Goal: Task Accomplishment & Management: Manage account settings

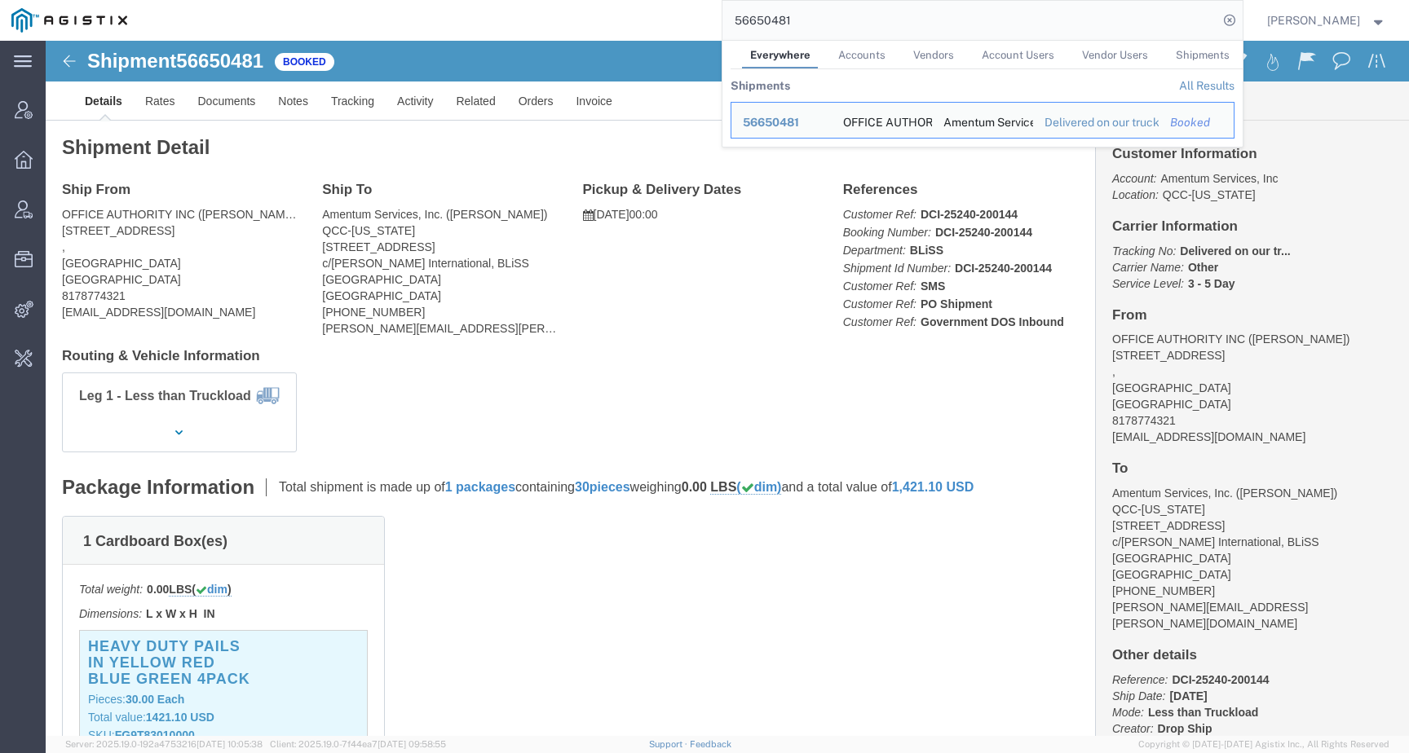
click at [670, 19] on div "56650481 Everywhere Accounts Vendors Account Users Vendor Users Shipments Shipm…" at bounding box center [691, 20] width 1104 height 41
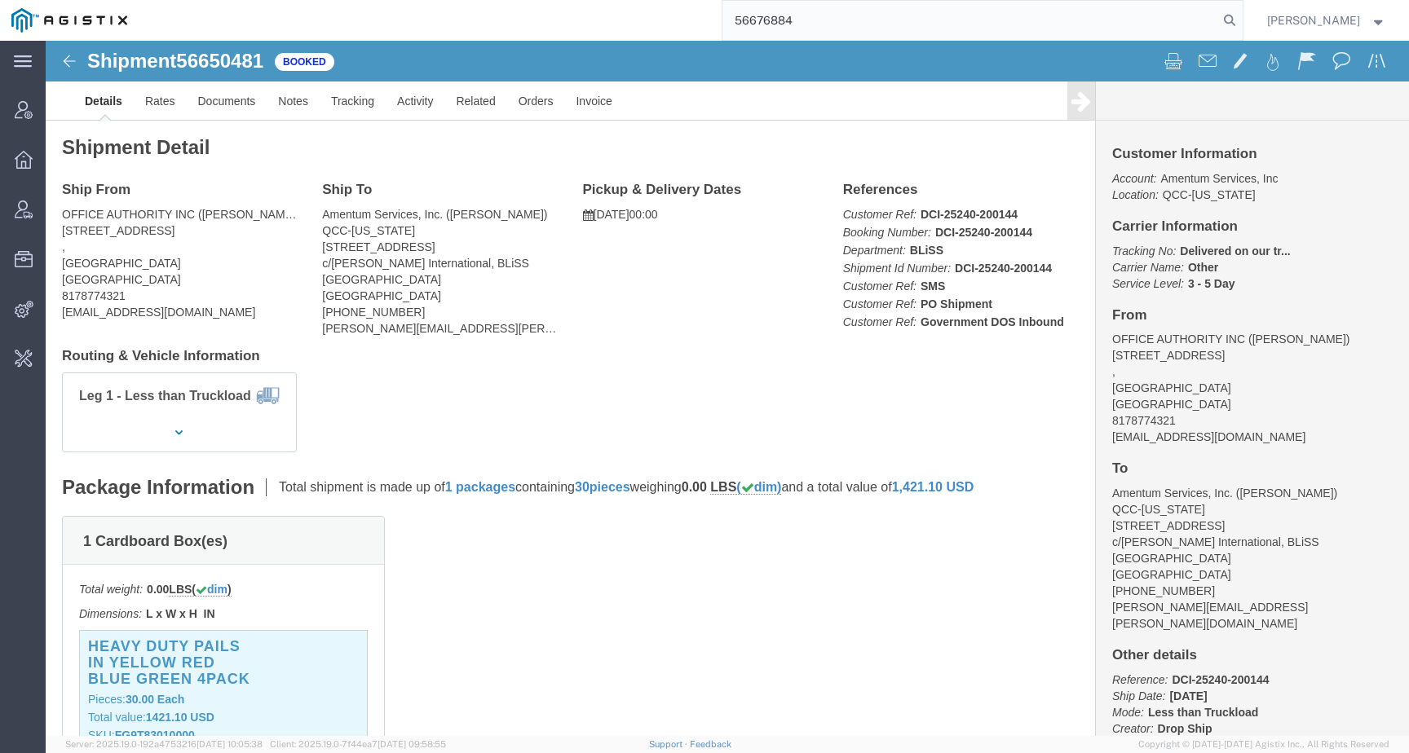
type input "56676884"
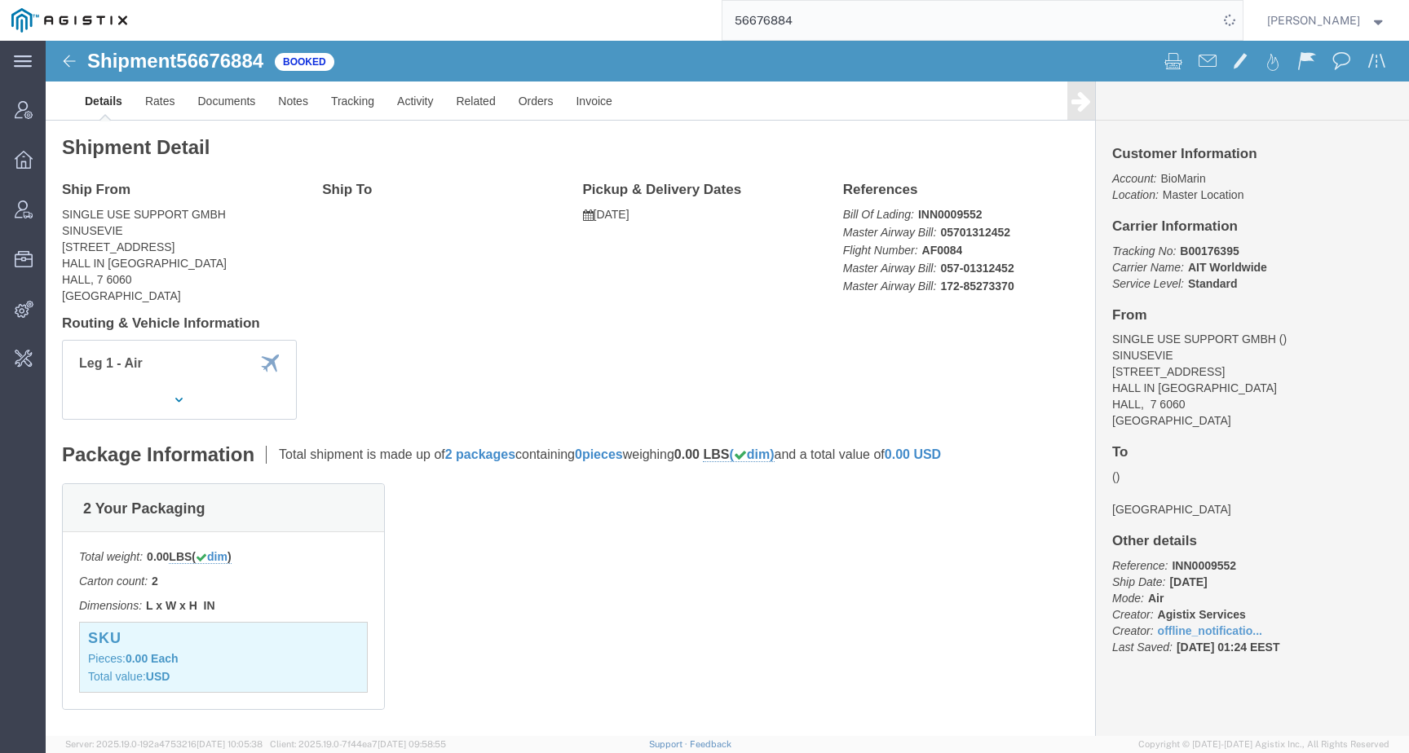
scroll to position [242, 0]
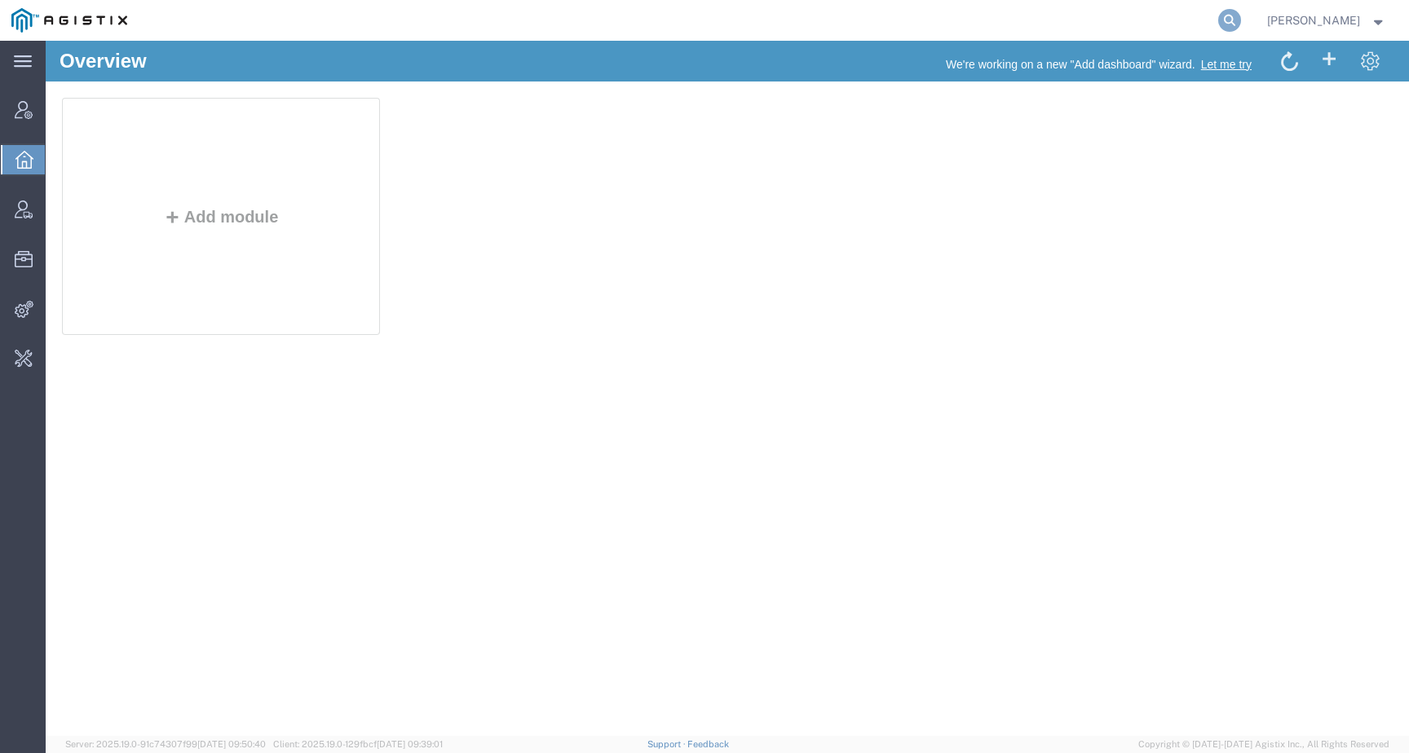
click at [1241, 15] on icon at bounding box center [1229, 20] width 23 height 23
click at [1178, 15] on input "search" at bounding box center [970, 20] width 496 height 39
paste input "56770473"
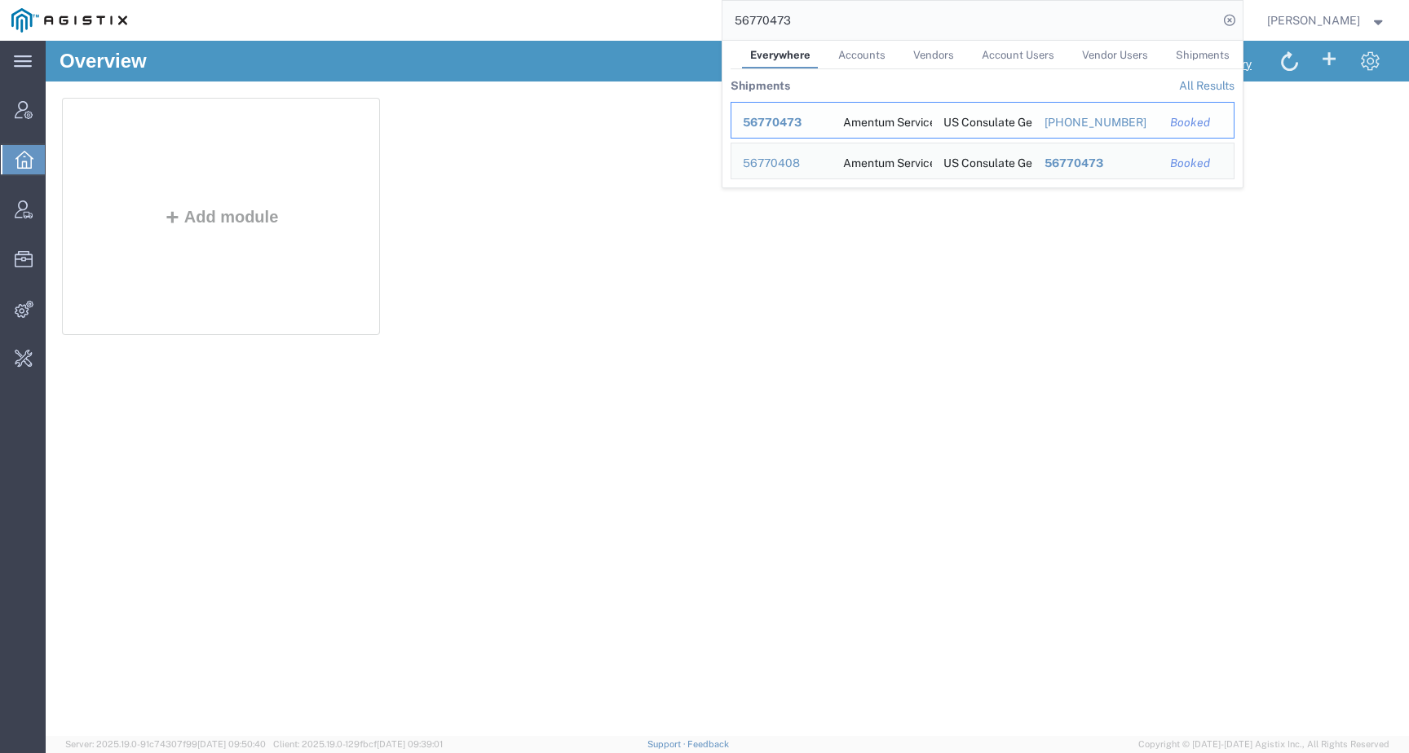
click at [820, 120] on div "56770473" at bounding box center [781, 122] width 77 height 17
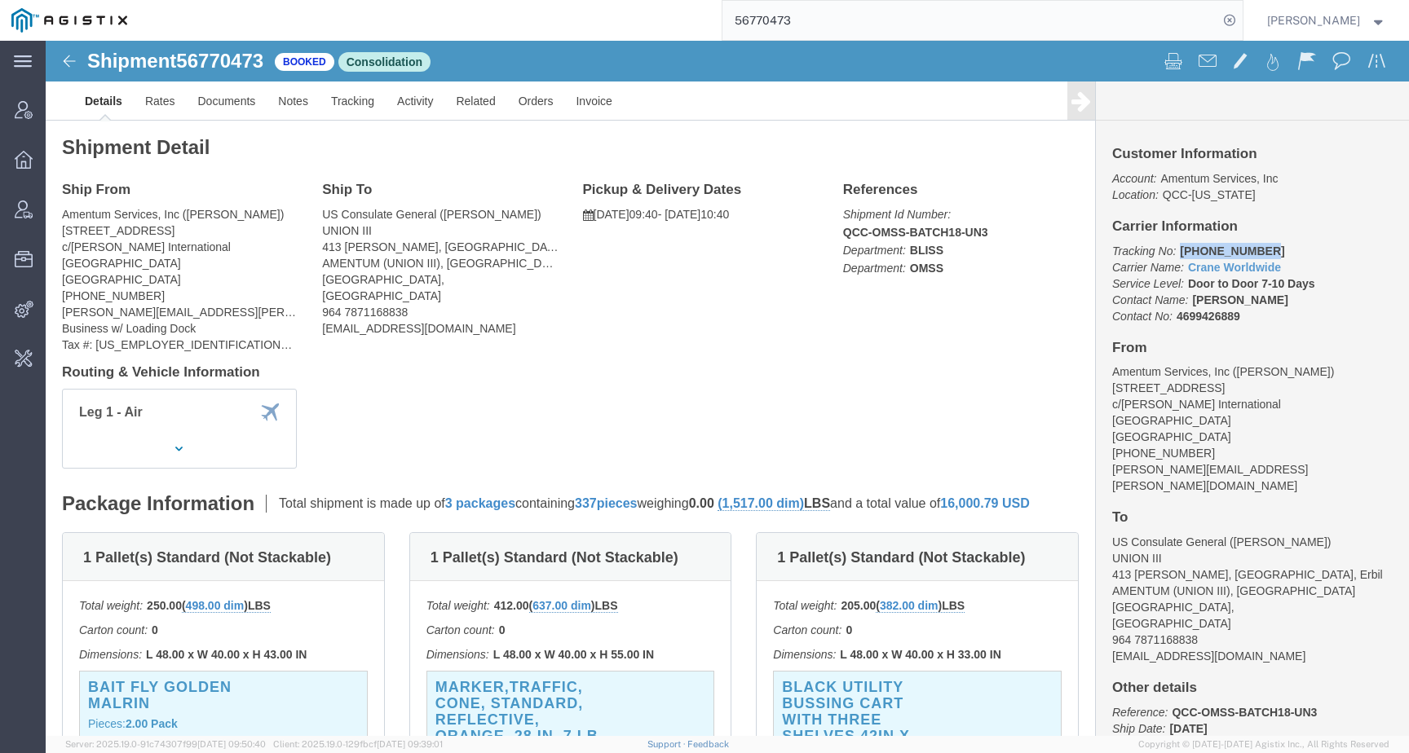
drag, startPoint x: 1125, startPoint y: 210, endPoint x: 1216, endPoint y: 211, distance: 90.5
click p "Tracking No: 501-1881 5926 Carrier Name: Crane Worldwide Crane Worldwide Servic…"
copy b "501-1881 5926"
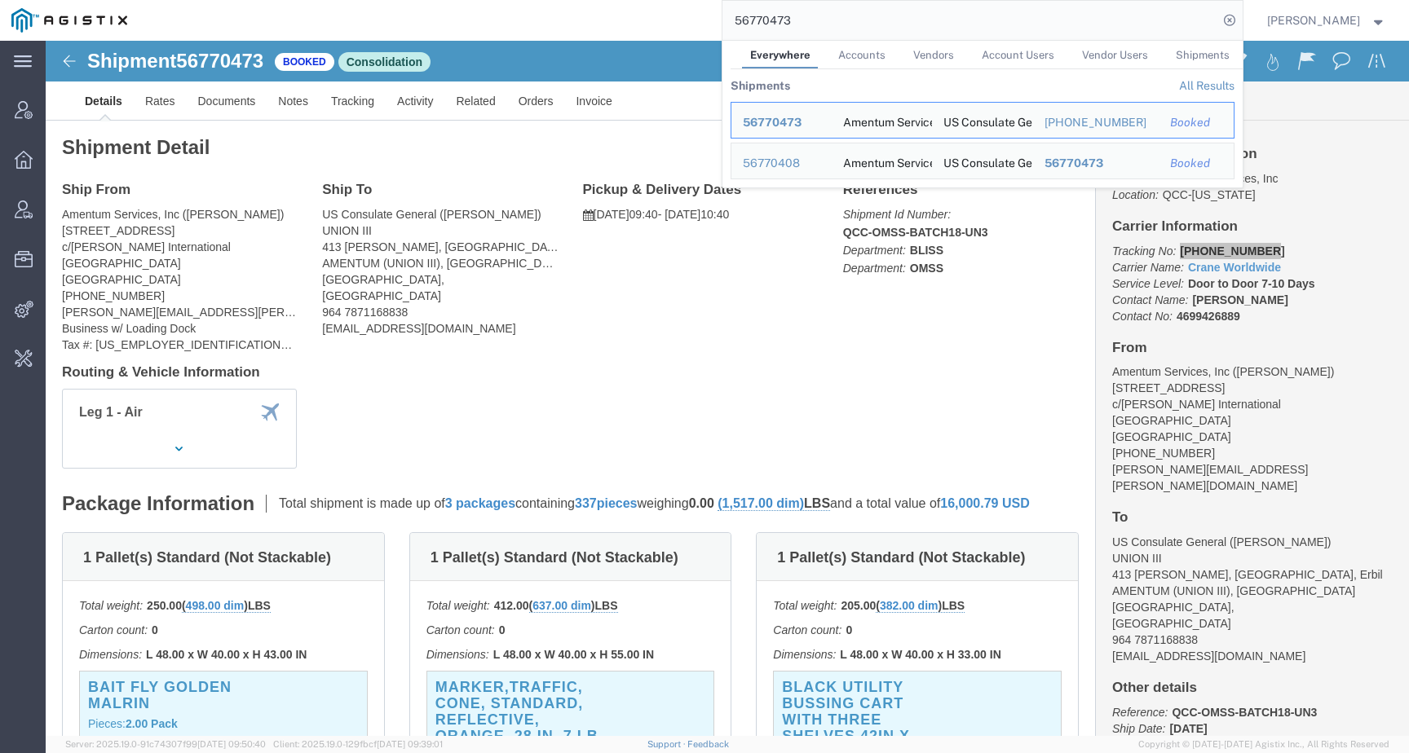
drag, startPoint x: 834, startPoint y: 11, endPoint x: 886, endPoint y: 29, distance: 54.4
click at [886, 29] on input "56770473" at bounding box center [970, 20] width 496 height 39
paste input "82886"
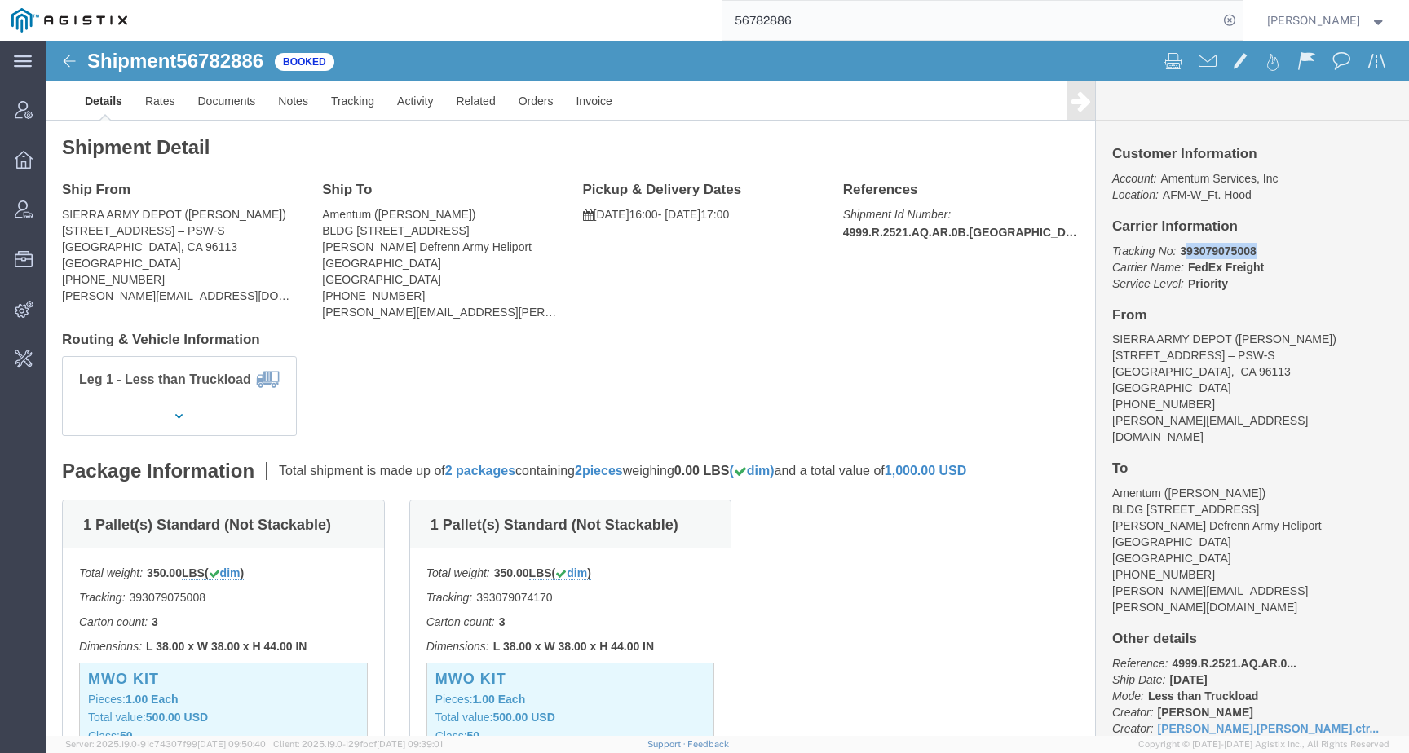
drag, startPoint x: 1129, startPoint y: 209, endPoint x: 1226, endPoint y: 208, distance: 97.9
click p "Tracking No: 393079075008 Carrier Name: FedEx Freight FedEx Freight Service Lev…"
drag, startPoint x: 1203, startPoint y: 210, endPoint x: 1122, endPoint y: 209, distance: 80.7
click p "Tracking No: 393079075008 Carrier Name: FedEx Freight FedEx Freight Service Lev…"
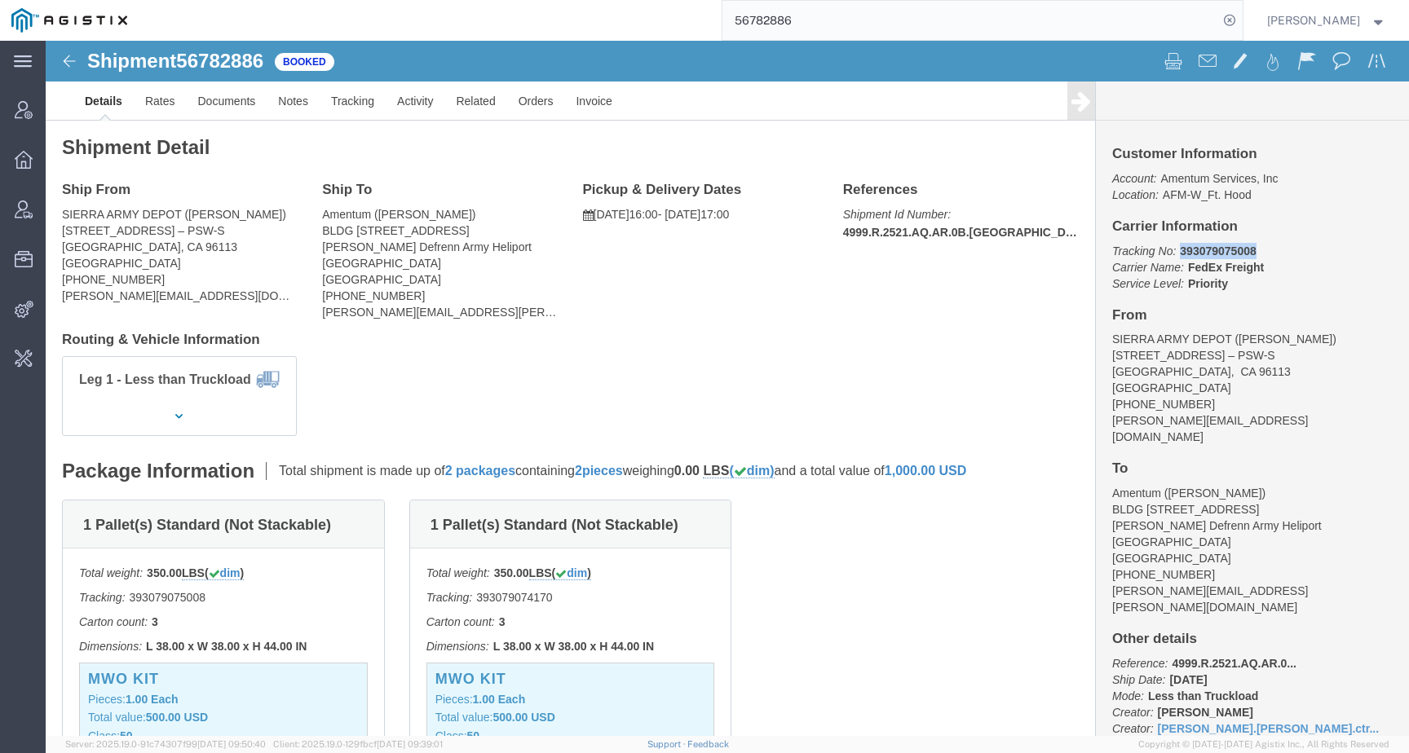
copy b "393079075008"
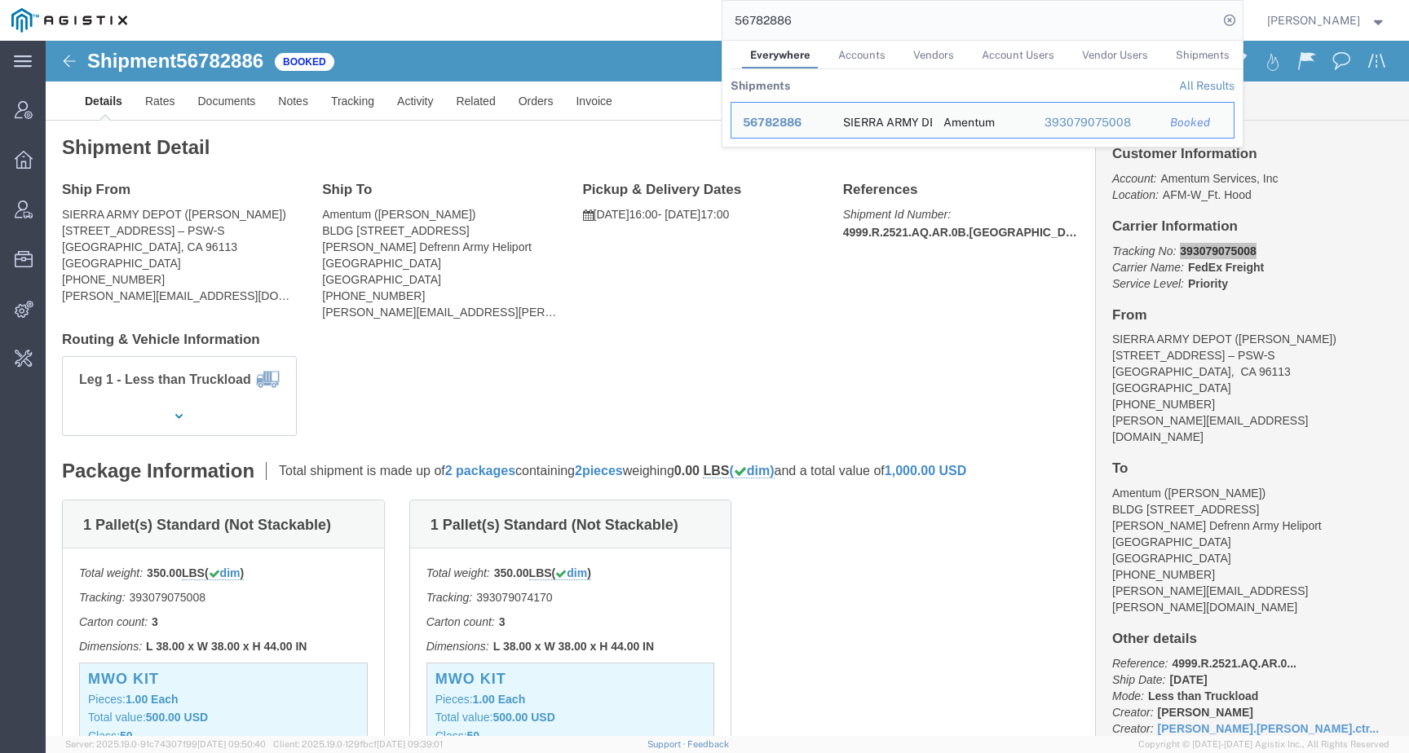
drag, startPoint x: 829, startPoint y: 29, endPoint x: 680, endPoint y: 29, distance: 148.4
click at [680, 29] on div "56782886 Everywhere Accounts Vendors Account Users Vendor Users Shipments Shipm…" at bounding box center [691, 20] width 1104 height 41
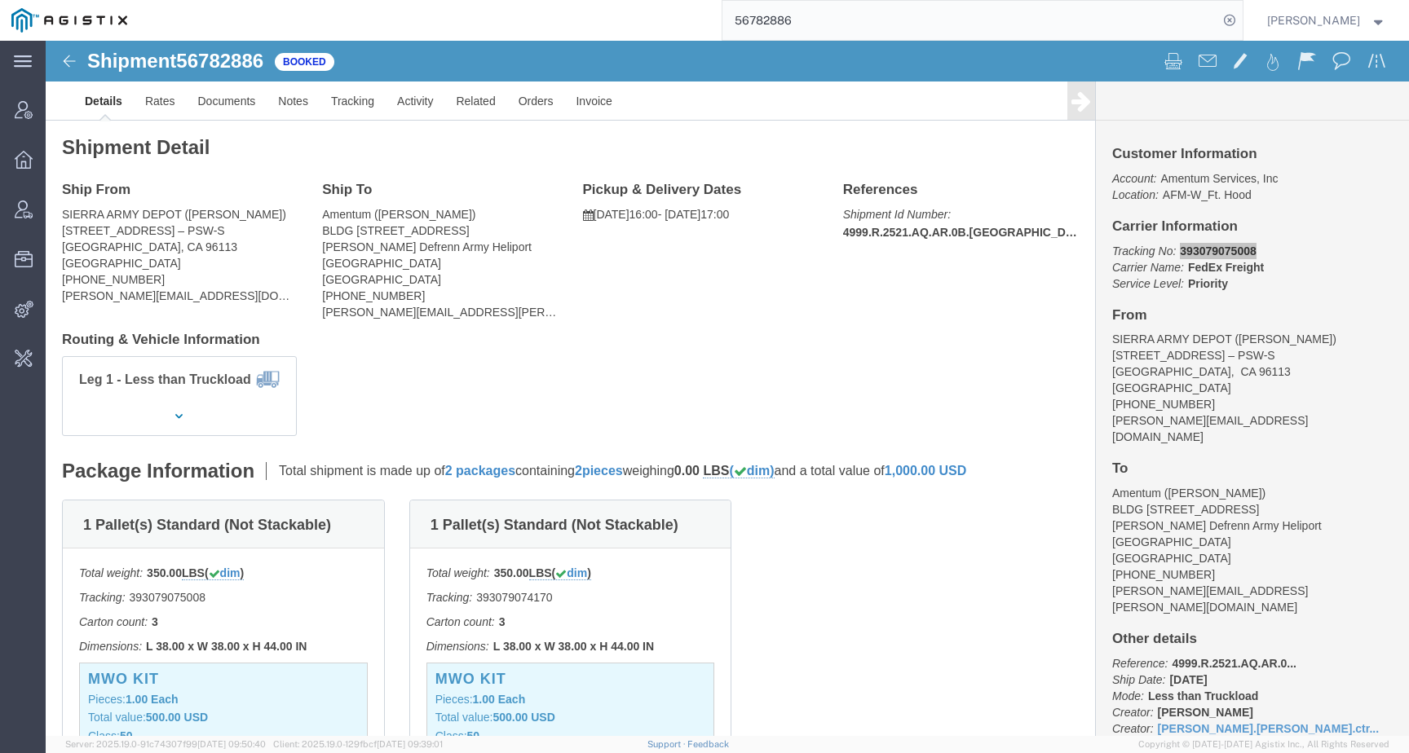
drag, startPoint x: 800, startPoint y: 22, endPoint x: 627, endPoint y: 22, distance: 172.9
click at [627, 22] on div "56782886" at bounding box center [691, 20] width 1104 height 41
paste input "36335"
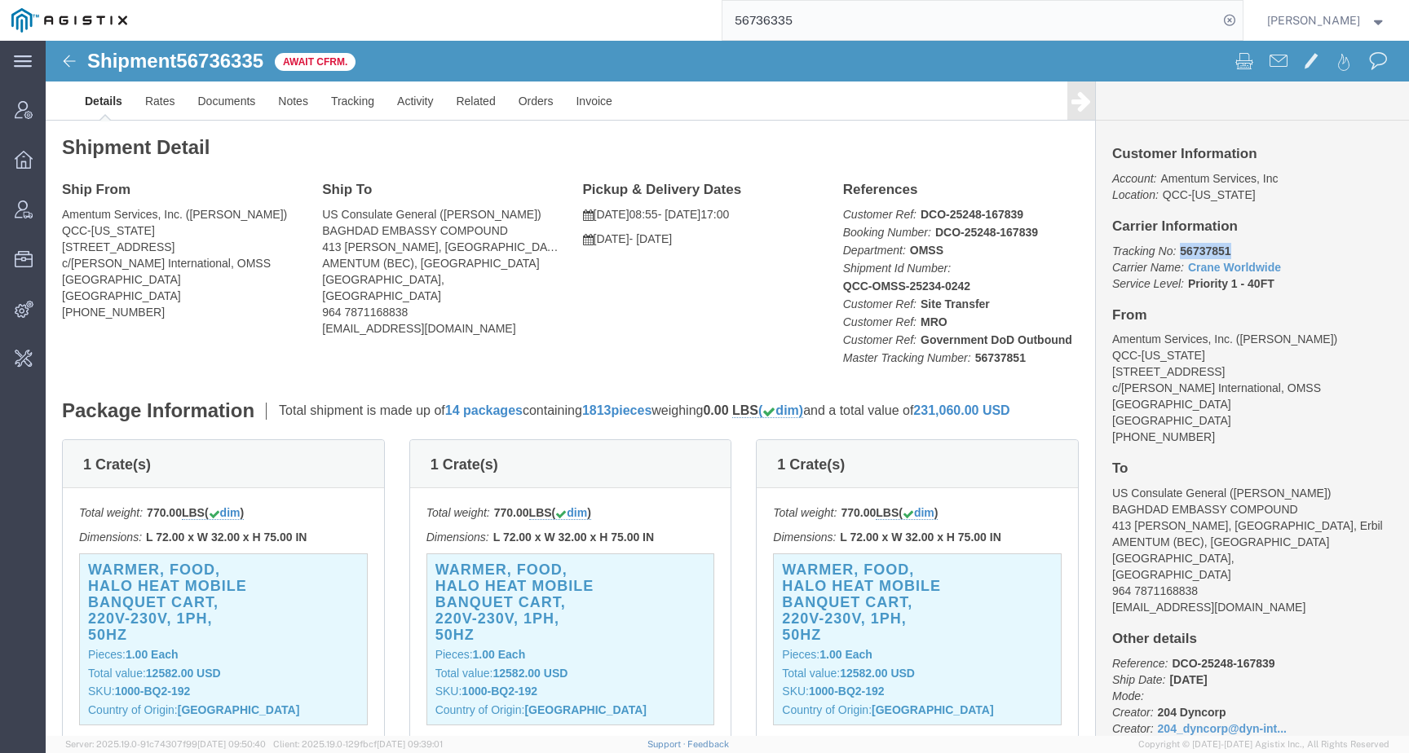
drag, startPoint x: 1125, startPoint y: 207, endPoint x: 1226, endPoint y: 207, distance: 101.1
click p "Tracking No: 56737851 Carrier Name: Crane Worldwide Crane Worldwide Service Lev…"
copy b "56737851"
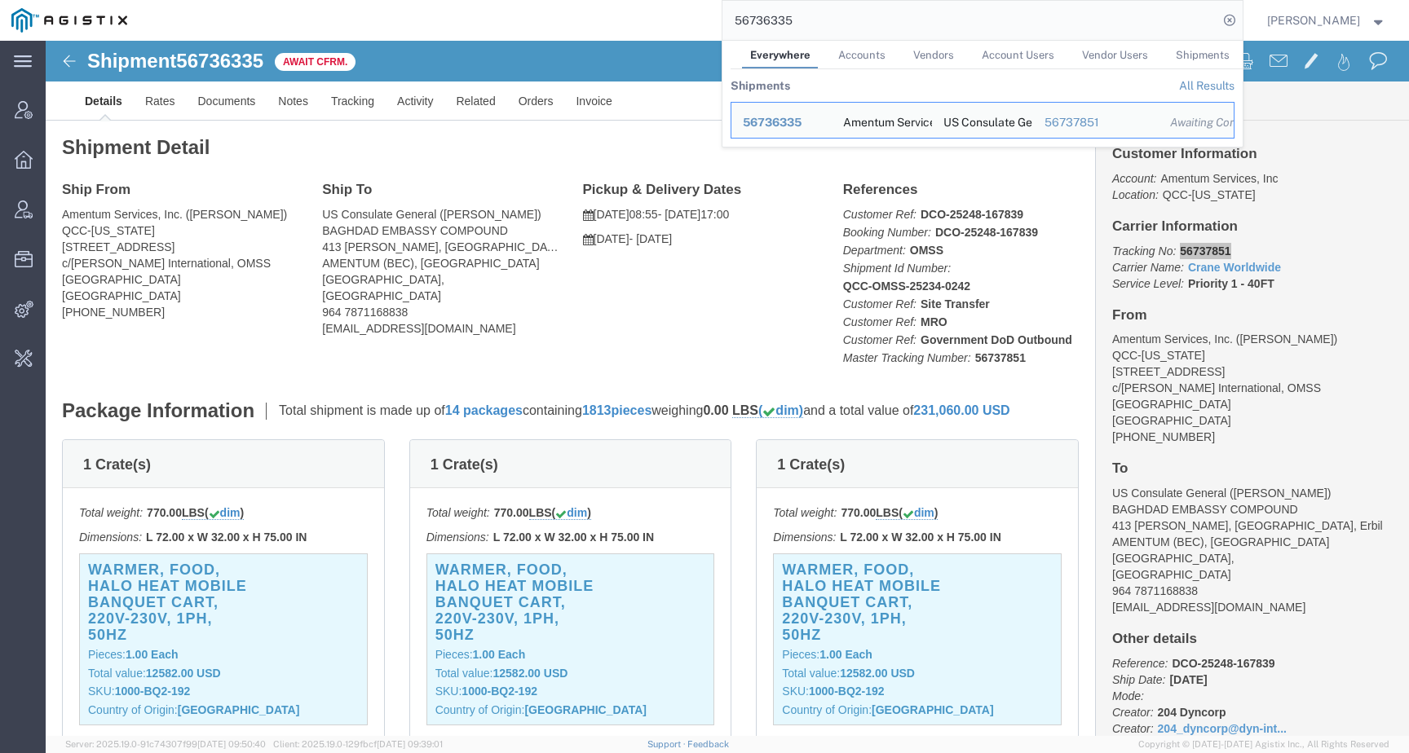
drag, startPoint x: 833, startPoint y: 8, endPoint x: 661, endPoint y: 13, distance: 172.1
click at [661, 14] on div "56736335 Everywhere Accounts Vendors Account Users Vendor Users Shipments Shipm…" at bounding box center [691, 20] width 1104 height 41
paste input "56543010"
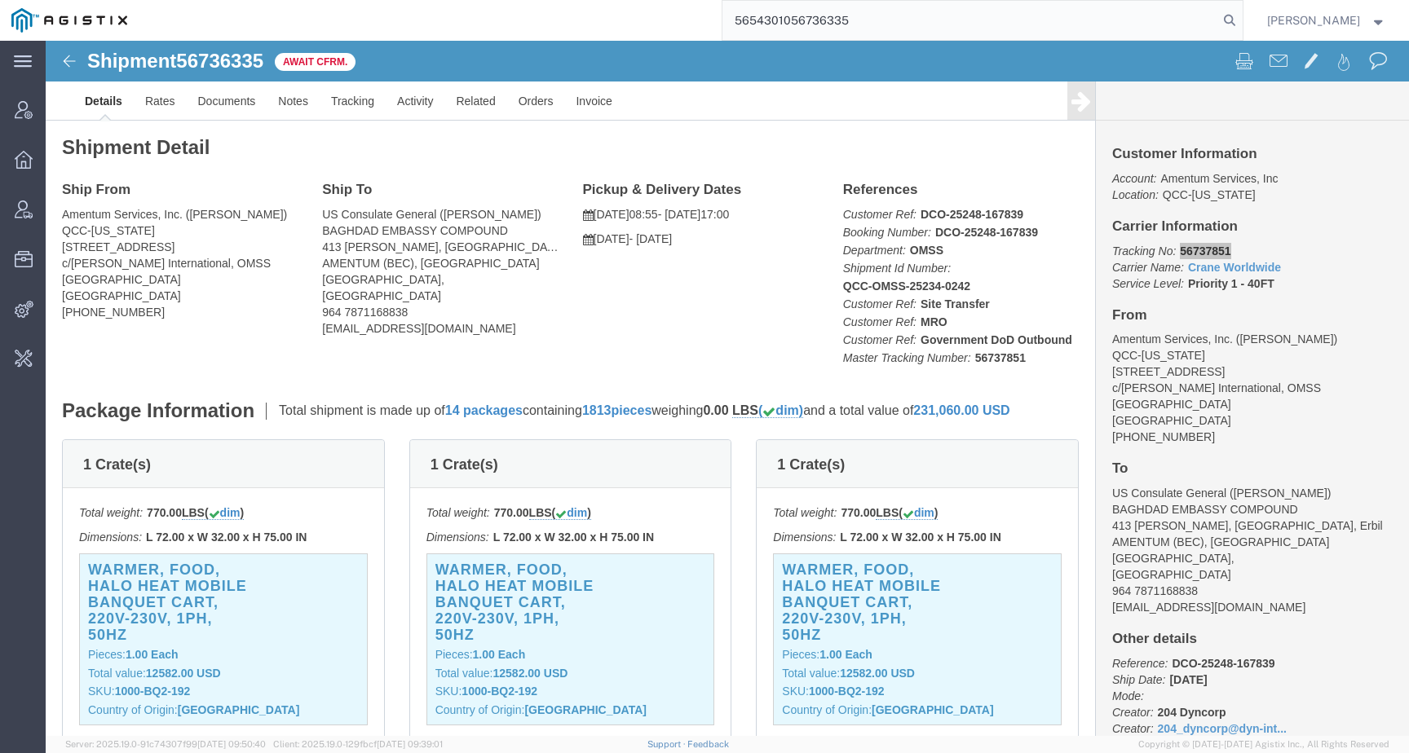
paste input "search"
drag, startPoint x: 910, startPoint y: 20, endPoint x: 631, endPoint y: 8, distance: 279.2
click at [631, 8] on div "56543010" at bounding box center [691, 20] width 1104 height 41
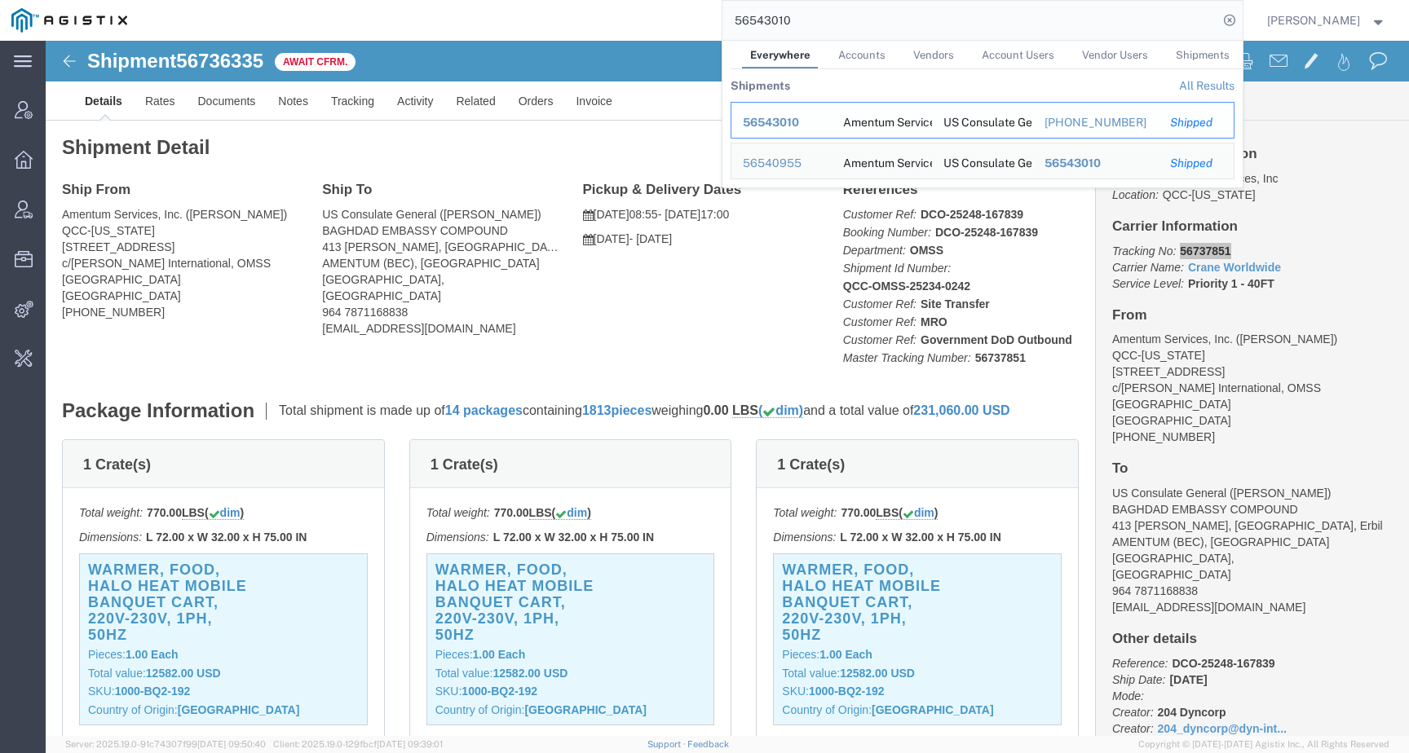
click at [799, 121] on span "56543010" at bounding box center [771, 122] width 56 height 13
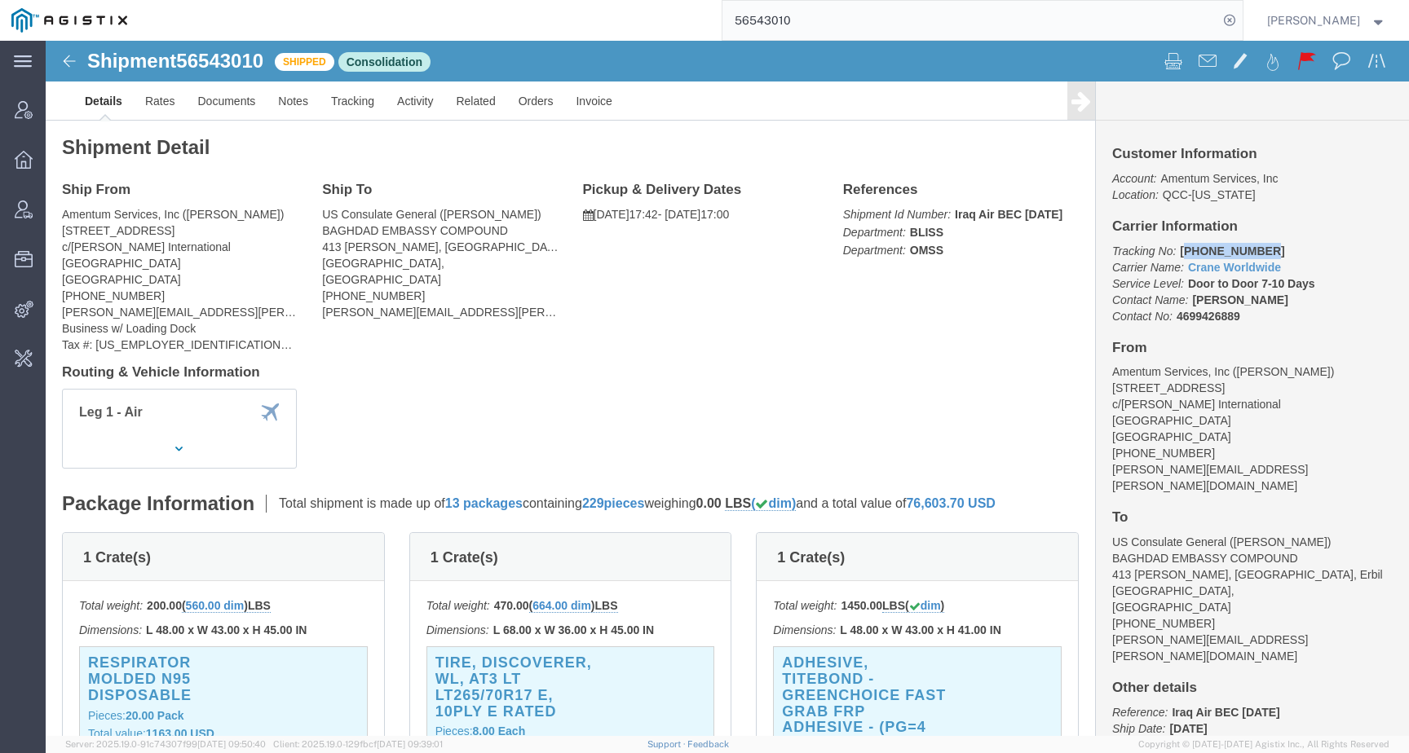
drag, startPoint x: 1129, startPoint y: 210, endPoint x: 1214, endPoint y: 210, distance: 85.6
click p "Tracking No: 157-0782 5996 Carrier Name: Crane Worldwide Crane Worldwide Servic…"
drag, startPoint x: 1213, startPoint y: 210, endPoint x: 1131, endPoint y: 209, distance: 82.4
click p "Tracking No: 157-0782 5996 Carrier Name: Crane Worldwide Crane Worldwide Servic…"
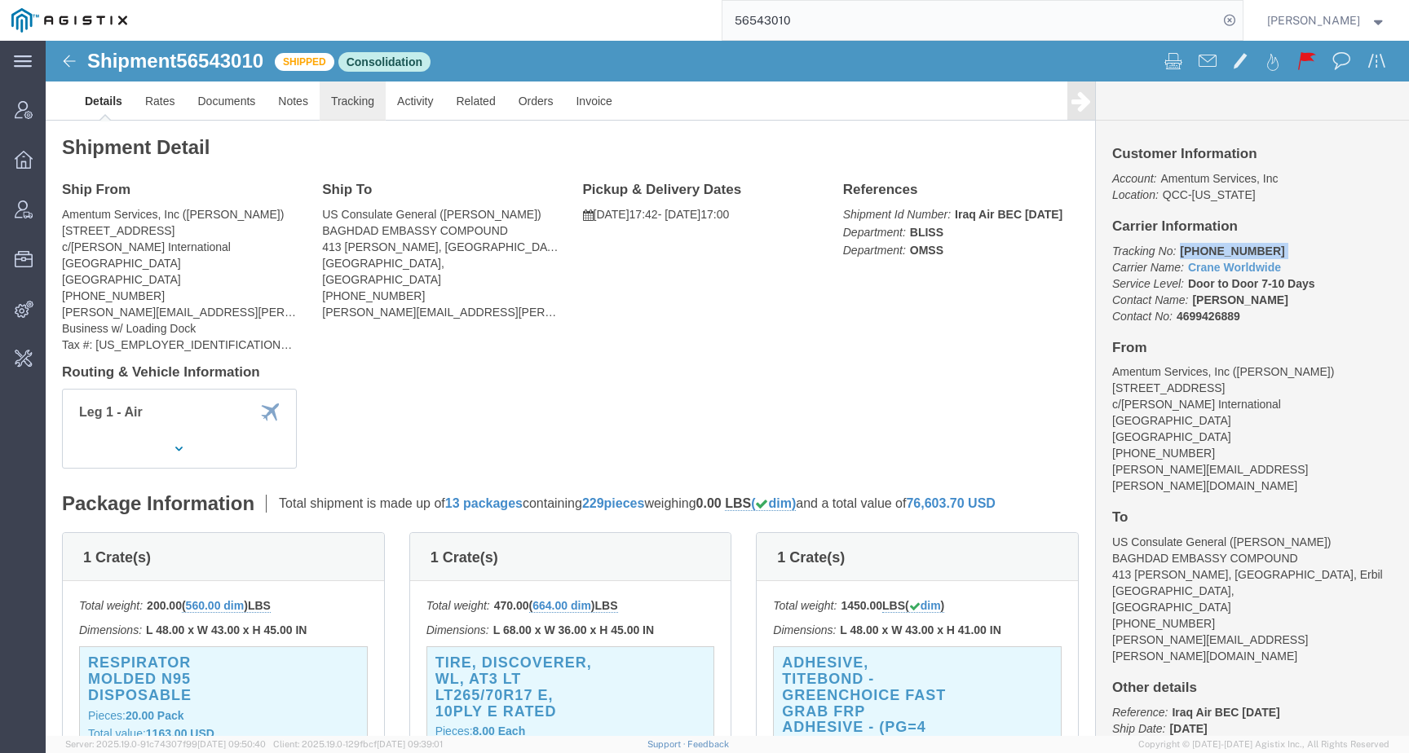
click link "Tracking"
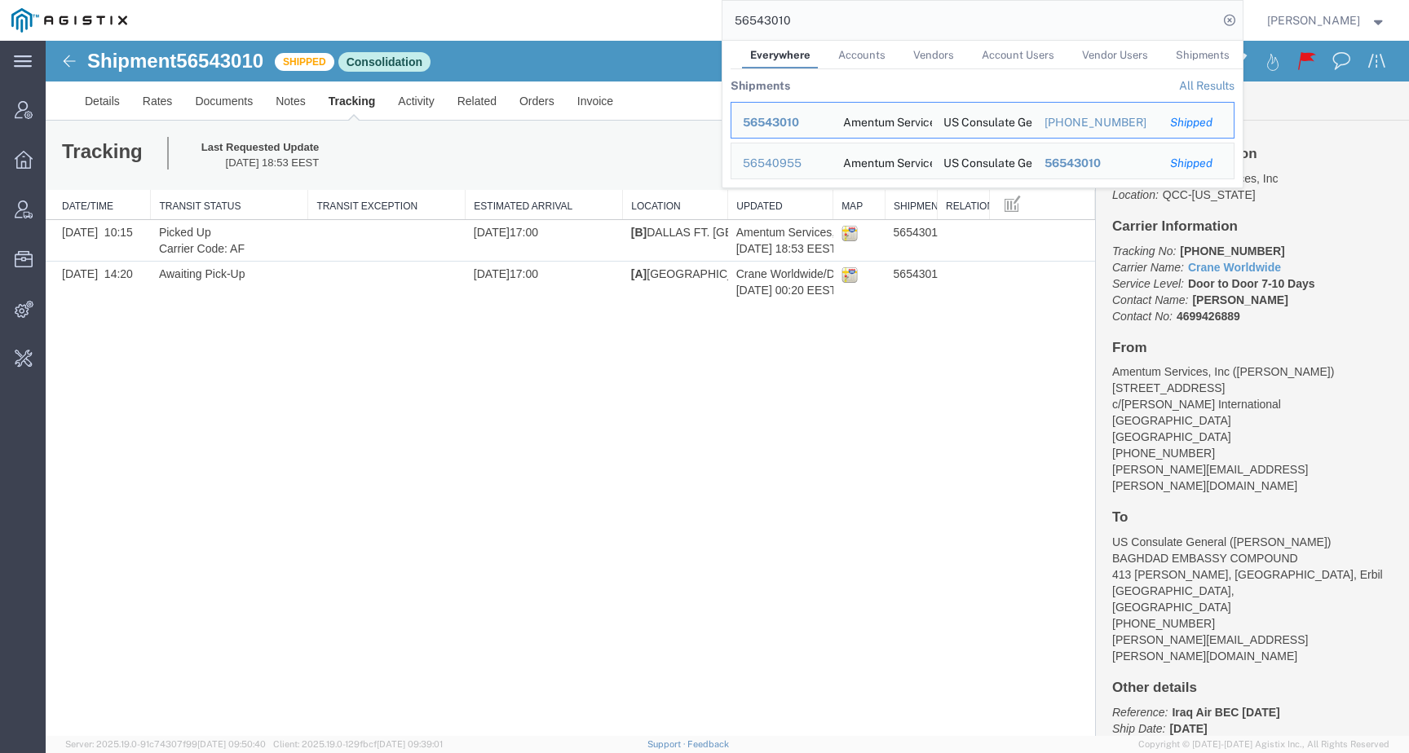
drag, startPoint x: 819, startPoint y: 27, endPoint x: 650, endPoint y: 25, distance: 168.8
click at [650, 25] on div "56543010 Everywhere Accounts Vendors Account Users Vendor Users Shipments Shipm…" at bounding box center [691, 20] width 1104 height 41
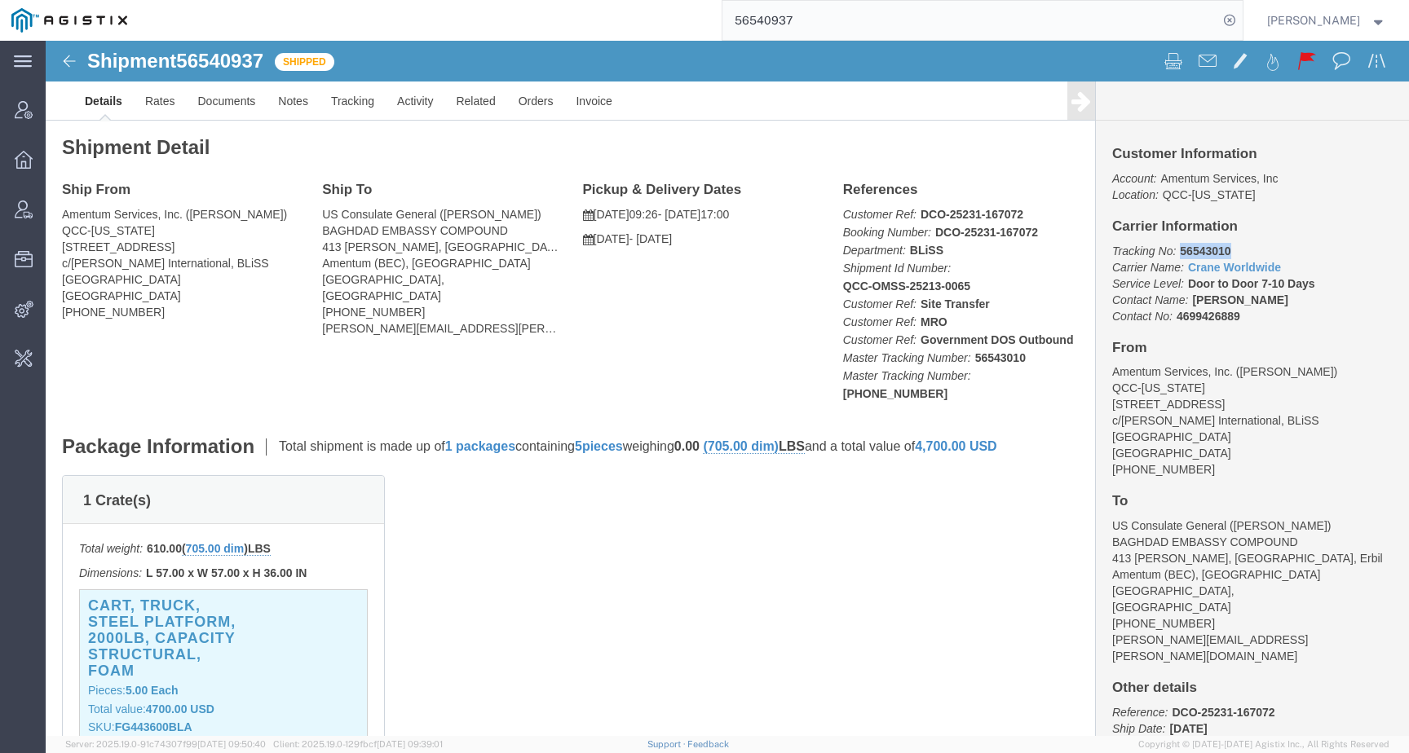
drag, startPoint x: 1125, startPoint y: 210, endPoint x: 1188, endPoint y: 210, distance: 62.8
click p "Tracking No: 56543010 Carrier Name: Crane Worldwide Crane Worldwide Service Lev…"
copy b "56543010"
click link "Tracking"
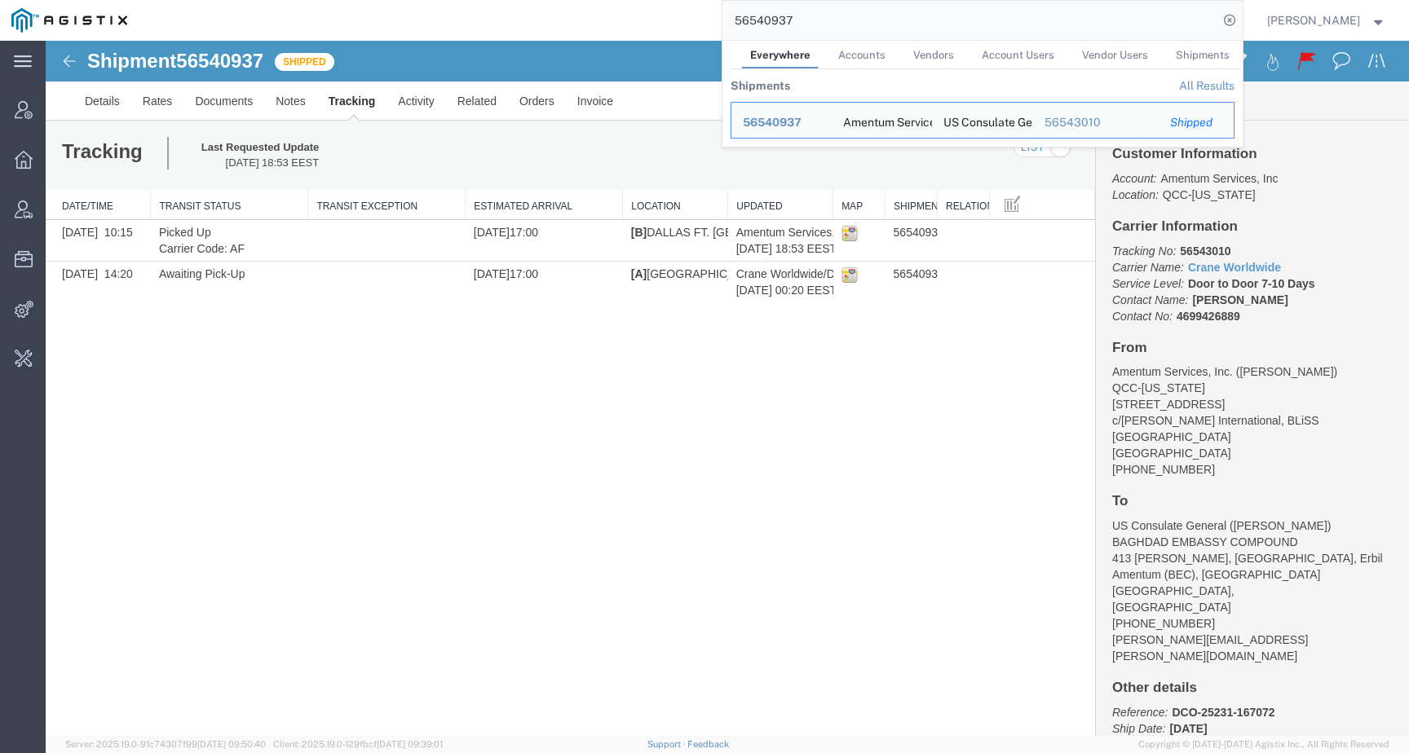
drag, startPoint x: 828, startPoint y: 24, endPoint x: 664, endPoint y: 20, distance: 164.0
click at [664, 20] on div "56540937 Everywhere Accounts Vendors Account Users Vendor Users Shipments Shipm…" at bounding box center [691, 20] width 1104 height 41
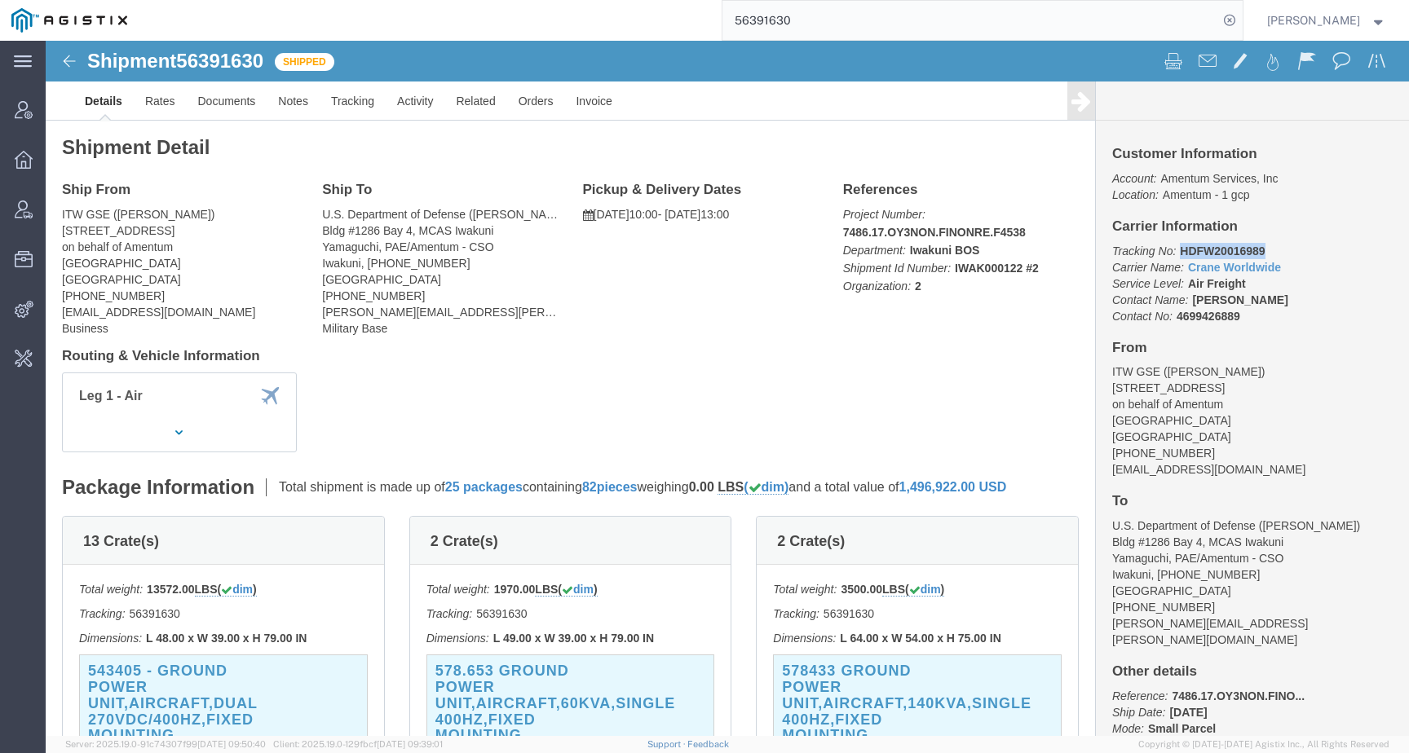
drag, startPoint x: 1125, startPoint y: 210, endPoint x: 1255, endPoint y: 210, distance: 129.7
click p "Tracking No: HDFW20016989 Carrier Name: Crane Worldwide Crane Worldwide Service…"
copy b "HDFW20016989"
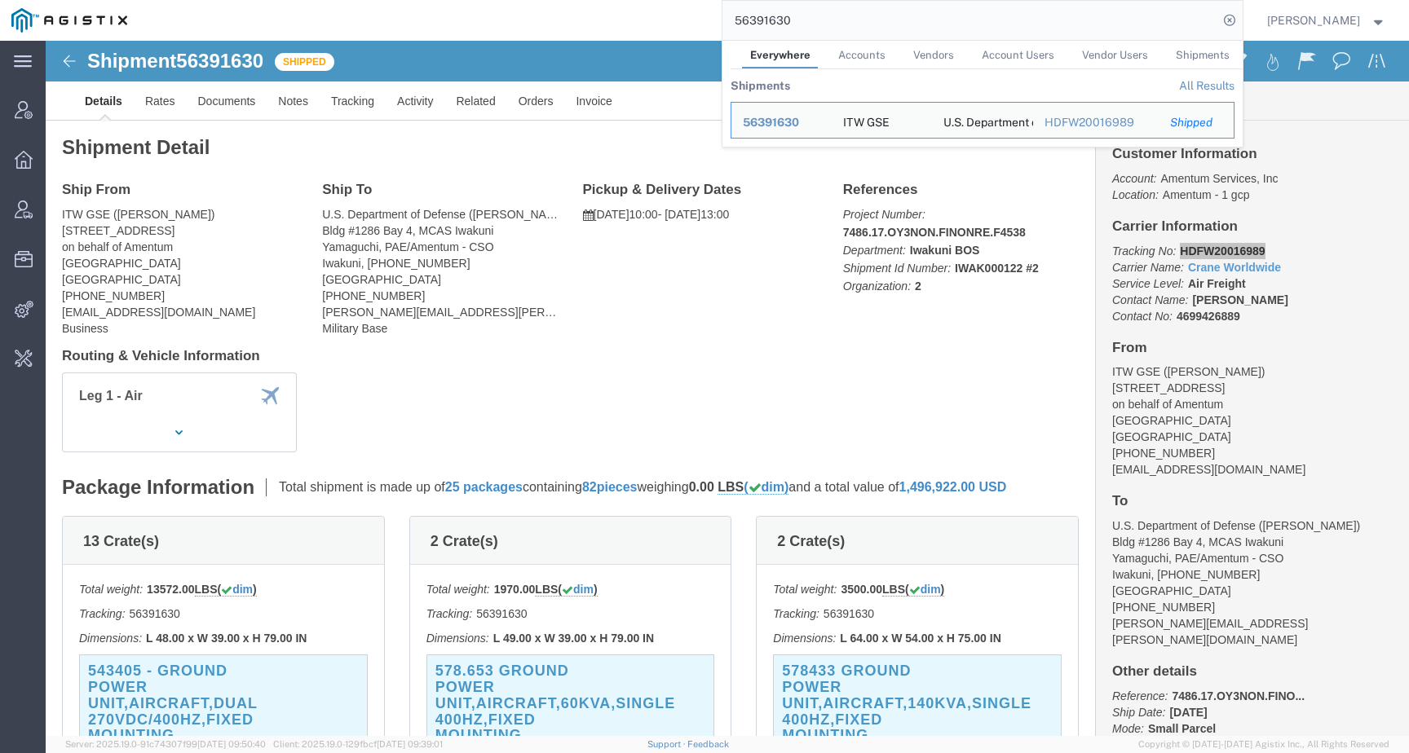
drag, startPoint x: 812, startPoint y: 25, endPoint x: 622, endPoint y: 25, distance: 190.0
click at [622, 25] on div "56391630 Everywhere Accounts Vendors Account Users Vendor Users Shipments Shipm…" at bounding box center [691, 20] width 1104 height 41
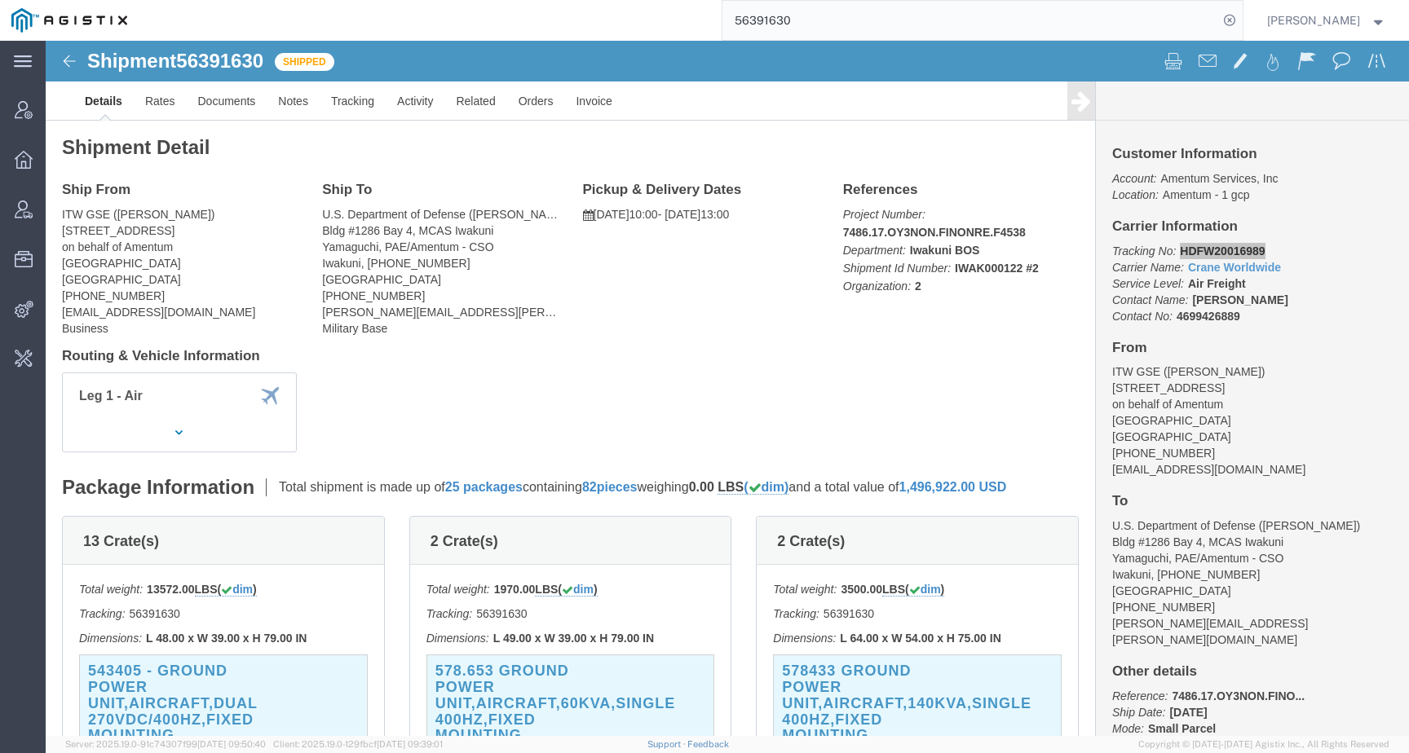
paste input "700889"
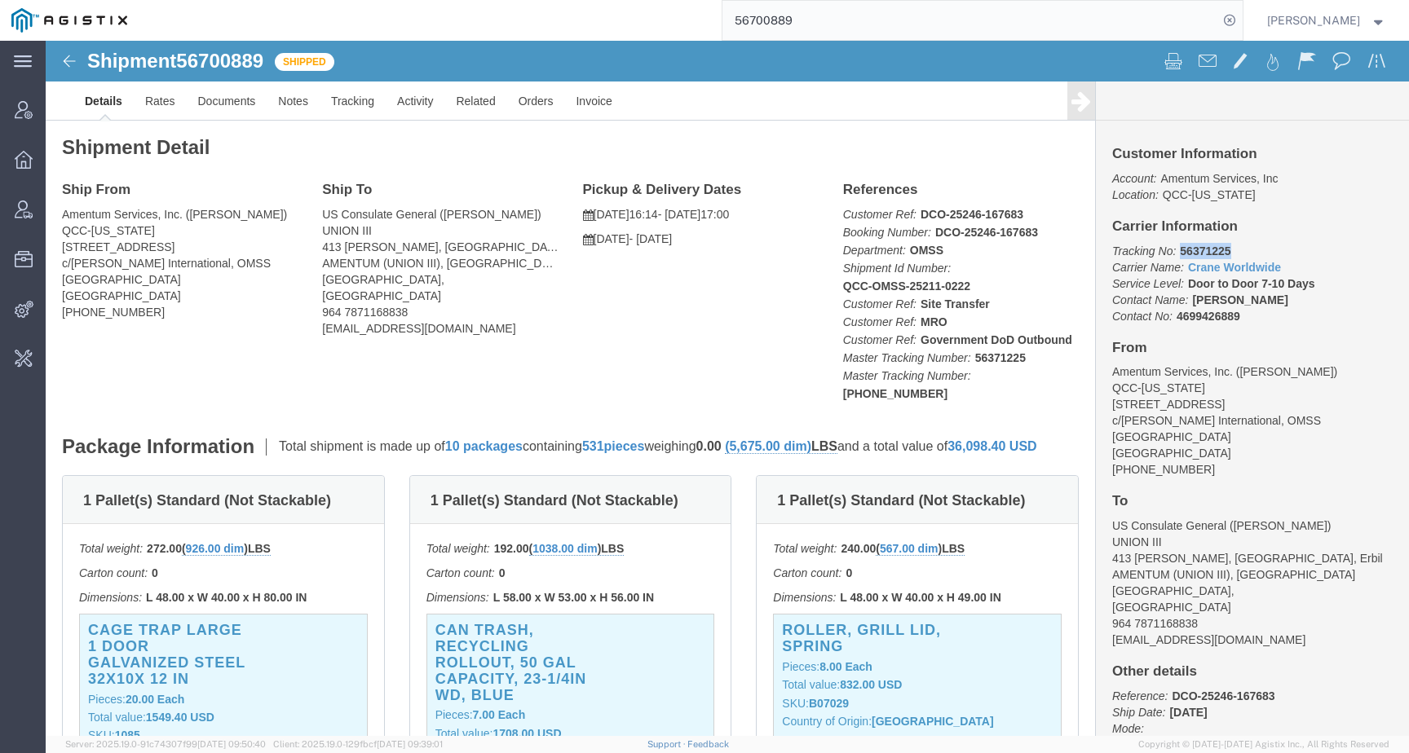
drag, startPoint x: 1125, startPoint y: 210, endPoint x: 1201, endPoint y: 208, distance: 75.9
click p "Tracking No: 56371225 Carrier Name: Crane Worldwide Crane Worldwide Service Lev…"
copy b "56371225"
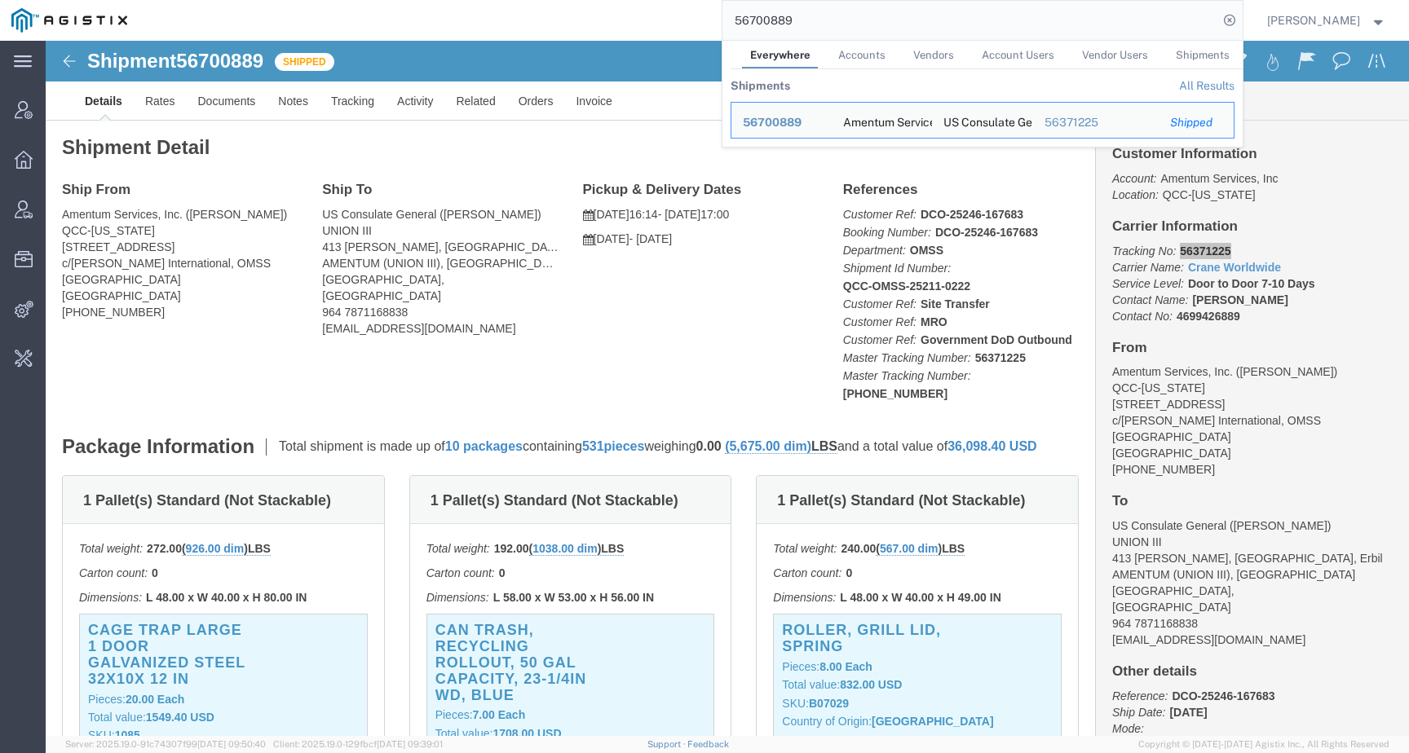
drag, startPoint x: 828, startPoint y: 25, endPoint x: 721, endPoint y: 16, distance: 107.2
click at [722, 16] on div "56700889 Everywhere Accounts Vendors Account Users Vendor Users Shipments Shipm…" at bounding box center [691, 20] width 1104 height 41
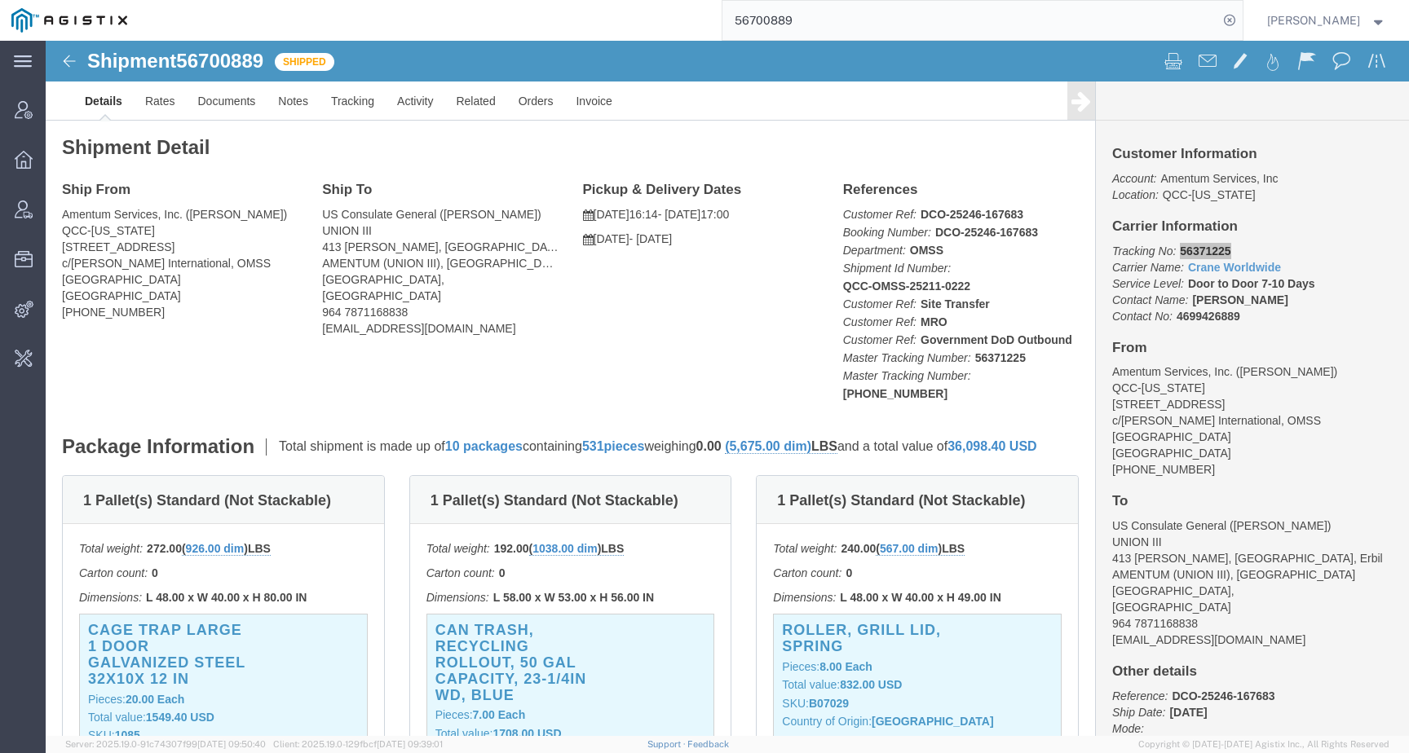
paste input "540935"
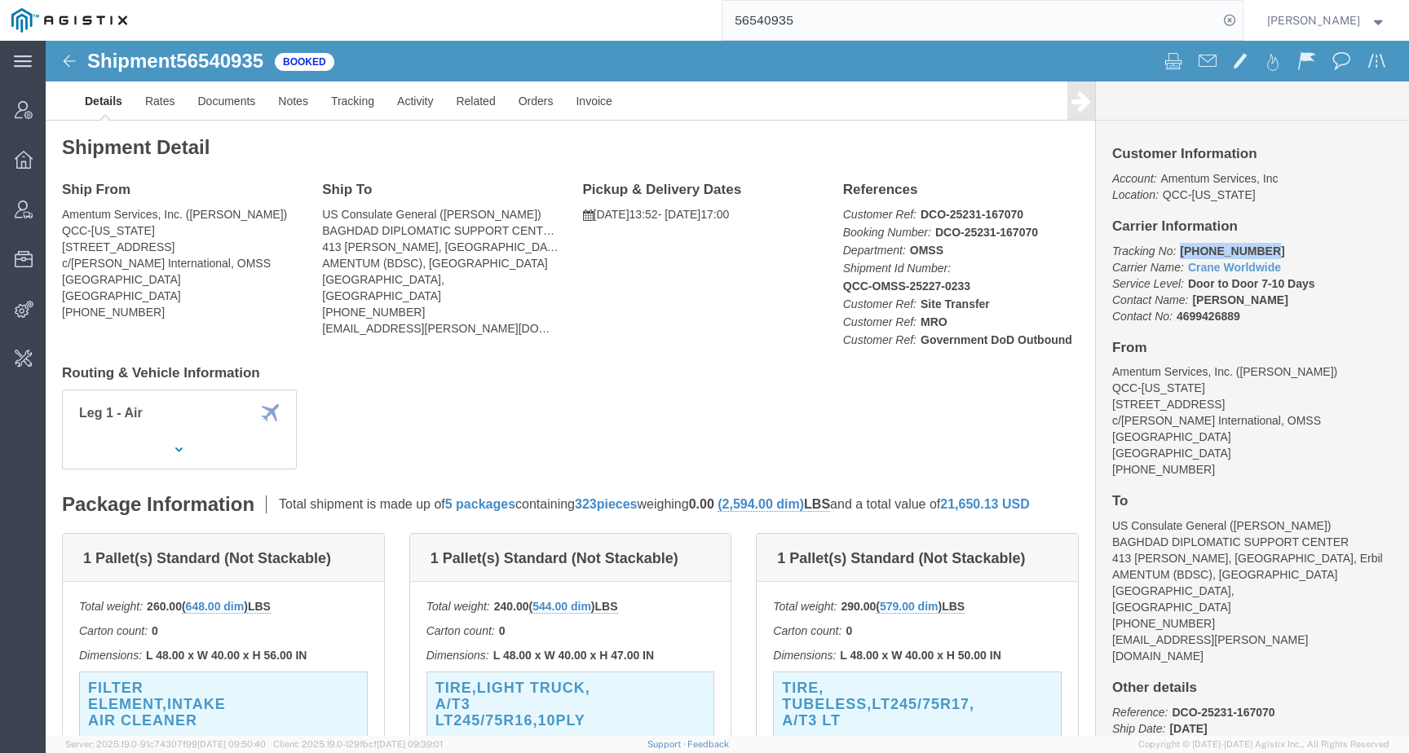
drag, startPoint x: 1125, startPoint y: 211, endPoint x: 1204, endPoint y: 210, distance: 79.9
click p "Tracking No: 157-3209 6540 Carrier Name: Crane Worldwide Crane Worldwide Servic…"
copy b "157-3209 6540"
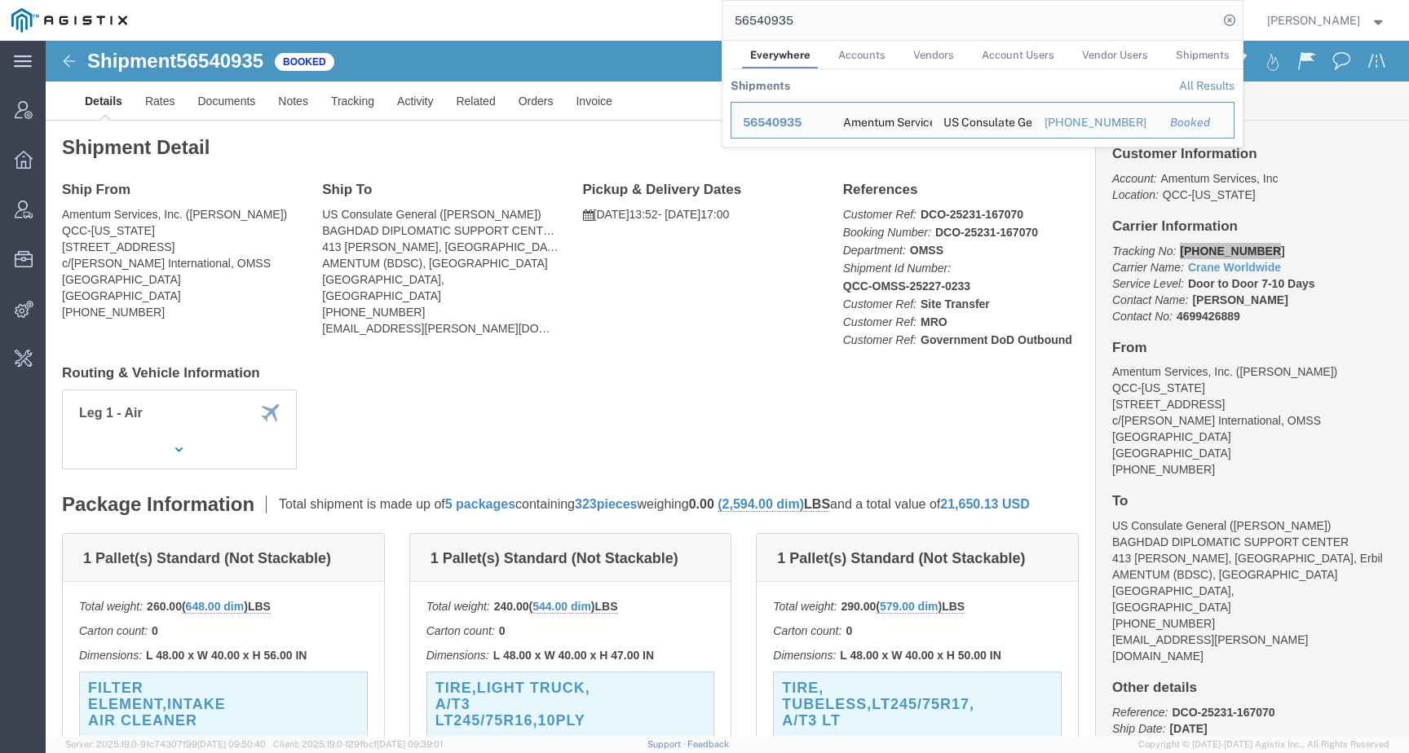
drag, startPoint x: 820, startPoint y: 24, endPoint x: 706, endPoint y: 24, distance: 114.2
click at [706, 24] on div "56540935 Everywhere Accounts Vendors Account Users Vendor Users Shipments Shipm…" at bounding box center [691, 20] width 1104 height 41
paste input "712030"
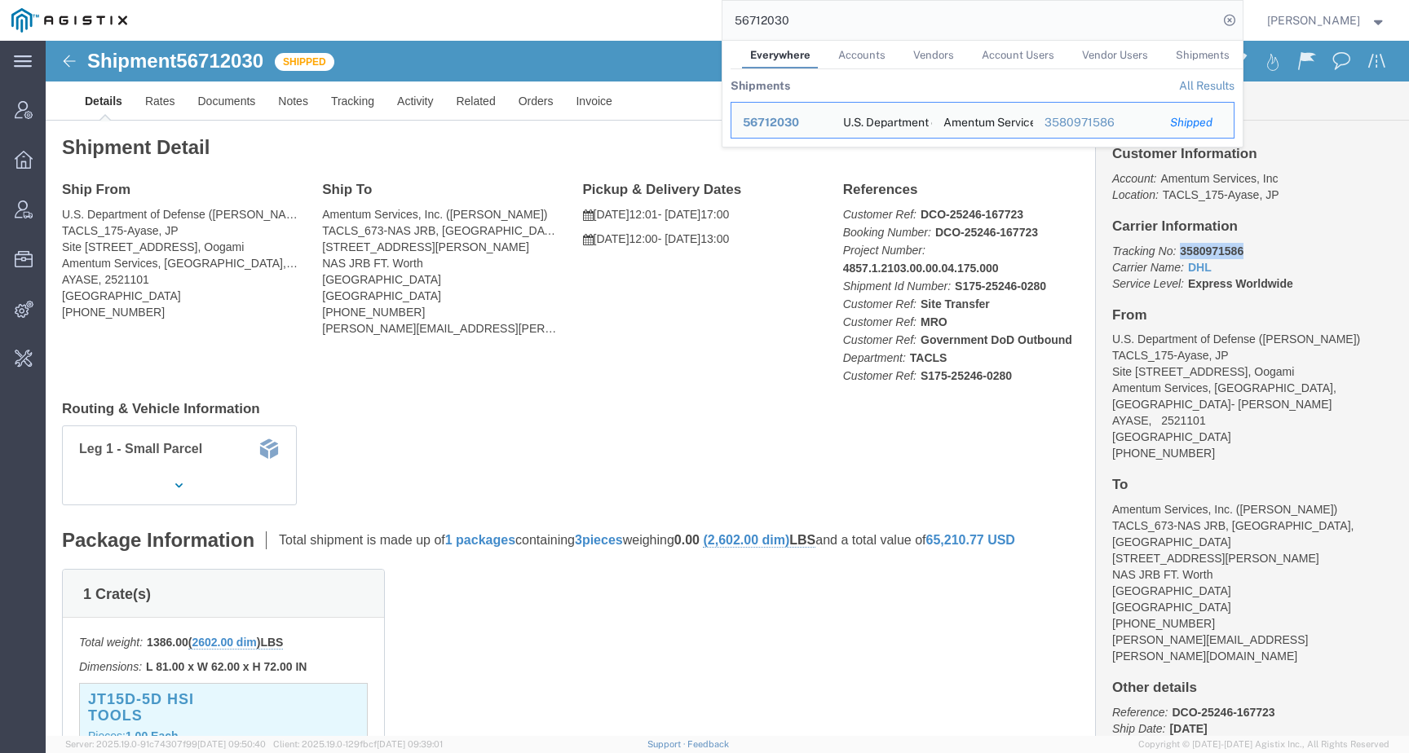
drag, startPoint x: 1128, startPoint y: 206, endPoint x: 1208, endPoint y: 205, distance: 79.9
click p "Tracking No: 3580971586 Carrier Name: DHL DHL Service Level: Express Worldwide"
copy b "3580971586"
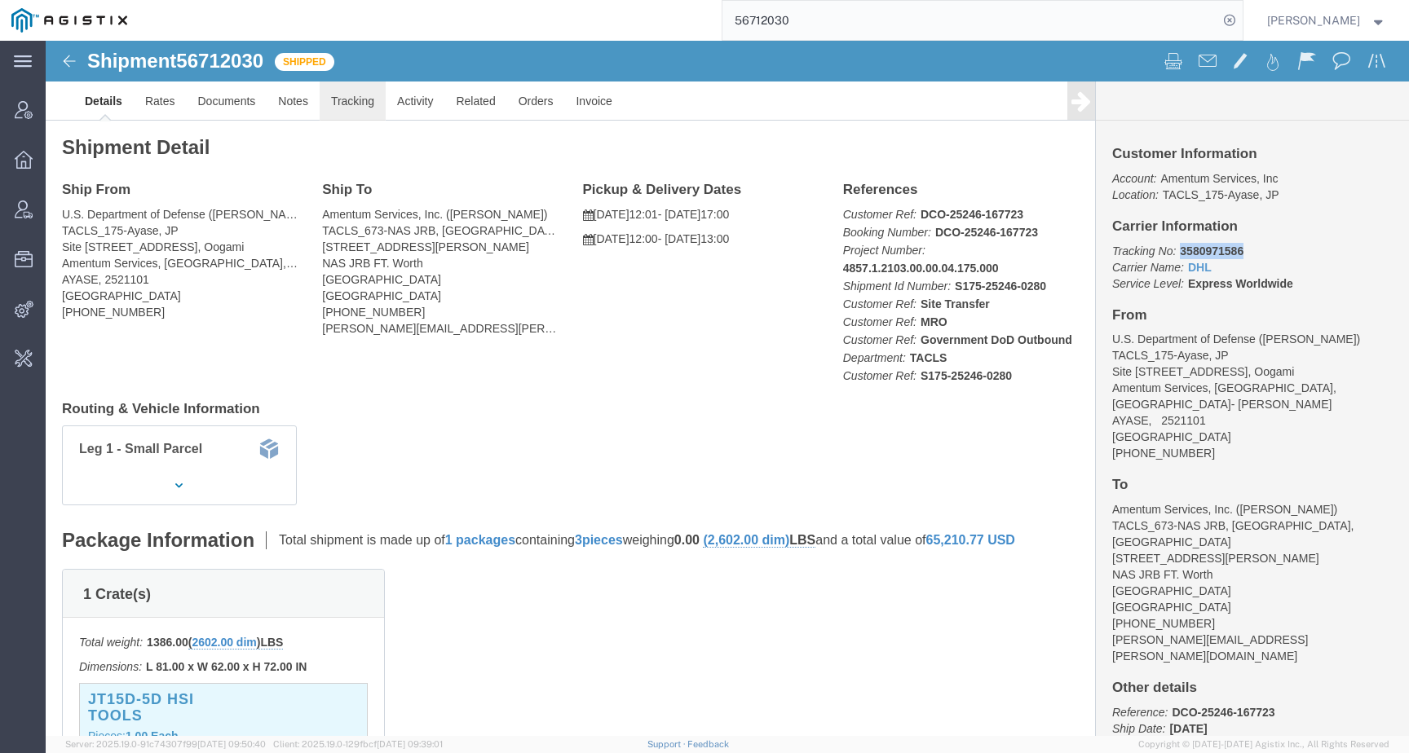
click link "Tracking"
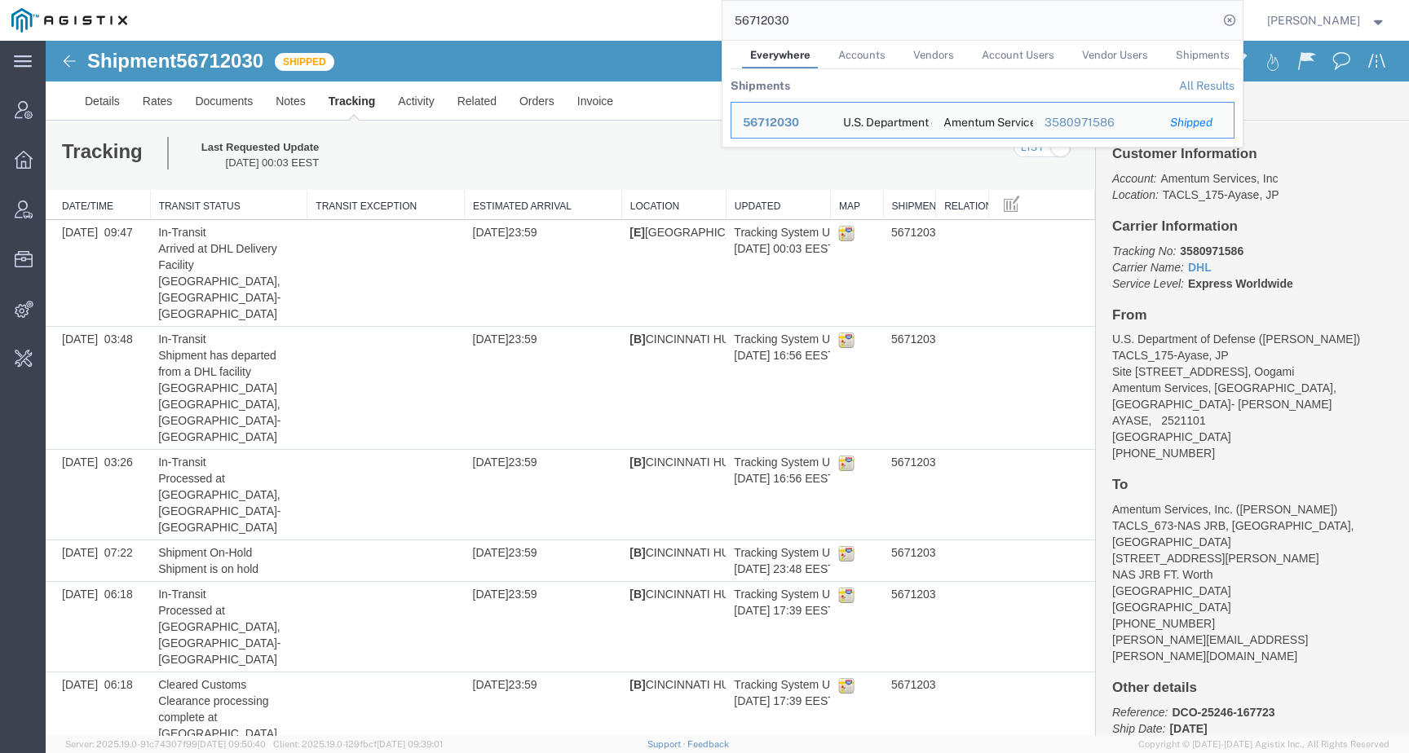
drag, startPoint x: 836, startPoint y: 20, endPoint x: 611, endPoint y: 20, distance: 225.1
click at [611, 20] on div "56712030 Everywhere Accounts Vendors Account Users Vendor Users Shipments Shipm…" at bounding box center [691, 20] width 1104 height 41
paste input "90255"
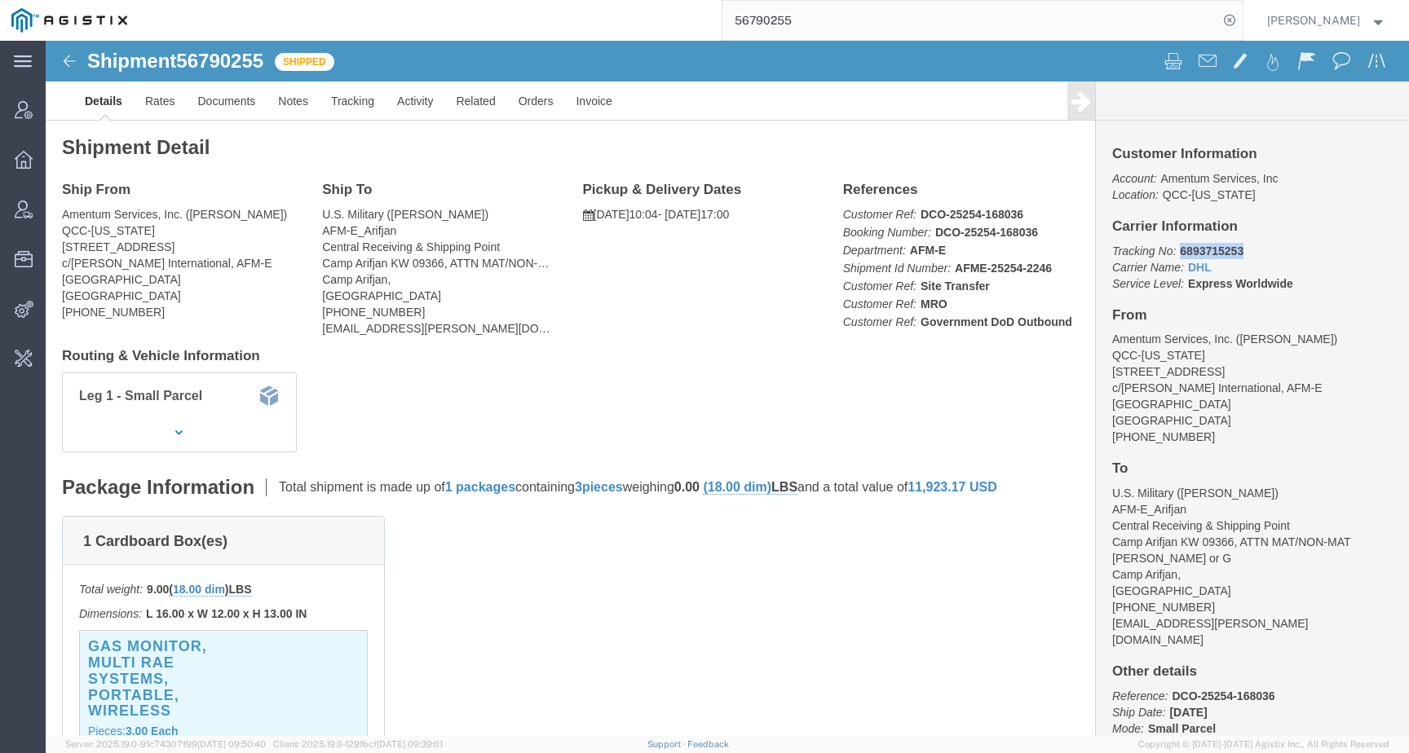
drag, startPoint x: 1126, startPoint y: 206, endPoint x: 1220, endPoint y: 206, distance: 93.8
click p "Tracking No: 6893715253 Carrier Name: DHL DHL Service Level: Express Worldwide"
copy b "6893715253"
click link "Activity"
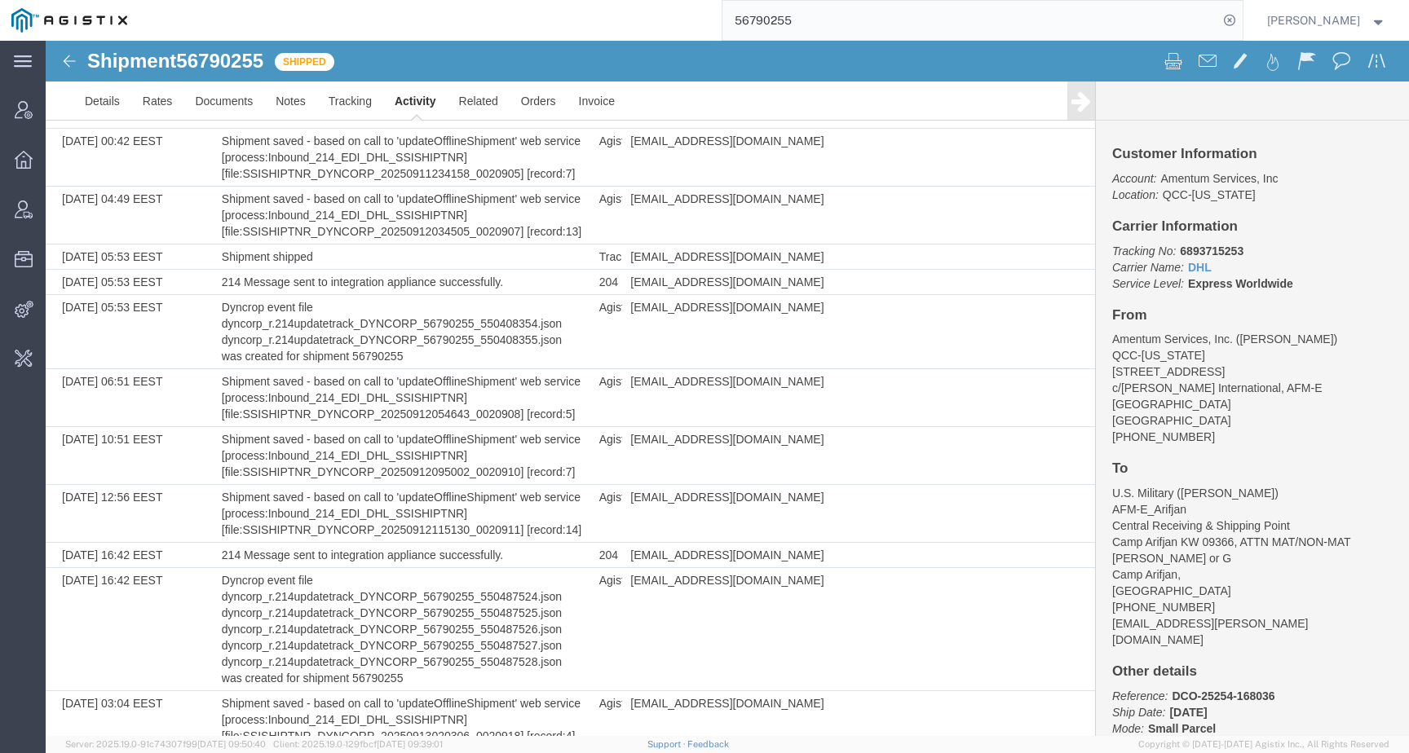
scroll to position [740, 0]
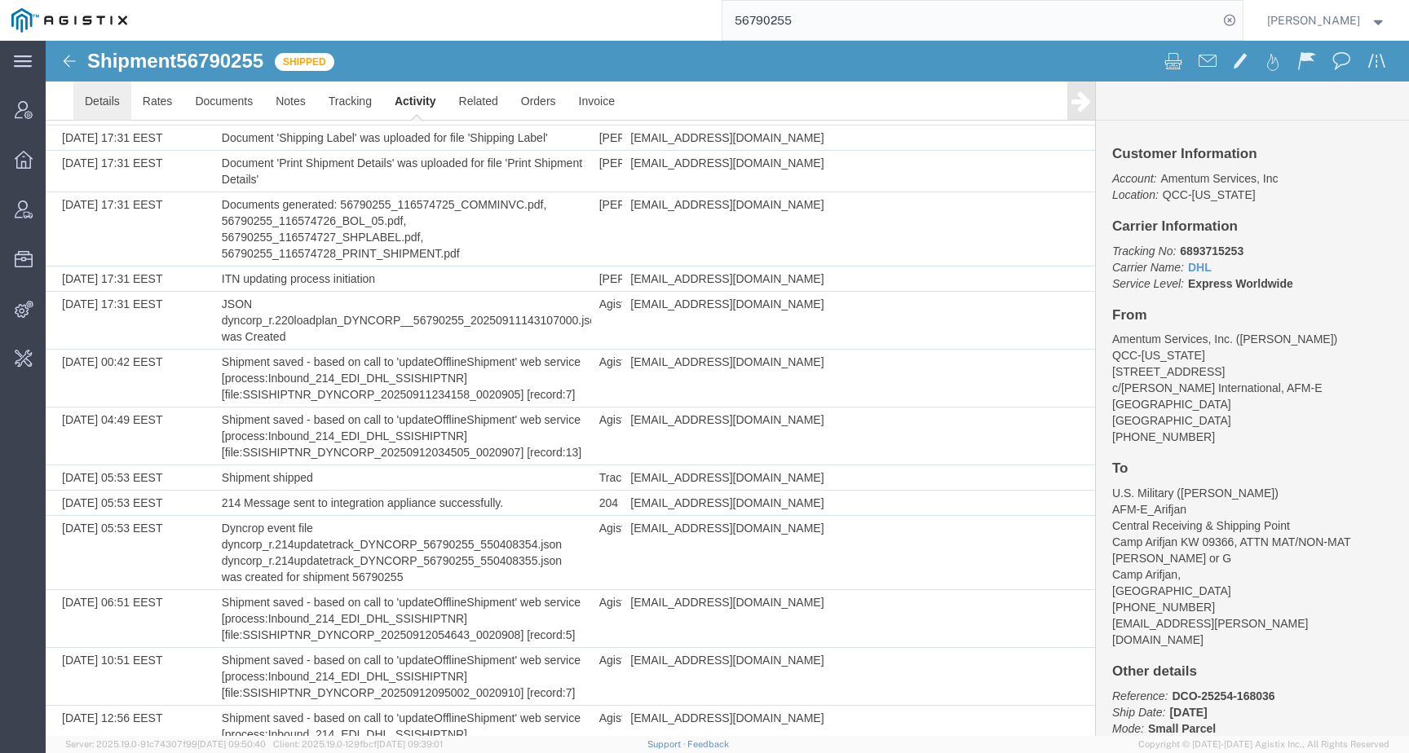
click at [104, 93] on link "Details" at bounding box center [102, 101] width 58 height 39
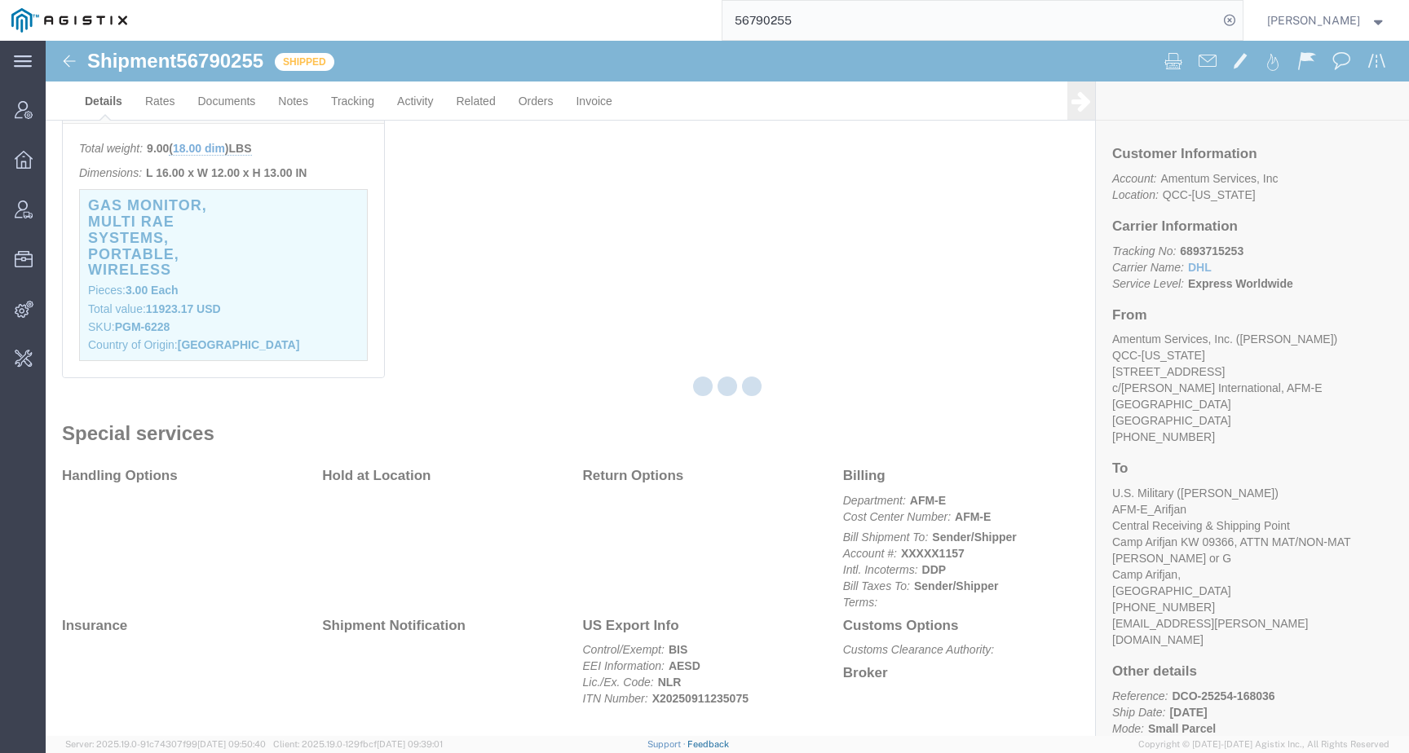
scroll to position [478, 0]
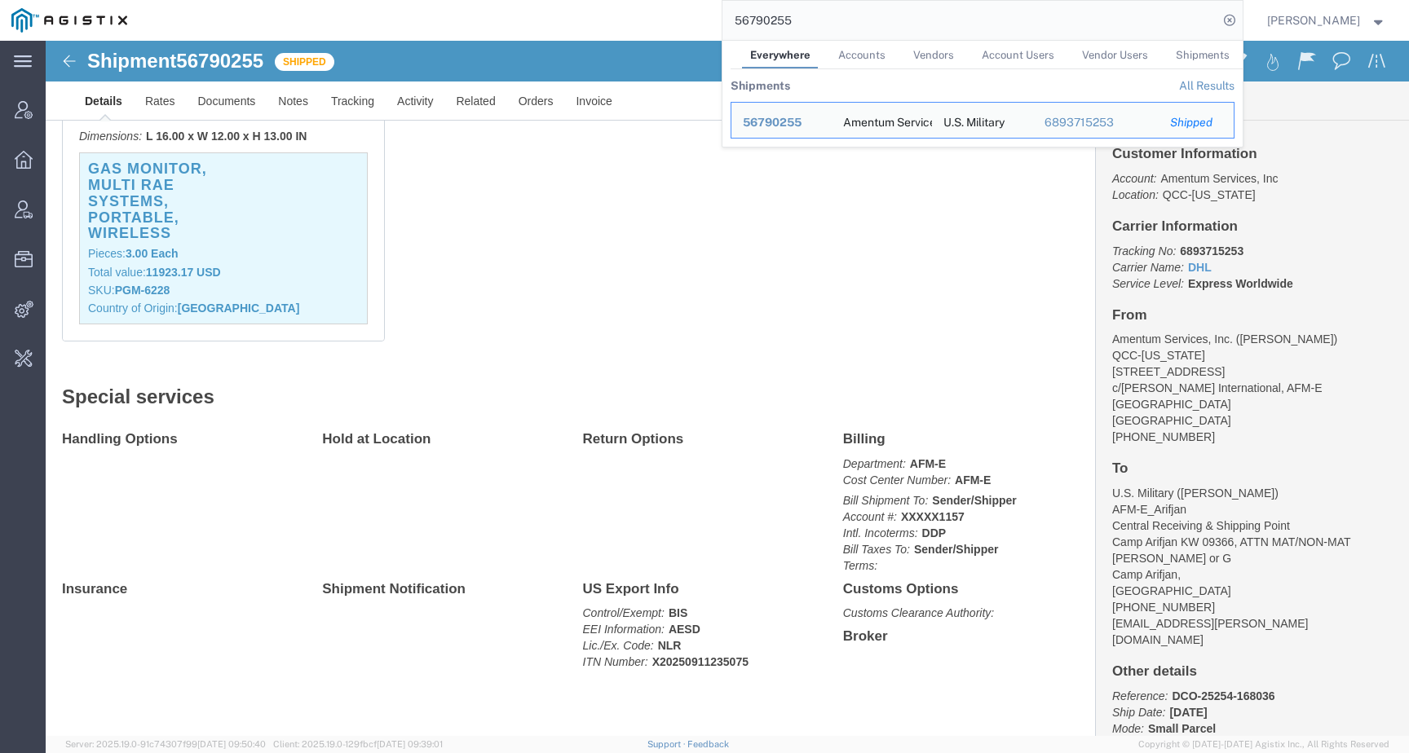
drag, startPoint x: 831, startPoint y: 26, endPoint x: 694, endPoint y: 26, distance: 137.0
click at [693, 26] on div "56790255 Everywhere Accounts Vendors Account Users Vendor Users Shipments Shipm…" at bounding box center [691, 20] width 1104 height 41
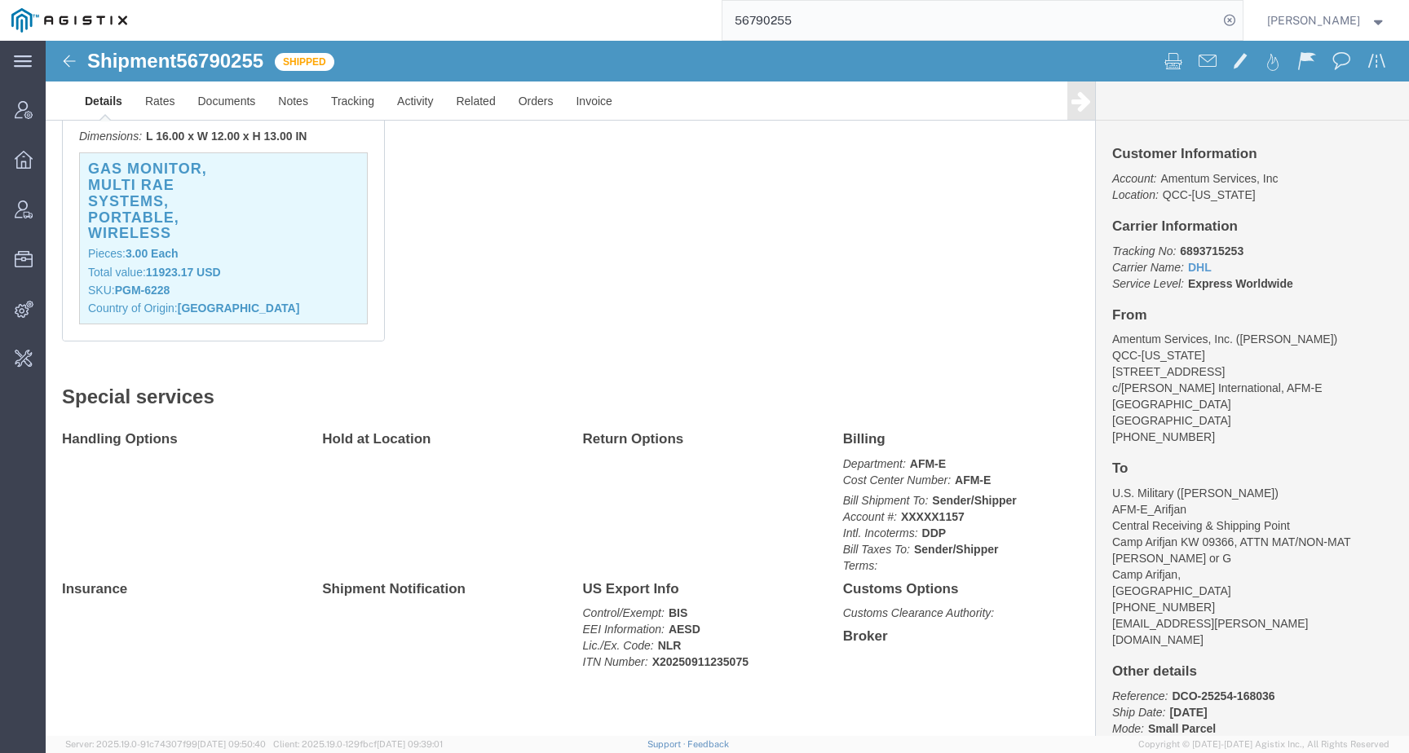
paste input "2397"
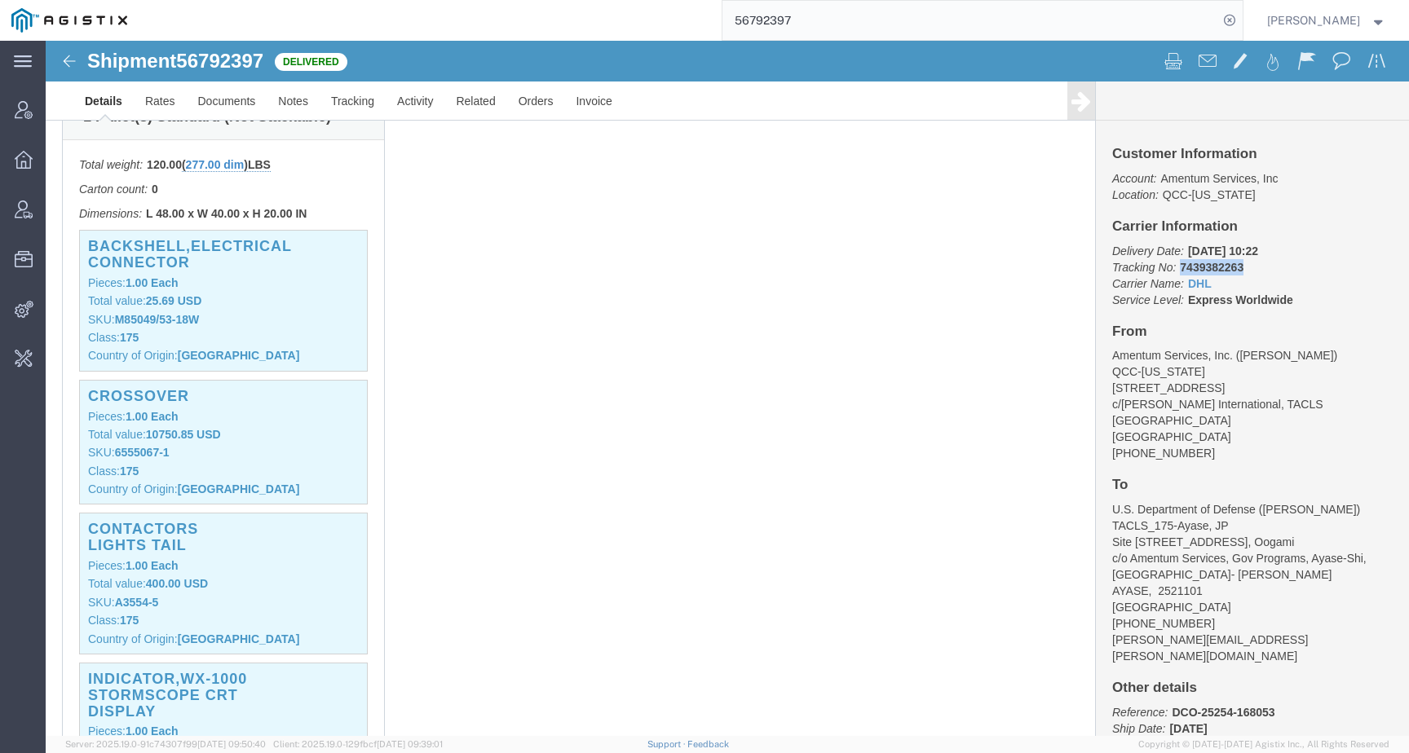
drag, startPoint x: 1124, startPoint y: 225, endPoint x: 1198, endPoint y: 225, distance: 74.2
click p "Delivery Date: 09/16/2025 10:22 Tracking No: 7439382263 Carrier Name: DHL DHL S…"
copy b "7439382263"
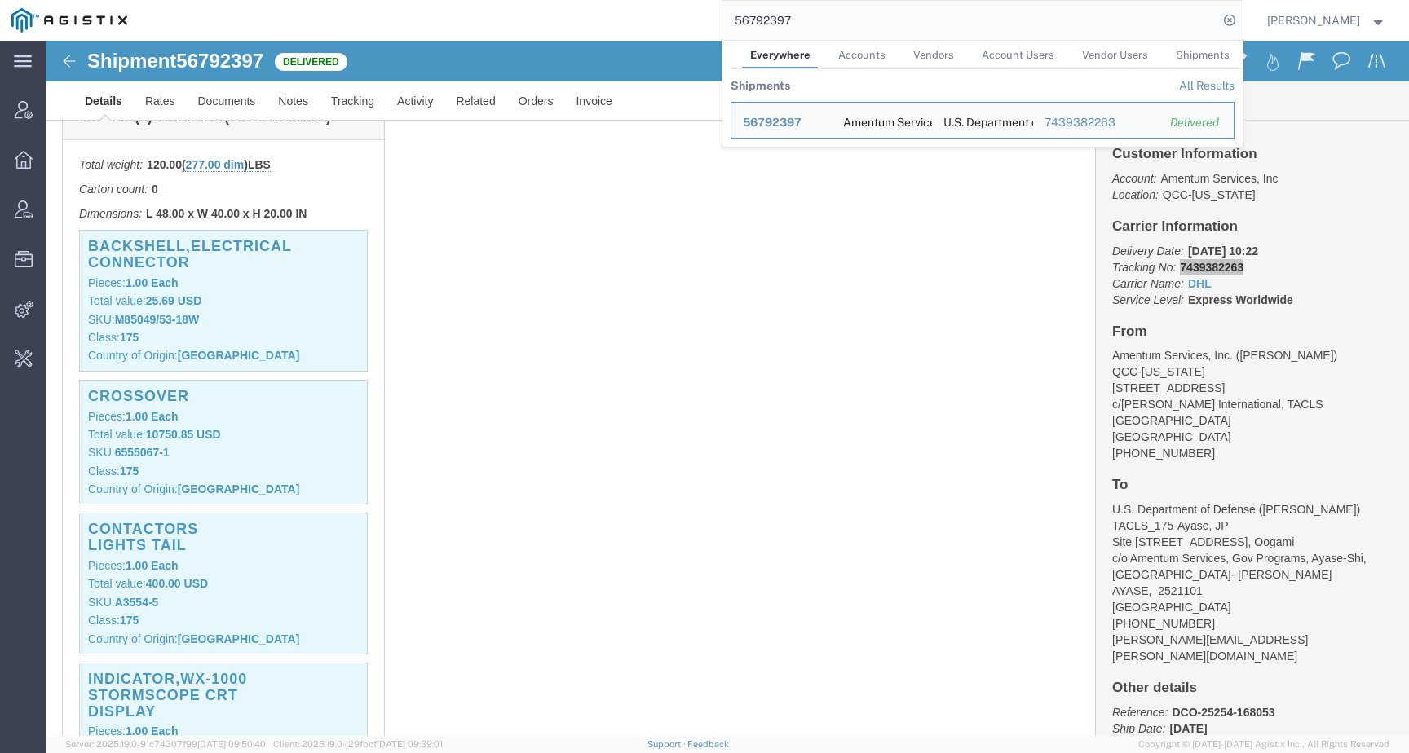
drag, startPoint x: 813, startPoint y: 24, endPoint x: 714, endPoint y: 14, distance: 99.2
click at [714, 14] on div "56792397 Everywhere Accounts Vendors Account Users Vendor Users Shipments Shipm…" at bounding box center [691, 20] width 1104 height 41
paste input "468276"
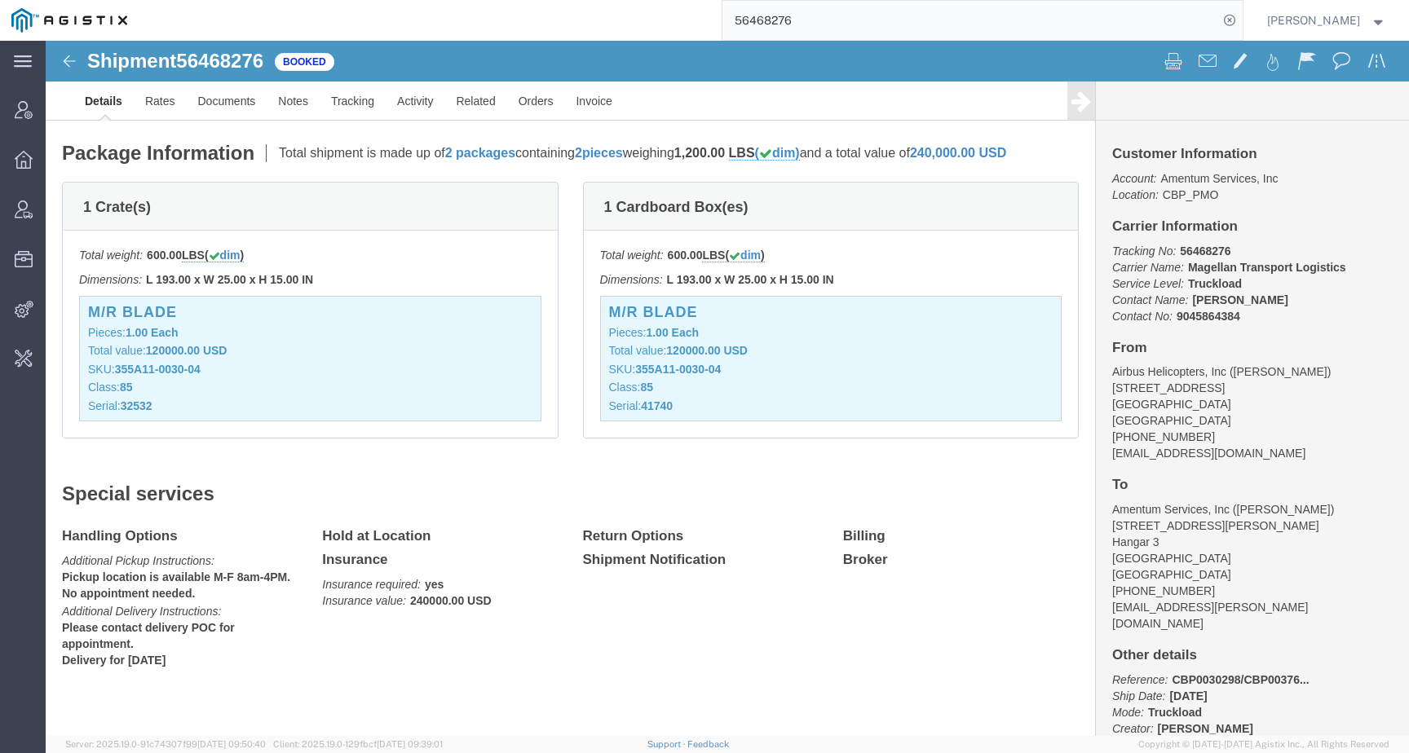
scroll to position [351, 0]
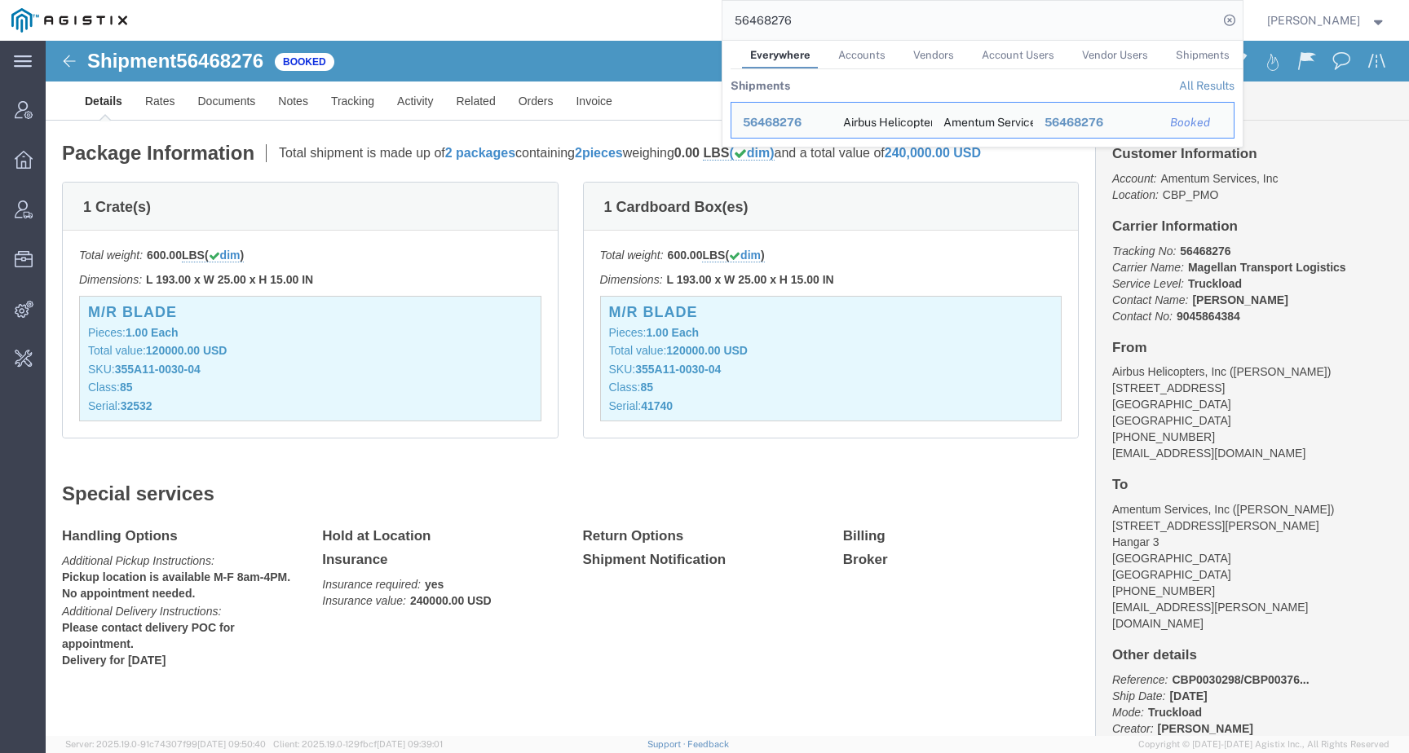
click at [699, 20] on div "56468276 Everywhere Accounts Vendors Account Users Vendor Users Shipments Shipm…" at bounding box center [691, 20] width 1104 height 41
drag, startPoint x: 794, startPoint y: 24, endPoint x: 630, endPoint y: 22, distance: 163.9
click at [630, 22] on div "56468276 Everywhere Accounts Vendors Account Users Vendor Users Shipments Shipm…" at bounding box center [691, 20] width 1104 height 41
paste input "85725"
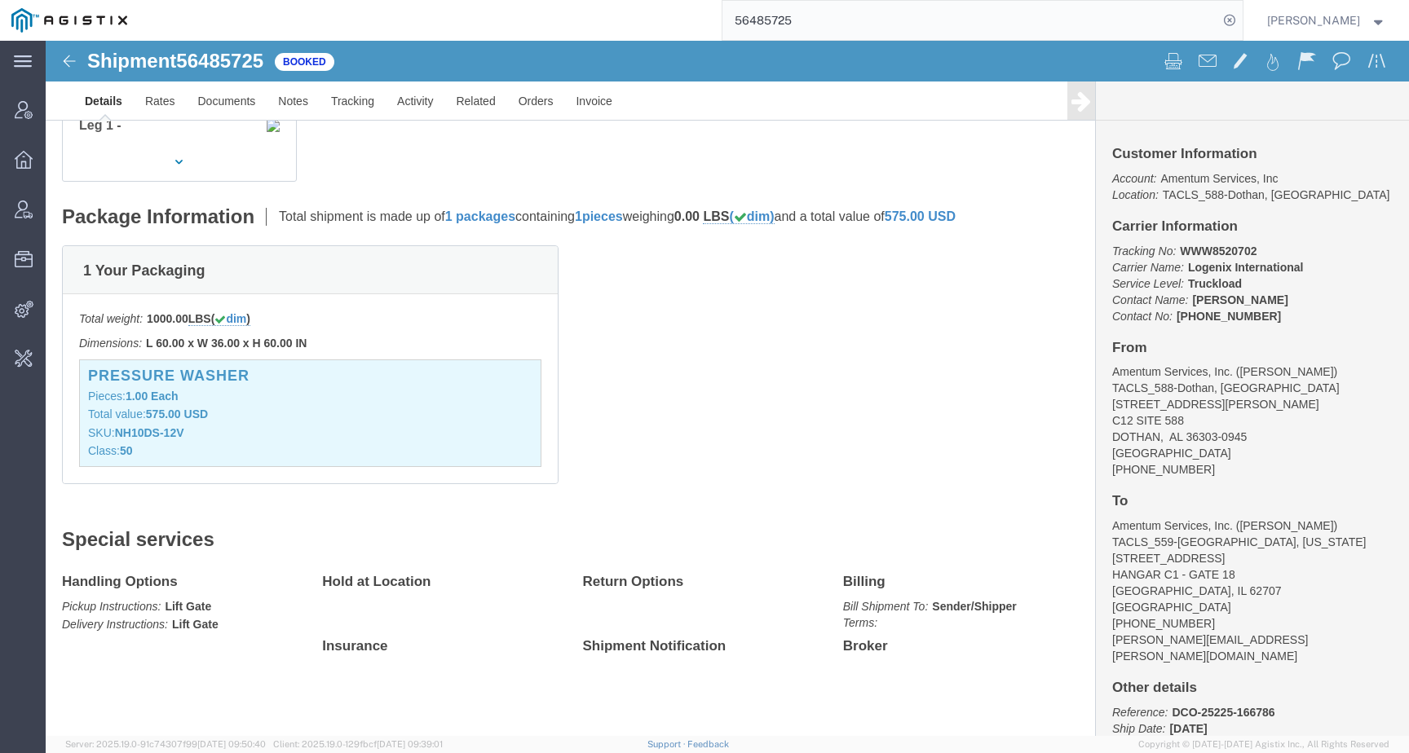
scroll to position [342, 0]
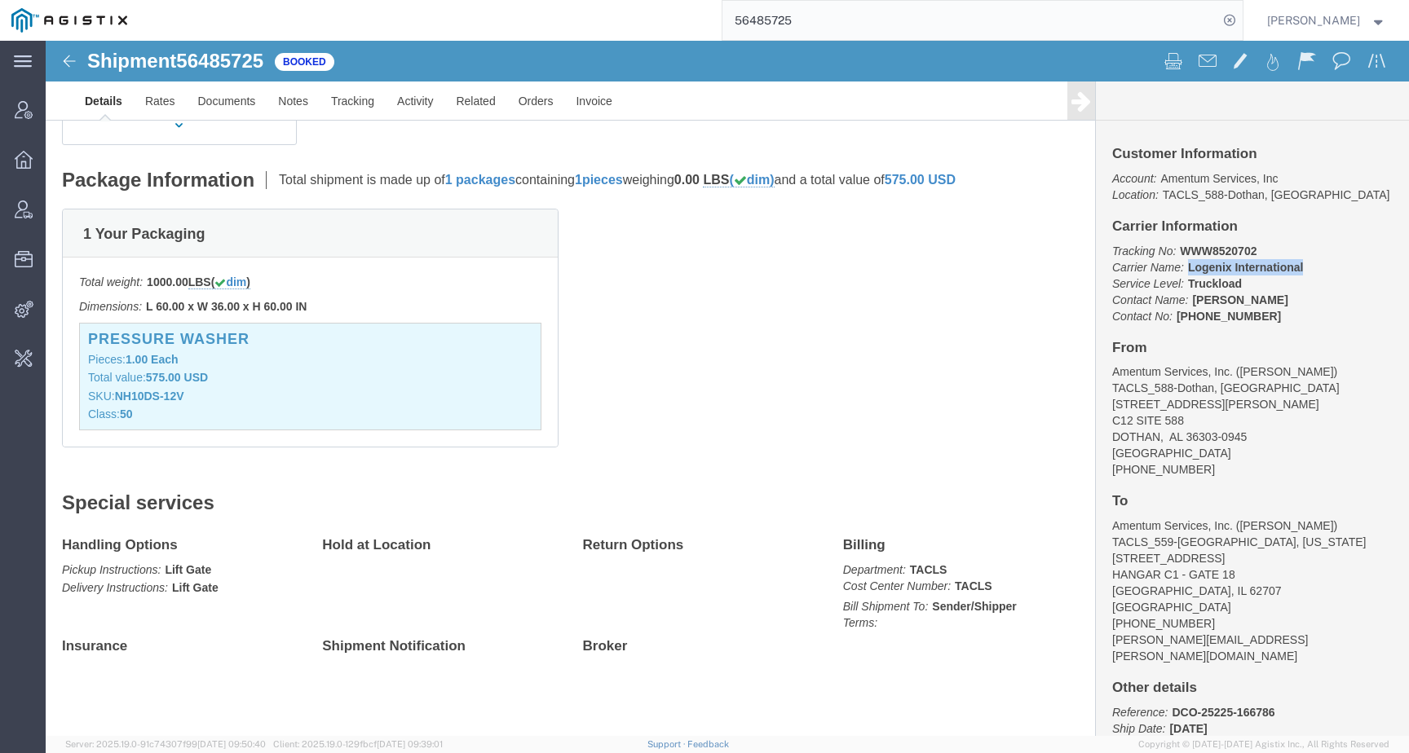
drag, startPoint x: 1134, startPoint y: 225, endPoint x: 1254, endPoint y: 225, distance: 119.9
click p "Tracking No: WWW8520702 Carrier Name: Logenix International Logenix Internation…"
drag, startPoint x: 1125, startPoint y: 210, endPoint x: 1228, endPoint y: 210, distance: 103.6
click p "Tracking No: WWW8520702 Carrier Name: Logenix International Logenix Internation…"
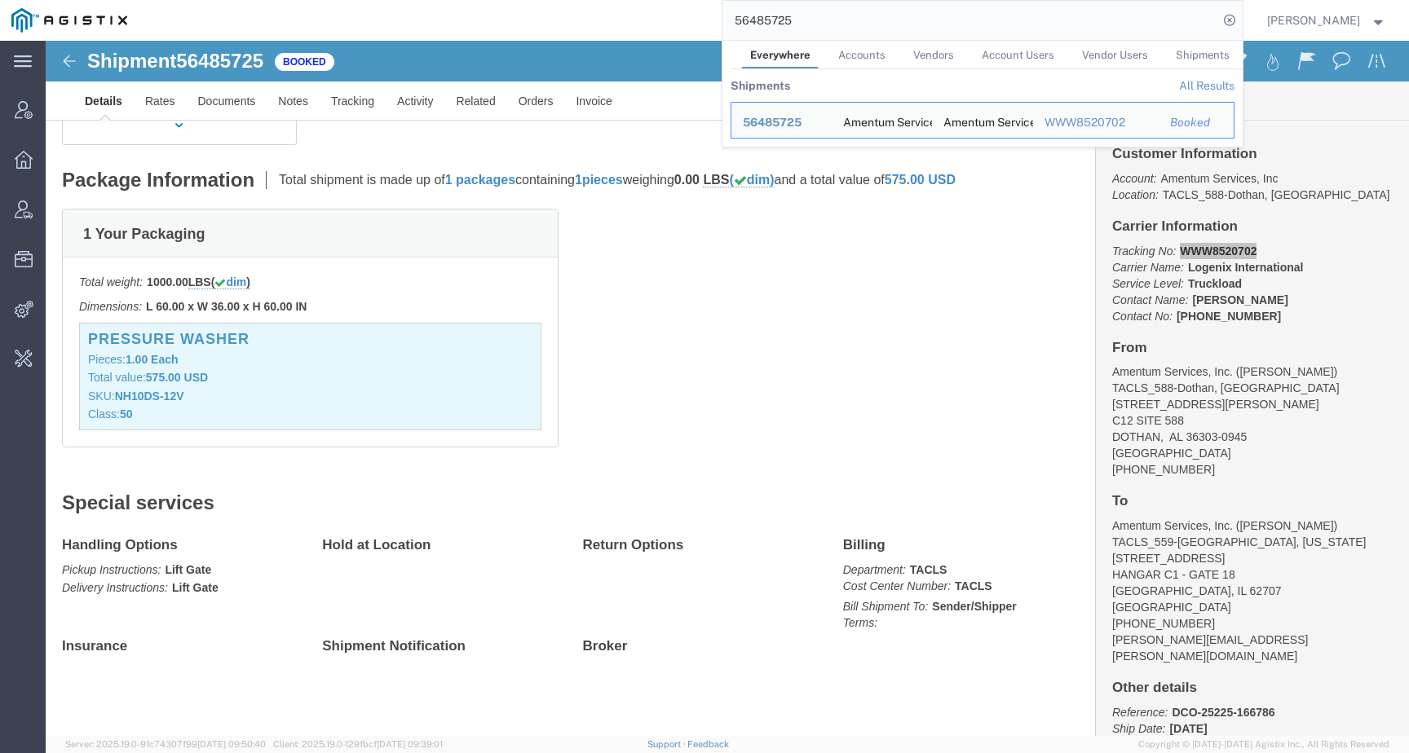
drag, startPoint x: 811, startPoint y: 18, endPoint x: 605, endPoint y: 2, distance: 207.0
click at [605, 2] on div "56485725 Everywhere Accounts Vendors Account Users Vendor Users Shipments Shipm…" at bounding box center [691, 20] width 1104 height 41
paste input "812020"
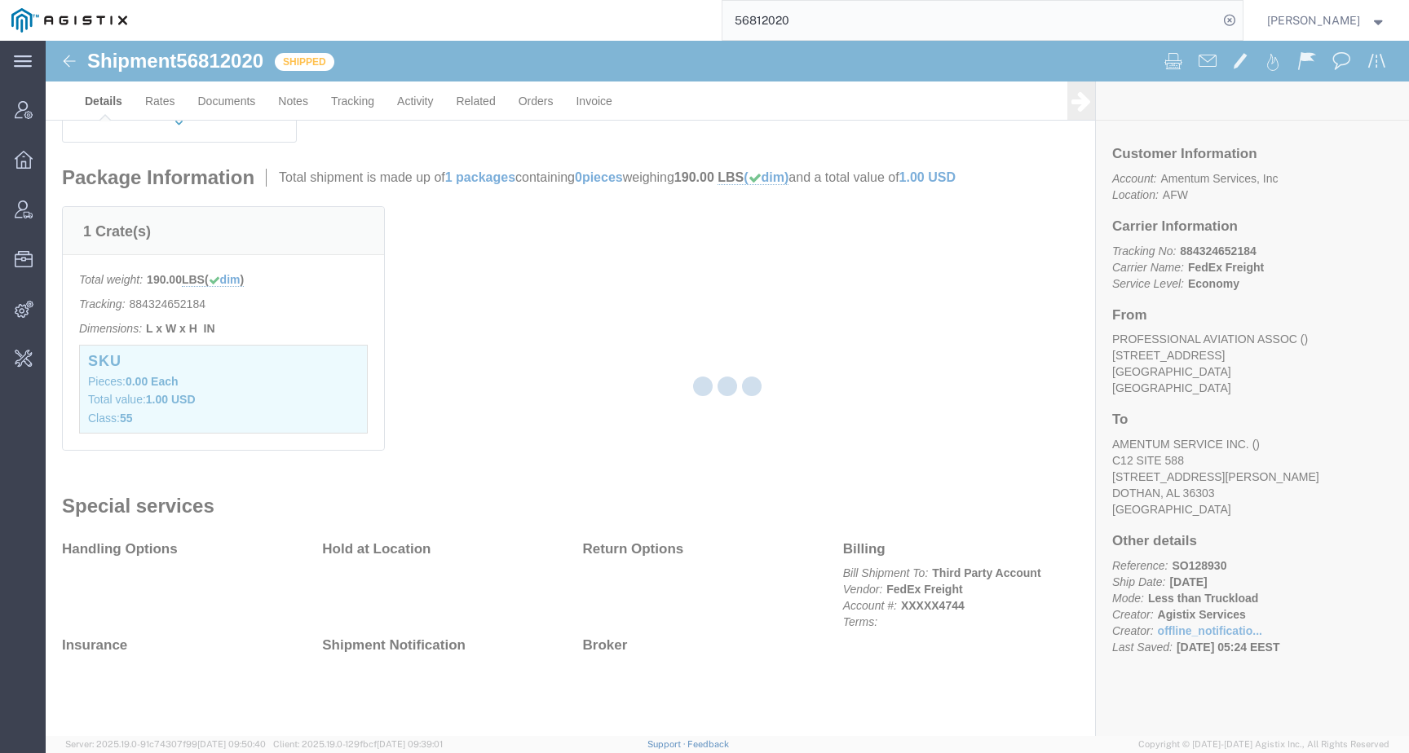
scroll to position [261, 0]
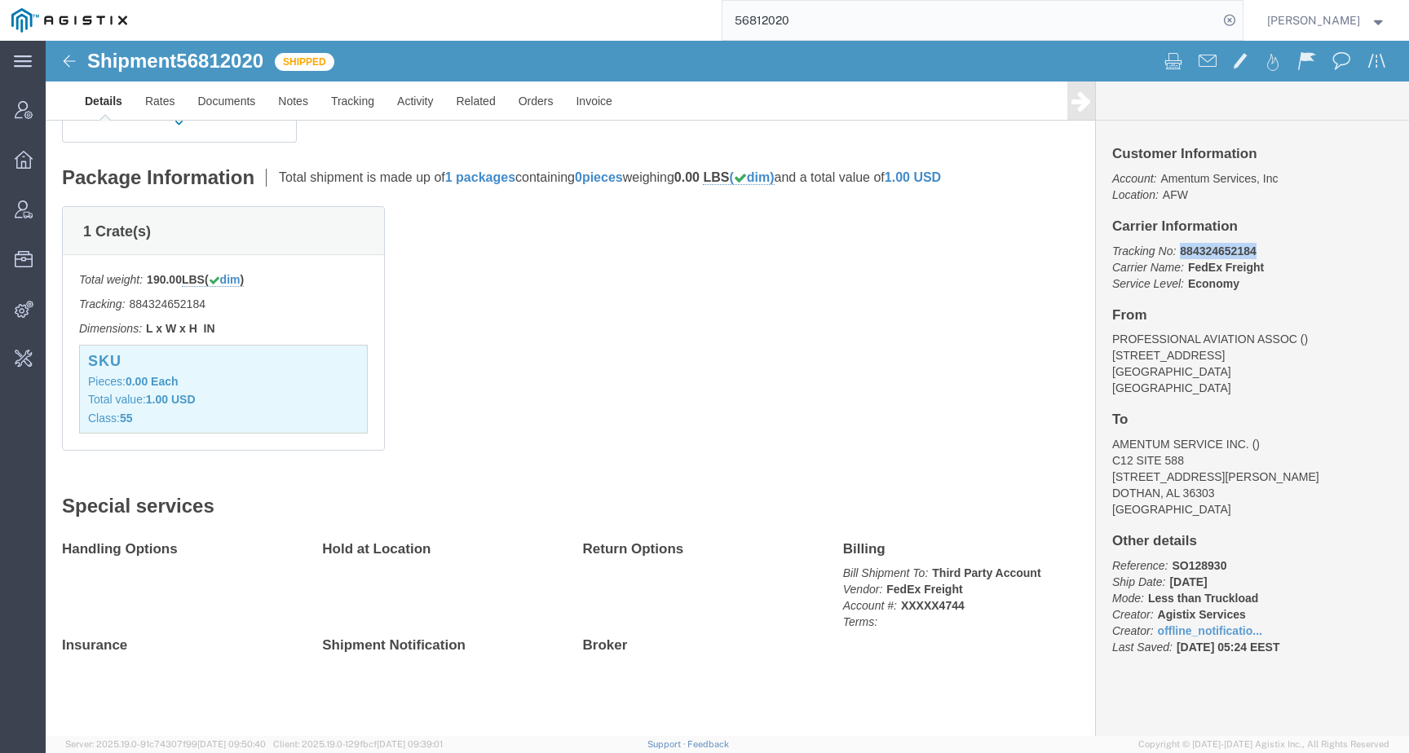
drag, startPoint x: 1125, startPoint y: 205, endPoint x: 1225, endPoint y: 205, distance: 99.5
click p "Tracking No: 884324652184 Carrier Name: FedEx Freight FedEx Freight Service Lev…"
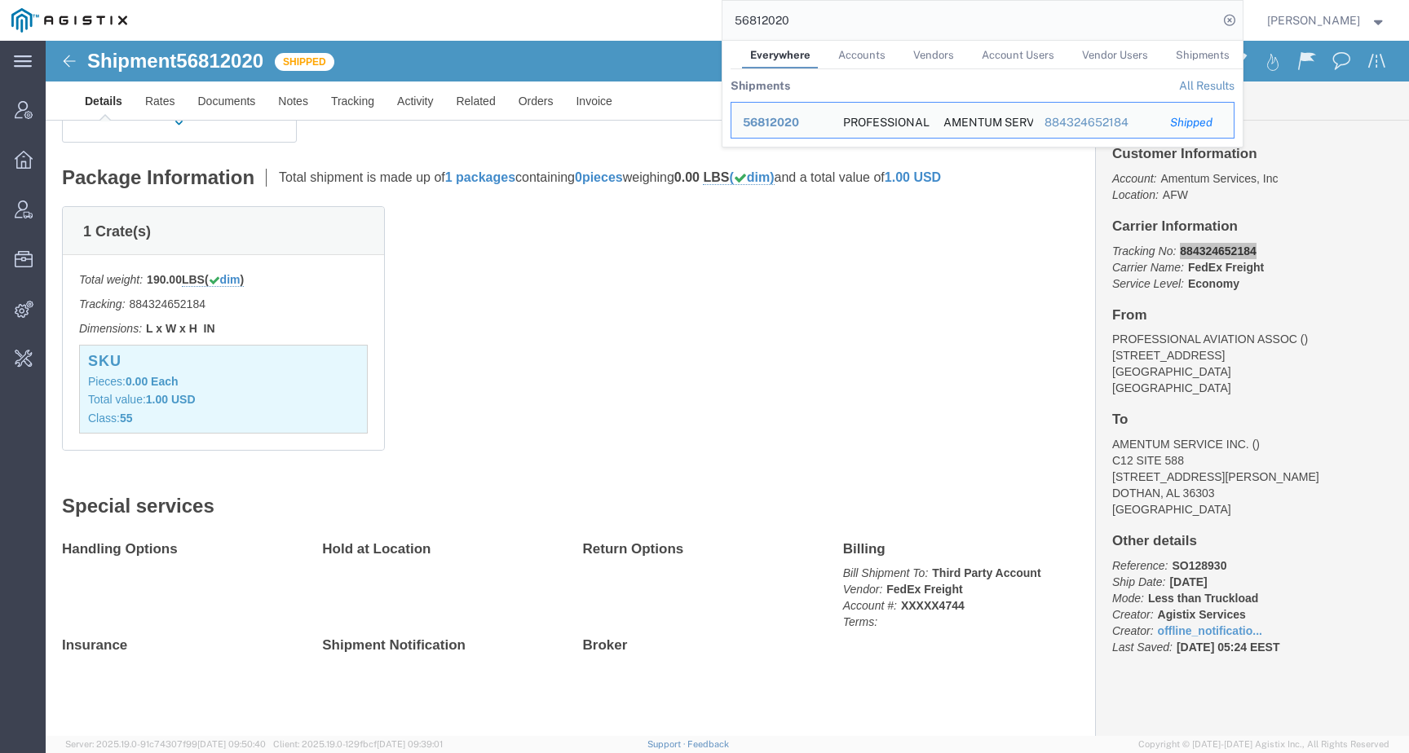
drag, startPoint x: 834, startPoint y: 15, endPoint x: 712, endPoint y: 5, distance: 122.8
click at [712, 5] on div "56812020 Everywhere Accounts Vendors Account Users Vendor Users Shipments Shipm…" at bounding box center [691, 20] width 1104 height 41
paste input "7824"
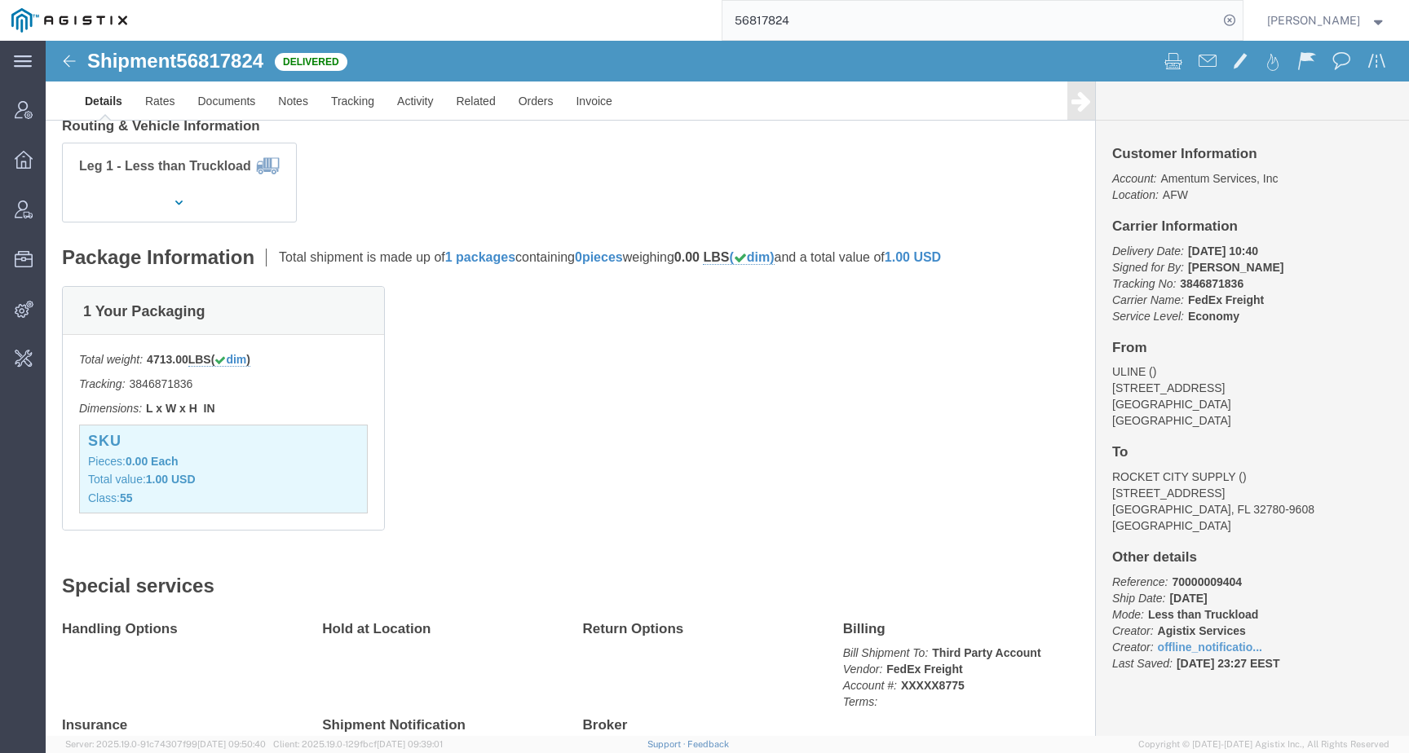
scroll to position [245, 0]
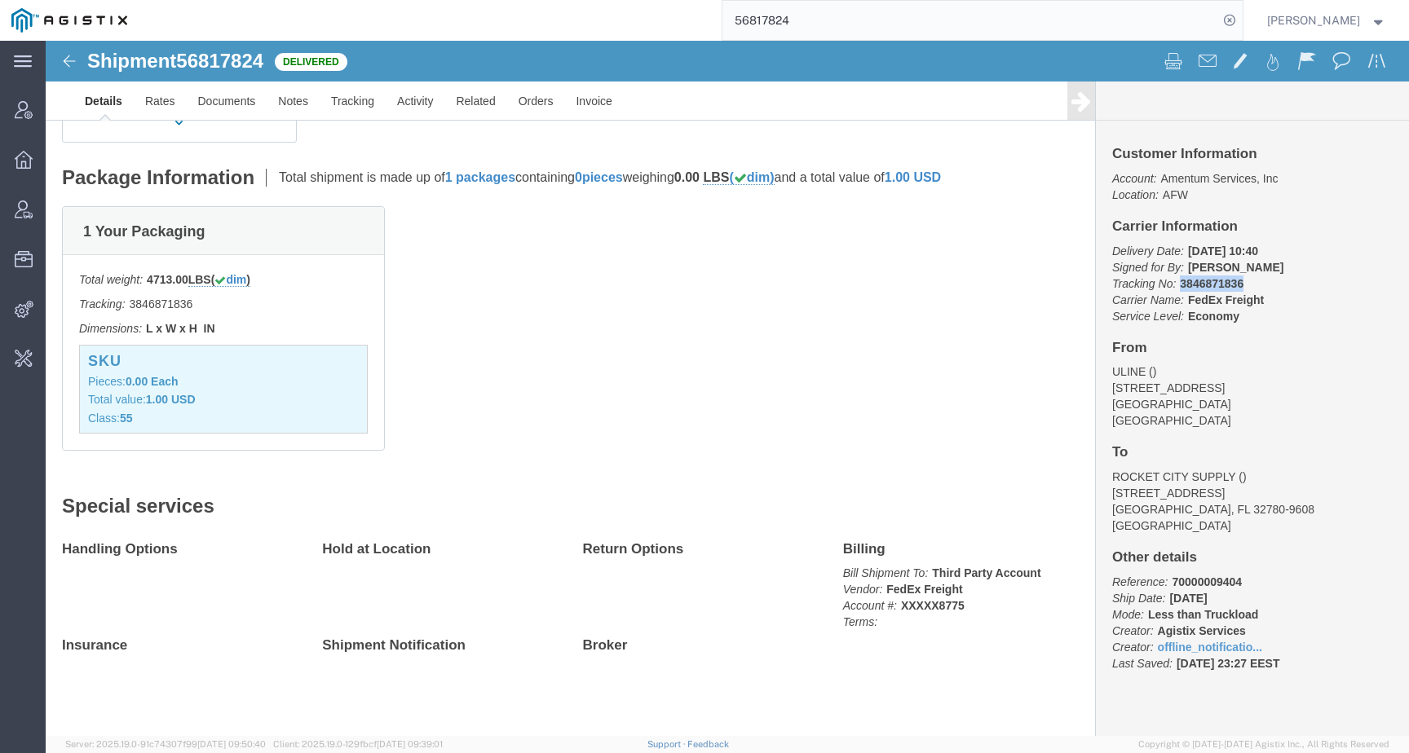
drag, startPoint x: 1126, startPoint y: 241, endPoint x: 1195, endPoint y: 238, distance: 68.6
click p "Delivery Date: 09/15/2025 10:40 Signed for By: S LEWIS Tracking No: 3846871836 …"
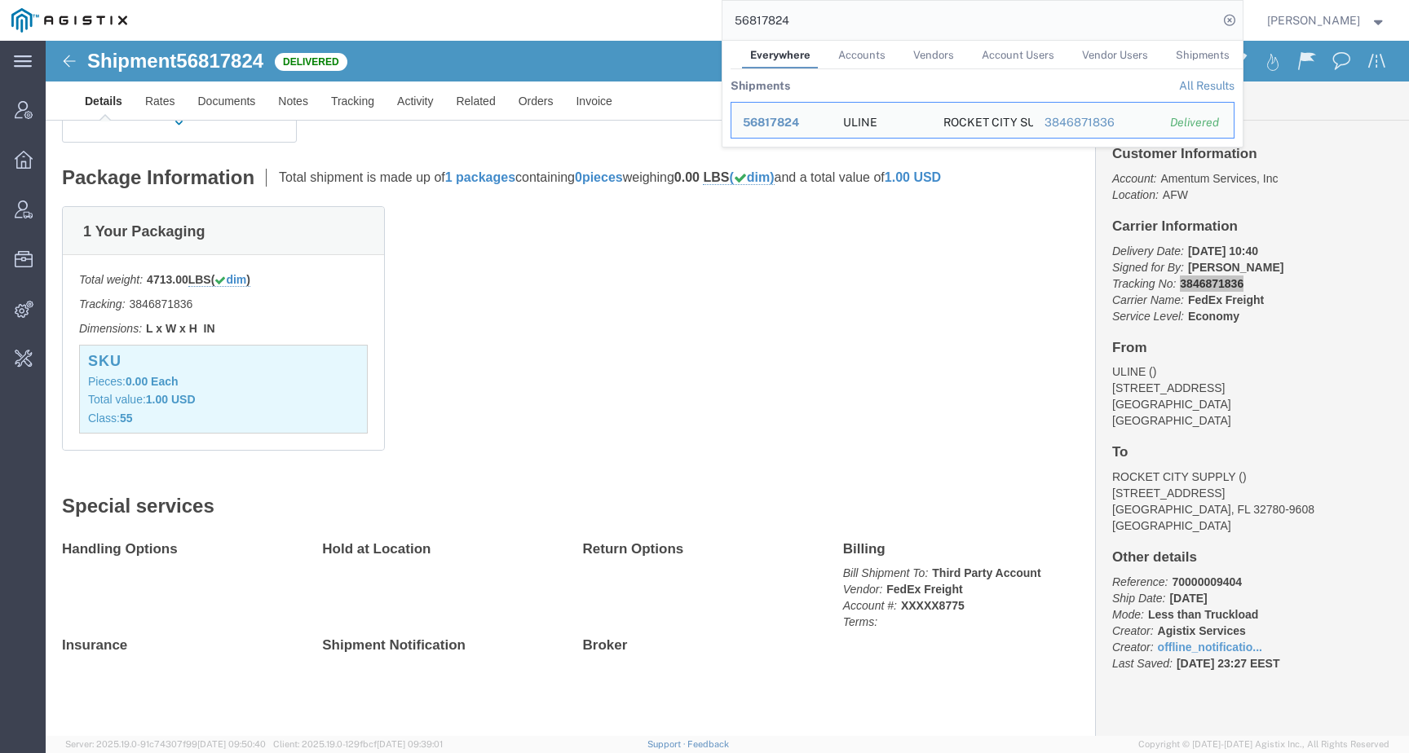
drag, startPoint x: 815, startPoint y: 24, endPoint x: 700, endPoint y: 22, distance: 114.2
click at [700, 23] on div "56817824 Everywhere Accounts Vendors Account Users Vendor Users Shipments Shipm…" at bounding box center [691, 20] width 1104 height 41
paste input "608363"
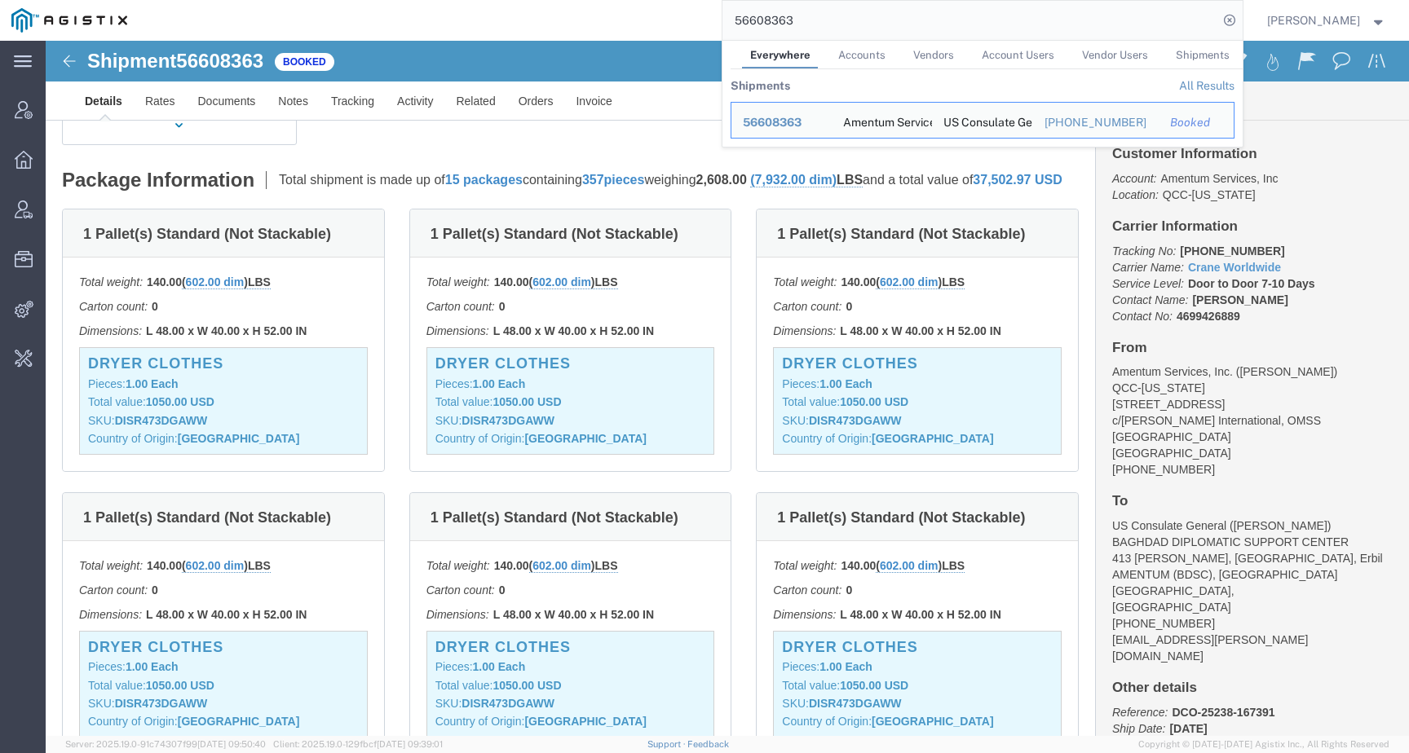
scroll to position [478, 0]
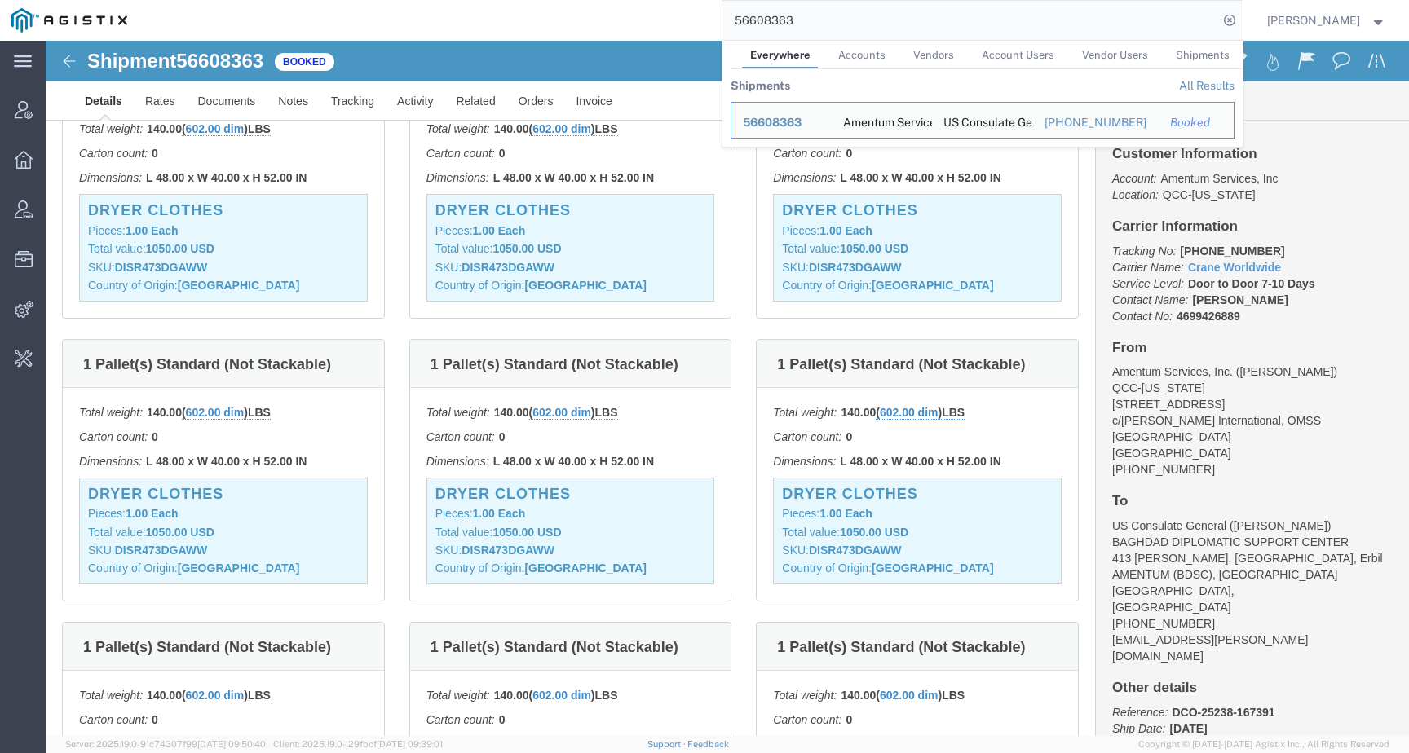
click div "1 Pallet(s) Standard (Not Stackable) Total weight: 140.00 ( 602.00 dim ) LBS Ca…"
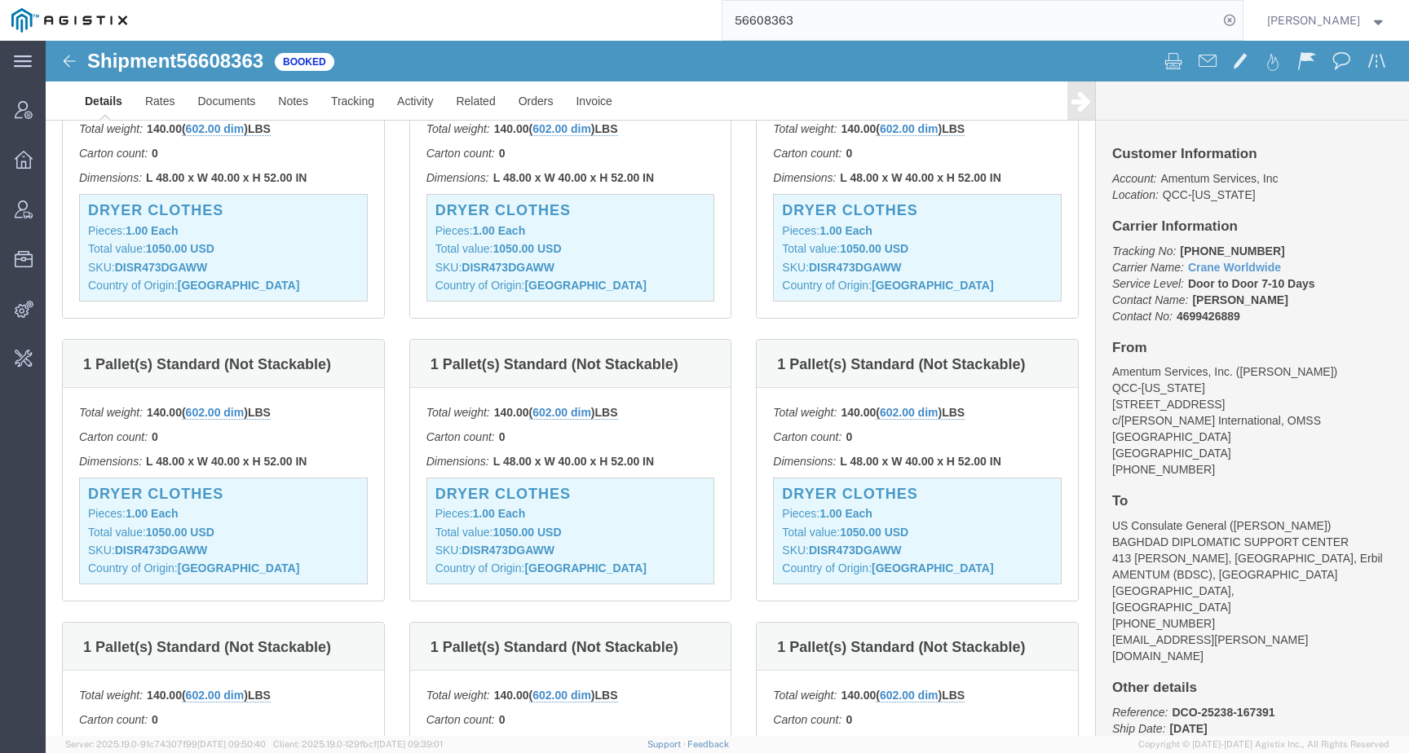
scroll to position [0, 0]
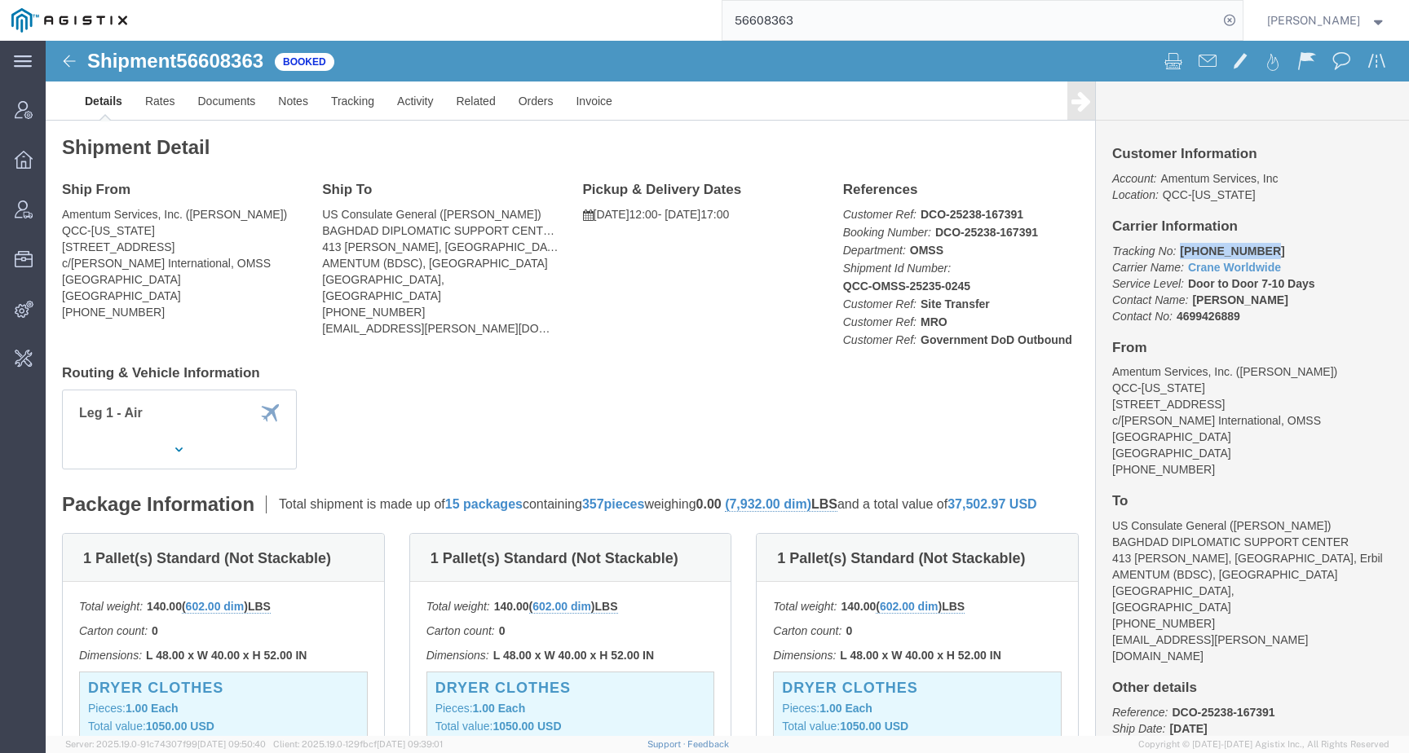
drag, startPoint x: 1128, startPoint y: 212, endPoint x: 1208, endPoint y: 212, distance: 79.9
click p "Tracking No: 157-3209 6536 Carrier Name: Crane Worldwide Crane Worldwide Servic…"
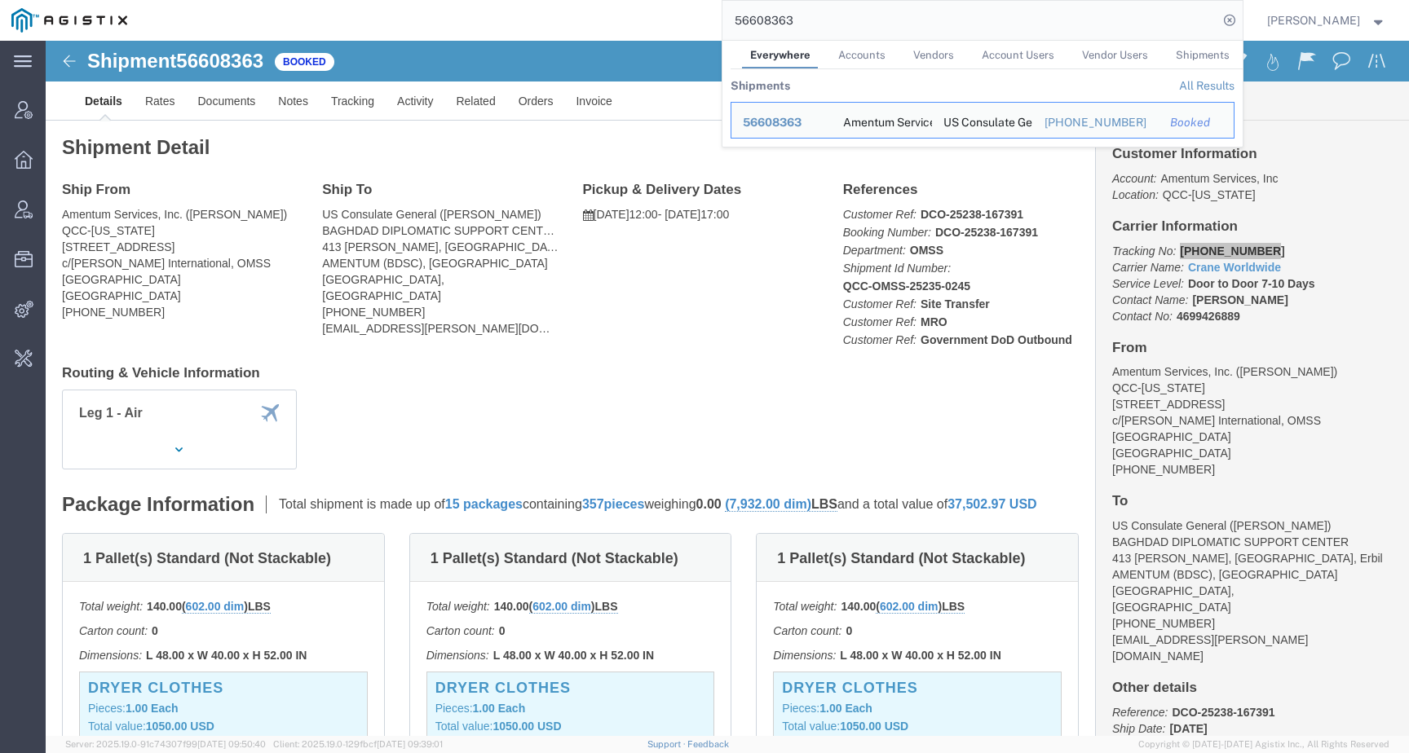
drag, startPoint x: 841, startPoint y: 22, endPoint x: 651, endPoint y: 6, distance: 190.7
click at [659, 7] on div "56608363 Everywhere Accounts Vendors Account Users Vendor Users Shipments Shipm…" at bounding box center [691, 20] width 1104 height 41
paste input "770166"
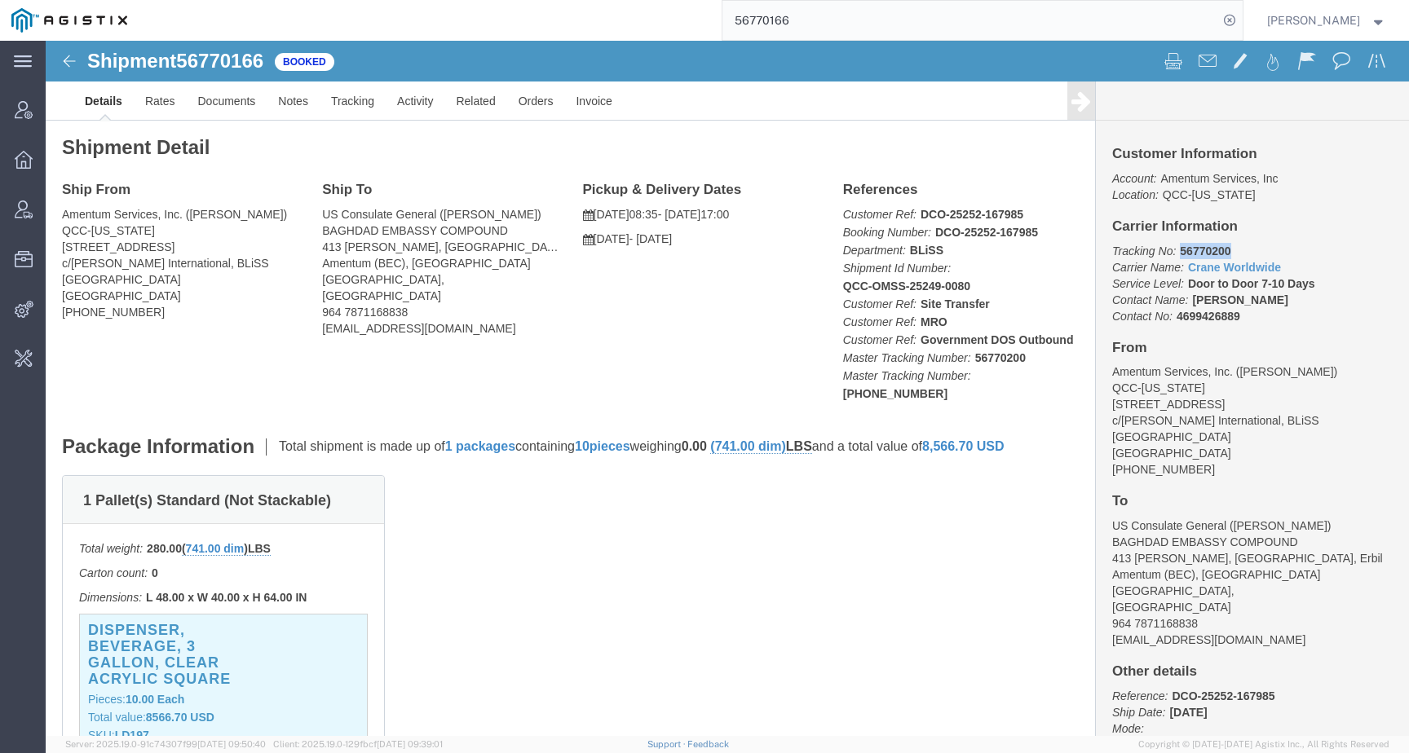
drag, startPoint x: 1125, startPoint y: 210, endPoint x: 1186, endPoint y: 207, distance: 61.2
click p "Tracking No: 56770200 Carrier Name: Crane Worldwide Crane Worldwide Service Lev…"
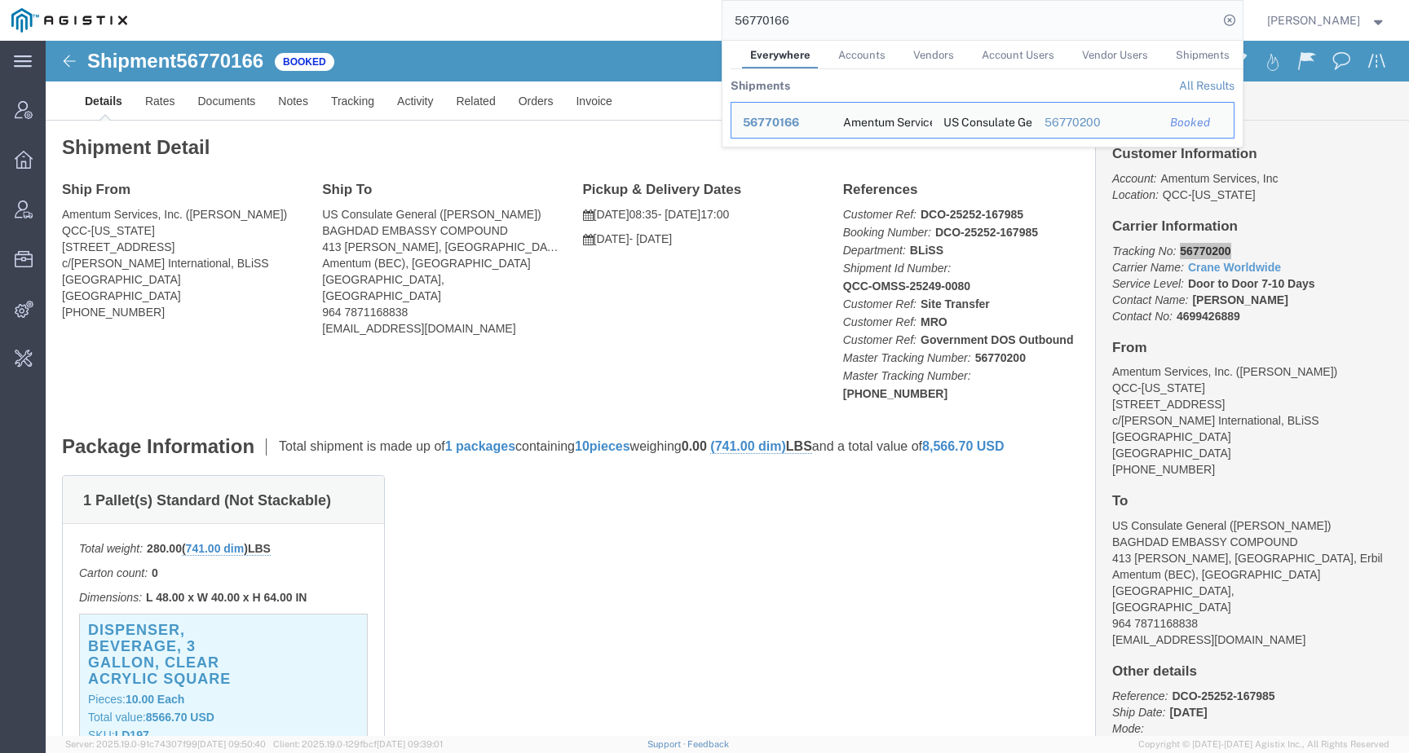
drag, startPoint x: 829, startPoint y: 28, endPoint x: 676, endPoint y: 28, distance: 153.3
click at [676, 28] on div "56770166 Everywhere Accounts Vendors Account Users Vendor Users Shipments Shipm…" at bounding box center [691, 20] width 1104 height 41
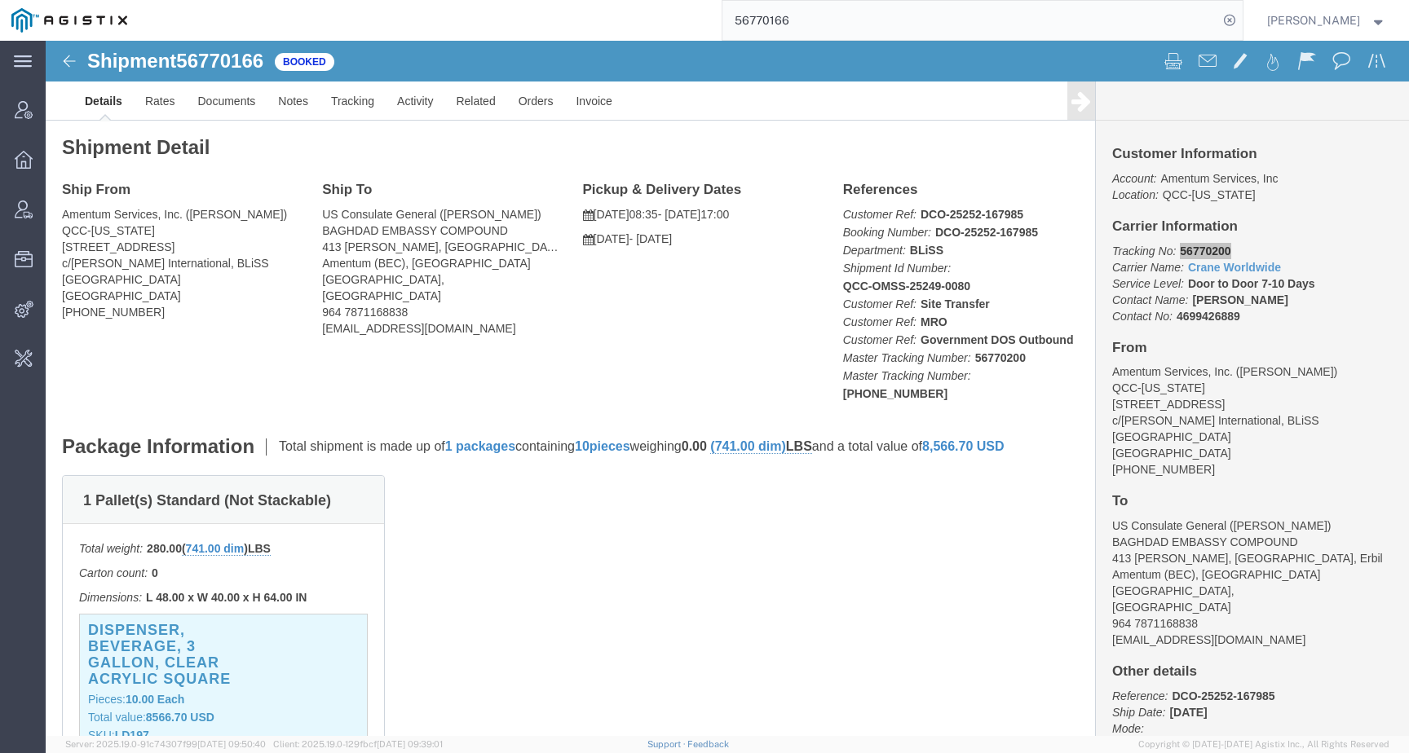
paste input "56770055"
drag, startPoint x: 810, startPoint y: 16, endPoint x: 600, endPoint y: 2, distance: 210.0
click at [600, 2] on div "5677016656770055" at bounding box center [691, 20] width 1104 height 41
paste input "search"
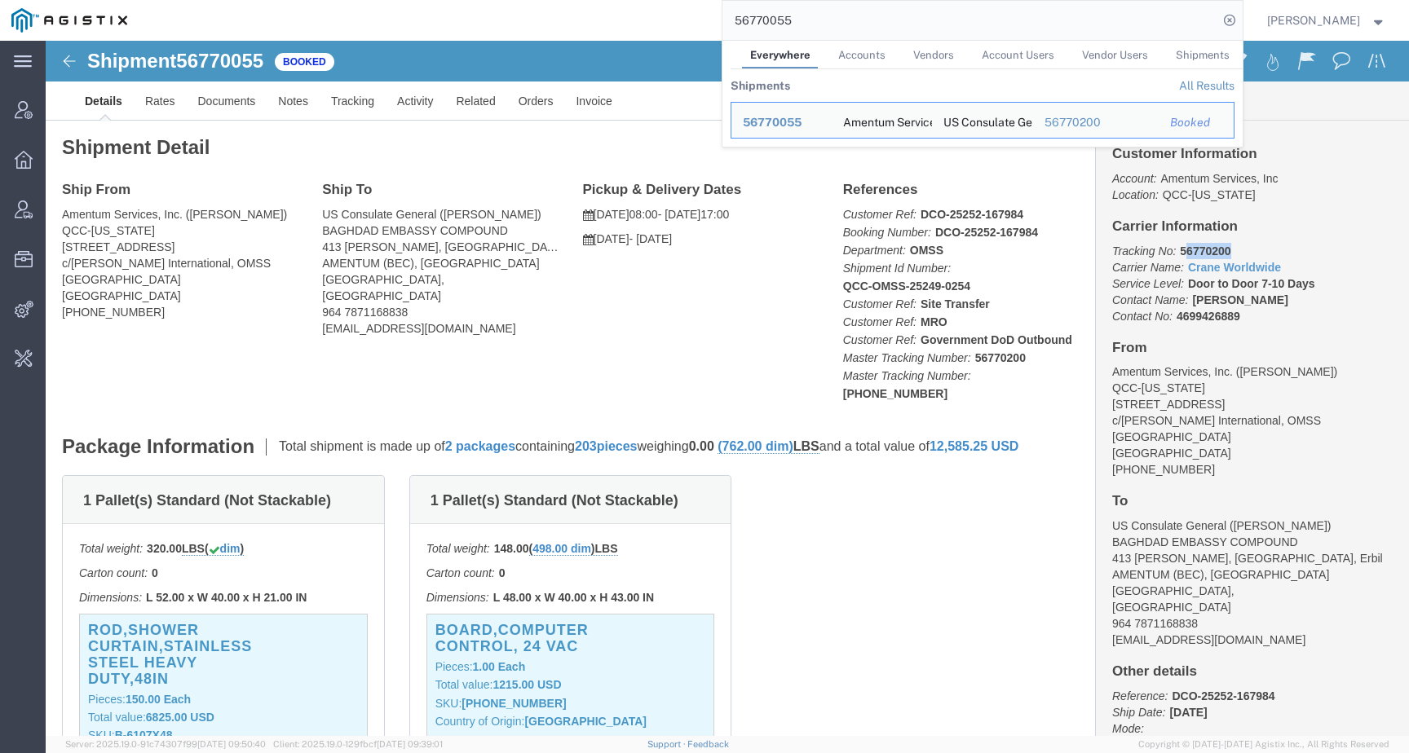
drag, startPoint x: 1182, startPoint y: 207, endPoint x: 1129, endPoint y: 205, distance: 53.8
click p "Tracking No: 56770200 Carrier Name: Crane Worldwide Crane Worldwide Service Lev…"
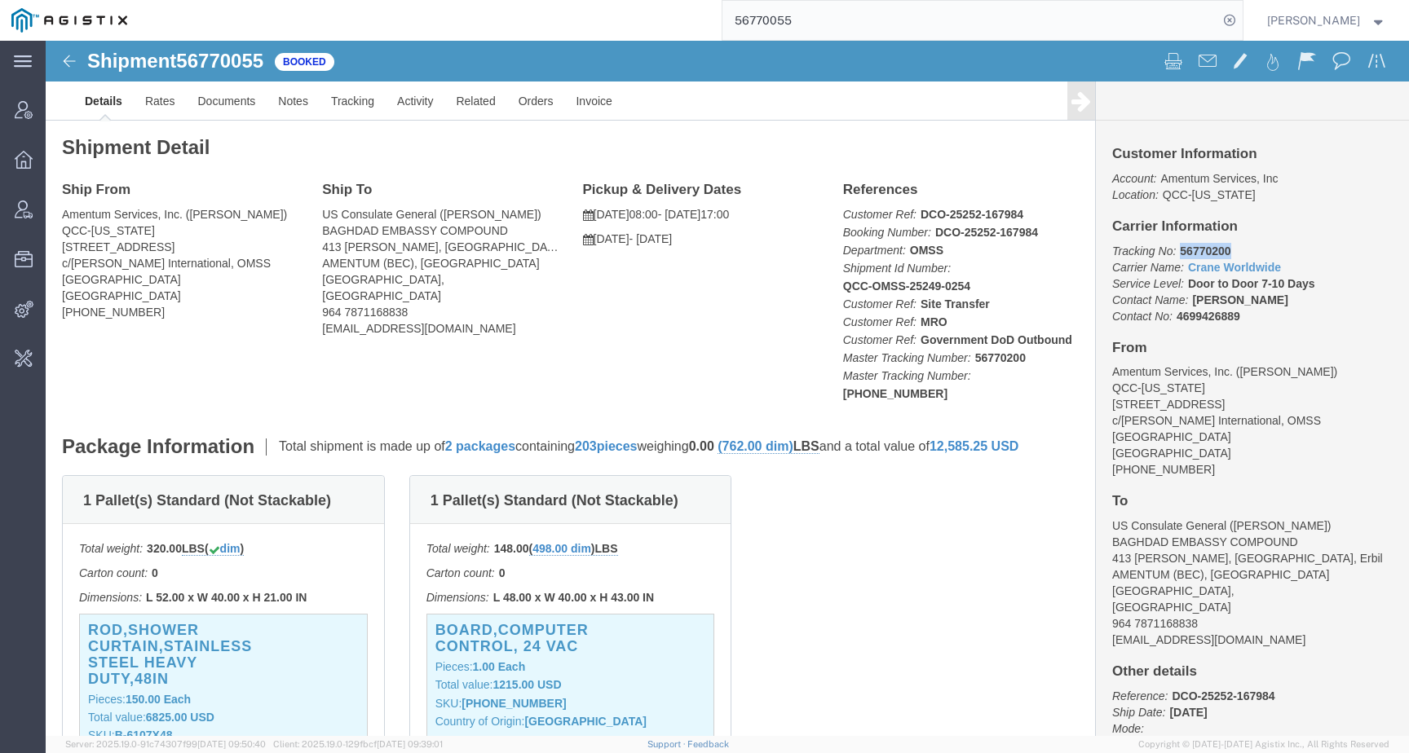
drag, startPoint x: 1127, startPoint y: 205, endPoint x: 1190, endPoint y: 206, distance: 62.8
click p "Tracking No: 56770200 Carrier Name: Crane Worldwide Crane Worldwide Service Lev…"
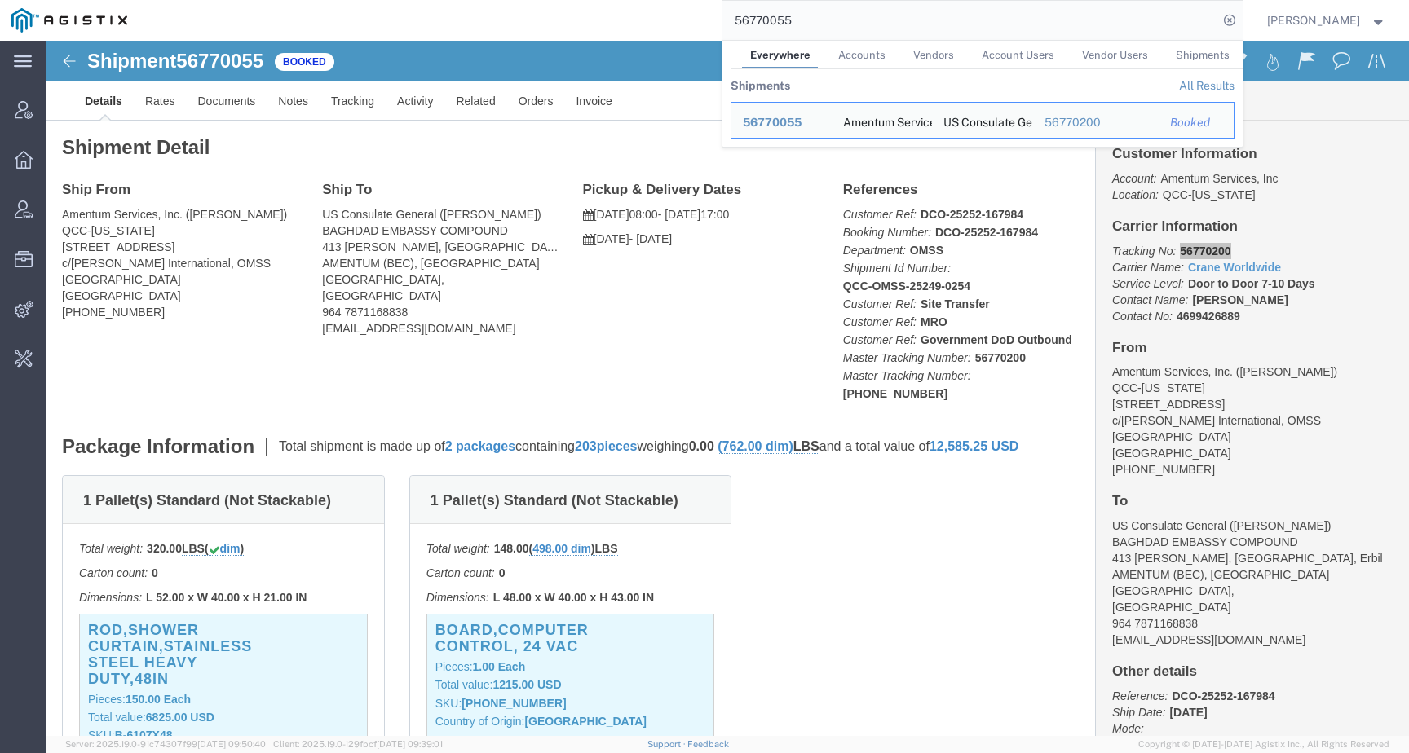
drag, startPoint x: 824, startPoint y: 26, endPoint x: 662, endPoint y: 22, distance: 162.3
click at [662, 22] on div "56770055 Everywhere Accounts Vendors Account Users Vendor Users Shipments Shipm…" at bounding box center [691, 20] width 1104 height 41
paste input "805098"
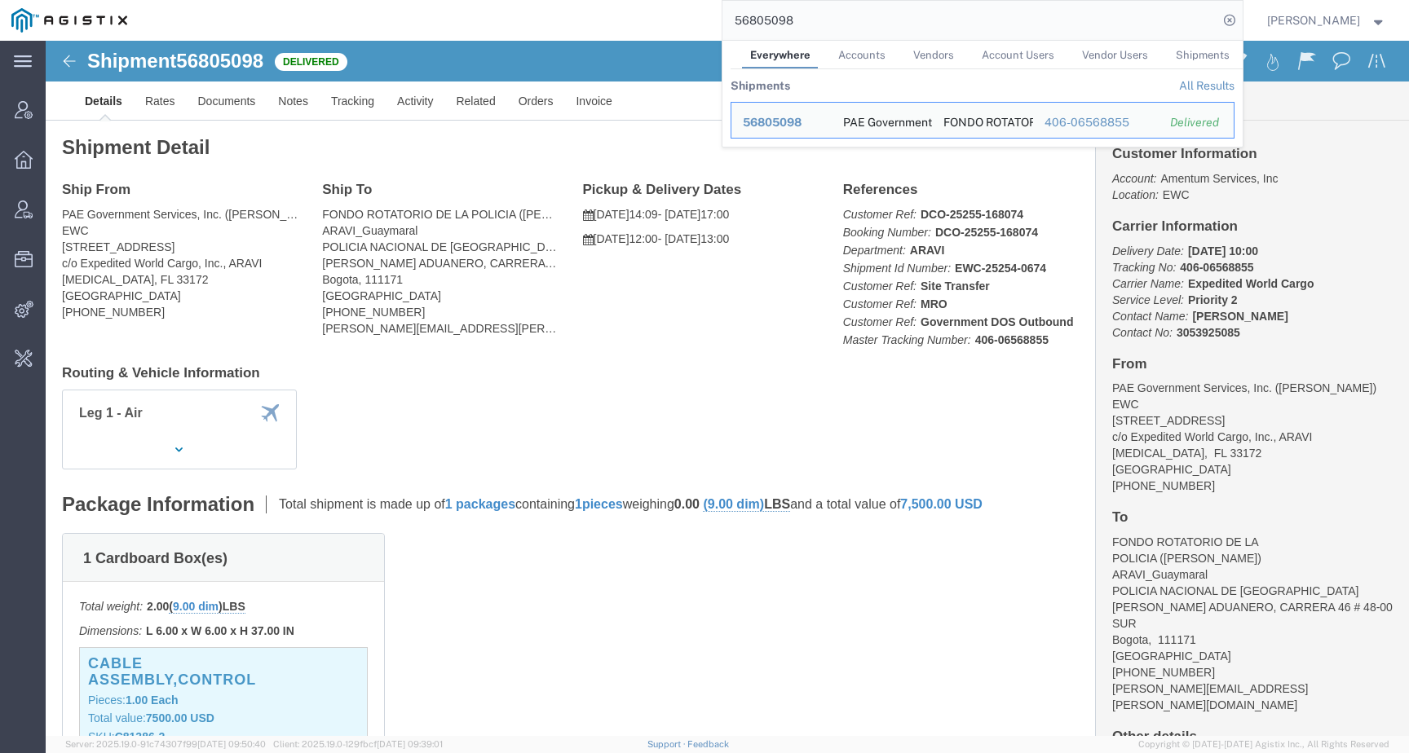
click div "Ship From PAE Government Services, Inc. (Greg Ronselli) EWC 9667 NW 33rd Street…"
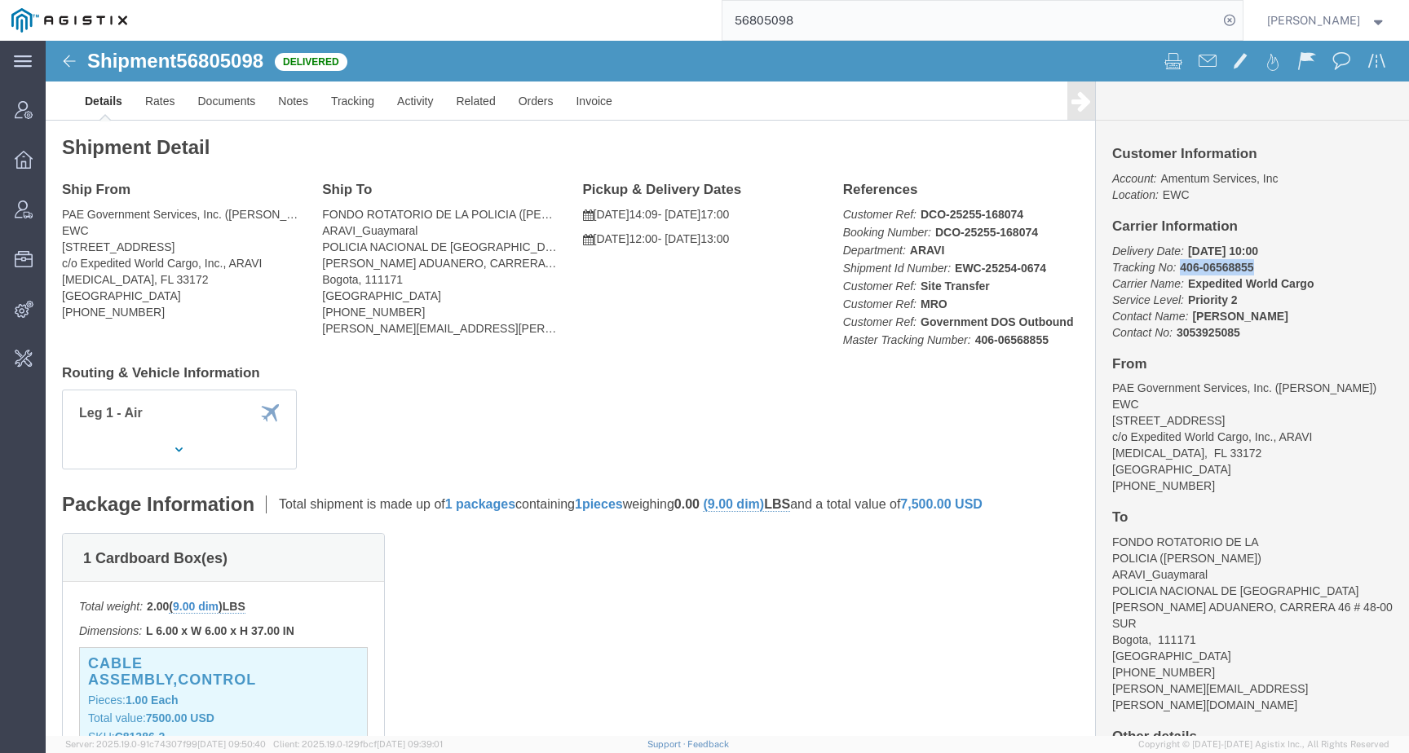
drag, startPoint x: 1127, startPoint y: 228, endPoint x: 1225, endPoint y: 228, distance: 97.9
click p "Delivery Date: 09/15/2025 10:00 Tracking No: 406-06568855 Carrier Name: Expedit…"
drag, startPoint x: 1135, startPoint y: 243, endPoint x: 1272, endPoint y: 243, distance: 137.0
click p "Delivery Date: 09/15/2025 10:00 Tracking No: 406-06568855 Carrier Name: Expedit…"
drag, startPoint x: 1126, startPoint y: 231, endPoint x: 1204, endPoint y: 231, distance: 78.3
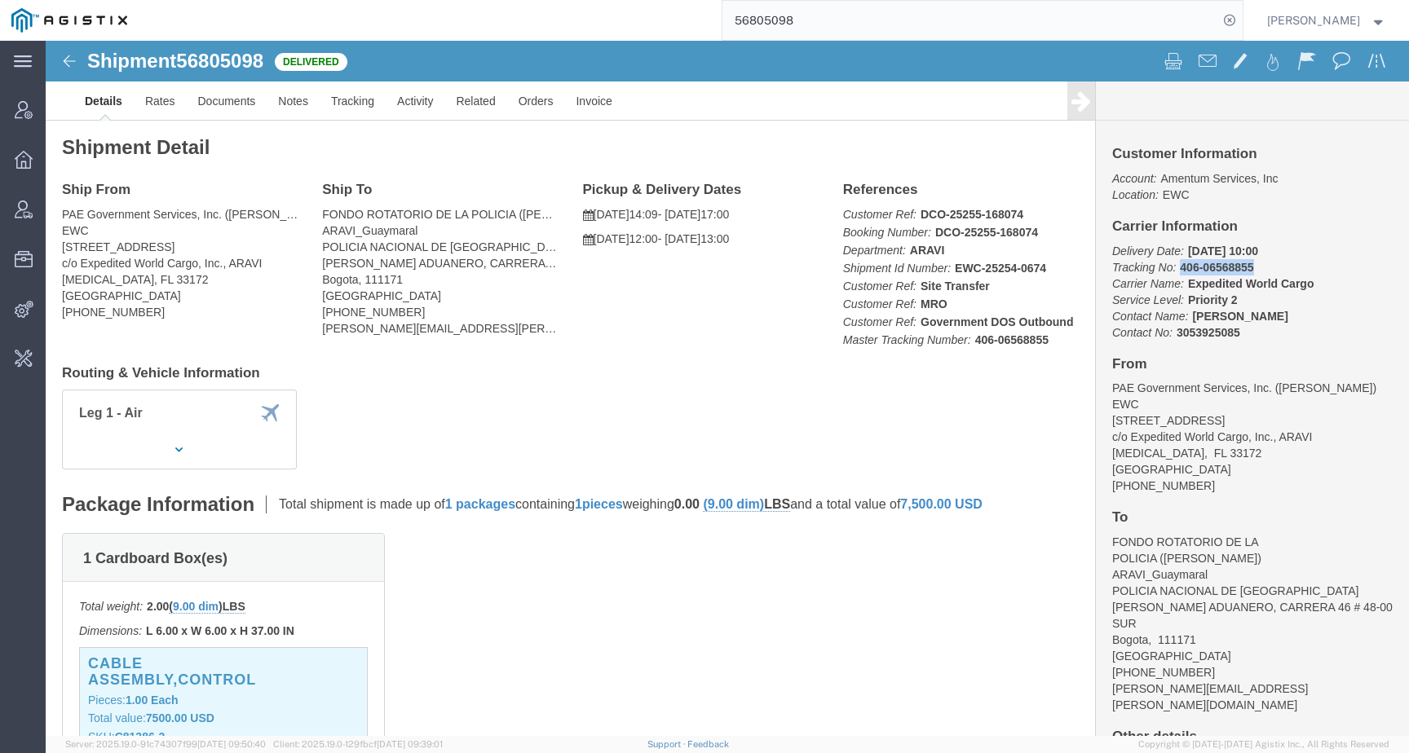
click p "Delivery Date: 09/15/2025 10:00 Tracking No: 406-06568855 Carrier Name: Expedit…"
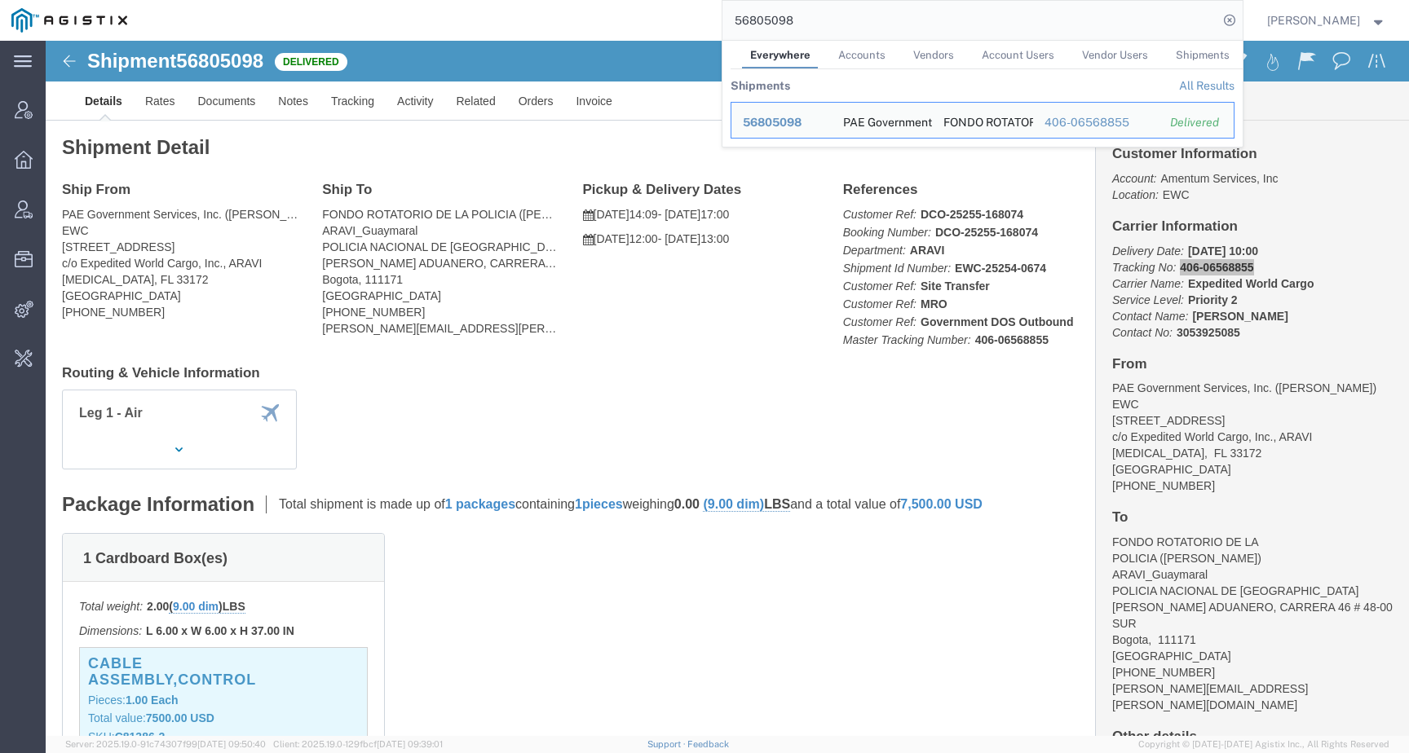
drag, startPoint x: 829, startPoint y: 22, endPoint x: 724, endPoint y: 20, distance: 104.4
click at [726, 21] on div "56805098 Everywhere Accounts Vendors Account Users Vendor Users Shipments Shipm…" at bounding box center [691, 20] width 1104 height 41
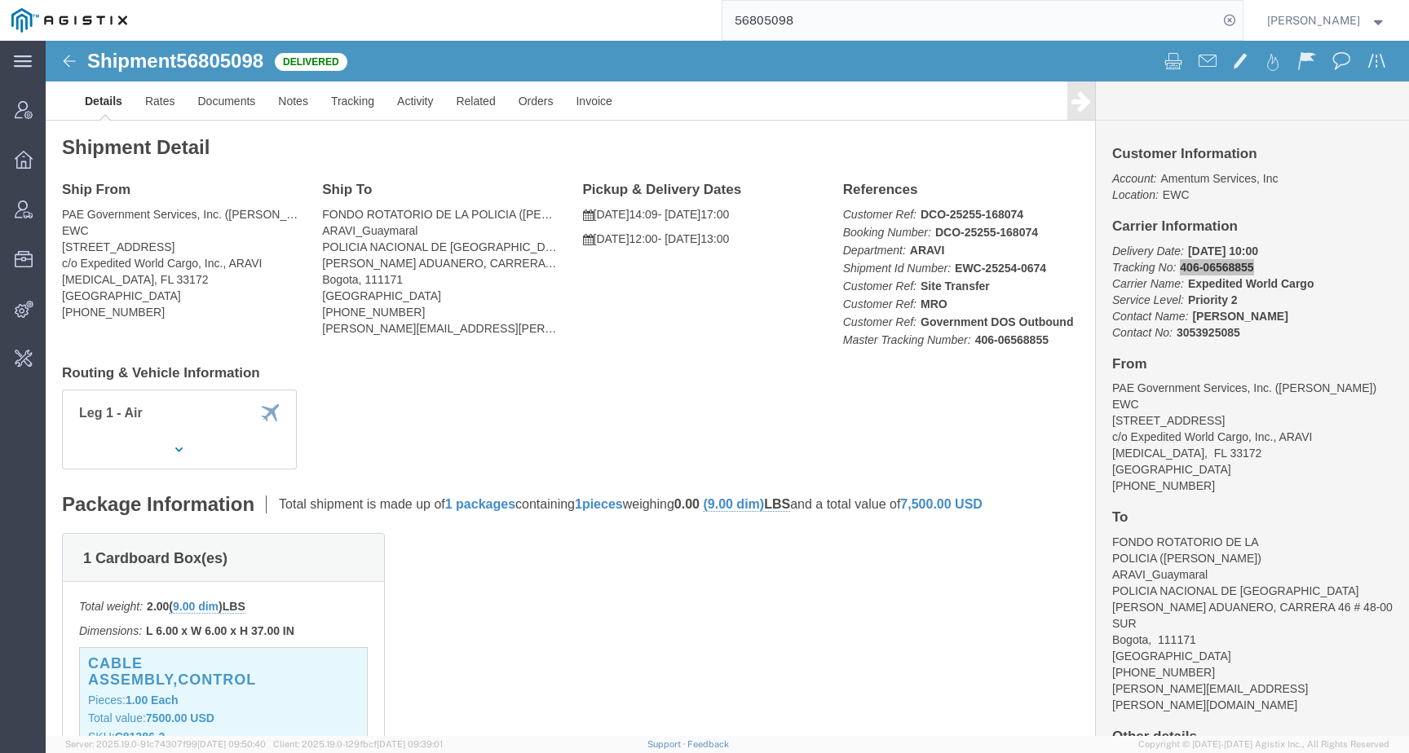
paste input "790255"
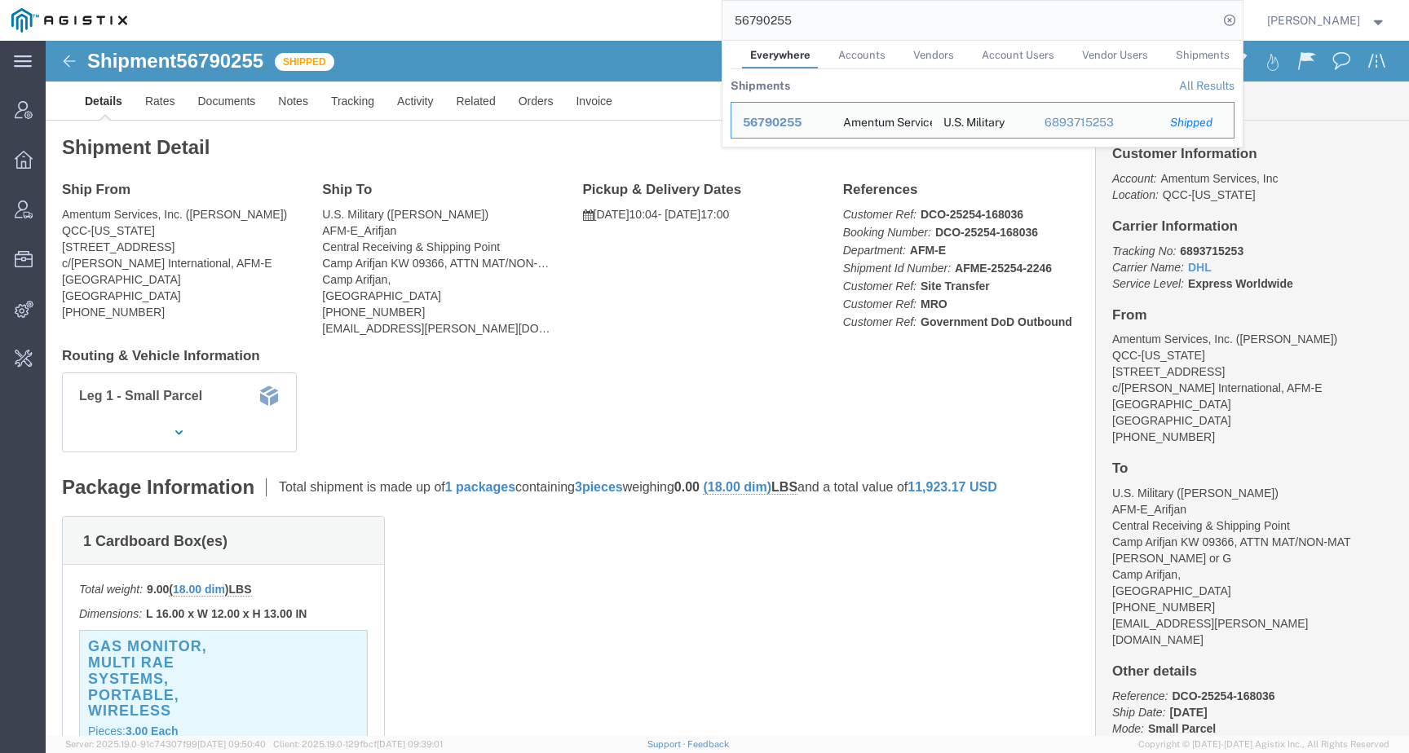
drag, startPoint x: 847, startPoint y: 14, endPoint x: 722, endPoint y: 24, distance: 125.2
click at [722, 24] on div "56790255 Everywhere Accounts Vendors Account Users Vendor Users Shipments Shipm…" at bounding box center [691, 20] width 1104 height 41
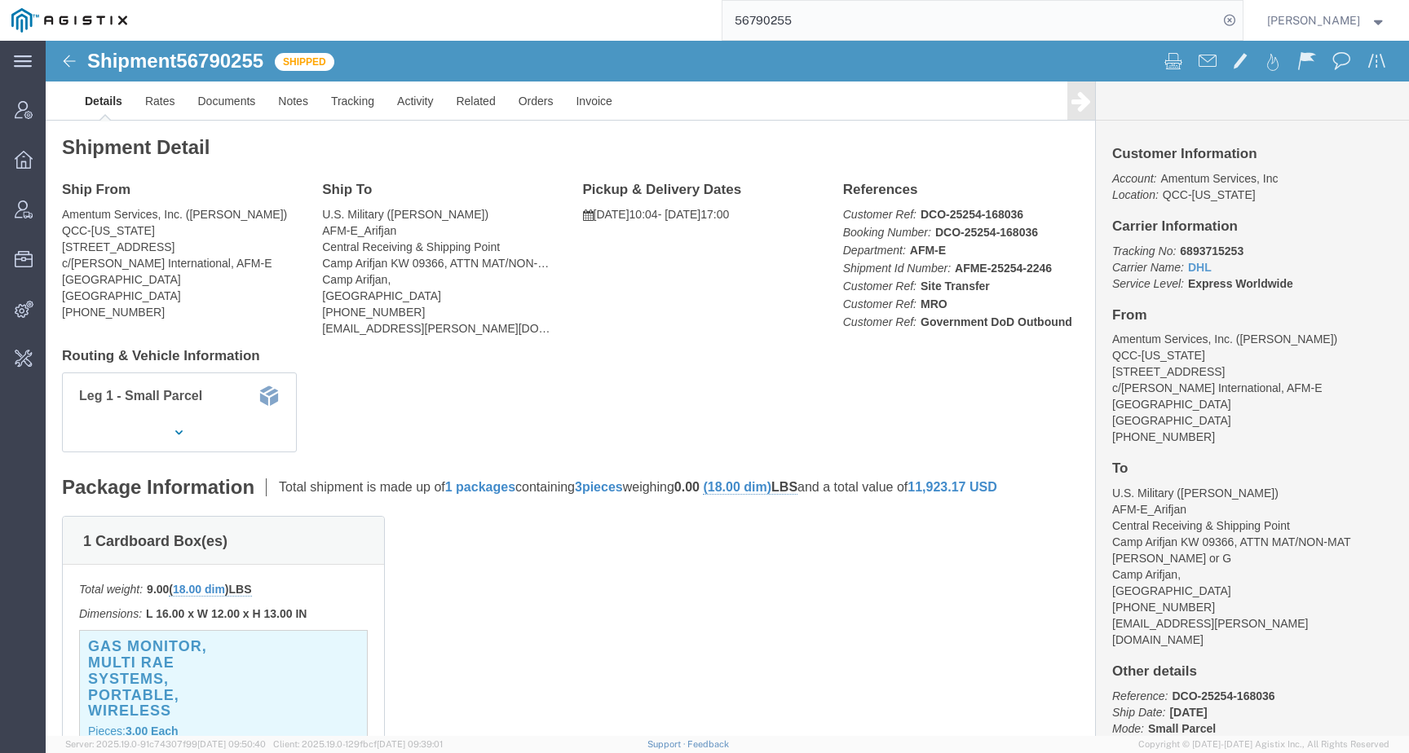
paste input "1703259"
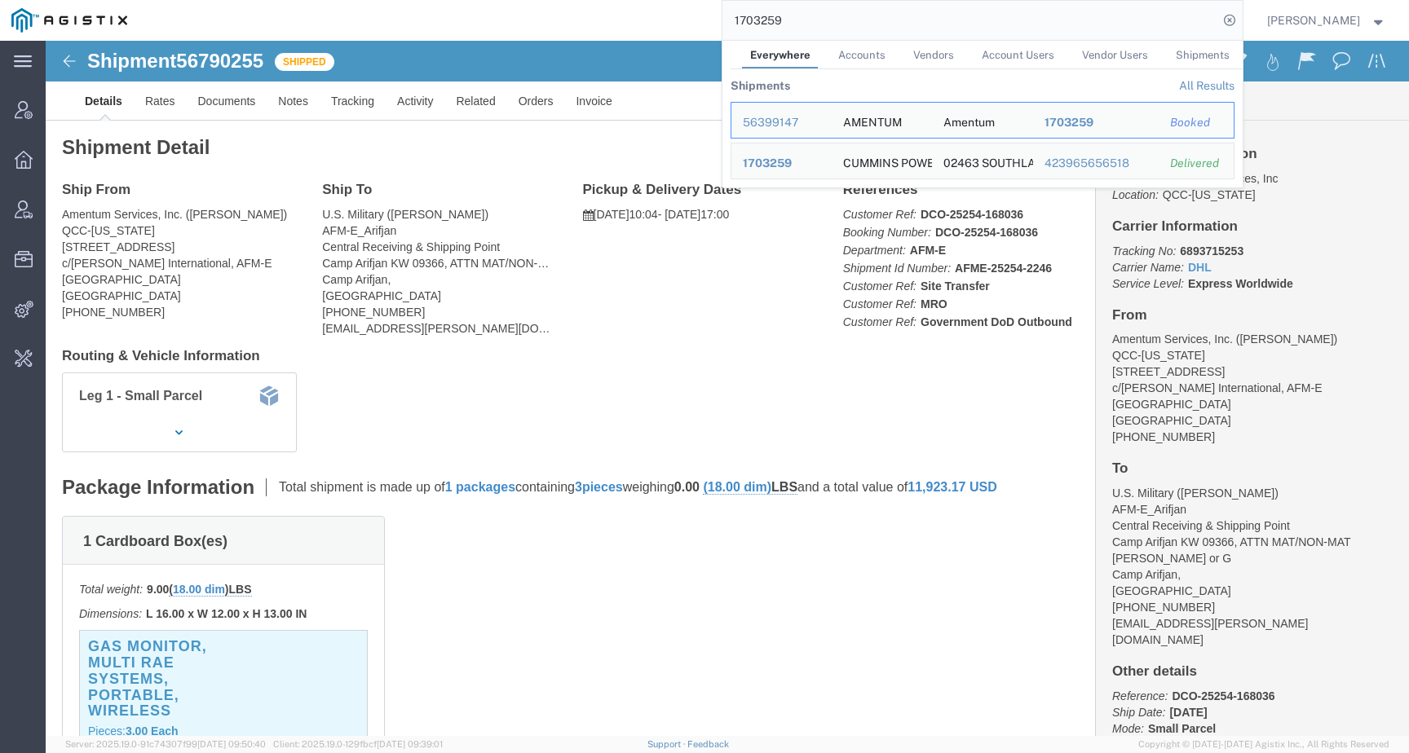
click at [815, 13] on input "1703259" at bounding box center [970, 20] width 496 height 39
drag, startPoint x: 815, startPoint y: 16, endPoint x: 608, endPoint y: 16, distance: 207.9
click at [610, 16] on div "1703259 Everywhere Accounts Vendors Account Users Vendor Users Shipments Shipme…" at bounding box center [691, 20] width 1104 height 41
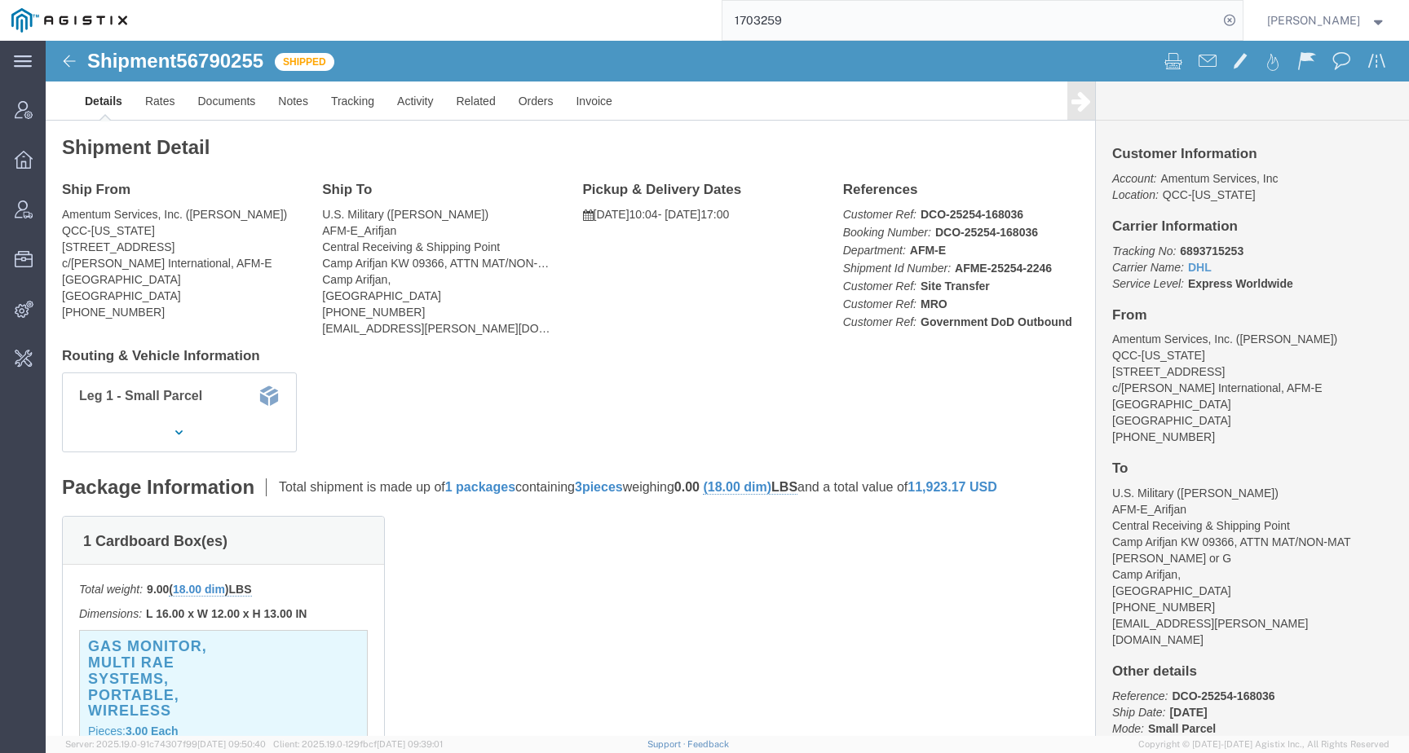
paste input "56496375"
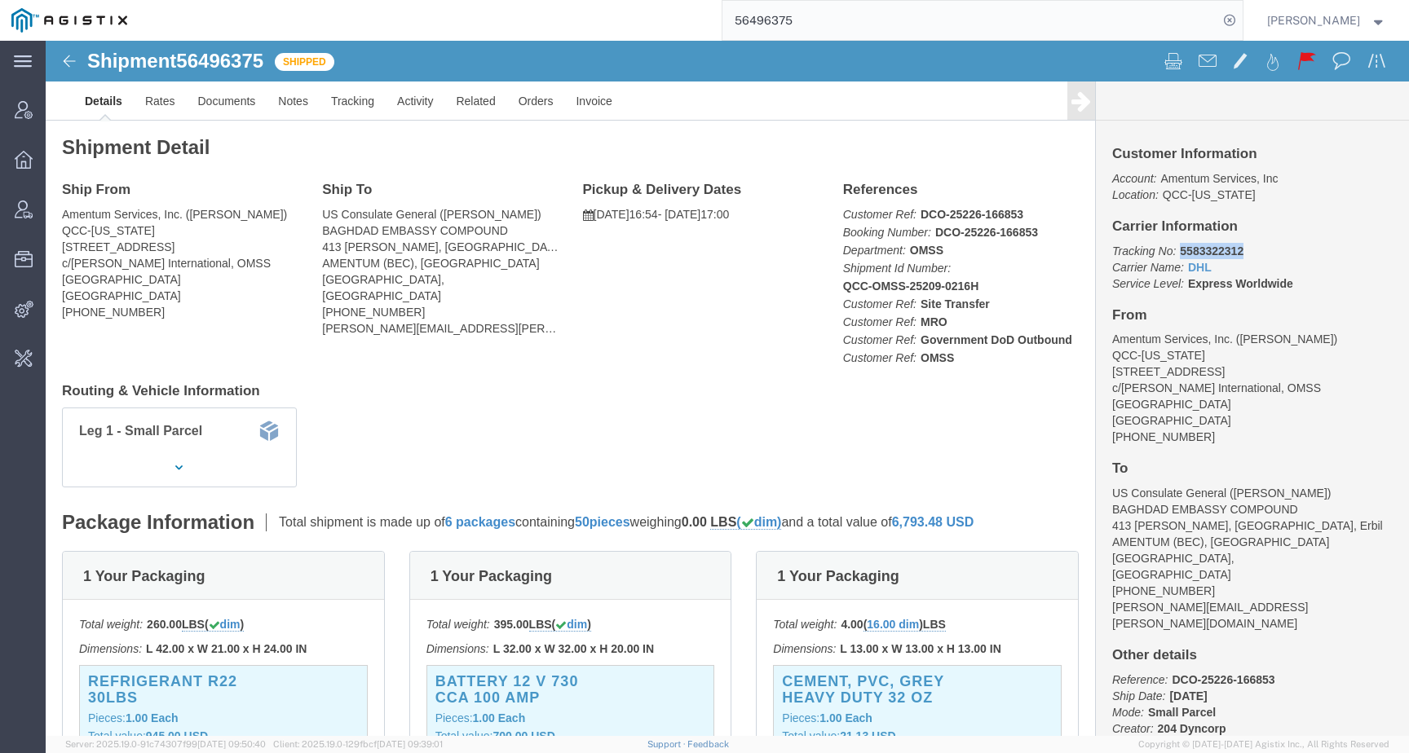
drag, startPoint x: 1125, startPoint y: 210, endPoint x: 1227, endPoint y: 210, distance: 101.9
click p "Tracking No: 5583322312 Carrier Name: DHL DHL Service Level: Express Worldwide"
click link "Tracking"
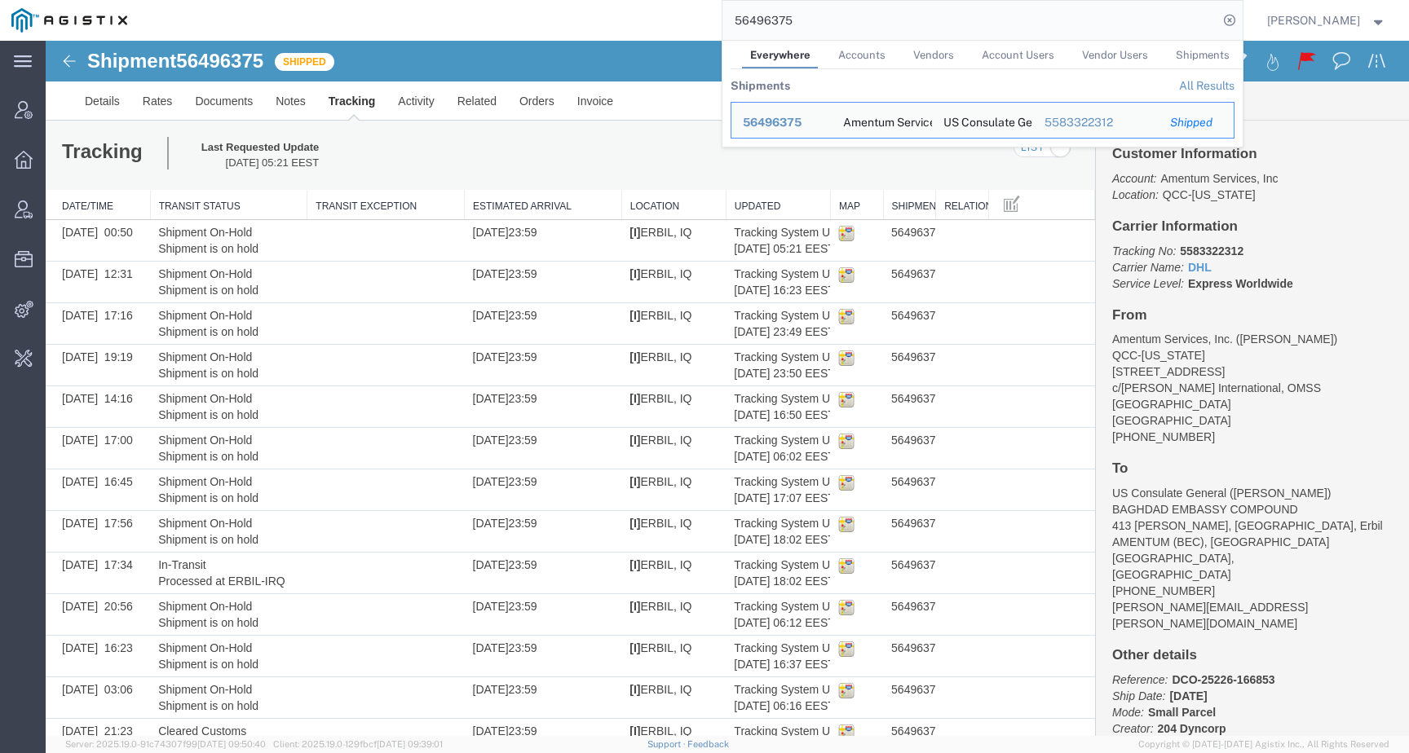
drag, startPoint x: 826, startPoint y: 17, endPoint x: 628, endPoint y: 17, distance: 198.2
click at [628, 17] on div "56496375 Everywhere Accounts Vendors Account Users Vendor Users Shipments Shipm…" at bounding box center [691, 20] width 1104 height 41
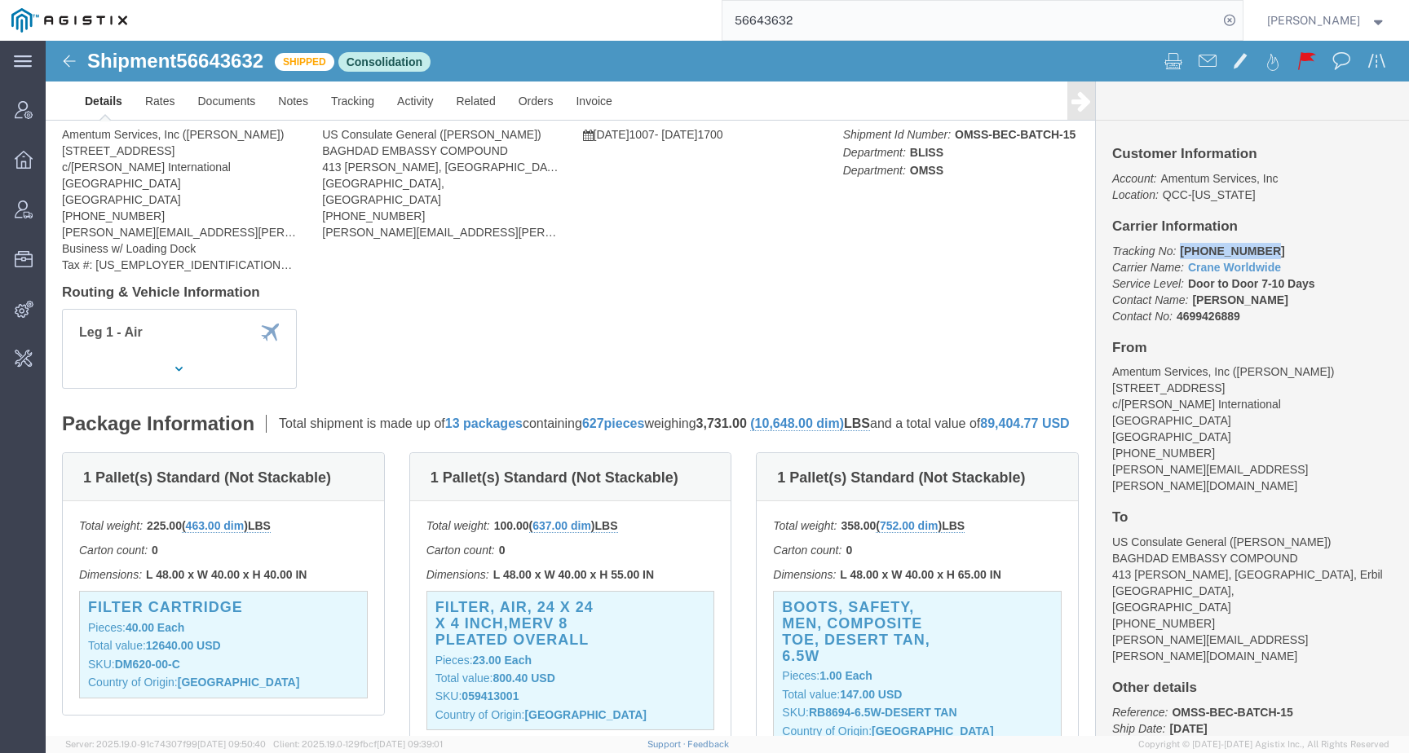
drag, startPoint x: 1124, startPoint y: 211, endPoint x: 1213, endPoint y: 210, distance: 88.9
click p "Tracking No: 501-1881 1461 Carrier Name: Crane Worldwide Crane Worldwide Servic…"
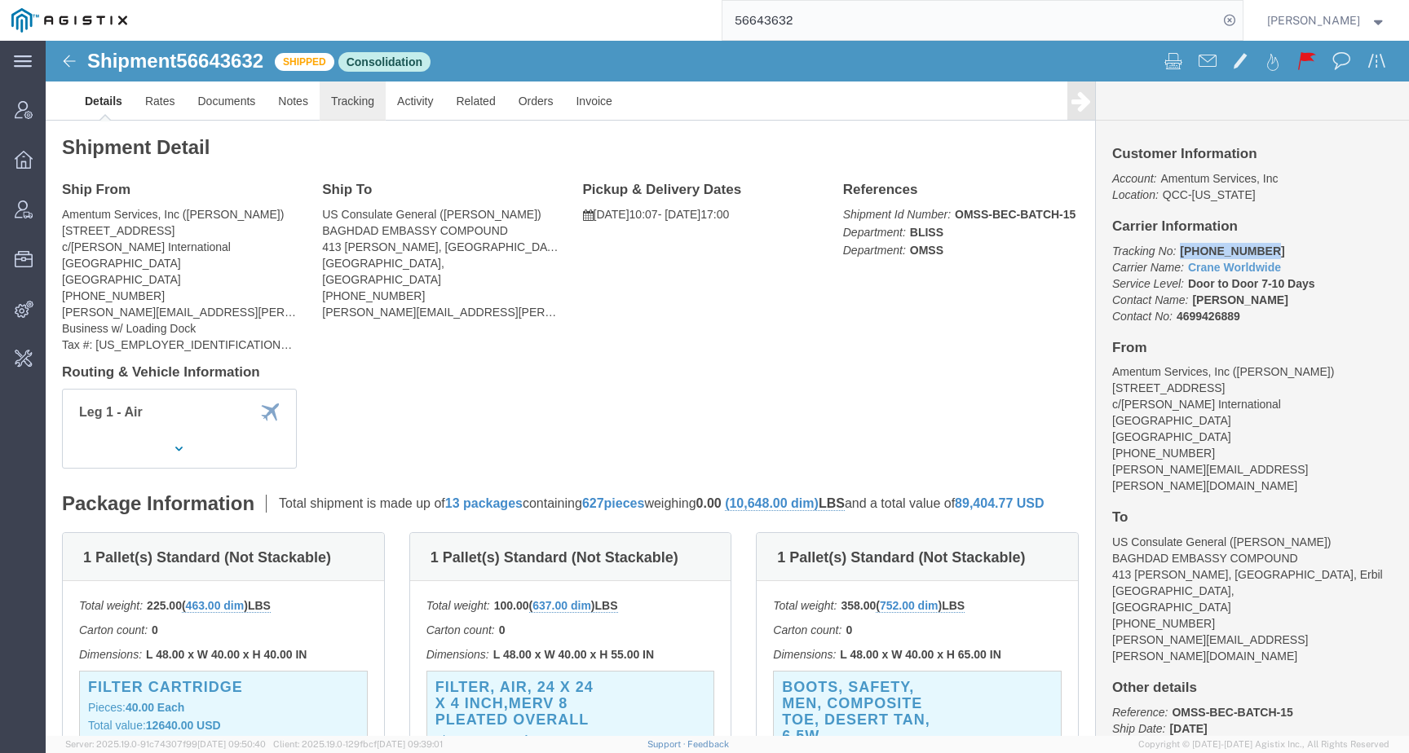
click link "Tracking"
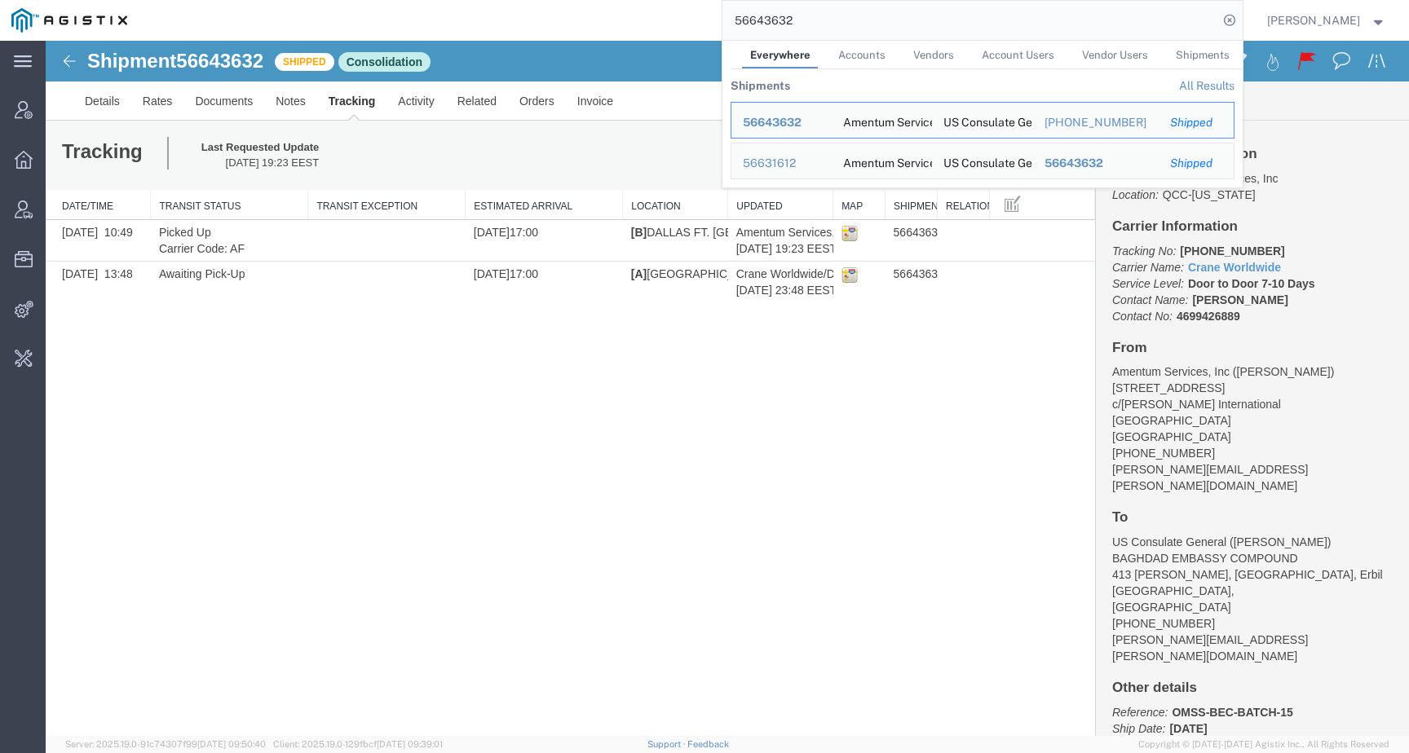
drag, startPoint x: 813, startPoint y: 25, endPoint x: 683, endPoint y: 18, distance: 129.9
click at [683, 18] on div "56643632 Everywhere Accounts Vendors Account Users Vendor Users Shipments Shipm…" at bounding box center [691, 20] width 1104 height 41
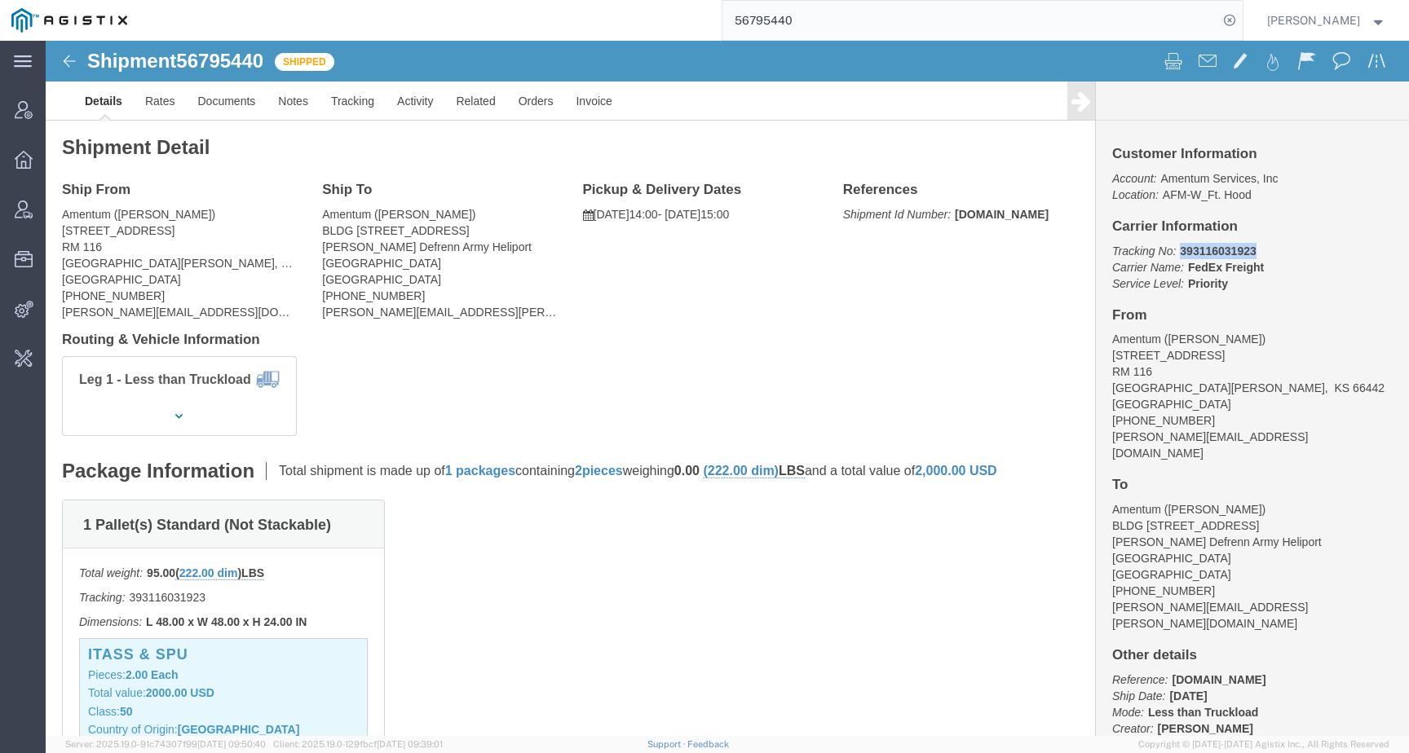
drag, startPoint x: 1126, startPoint y: 210, endPoint x: 1226, endPoint y: 210, distance: 99.5
click p "Tracking No: 393116031923 Carrier Name: FedEx Freight FedEx Freight Service Lev…"
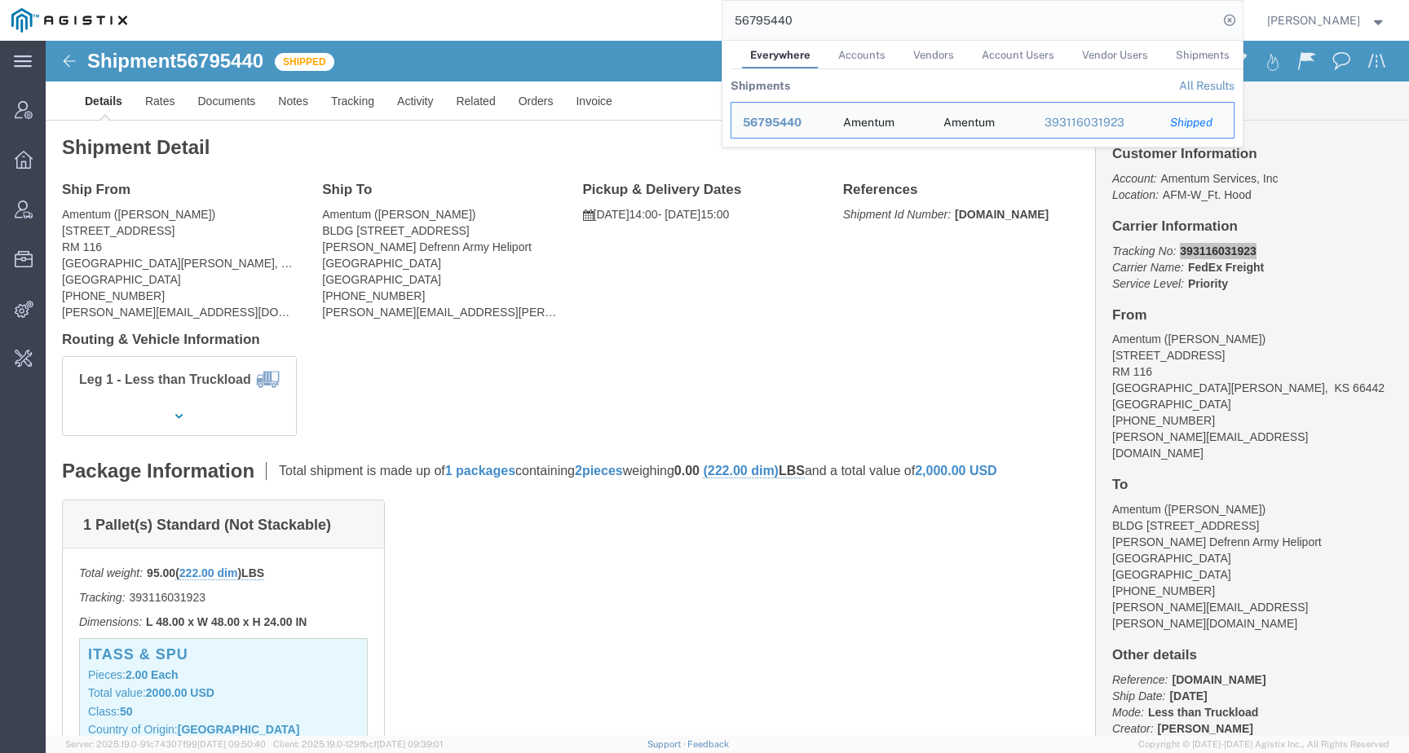
drag, startPoint x: 731, startPoint y: 21, endPoint x: 603, endPoint y: 19, distance: 128.1
click at [605, 19] on div "56795440 Everywhere Accounts Vendors Account Users Vendor Users Shipments Shipm…" at bounding box center [691, 20] width 1104 height 41
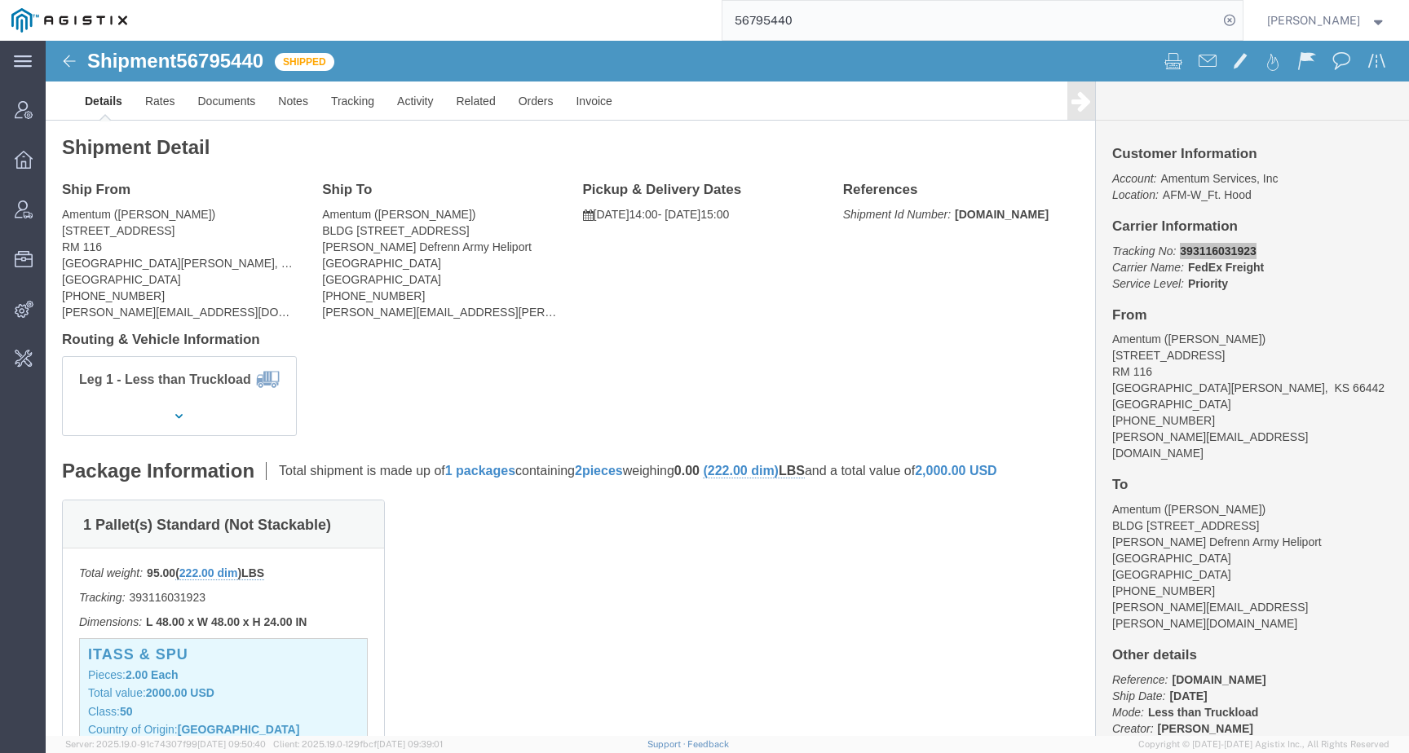
paste input "813121"
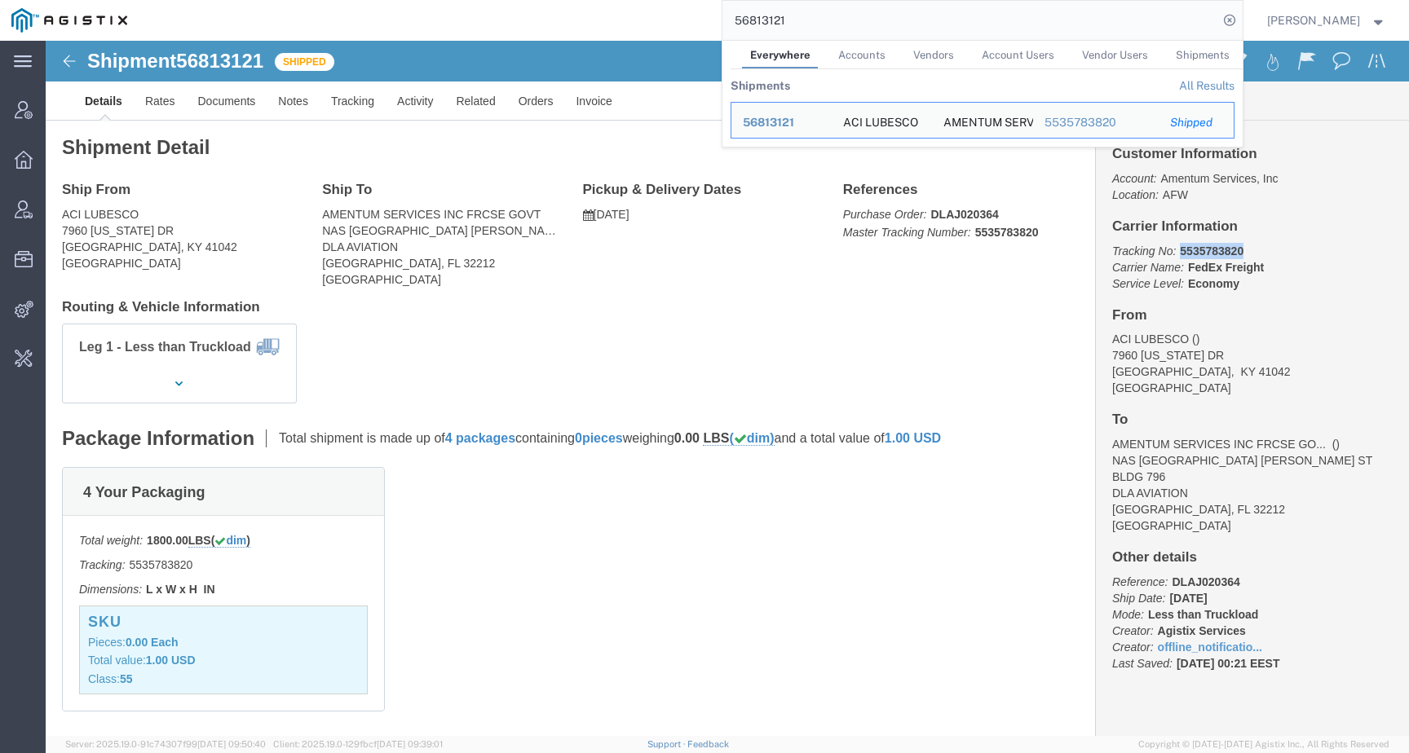
drag, startPoint x: 1125, startPoint y: 209, endPoint x: 1203, endPoint y: 207, distance: 78.3
click p "Tracking No: 5535783820 Carrier Name: FedEx Freight FedEx Freight Service Level…"
drag, startPoint x: 827, startPoint y: 15, endPoint x: 690, endPoint y: 15, distance: 137.0
click at [690, 15] on div "56813121 Everywhere Accounts Vendors Account Users Vendor Users Shipments Shipm…" at bounding box center [691, 20] width 1104 height 41
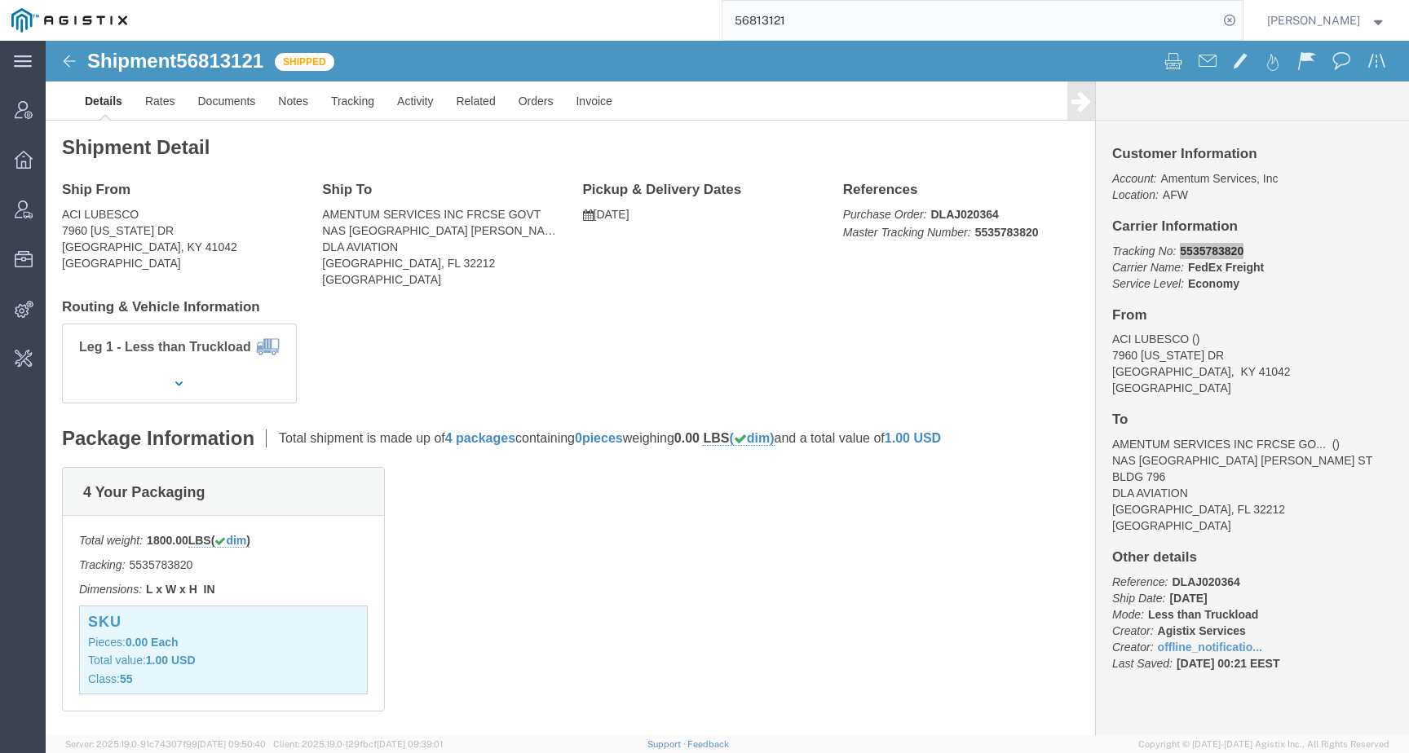
paste input "631612"
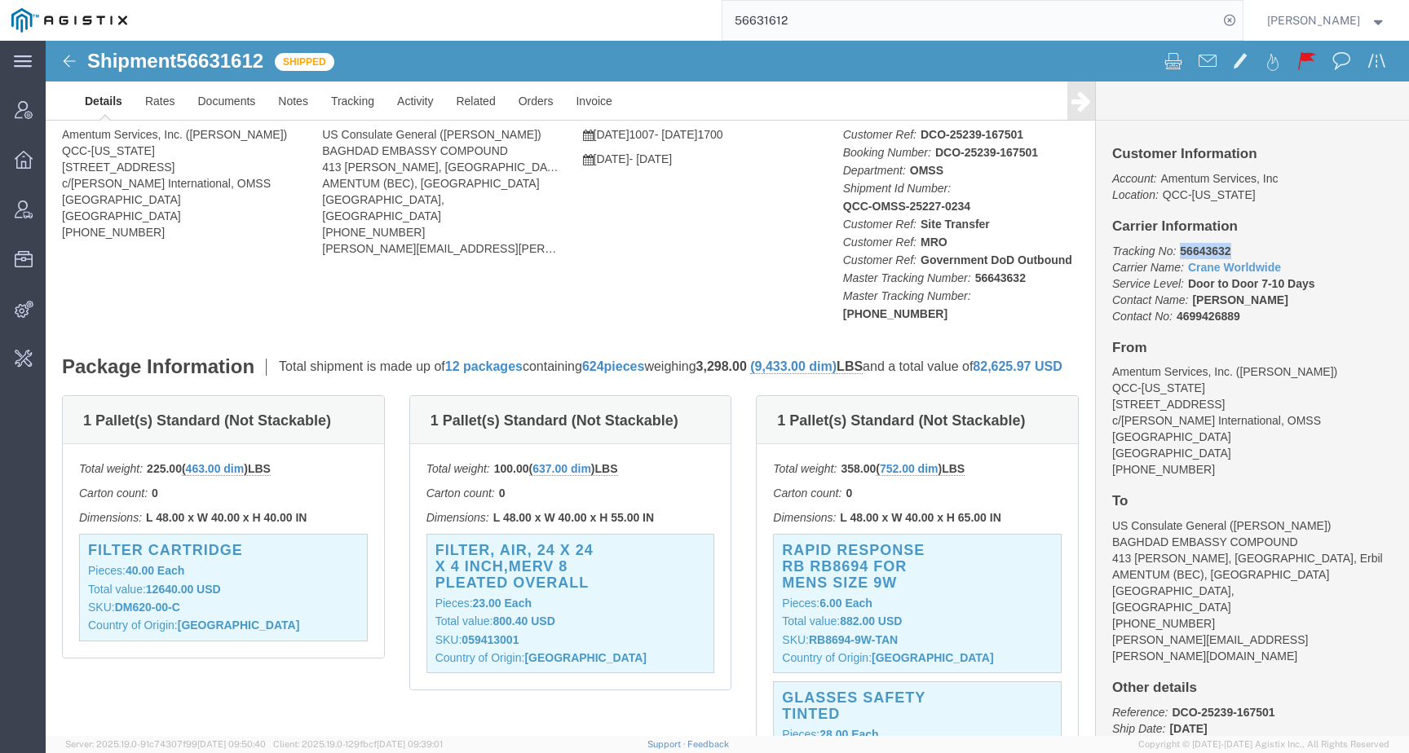
drag, startPoint x: 1125, startPoint y: 213, endPoint x: 1190, endPoint y: 202, distance: 65.3
click p "Tracking No: 56643632 Carrier Name: Crane Worldwide Crane Worldwide Service Lev…"
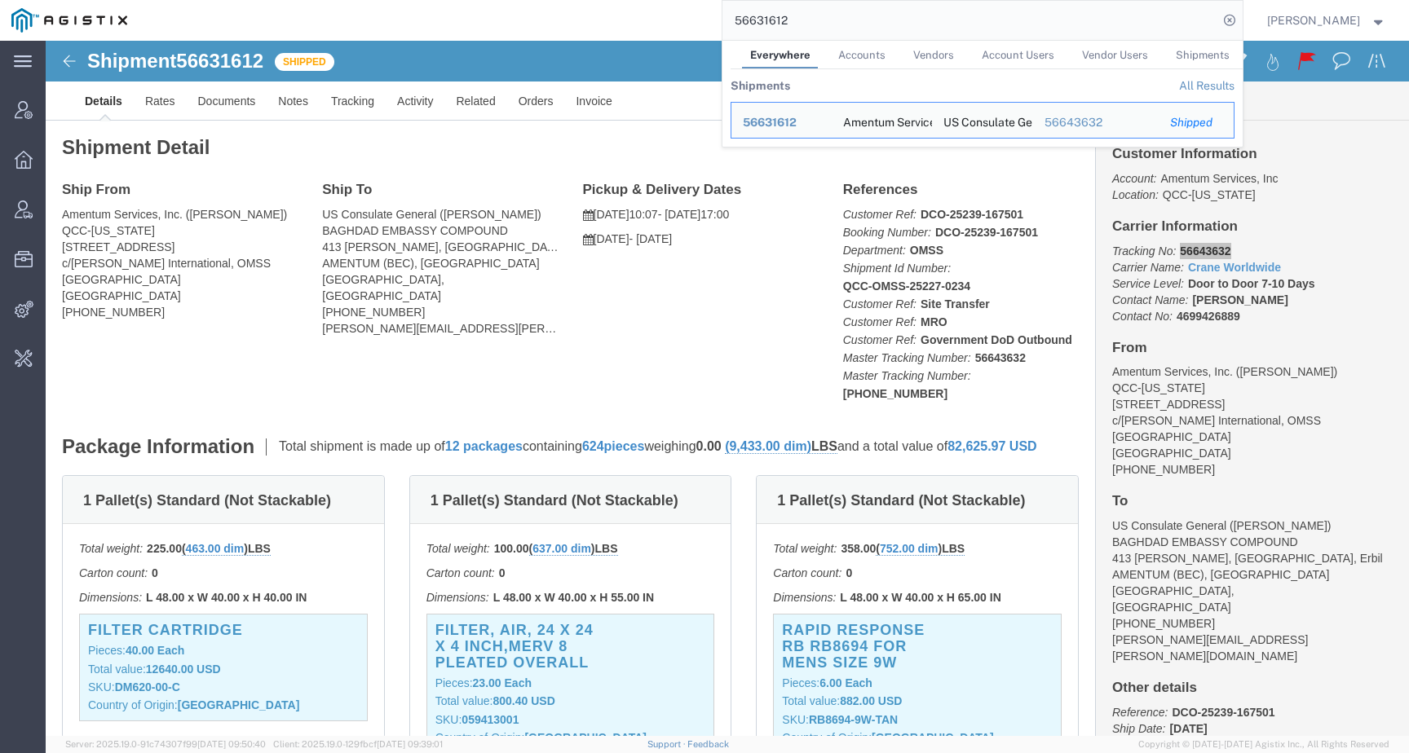
drag, startPoint x: 815, startPoint y: 21, endPoint x: 618, endPoint y: 21, distance: 197.3
click at [618, 21] on div "56631612 Everywhere Accounts Vendors Account Users Vendor Users Shipments Shipm…" at bounding box center [691, 20] width 1104 height 41
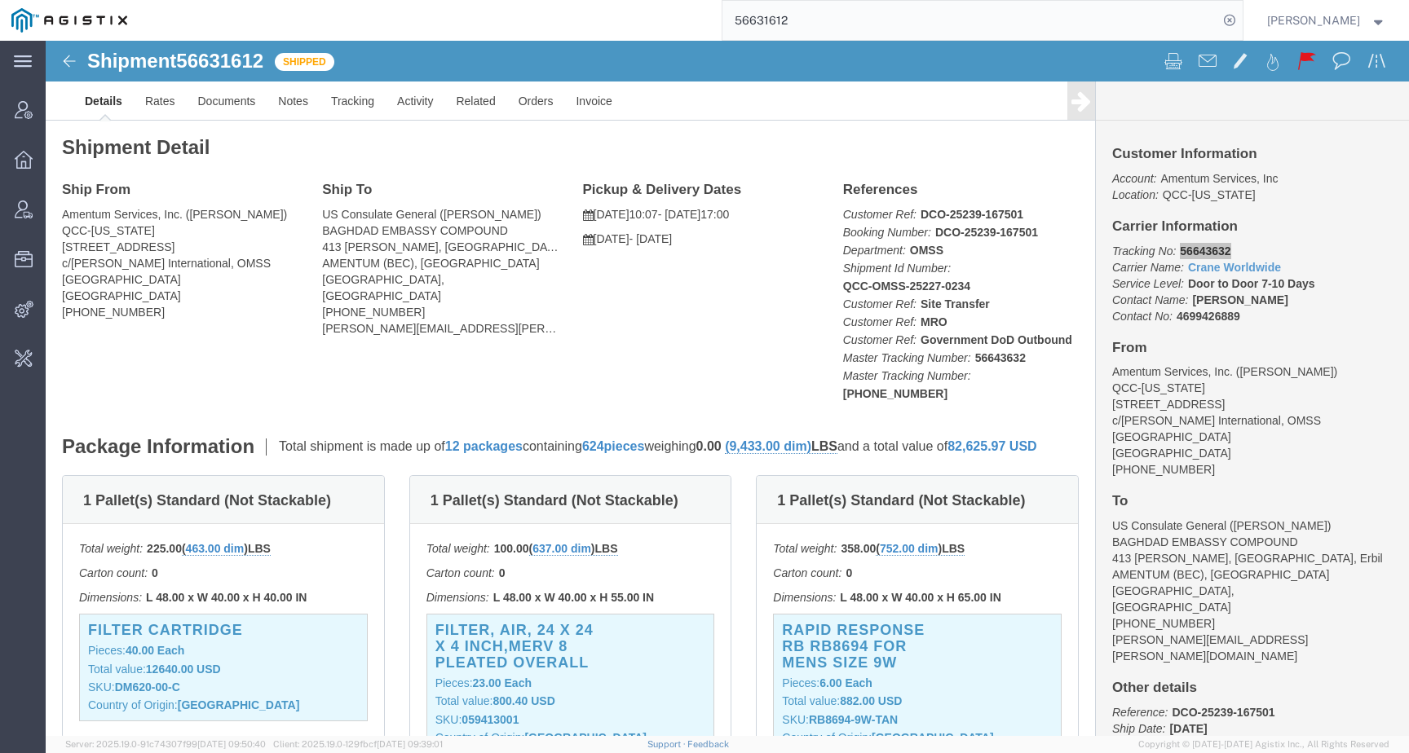
paste input "702195"
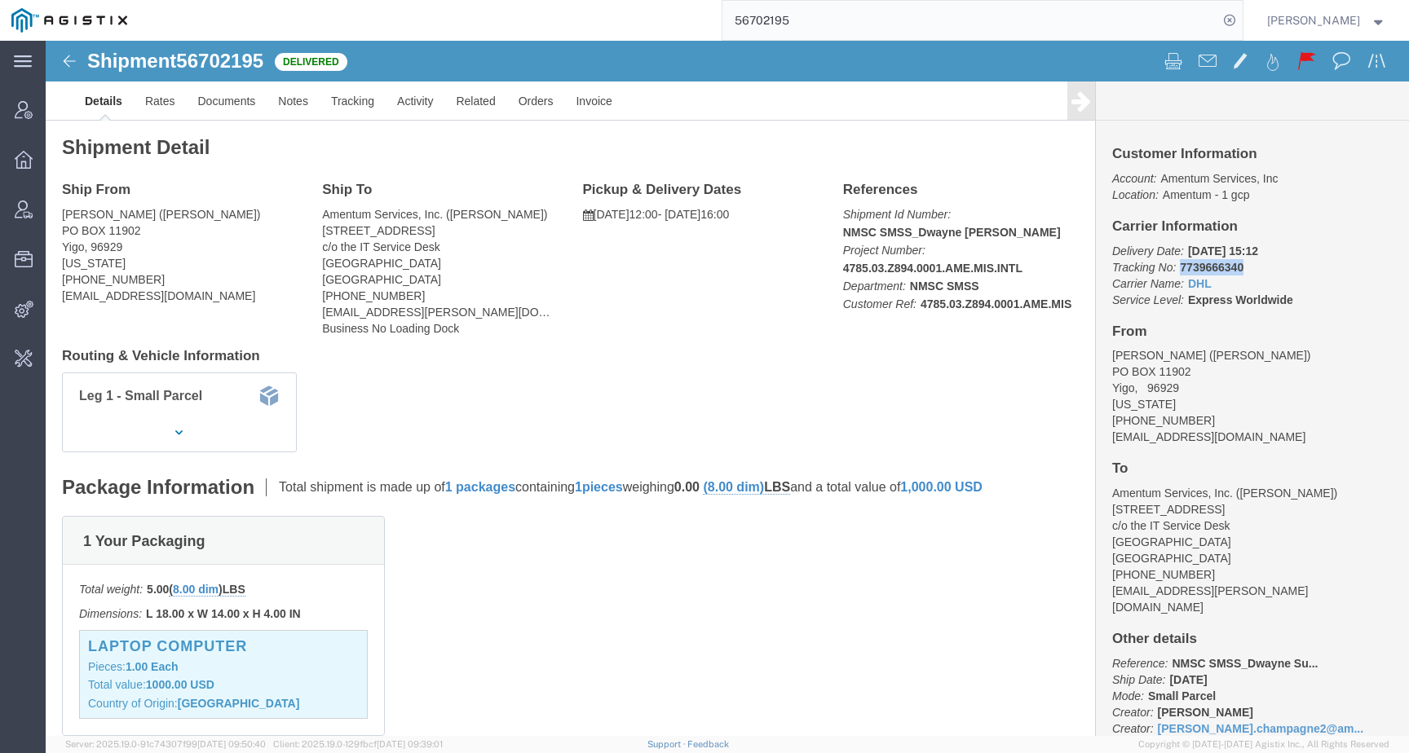
drag, startPoint x: 1124, startPoint y: 225, endPoint x: 1216, endPoint y: 225, distance: 92.1
click p "Delivery Date: 09/15/2025 15:12 Tracking No: 7739666340 Carrier Name: DHL DHL S…"
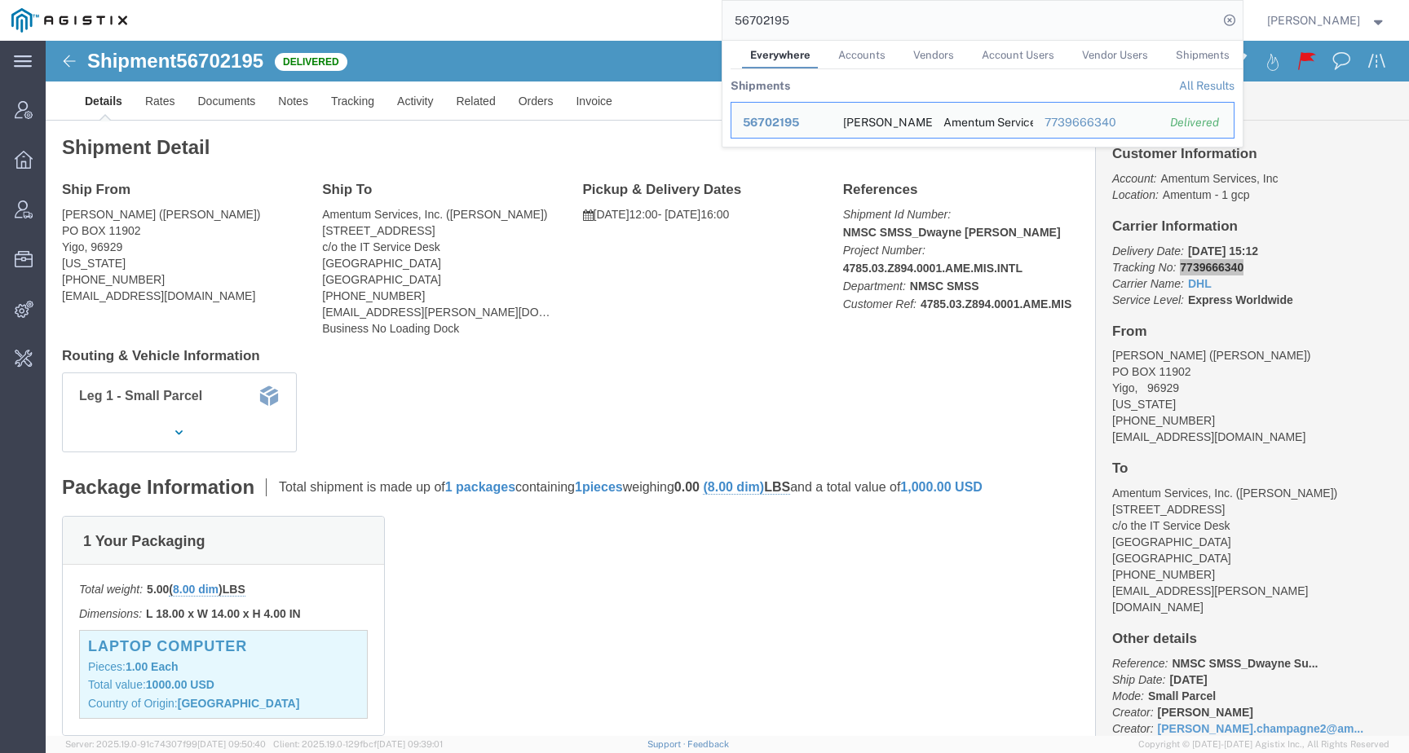
drag, startPoint x: 841, startPoint y: 18, endPoint x: 628, endPoint y: 6, distance: 213.2
click at [628, 6] on div "56702195 Everywhere Accounts Vendors Account Users Vendor Users Shipments Shipm…" at bounding box center [691, 20] width 1104 height 41
paste input "529351"
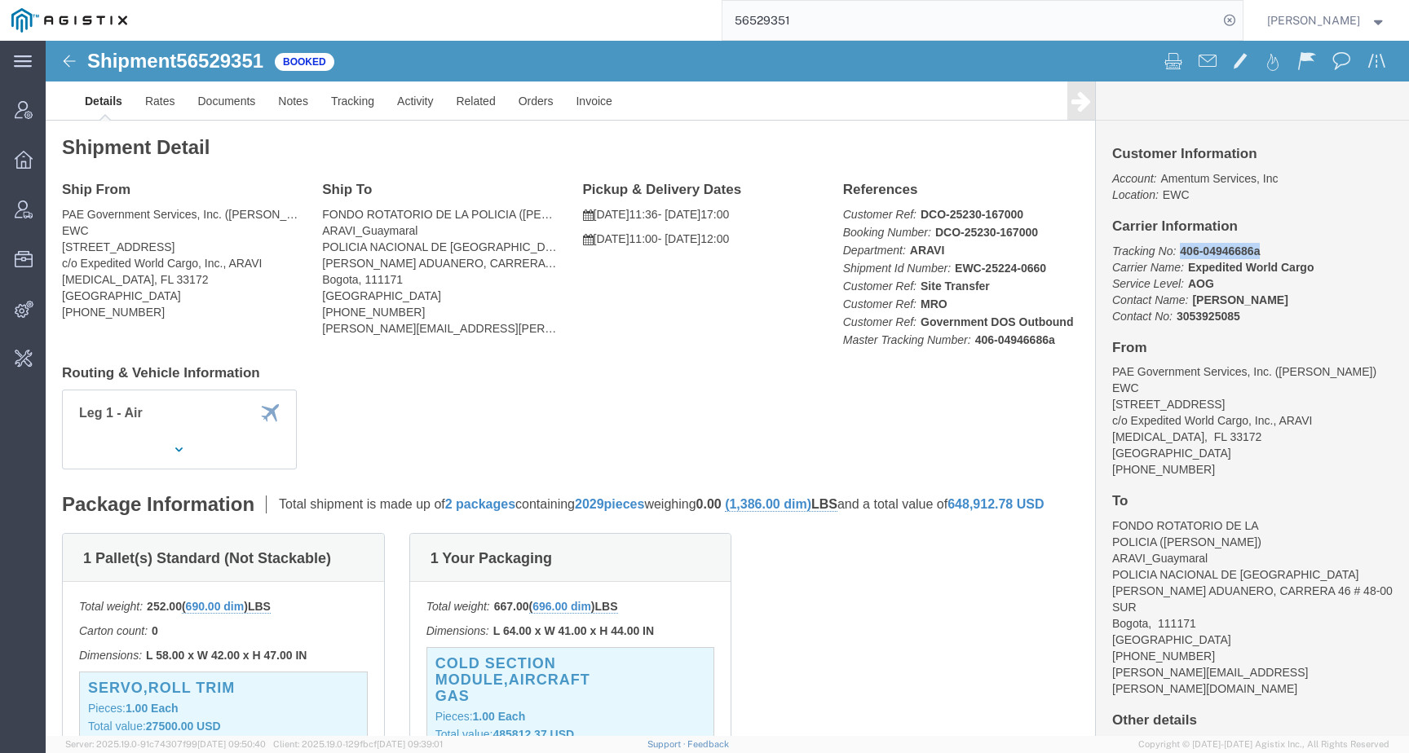
drag, startPoint x: 1125, startPoint y: 212, endPoint x: 1225, endPoint y: 210, distance: 99.5
click p "Tracking No: 406-04946686a Carrier Name: Expedited World Cargo Expedited World …"
drag, startPoint x: 1137, startPoint y: 231, endPoint x: 1339, endPoint y: 216, distance: 202.8
click div "Customer Information Account: Amentum Services, Inc Location: EWC Carrier Infor…"
click p "Tracking No: 406-04946686a Carrier Name: Expedited World Cargo Expedited World …"
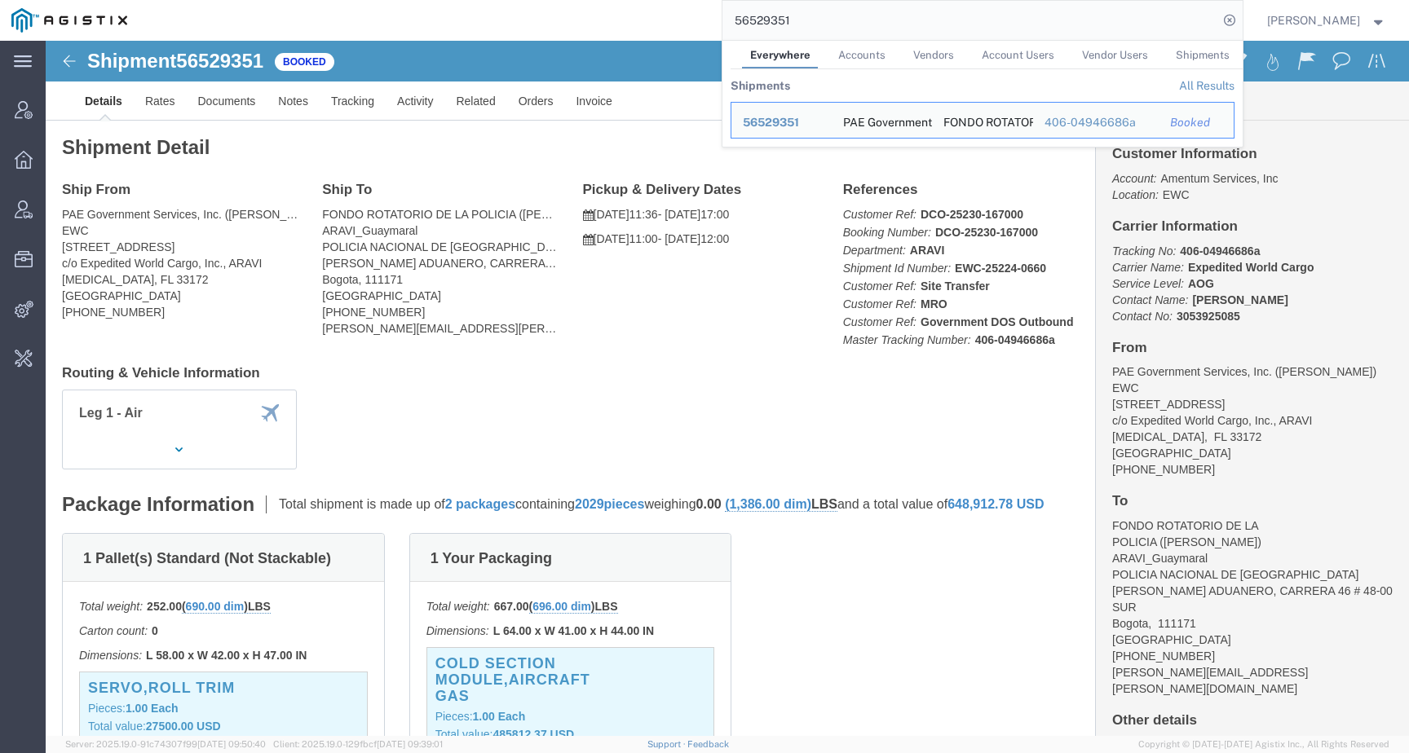
drag, startPoint x: 820, startPoint y: 12, endPoint x: 849, endPoint y: 11, distance: 29.4
click at [849, 11] on input "56529351" at bounding box center [970, 20] width 496 height 39
paste input "56776805"
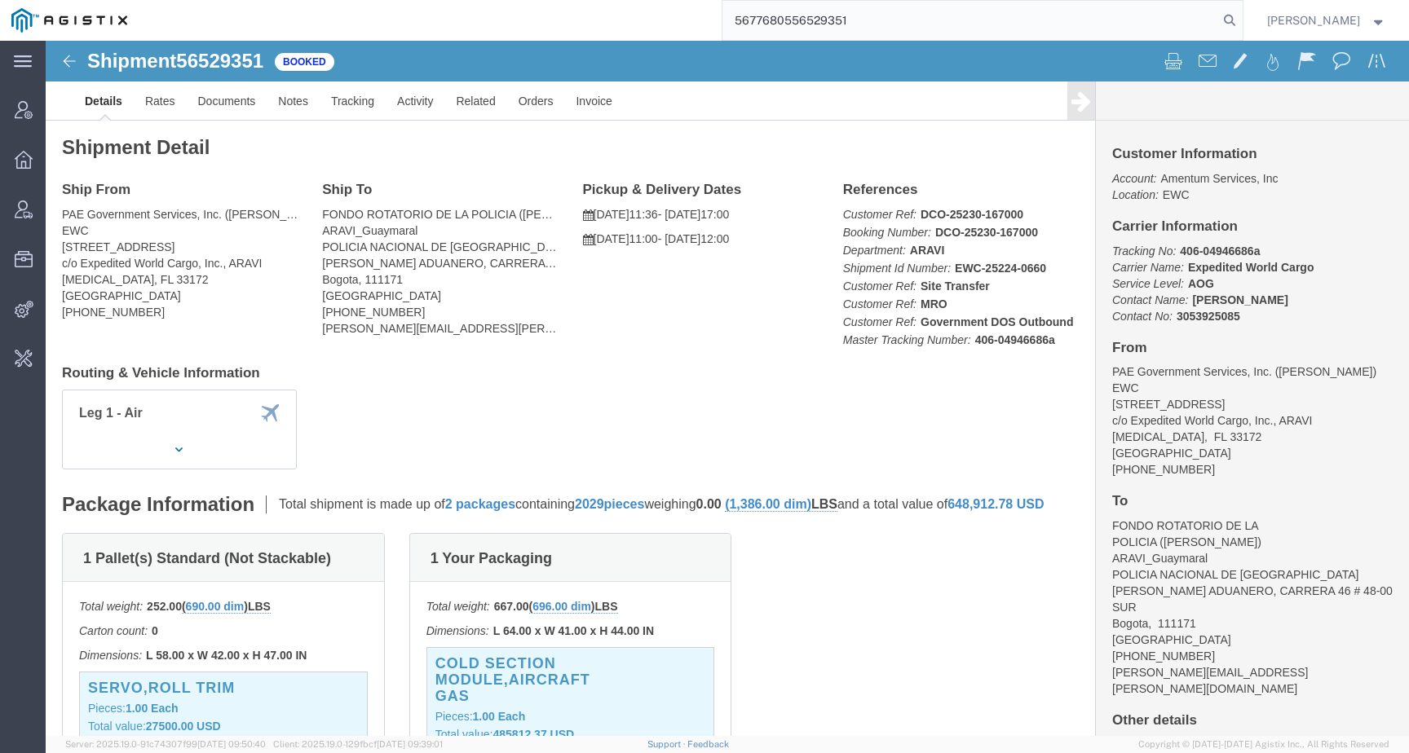
drag, startPoint x: 870, startPoint y: 21, endPoint x: 665, endPoint y: 18, distance: 205.5
click at [665, 18] on div "5677680556529351" at bounding box center [691, 20] width 1104 height 41
paste input "search"
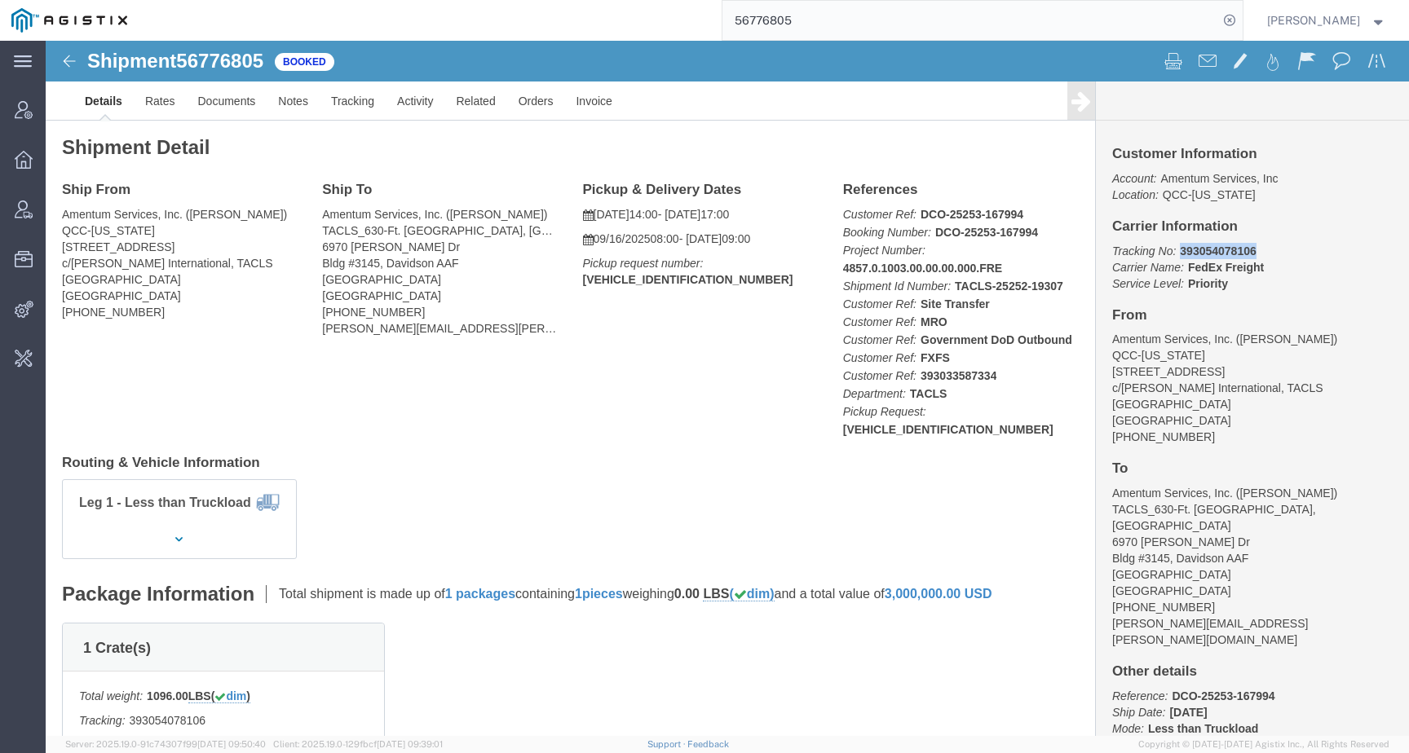
drag, startPoint x: 1123, startPoint y: 213, endPoint x: 1226, endPoint y: 213, distance: 103.6
click p "Tracking No: 393054078106 Carrier Name: FedEx Freight FedEx Freight Service Lev…"
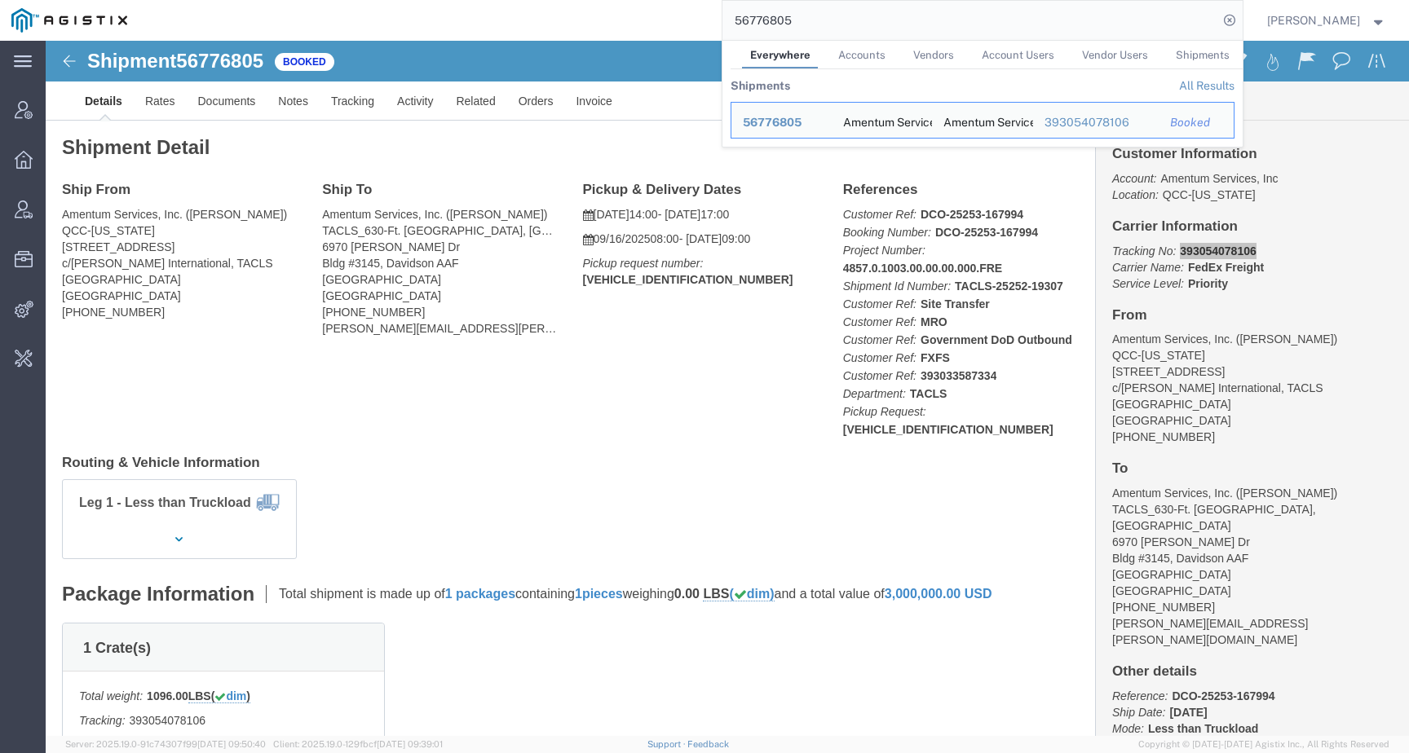
drag, startPoint x: 827, startPoint y: 25, endPoint x: 705, endPoint y: 23, distance: 122.3
click at [705, 23] on div "56776805 Everywhere Accounts Vendors Account Users Vendor Users Shipments Shipm…" at bounding box center [691, 20] width 1104 height 41
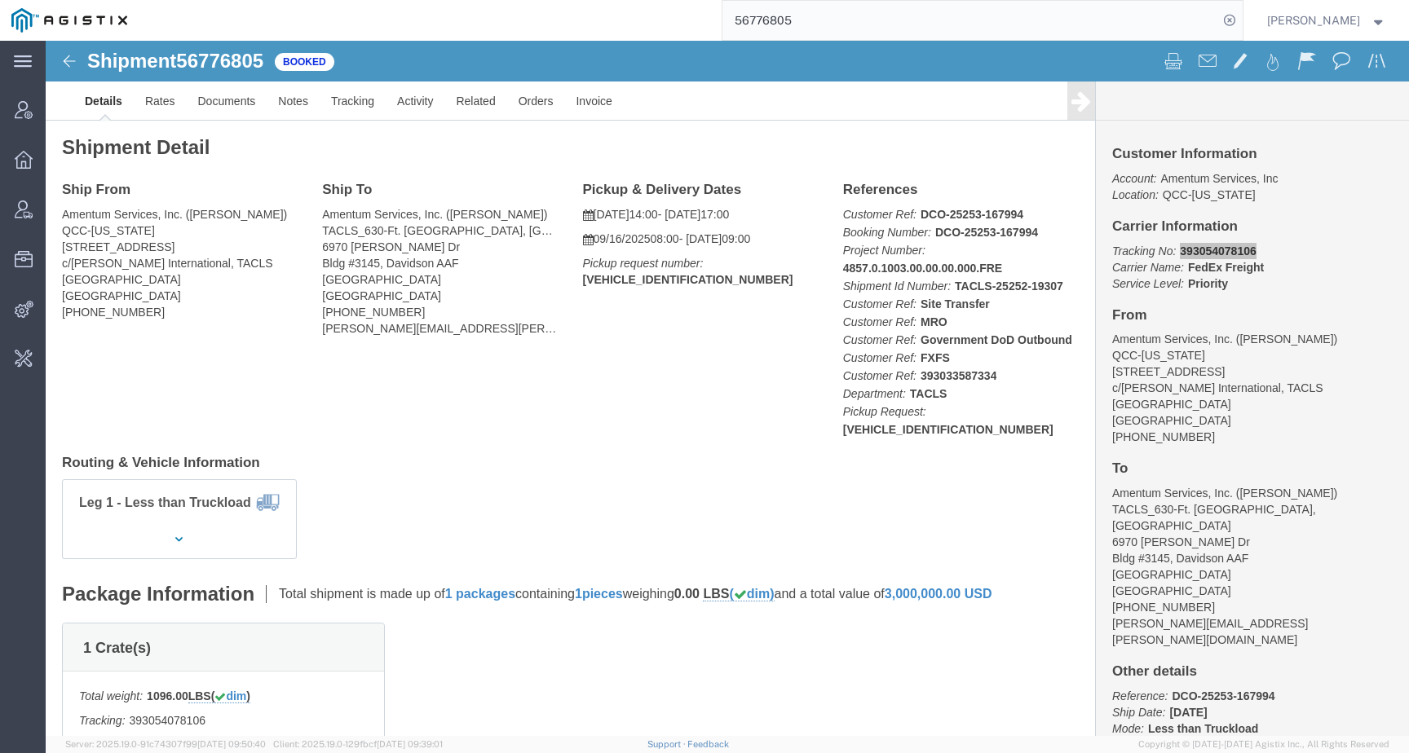
paste input "43426"
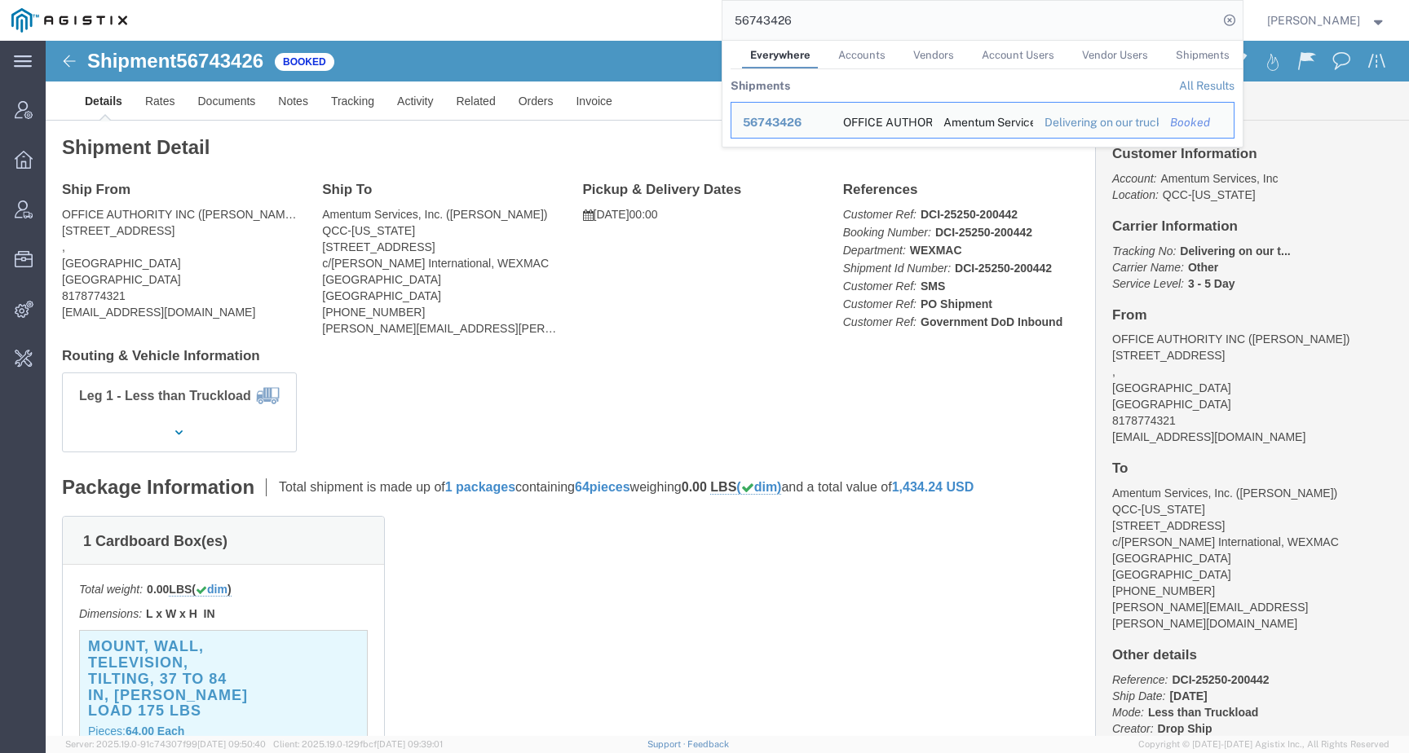
drag, startPoint x: 826, startPoint y: 24, endPoint x: 736, endPoint y: 19, distance: 90.7
click at [736, 17] on div "56743426 Everywhere Accounts Vendors Account Users Vendor Users Shipments Shipm…" at bounding box center [691, 20] width 1104 height 41
paste input "807893"
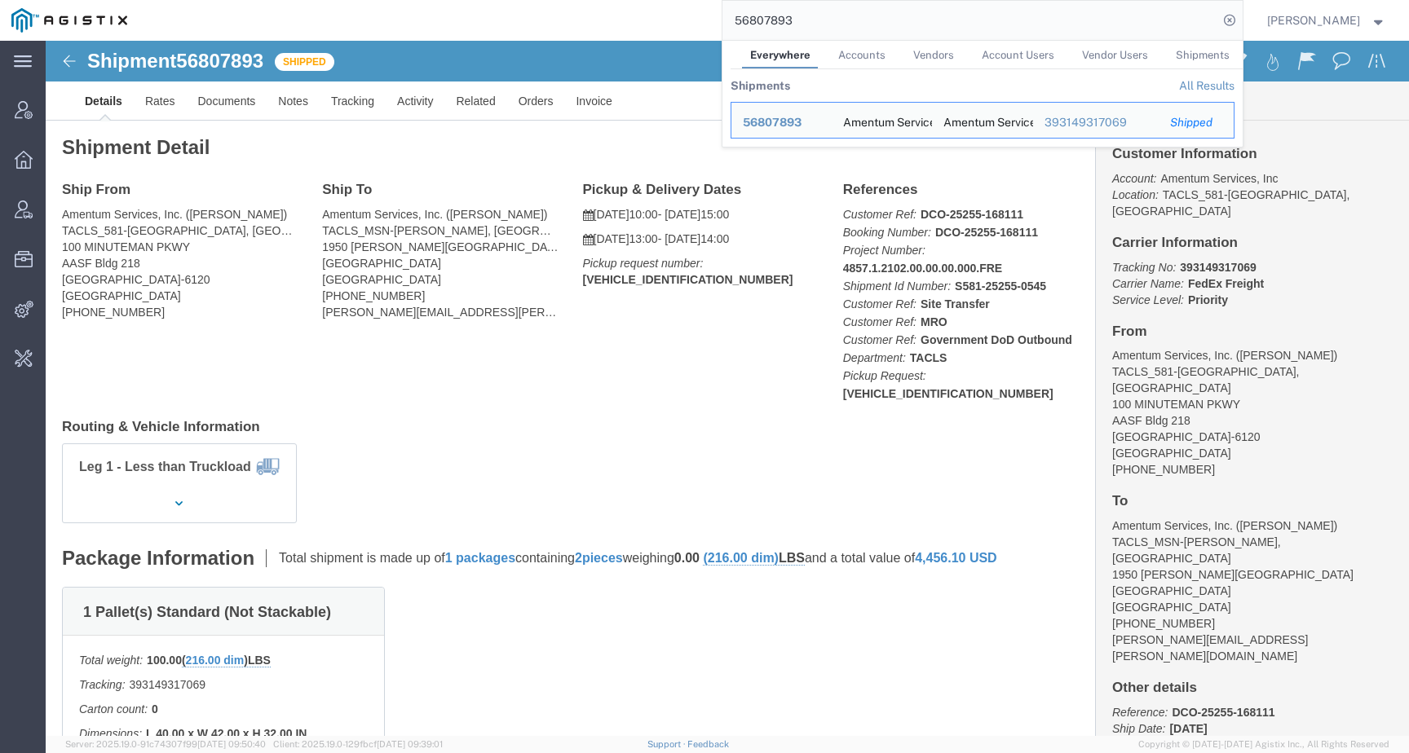
click div "Ship From Amentum Services, Inc. (Kevin Schaperclaus) TACLS_581-Frankfurt, KY 1…"
drag, startPoint x: 832, startPoint y: 20, endPoint x: 663, endPoint y: 14, distance: 168.9
click at [663, 14] on div "56807893 Everywhere Accounts Vendors Account Users Vendor Users Shipments Shipm…" at bounding box center [691, 20] width 1104 height 41
paste input "BOWMAN & SONS TRUCKING"
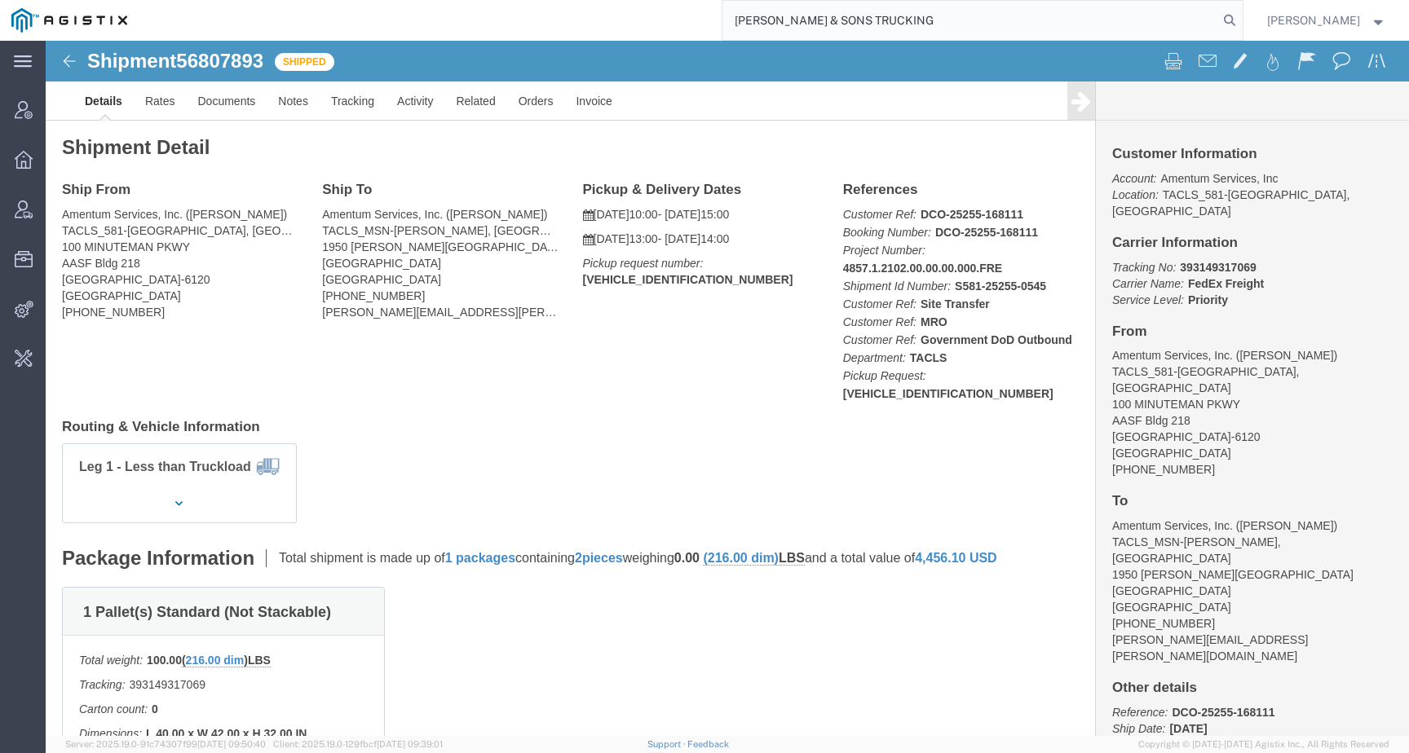
type input "BOWMAN & SONS TRUCKING"
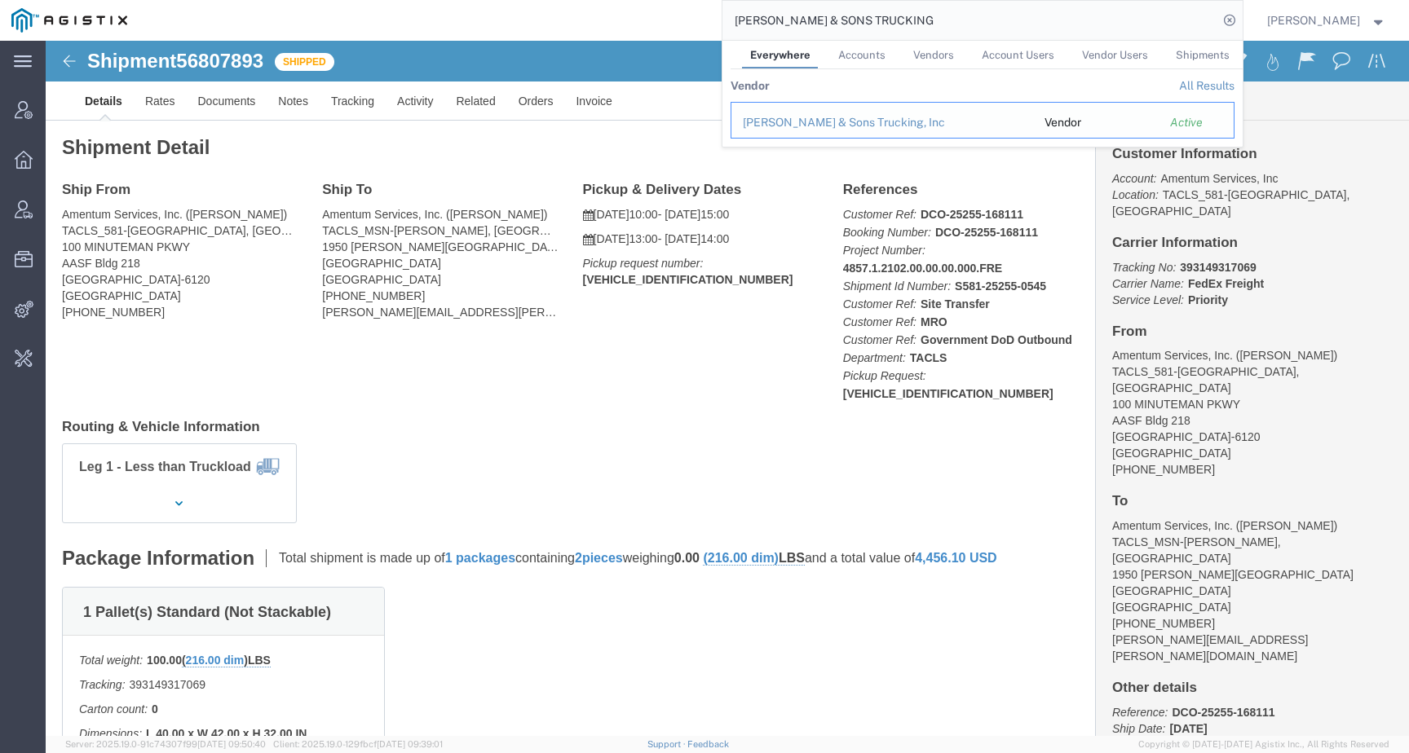
click at [832, 122] on div "Bowman & Sons Trucking, Inc" at bounding box center [882, 122] width 279 height 17
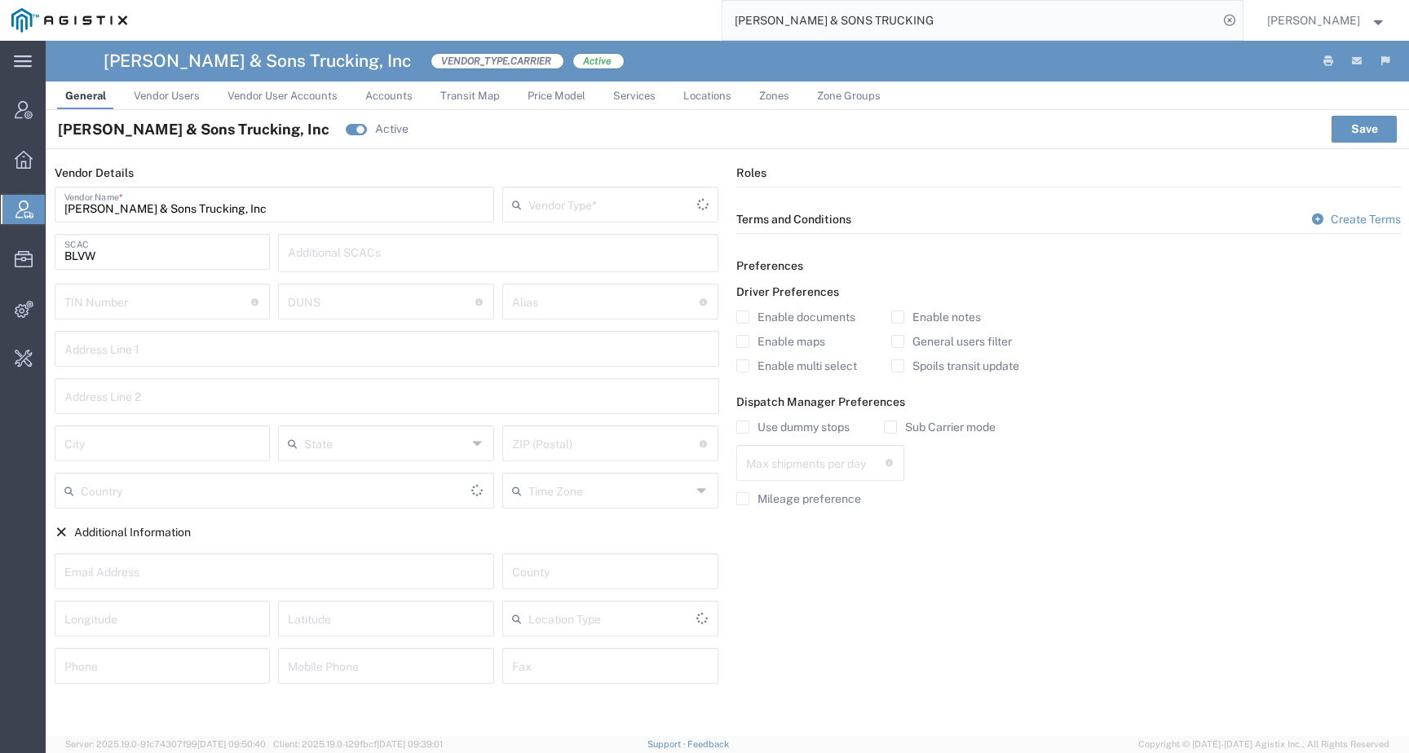
type input "Carrier"
type input "1"
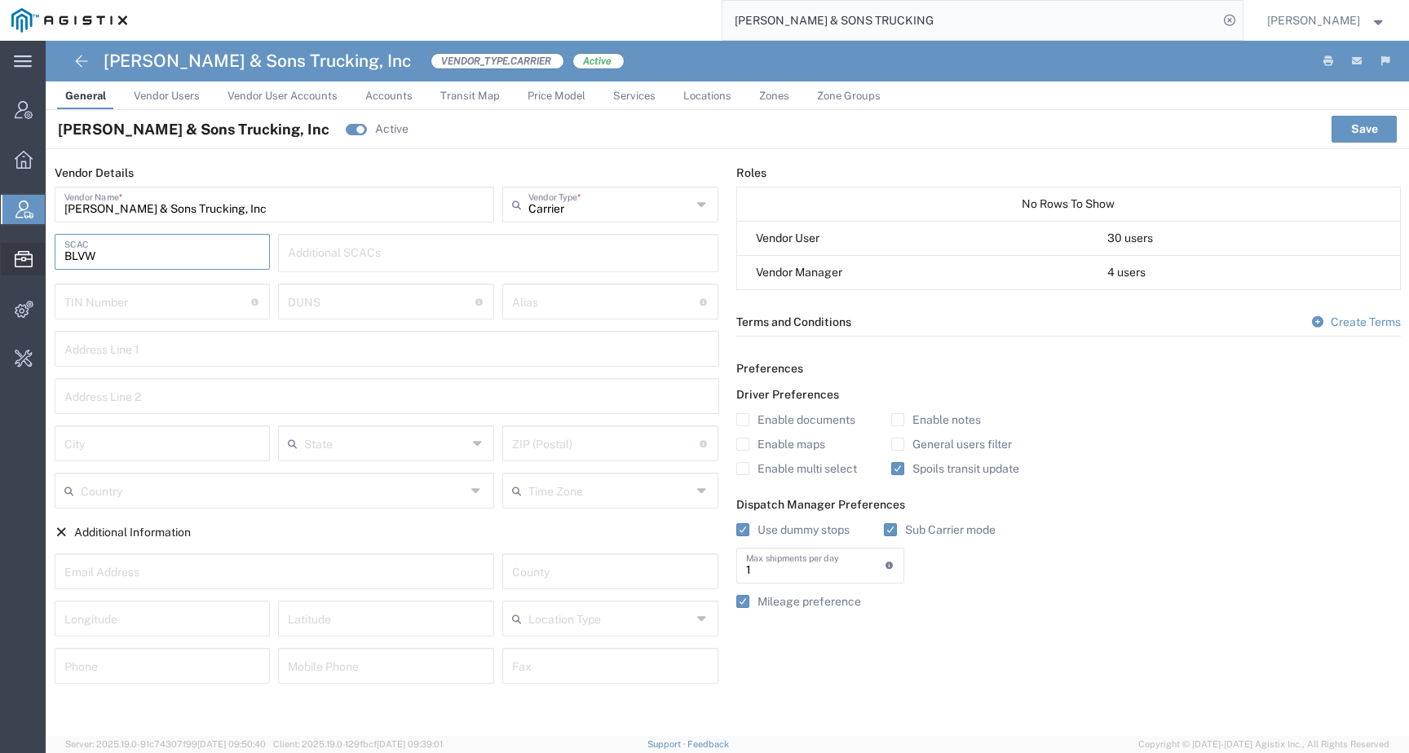
drag, startPoint x: 104, startPoint y: 251, endPoint x: 42, endPoint y: 250, distance: 62.0
click at [42, 250] on div "main_menu Created with Sketch. Collapse Menu Account Manager Overview Vendor Ma…" at bounding box center [704, 397] width 1409 height 713
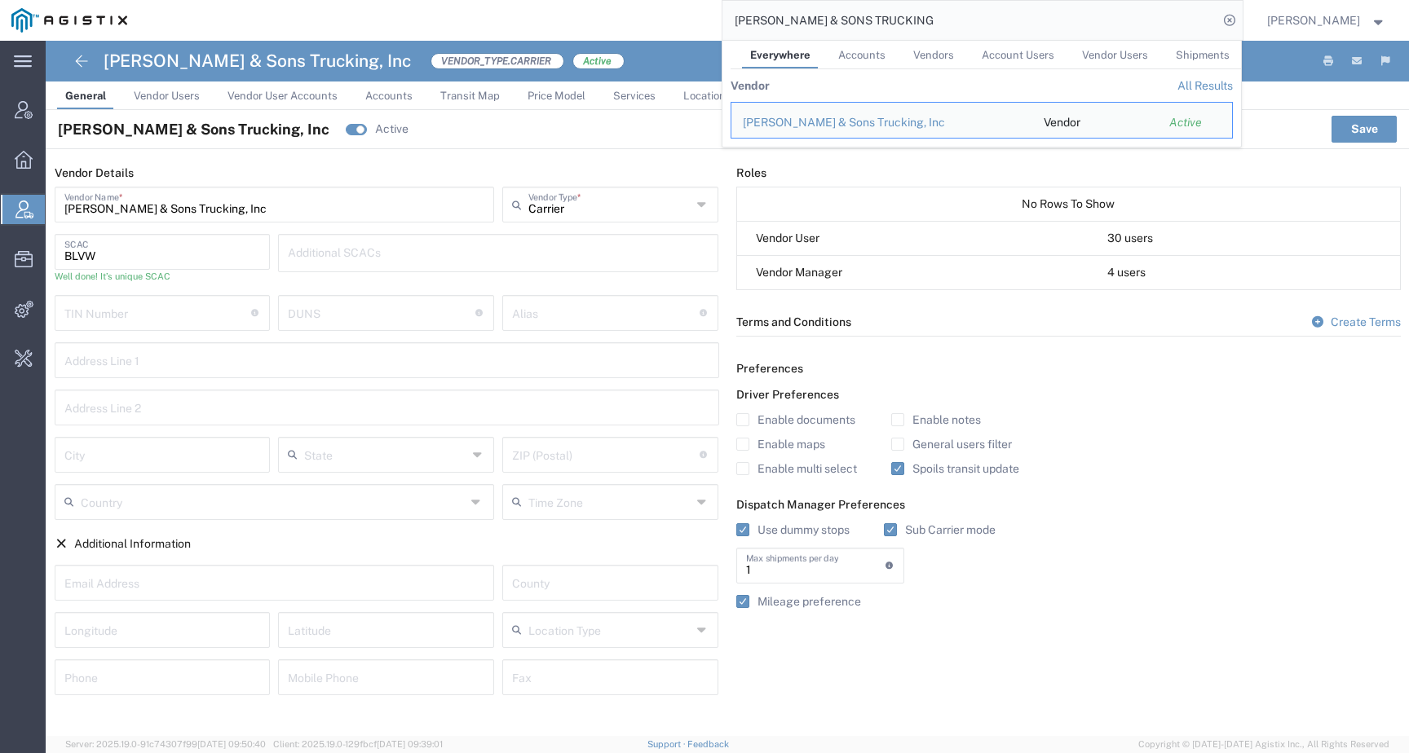
drag, startPoint x: 923, startPoint y: 22, endPoint x: 646, endPoint y: 22, distance: 277.3
click at [646, 22] on div "BOWMAN & SONS TRUCKING Everywhere Accounts Vendors Account Users Vendor Users S…" at bounding box center [691, 20] width 1104 height 41
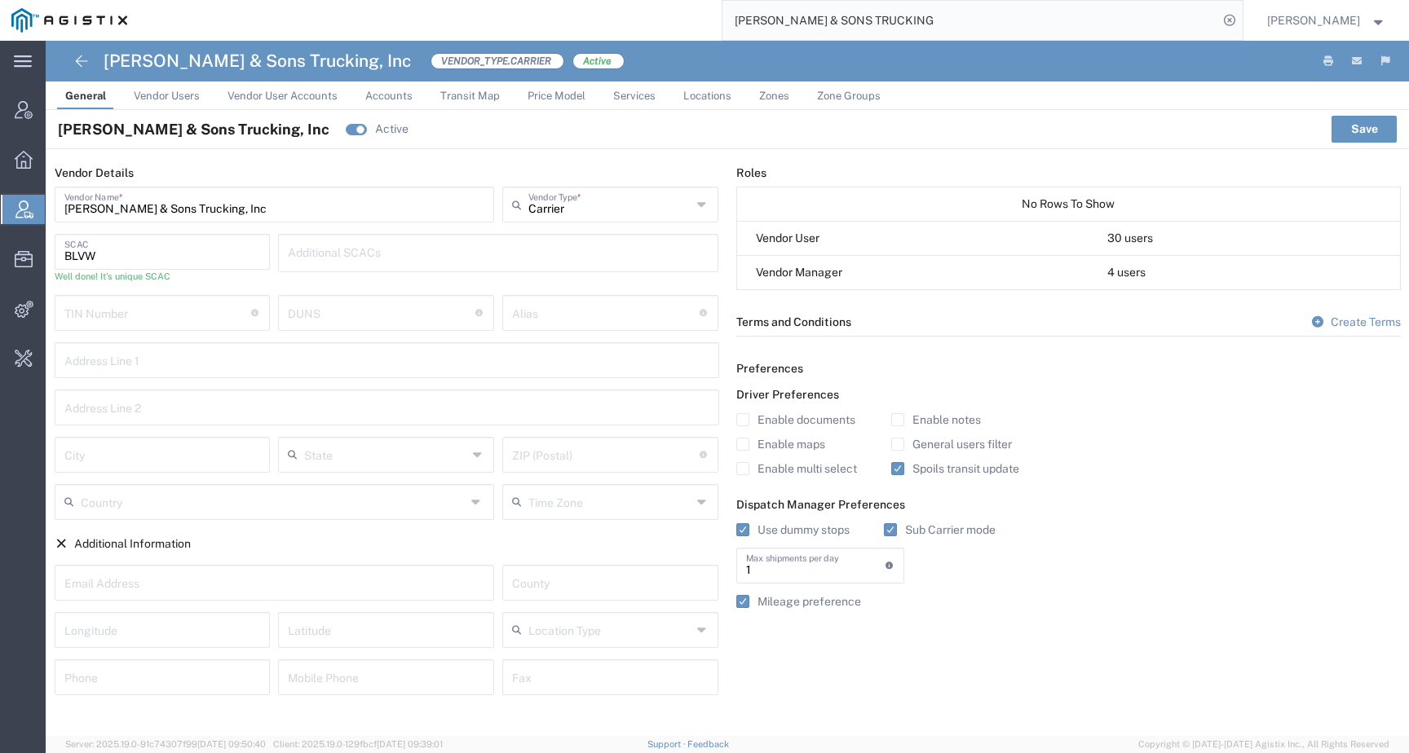
paste input "TRANSFORMER TECHNOLOGIES LLC"
drag, startPoint x: 765, startPoint y: 23, endPoint x: 1014, endPoint y: 23, distance: 249.5
click at [1014, 23] on input "TRANSFORMER TECHNOLOGIES LLC" at bounding box center [970, 20] width 496 height 39
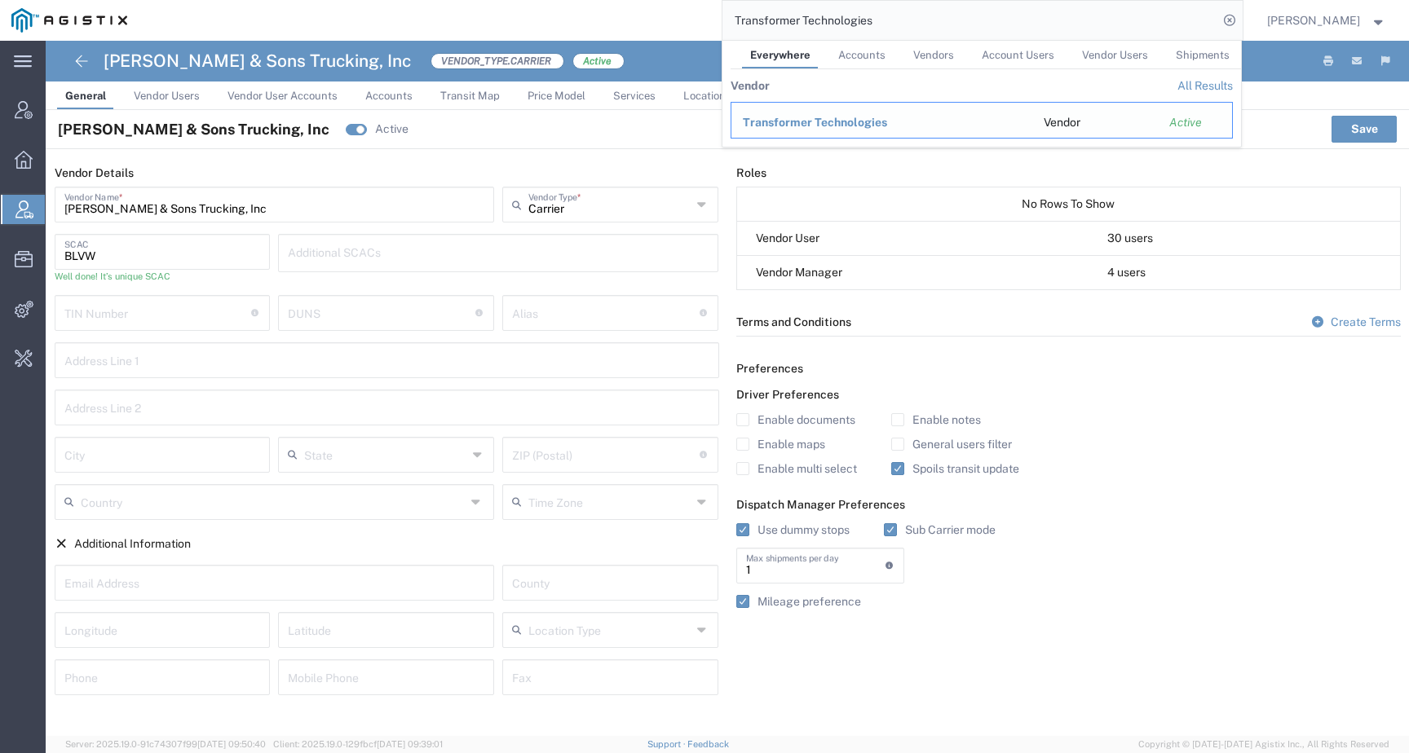
click at [886, 124] on span "Transformer Technologies" at bounding box center [815, 122] width 144 height 13
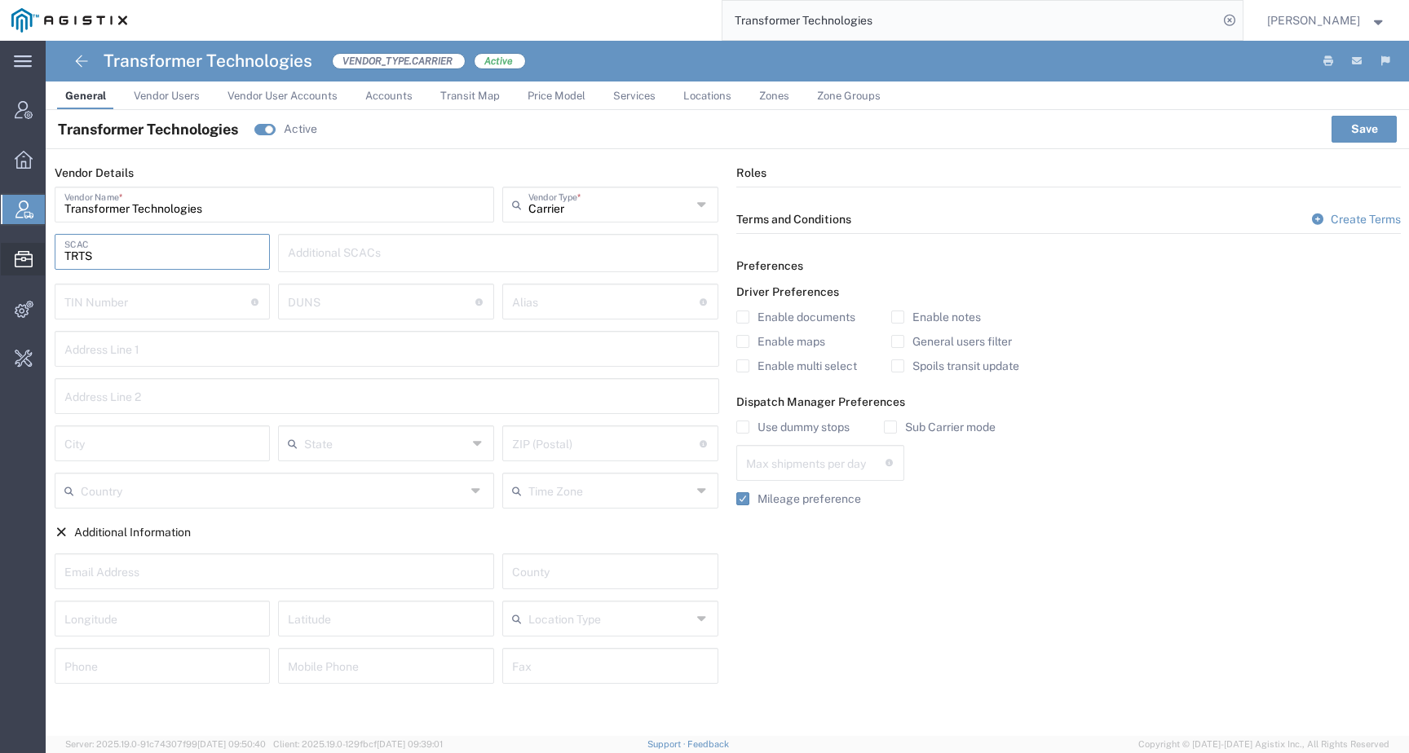
drag, startPoint x: 132, startPoint y: 255, endPoint x: 40, endPoint y: 256, distance: 92.2
click at [40, 256] on div "main_menu Created with Sketch. Collapse Menu Account Manager Overview Vendor Ma…" at bounding box center [704, 397] width 1409 height 713
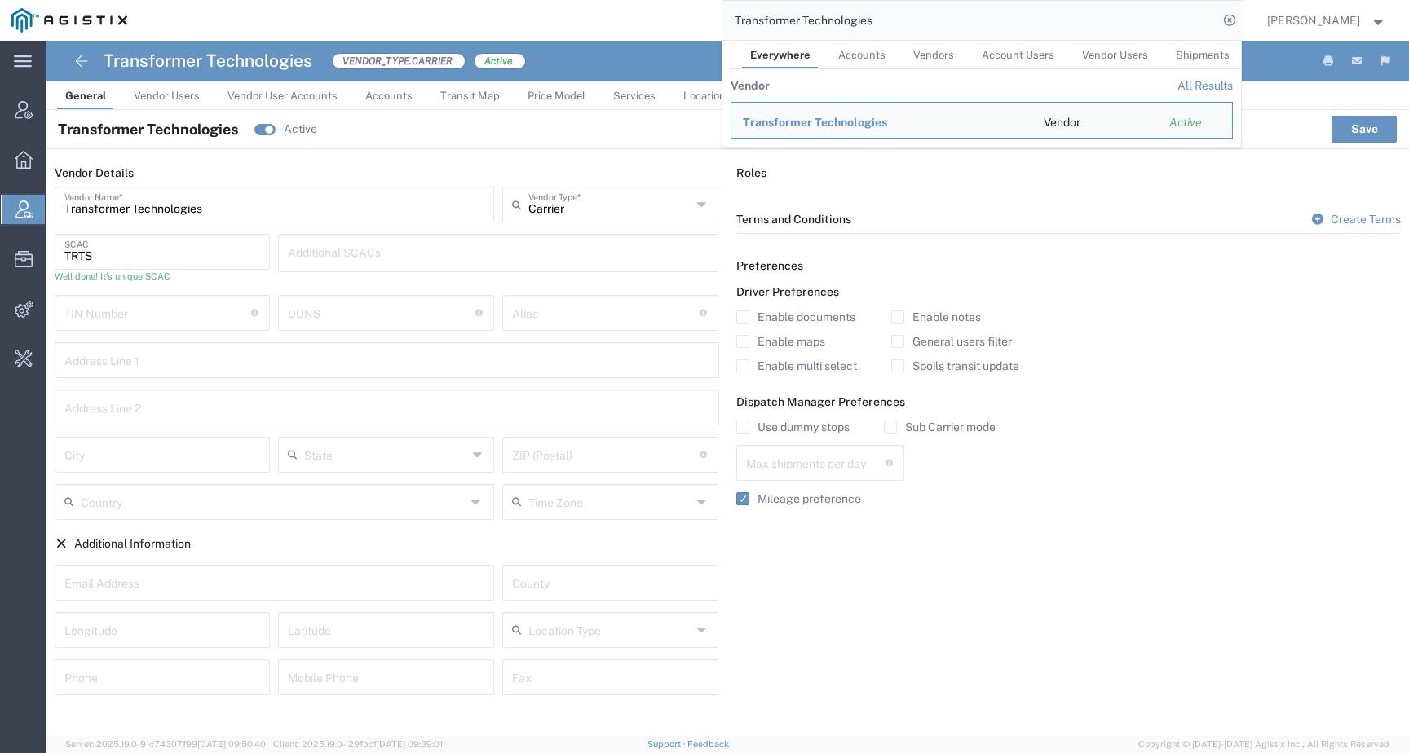
drag, startPoint x: 911, startPoint y: 13, endPoint x: 723, endPoint y: 18, distance: 187.6
click at [723, 18] on div "Transformer Technologies Everywhere Accounts Vendors Account Users Vendor Users…" at bounding box center [691, 20] width 1104 height 41
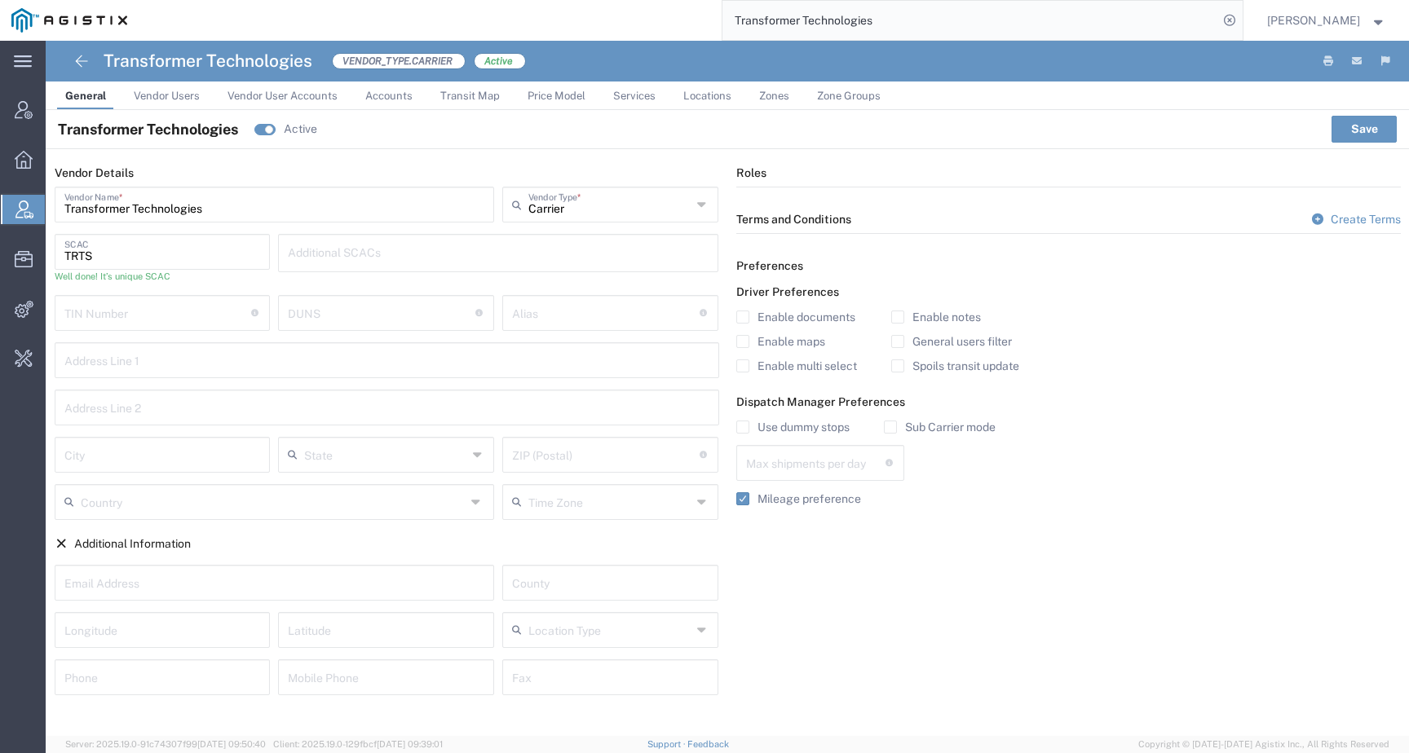
drag, startPoint x: 909, startPoint y: 20, endPoint x: 681, endPoint y: 18, distance: 228.3
click at [681, 19] on div "Transformer Technologies" at bounding box center [691, 20] width 1104 height 41
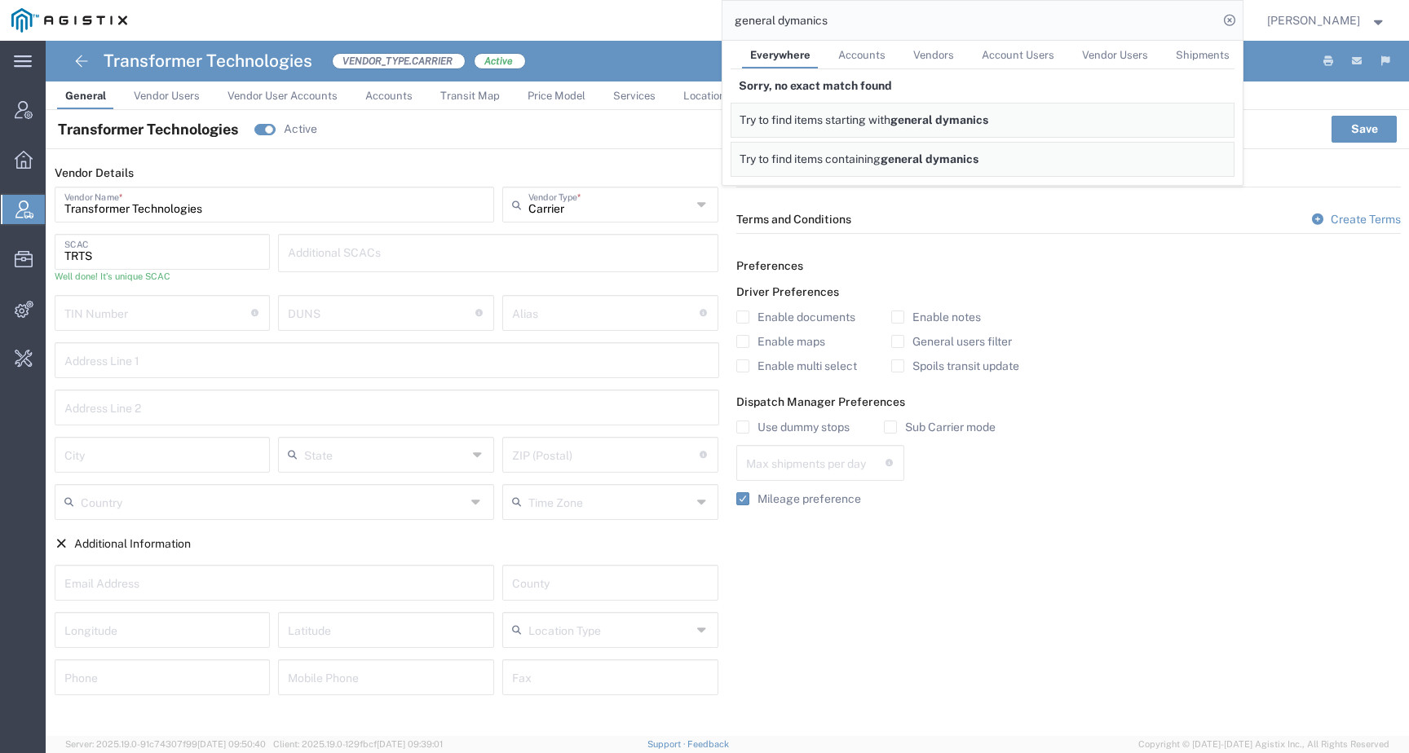
drag, startPoint x: 885, startPoint y: 24, endPoint x: 700, endPoint y: 24, distance: 185.1
click at [700, 24] on div "general dymanics Everywhere Accounts Vendors Account Users Vendor Users Shipmen…" at bounding box center [691, 20] width 1104 height 41
paste input "landon.culpepper@gd-ots.com"
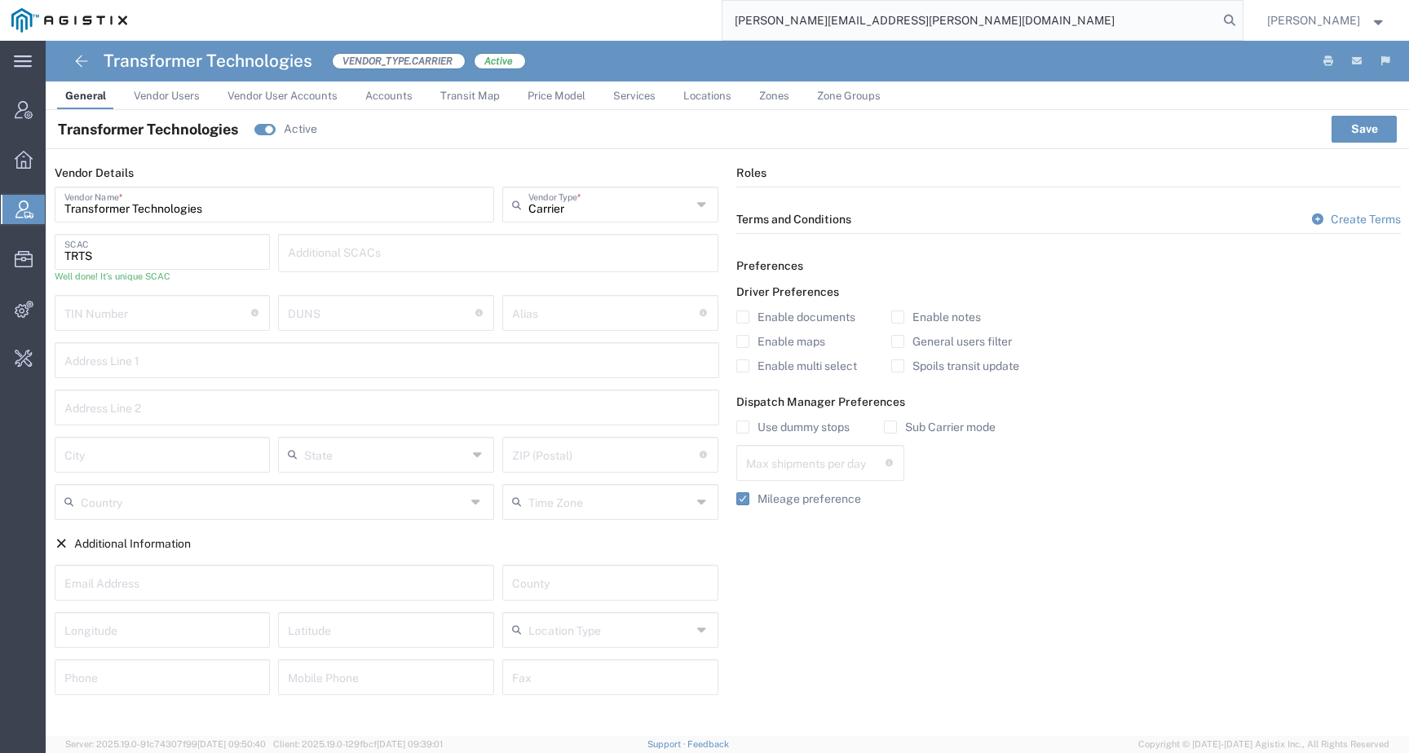
type input "landon.culpepper@gd-ots.com"
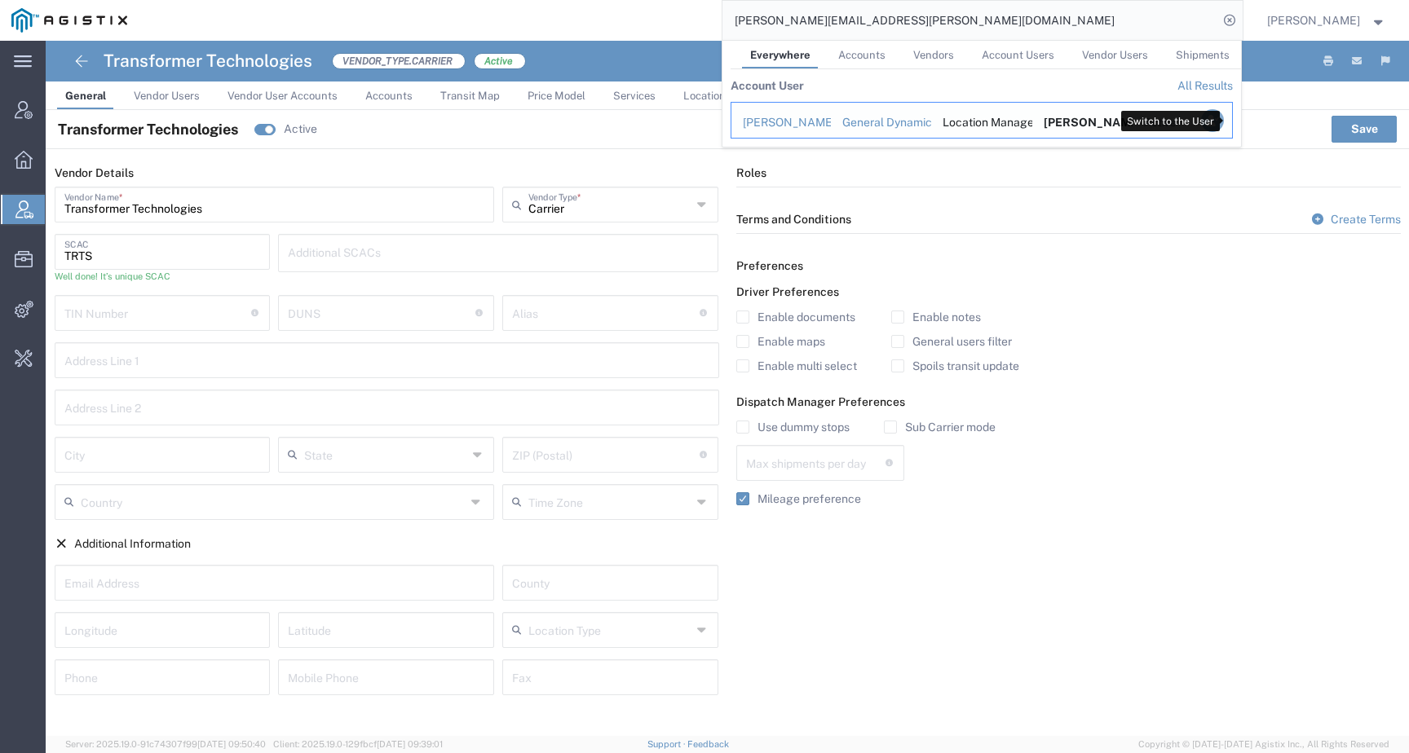
click at [1223, 113] on icon "Search Results" at bounding box center [1211, 120] width 23 height 23
click at [1223, 126] on icon "Search Results" at bounding box center [1211, 120] width 23 height 23
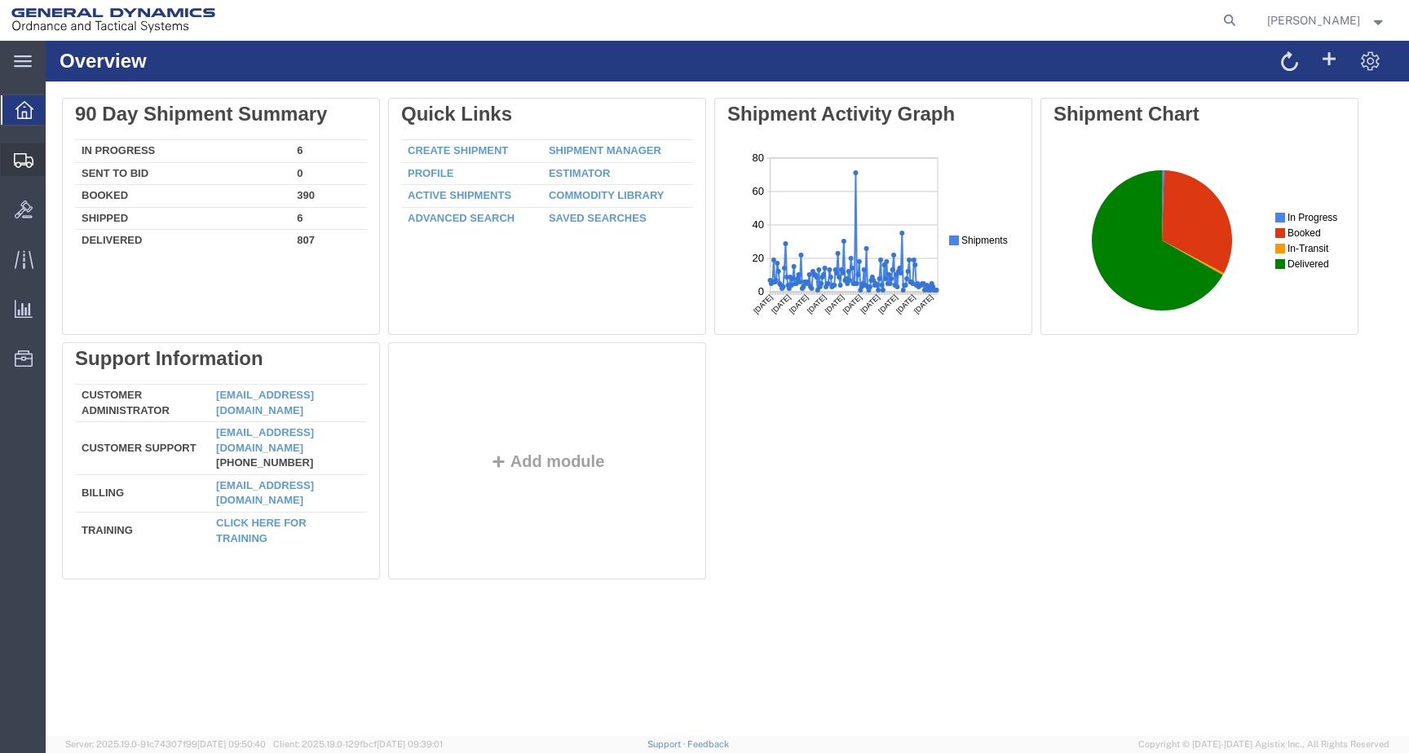
click at [14, 173] on div at bounding box center [24, 160] width 46 height 33
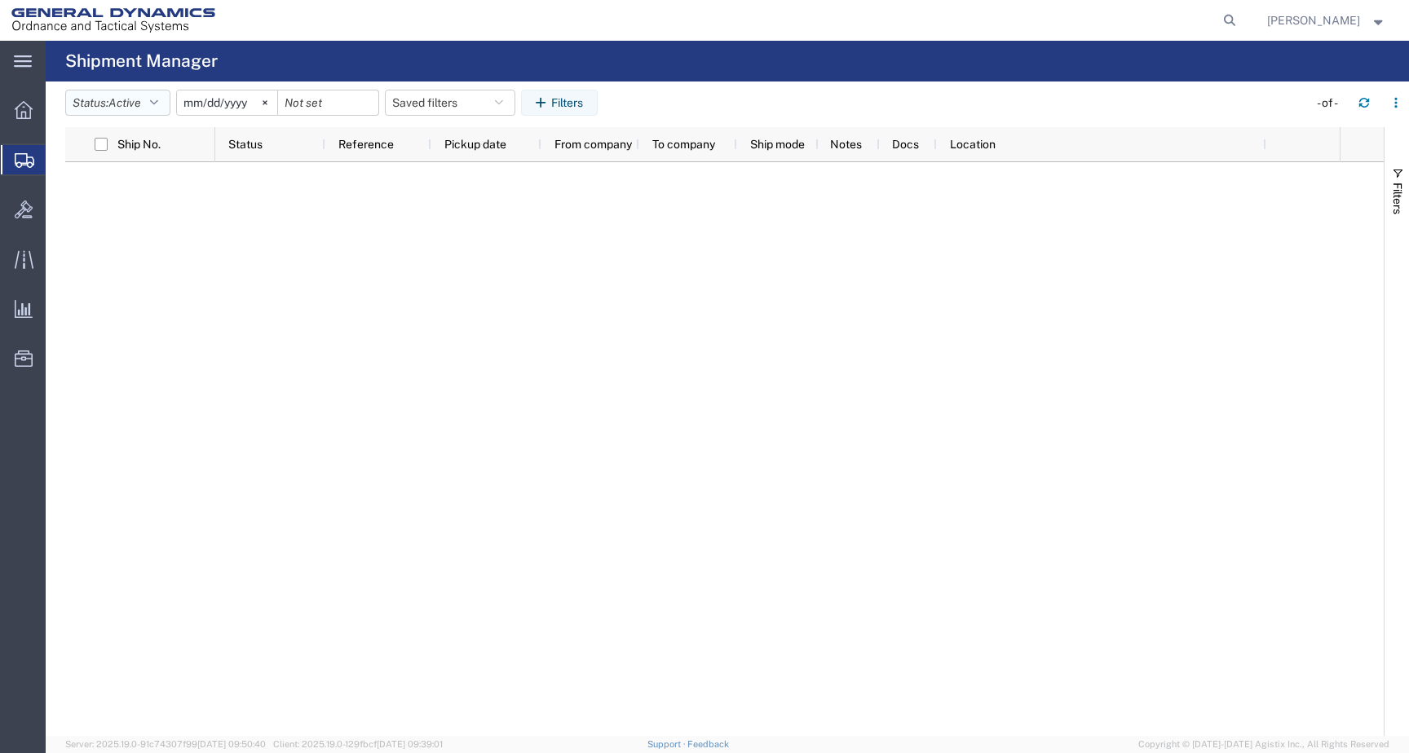
click at [140, 90] on button "Status: Active" at bounding box center [117, 103] width 105 height 26
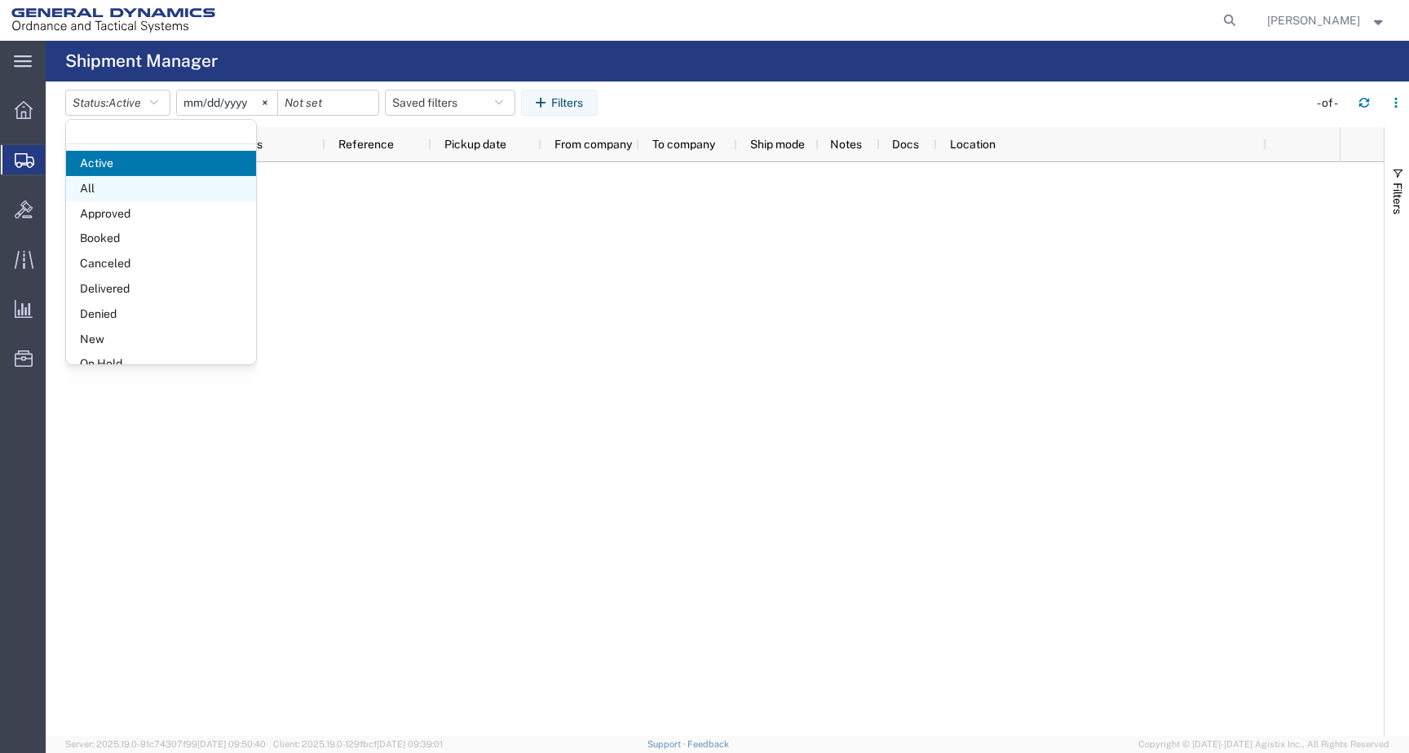
click at [123, 179] on span "All" at bounding box center [161, 188] width 190 height 25
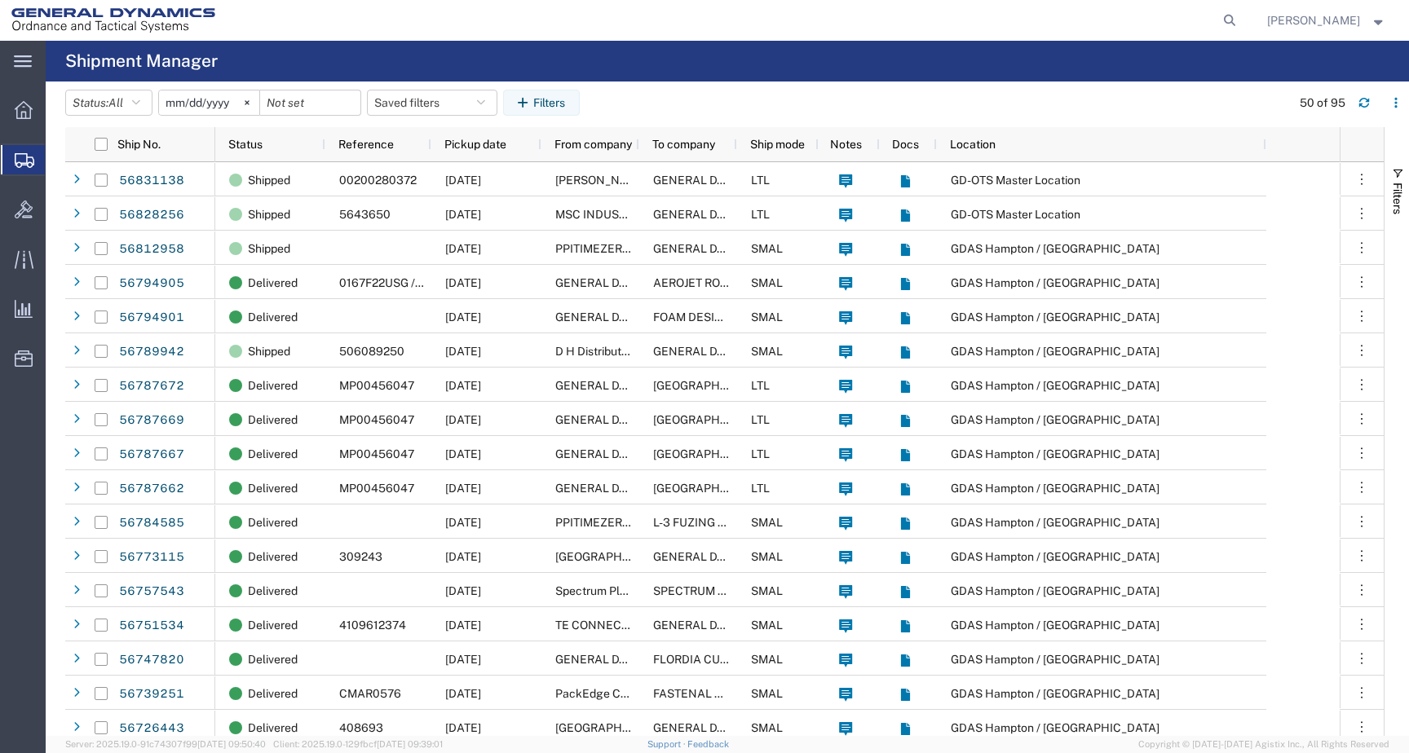
click at [56, 23] on img at bounding box center [113, 20] width 204 height 24
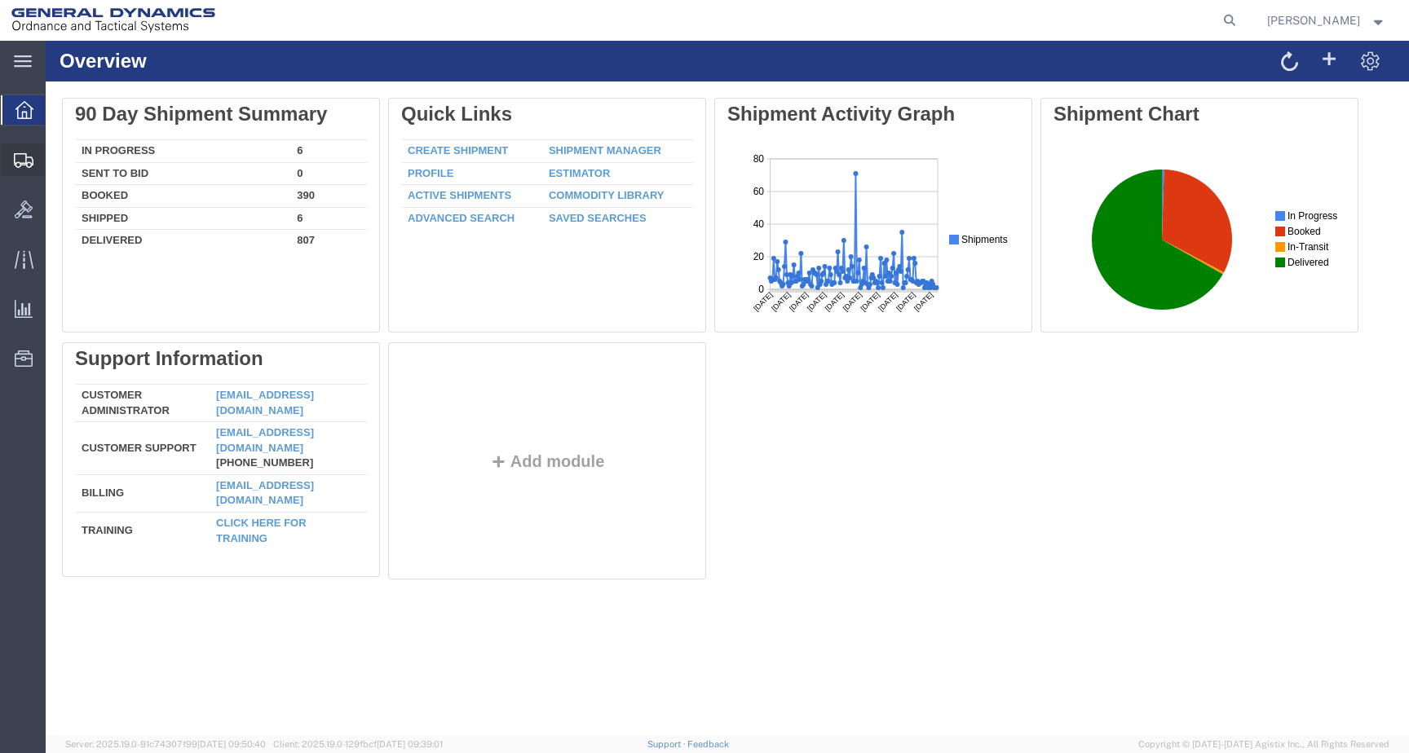
click at [19, 157] on icon at bounding box center [24, 160] width 20 height 15
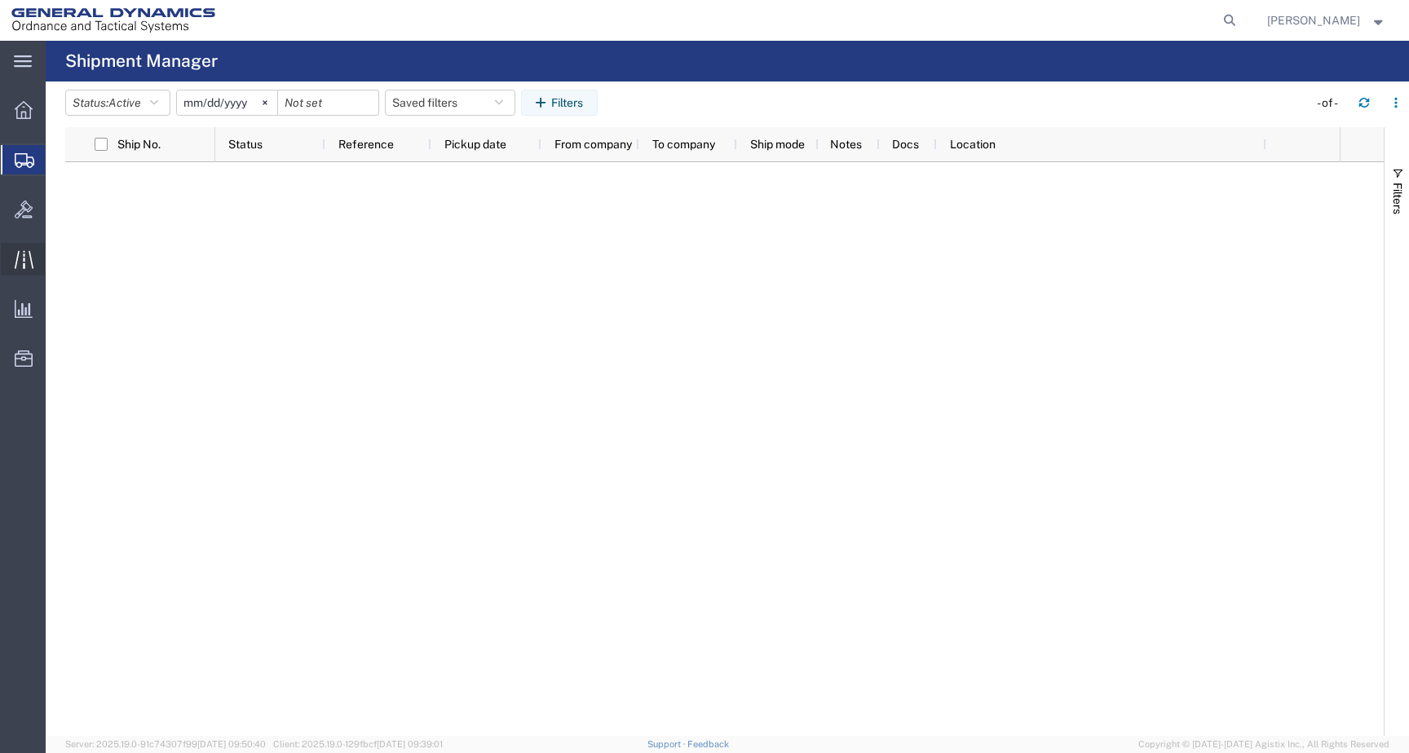
click at [7, 262] on div at bounding box center [24, 259] width 46 height 33
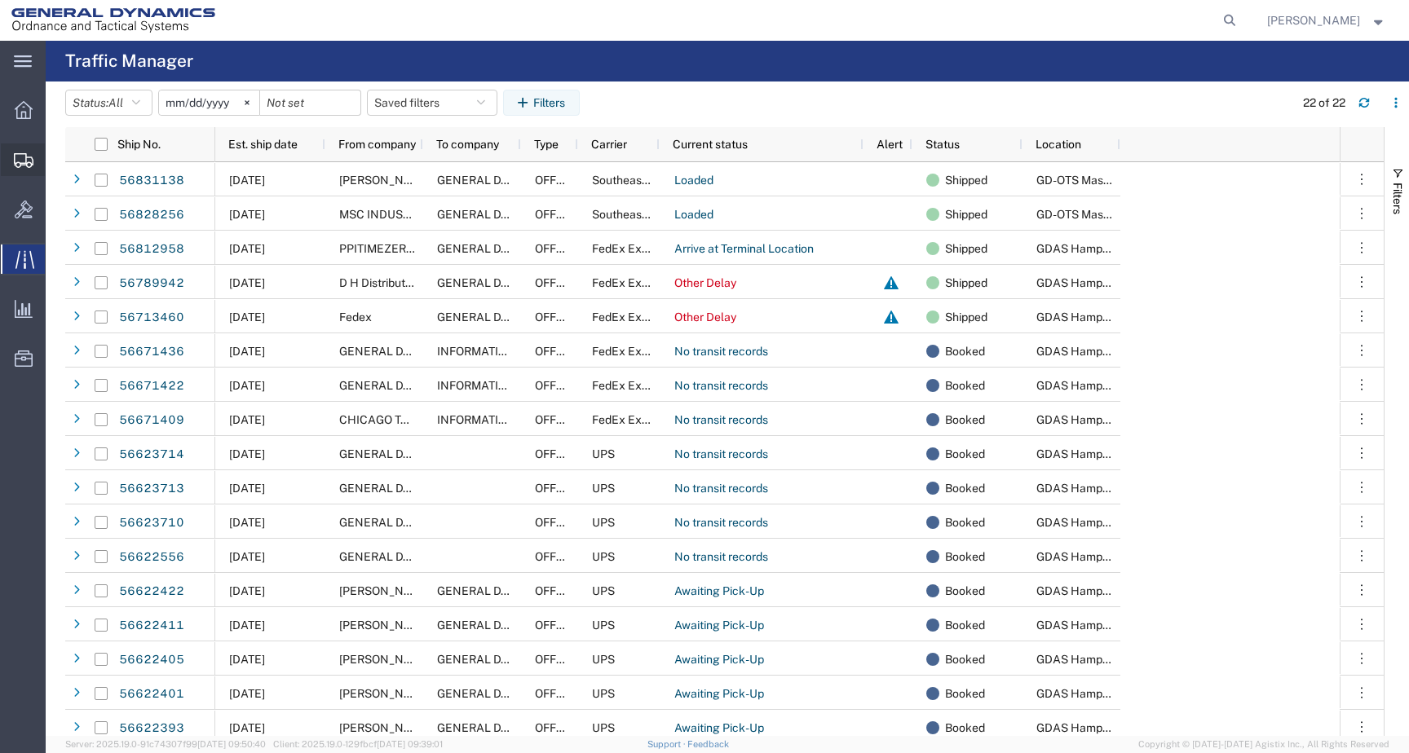
click at [17, 166] on icon at bounding box center [24, 160] width 20 height 15
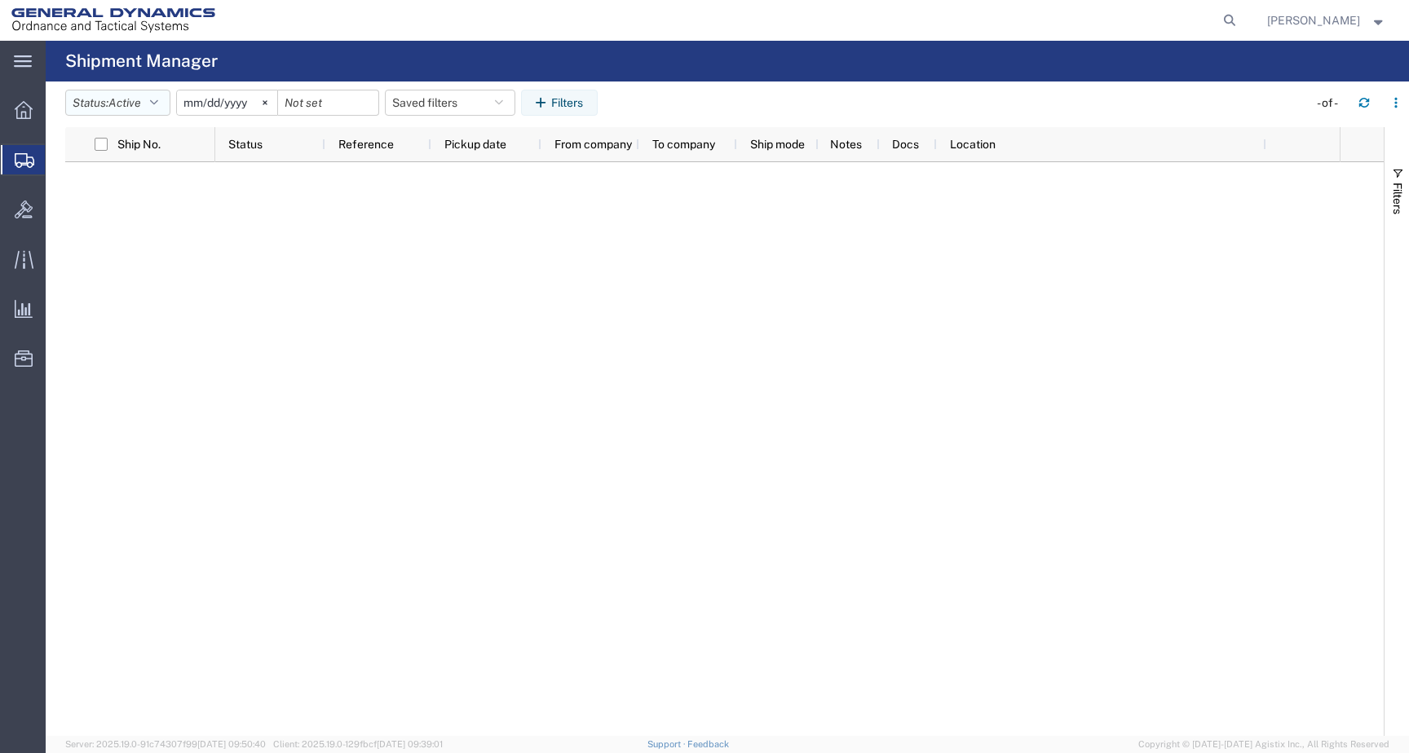
click at [151, 105] on button "Status: Active" at bounding box center [117, 103] width 105 height 26
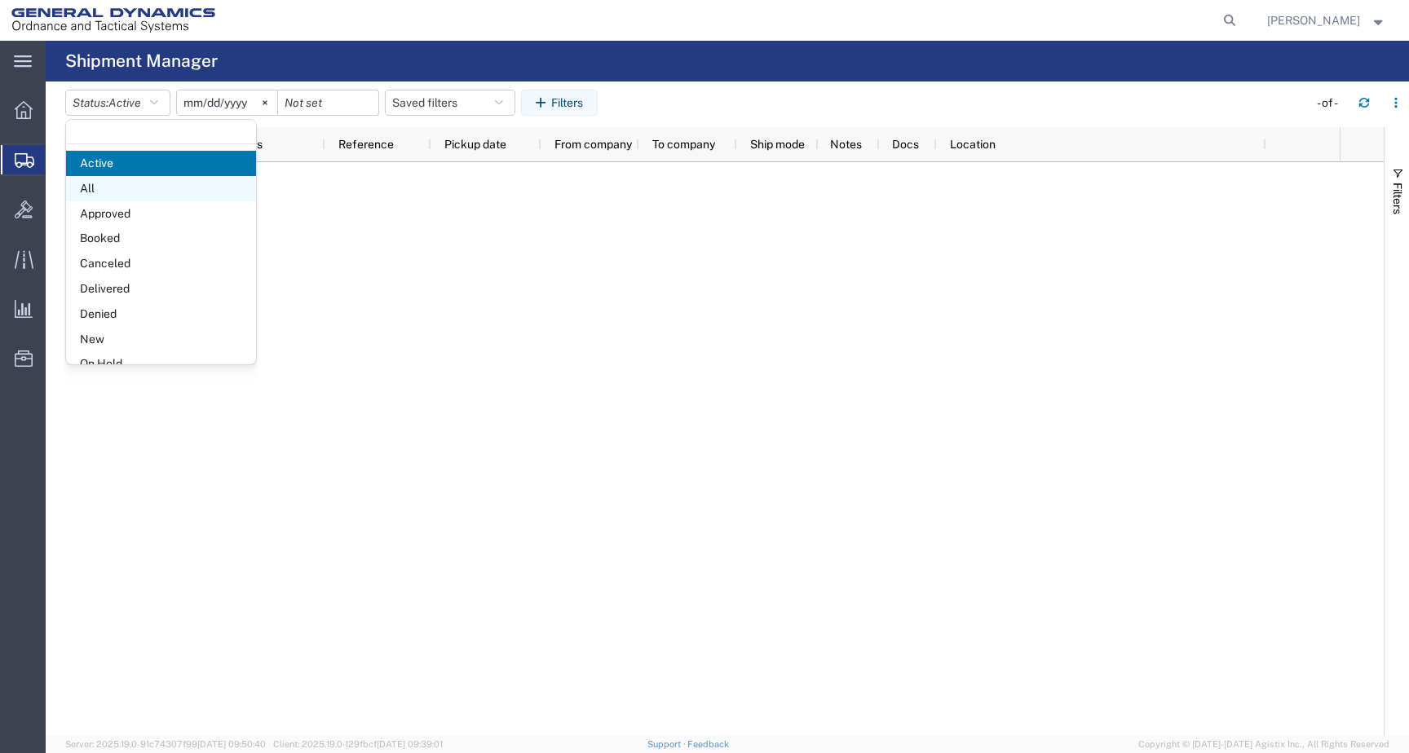
click at [139, 187] on span "All" at bounding box center [161, 188] width 190 height 25
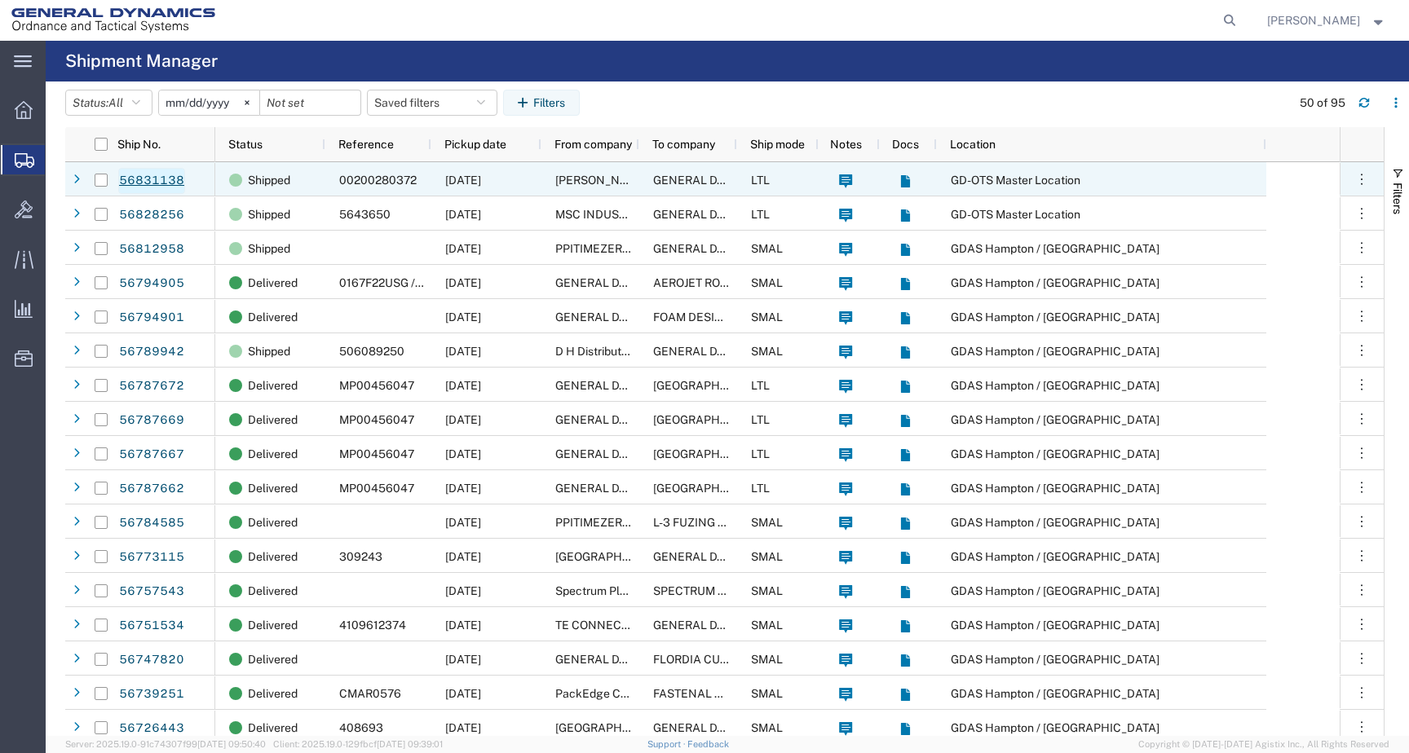
click at [155, 187] on link "56831138" at bounding box center [151, 181] width 67 height 26
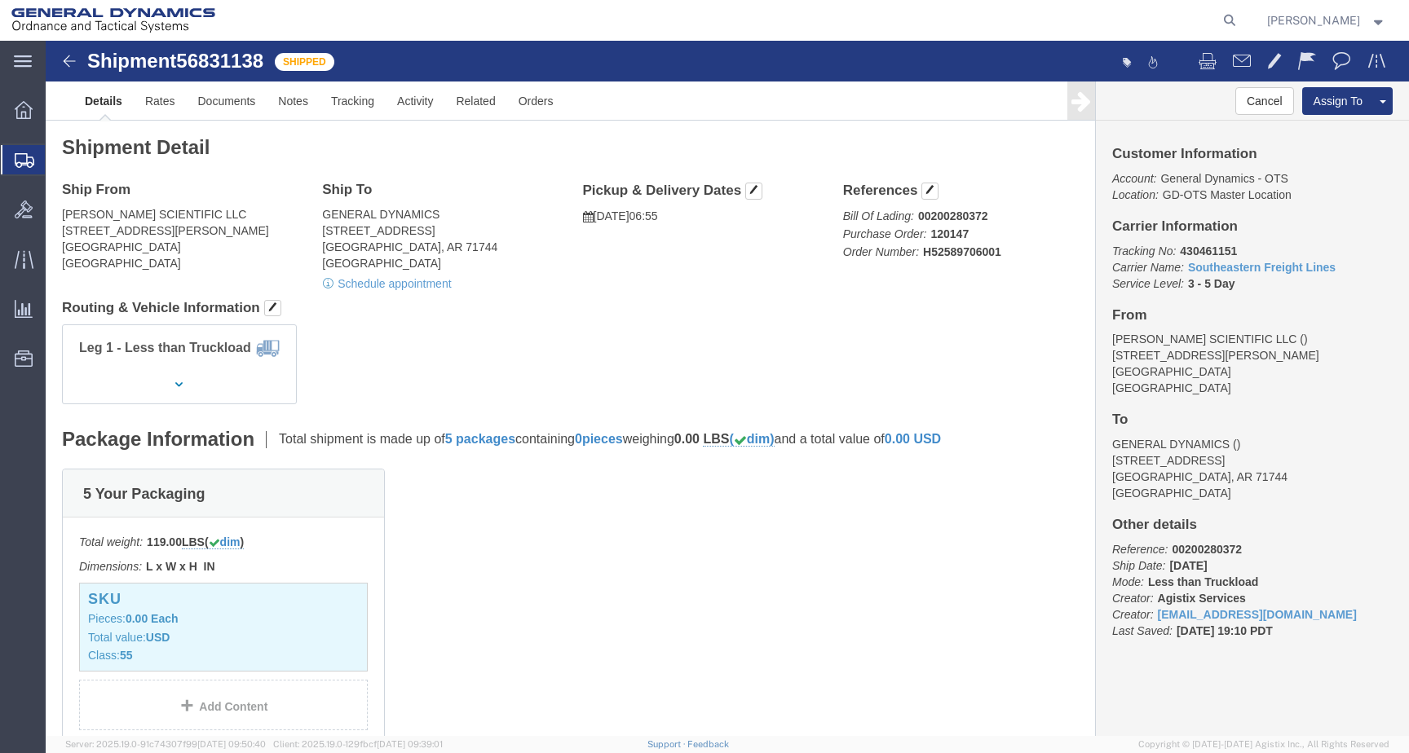
click at [32, 161] on icon at bounding box center [25, 160] width 20 height 15
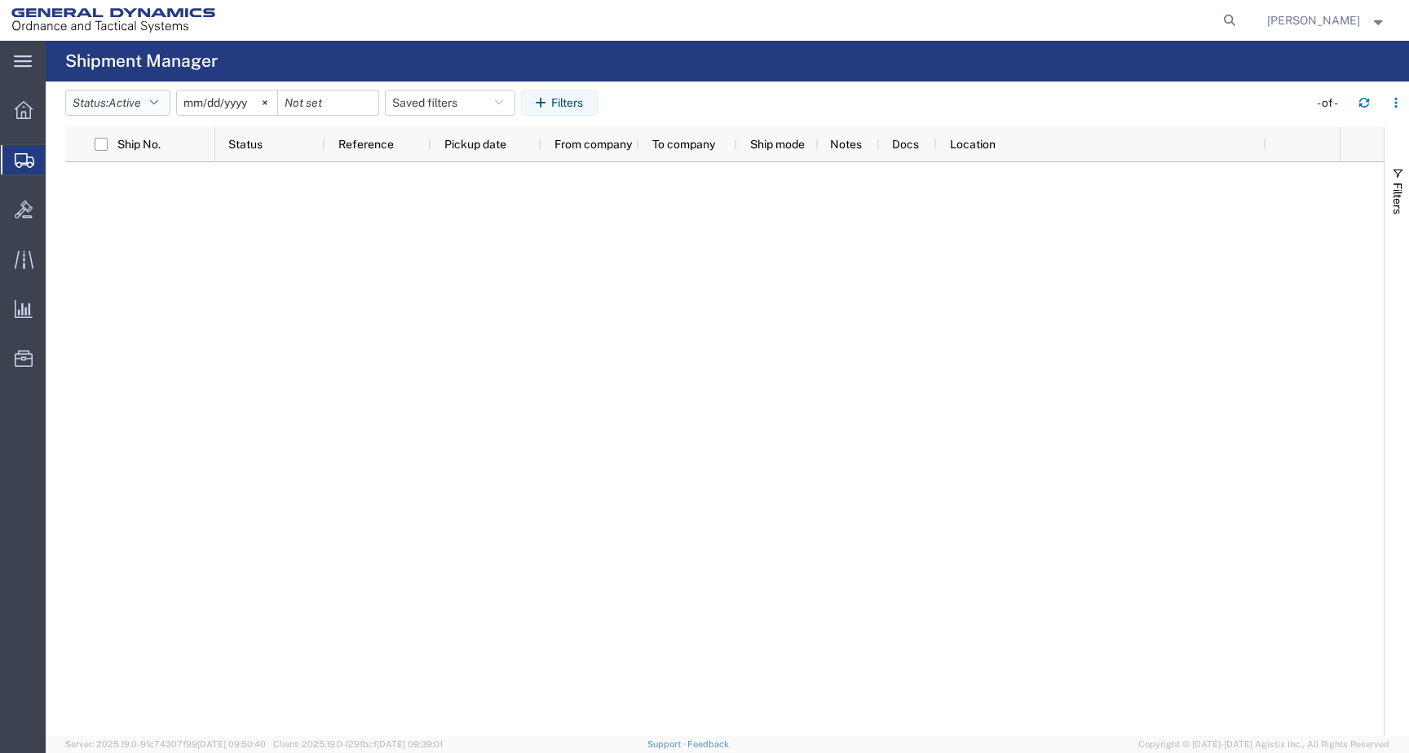
click at [134, 101] on span "Active" at bounding box center [124, 102] width 33 height 13
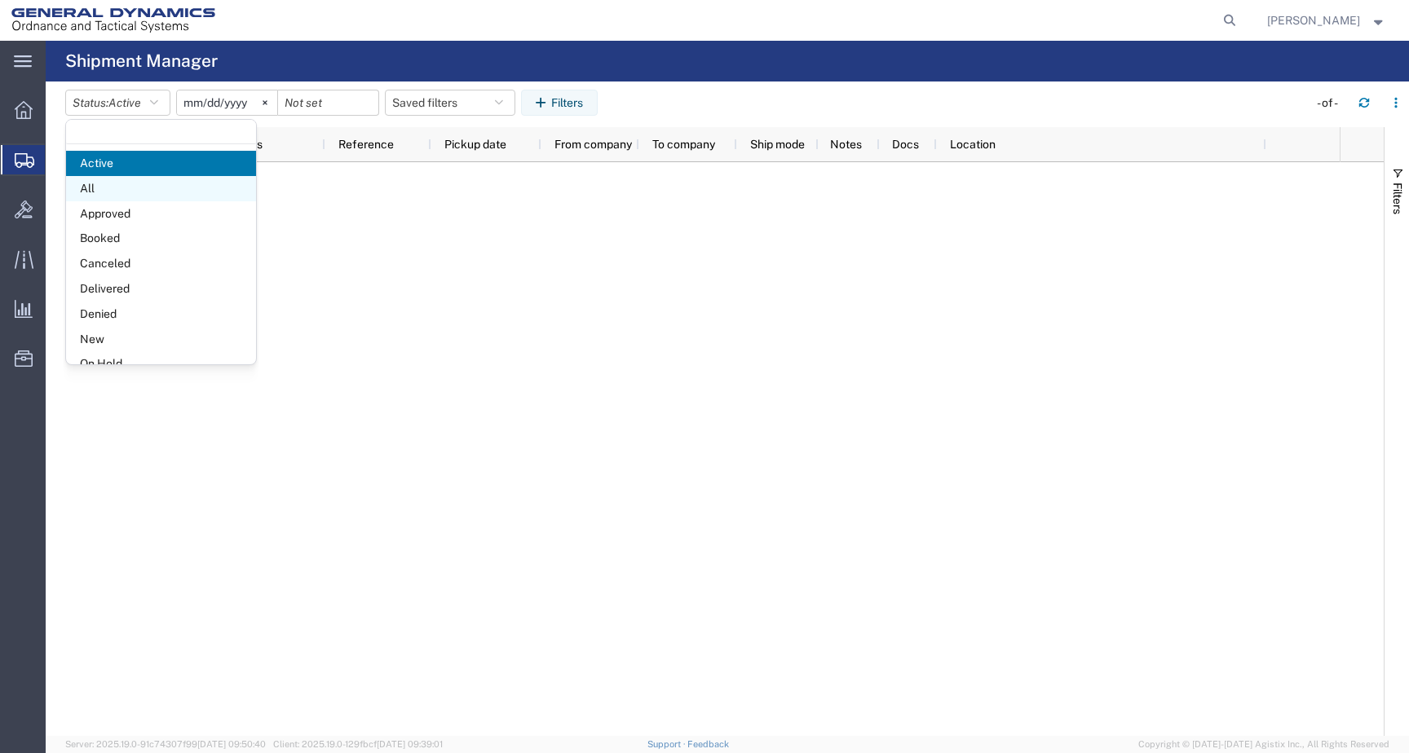
click at [132, 180] on span "All" at bounding box center [161, 188] width 190 height 25
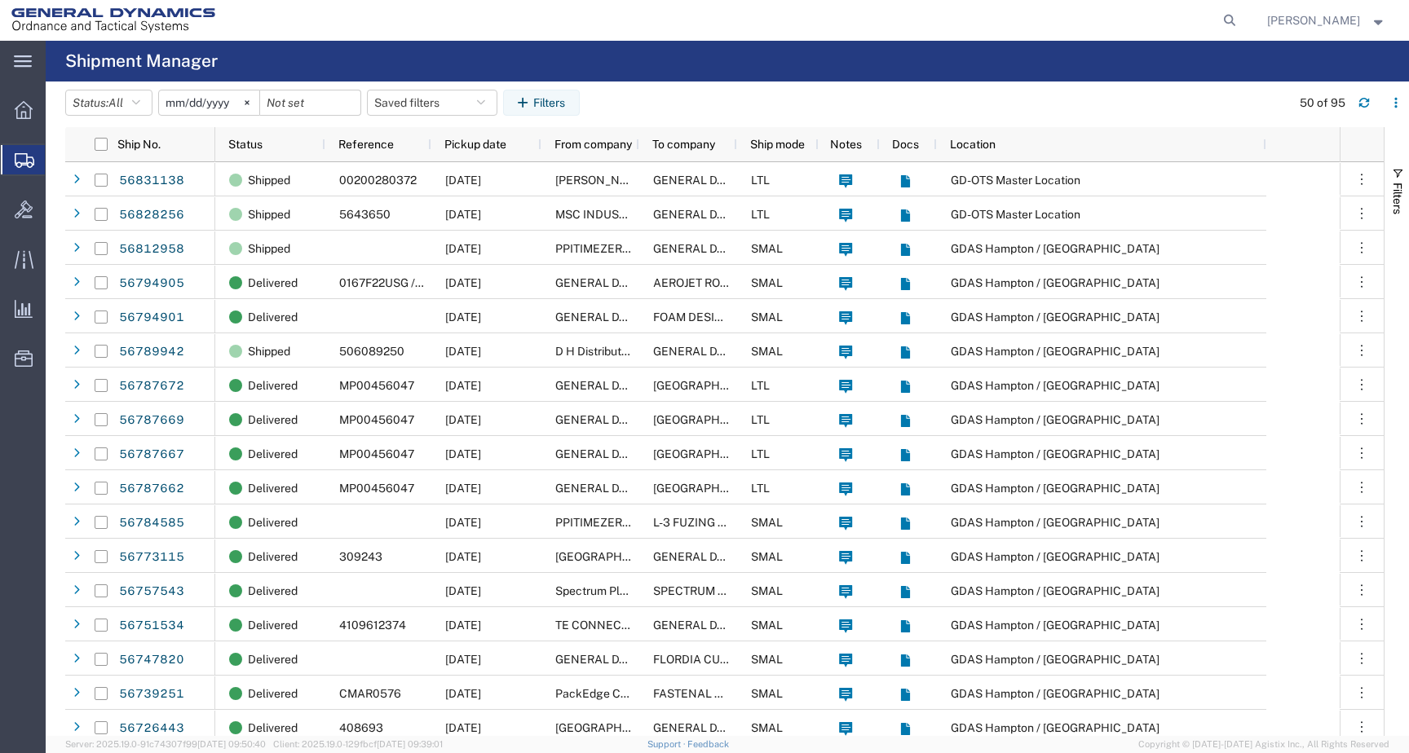
click at [227, 104] on input "2025-08-16" at bounding box center [209, 103] width 100 height 24
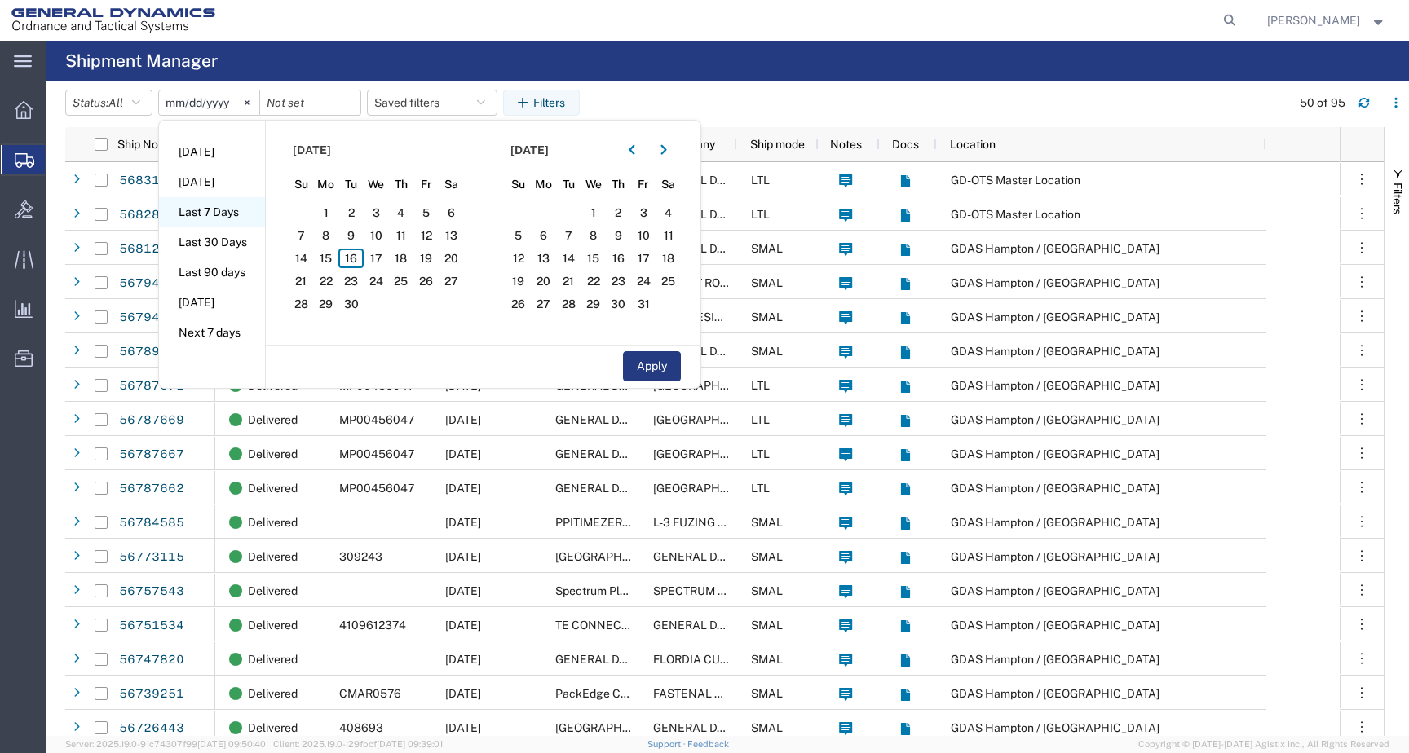
click at [203, 213] on li "Last 7 Days" at bounding box center [212, 212] width 106 height 30
type input "2025-09-10"
type input "2025-09-16"
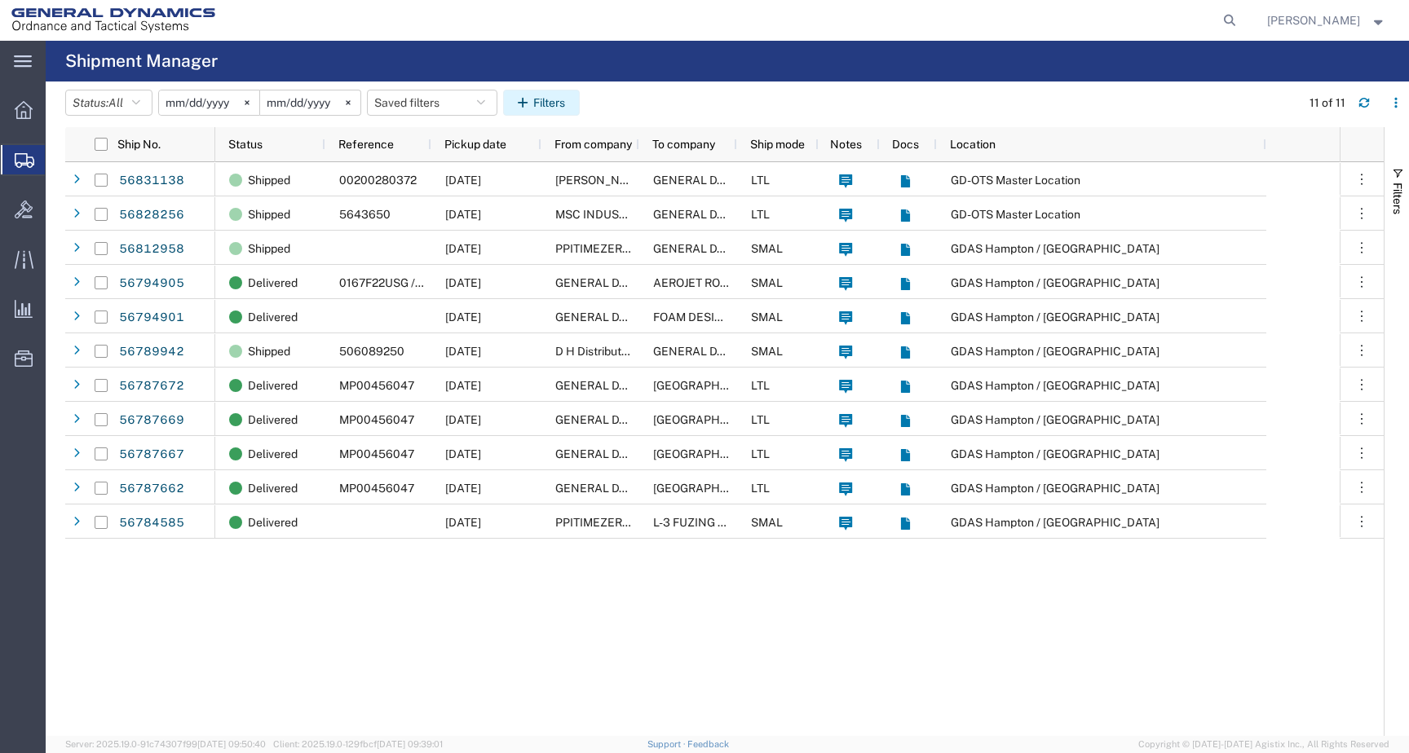
click at [549, 105] on button "Filters" at bounding box center [541, 103] width 77 height 26
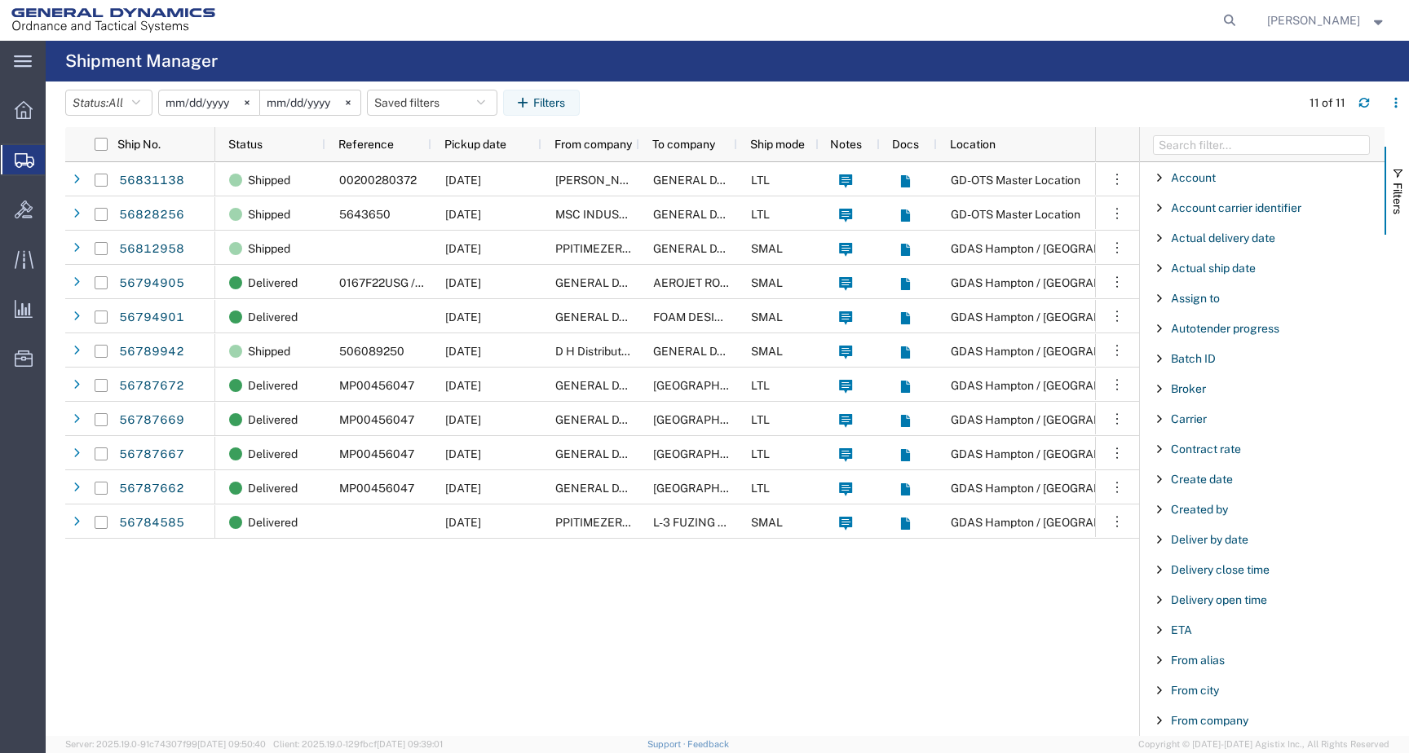
click at [206, 114] on input "2025-09-10" at bounding box center [209, 103] width 100 height 24
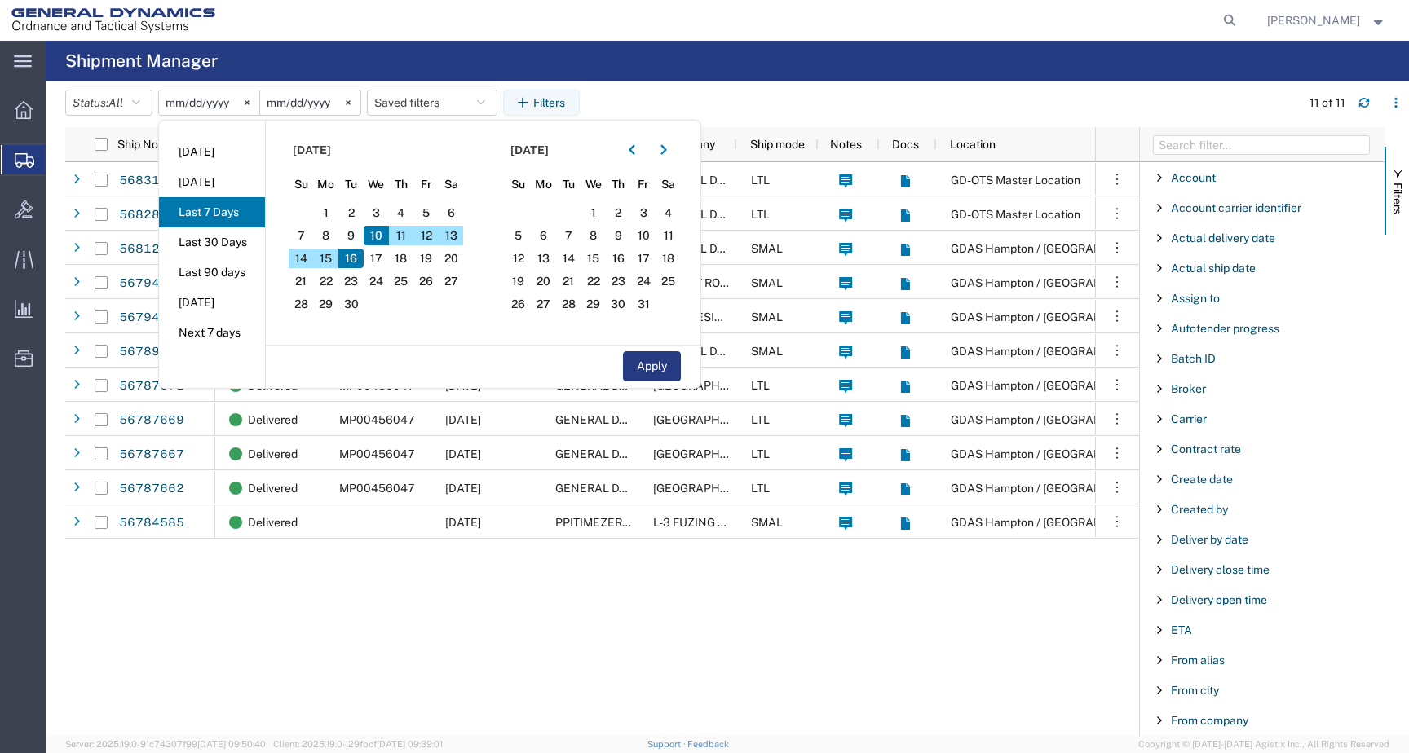
click at [1004, 638] on div "Shipped 00200280372 09/15/2025 FISHER SCIENTIFIC LLC GENERAL DYNAMICS LTL GD-OT…" at bounding box center [655, 449] width 880 height 574
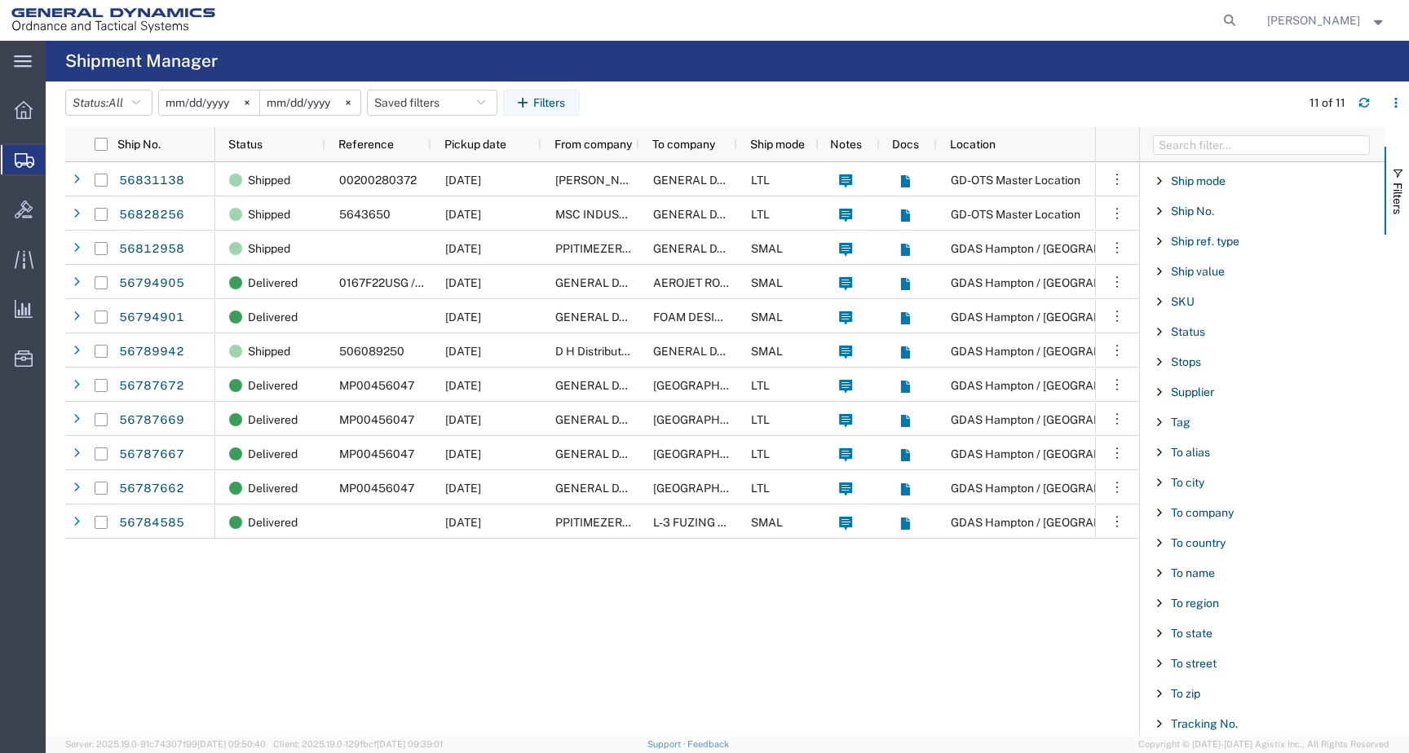
scroll to position [1417, 0]
click at [18, 360] on icon at bounding box center [24, 359] width 18 height 16
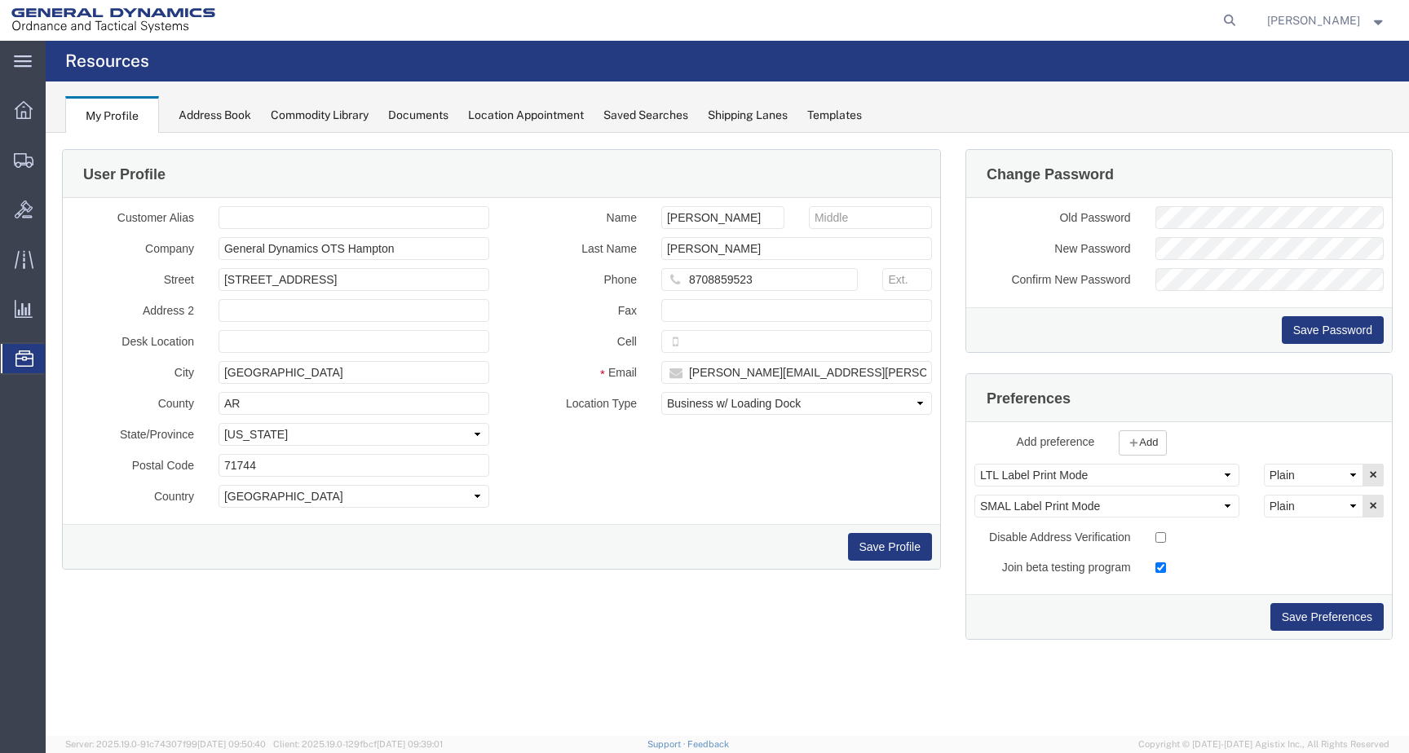
click at [0, 0] on span "Address Book" at bounding box center [0, 0] width 0 height 0
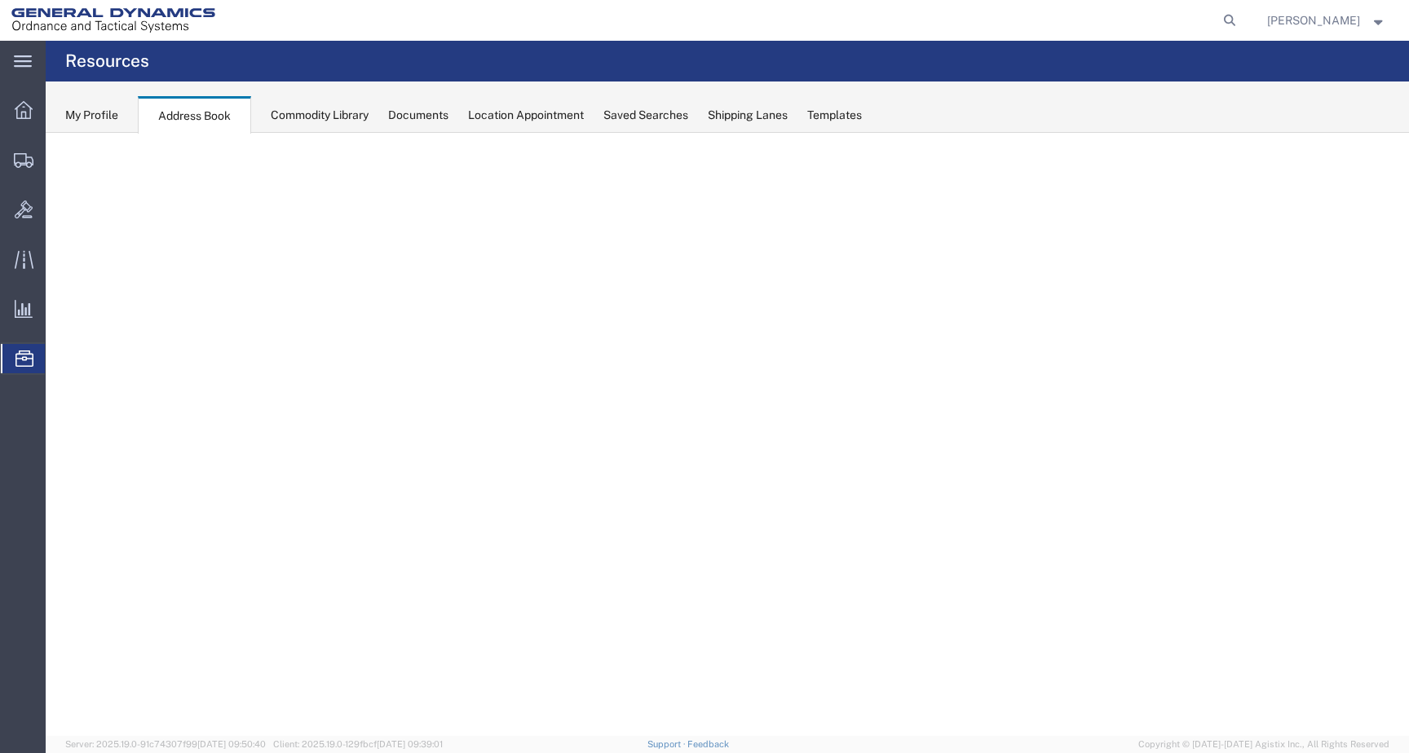
click at [228, 126] on div "Address Book" at bounding box center [194, 115] width 113 height 38
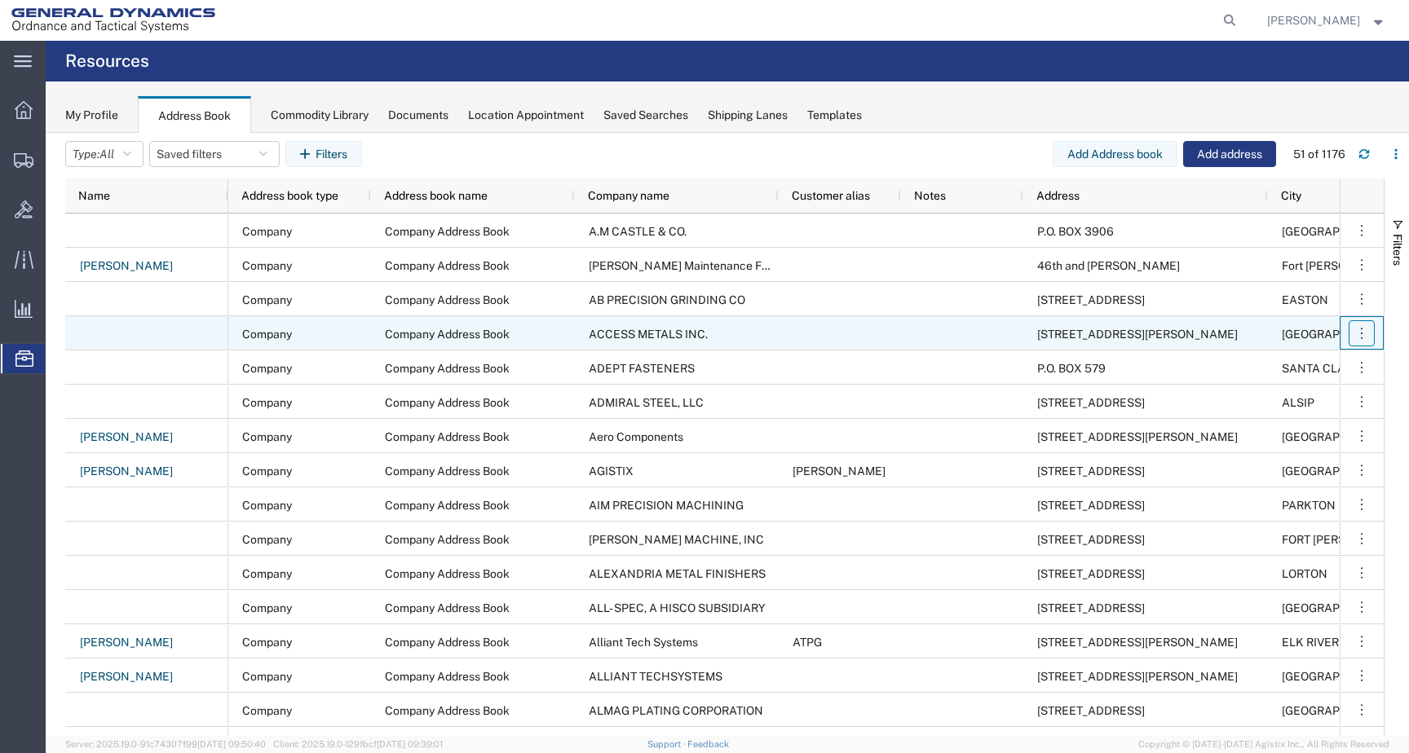
click at [1369, 329] on icon "button" at bounding box center [1362, 333] width 16 height 16
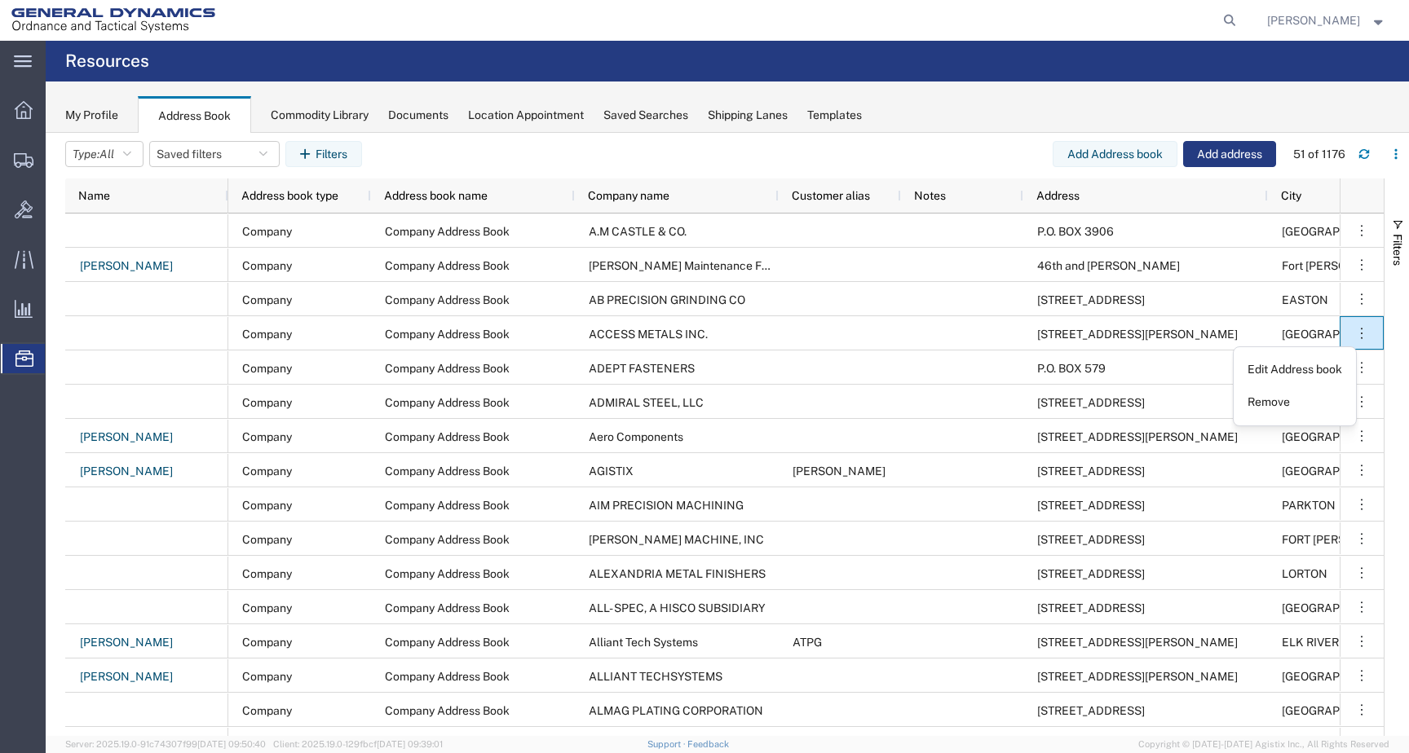
click at [1405, 352] on div "Filters" at bounding box center [1397, 458] width 24 height 558
click at [196, 156] on button "Saved filters" at bounding box center [214, 154] width 130 height 26
click at [121, 157] on button "Type: All" at bounding box center [104, 154] width 78 height 26
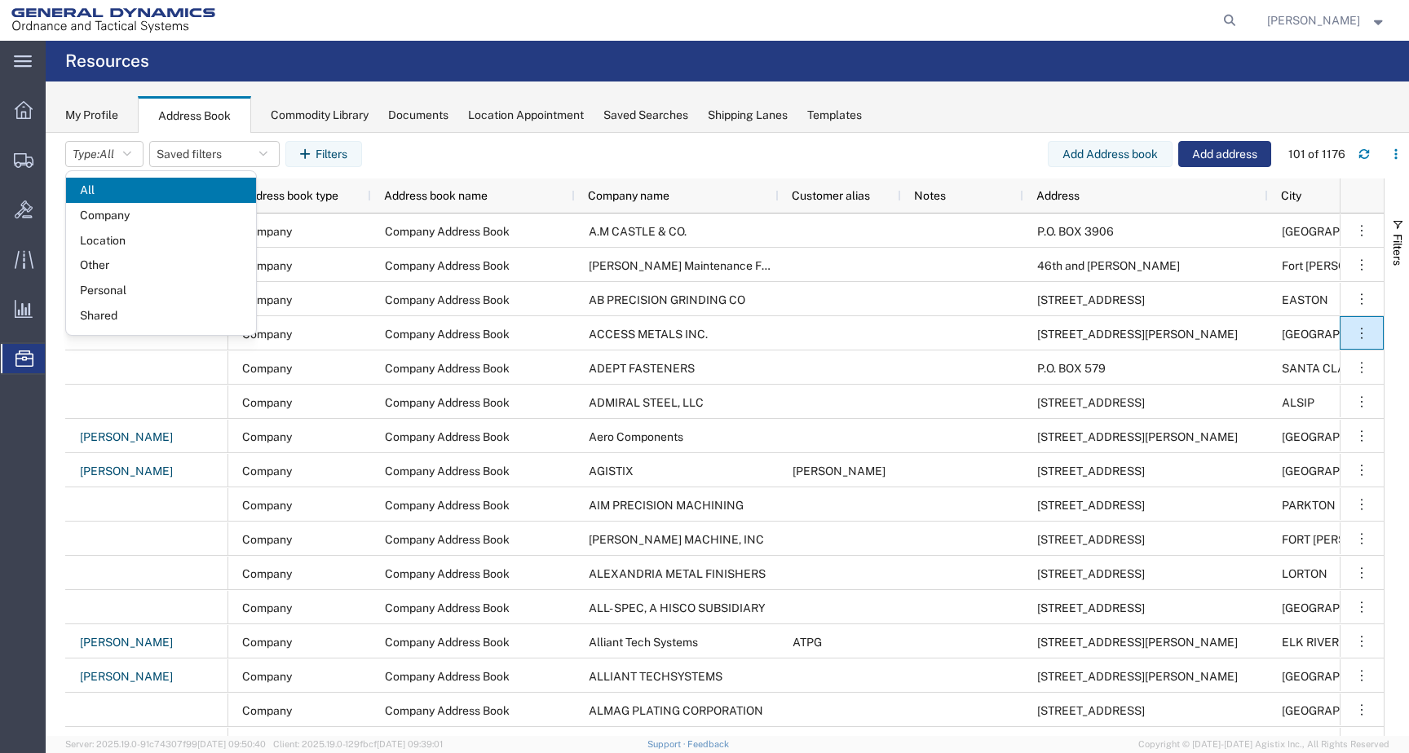
click at [405, 166] on agx-table-filter-chips "Type: All All Company Location Other Personal Shared Saved filters Save as new …" at bounding box center [556, 160] width 983 height 38
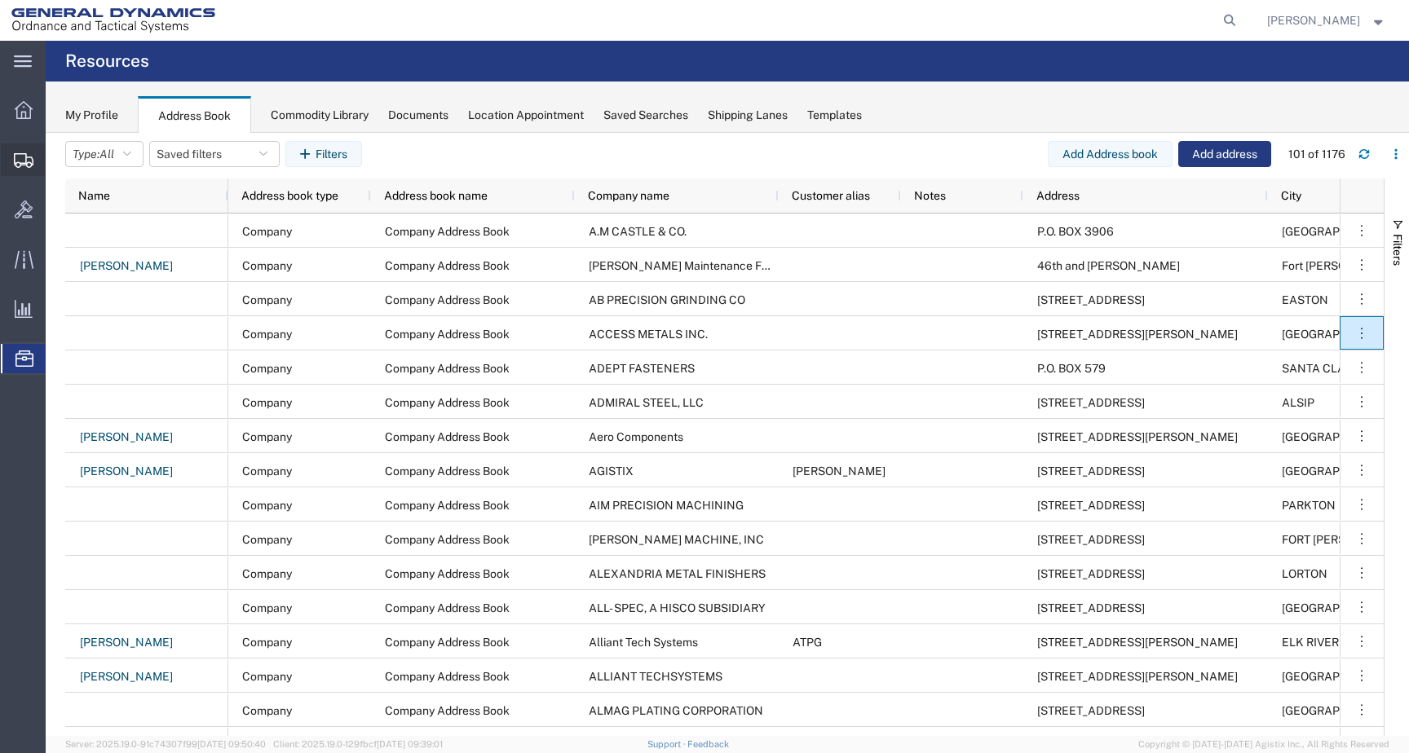
click at [25, 163] on icon at bounding box center [24, 160] width 20 height 15
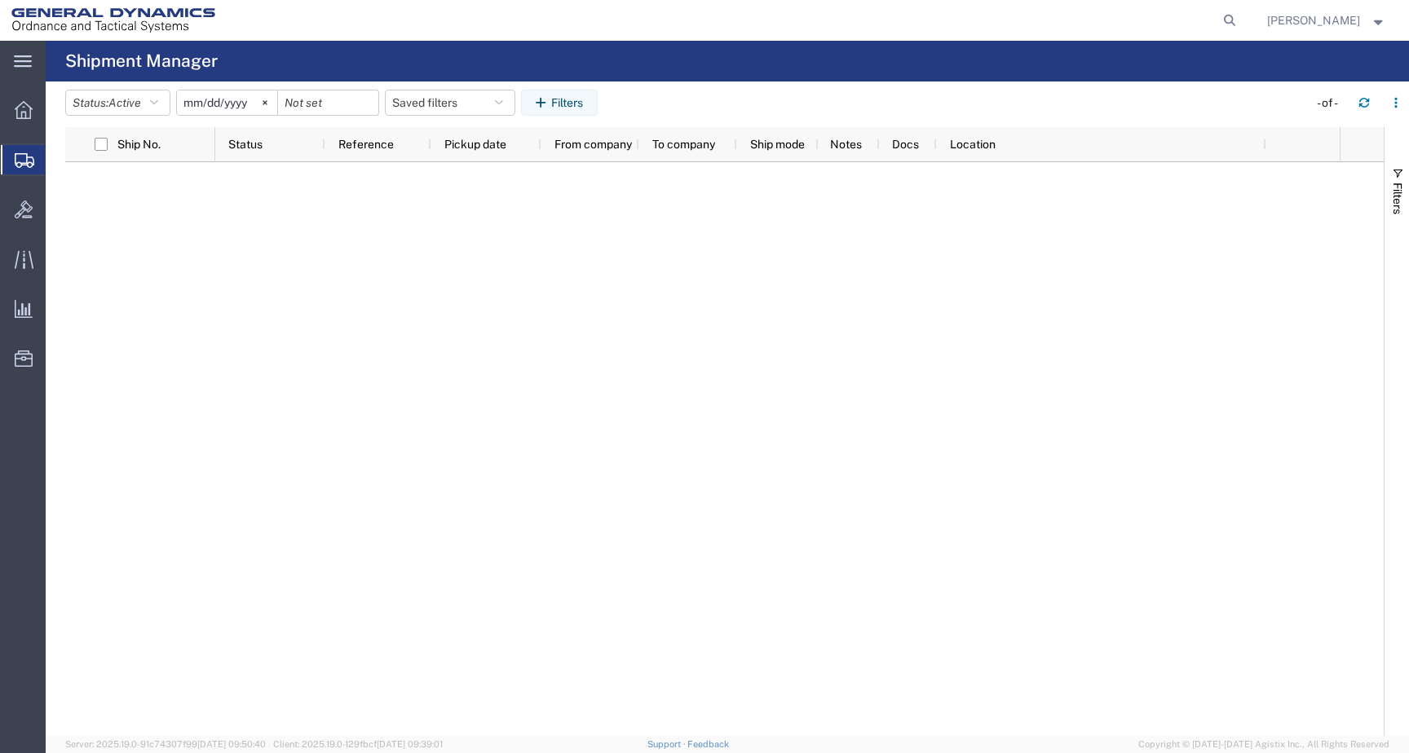
click at [68, 24] on img at bounding box center [113, 20] width 204 height 24
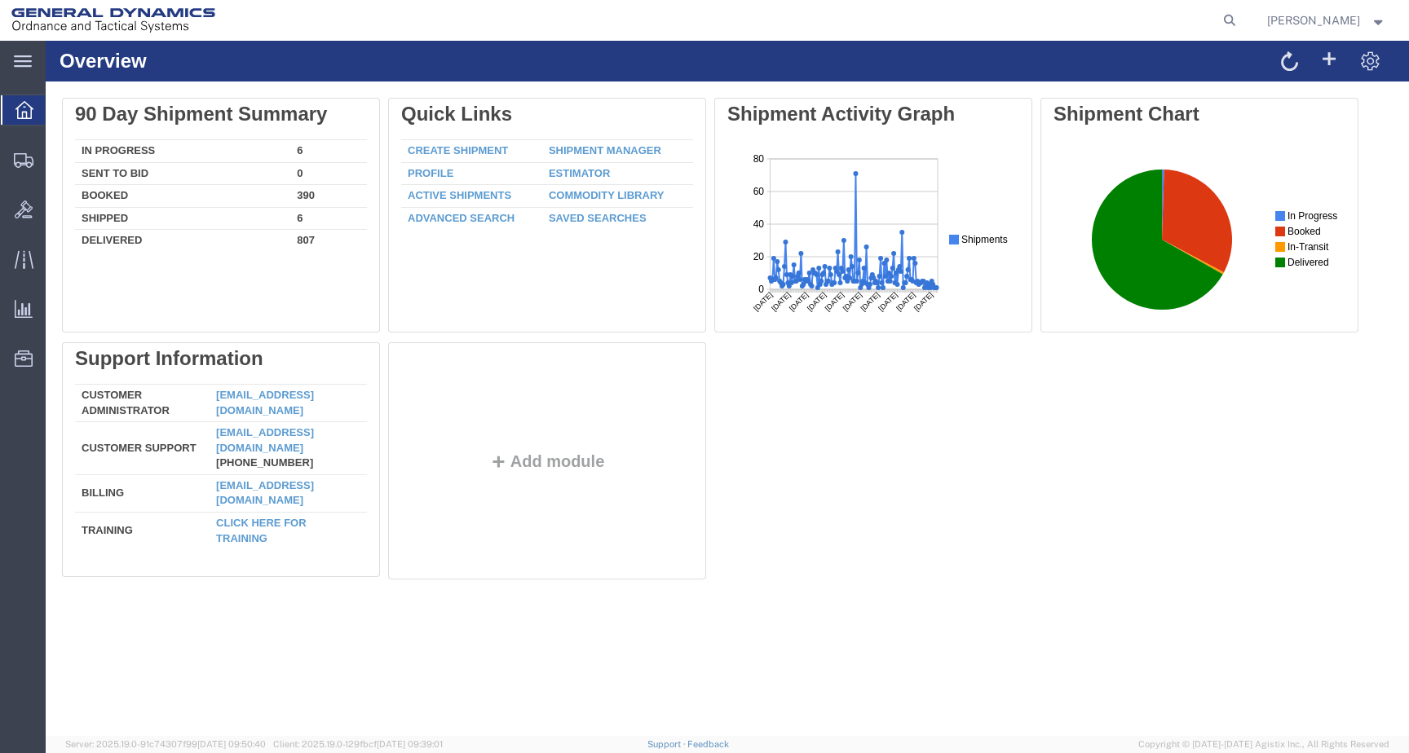
click at [1293, 21] on span "Landon Culpepper" at bounding box center [1313, 20] width 93 height 18
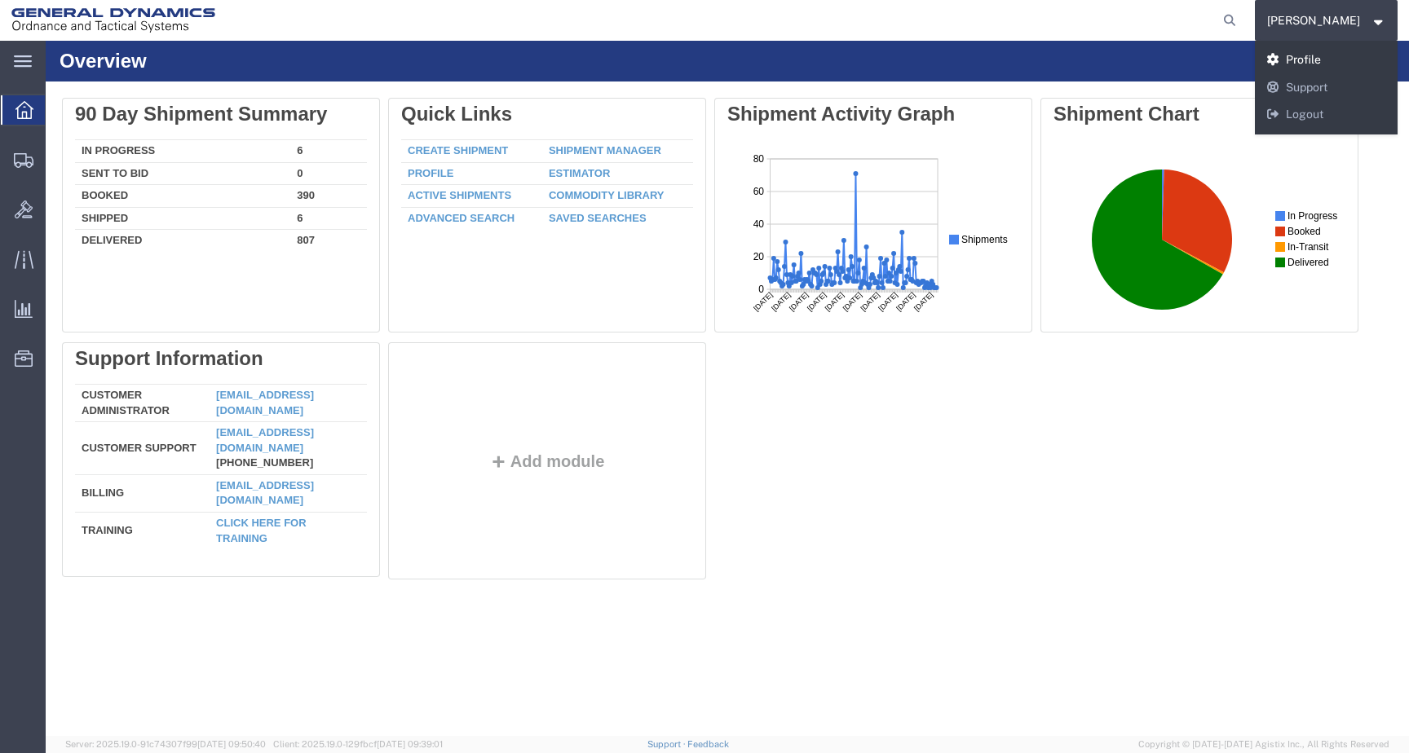
click at [1313, 58] on link "Profile" at bounding box center [1327, 60] width 144 height 28
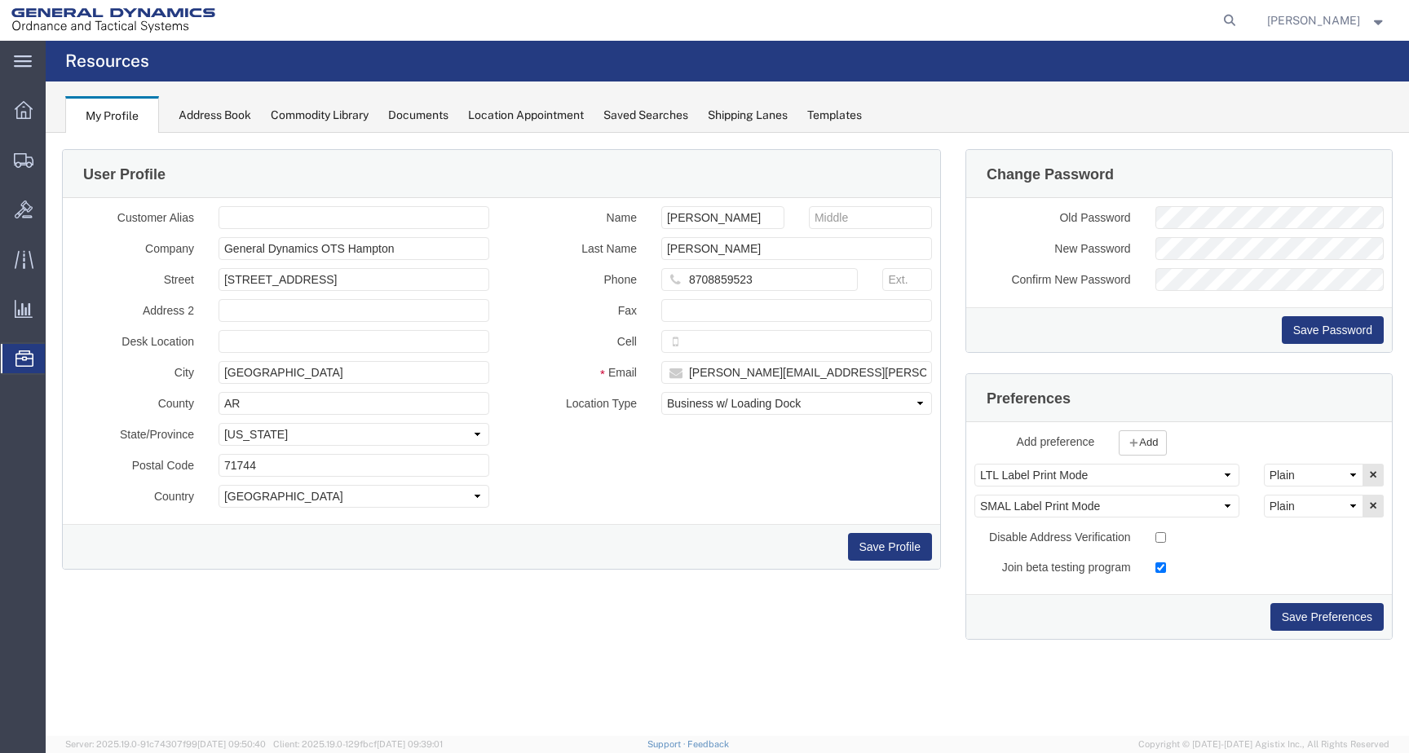
click at [60, 17] on img at bounding box center [113, 20] width 204 height 24
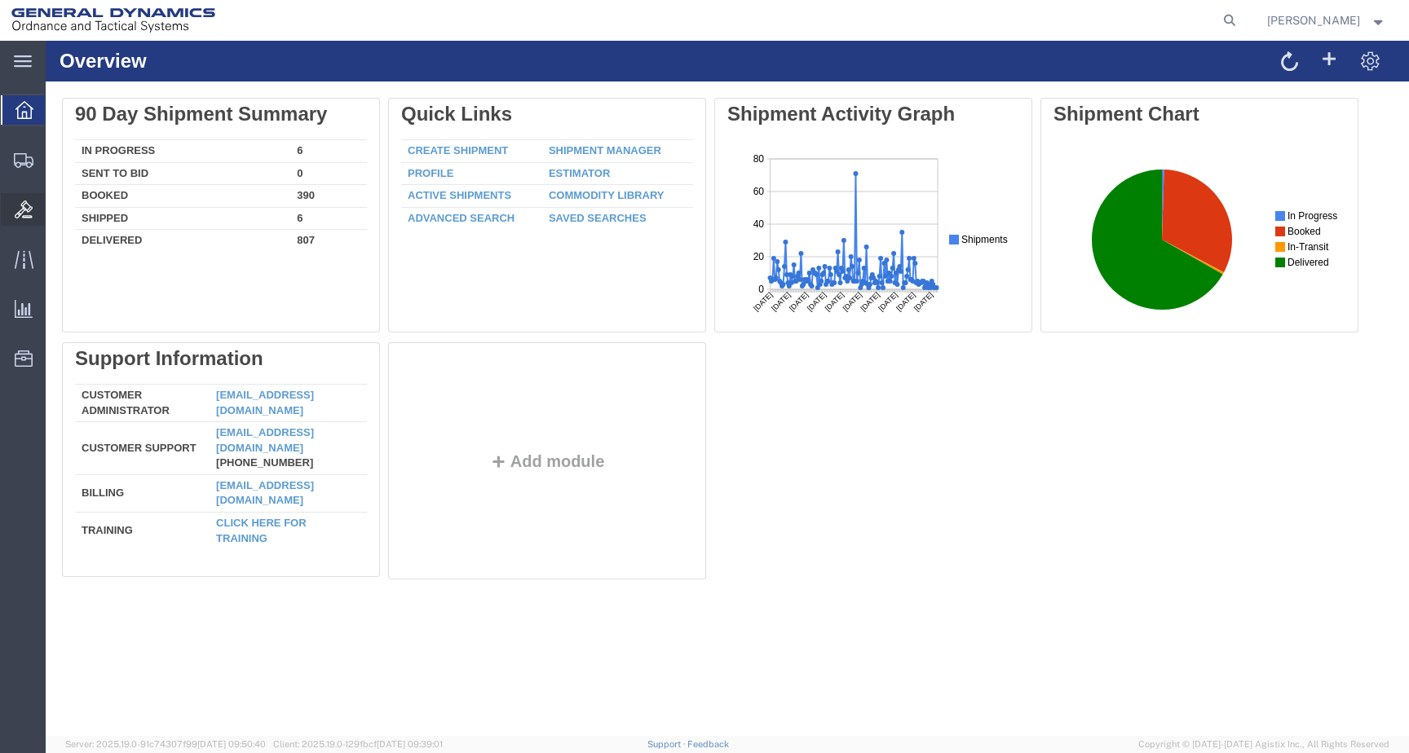
click at [29, 223] on div at bounding box center [24, 209] width 46 height 33
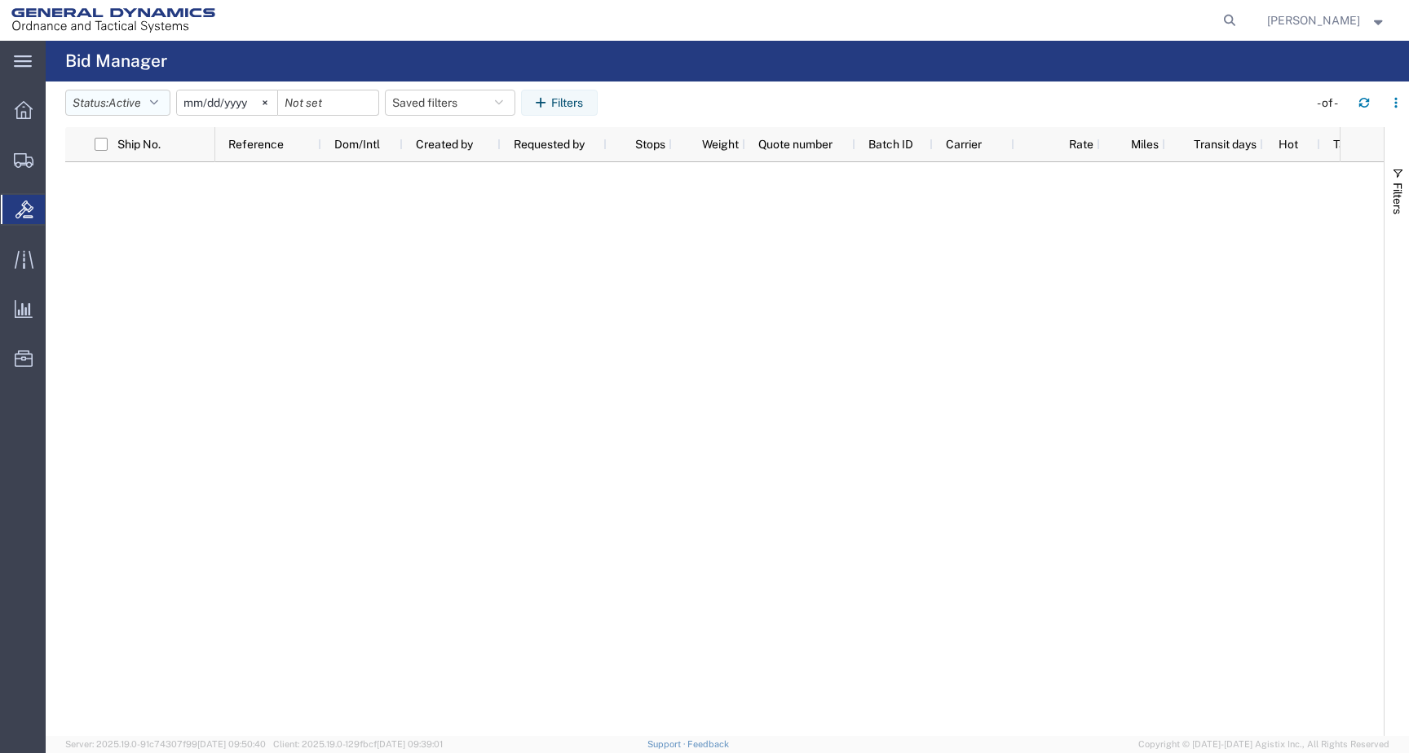
click at [137, 102] on span "Active" at bounding box center [124, 102] width 33 height 13
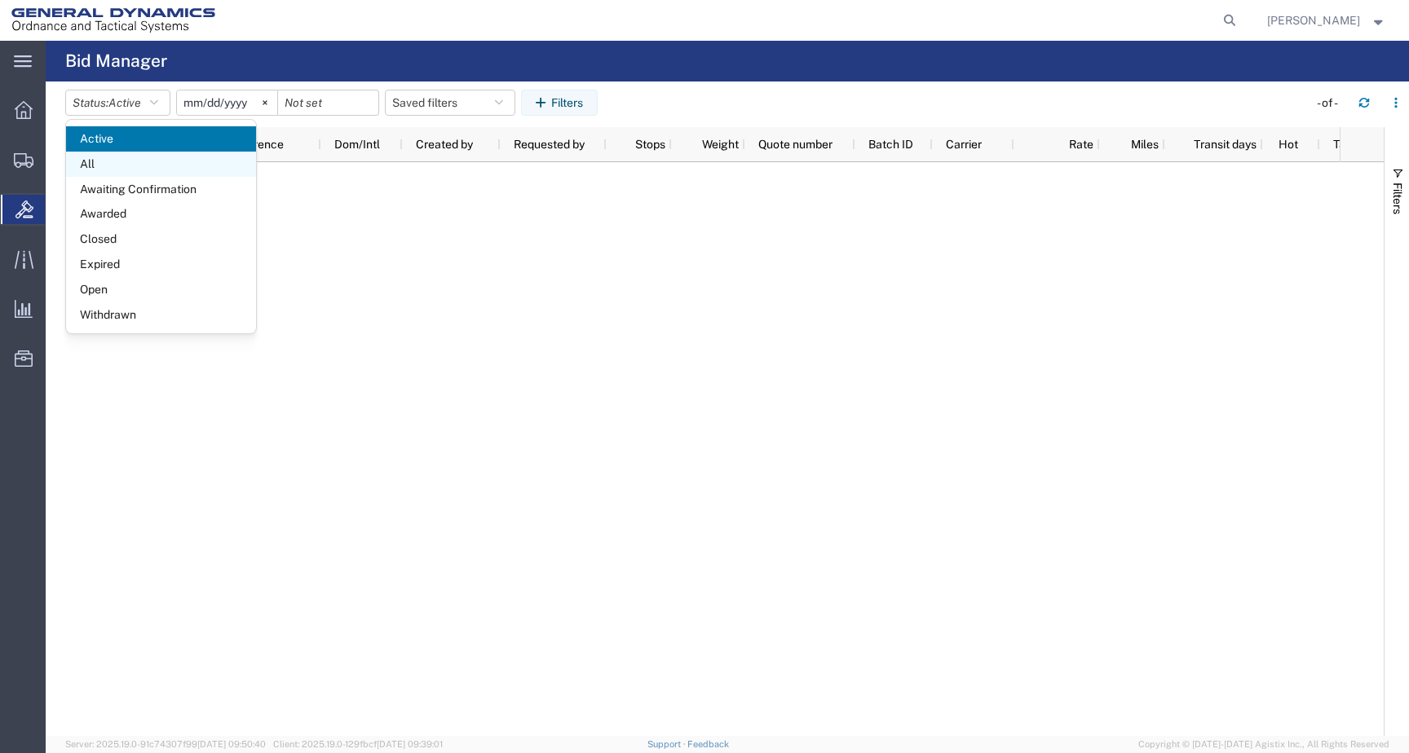
click at [136, 162] on span "All" at bounding box center [161, 164] width 190 height 25
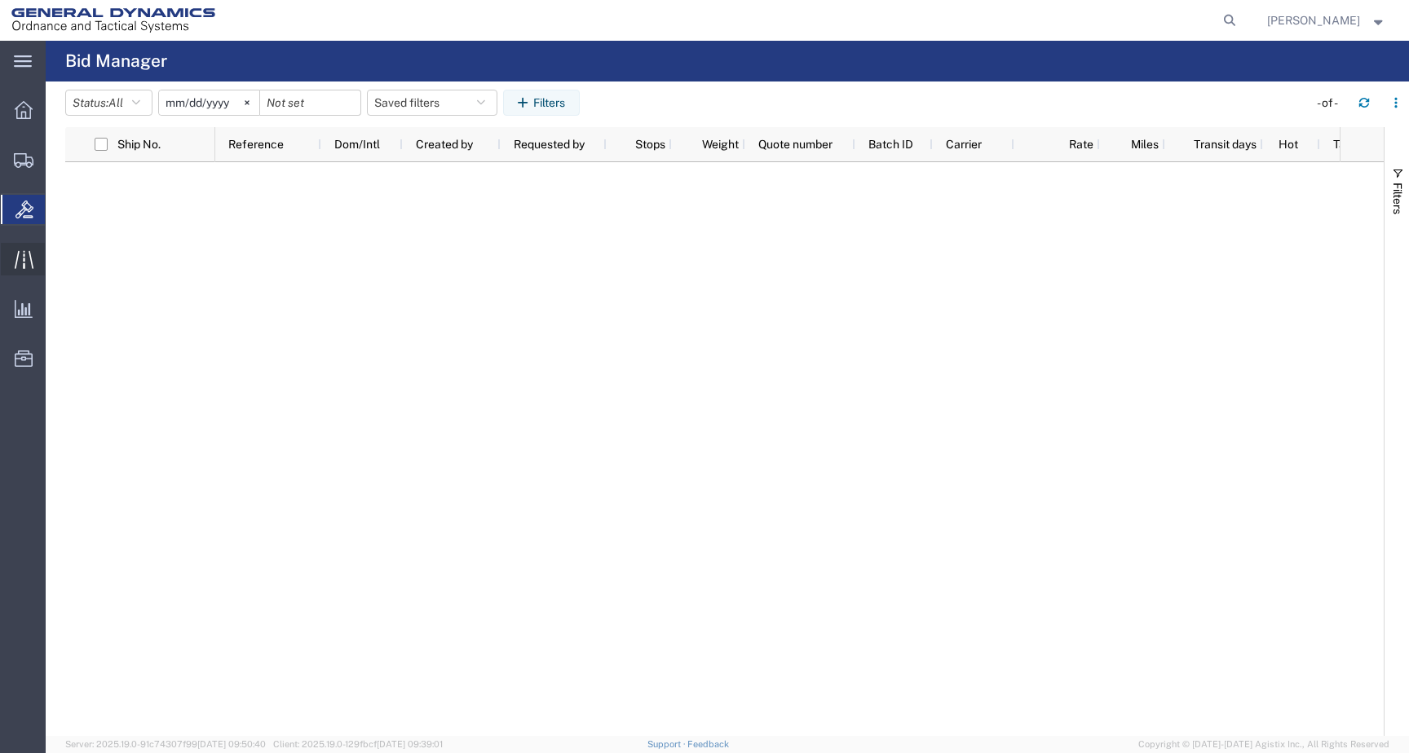
click at [17, 250] on icon at bounding box center [24, 259] width 19 height 19
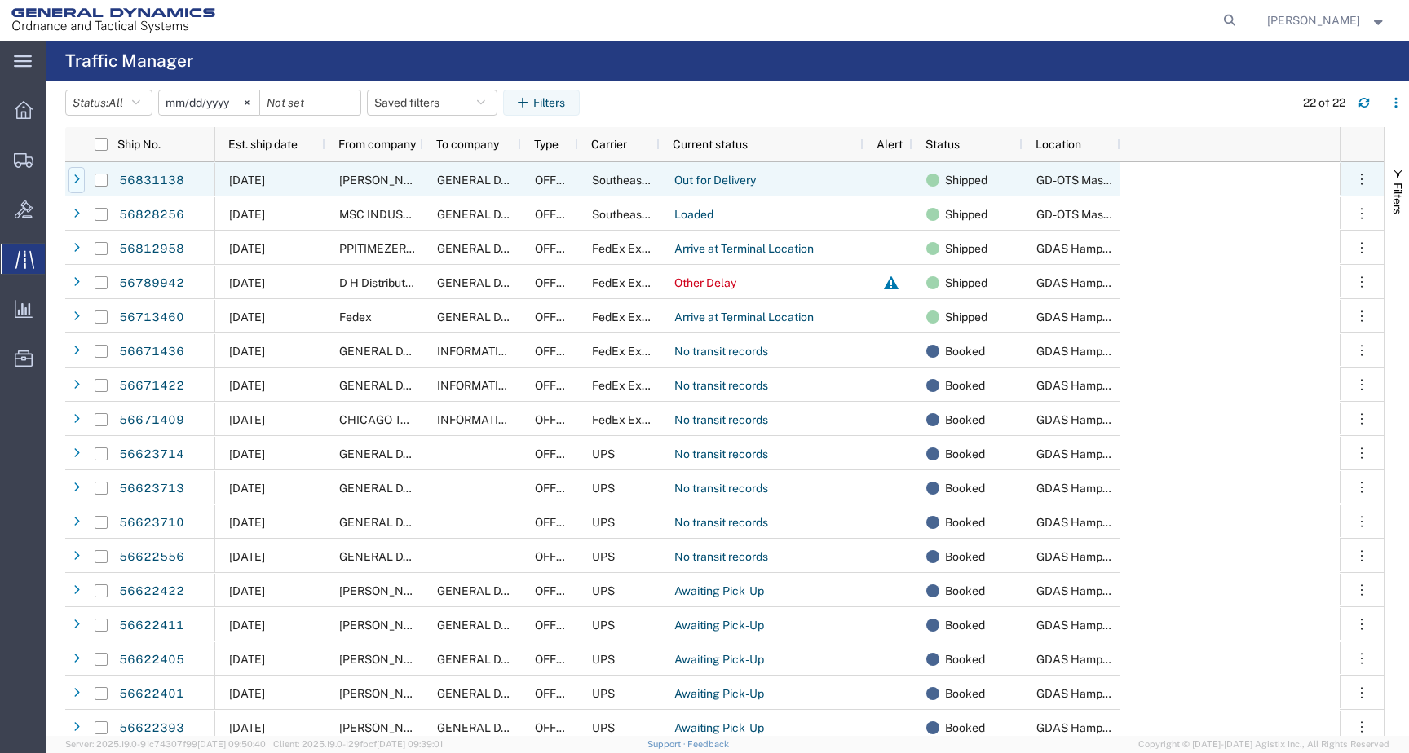
click at [76, 181] on icon at bounding box center [76, 180] width 7 height 11
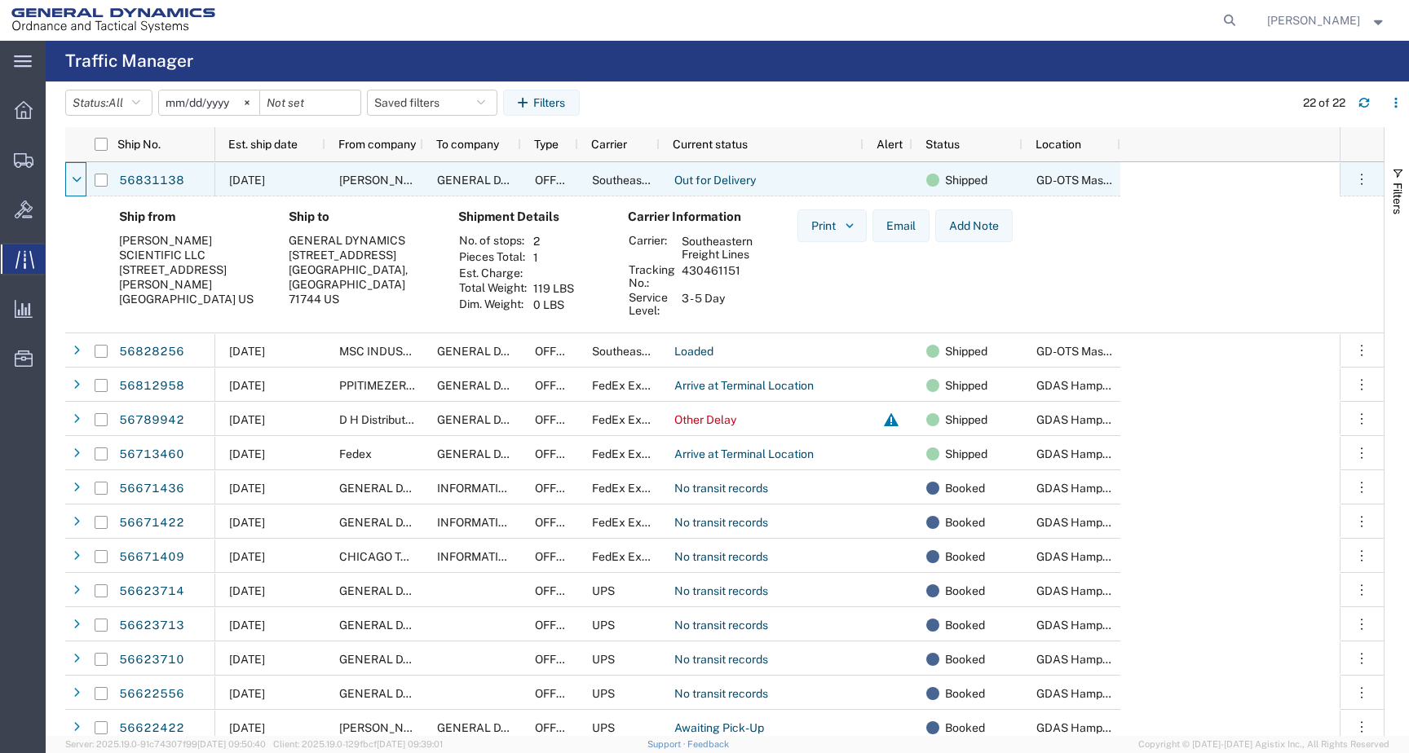
click at [76, 181] on icon at bounding box center [77, 180] width 9 height 11
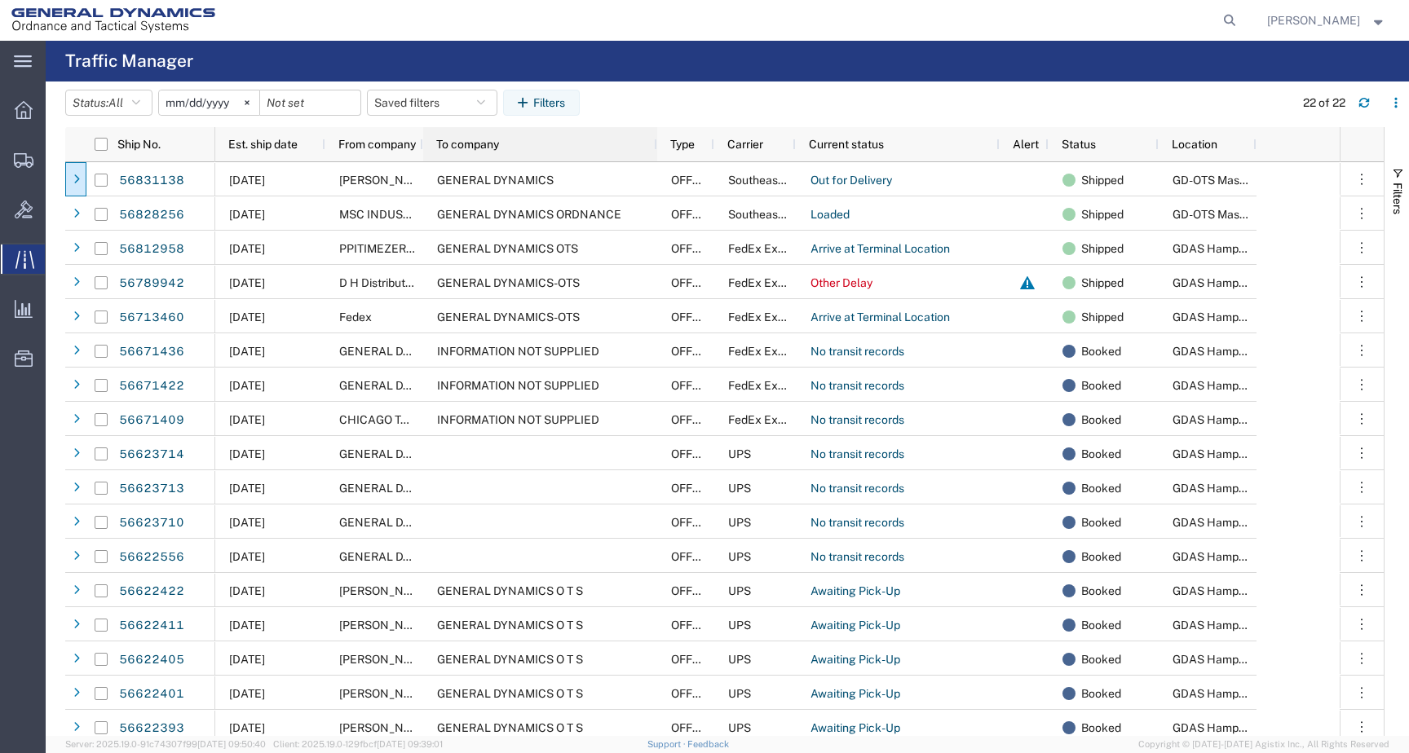
drag, startPoint x: 517, startPoint y: 142, endPoint x: 653, endPoint y: 138, distance: 136.2
click at [653, 138] on div at bounding box center [656, 144] width 7 height 34
click at [1296, 32] on div "Landon Culpepper Landon Culpepper Messages Notifications Profile Support Logout" at bounding box center [1327, 20] width 144 height 41
click at [1296, 28] on span "Landon Culpepper" at bounding box center [1313, 20] width 93 height 18
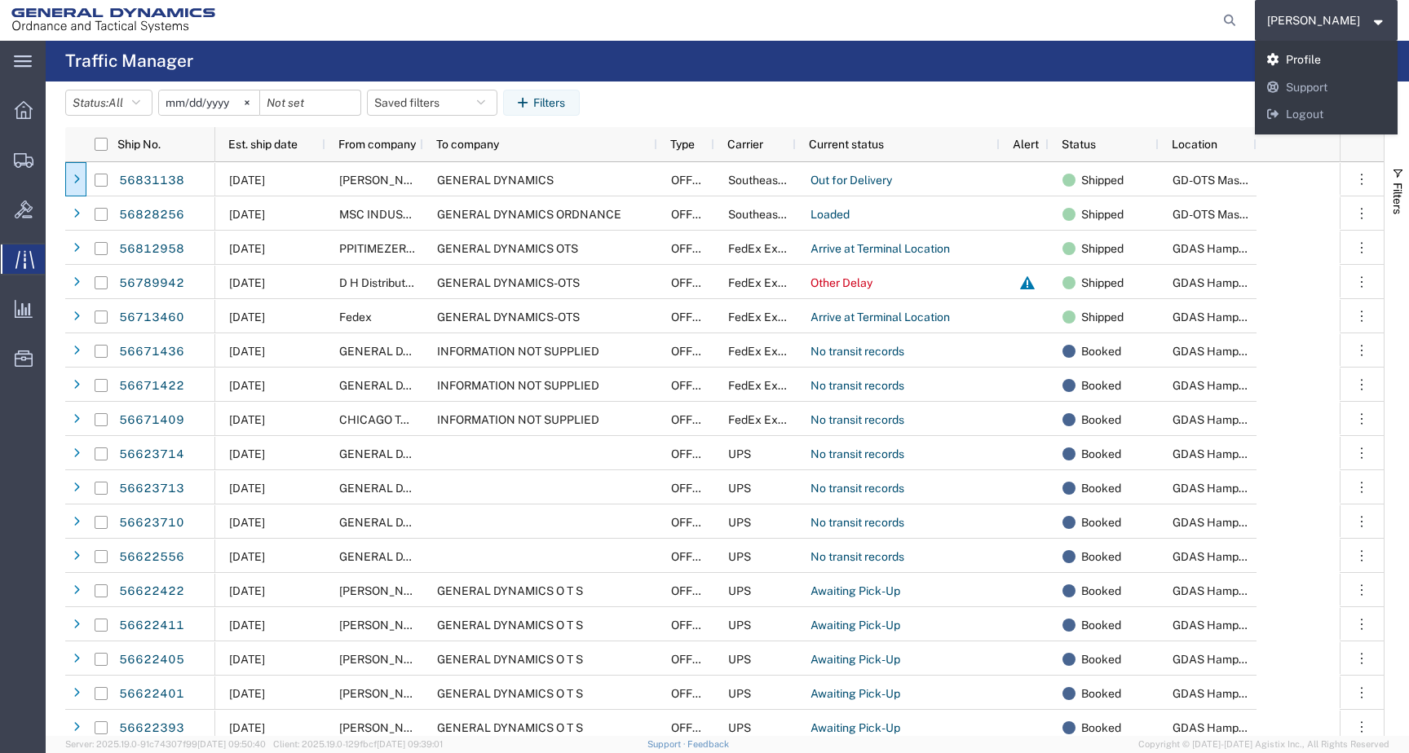
click at [1286, 58] on link "Profile" at bounding box center [1327, 60] width 144 height 28
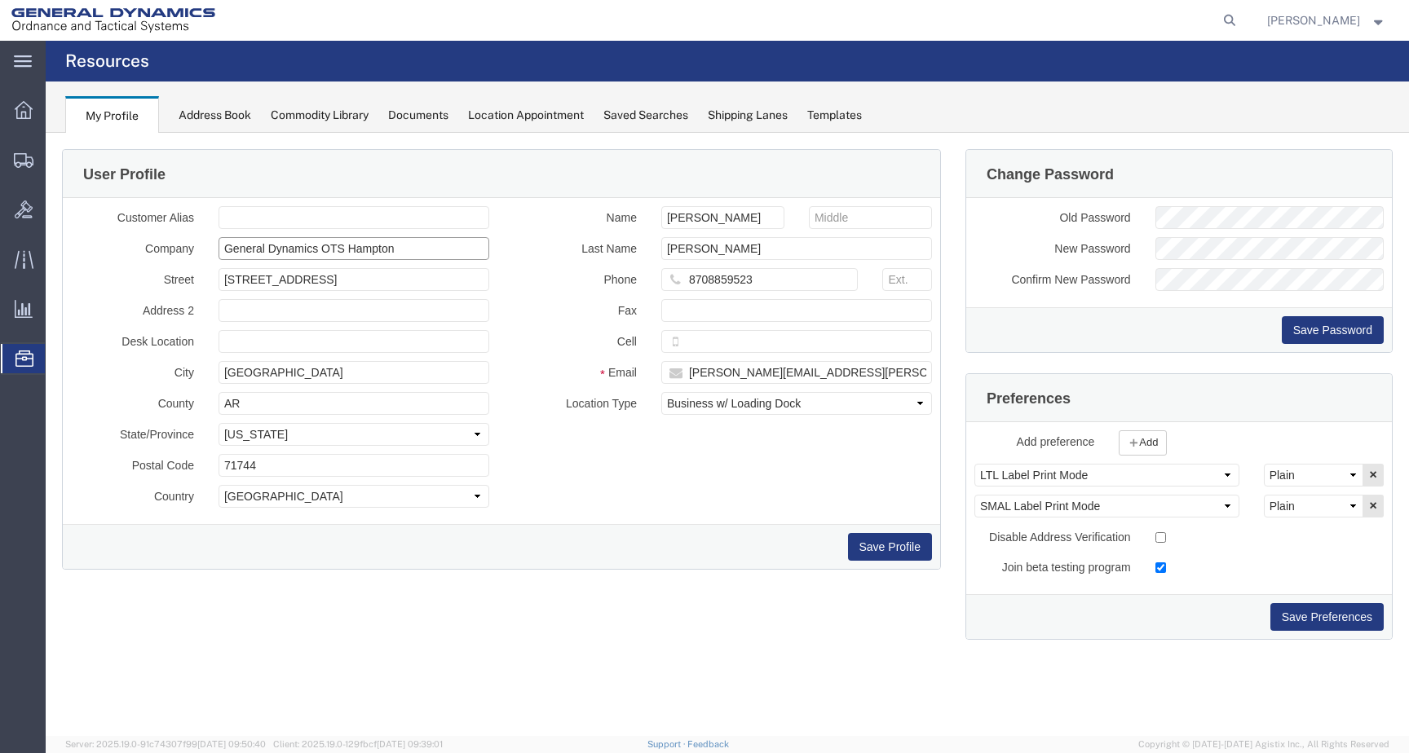
drag, startPoint x: 410, startPoint y: 251, endPoint x: 218, endPoint y: 251, distance: 192.4
click at [218, 251] on div "General Dynamics OTS Hampton" at bounding box center [353, 248] width 295 height 23
click at [29, 55] on svg-icon at bounding box center [23, 61] width 18 height 16
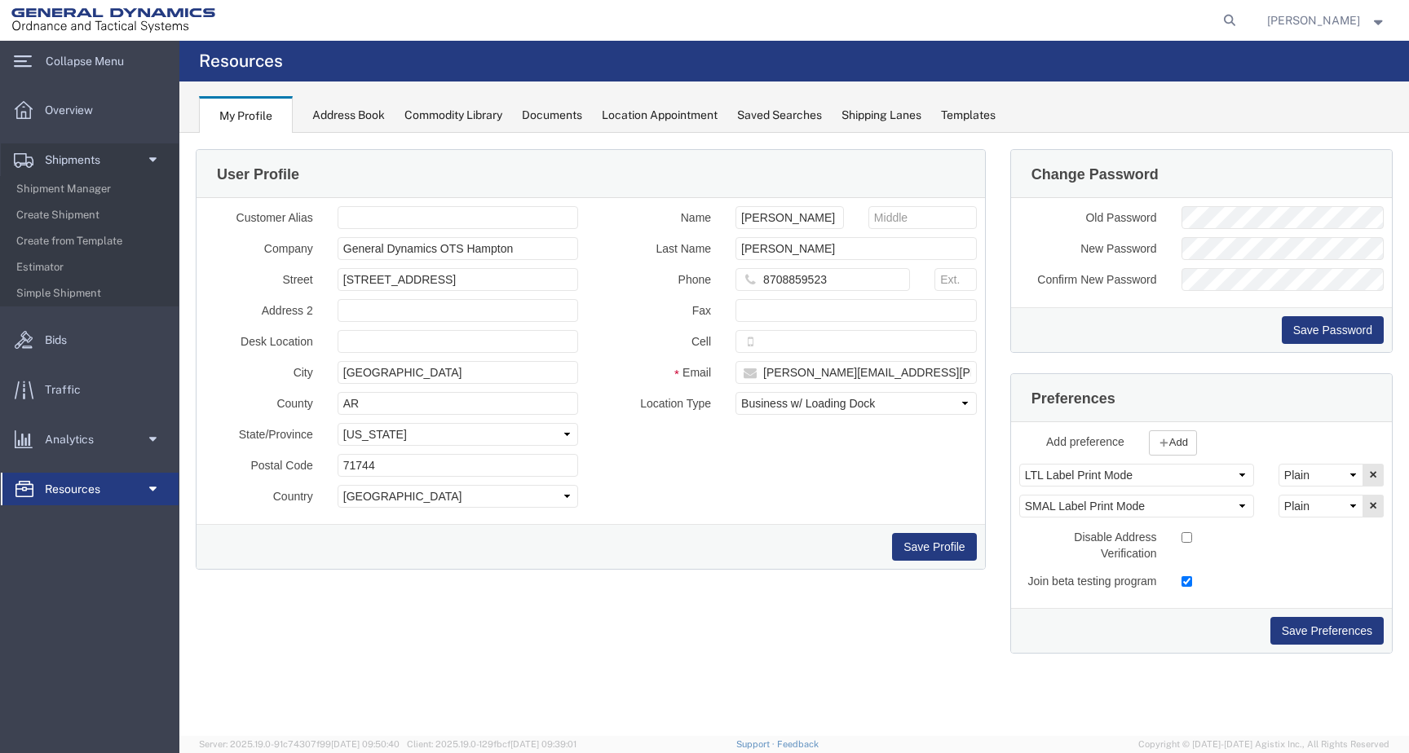
click at [58, 26] on img at bounding box center [113, 20] width 204 height 24
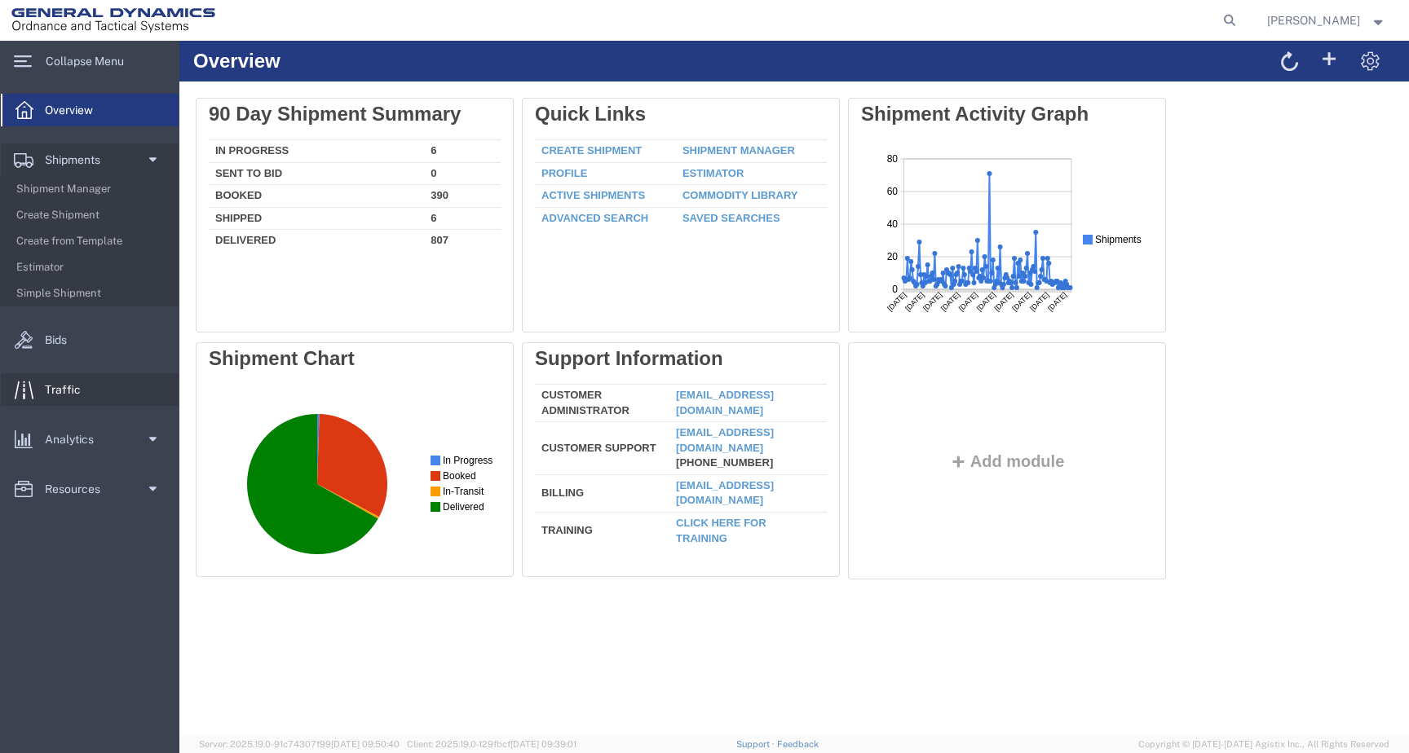
click at [41, 398] on div at bounding box center [24, 389] width 46 height 33
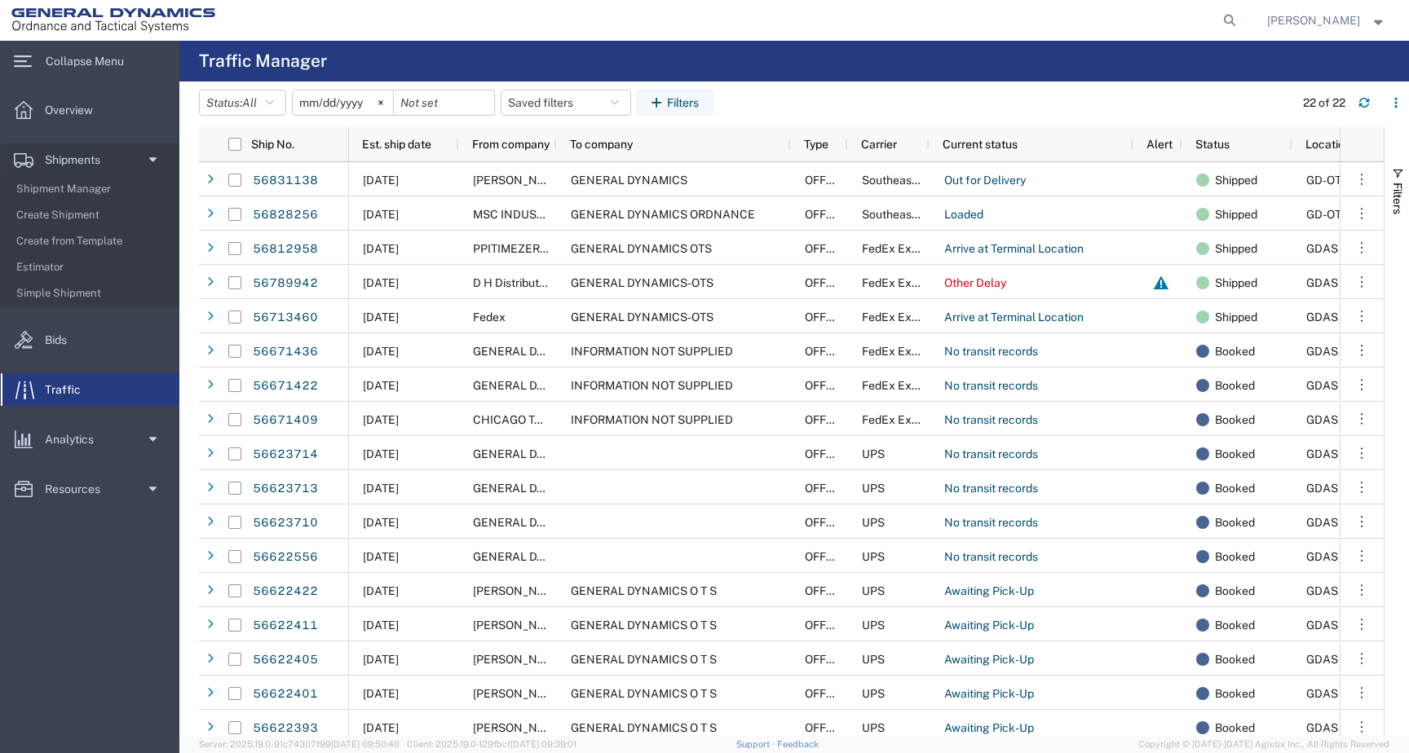
click at [1011, 104] on agx-table-filter-chips "Status: All All Arrive at Delivery Location Arrive at Pick-Up Location Arrive a…" at bounding box center [742, 109] width 1087 height 38
click at [65, 21] on img at bounding box center [113, 20] width 204 height 24
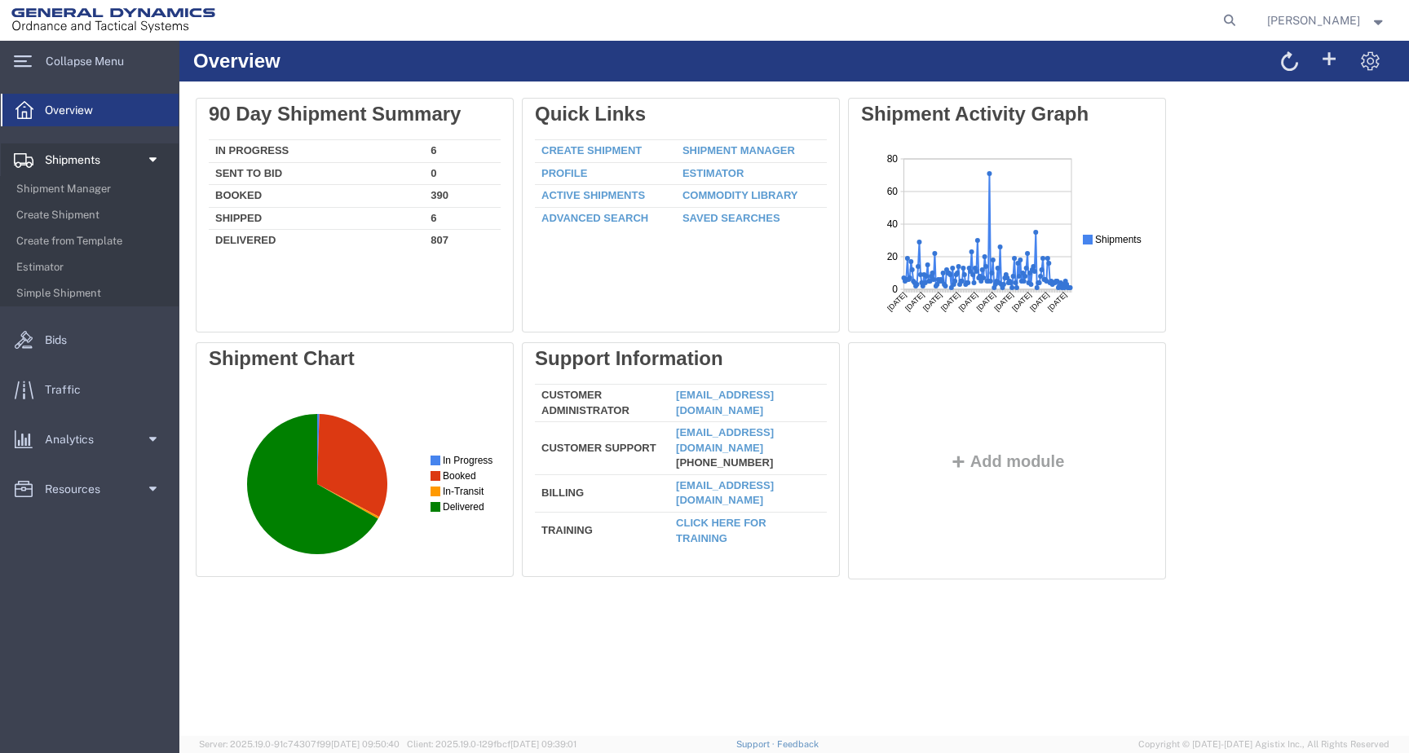
click at [156, 156] on span at bounding box center [151, 160] width 12 height 33
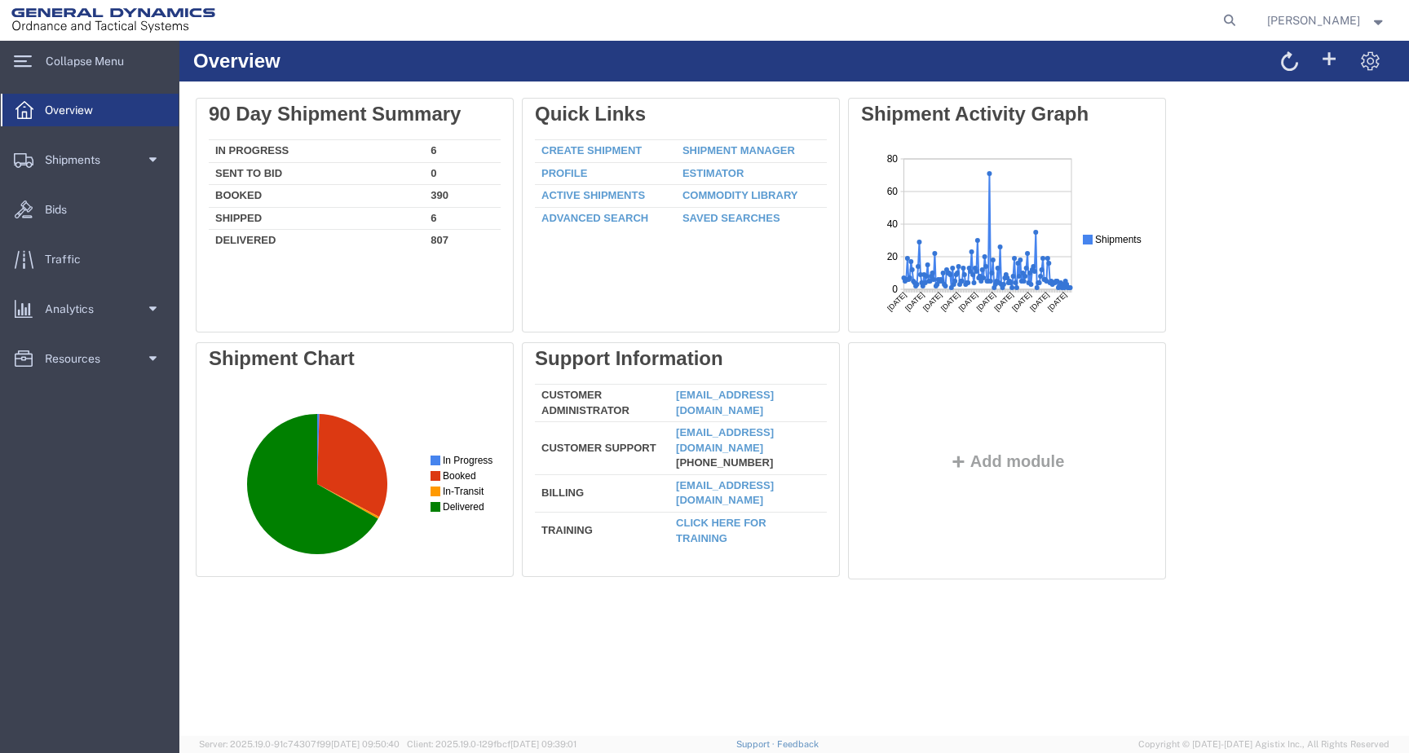
click at [262, 25] on div at bounding box center [735, 20] width 1017 height 41
click at [1313, 24] on span "Landon Culpepper" at bounding box center [1313, 20] width 93 height 18
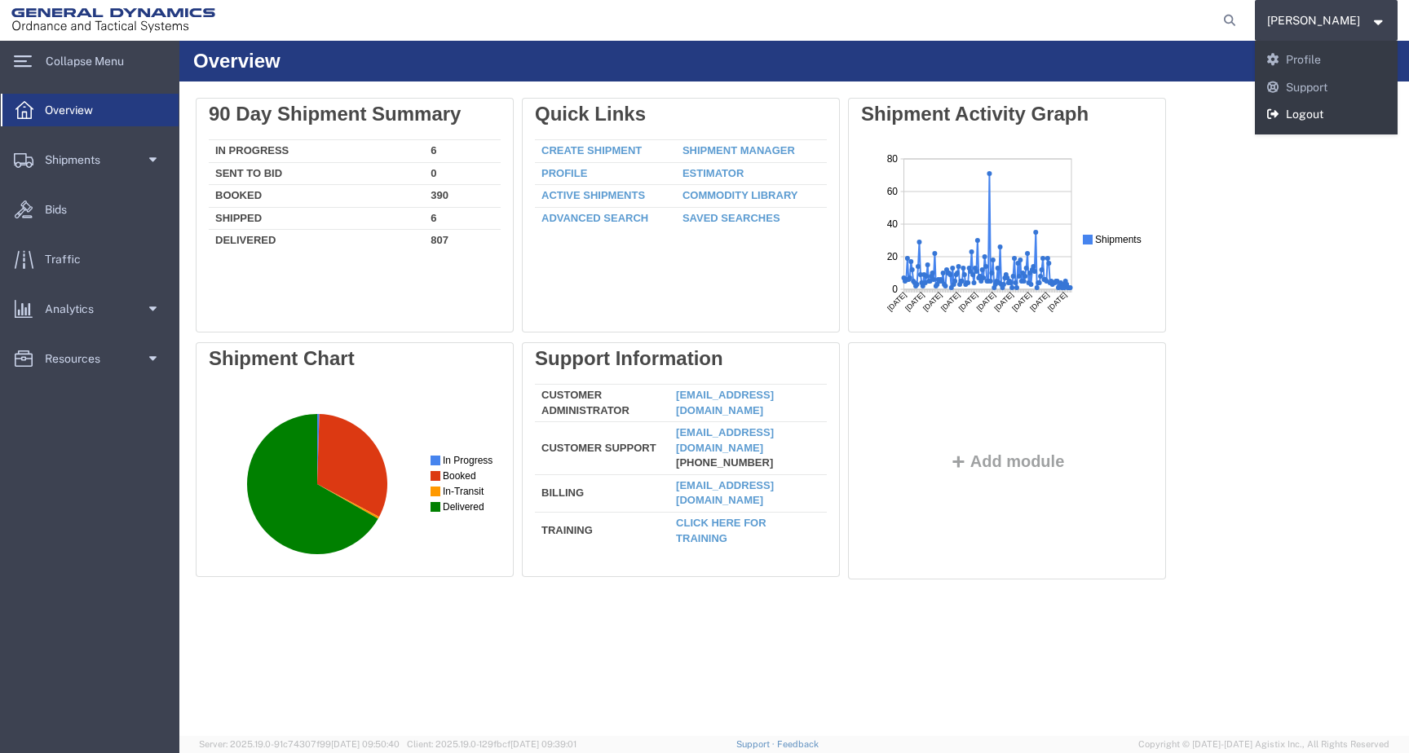
click at [1303, 120] on link "Logout" at bounding box center [1327, 115] width 144 height 28
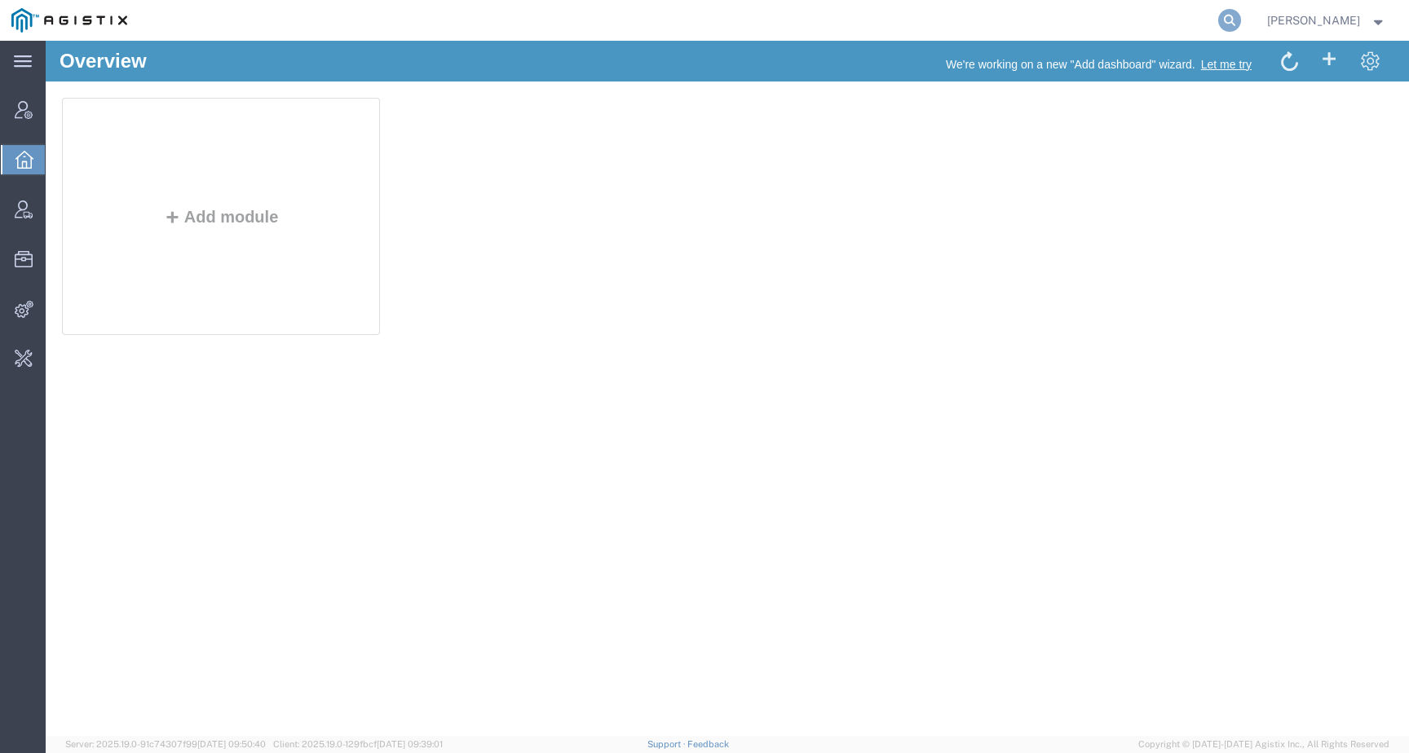
click at [1241, 20] on icon at bounding box center [1229, 20] width 23 height 23
click at [1150, 20] on input "search" at bounding box center [970, 20] width 496 height 39
type input "Syneos"
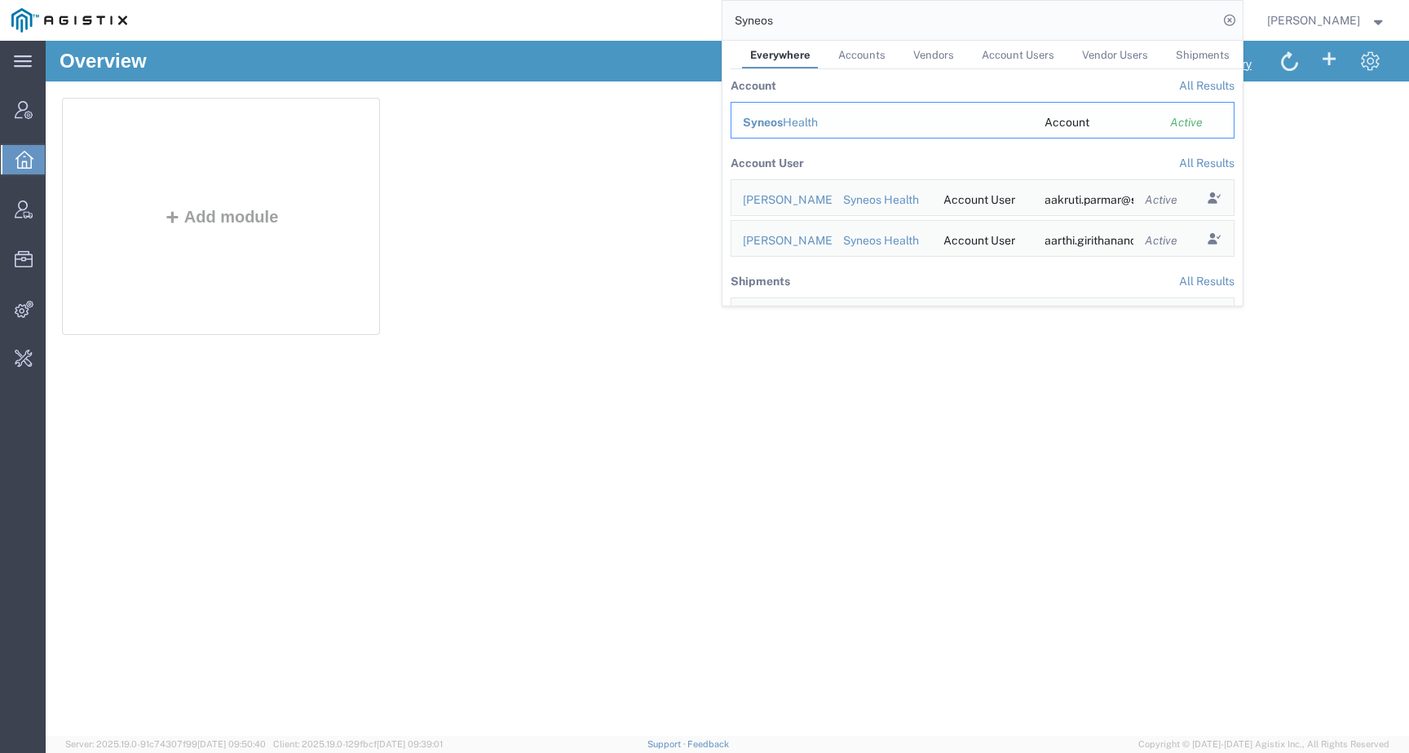
click at [810, 121] on div "Syneos Health" at bounding box center [882, 122] width 279 height 17
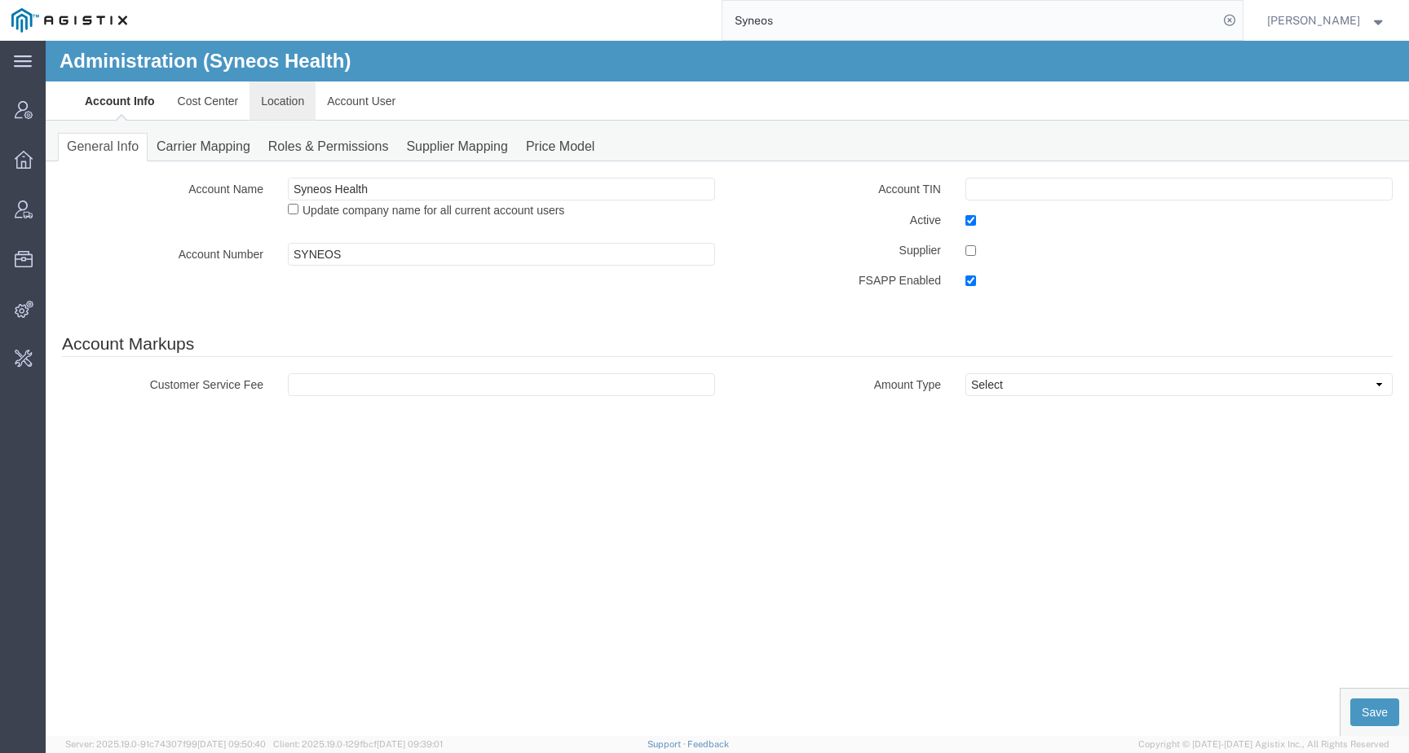
click at [268, 107] on link "Location" at bounding box center [283, 101] width 66 height 39
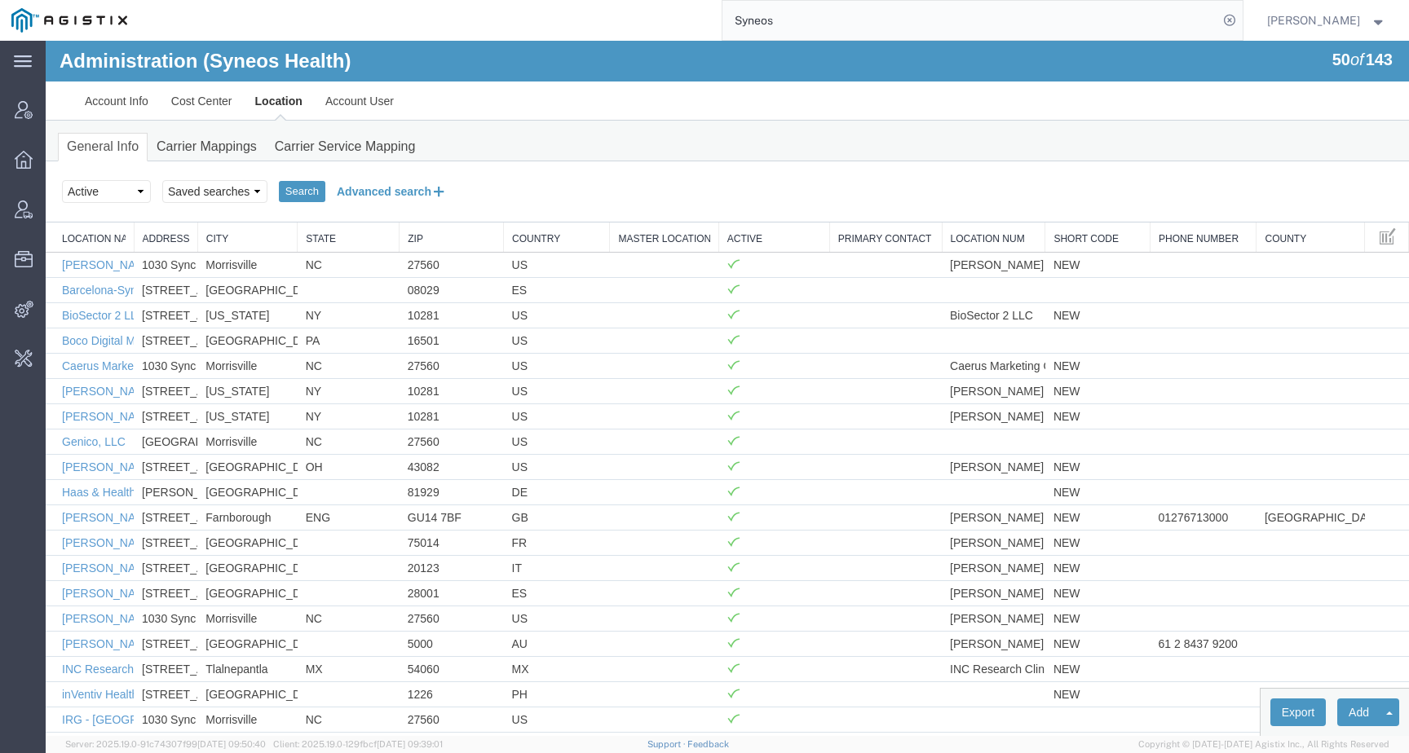
click at [404, 200] on button "Advanced search" at bounding box center [391, 192] width 133 height 28
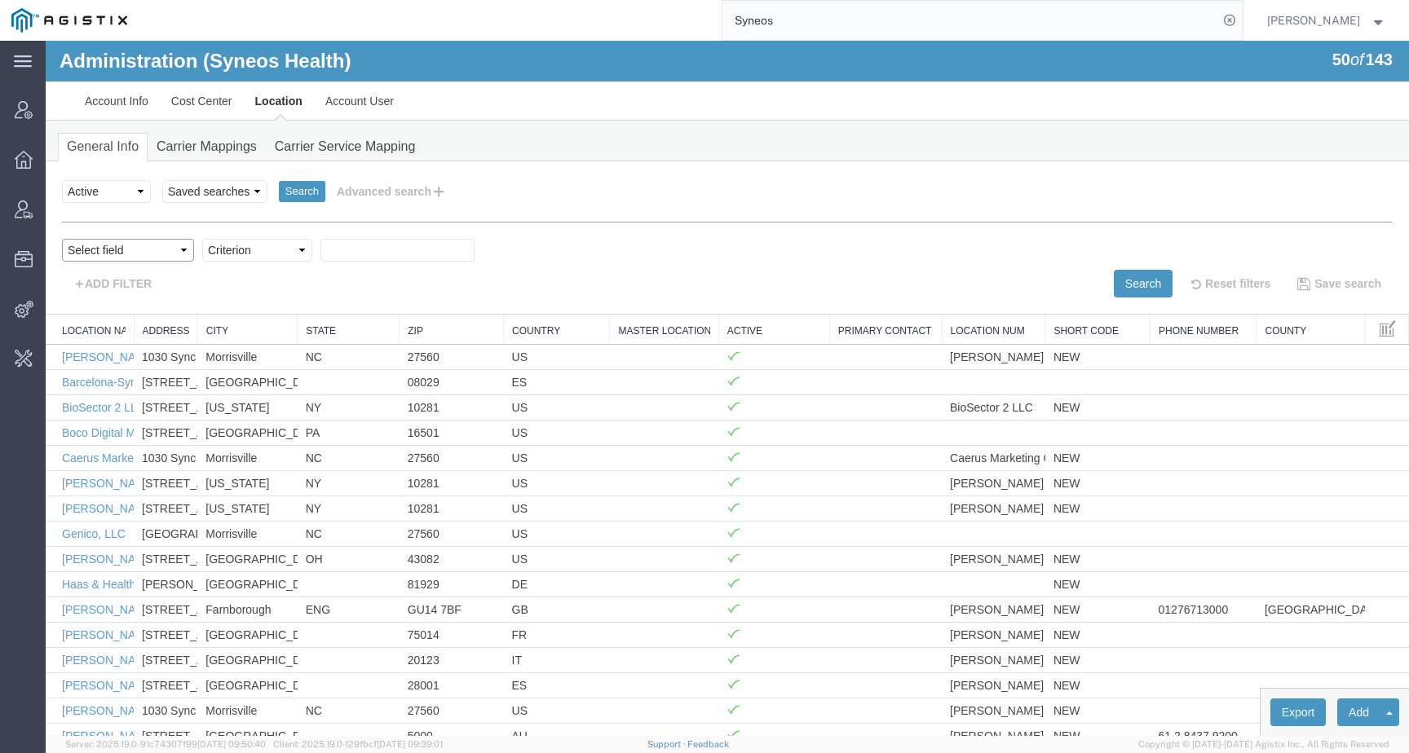
click at [161, 251] on select "Select field Address City Country County Location Name Location Num Master Loca…" at bounding box center [128, 250] width 132 height 23
select select "country"
click at [62, 239] on select "Select field Address City Country County Location Name Location Num Master Loca…" at bounding box center [128, 250] width 132 height 23
select select
click at [280, 250] on select "Criterion in not in" at bounding box center [257, 250] width 110 height 23
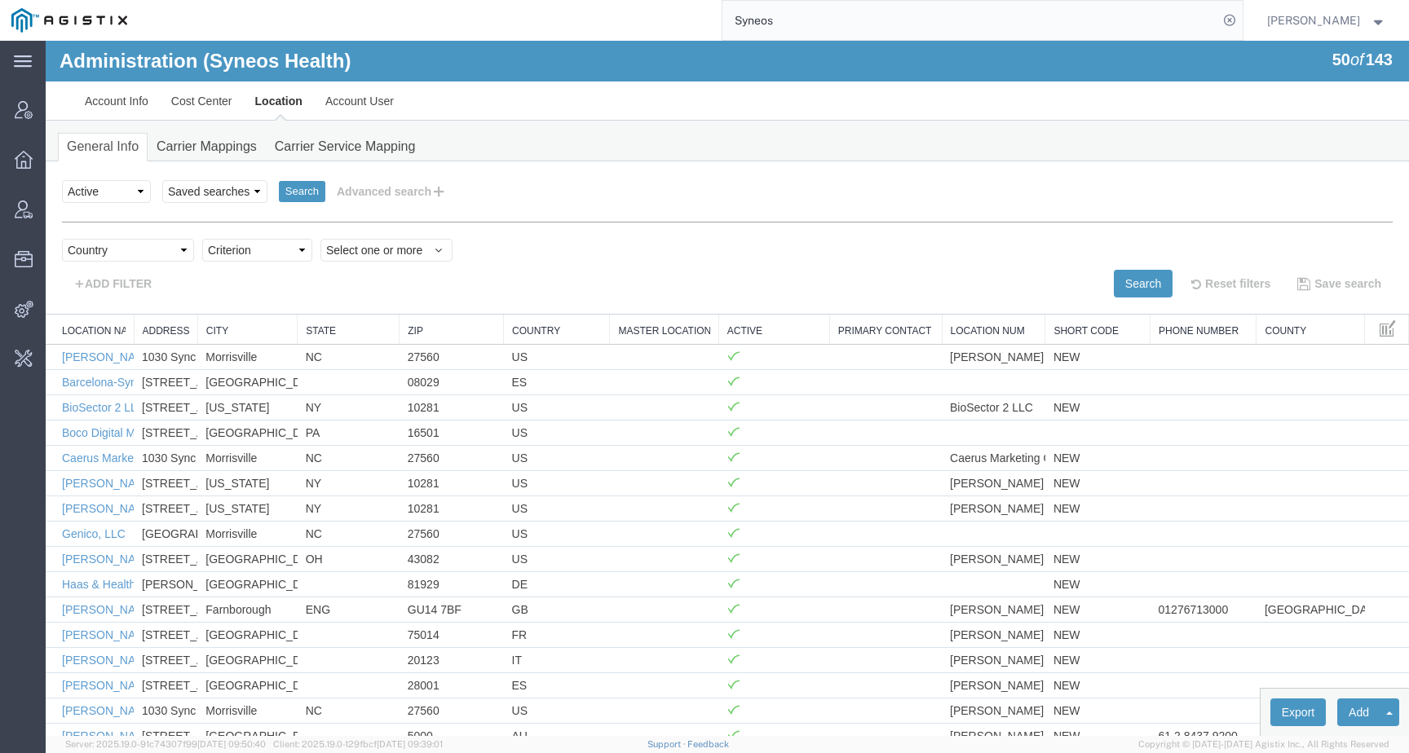
select select "in"
click at [202, 239] on select "Criterion in not in" at bounding box center [257, 250] width 110 height 23
click at [369, 252] on span "Select one or more" at bounding box center [386, 250] width 121 height 16
type input "Ger"
click at [366, 307] on span "Germany" at bounding box center [391, 305] width 119 height 15
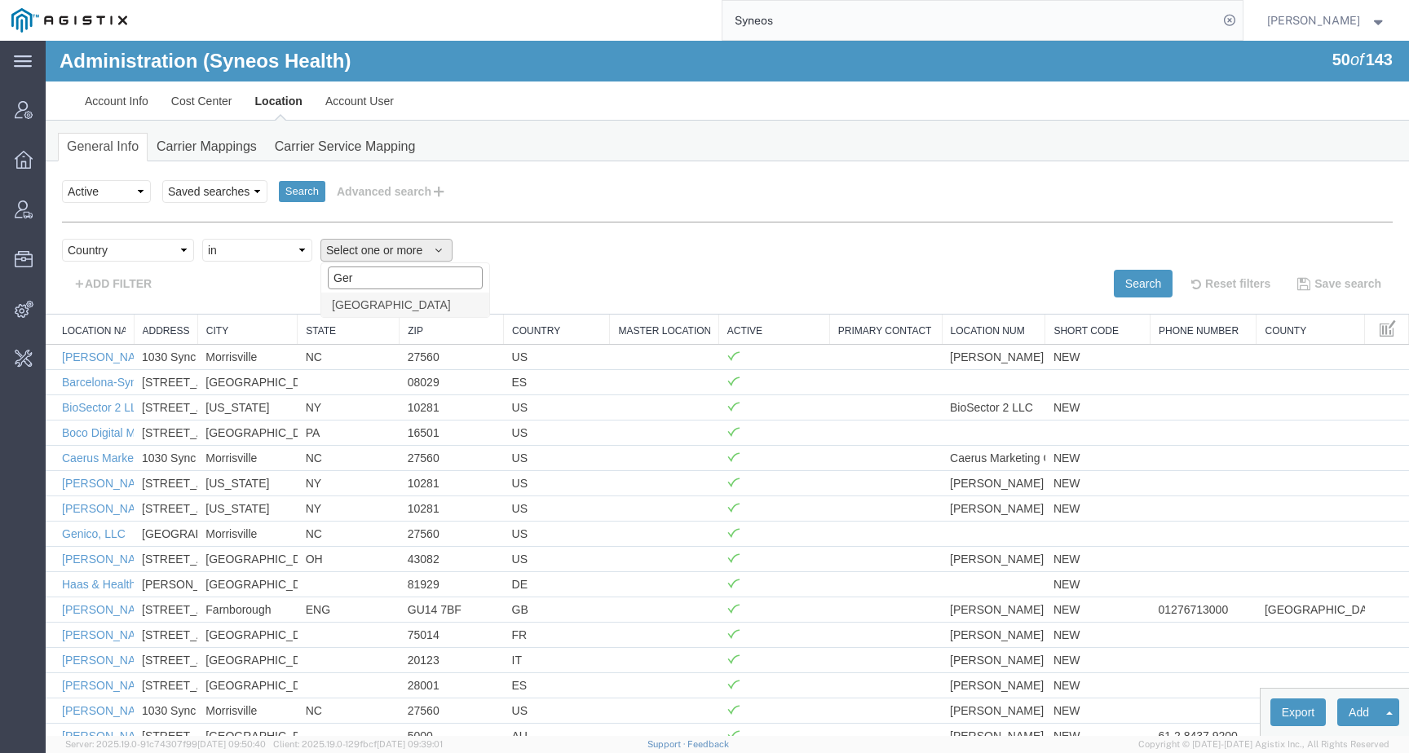
select select "DE"
click at [1130, 283] on button "Search" at bounding box center [1143, 284] width 59 height 28
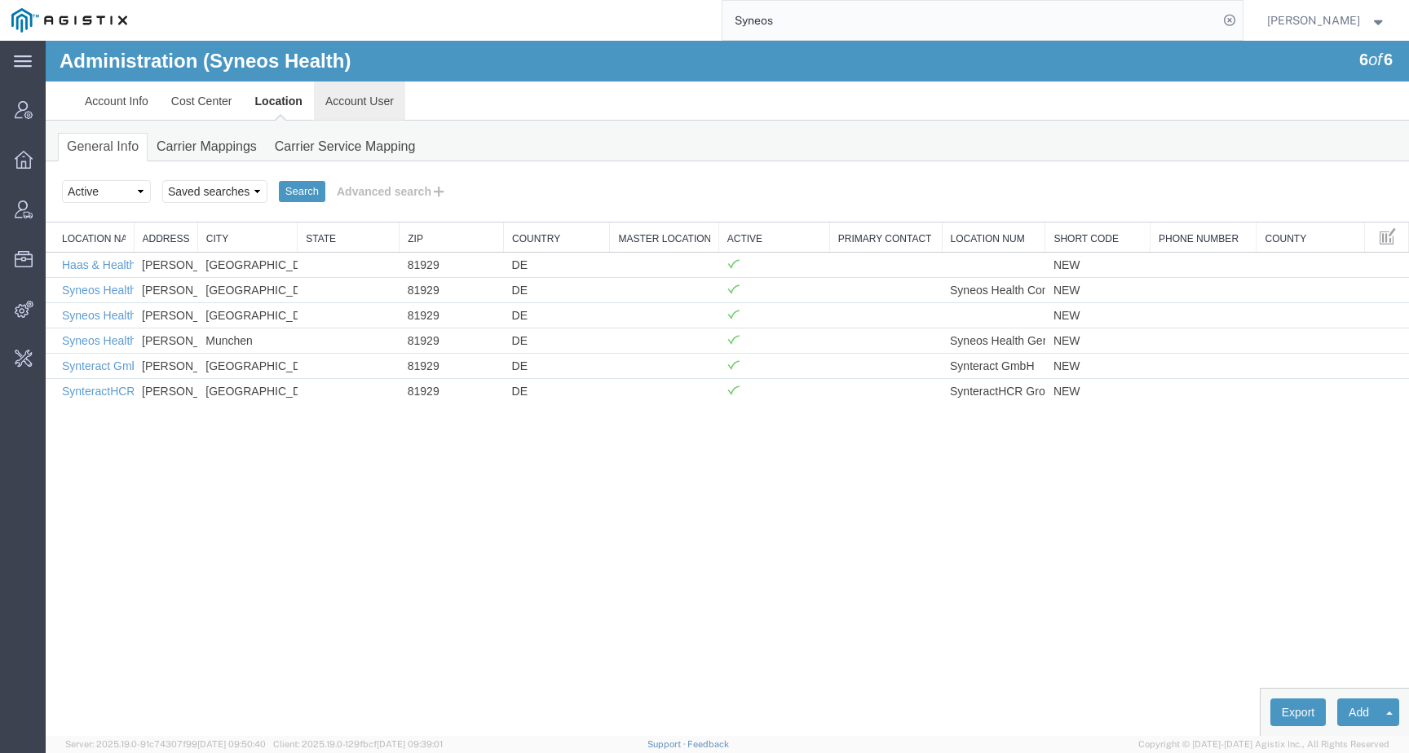
click at [325, 104] on link "Account User" at bounding box center [359, 101] width 91 height 39
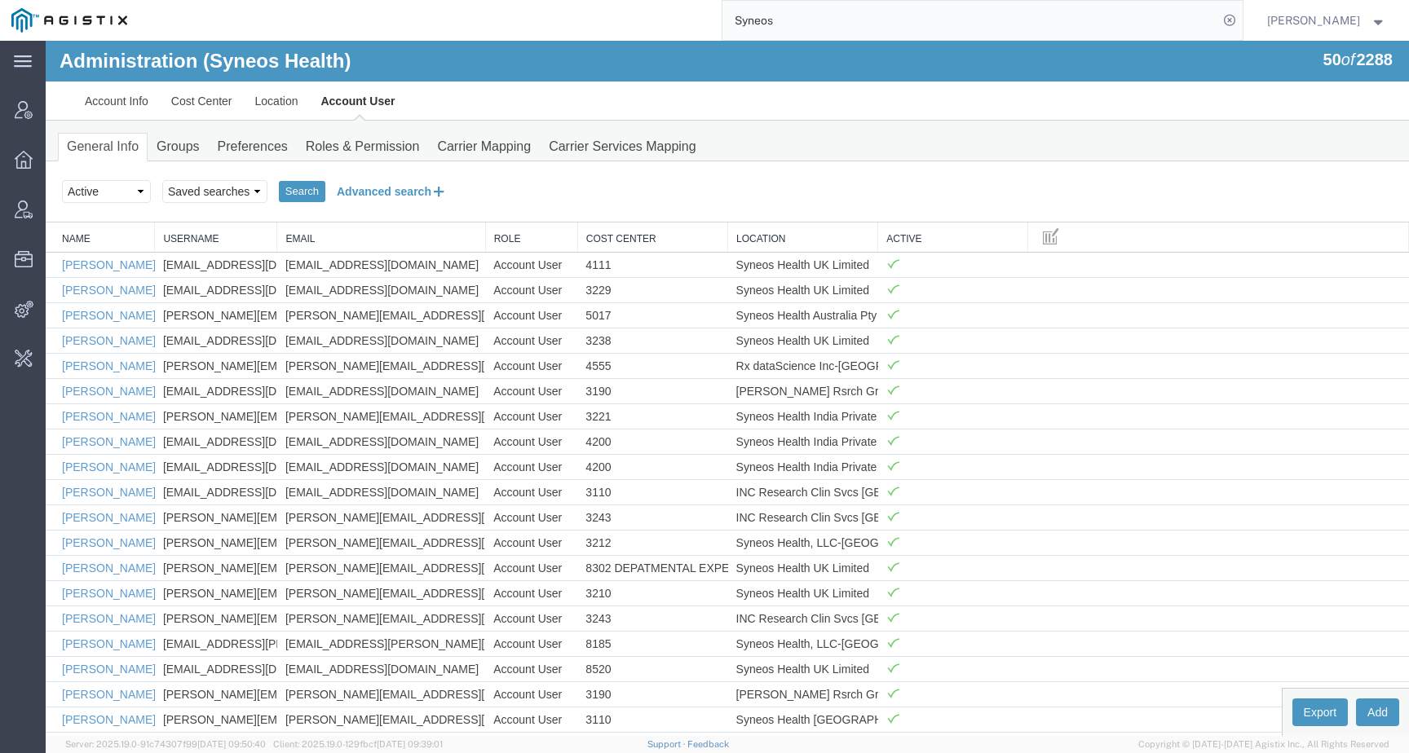
click at [377, 181] on button "Advanced search" at bounding box center [391, 192] width 133 height 28
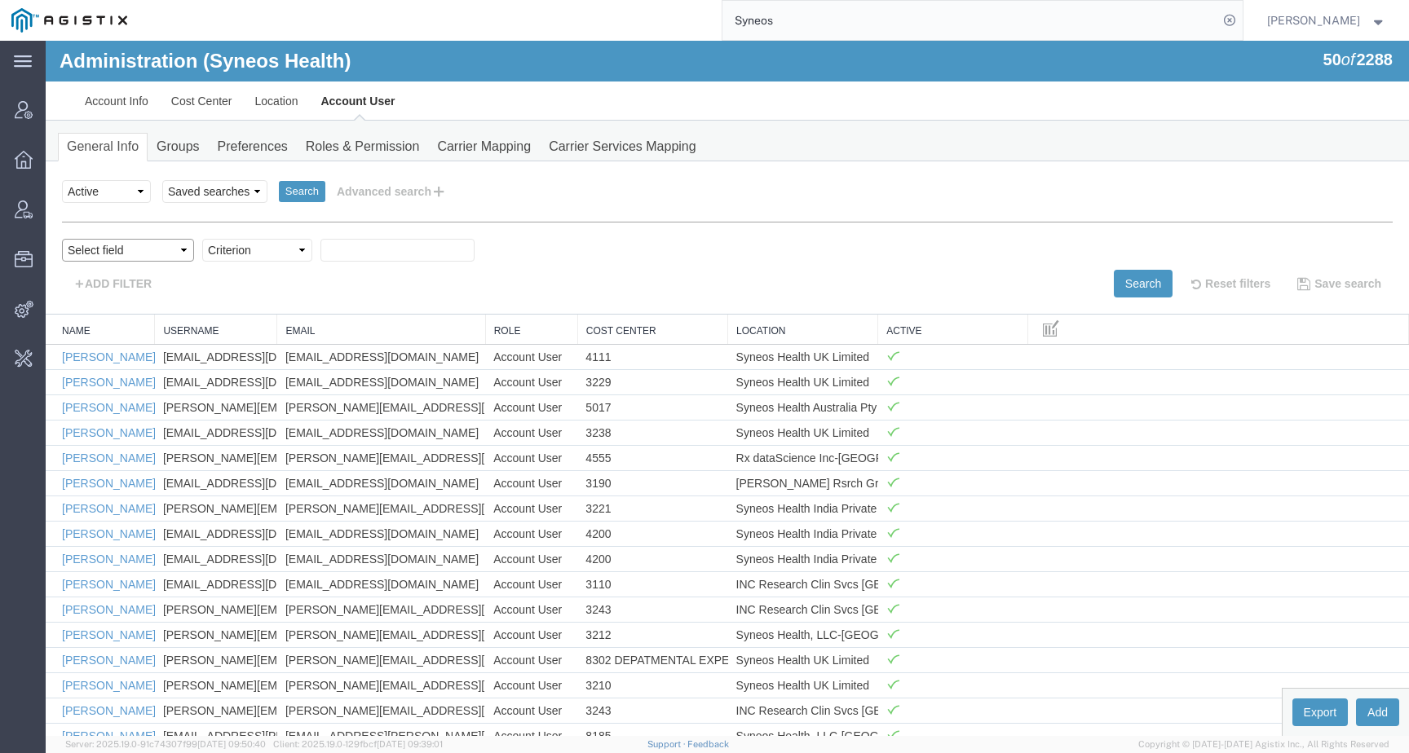
click at [150, 244] on select "Select field Cost Center Email Location Name Role Username" at bounding box center [128, 250] width 132 height 23
select select "locationName"
click at [62, 239] on select "Select field Cost Center Email Location Name Role Username" at bounding box center [128, 250] width 132 height 23
click at [277, 106] on link "Location" at bounding box center [277, 101] width 66 height 39
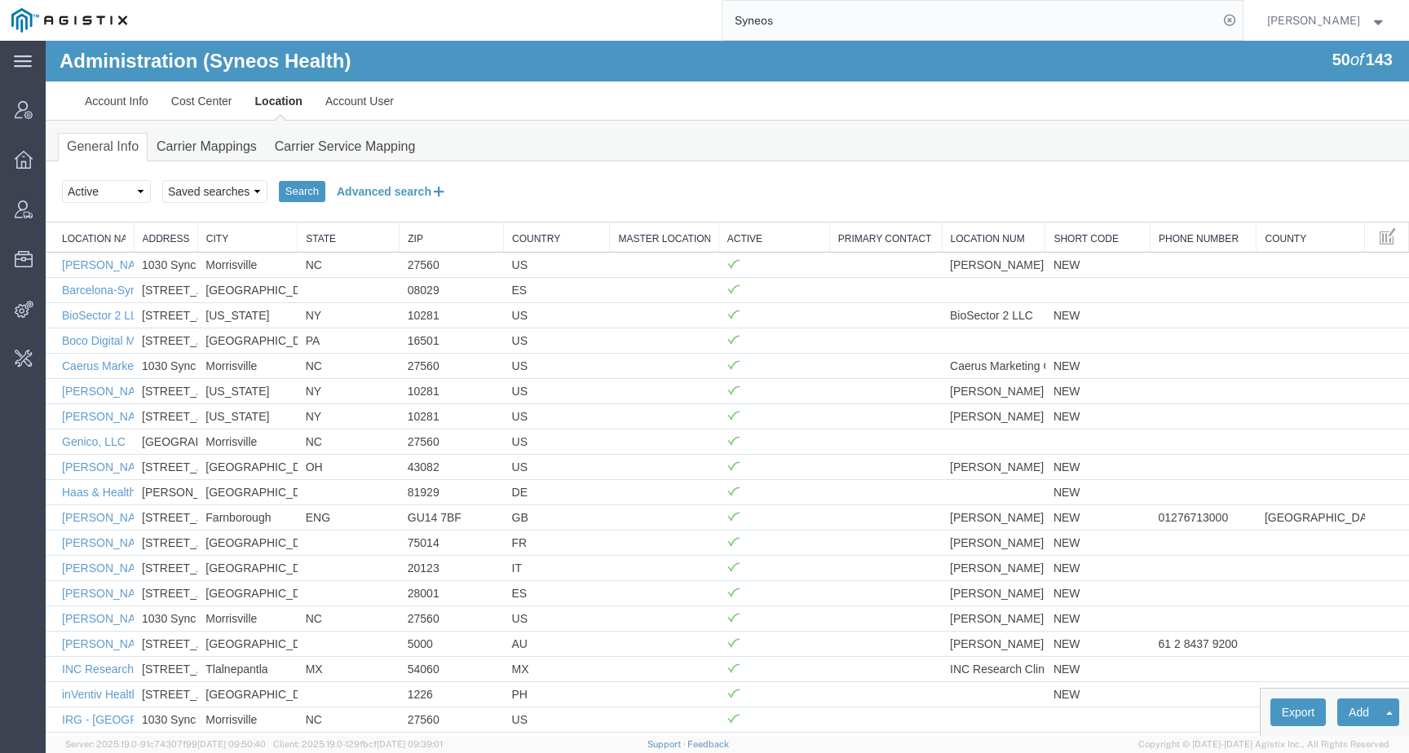
click at [357, 188] on button "Advanced search" at bounding box center [391, 192] width 133 height 28
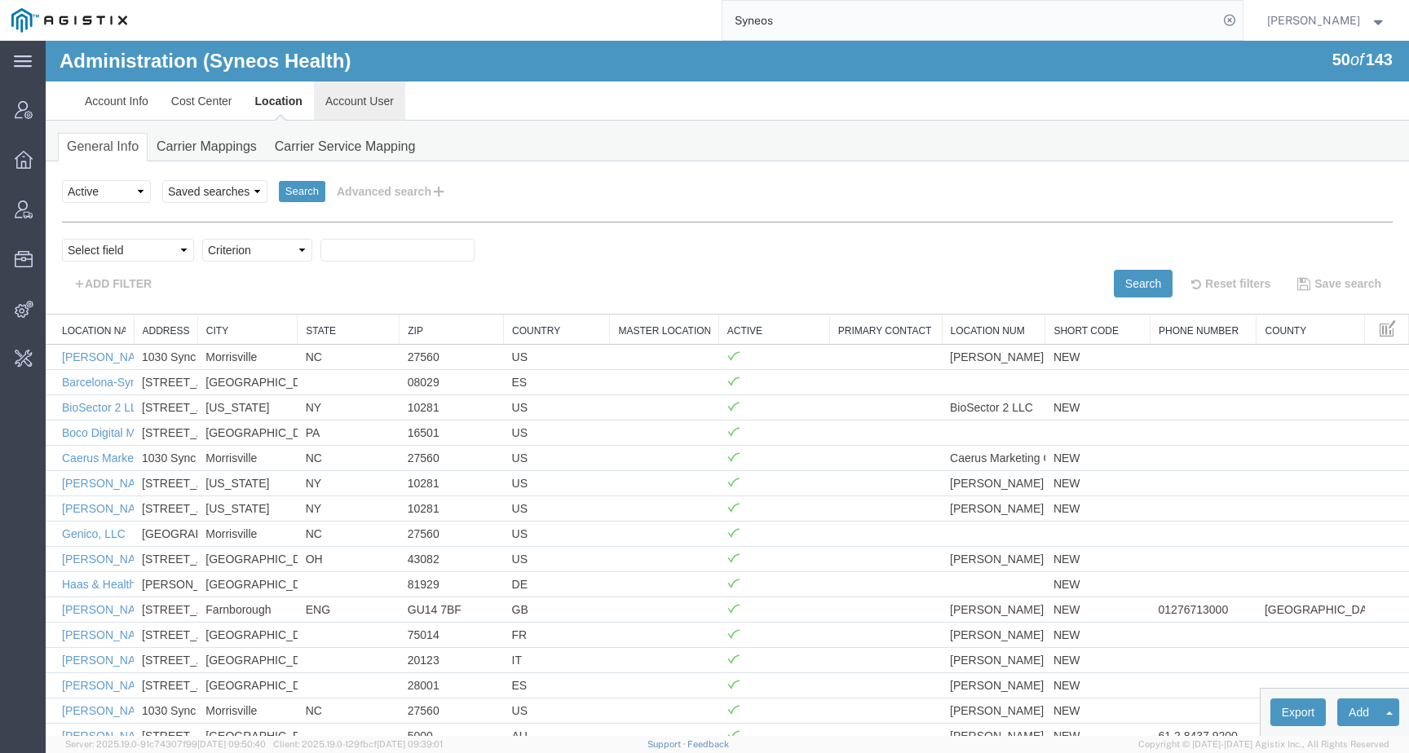
click at [352, 107] on link "Account User" at bounding box center [359, 101] width 91 height 39
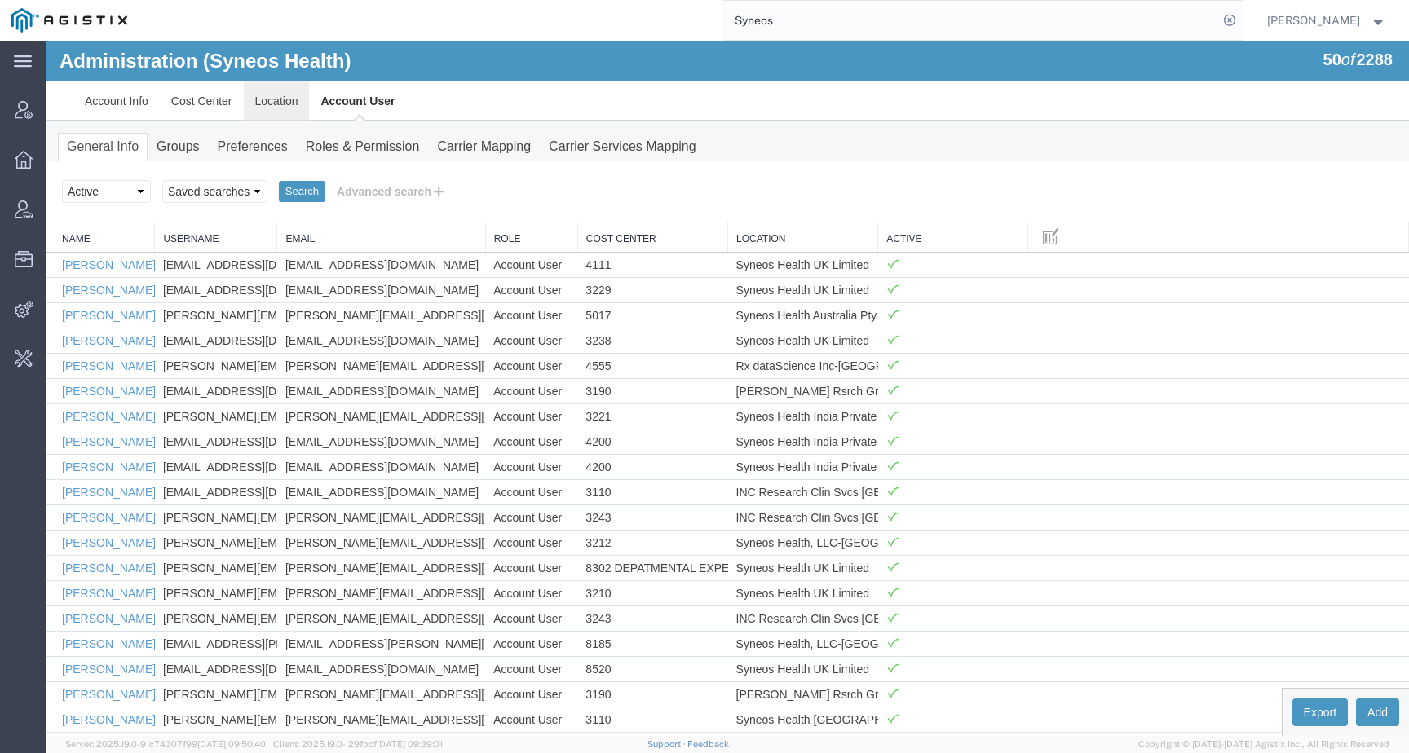
click at [255, 107] on link "Location" at bounding box center [277, 101] width 66 height 39
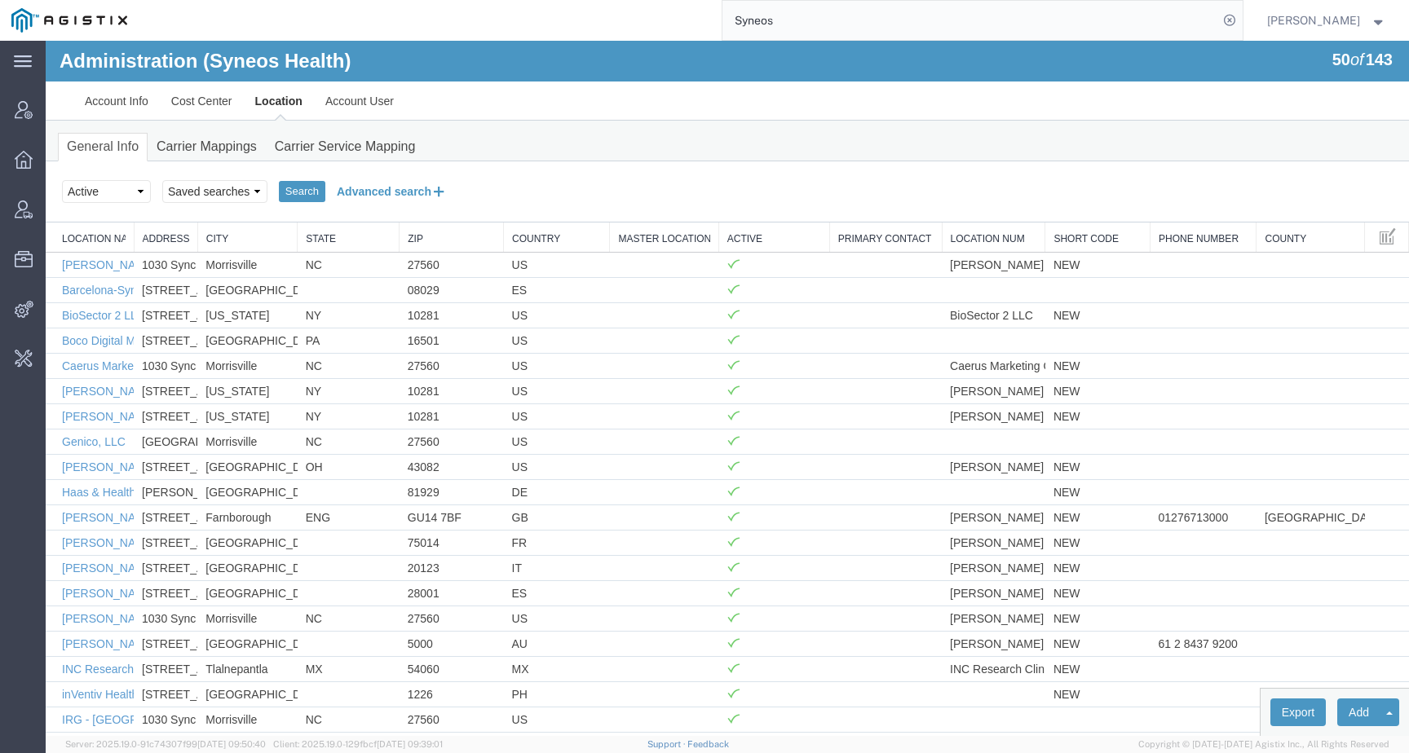
click at [390, 184] on button "Advanced search" at bounding box center [391, 192] width 133 height 28
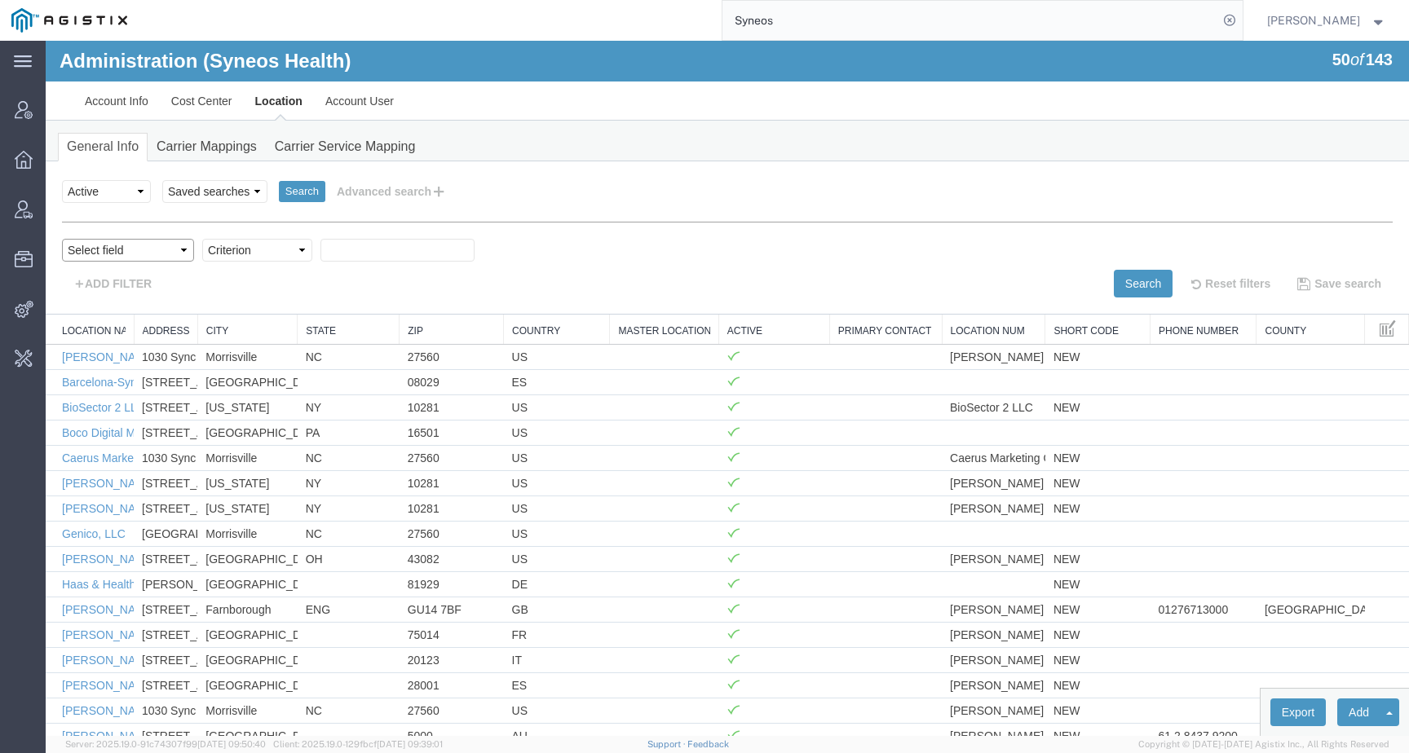
click at [108, 255] on select "Select field Address City Country County Location Name Location Num Master Loca…" at bounding box center [128, 250] width 132 height 23
select select "country"
click at [62, 239] on select "Select field Address City Country County Location Name Location Num Master Loca…" at bounding box center [128, 250] width 132 height 23
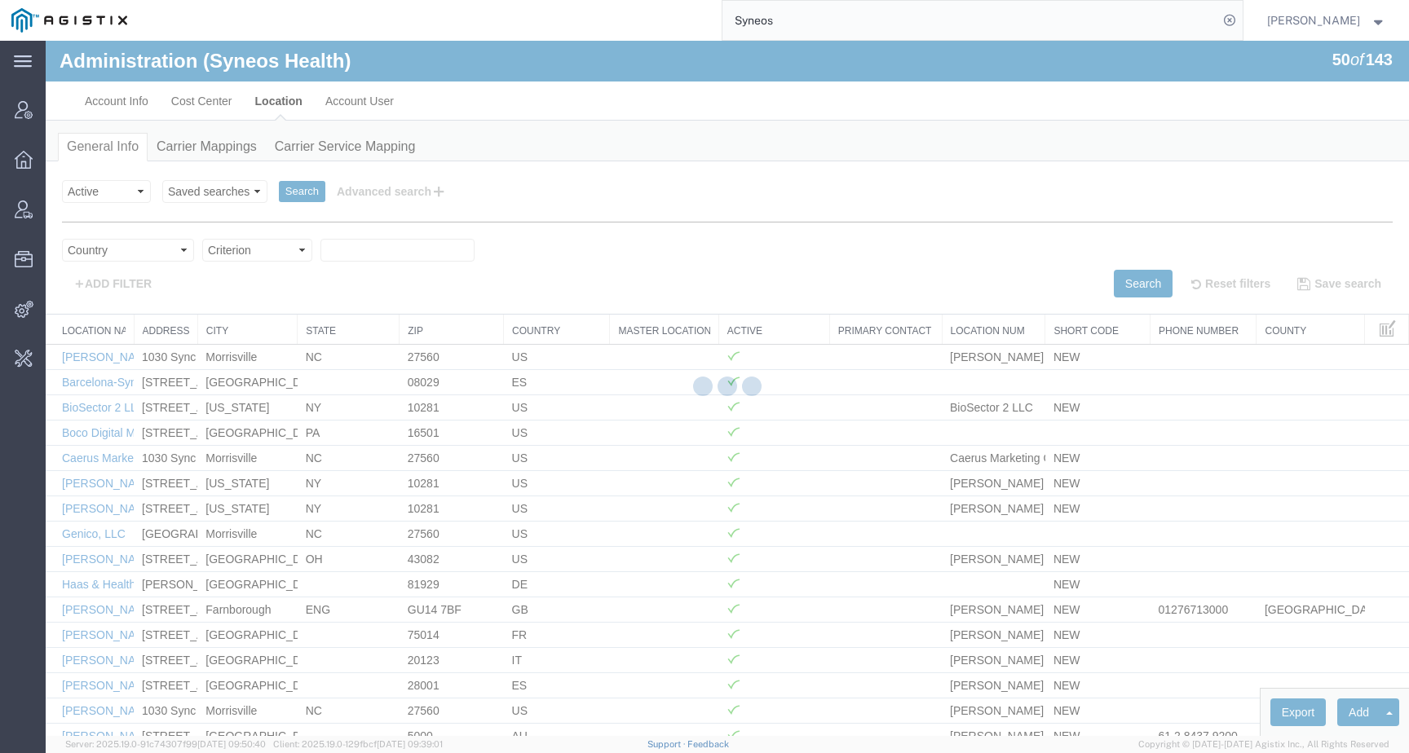
select select
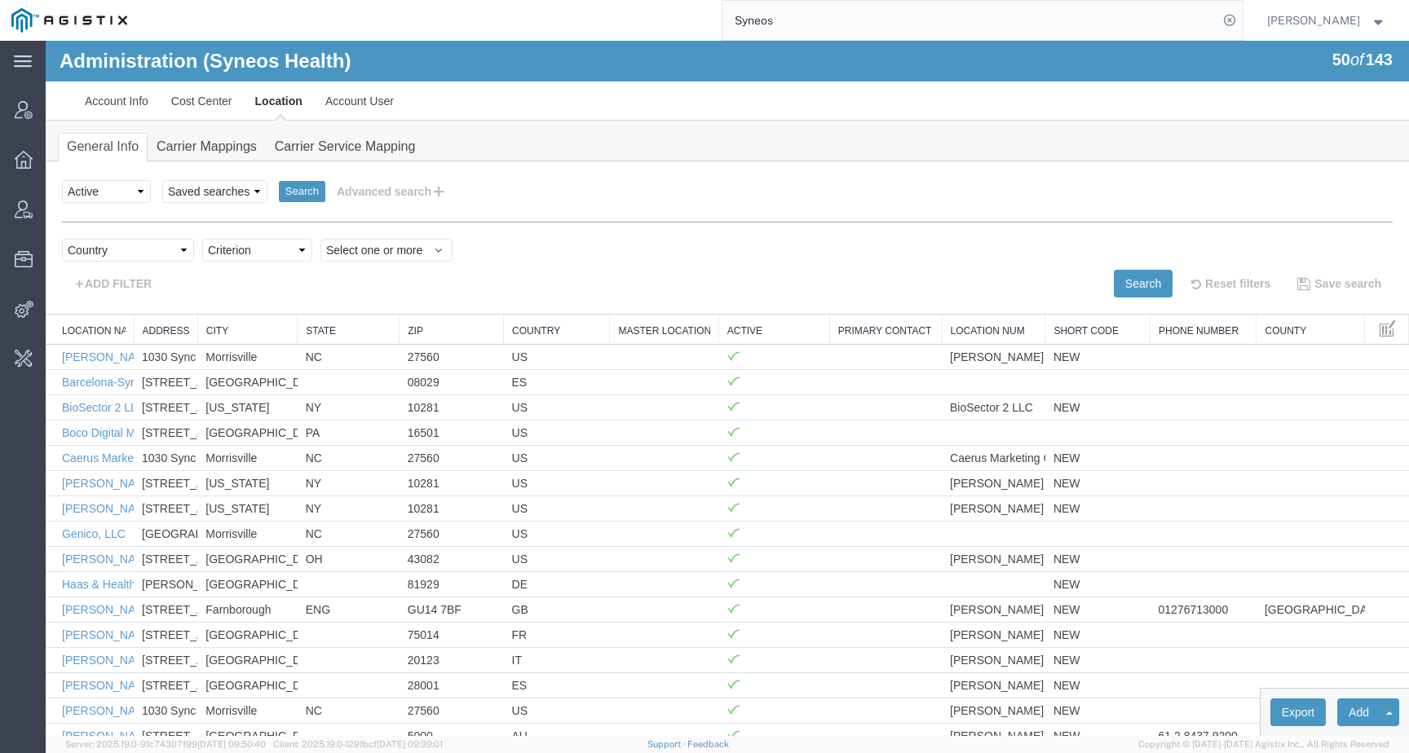
click at [271, 251] on select "Criterion in not in" at bounding box center [257, 250] width 110 height 23
select select "in"
click at [202, 239] on select "Criterion in not in" at bounding box center [257, 250] width 110 height 23
click at [360, 247] on span "Select one or more" at bounding box center [386, 250] width 121 height 16
type input "Germ"
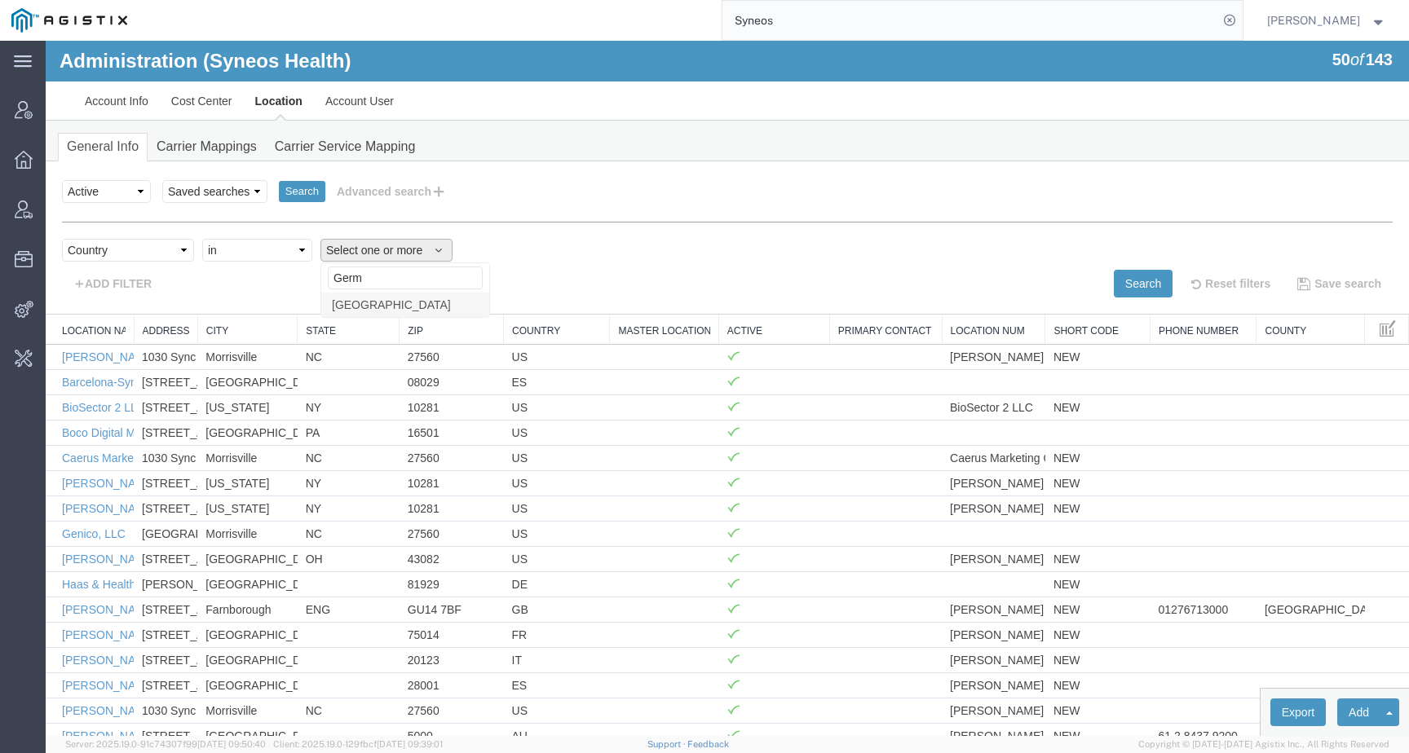
click at [374, 307] on span "Germany" at bounding box center [391, 305] width 119 height 15
select select "DE"
click at [1137, 288] on button "Search" at bounding box center [1143, 284] width 59 height 28
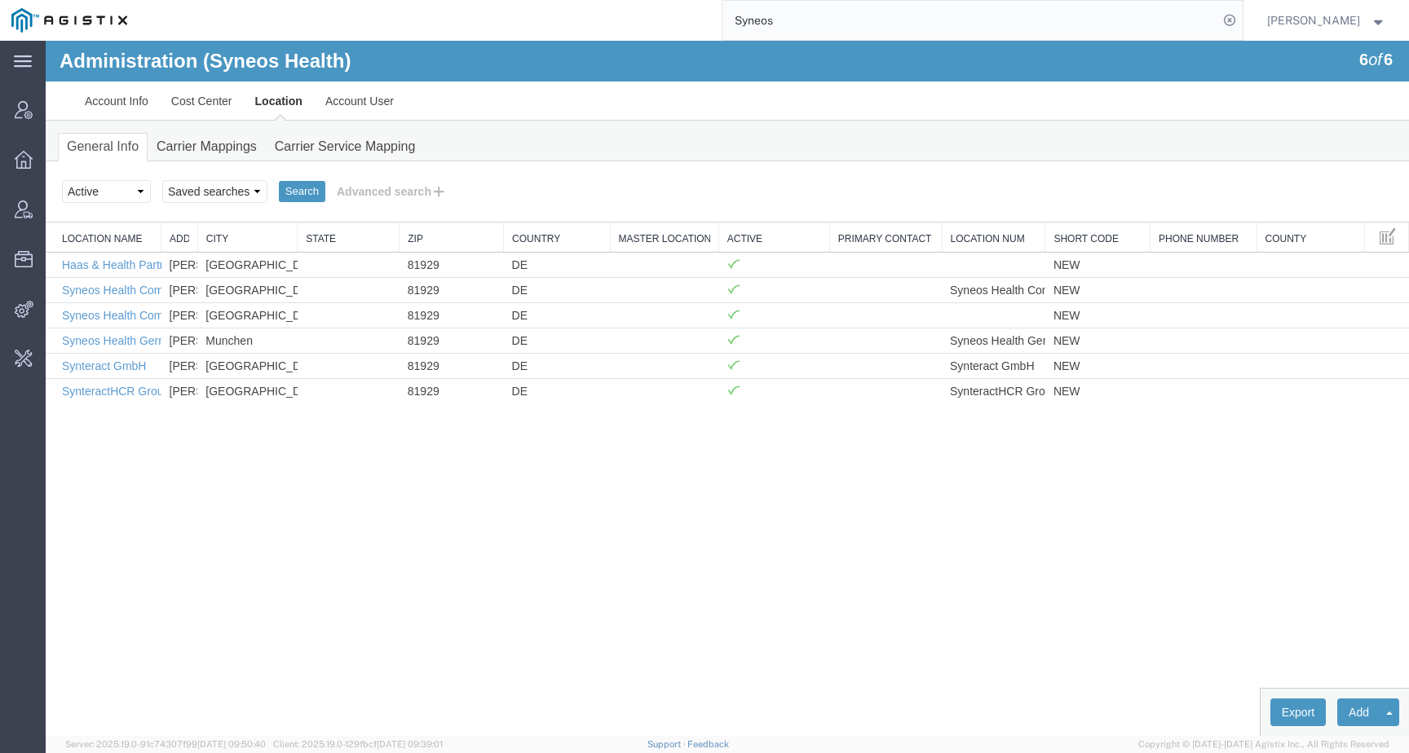
drag, startPoint x: 130, startPoint y: 235, endPoint x: 205, endPoint y: 236, distance: 74.2
click at [205, 236] on div "Location Name Address City State Zip Country Master Location Active Primary Con…" at bounding box center [727, 313] width 1363 height 181
drag, startPoint x: 200, startPoint y: 231, endPoint x: 295, endPoint y: 231, distance: 95.4
click at [295, 223] on div at bounding box center [727, 223] width 1363 height 0
drag, startPoint x: 303, startPoint y: 230, endPoint x: 394, endPoint y: 230, distance: 91.3
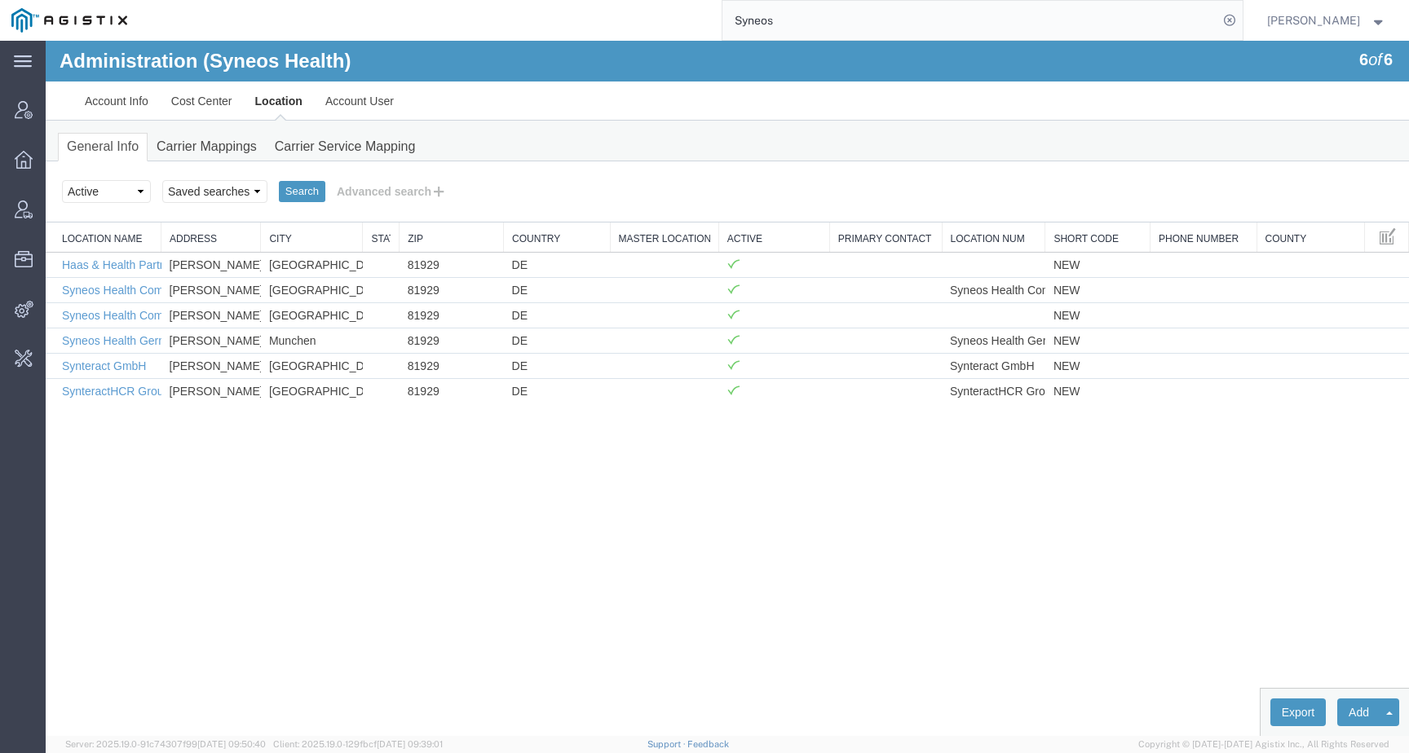
click at [394, 230] on div "Location Name Address City State Zip Country Master Location Active Primary Con…" at bounding box center [727, 313] width 1363 height 181
drag, startPoint x: 159, startPoint y: 230, endPoint x: 307, endPoint y: 234, distance: 147.7
click at [307, 234] on div "Location Name Address City State Zip Country Master Location Active Primary Con…" at bounding box center [727, 313] width 1363 height 181
drag, startPoint x: 260, startPoint y: 226, endPoint x: 359, endPoint y: 227, distance: 98.7
click at [359, 227] on div "Location Name Address City State Zip Country Master Location Active Primary Con…" at bounding box center [727, 313] width 1363 height 181
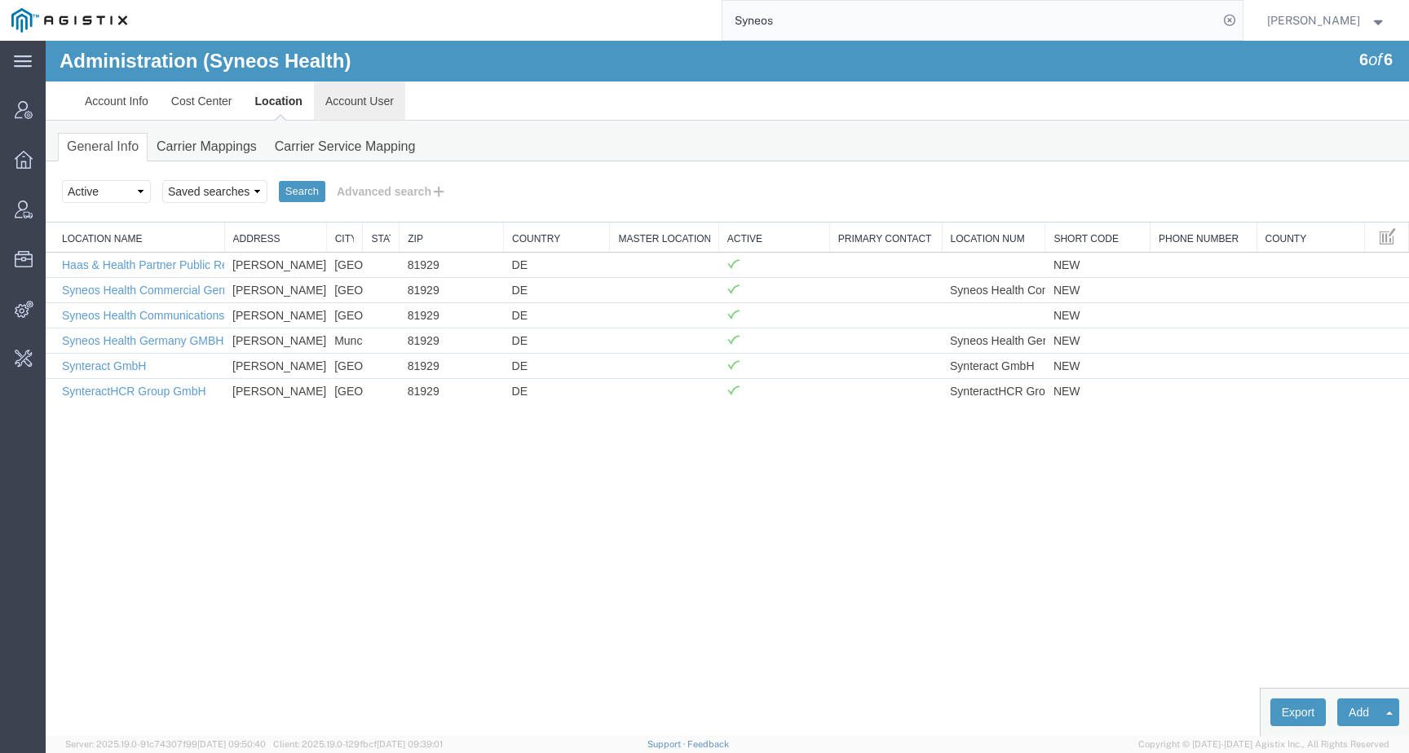
click at [369, 109] on link "Account User" at bounding box center [359, 101] width 91 height 39
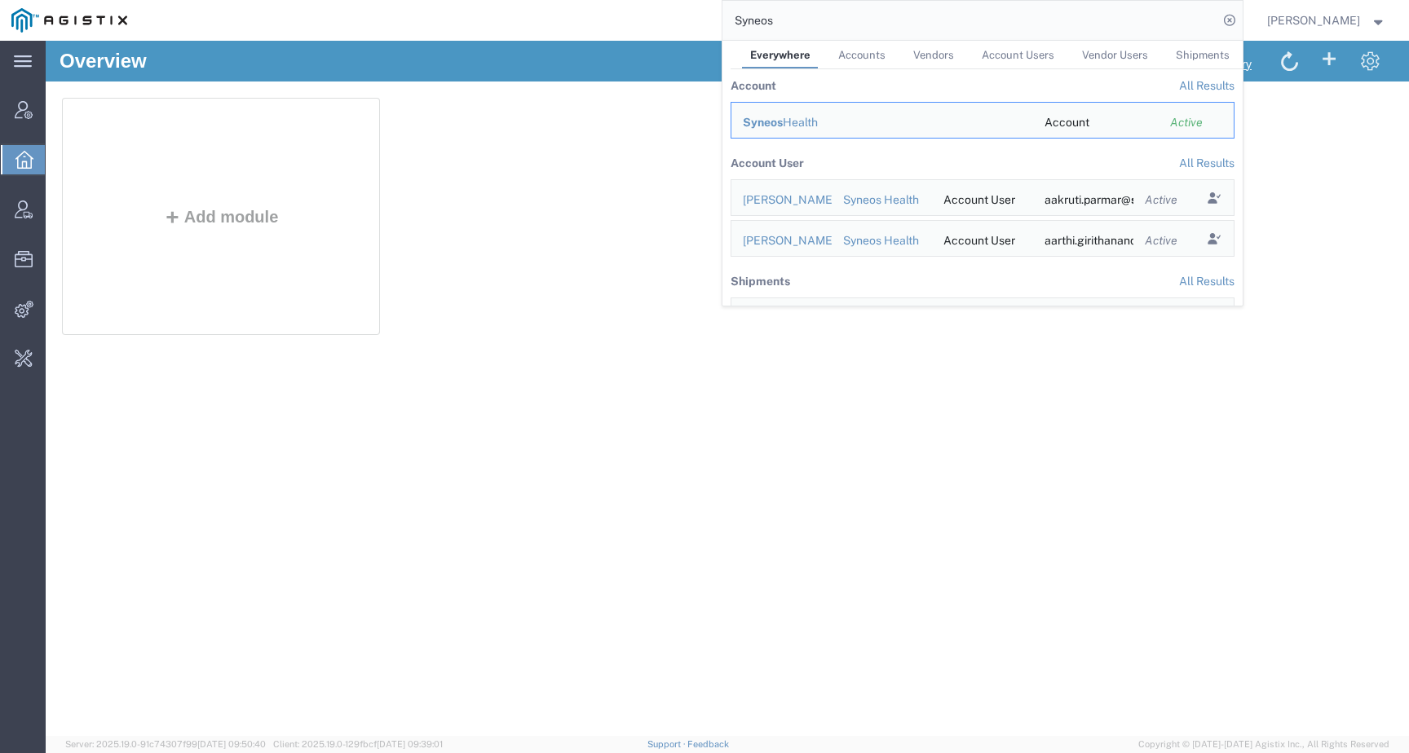
click at [818, 14] on input "Syneos" at bounding box center [970, 20] width 496 height 39
click at [783, 116] on span "Syneos" at bounding box center [763, 122] width 40 height 13
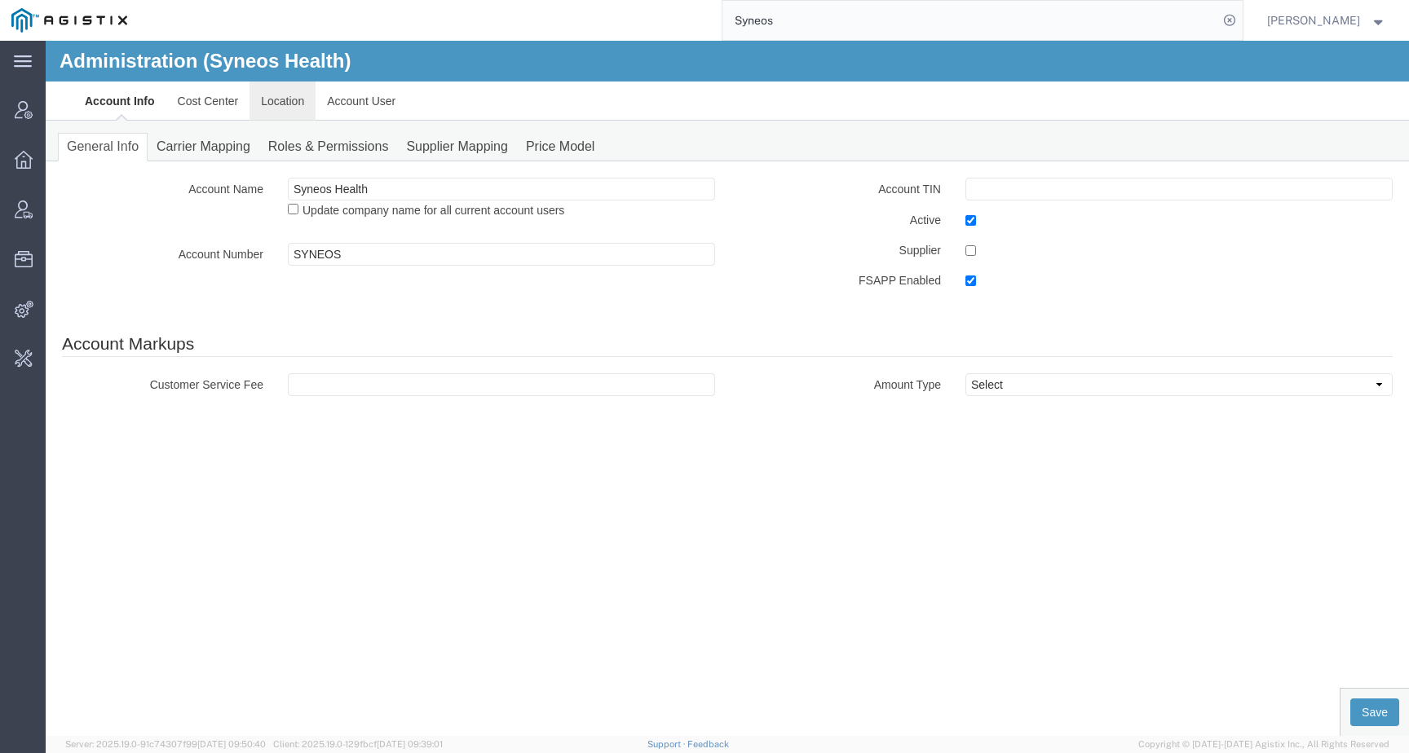
click at [300, 107] on link "Location" at bounding box center [283, 101] width 66 height 39
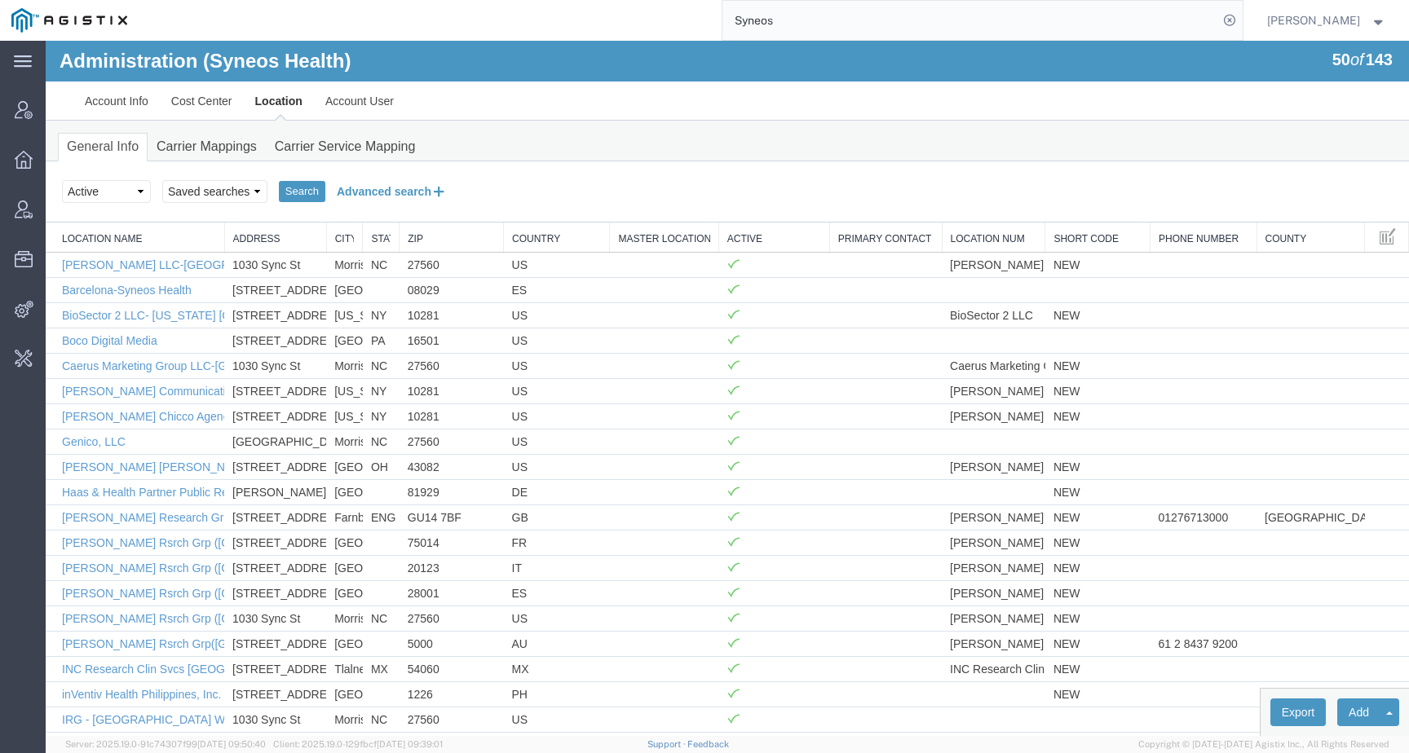
click at [377, 183] on button "Advanced search" at bounding box center [391, 192] width 133 height 28
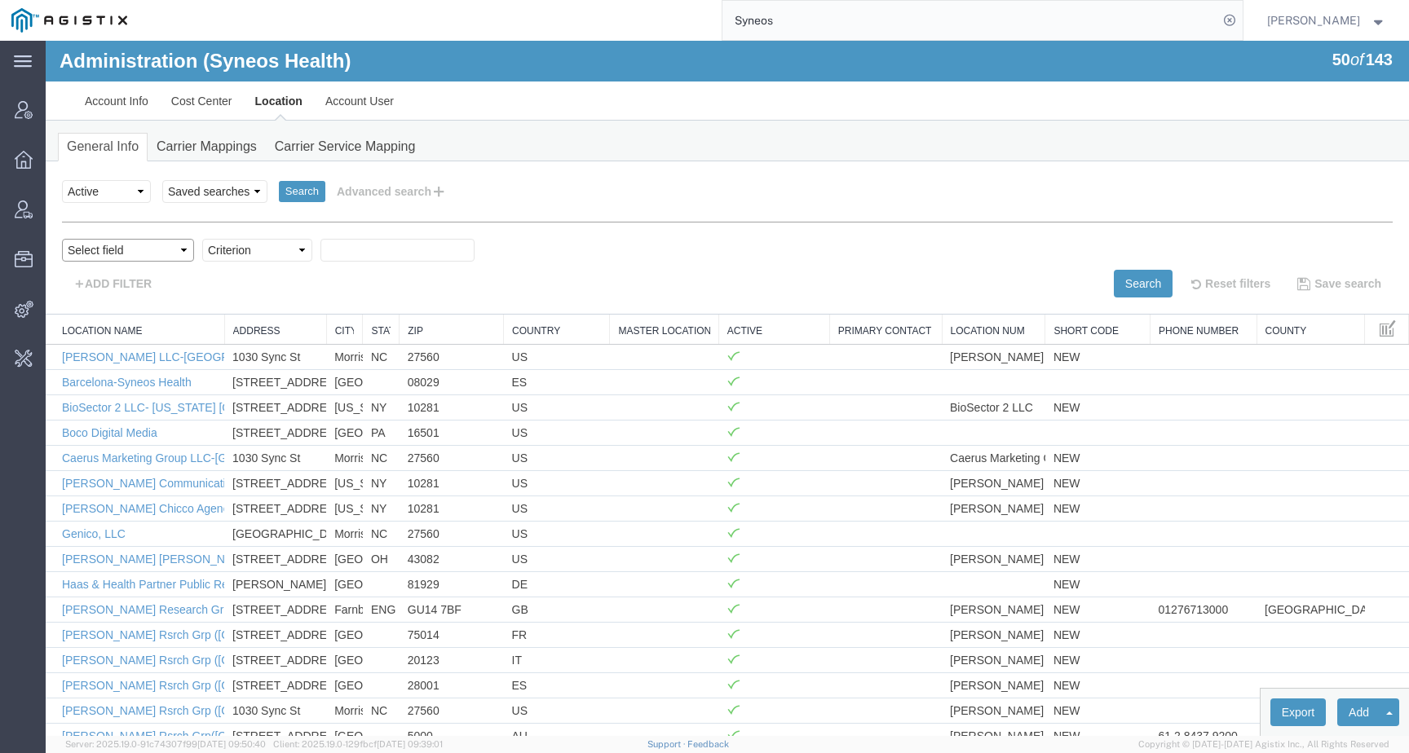
click at [135, 253] on select "Select field Address City Country County Location Name Location Num Master Loca…" at bounding box center [128, 250] width 132 height 23
select select "city"
click at [62, 239] on select "Select field Address City Country County Location Name Location Num Master Loca…" at bounding box center [128, 250] width 132 height 23
click at [362, 249] on input "text" at bounding box center [397, 250] width 154 height 23
click at [122, 263] on div "Select field Address City Country County Location Name Location Num Master Loca…" at bounding box center [727, 254] width 1331 height 31
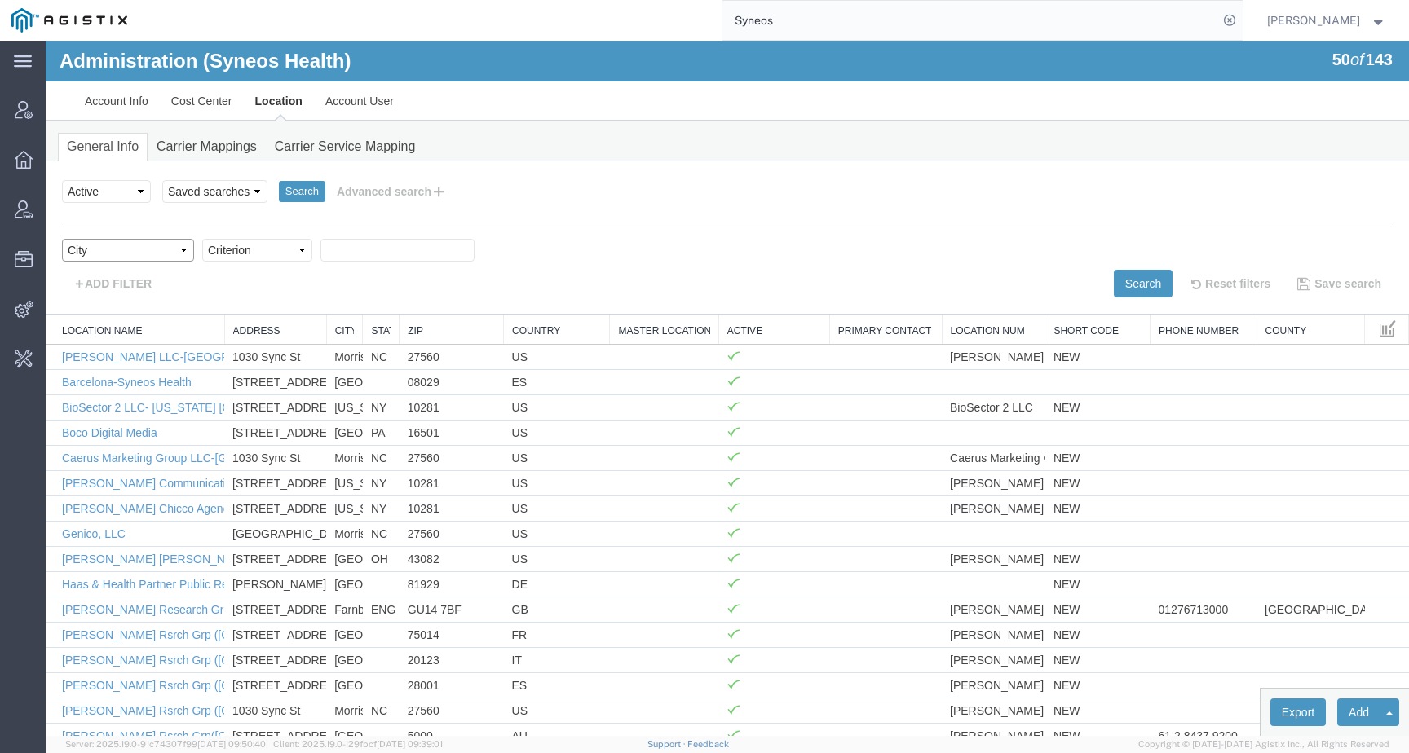
click at [122, 254] on select "Select field Address City Country County Location Name Location Num Master Loca…" at bounding box center [128, 250] width 132 height 23
select select "county"
click at [62, 239] on select "Select field Address City Country County Location Name Location Num Master Loca…" at bounding box center [128, 250] width 132 height 23
click at [262, 249] on select "Criterion contains does not contain is is blank is not blank starts with" at bounding box center [257, 250] width 110 height 23
select select "contains"
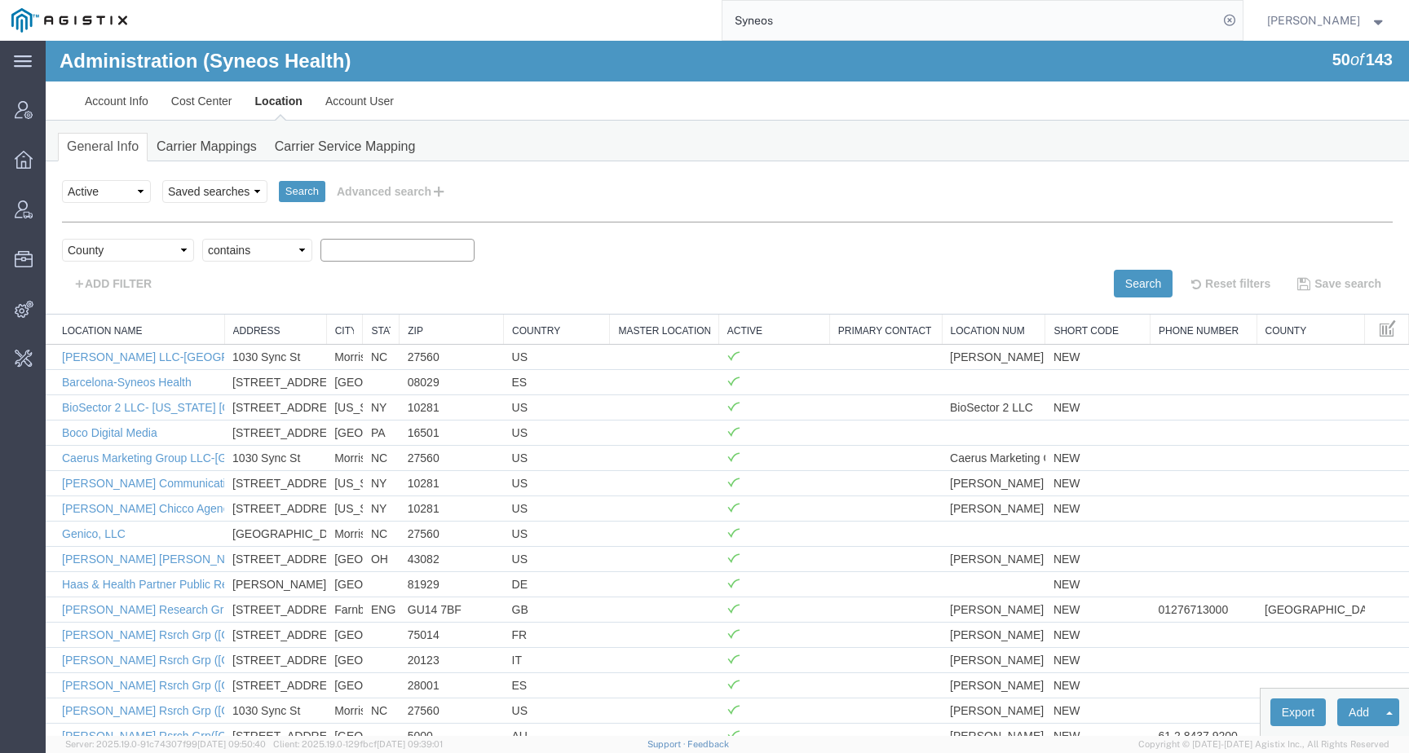
click at [202, 239] on select "Criterion contains does not contain is is blank is not blank starts with" at bounding box center [257, 250] width 110 height 23
click at [380, 263] on div "Select field Address City Country County Location Name Location Num Master Loca…" at bounding box center [727, 254] width 1331 height 31
click at [380, 254] on input "text" at bounding box center [397, 250] width 154 height 23
type input "Germany"
click at [1114, 290] on button "Search" at bounding box center [1143, 284] width 59 height 28
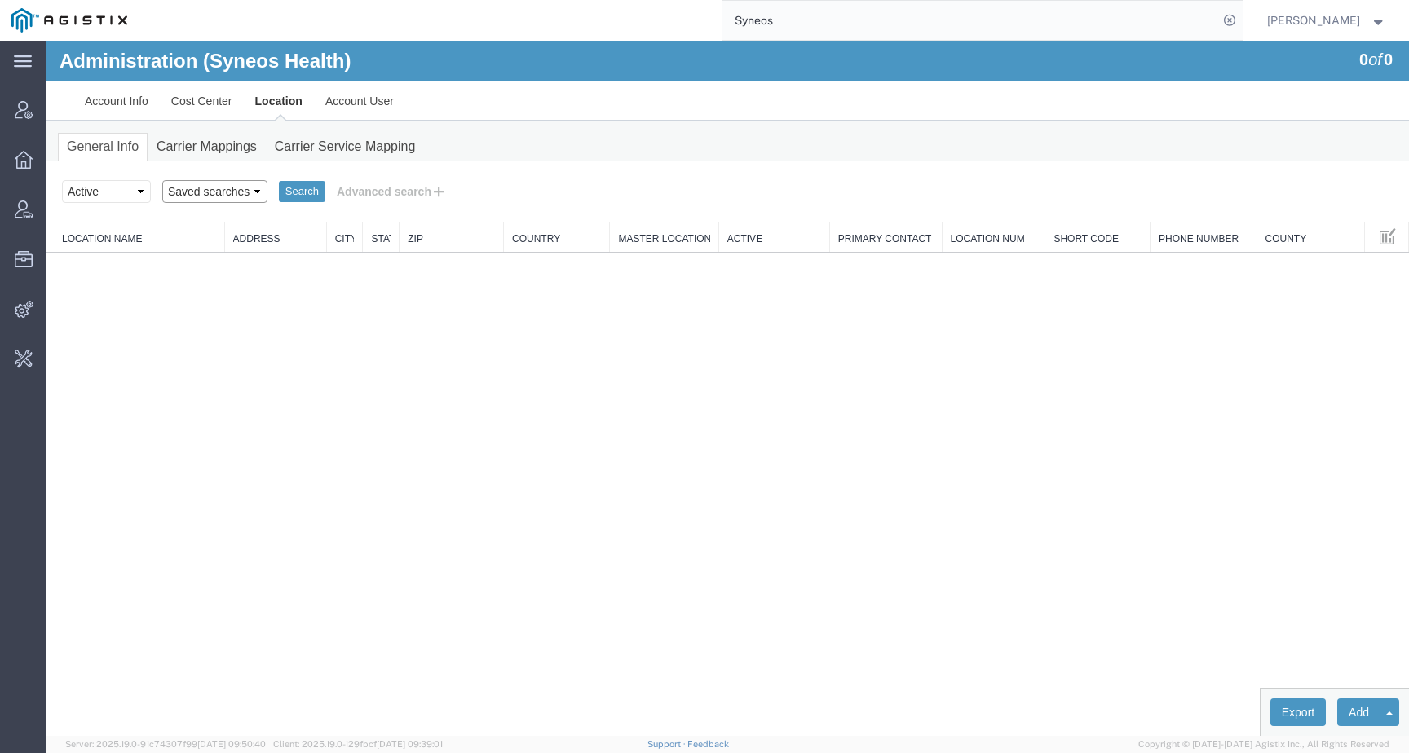
click at [193, 191] on select "Saved searches" at bounding box center [214, 191] width 105 height 23
click at [124, 192] on select "Select status Active All Inactive" at bounding box center [106, 191] width 89 height 23
click at [267, 97] on link "Location" at bounding box center [279, 101] width 70 height 39
click at [232, 189] on select "Saved searches" at bounding box center [214, 191] width 105 height 23
click at [371, 192] on button "Advanced search" at bounding box center [391, 192] width 133 height 28
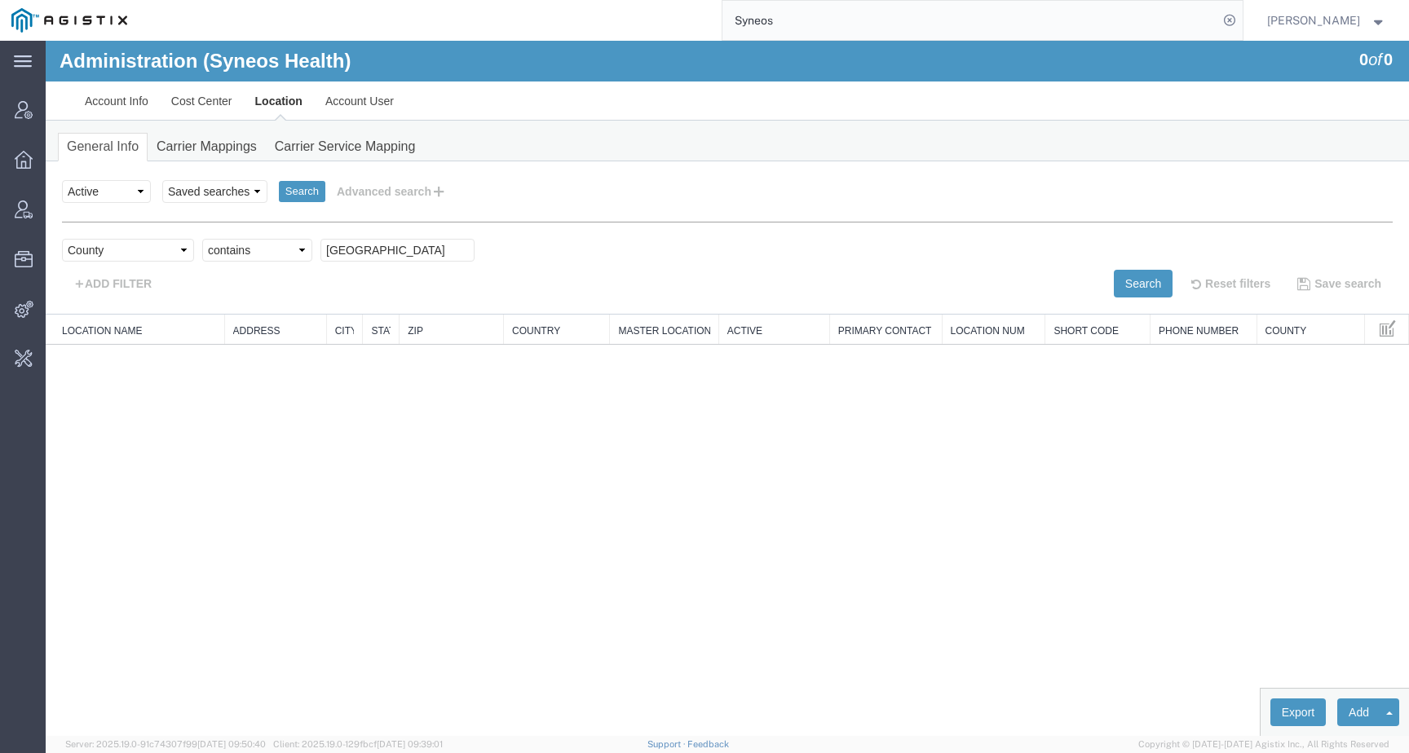
click at [95, 237] on div "Select field Address City Country County Location Name Location Num Master Loca…" at bounding box center [727, 260] width 1331 height 76
click at [95, 244] on select "Select field Address City Country County Location Name Location Num Master Loca…" at bounding box center [128, 250] width 132 height 23
click at [251, 252] on select "Criterion contains does not contain is is blank is not blank starts with" at bounding box center [257, 250] width 110 height 23
select select
click at [202, 239] on select "Criterion contains does not contain is is blank is not blank starts with" at bounding box center [257, 250] width 110 height 23
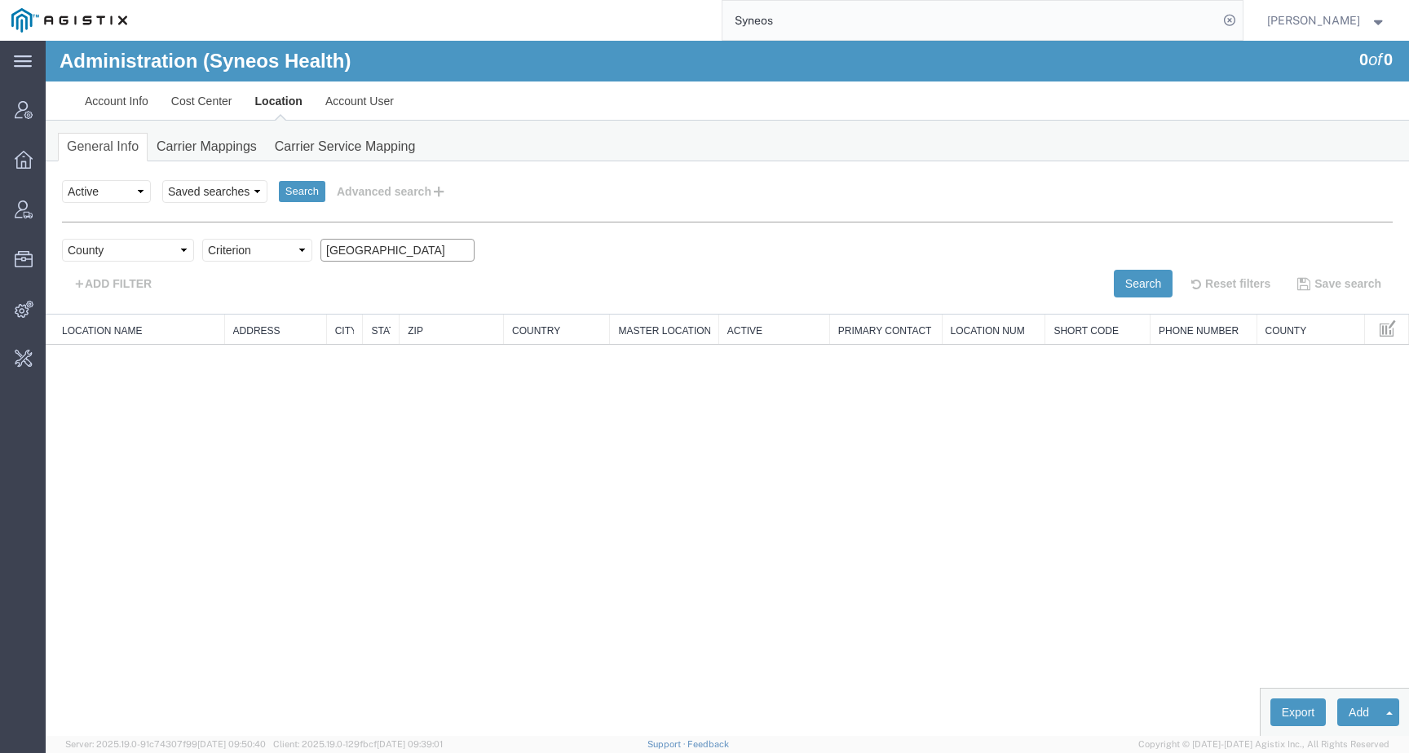
click at [359, 251] on input "Germany" at bounding box center [397, 250] width 154 height 23
click at [1131, 285] on button "Search" at bounding box center [1143, 284] width 59 height 28
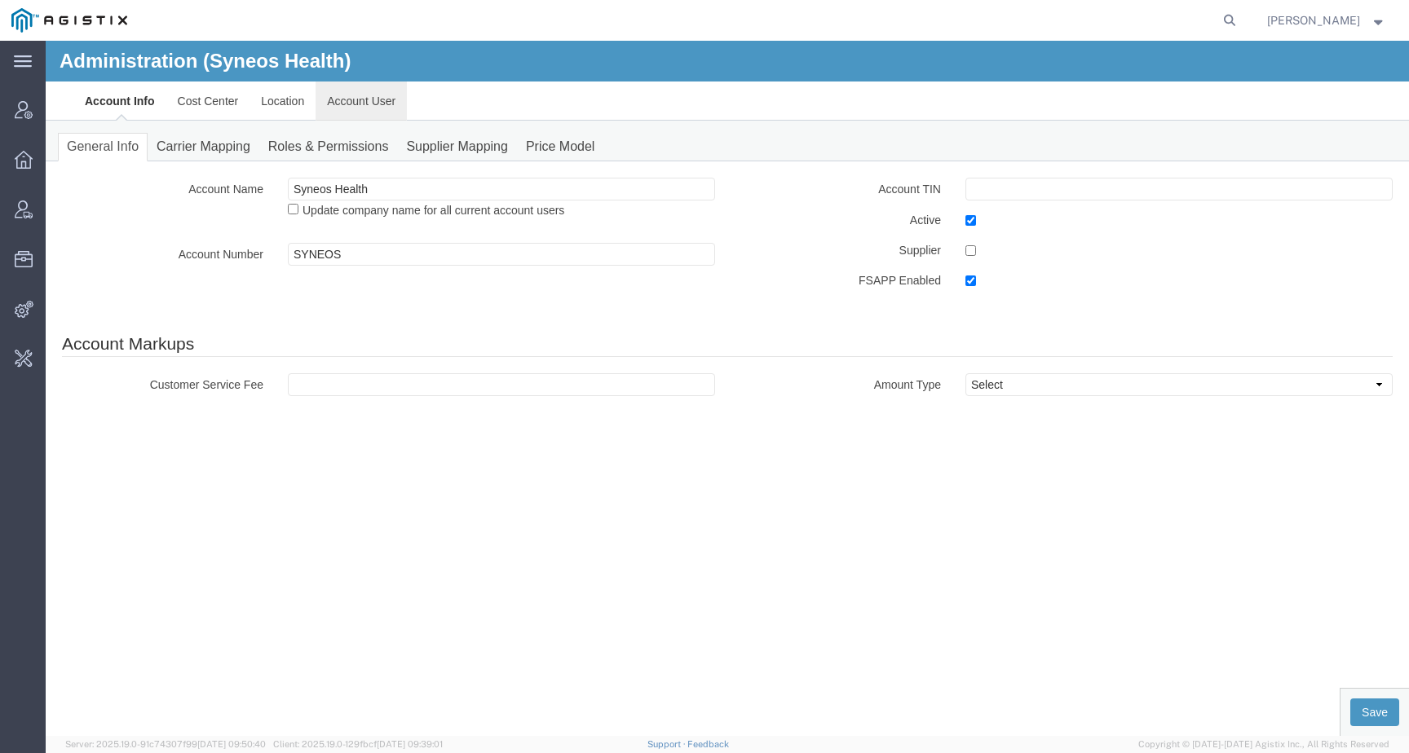
click at [352, 99] on link "Account User" at bounding box center [361, 101] width 91 height 39
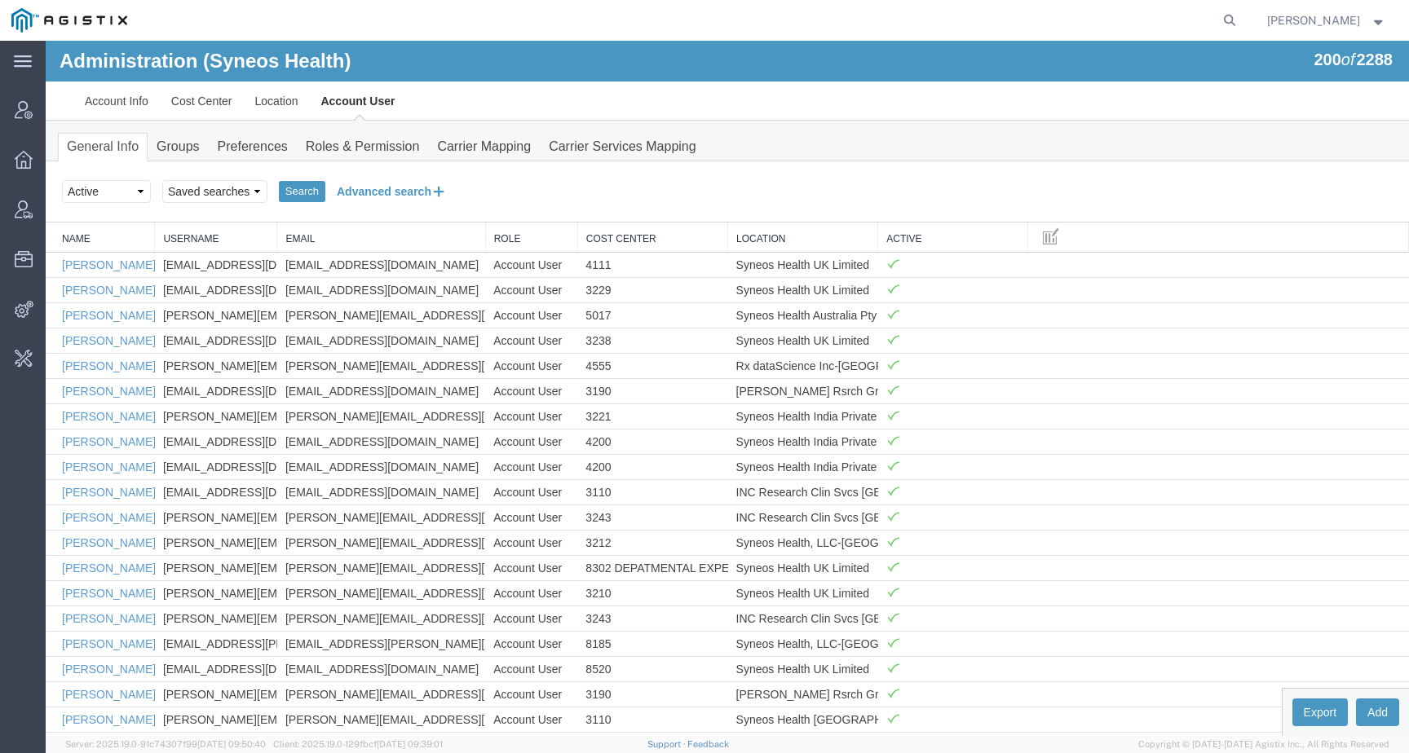
click at [330, 201] on button "Advanced search" at bounding box center [391, 192] width 133 height 28
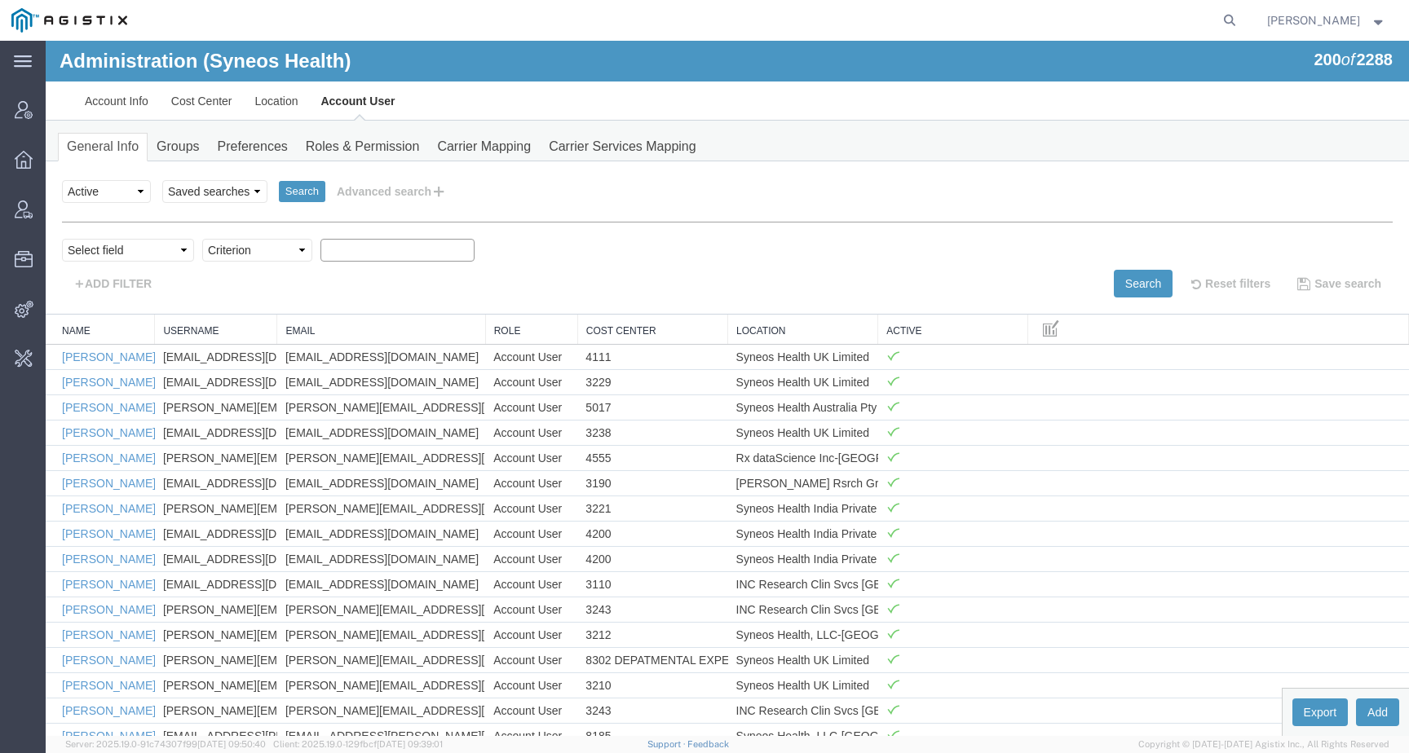
click at [354, 259] on input "text" at bounding box center [397, 250] width 154 height 23
click at [136, 250] on select "Select field Cost Center Email Location Name Role Username" at bounding box center [128, 250] width 132 height 23
select select "locationName"
click at [62, 239] on select "Select field Cost Center Email Location Name Role Username" at bounding box center [128, 250] width 132 height 23
click at [250, 250] on select "Criterion contains does not contain is is blank is not blank starts with" at bounding box center [257, 250] width 110 height 23
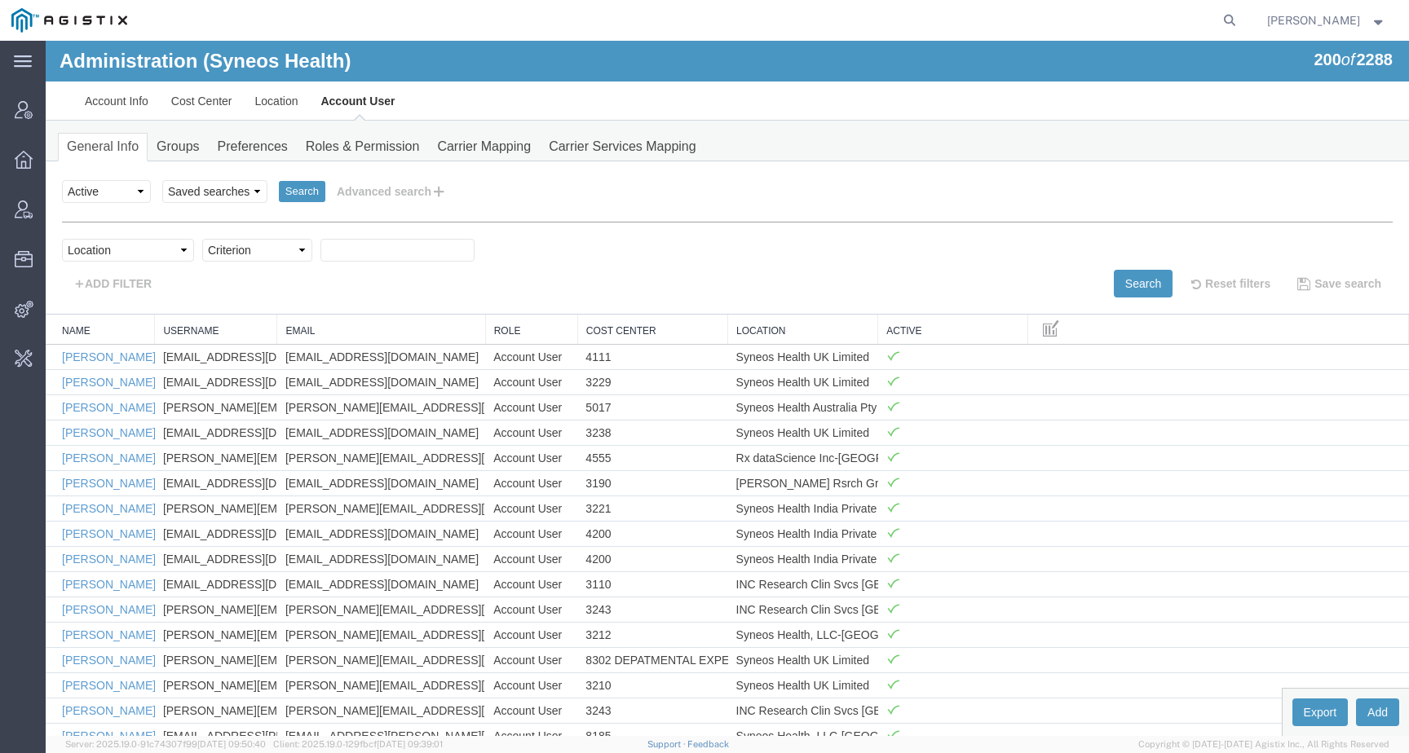
select select "contains"
click at [202, 239] on select "Criterion contains does not contain is is blank is not blank starts with" at bounding box center [257, 250] width 110 height 23
click at [118, 244] on select "Select field Cost Center Email Location Name Role Username" at bounding box center [128, 250] width 132 height 23
click at [375, 250] on input "text" at bounding box center [397, 250] width 154 height 23
type input "[GEOGRAPHIC_DATA]"
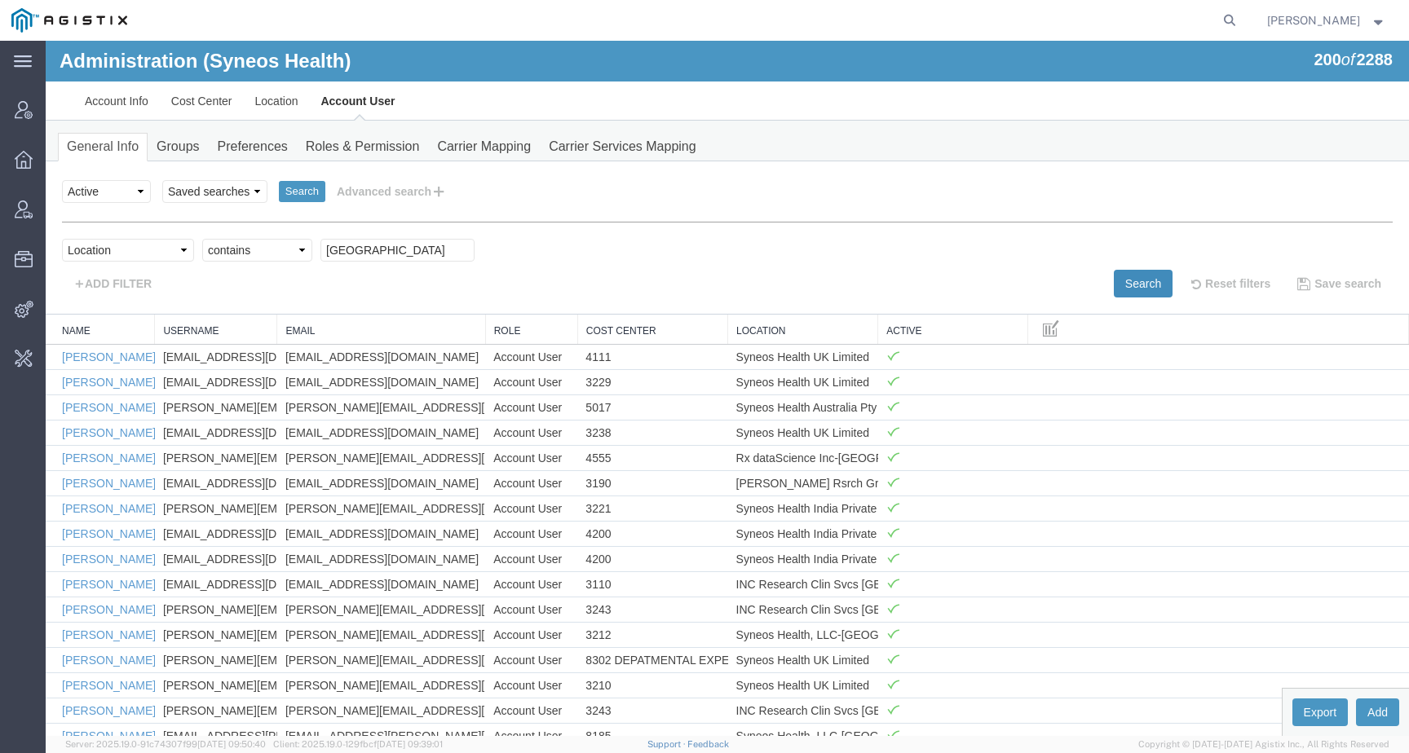
click at [1124, 279] on button "Search" at bounding box center [1143, 284] width 59 height 28
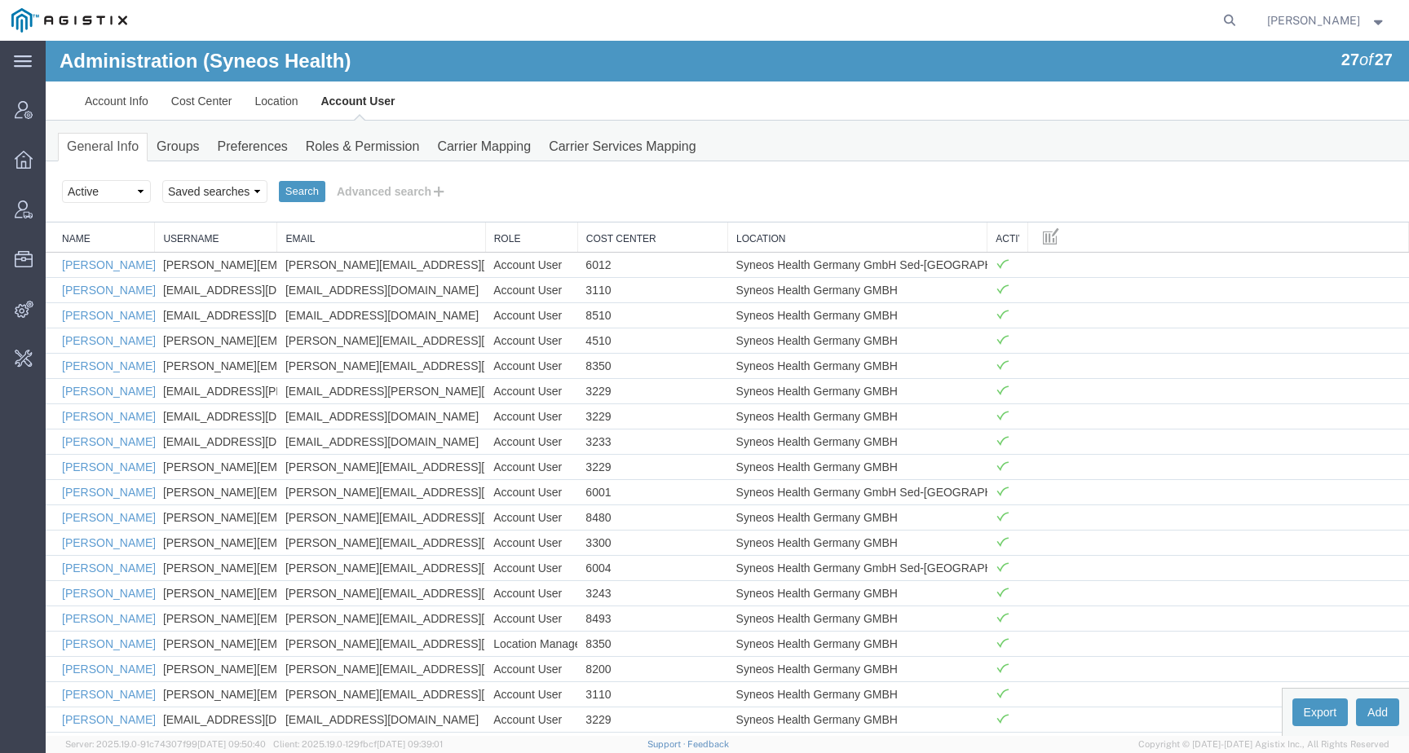
drag, startPoint x: 871, startPoint y: 223, endPoint x: 985, endPoint y: 223, distance: 114.2
click at [985, 223] on div "Name Username Email Role Cost Center Location Active [PERSON_NAME] [PERSON_NAME…" at bounding box center [727, 579] width 1363 height 712
click at [726, 161] on div "General Info Groups Preferences Roles & Permission Carrier Mapping Carrier Serv…" at bounding box center [727, 528] width 1363 height 814
click at [104, 259] on link "[PERSON_NAME]" at bounding box center [109, 265] width 94 height 13
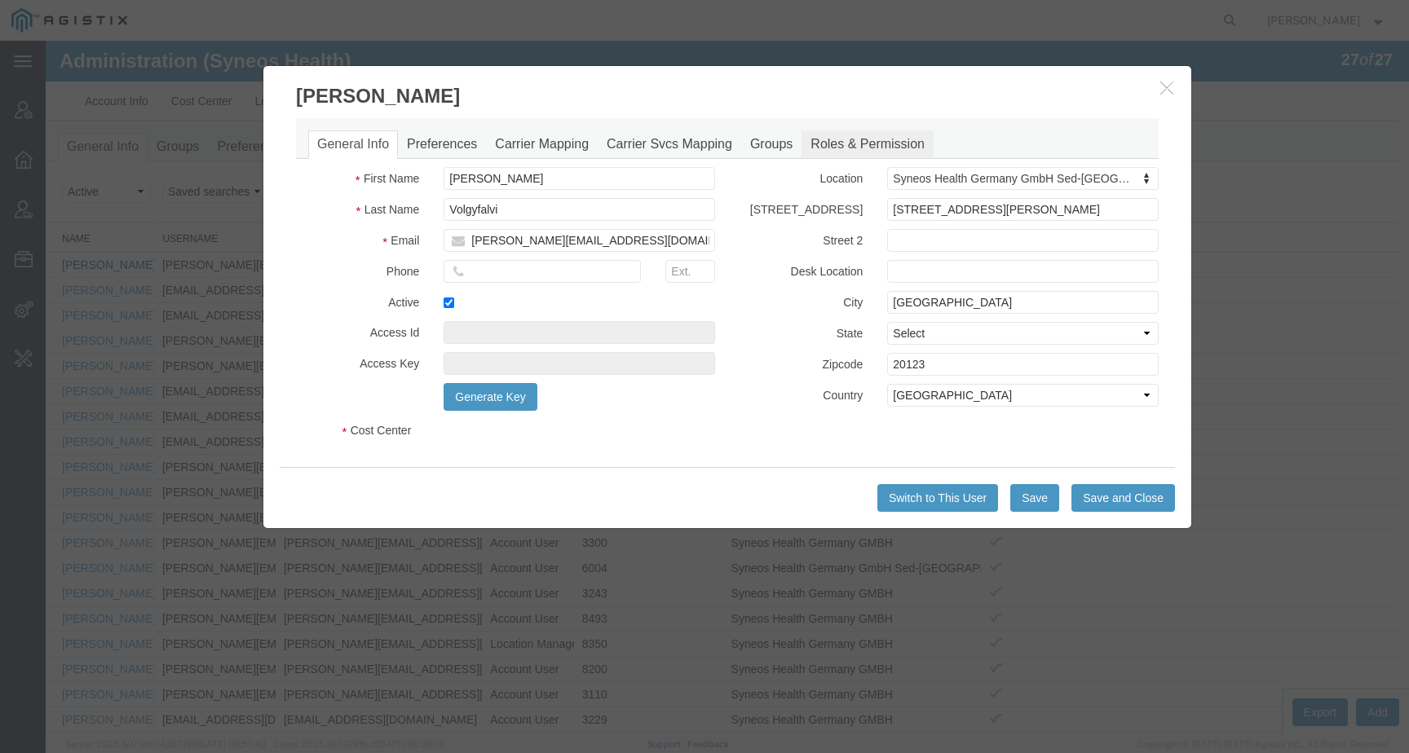
select select "DEPARTMENT"
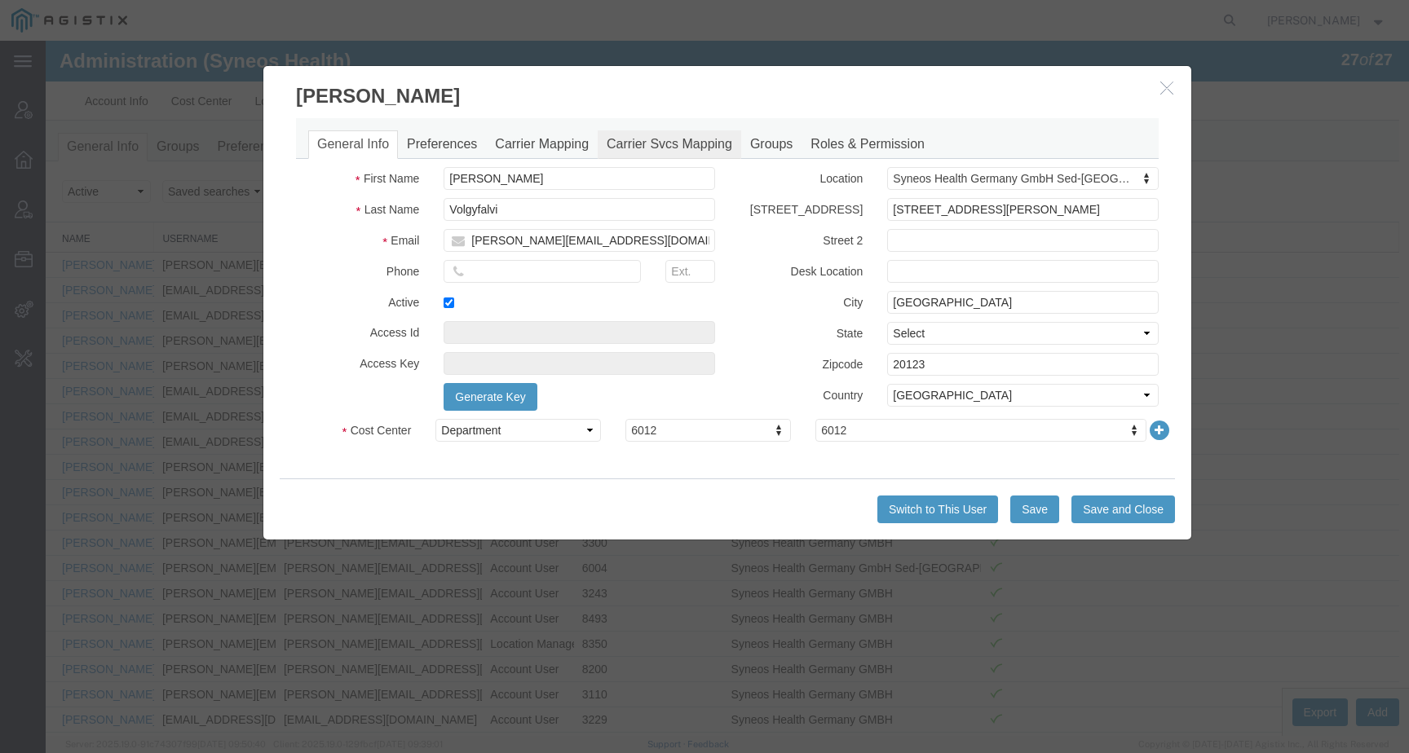
click at [644, 143] on link "Carrier Svcs Mapping" at bounding box center [670, 144] width 144 height 29
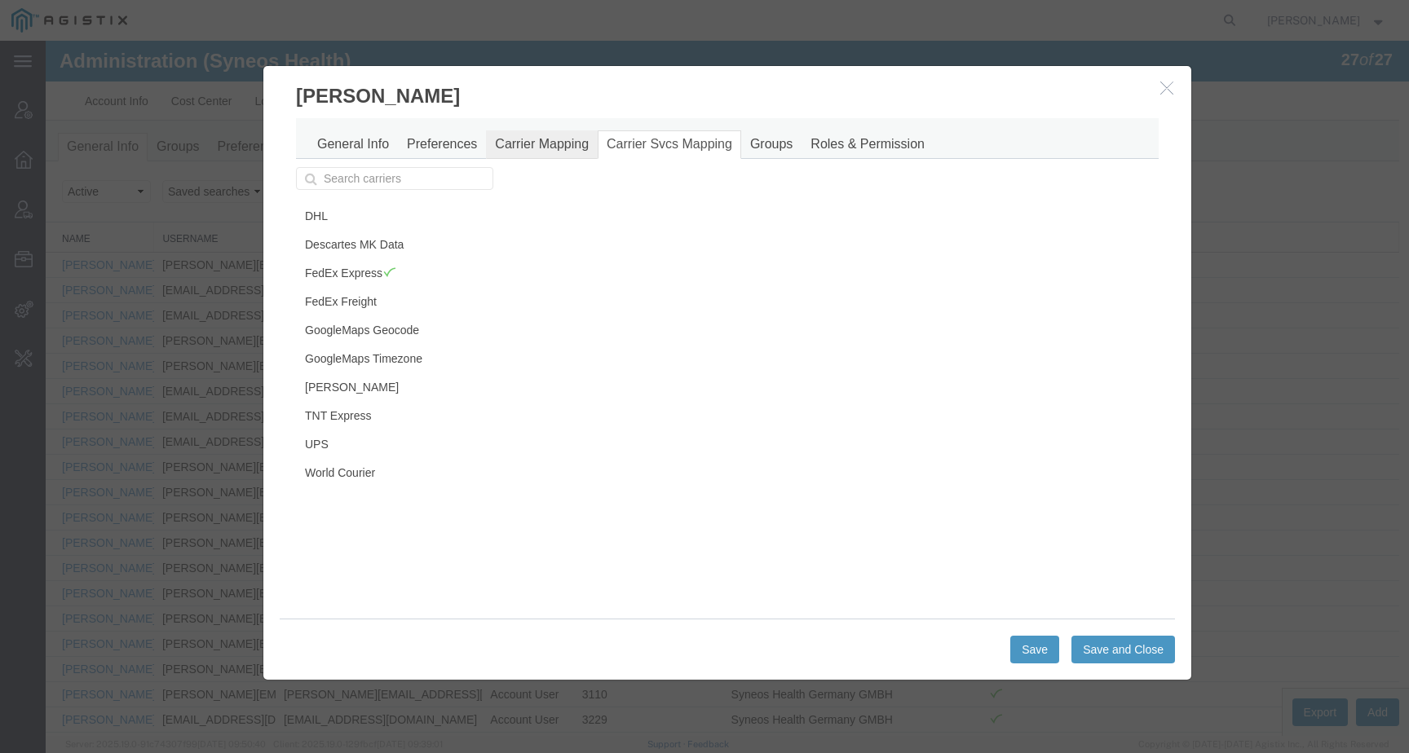
click at [546, 142] on link "Carrier Mapping" at bounding box center [542, 144] width 112 height 29
click at [625, 153] on link "Carrier Svcs Mapping" at bounding box center [670, 144] width 144 height 29
click at [1163, 86] on icon "button" at bounding box center [1166, 88] width 13 height 14
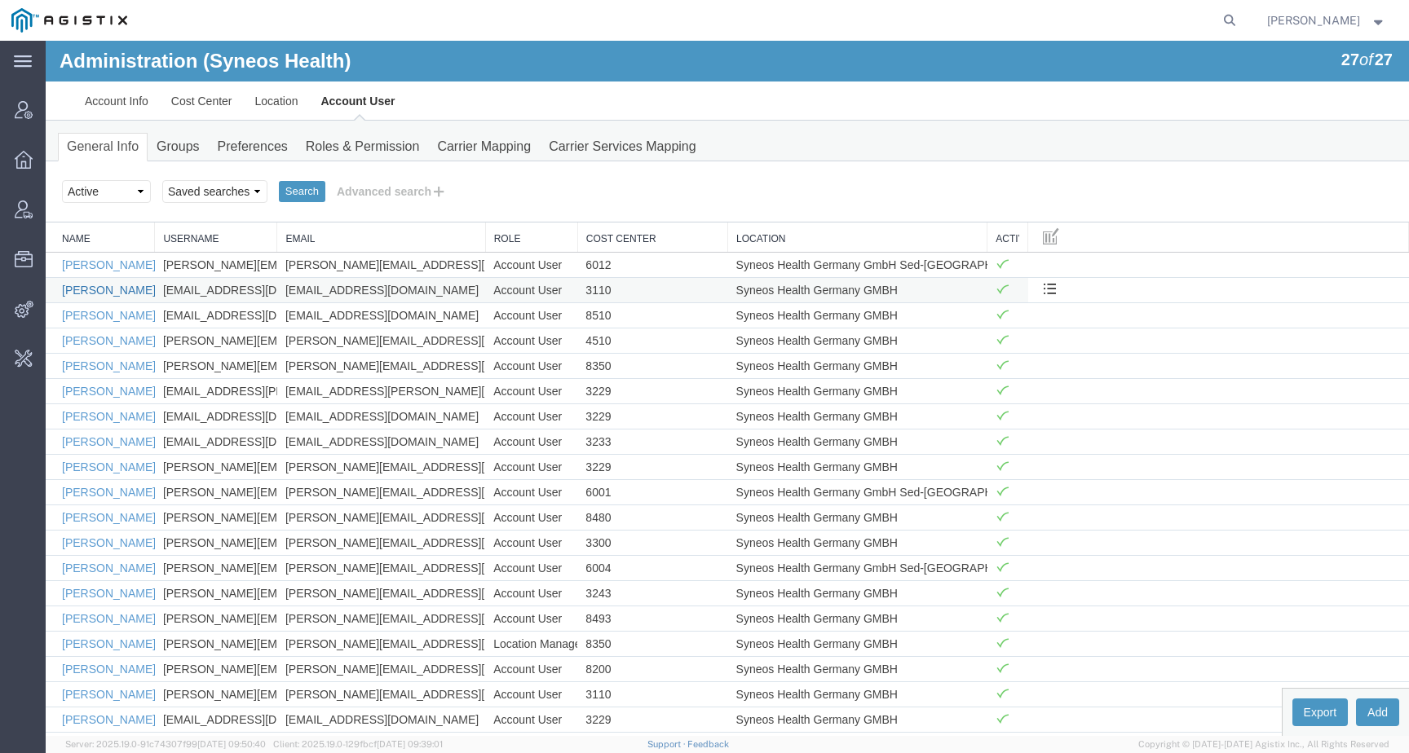
click at [121, 296] on link "[PERSON_NAME]" at bounding box center [109, 290] width 94 height 13
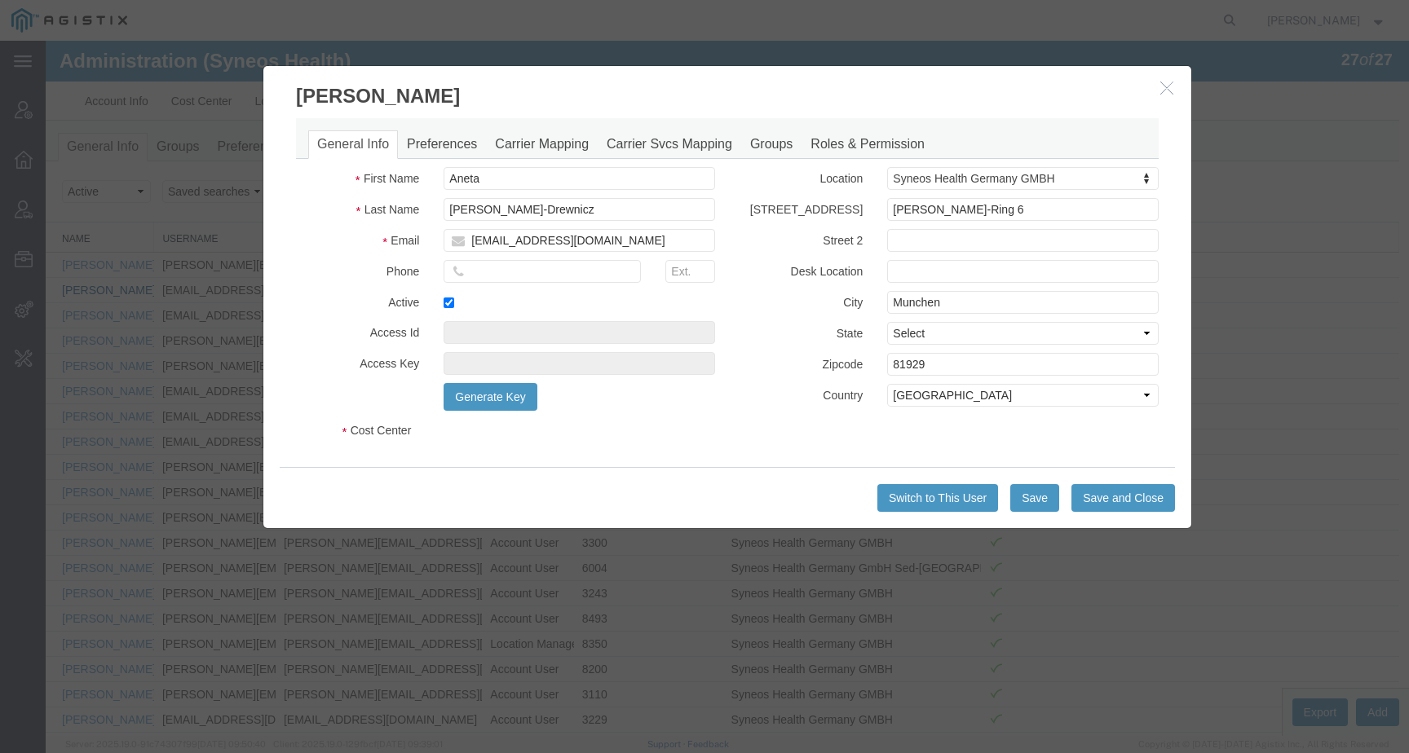
select select "DEPARTMENT"
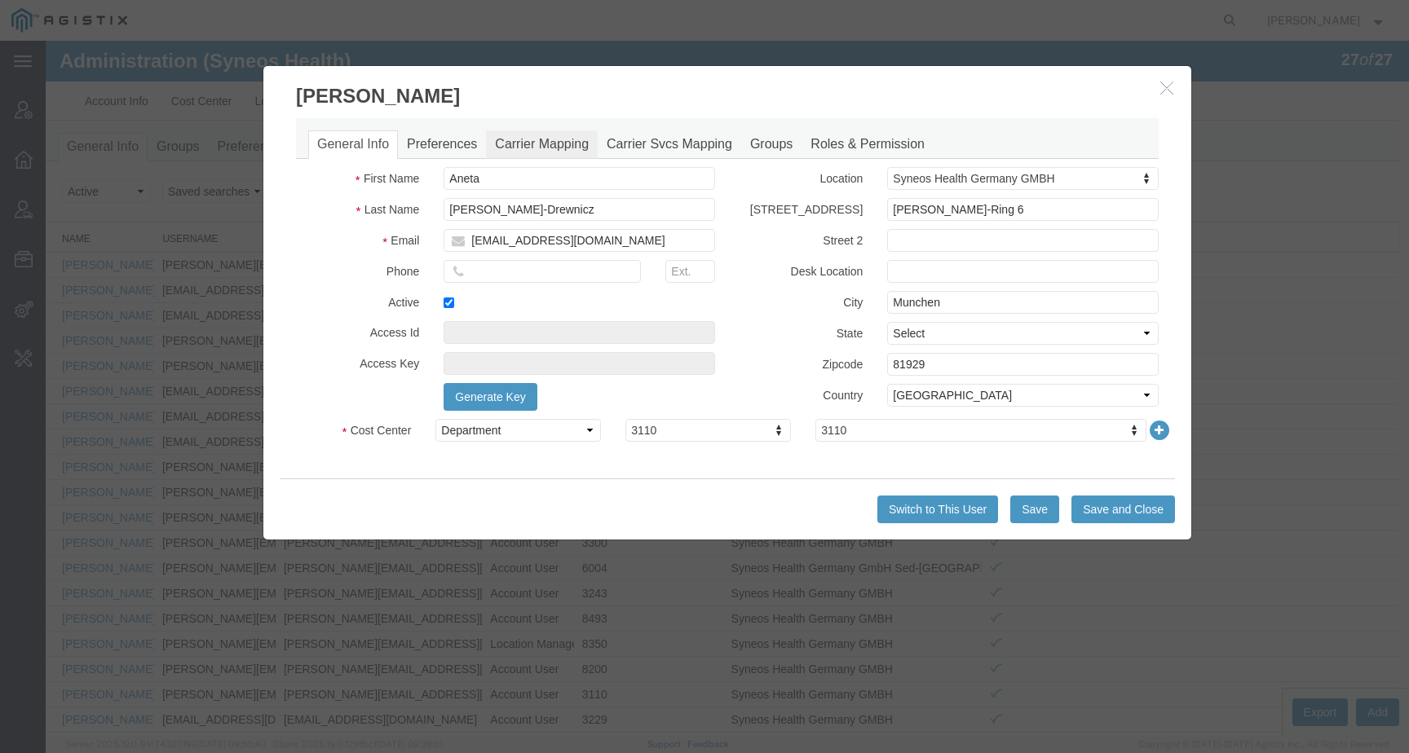
click at [523, 146] on link "Carrier Mapping" at bounding box center [542, 144] width 112 height 29
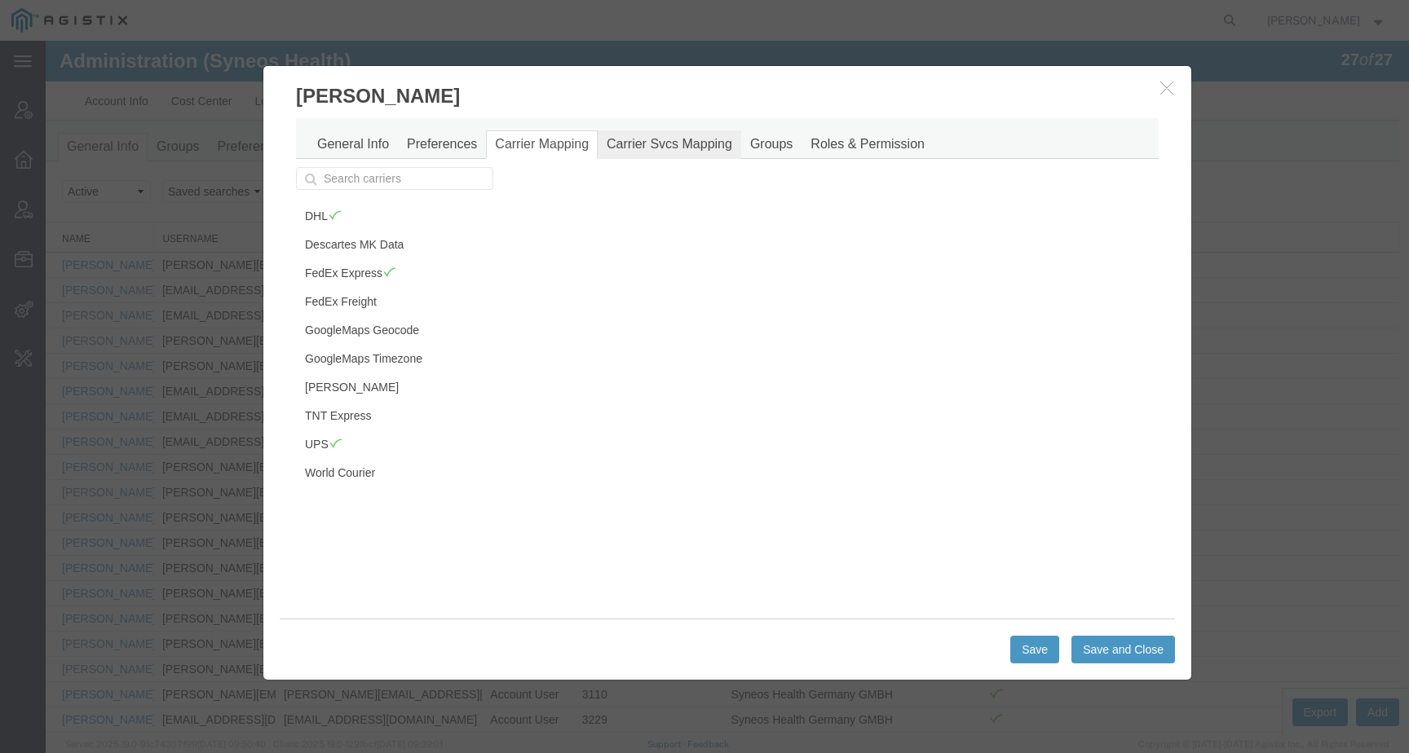
click at [642, 146] on link "Carrier Svcs Mapping" at bounding box center [670, 144] width 144 height 29
click at [548, 139] on link "Carrier Mapping" at bounding box center [542, 144] width 112 height 29
click at [669, 145] on link "Carrier Svcs Mapping" at bounding box center [670, 144] width 144 height 29
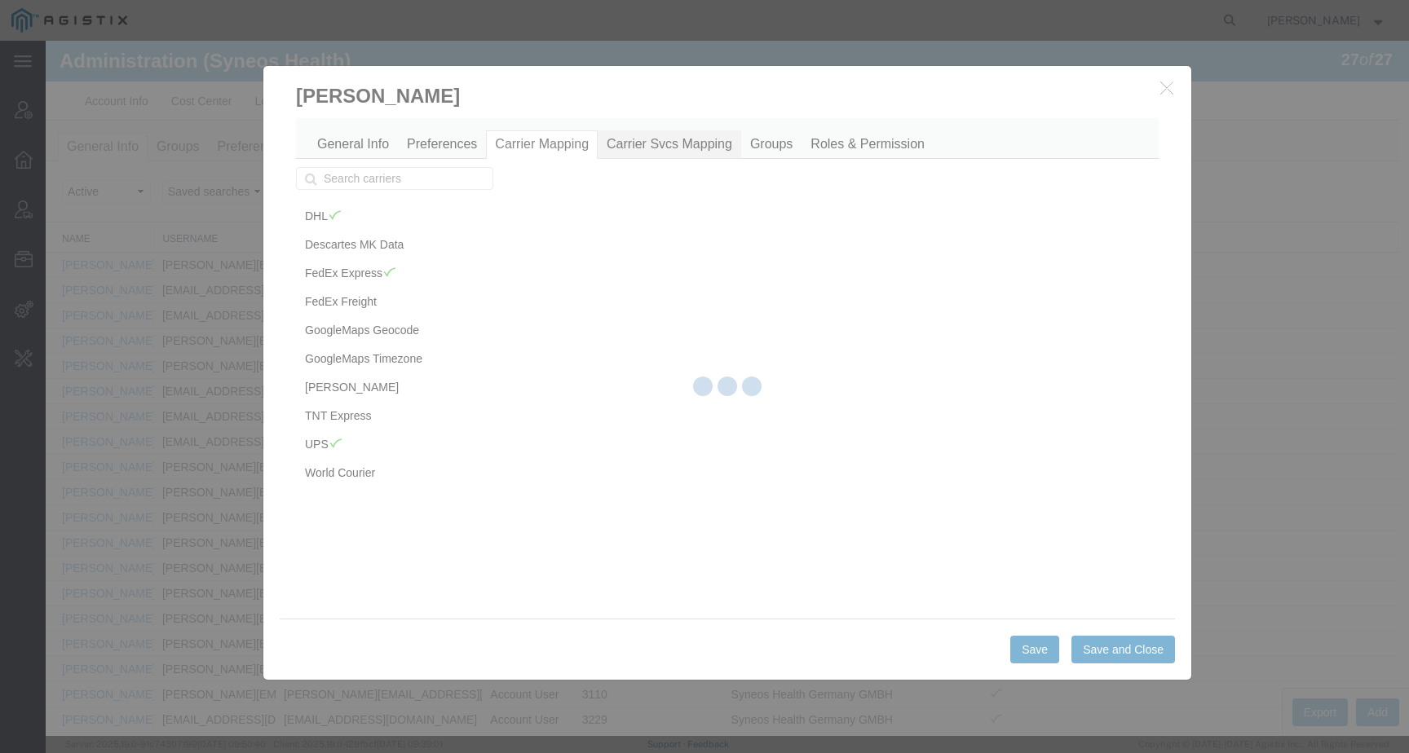
click at [669, 145] on div at bounding box center [727, 389] width 1363 height 696
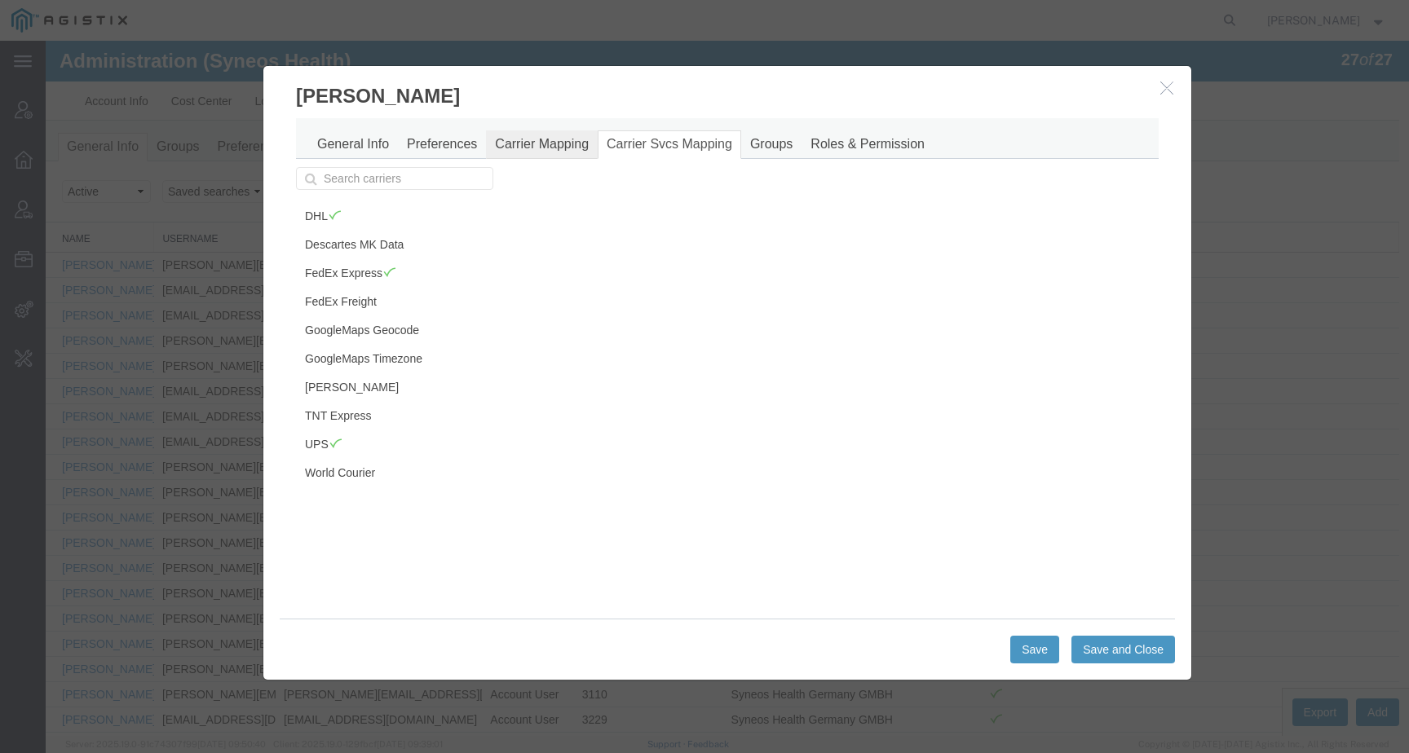
click at [581, 147] on link "Carrier Mapping" at bounding box center [542, 144] width 112 height 29
click at [329, 217] on span at bounding box center [335, 215] width 14 height 12
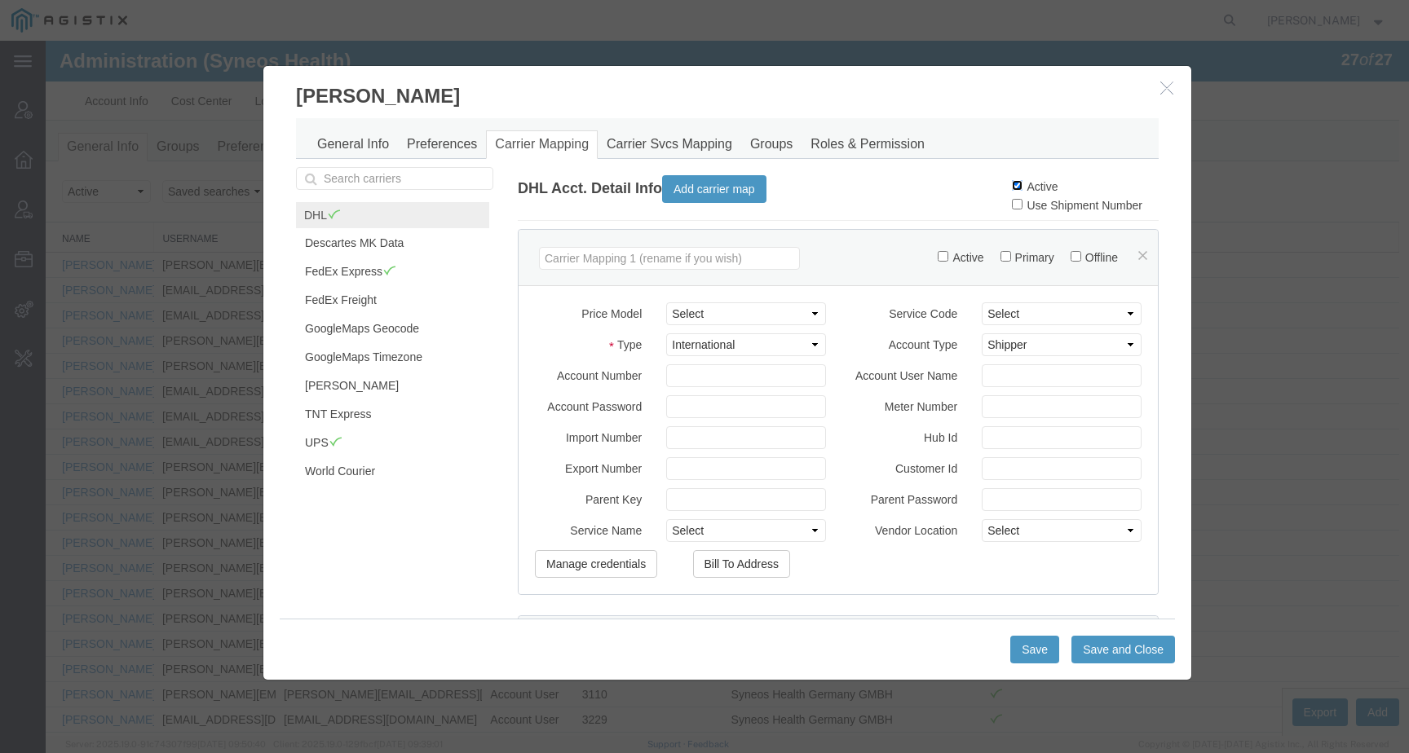
click at [1012, 188] on input "Active" at bounding box center [1017, 185] width 11 height 11
checkbox input "false"
click at [1028, 647] on button "Save" at bounding box center [1034, 650] width 49 height 28
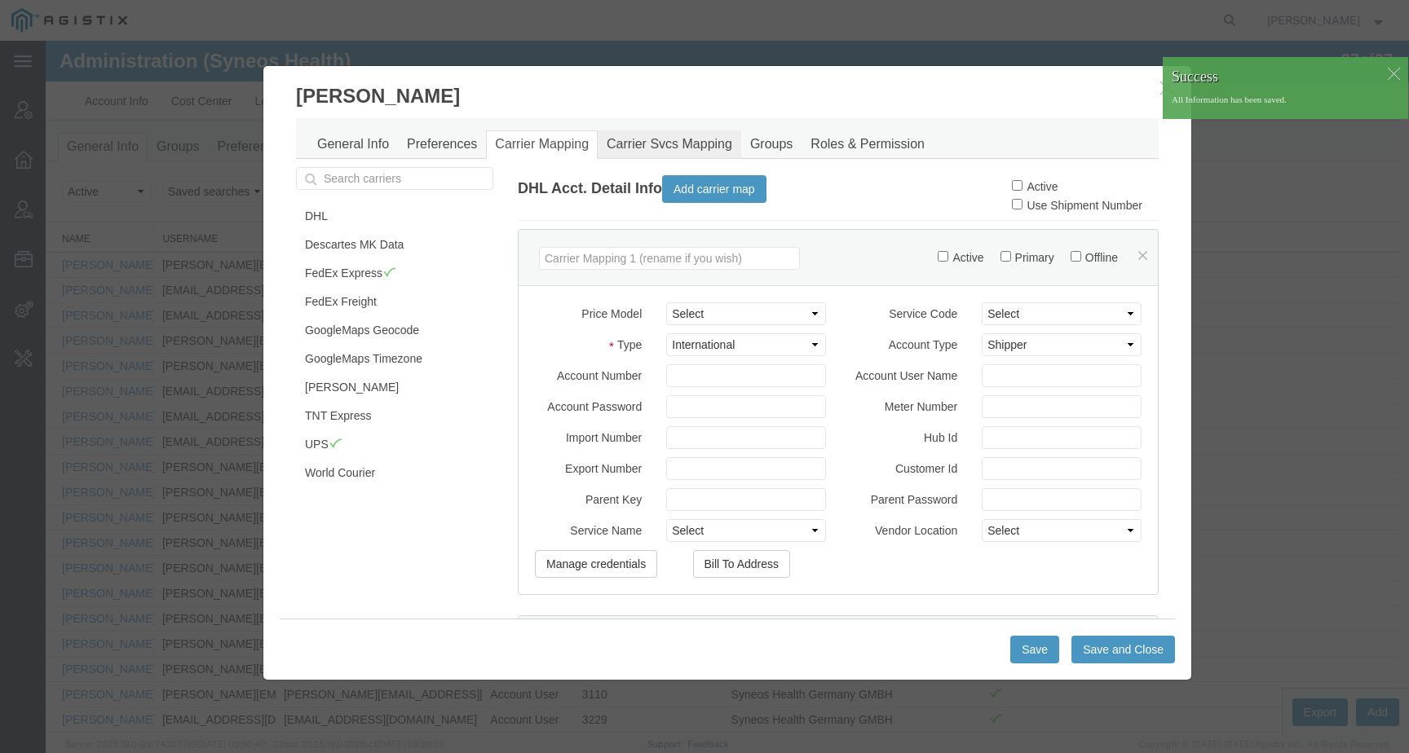
click at [657, 140] on link "Carrier Svcs Mapping" at bounding box center [670, 144] width 144 height 29
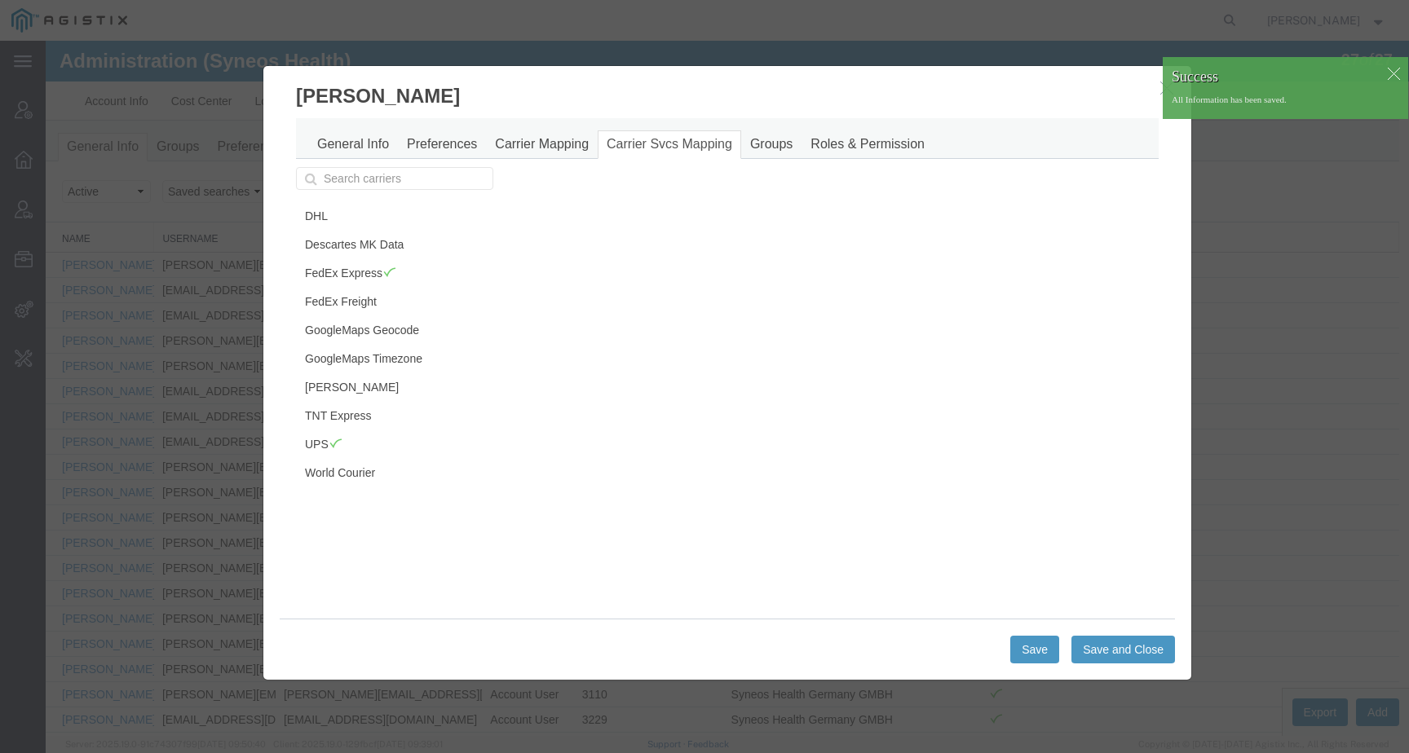
click at [1172, 92] on span "Success" at bounding box center [1286, 80] width 228 height 27
click at [1385, 75] on div at bounding box center [1393, 73] width 24 height 24
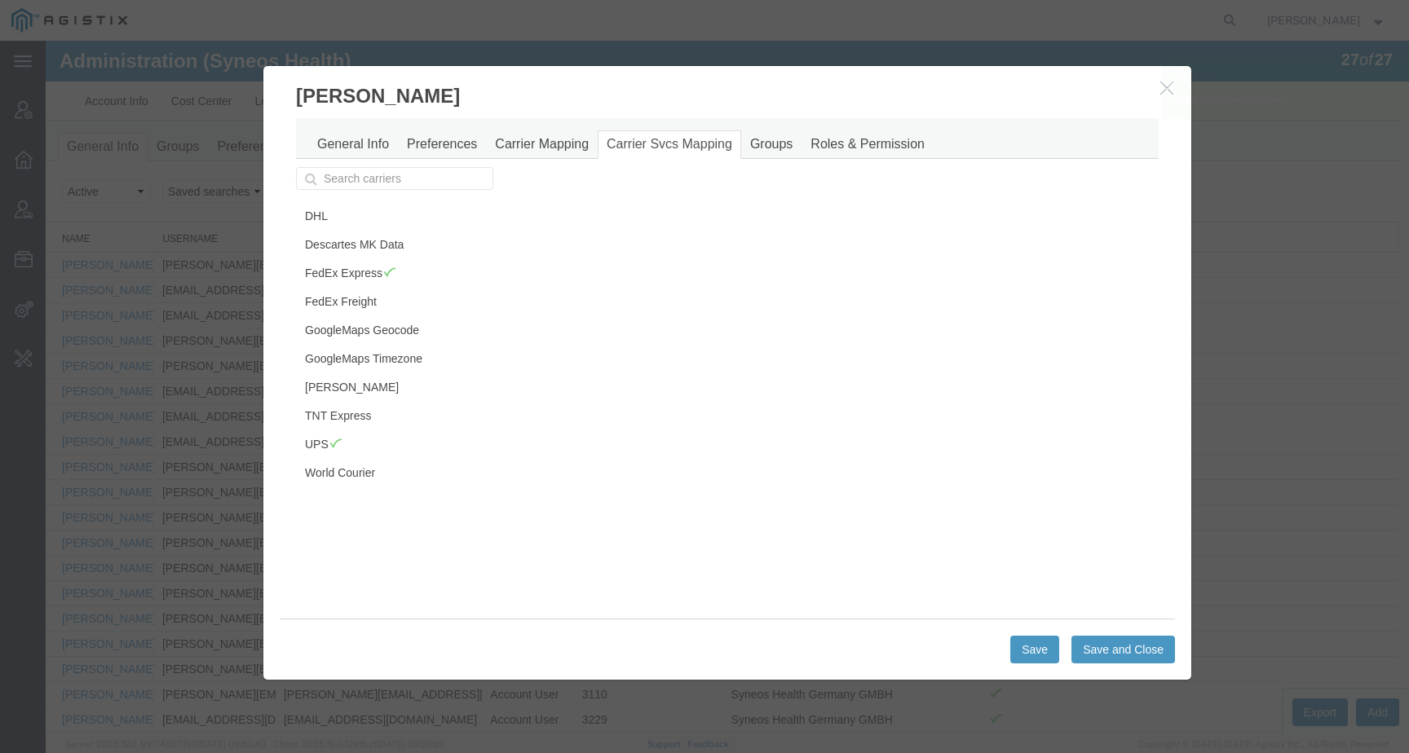
click at [1172, 91] on span "Success" at bounding box center [1286, 80] width 228 height 27
click at [1161, 85] on icon "button" at bounding box center [1166, 88] width 13 height 14
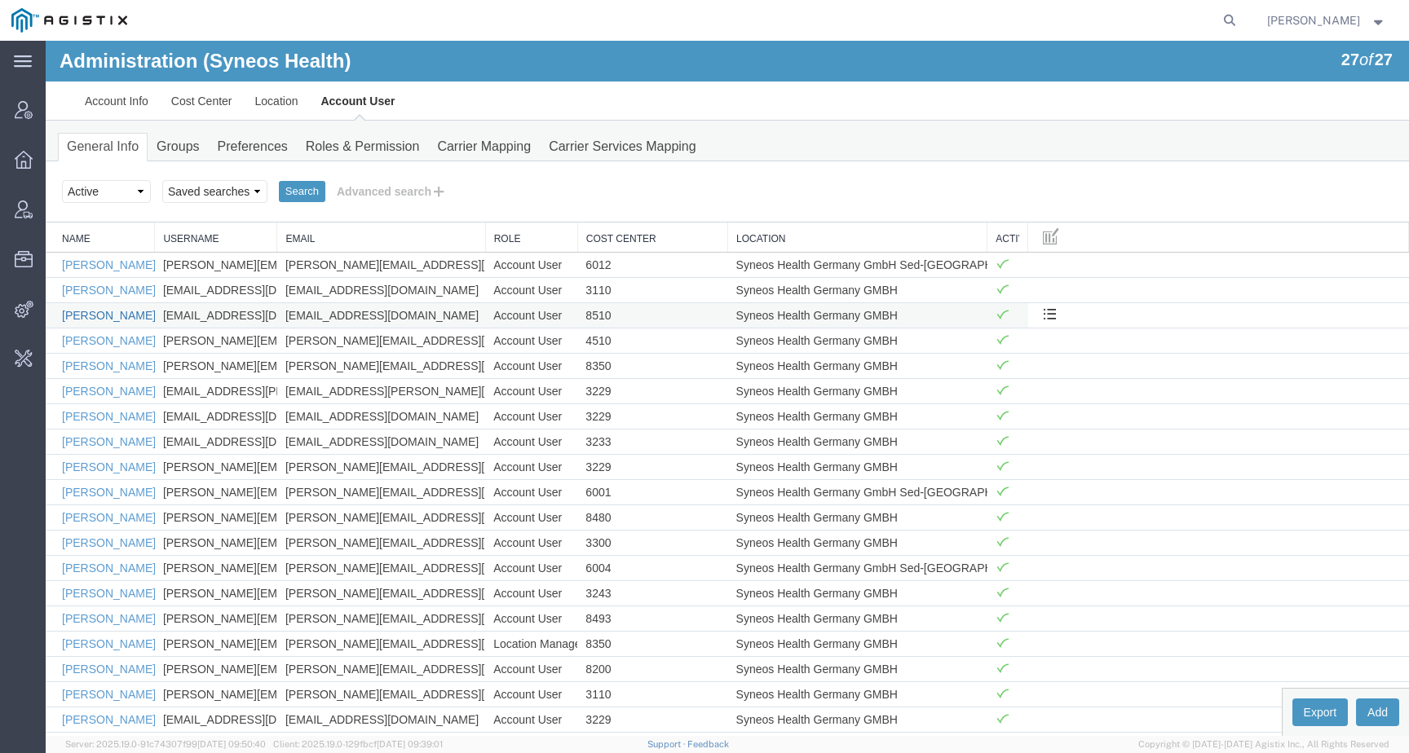
click at [87, 317] on link "Anett Sicher" at bounding box center [109, 315] width 94 height 13
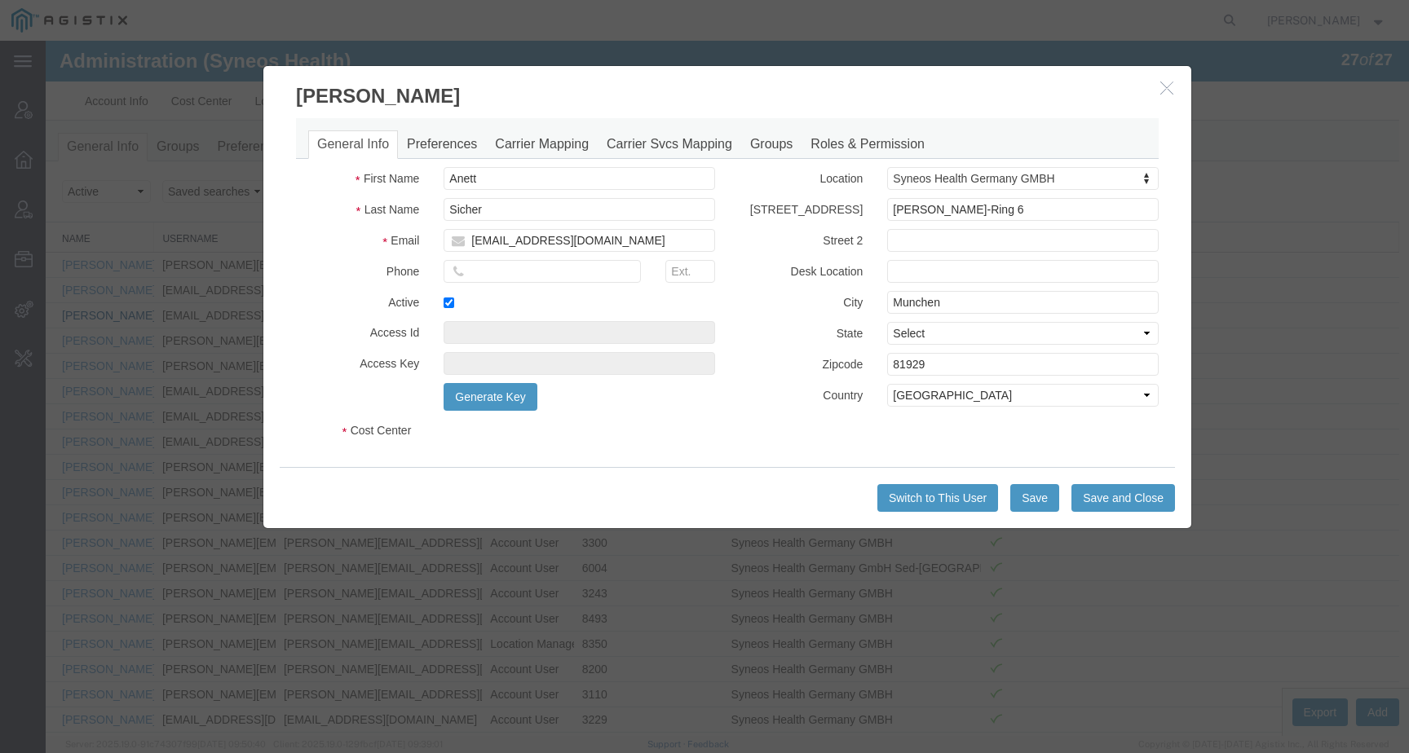
select select "DEPARTMENT"
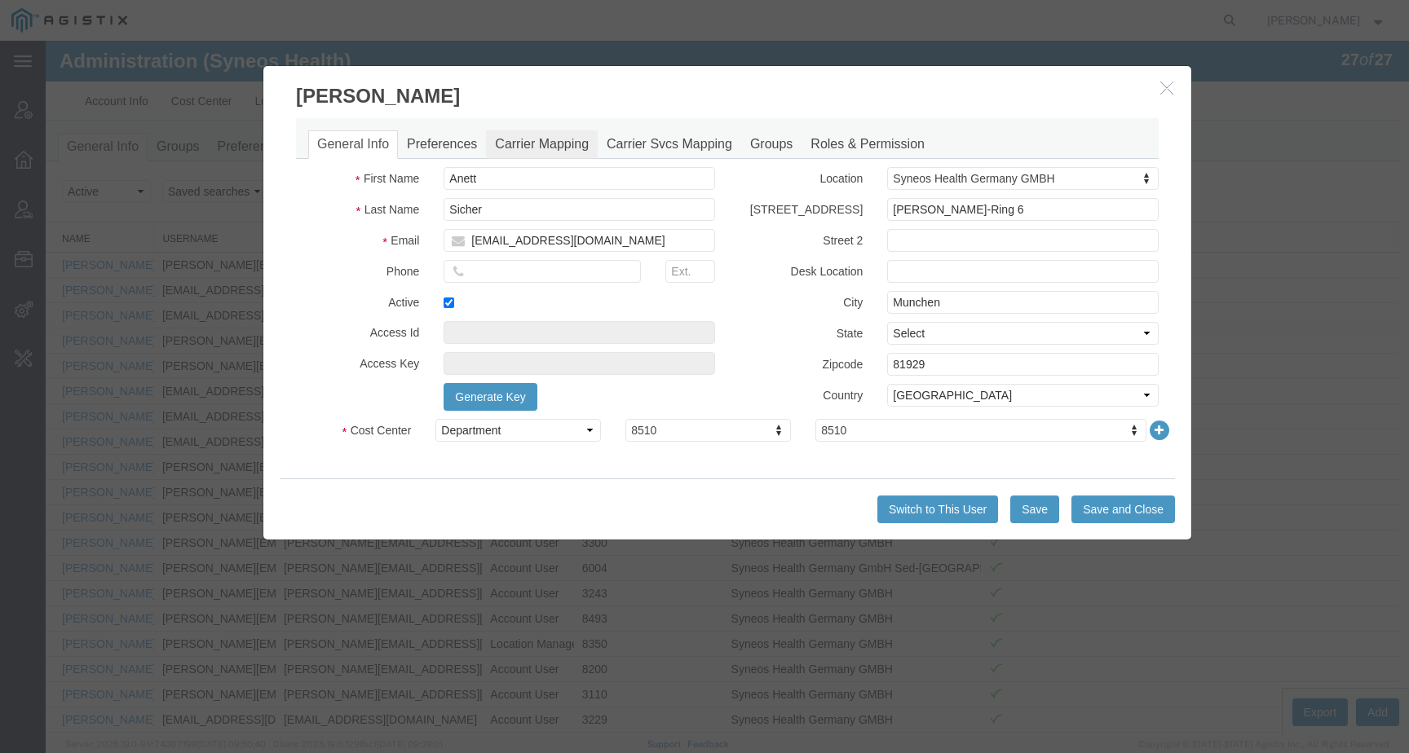
click at [511, 148] on link "Carrier Mapping" at bounding box center [542, 144] width 112 height 29
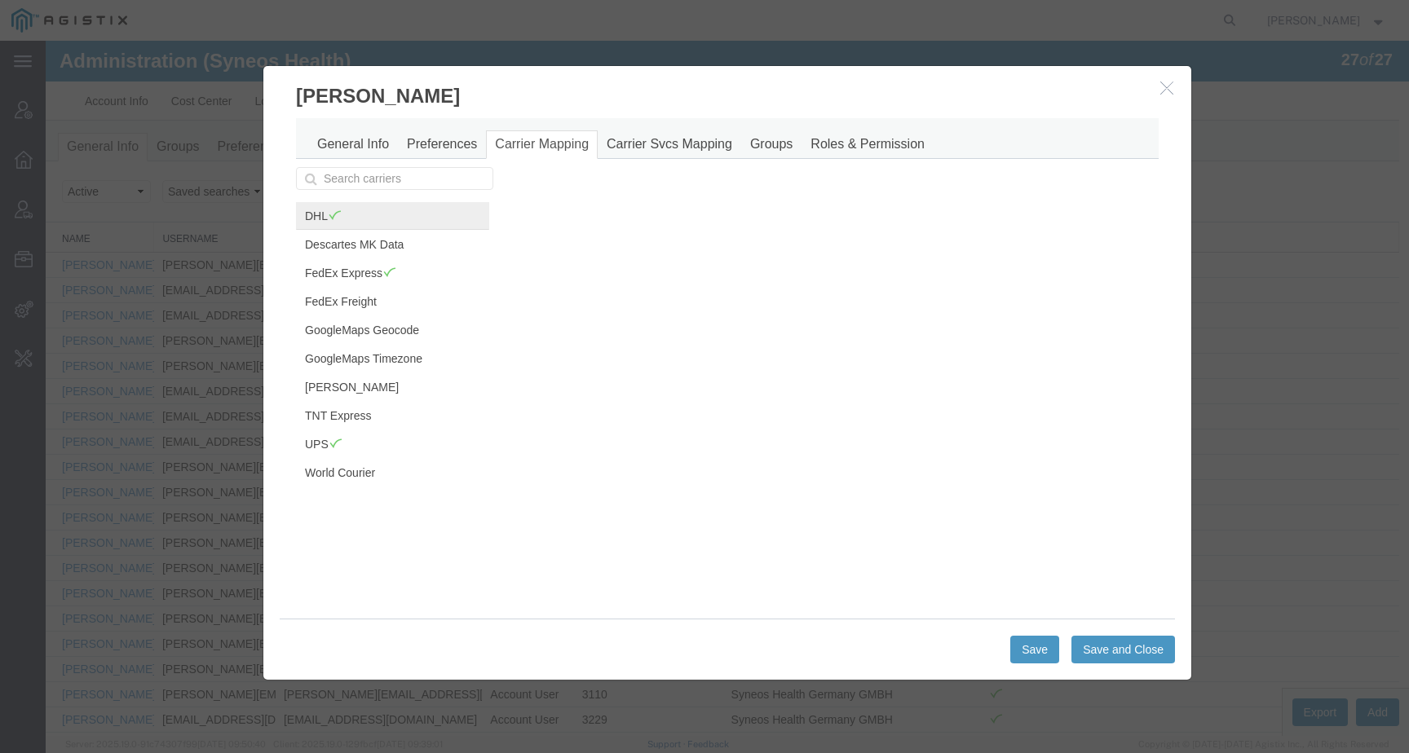
click at [332, 218] on span at bounding box center [335, 215] width 14 height 12
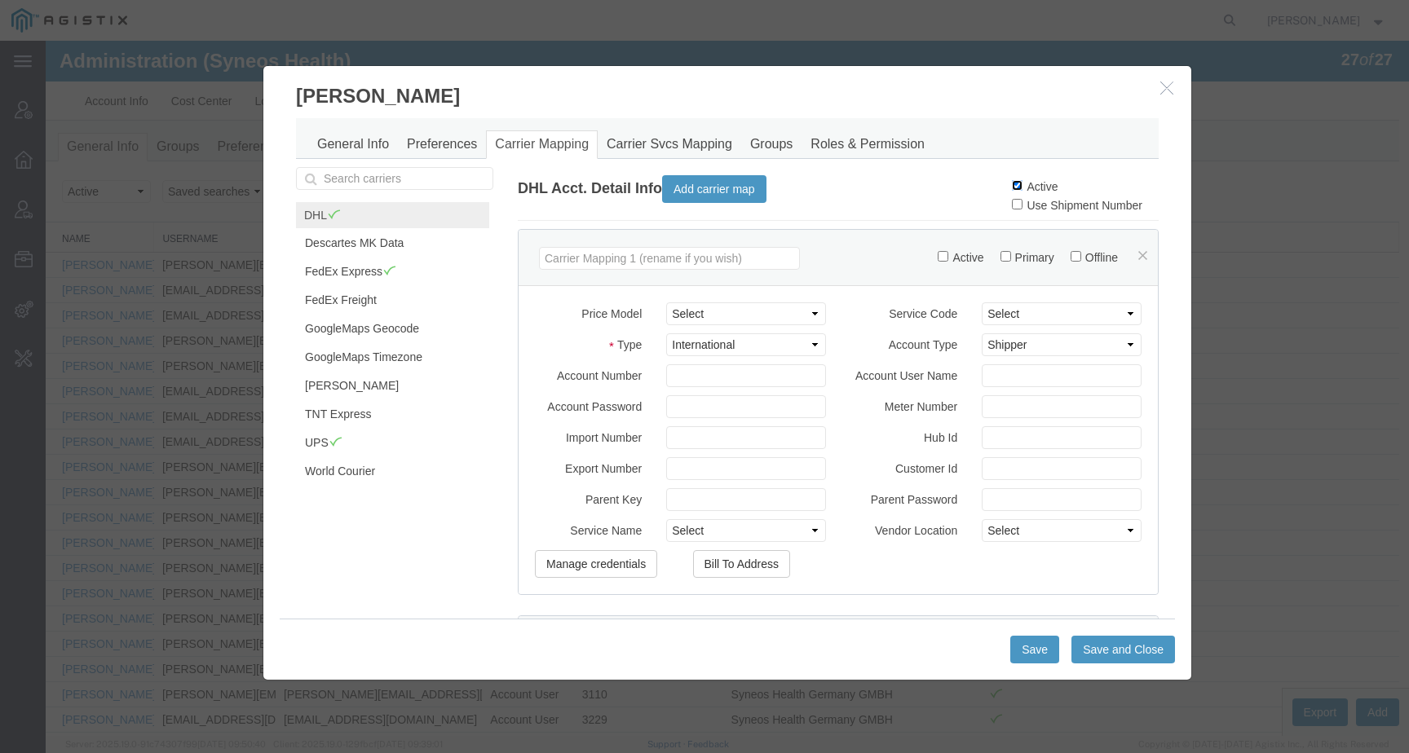
click at [1012, 186] on input "Active" at bounding box center [1017, 185] width 11 height 11
checkbox input "false"
click at [1036, 661] on button "Save" at bounding box center [1034, 650] width 49 height 28
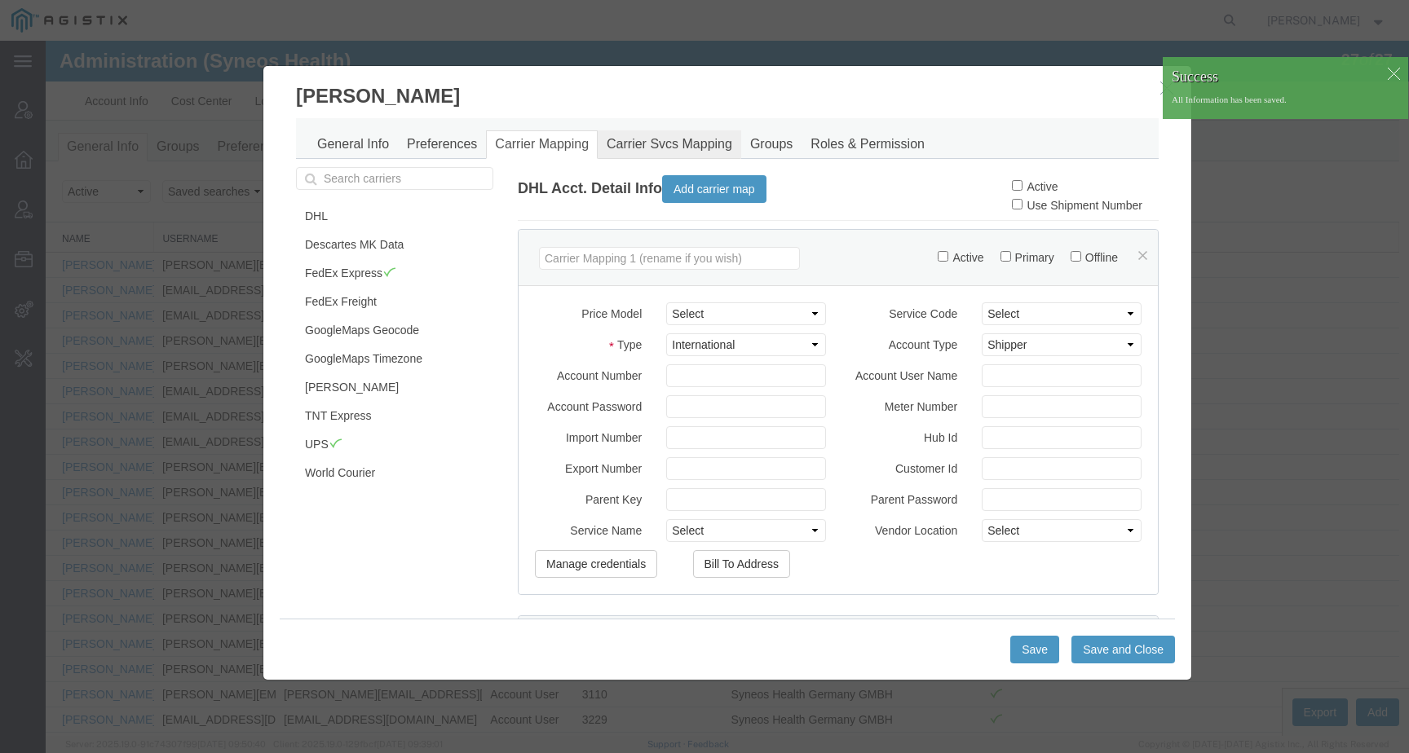
click at [632, 143] on link "Carrier Svcs Mapping" at bounding box center [670, 144] width 144 height 29
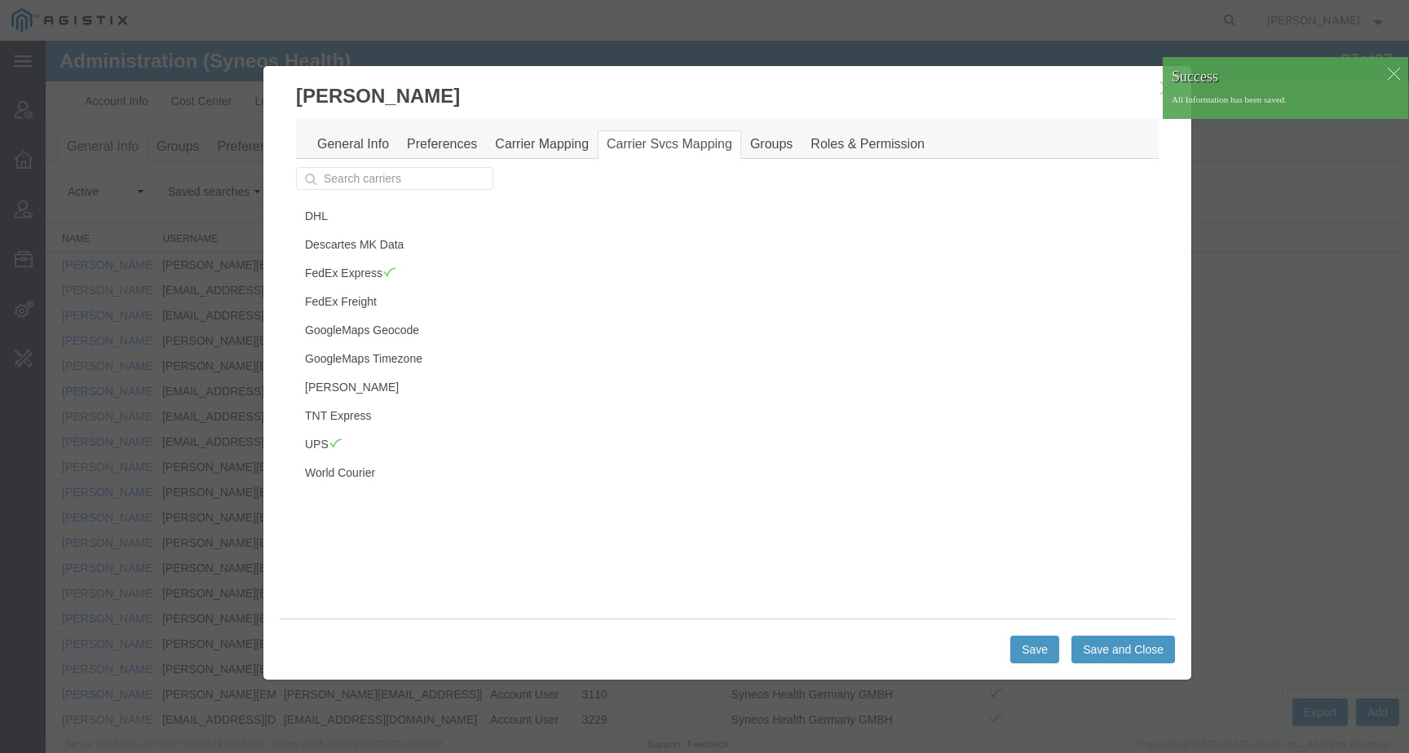
click at [1384, 73] on div at bounding box center [1393, 73] width 24 height 24
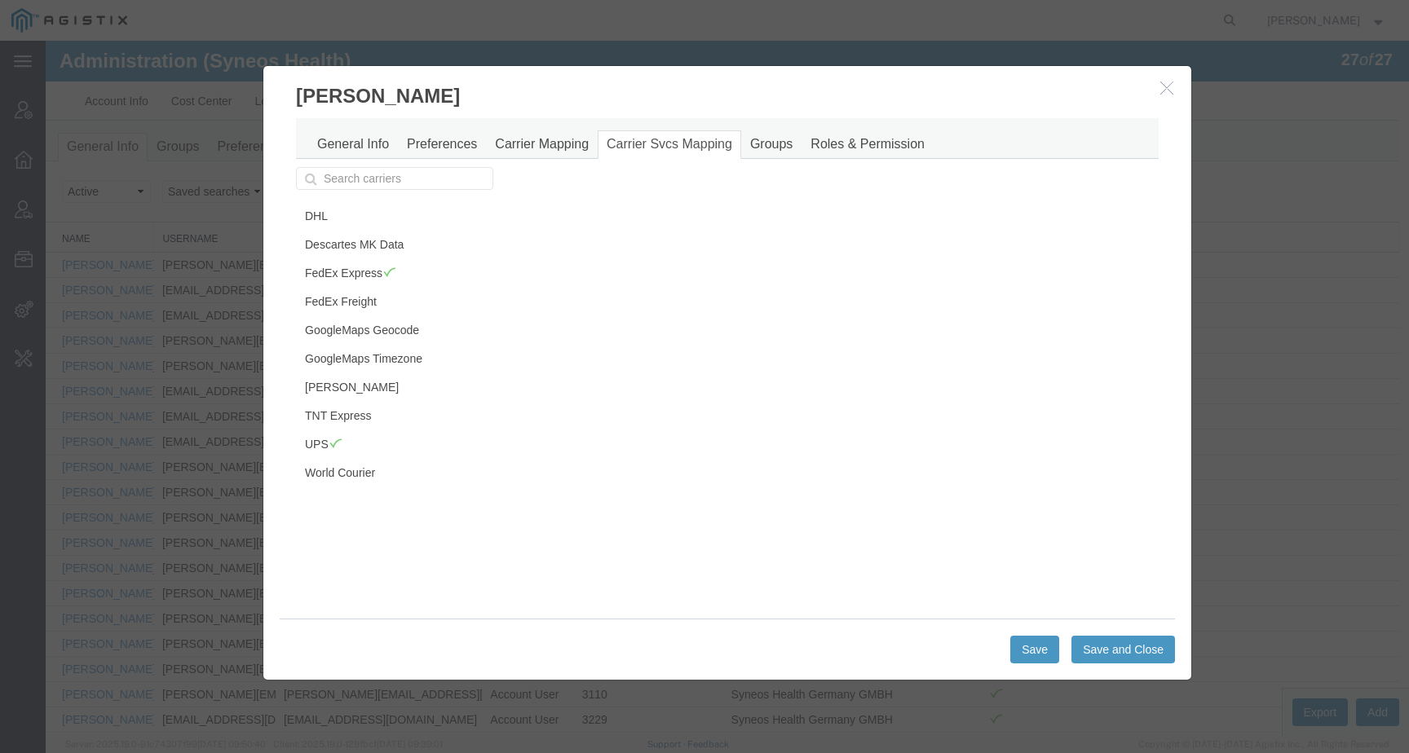
click at [1160, 86] on icon "button" at bounding box center [1166, 88] width 13 height 14
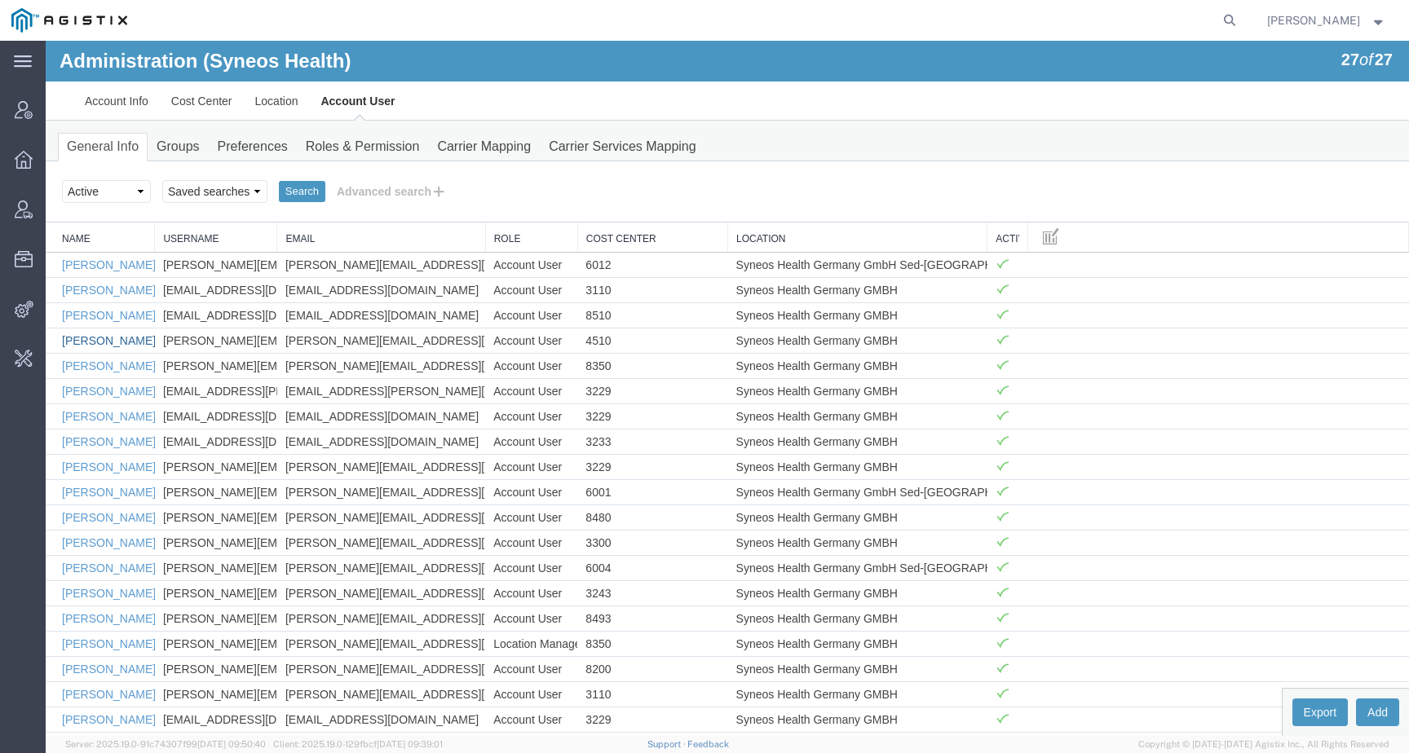
click at [110, 341] on link "Antoine Kouwonou" at bounding box center [109, 340] width 94 height 13
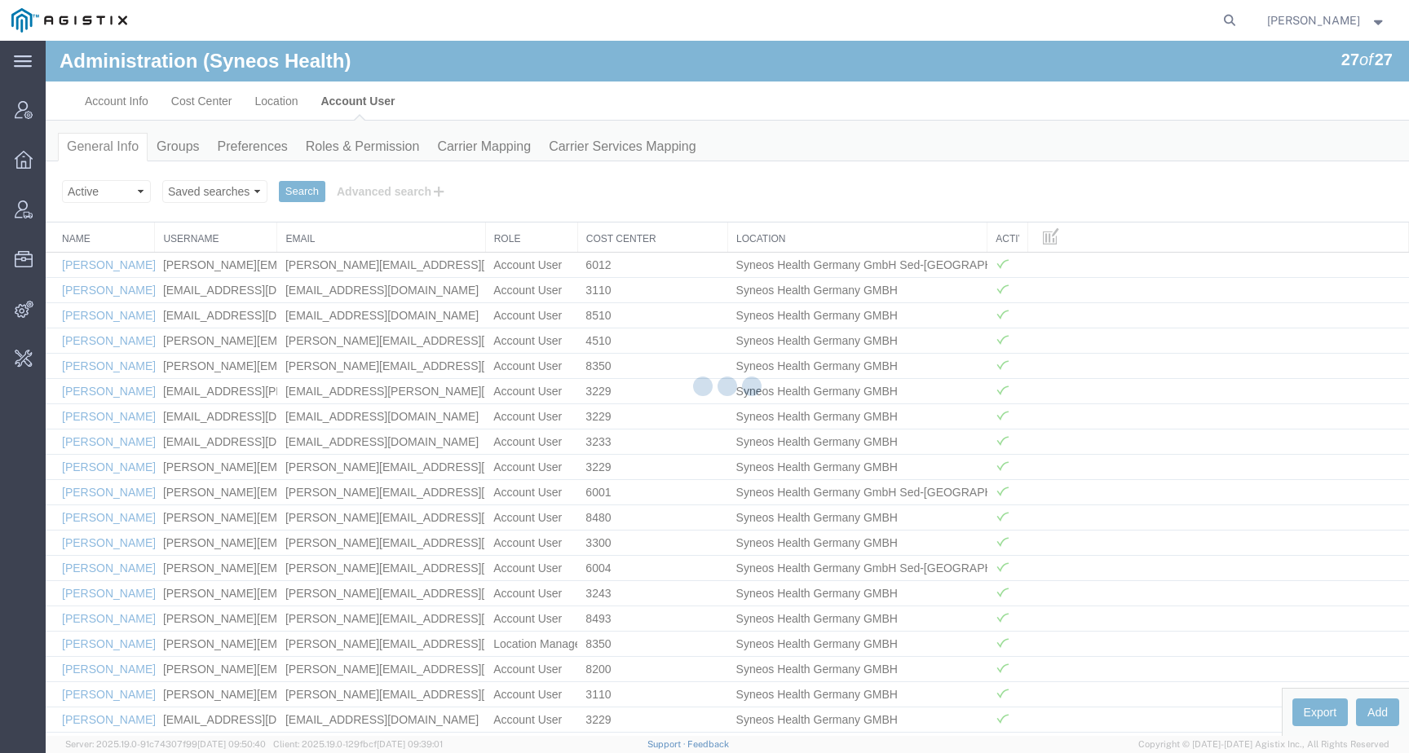
click at [46, 41] on div at bounding box center [46, 41] width 0 height 0
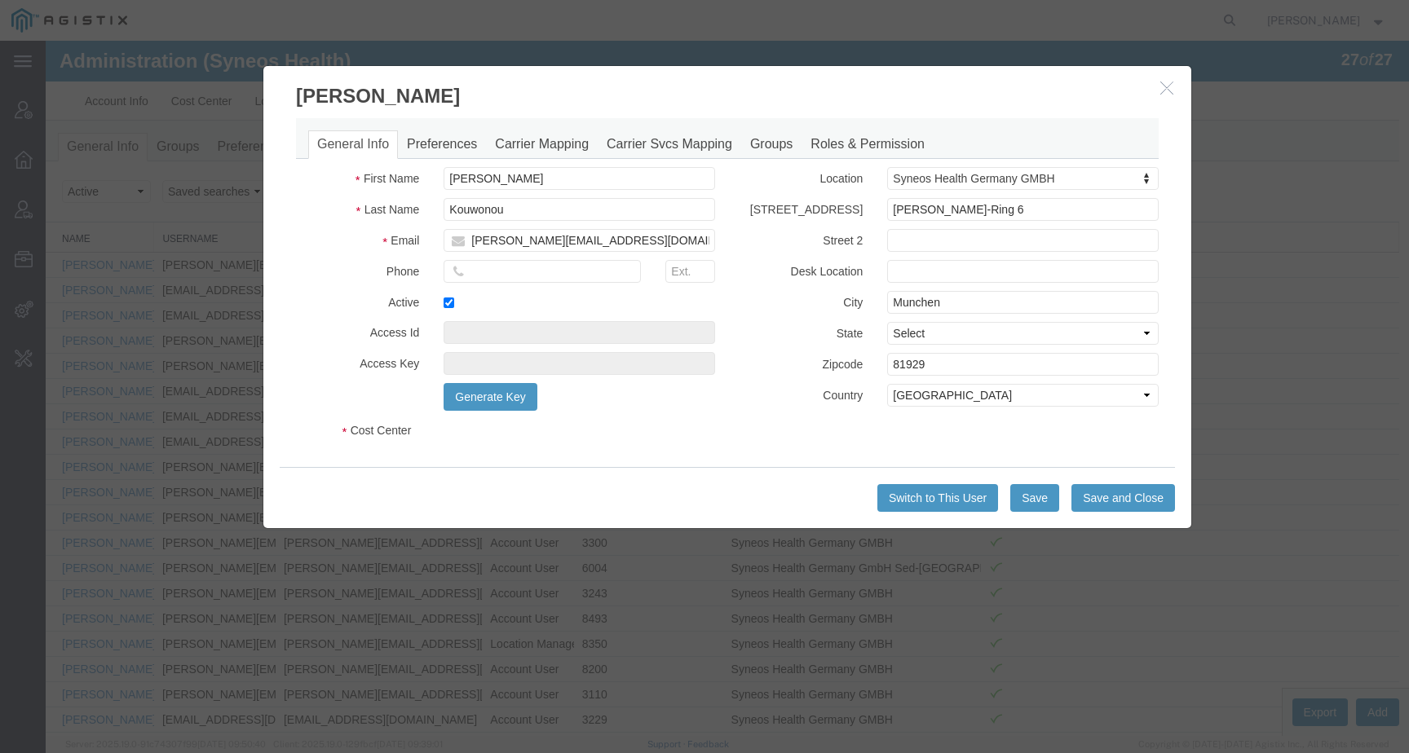
select select "DEPARTMENT"
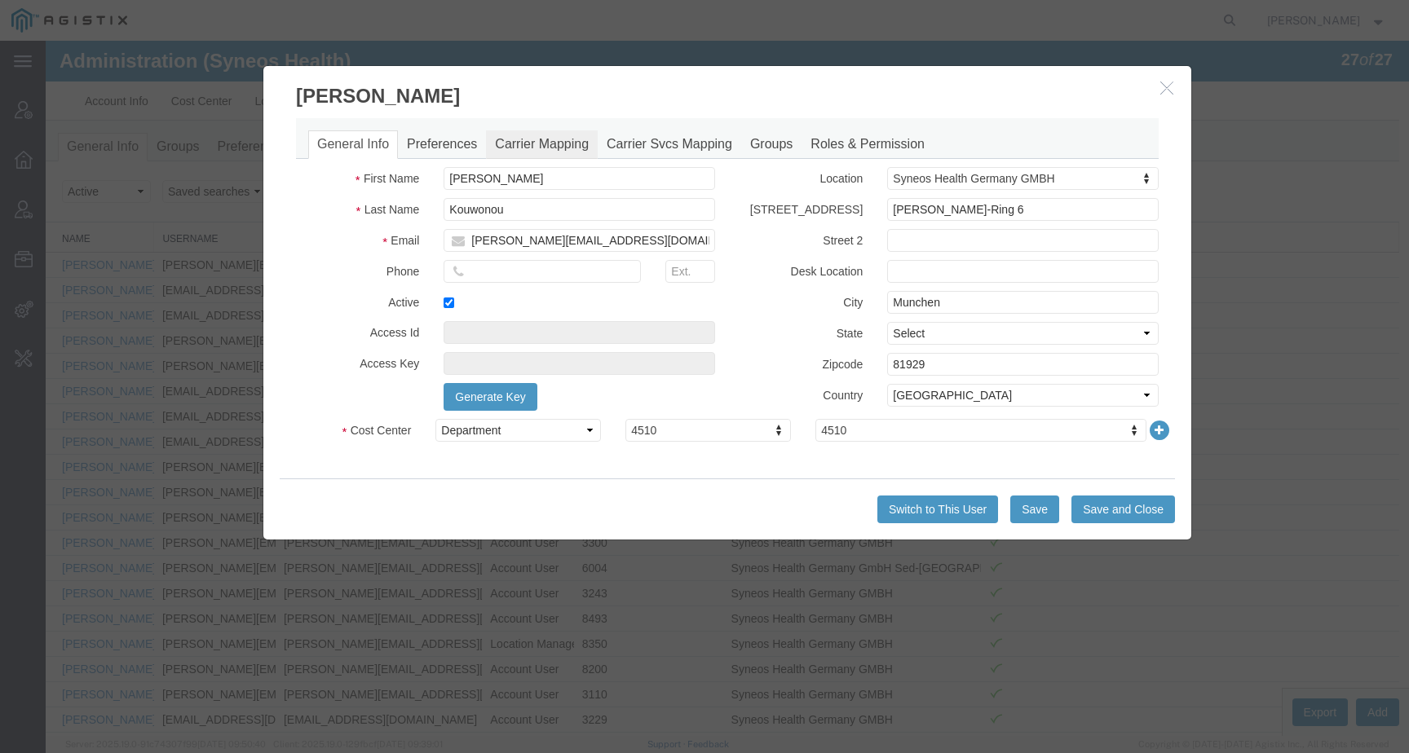
click at [546, 147] on link "Carrier Mapping" at bounding box center [542, 144] width 112 height 29
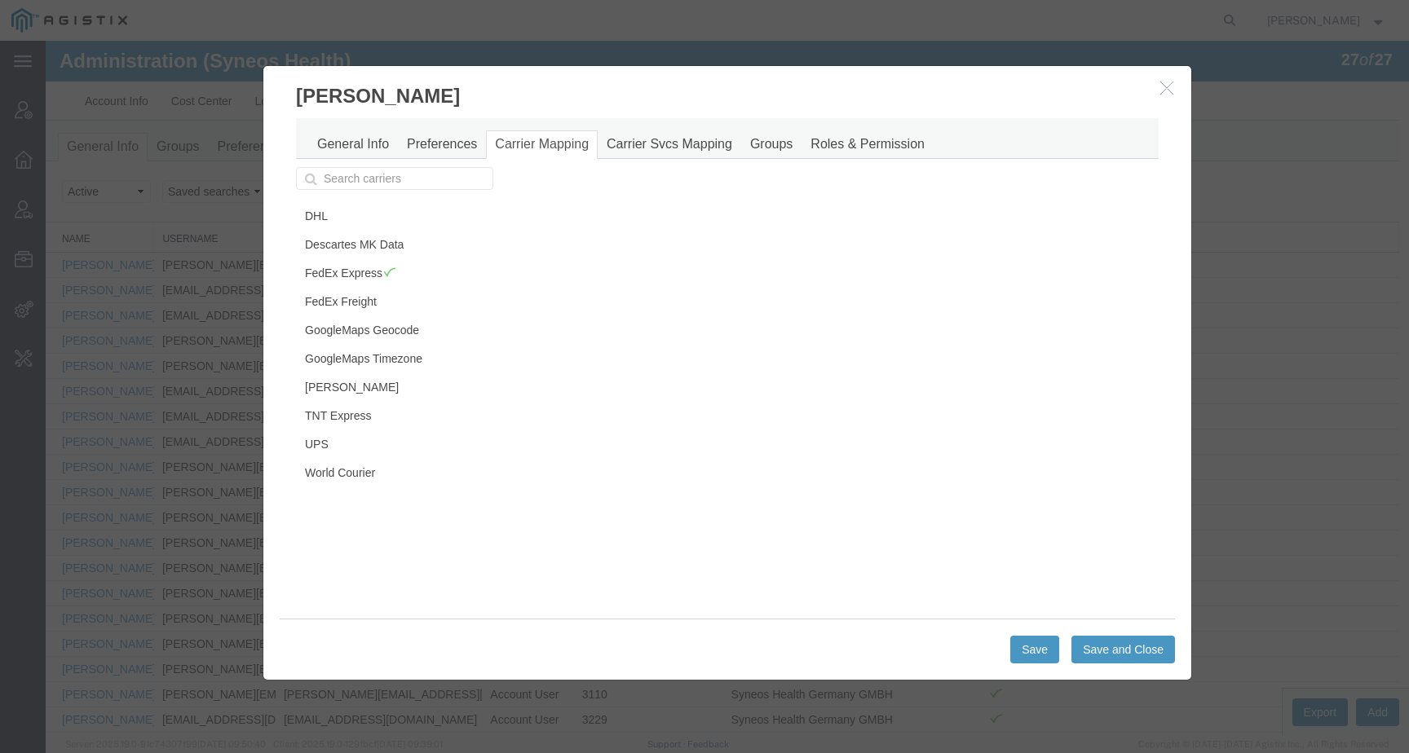
click at [1164, 91] on icon "button" at bounding box center [1166, 88] width 13 height 14
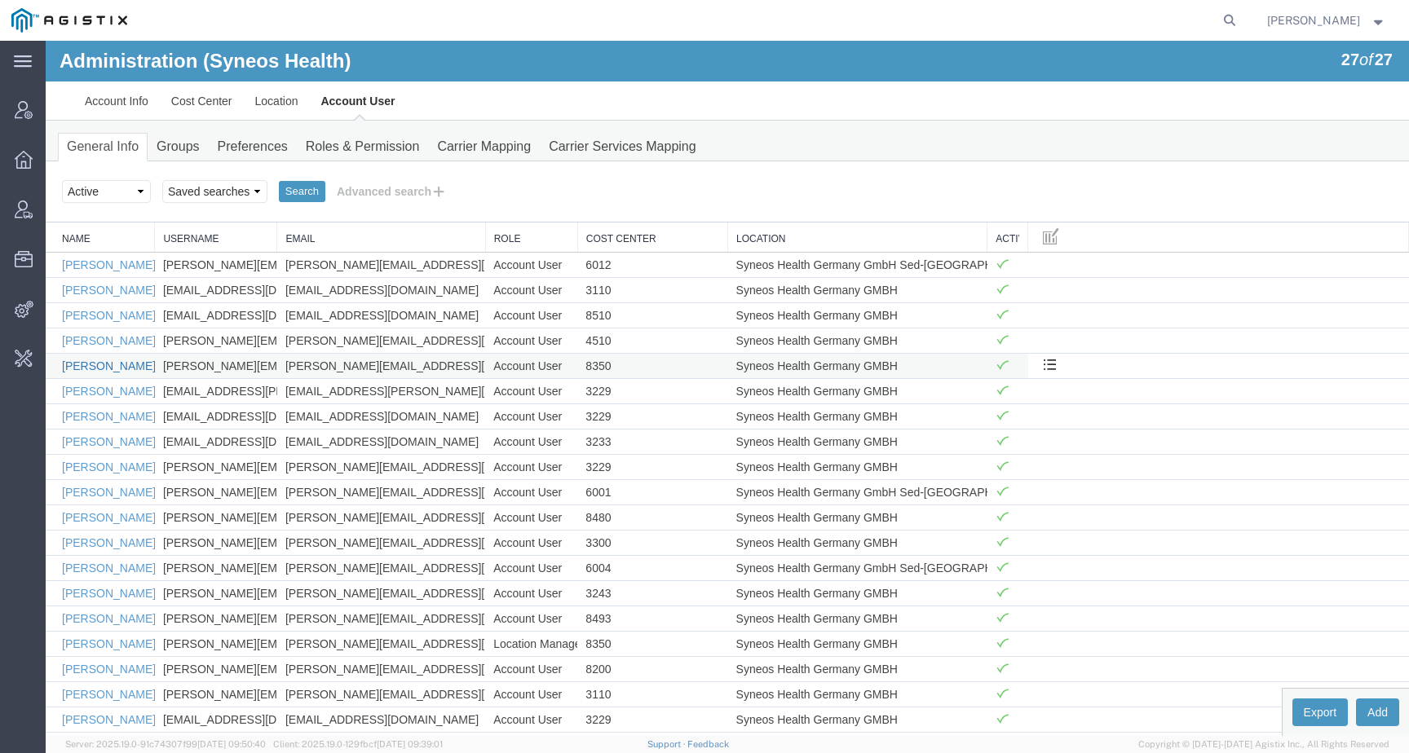
click at [86, 364] on link "Bettina Wienchol" at bounding box center [109, 366] width 94 height 13
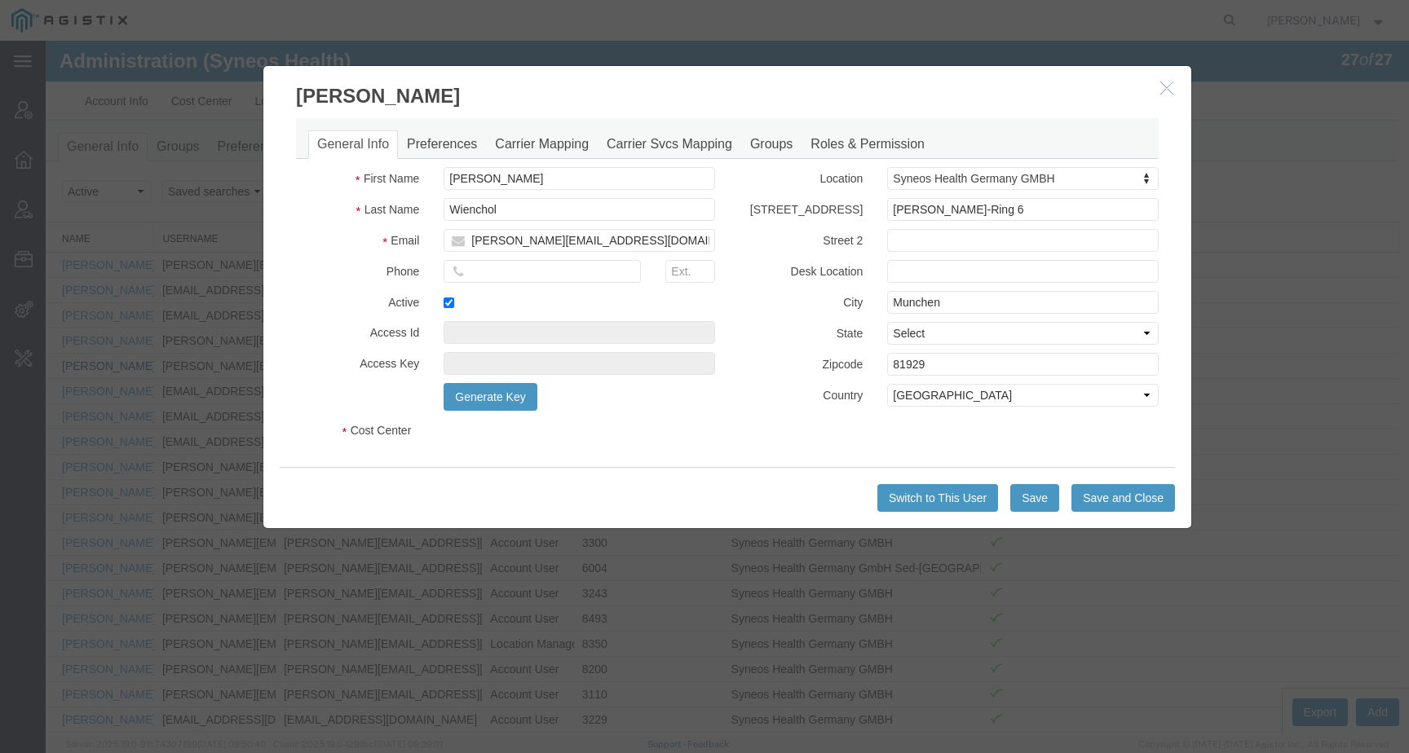
select select "DEPARTMENT"
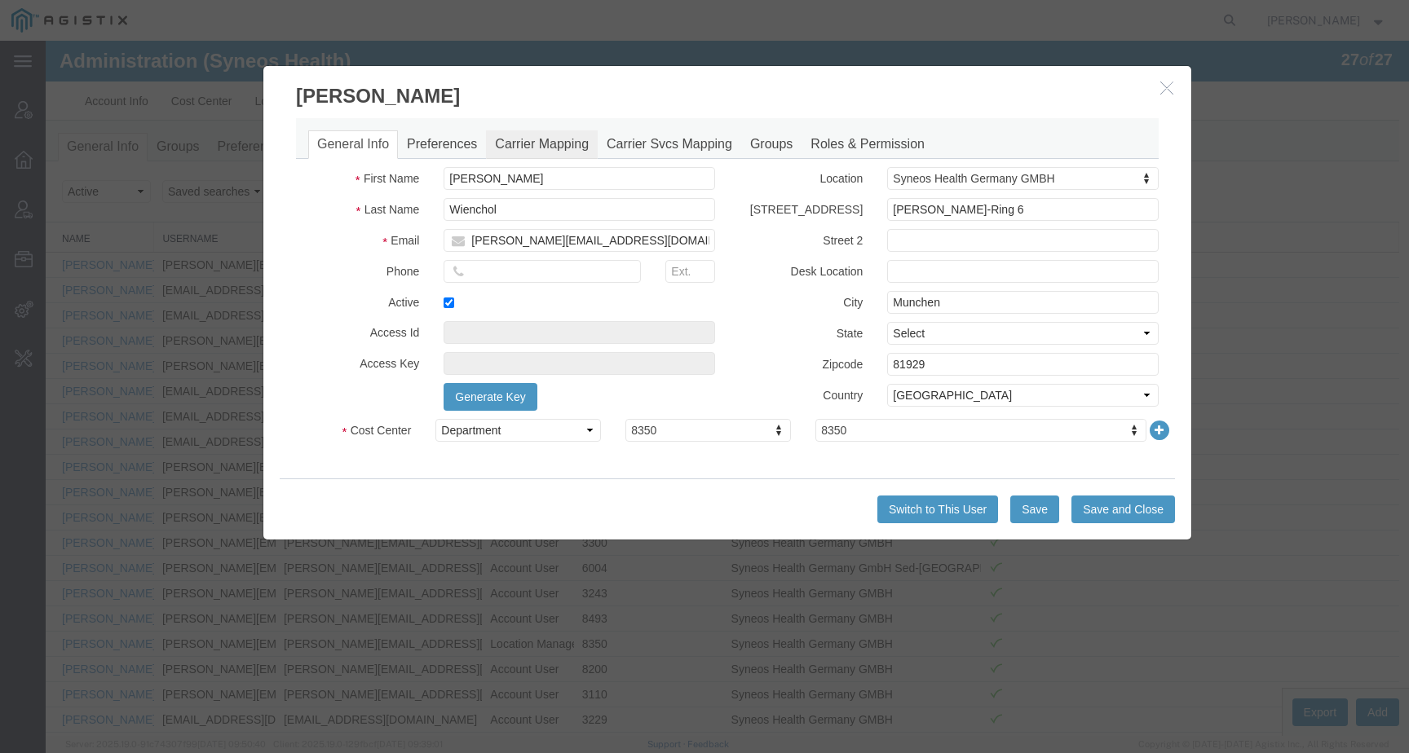
click at [522, 135] on link "Carrier Mapping" at bounding box center [542, 144] width 112 height 29
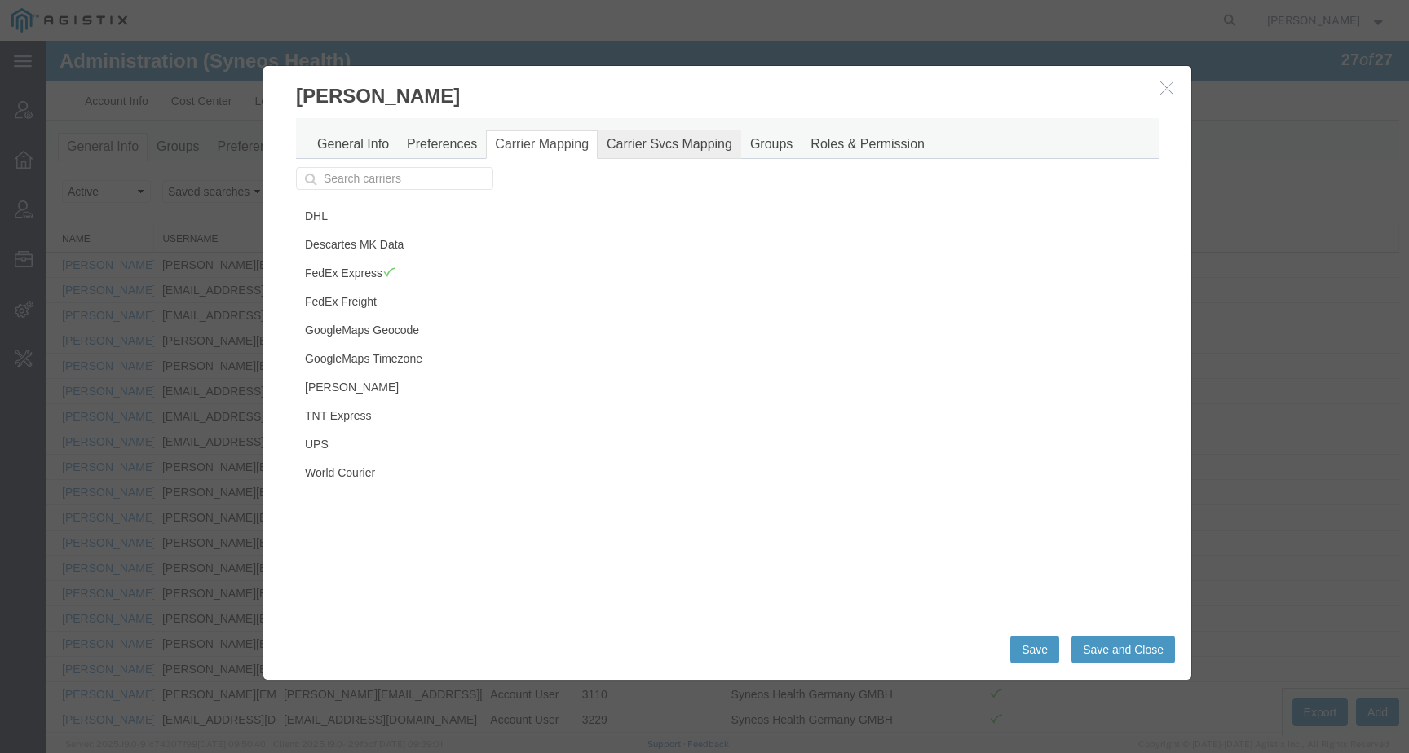
click at [654, 156] on link "Carrier Svcs Mapping" at bounding box center [670, 144] width 144 height 29
click at [1162, 94] on icon "button" at bounding box center [1166, 88] width 13 height 14
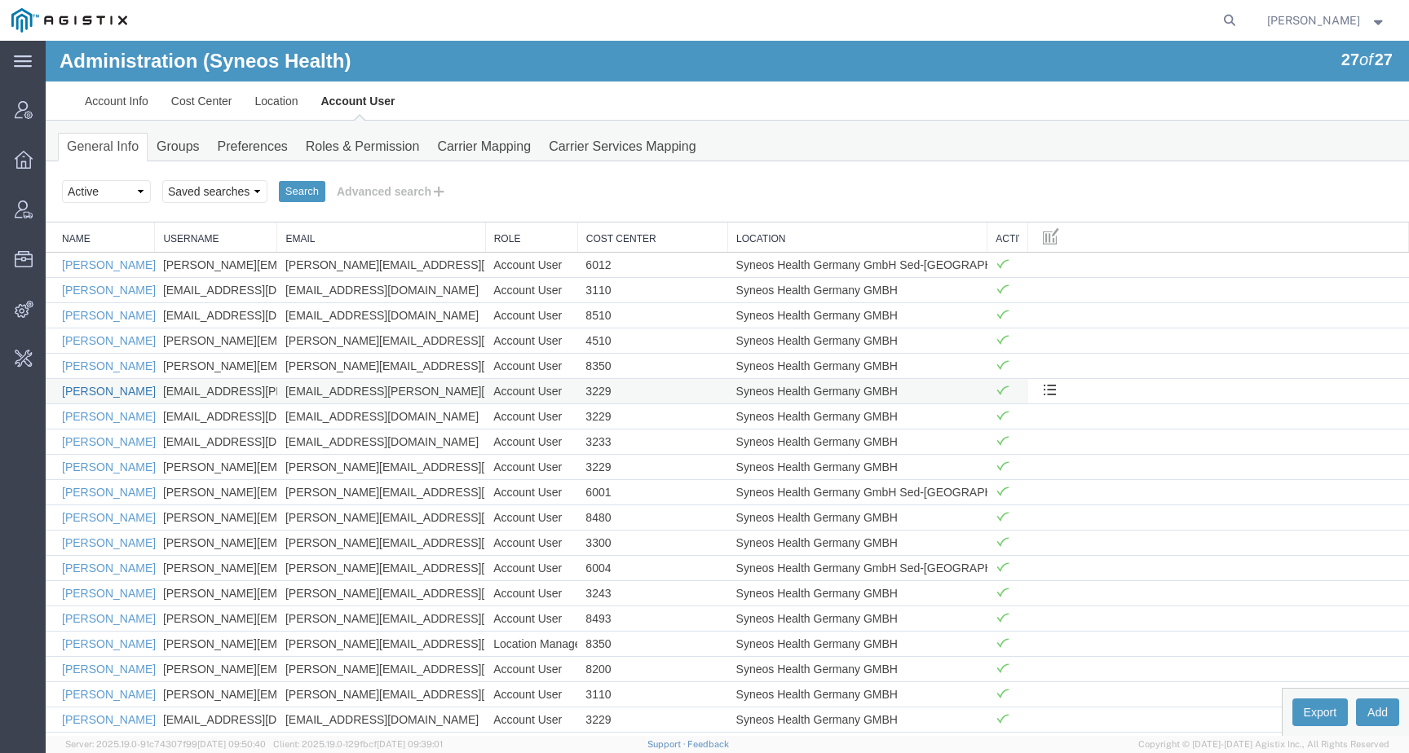
click at [68, 387] on link "Birgit Krauch" at bounding box center [109, 391] width 94 height 13
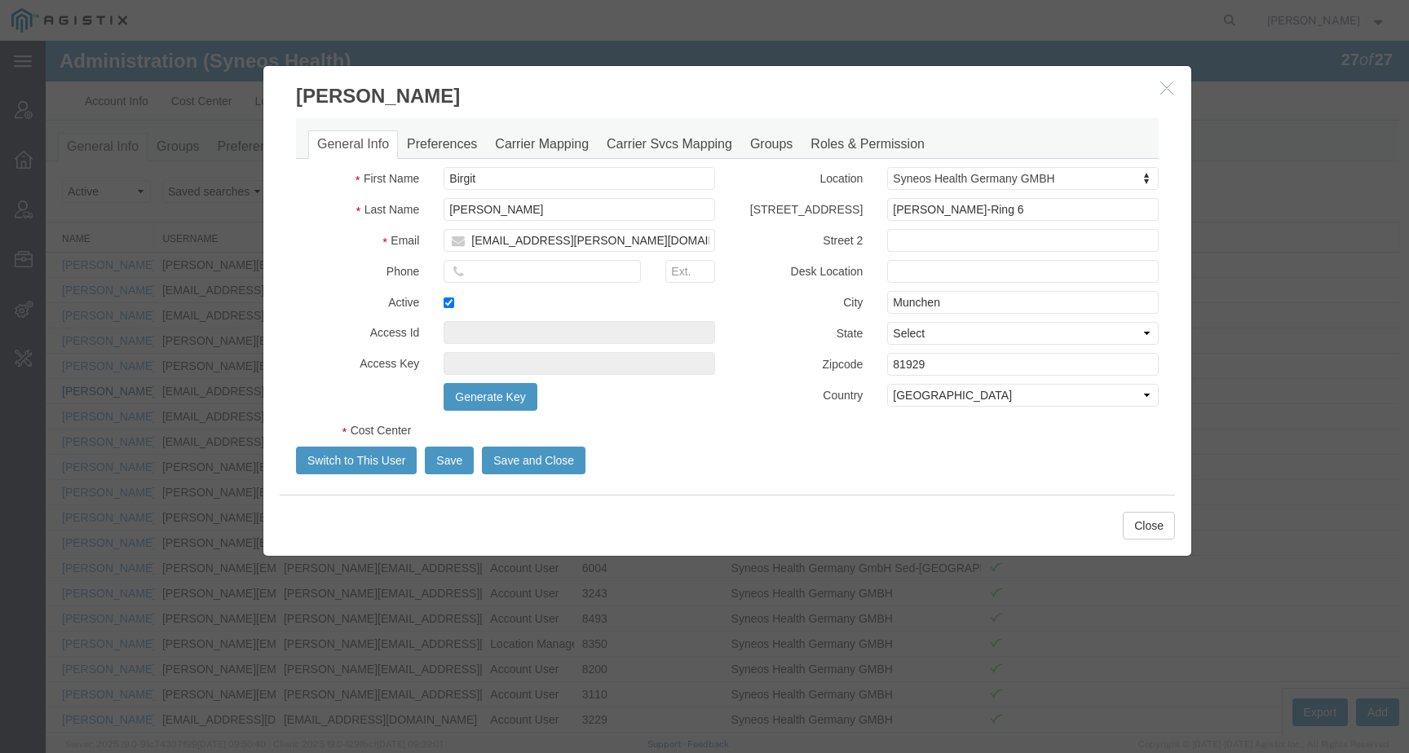
select select "DEPARTMENT"
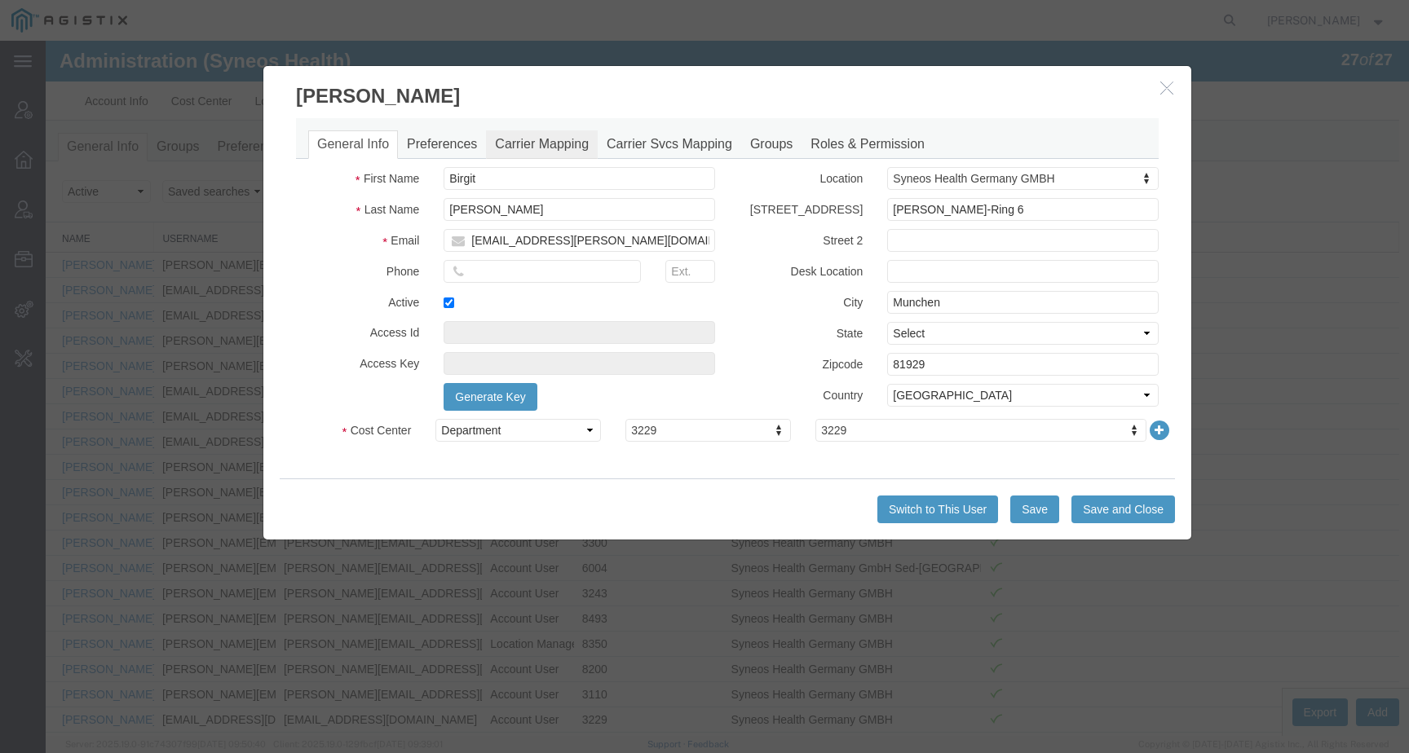
click at [557, 138] on link "Carrier Mapping" at bounding box center [542, 144] width 112 height 29
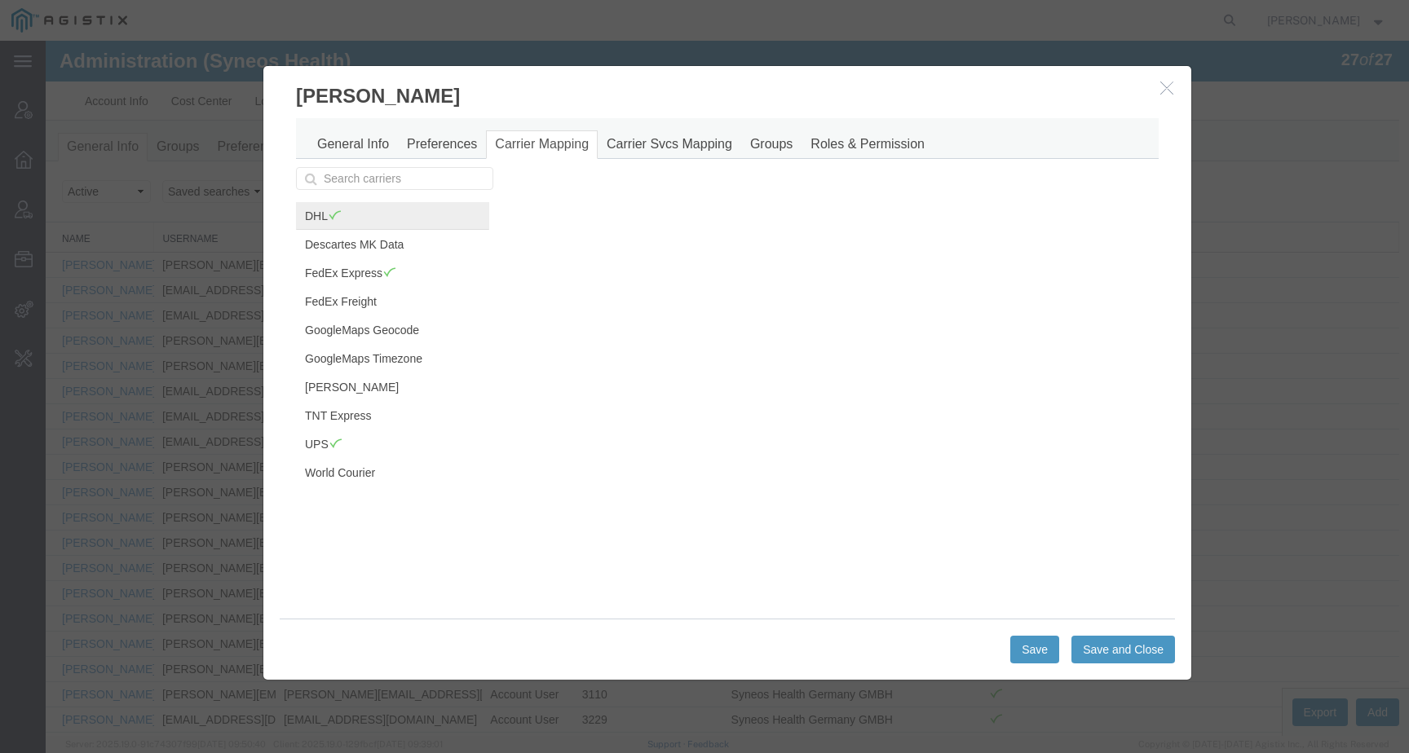
click at [329, 215] on span at bounding box center [335, 215] width 14 height 12
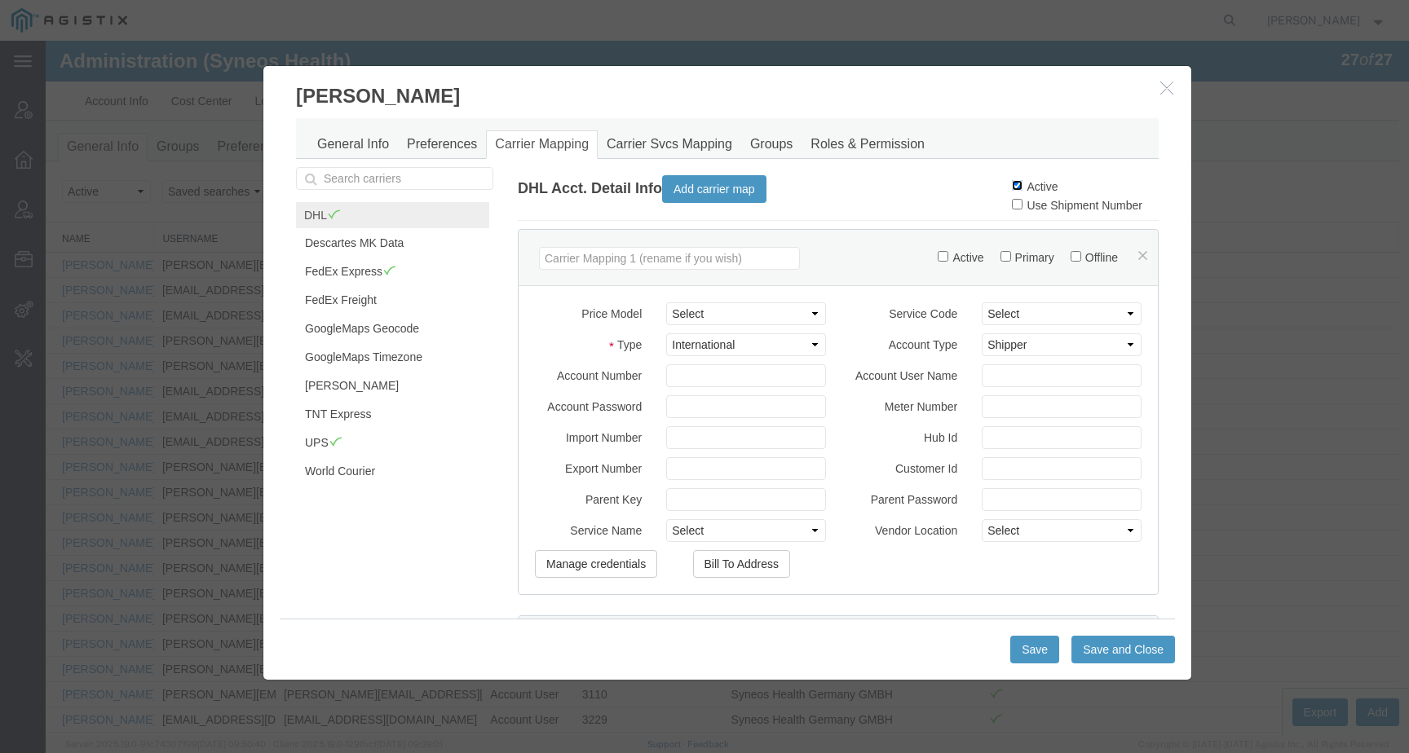
click at [1012, 188] on input "Active" at bounding box center [1017, 185] width 11 height 11
checkbox input "false"
click at [1020, 647] on button "Save" at bounding box center [1034, 650] width 49 height 28
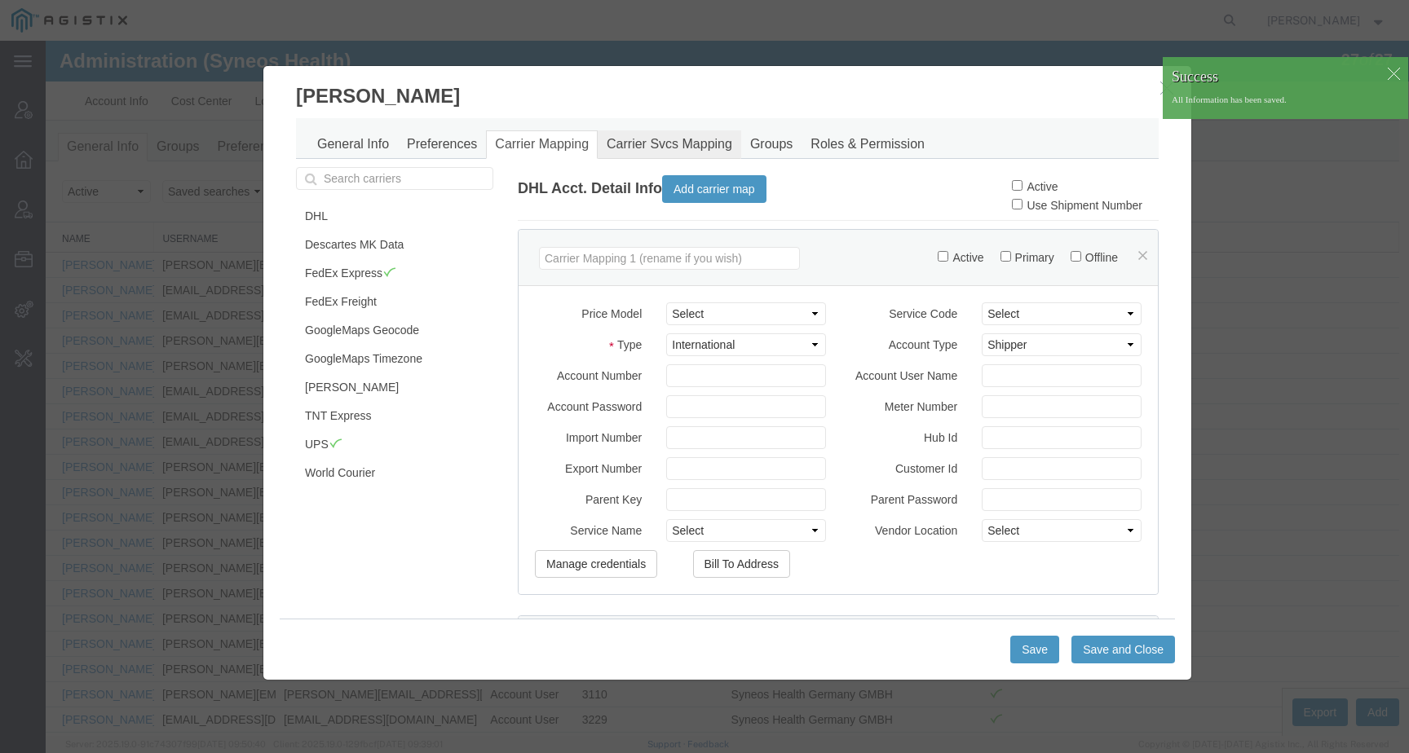
click at [630, 146] on link "Carrier Svcs Mapping" at bounding box center [670, 144] width 144 height 29
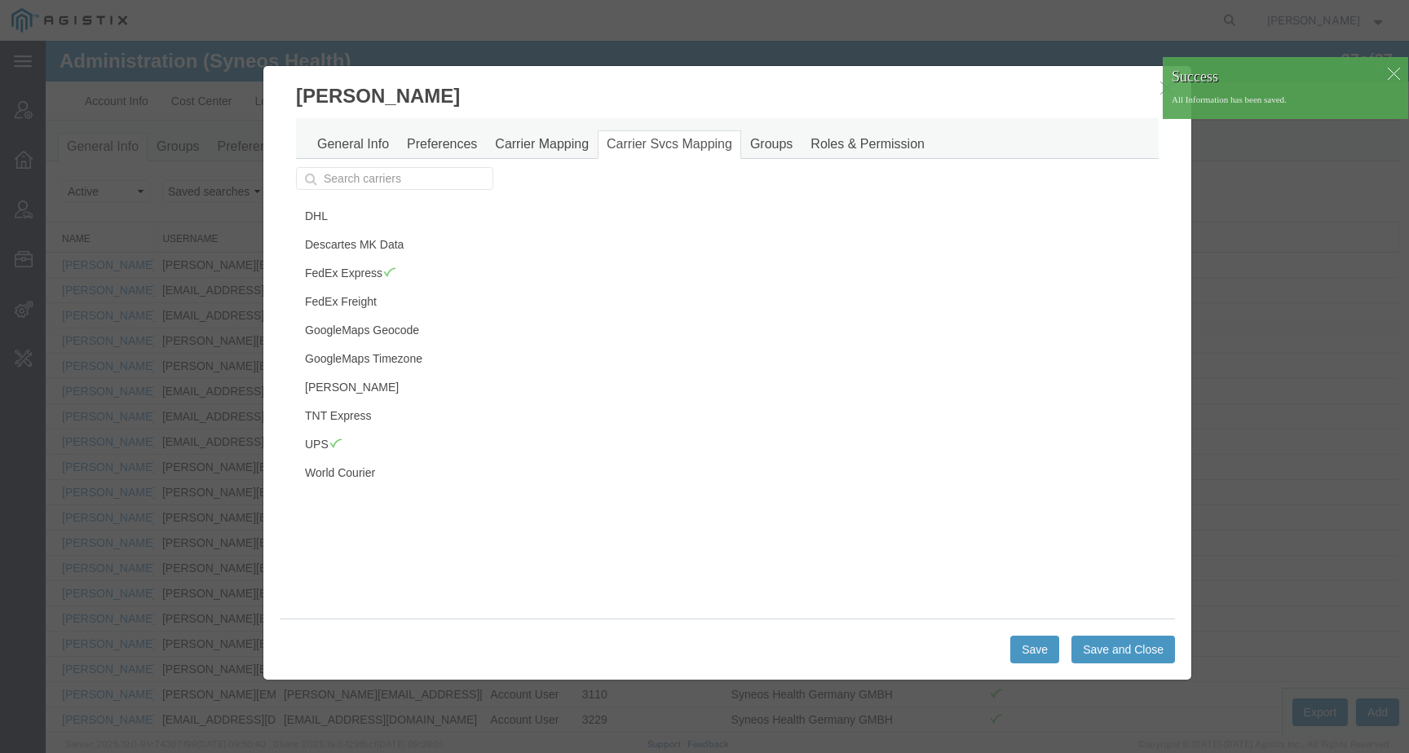
click at [1385, 77] on div at bounding box center [1393, 73] width 24 height 24
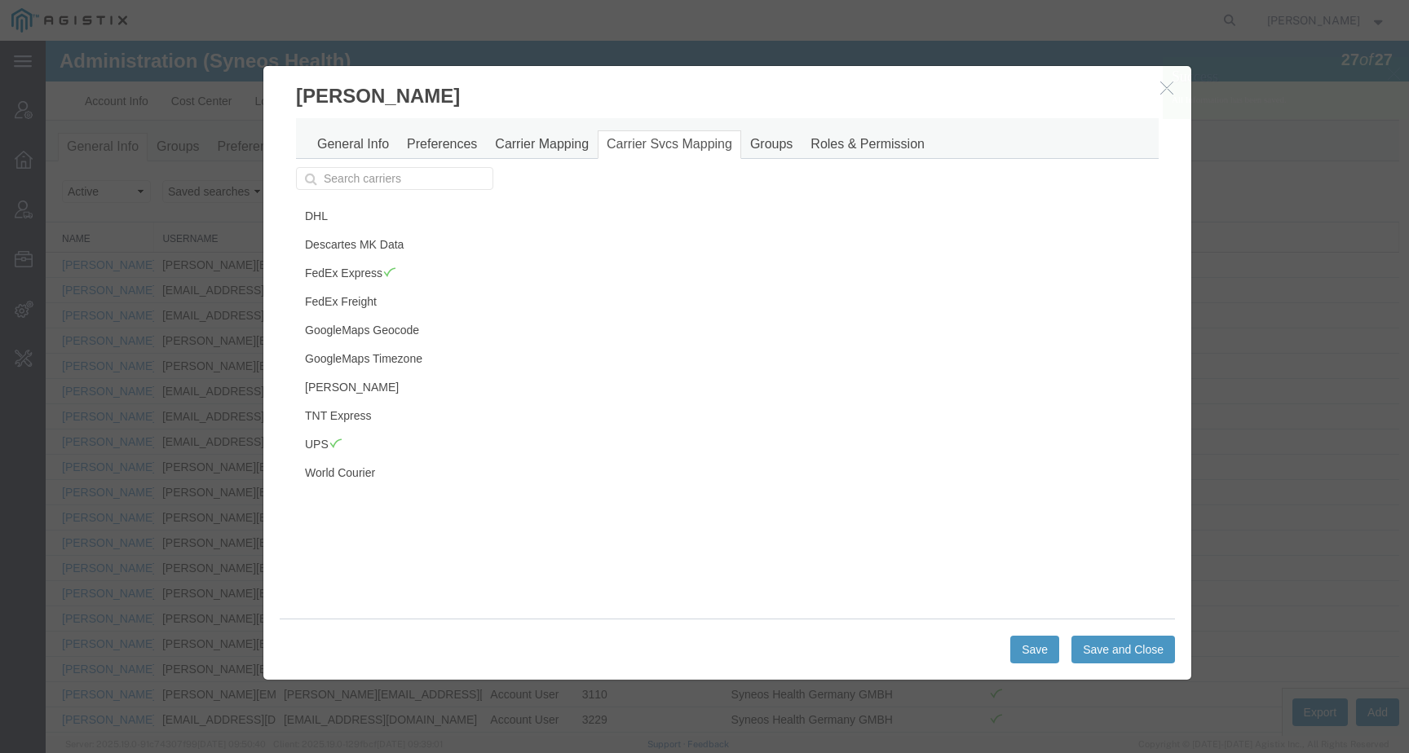
click at [1172, 86] on span "Success" at bounding box center [1286, 80] width 228 height 27
click at [1160, 95] on icon "button" at bounding box center [1166, 88] width 13 height 14
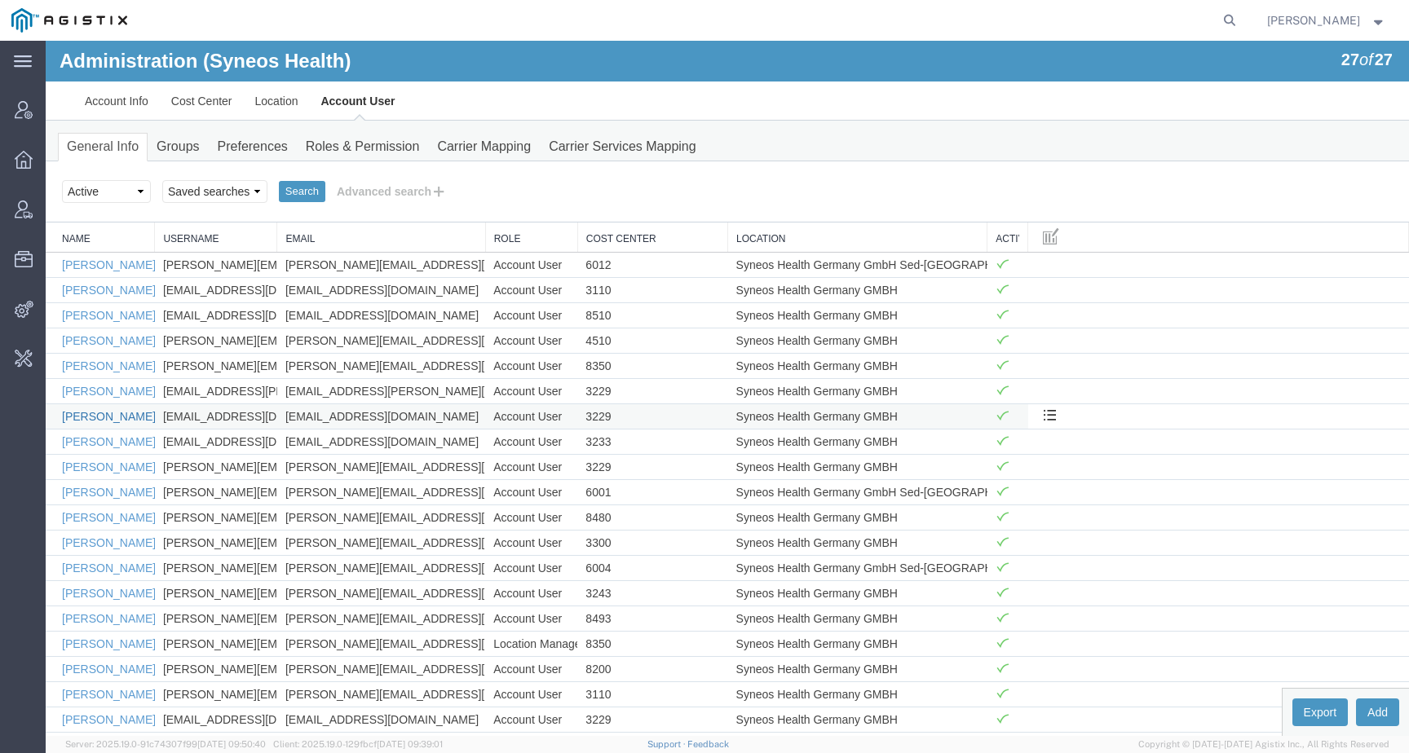
click at [74, 410] on link "Carola Lang" at bounding box center [109, 416] width 94 height 13
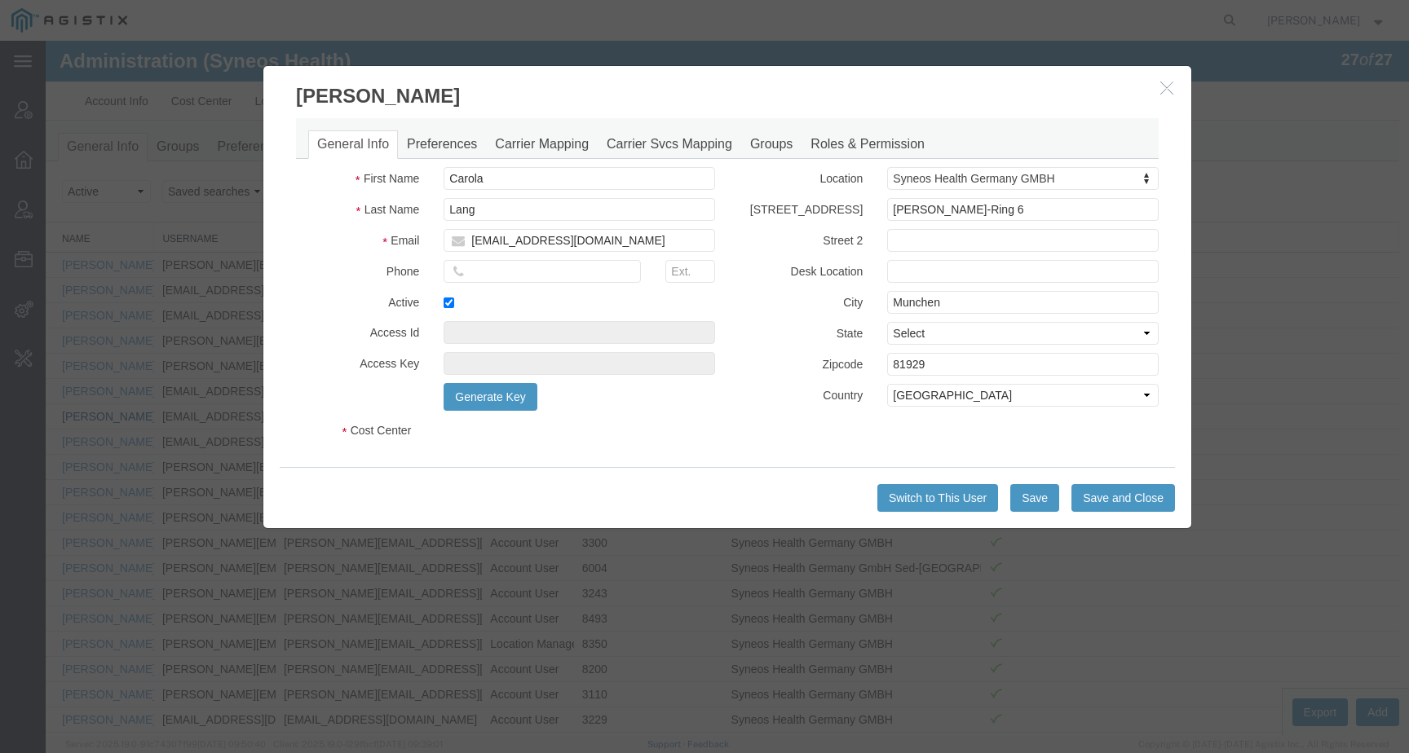
select select "DEPARTMENT"
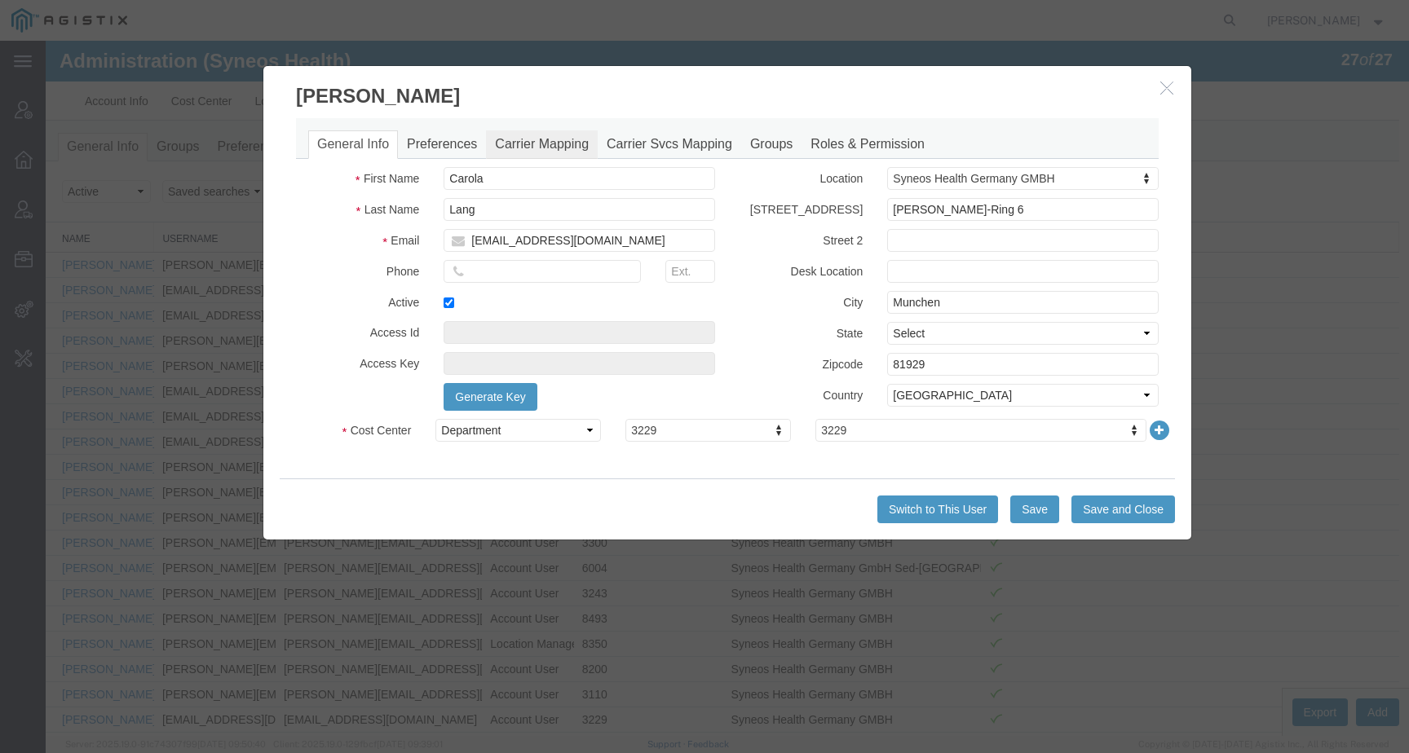
click at [537, 139] on link "Carrier Mapping" at bounding box center [542, 144] width 112 height 29
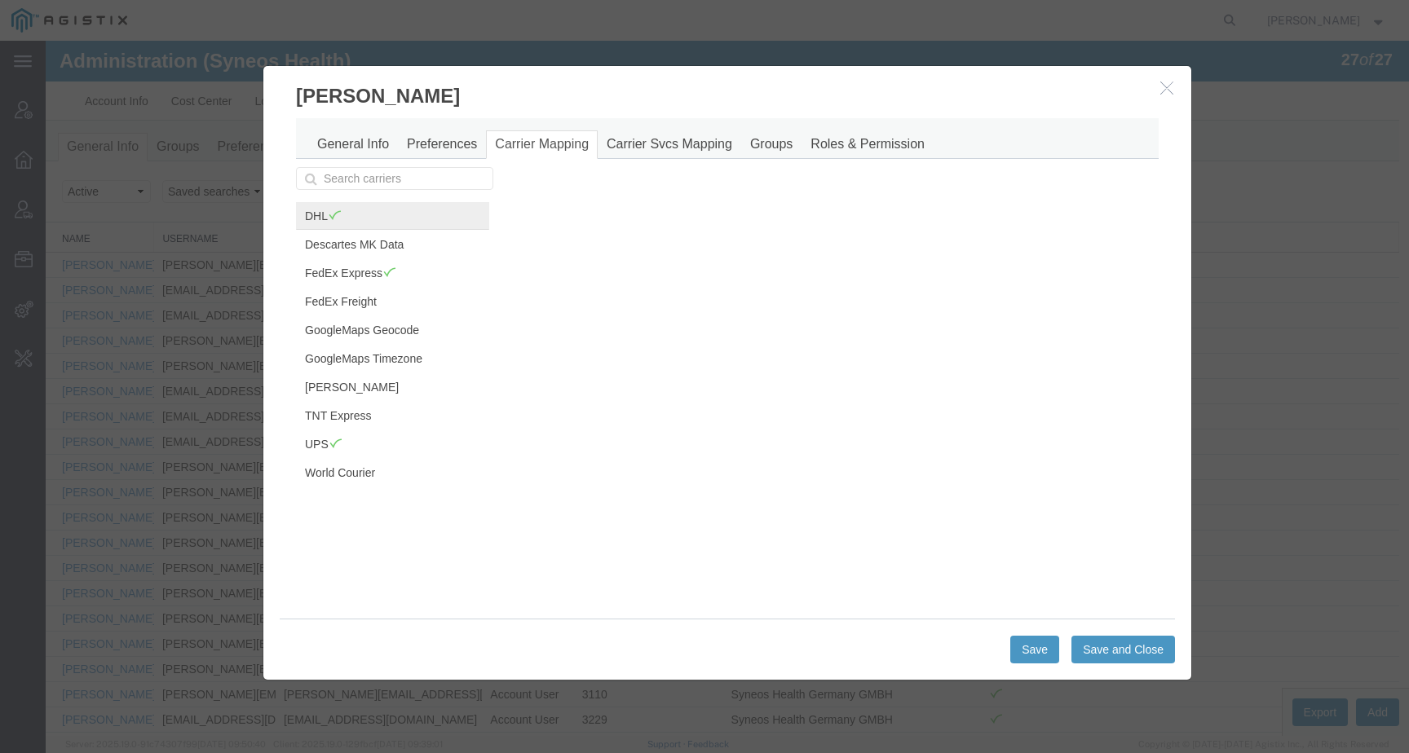
click at [328, 211] on span at bounding box center [335, 215] width 14 height 12
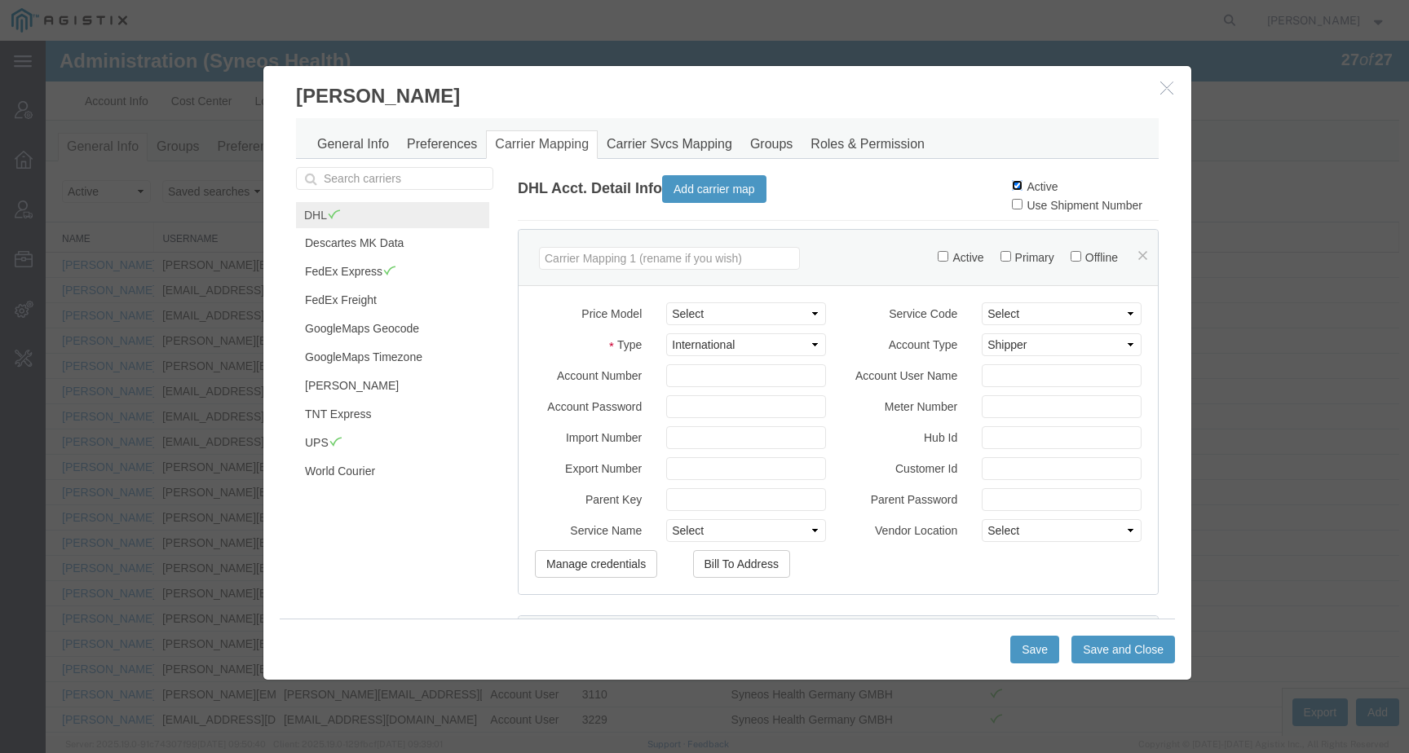
click at [1012, 183] on input "Active" at bounding box center [1017, 185] width 11 height 11
checkbox input "false"
click at [1026, 664] on button "Save" at bounding box center [1034, 650] width 49 height 28
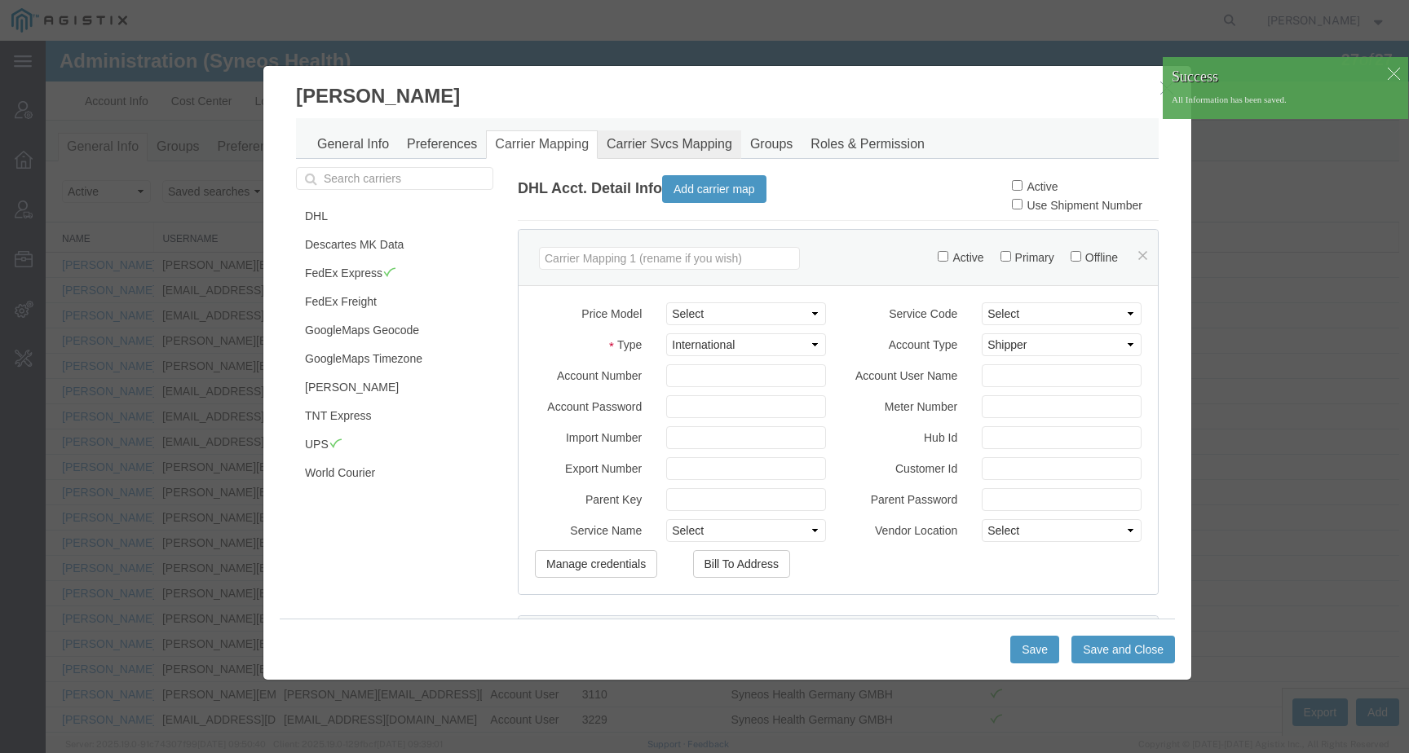
click at [668, 142] on link "Carrier Svcs Mapping" at bounding box center [670, 144] width 144 height 29
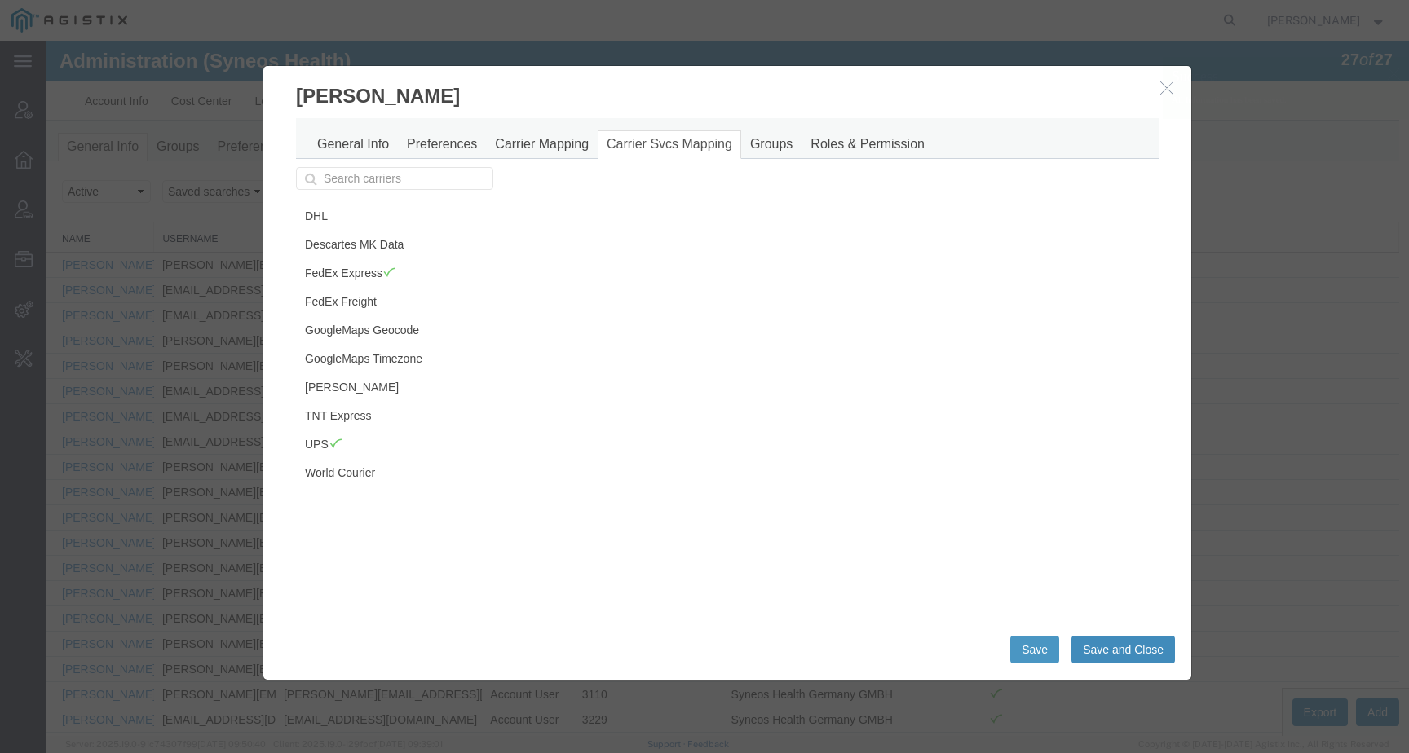
click at [1121, 646] on button "Save and Close" at bounding box center [1124, 650] width 104 height 28
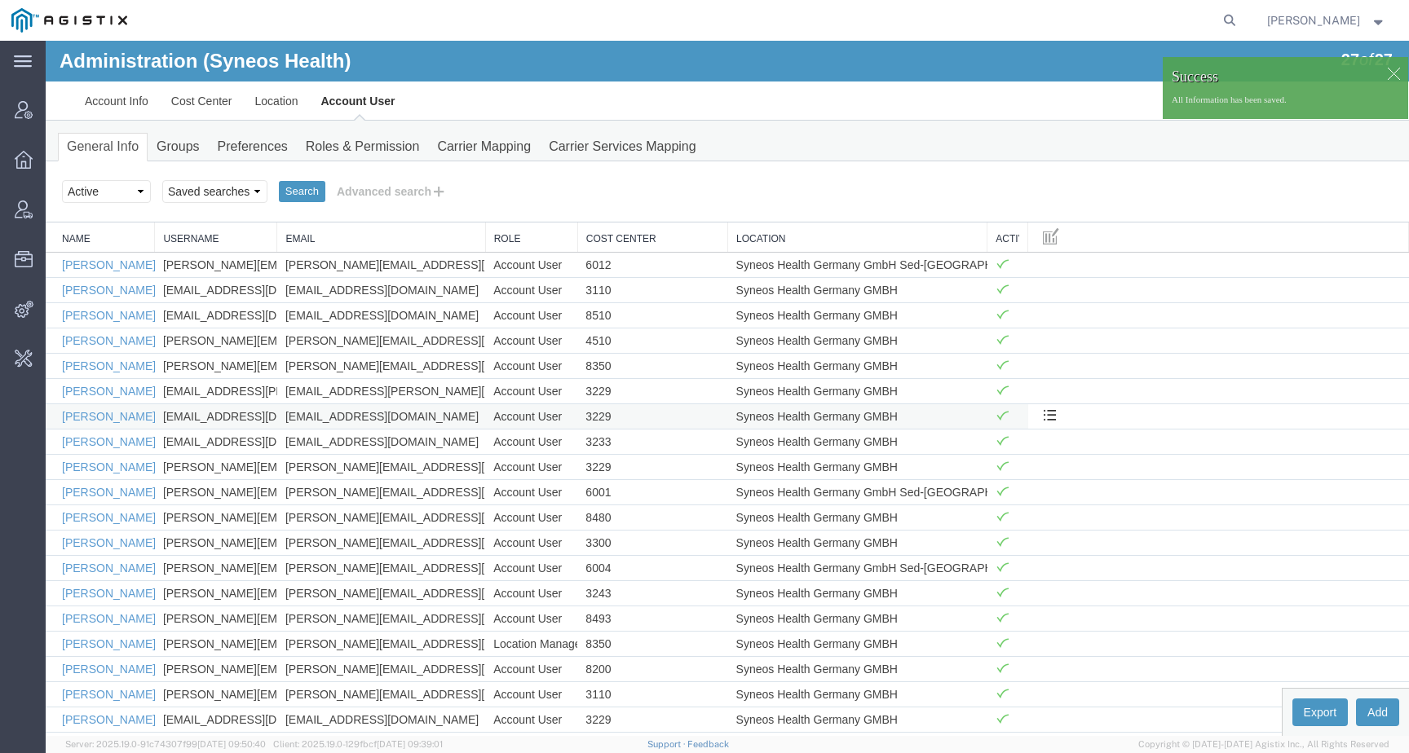
click at [99, 409] on td "Carola Lang" at bounding box center [100, 416] width 109 height 25
click at [100, 416] on link "Carola Lang" at bounding box center [109, 416] width 94 height 13
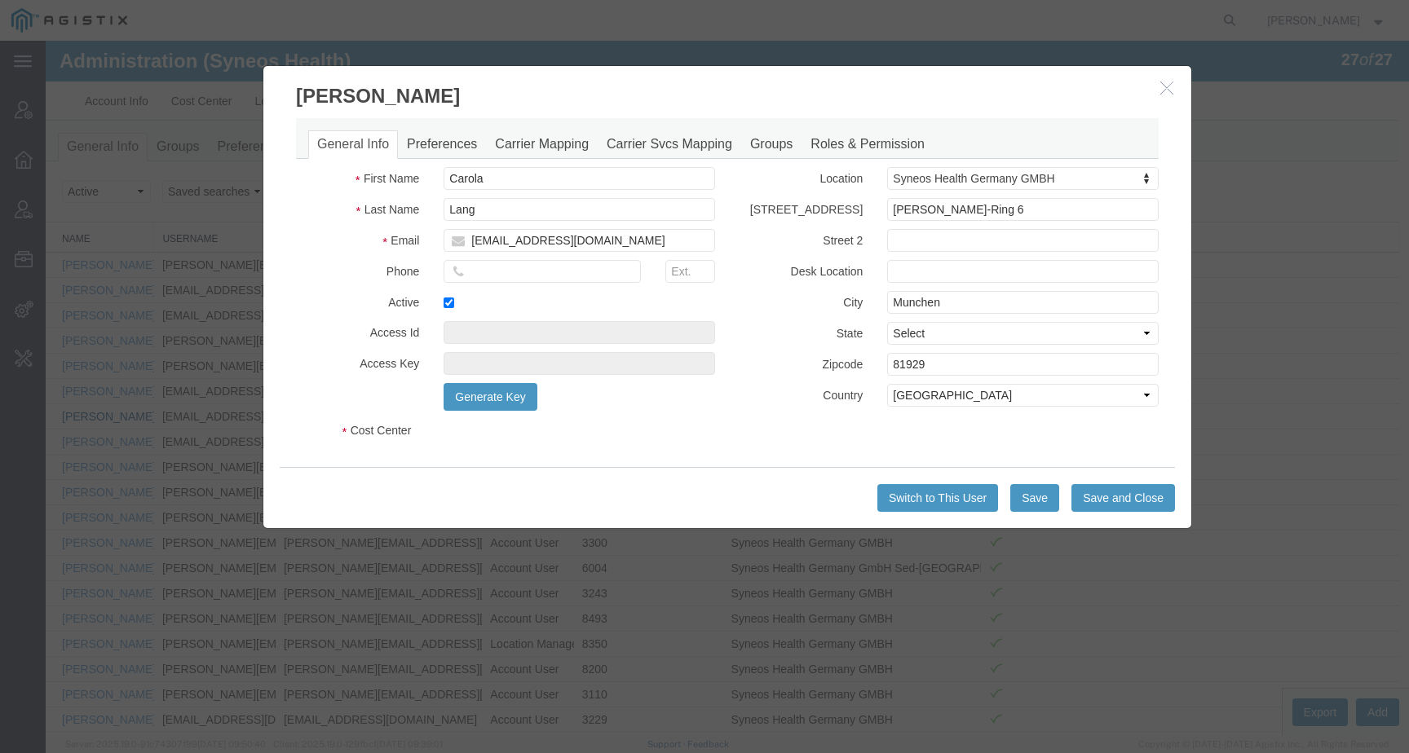
select select "DEPARTMENT"
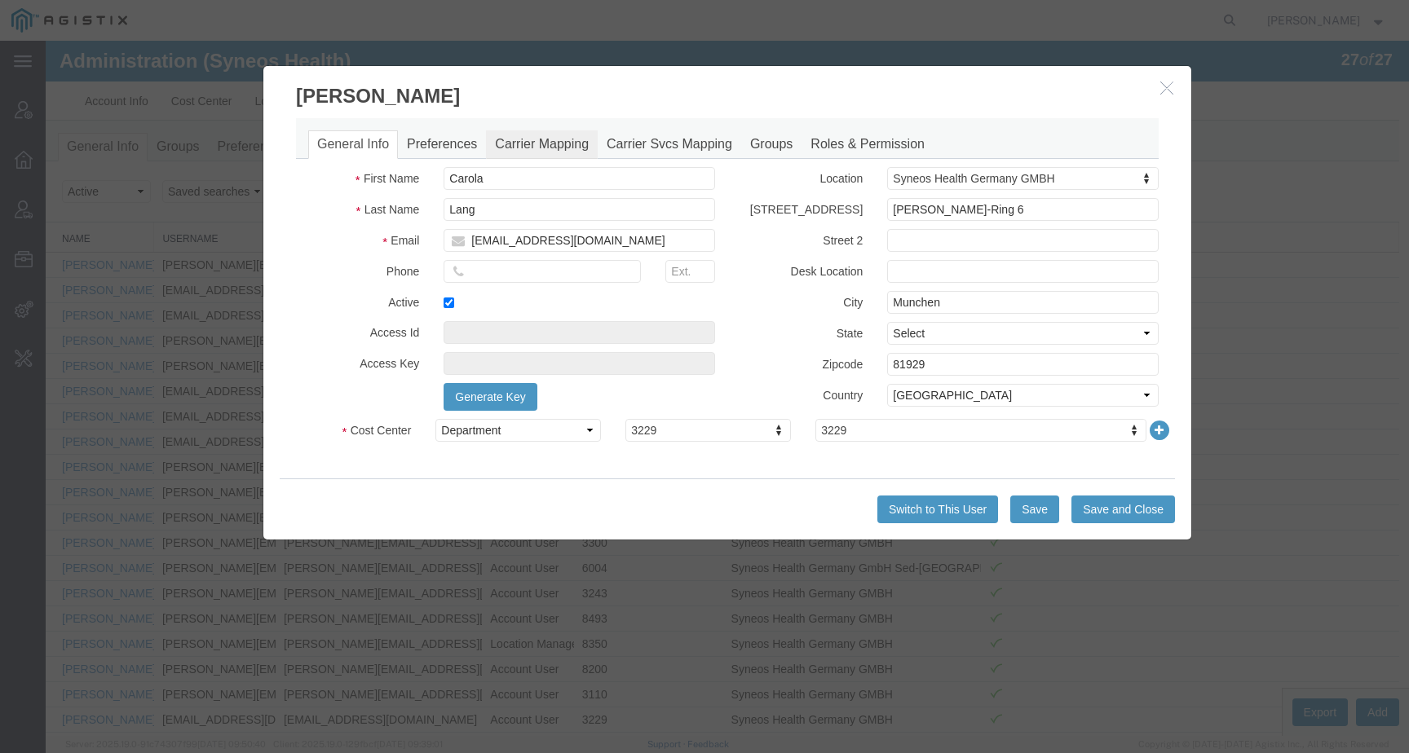
click at [546, 150] on link "Carrier Mapping" at bounding box center [542, 144] width 112 height 29
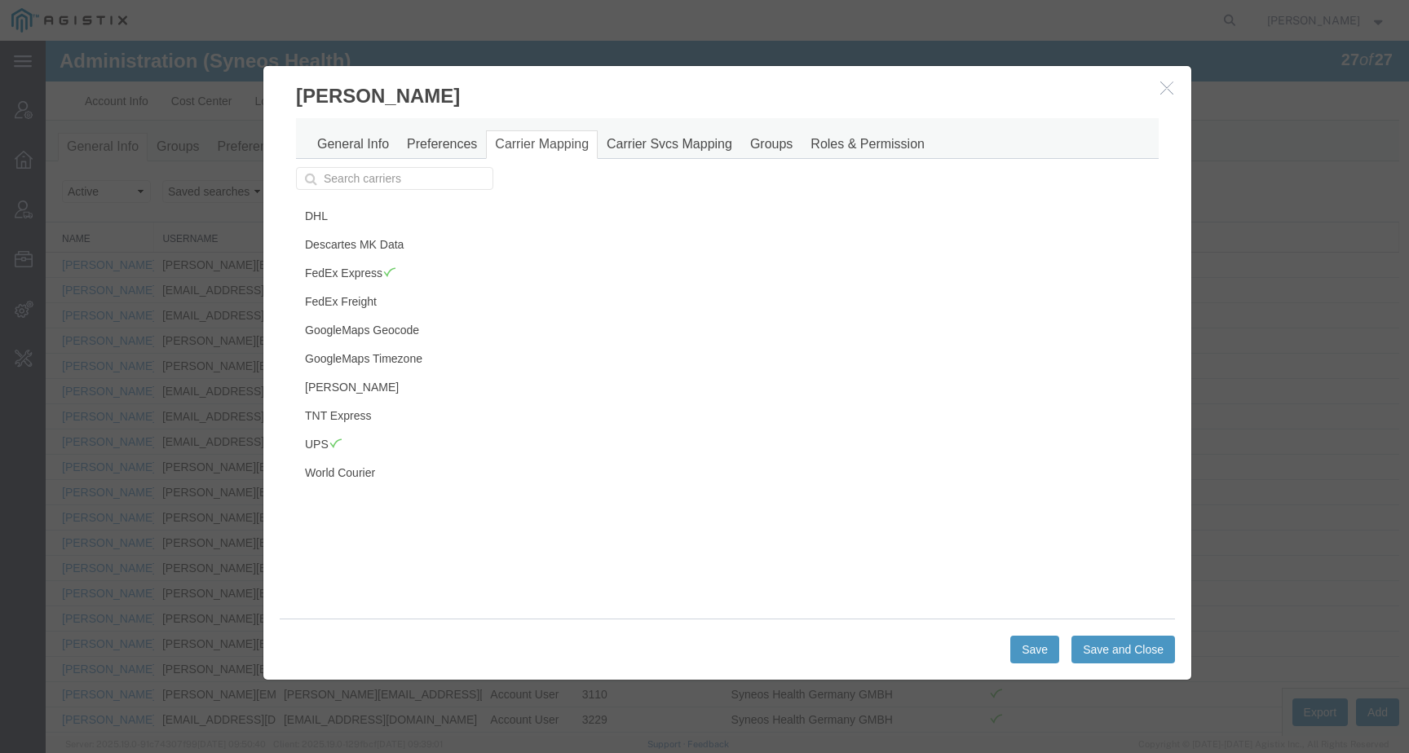
click at [1166, 77] on h3 "Carola Lang" at bounding box center [727, 88] width 928 height 44
click at [1162, 84] on icon "button" at bounding box center [1166, 88] width 13 height 14
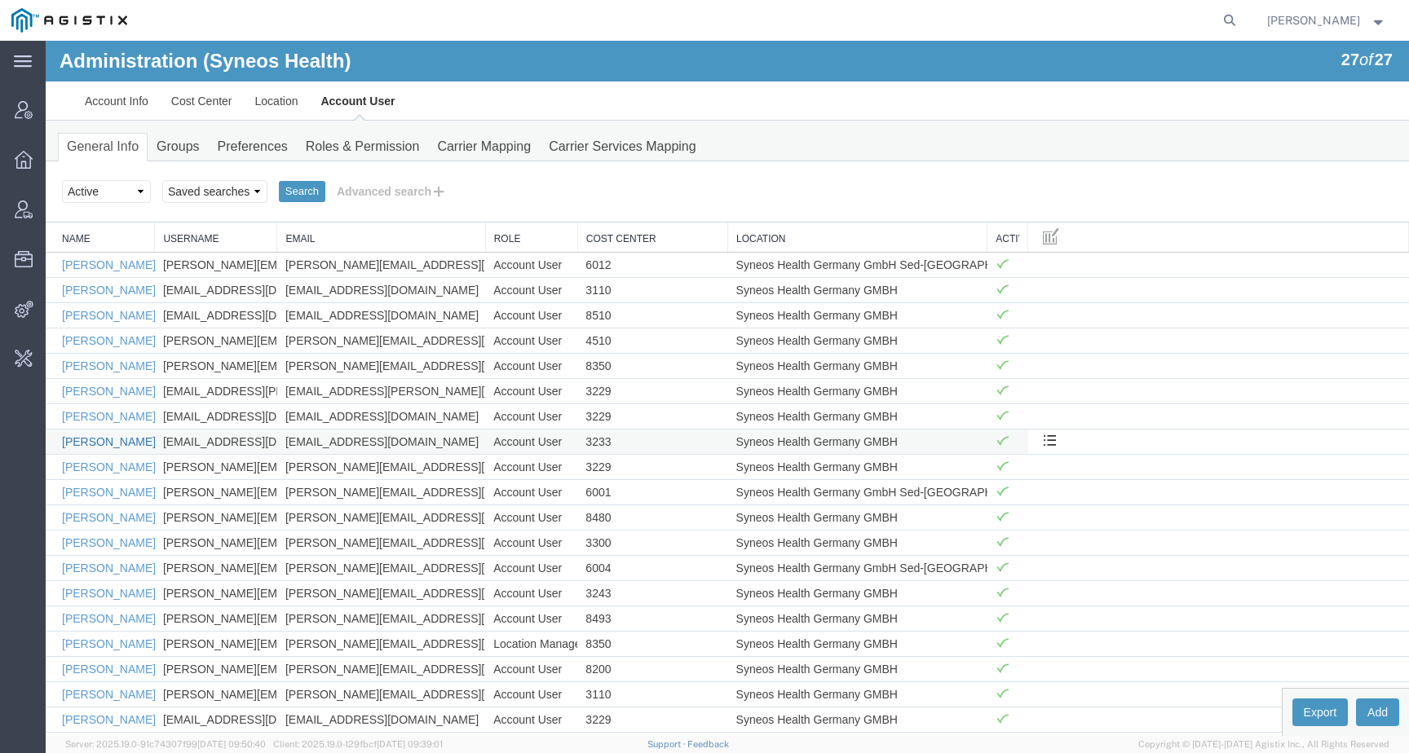
click at [76, 443] on link "Carolin Keilmann" at bounding box center [109, 441] width 94 height 13
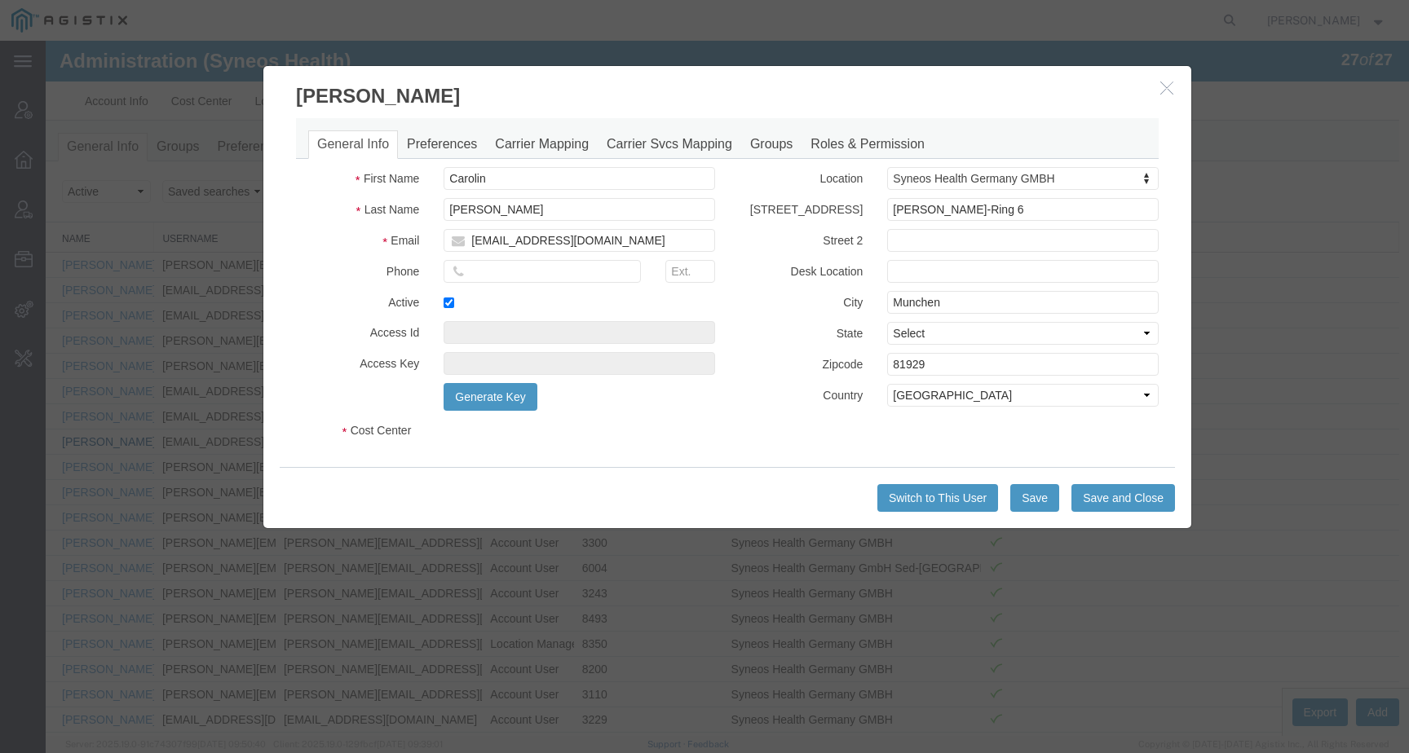
select select "DEPARTMENT"
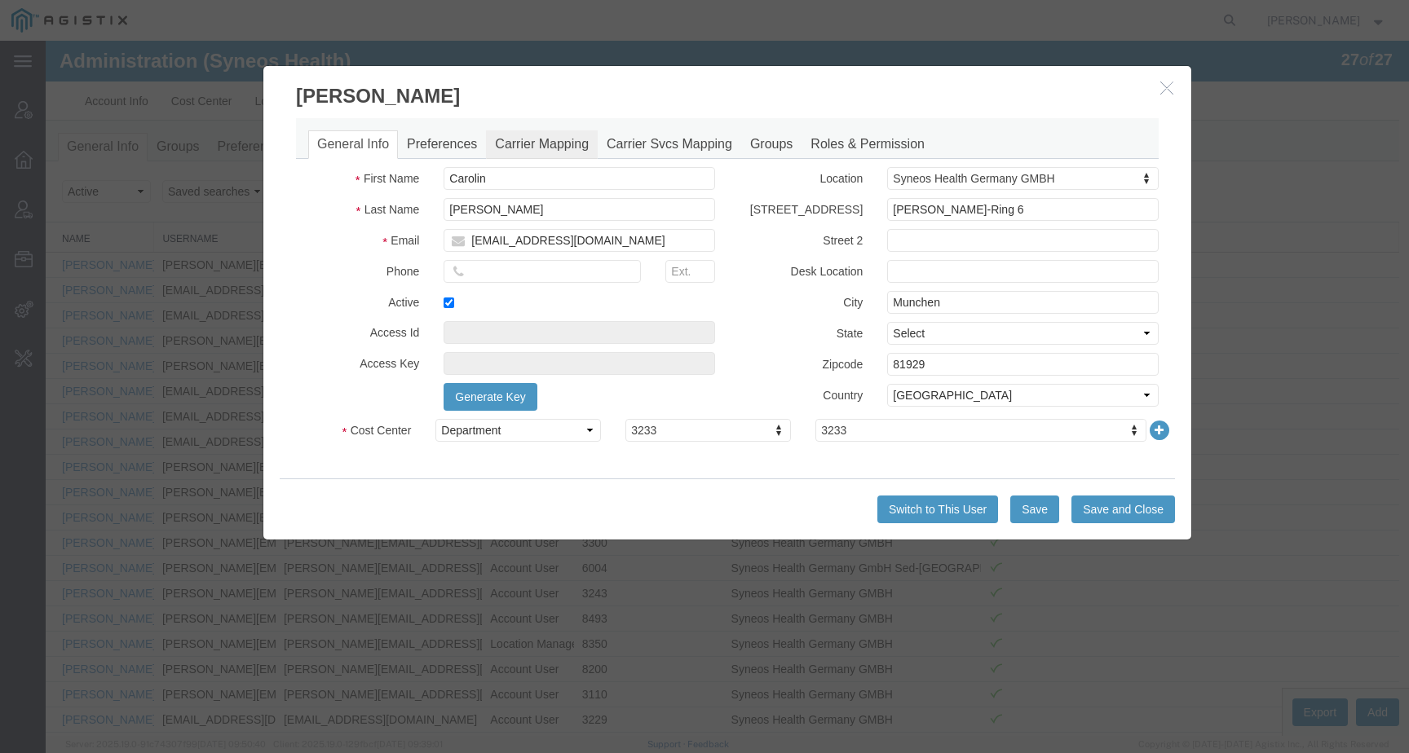
click at [545, 150] on link "Carrier Mapping" at bounding box center [542, 144] width 112 height 29
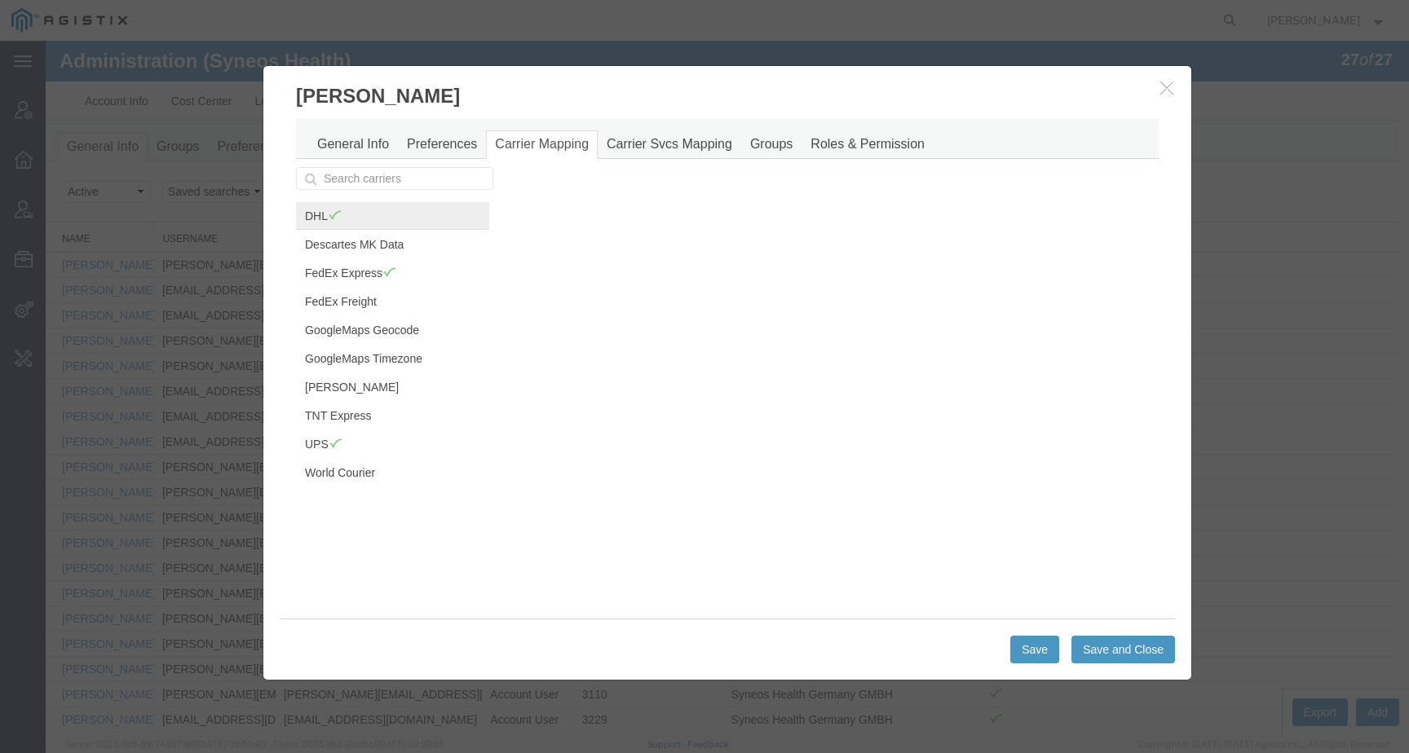
click at [328, 214] on span at bounding box center [335, 215] width 14 height 12
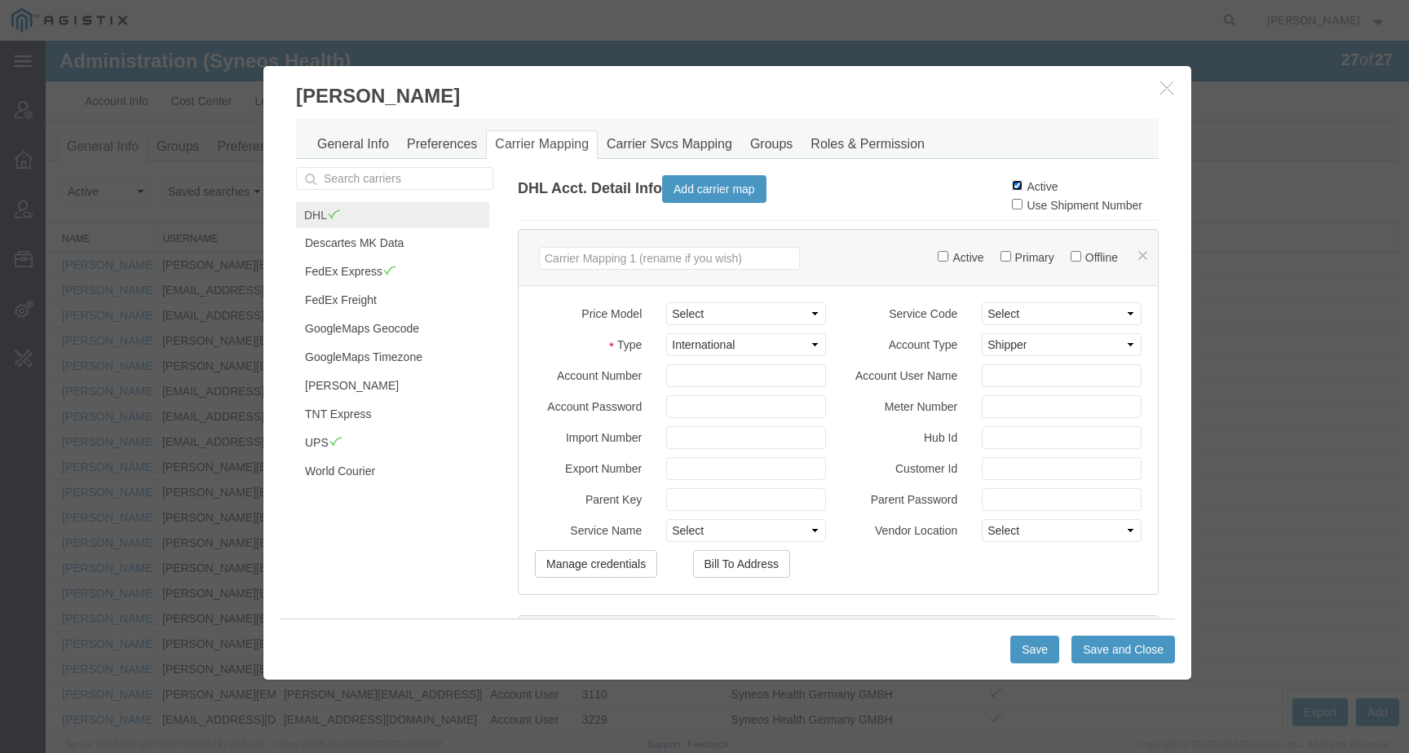
click at [1012, 187] on input "Active" at bounding box center [1017, 185] width 11 height 11
checkbox input "false"
click at [1103, 656] on button "Save and Close" at bounding box center [1124, 650] width 104 height 28
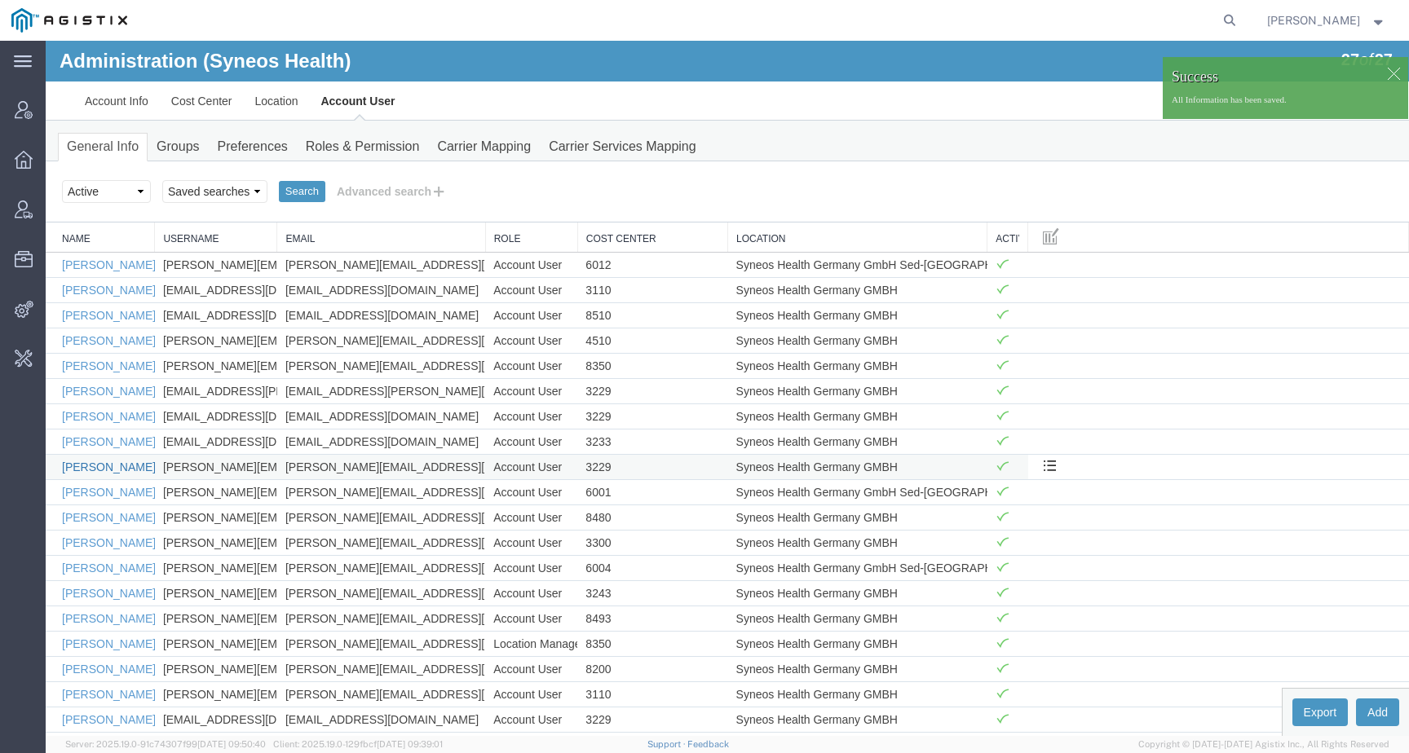
click at [87, 472] on link "Christina Damasko" at bounding box center [109, 467] width 94 height 13
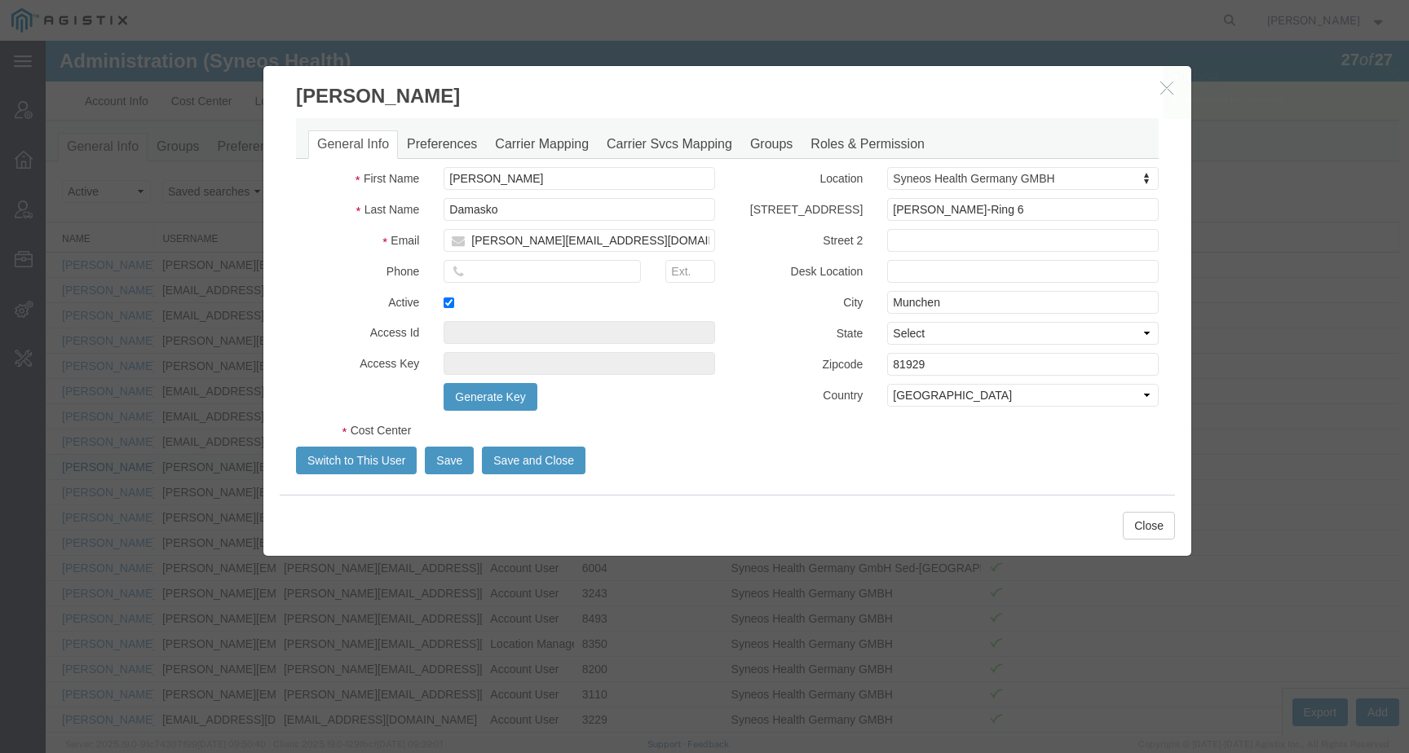
select select "DEPARTMENT"
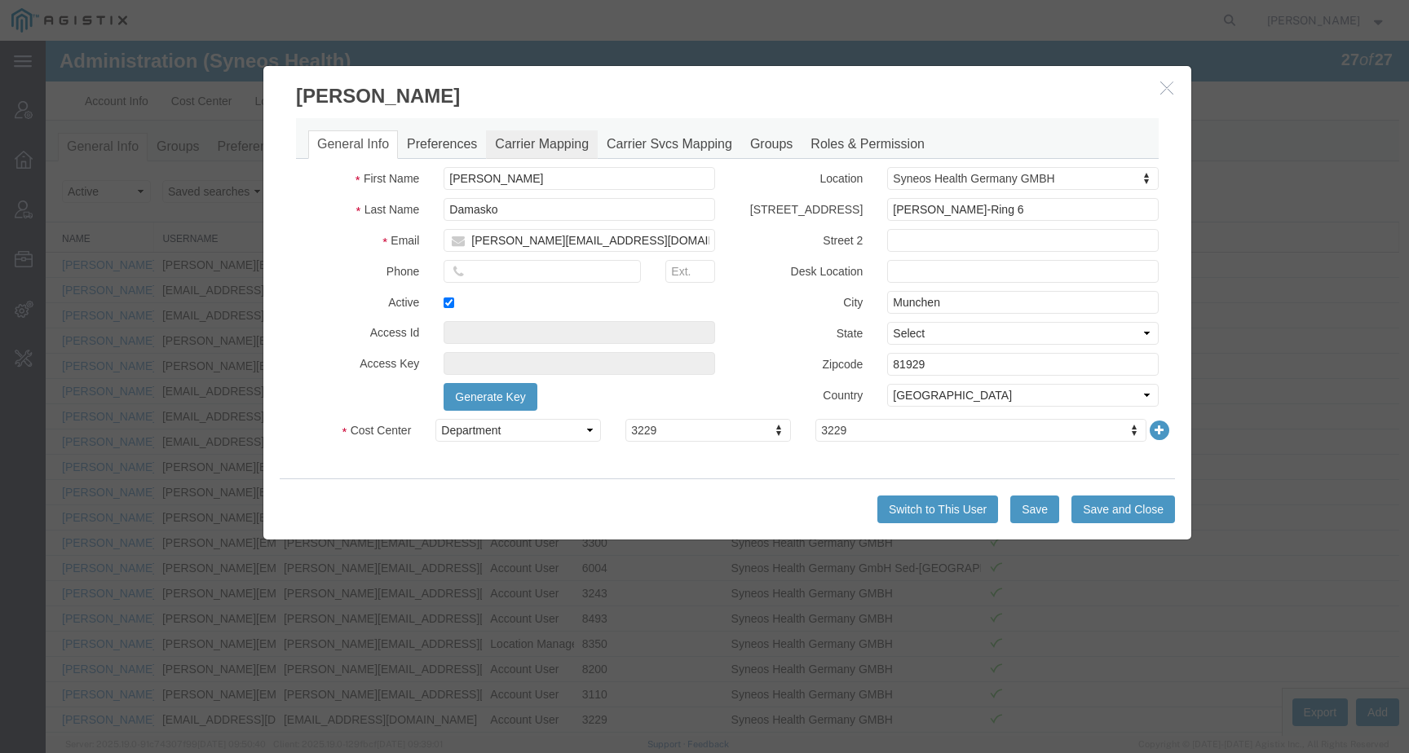
click at [559, 148] on link "Carrier Mapping" at bounding box center [542, 144] width 112 height 29
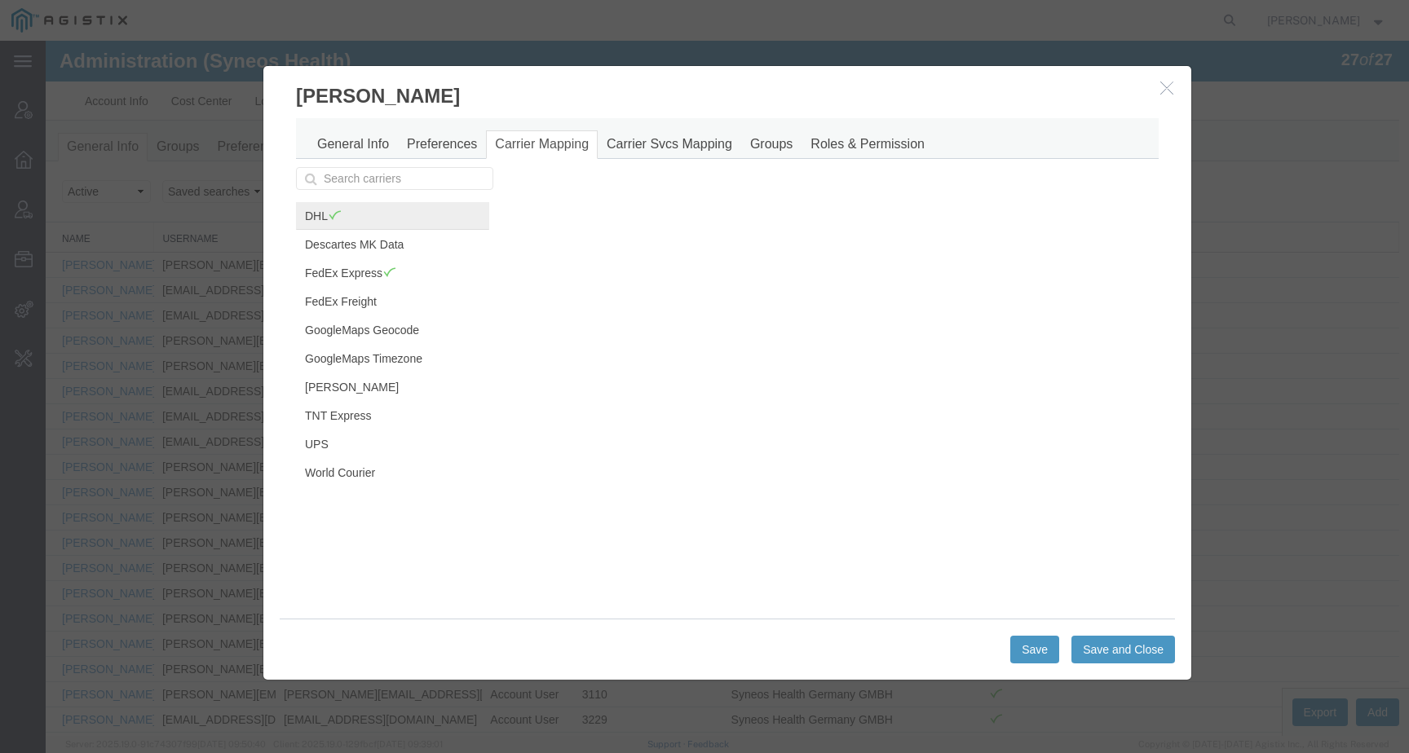
click at [337, 217] on link "DHL" at bounding box center [392, 216] width 193 height 28
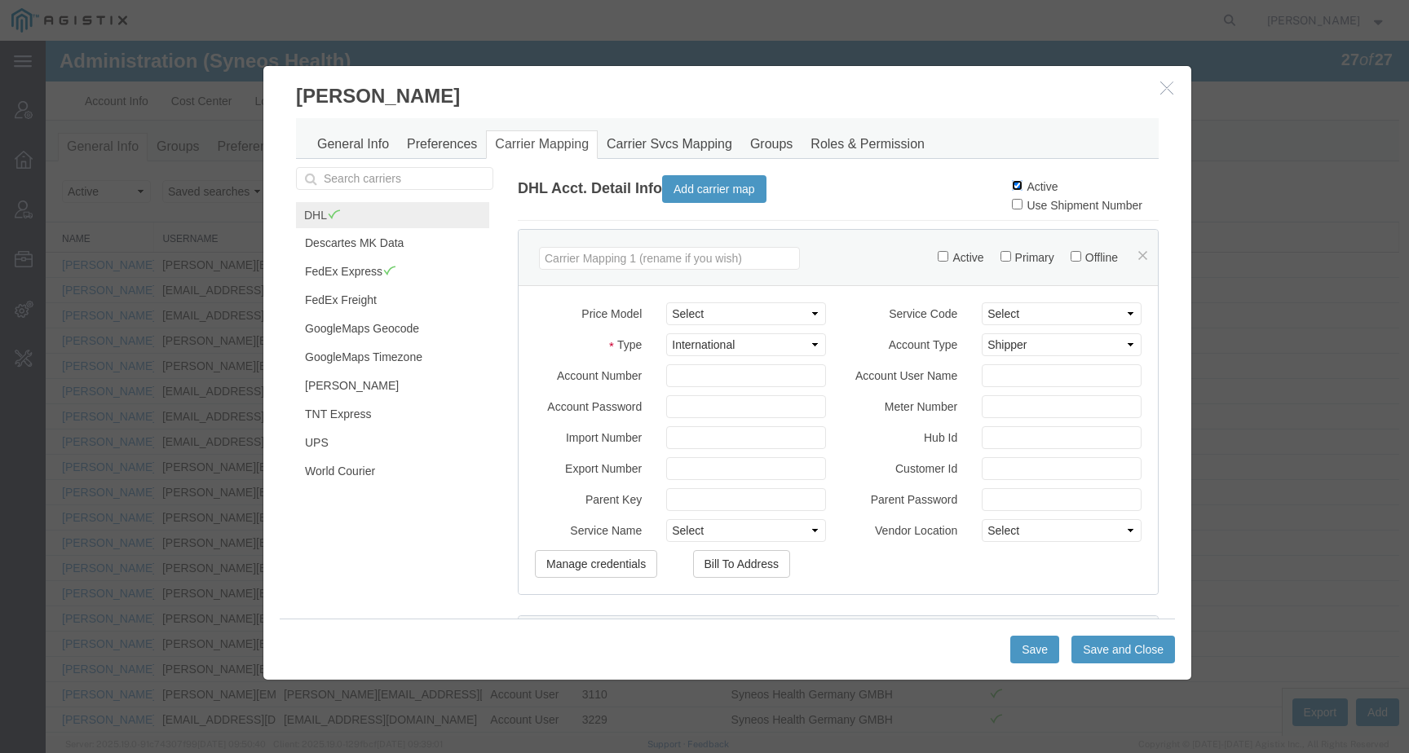
click at [1012, 182] on input "Active" at bounding box center [1017, 185] width 11 height 11
checkbox input "false"
click at [1083, 649] on button "Save and Close" at bounding box center [1124, 650] width 104 height 28
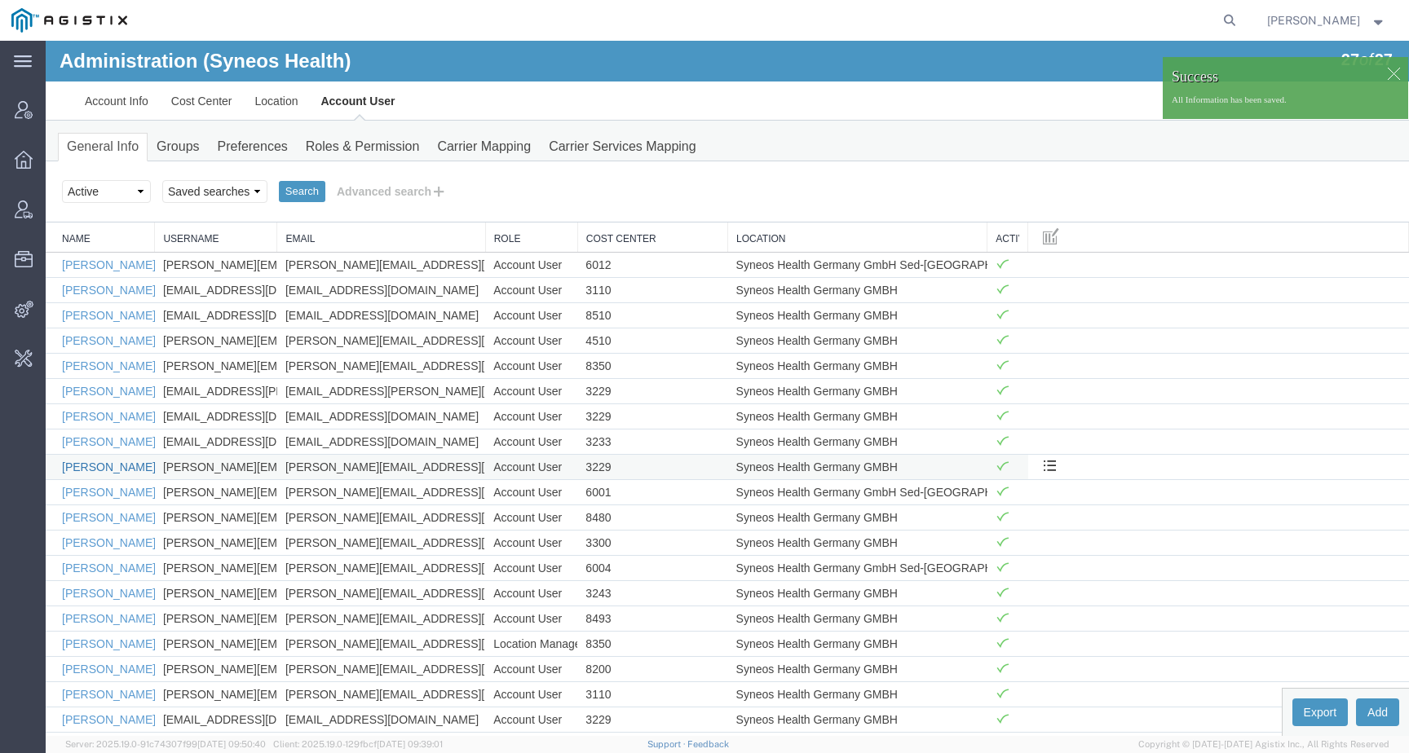
click at [94, 471] on link "Christina Damasko" at bounding box center [109, 467] width 94 height 13
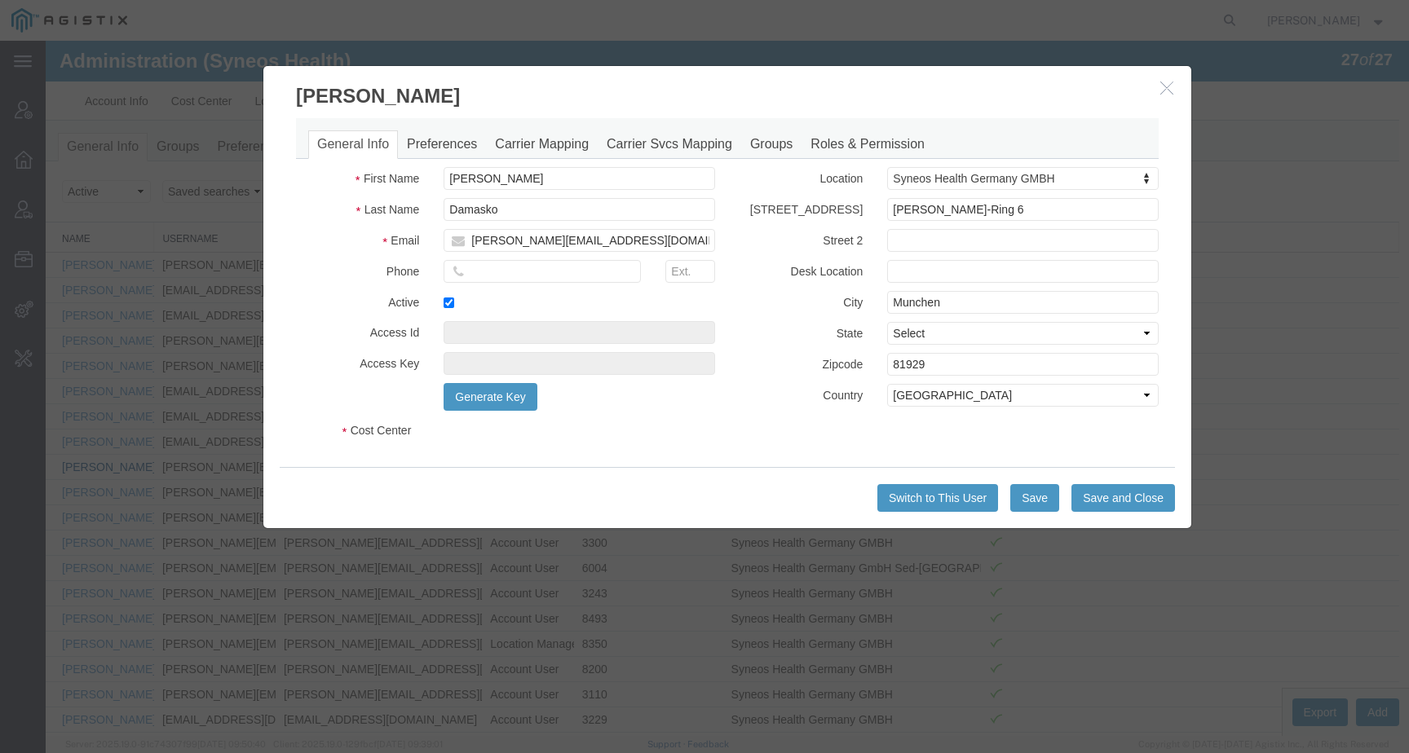
select select "DEPARTMENT"
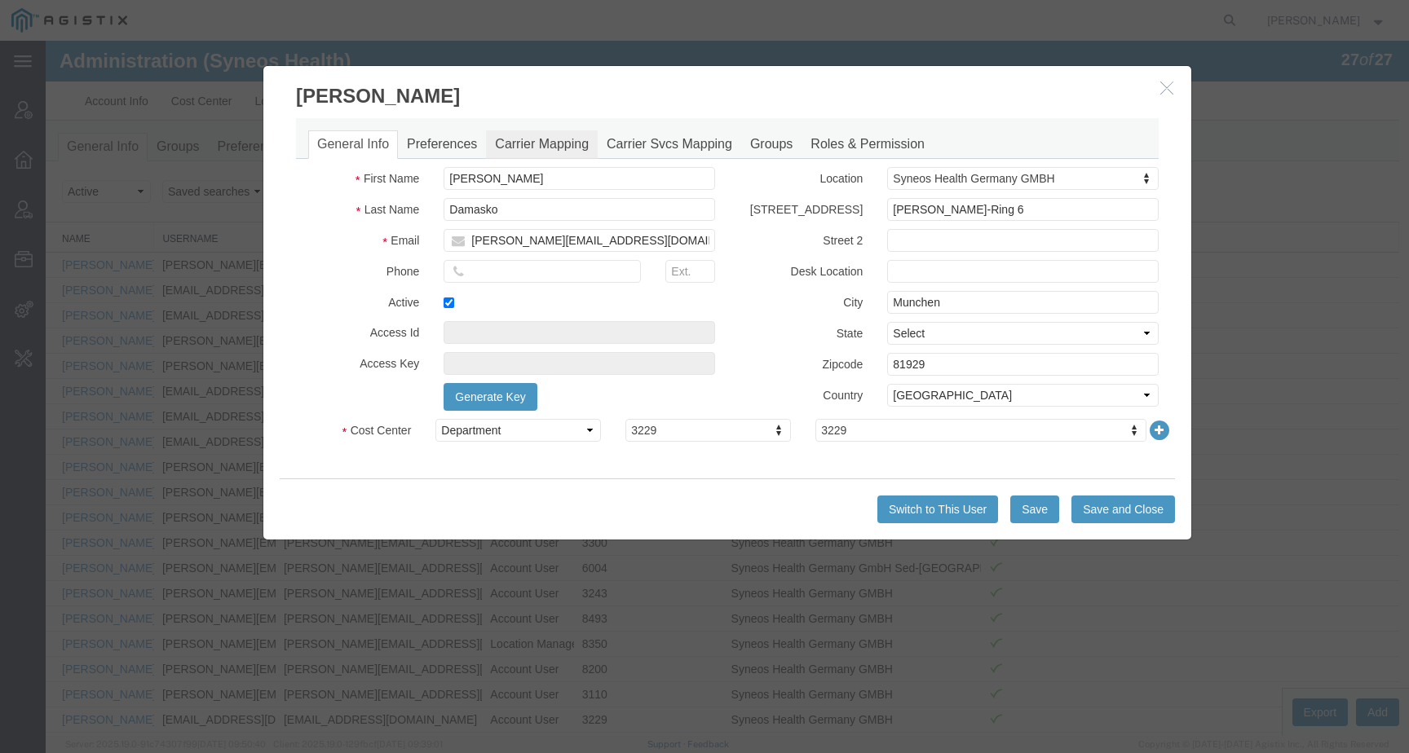
click at [561, 147] on link "Carrier Mapping" at bounding box center [542, 144] width 112 height 29
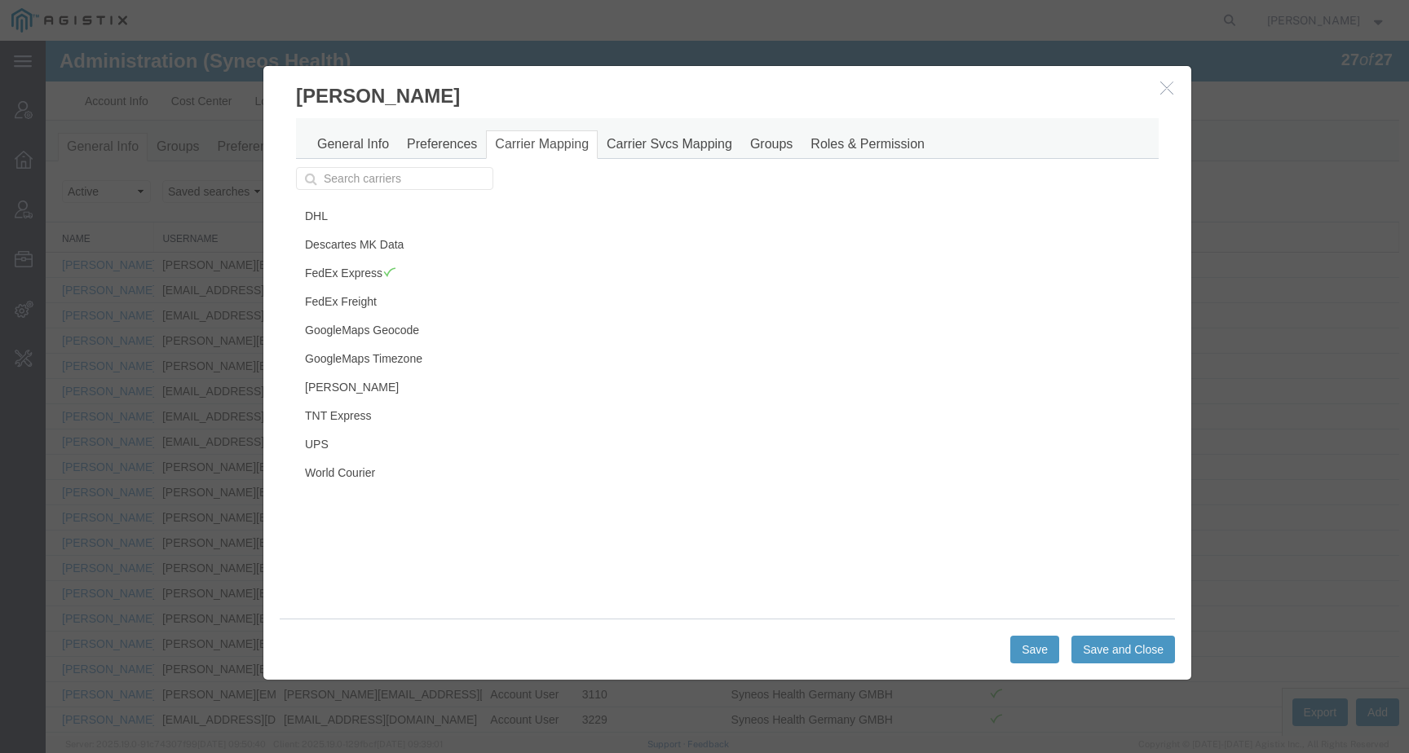
click at [1160, 88] on icon "button" at bounding box center [1166, 88] width 13 height 14
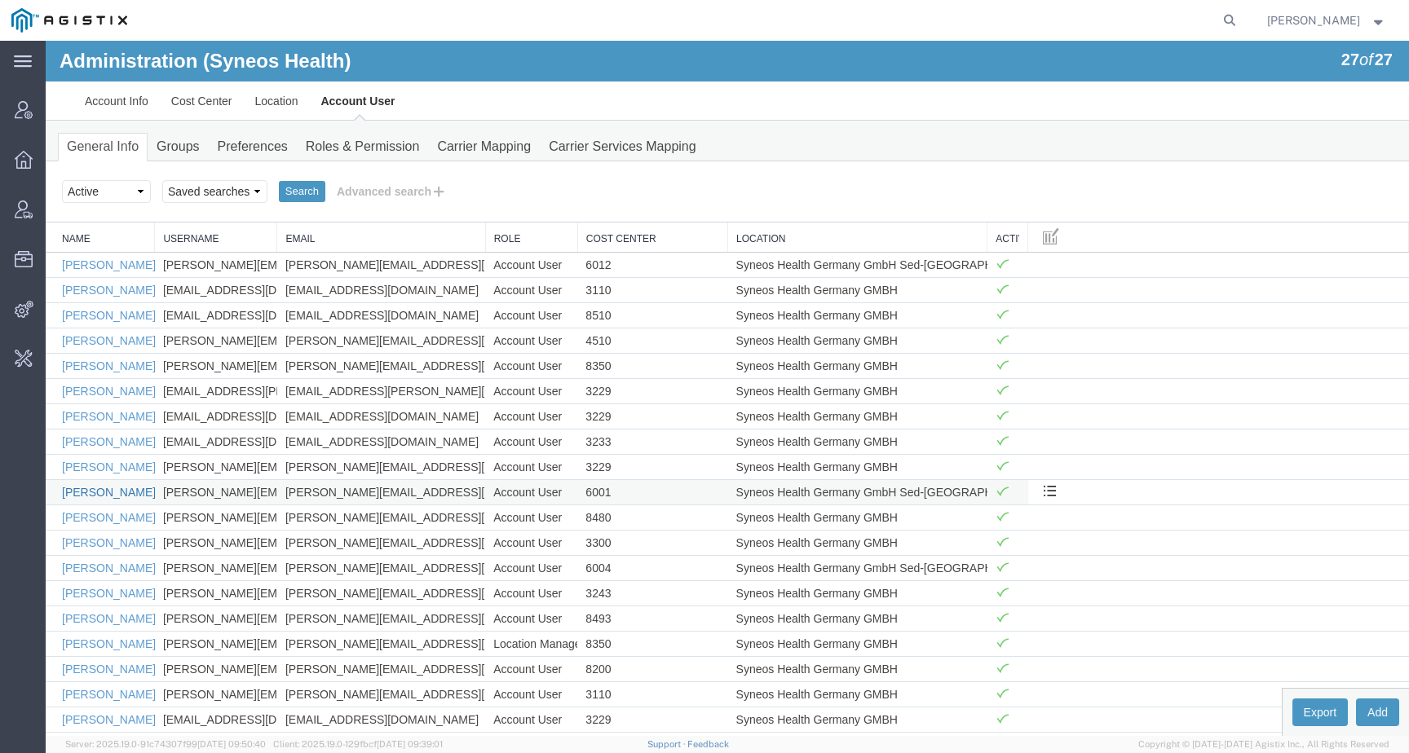
click at [74, 495] on link "Daniele Piovan" at bounding box center [109, 492] width 94 height 13
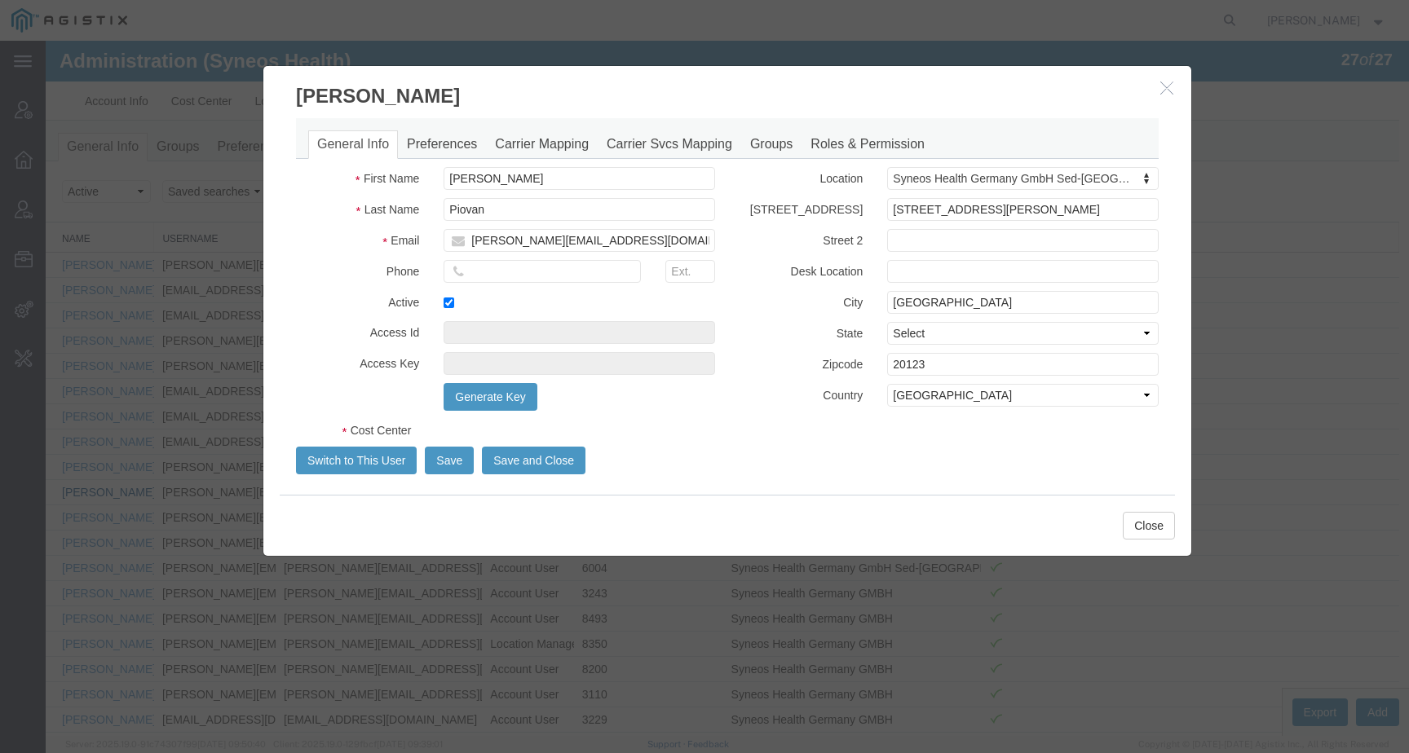
select select "DEPARTMENT"
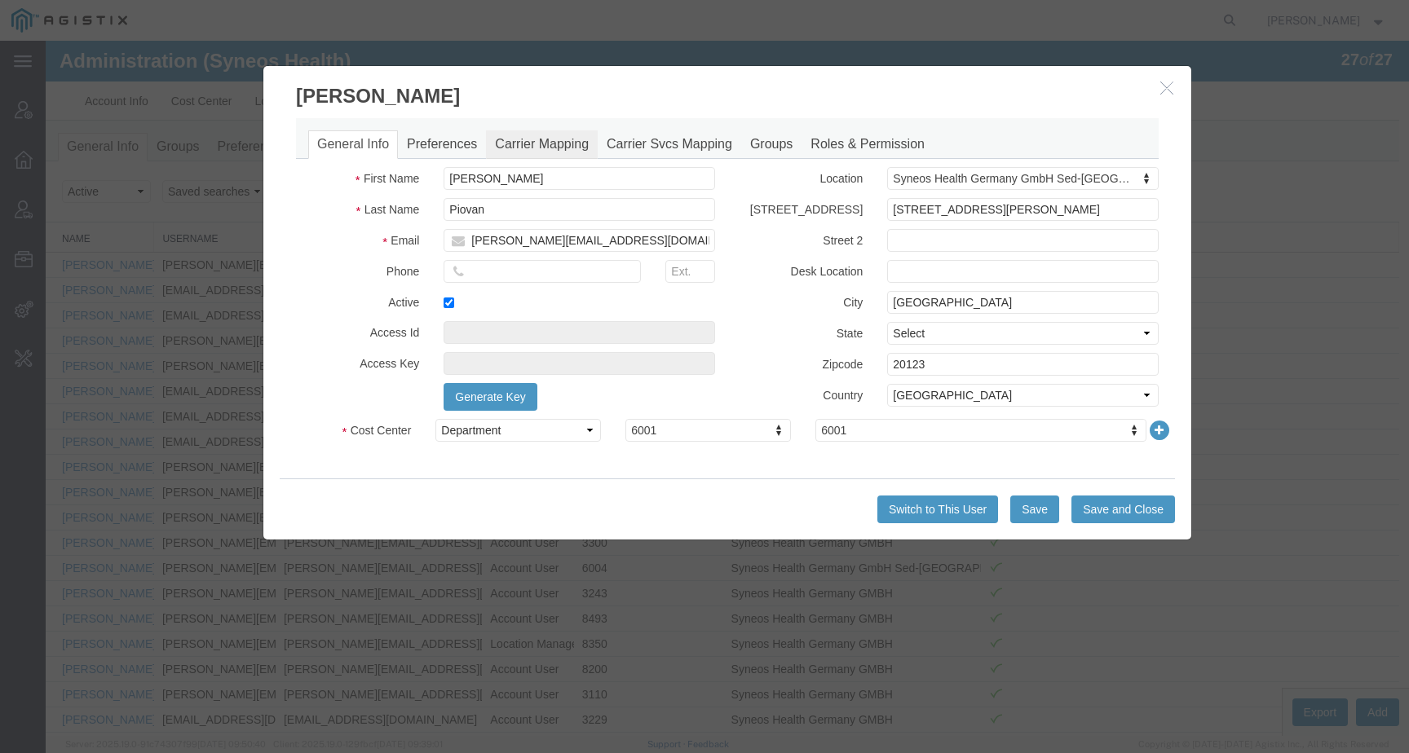
click at [542, 157] on link "Carrier Mapping" at bounding box center [542, 144] width 112 height 29
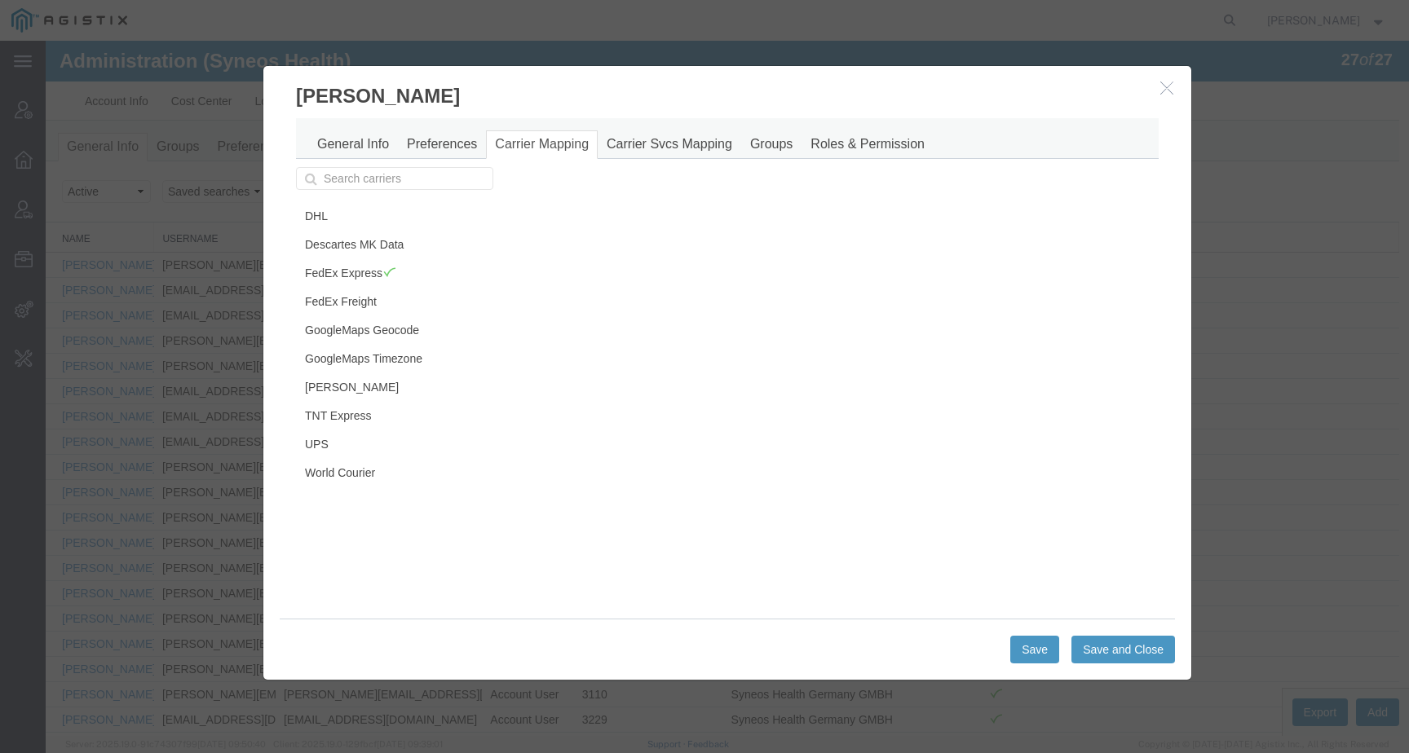
click at [1160, 92] on icon "button" at bounding box center [1166, 88] width 13 height 14
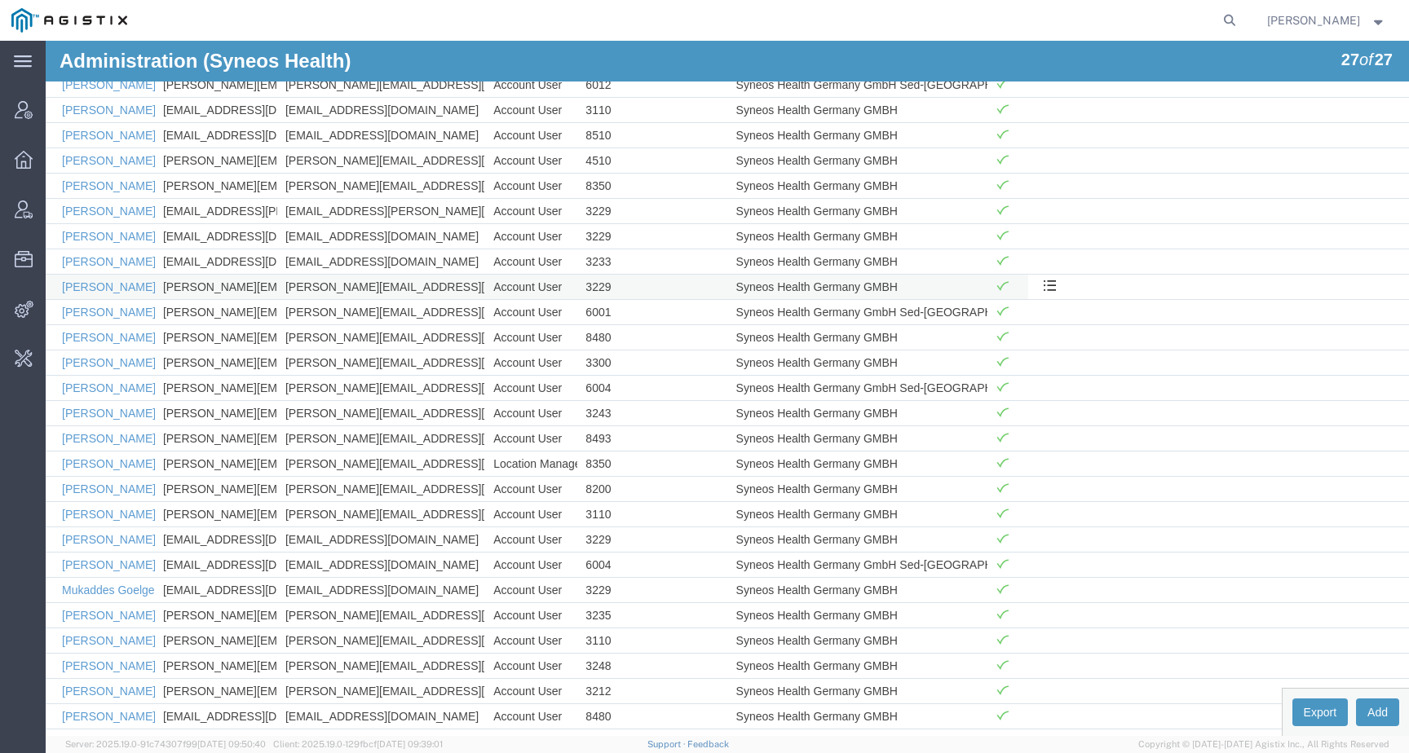
scroll to position [181, 0]
click at [68, 337] on link "David Kolbinger" at bounding box center [109, 336] width 94 height 13
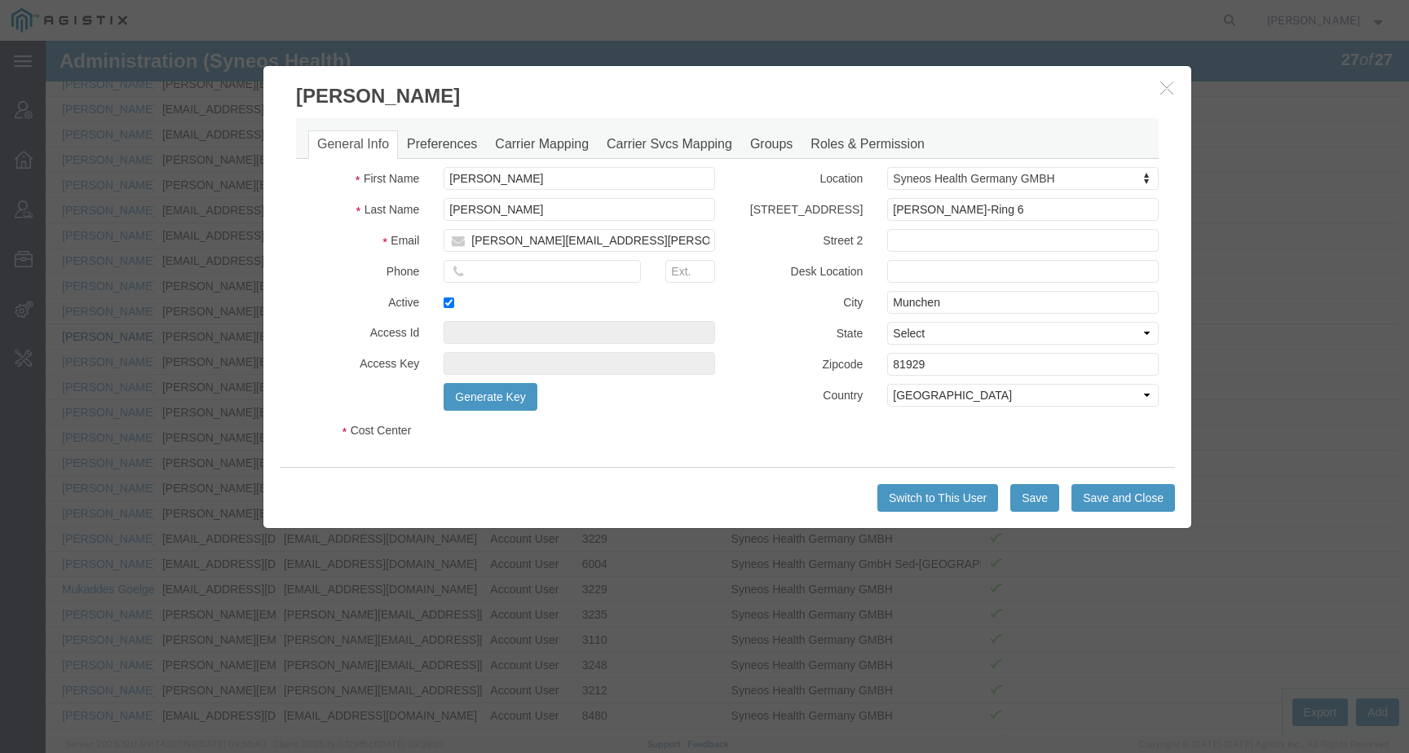
select select "DEPARTMENT"
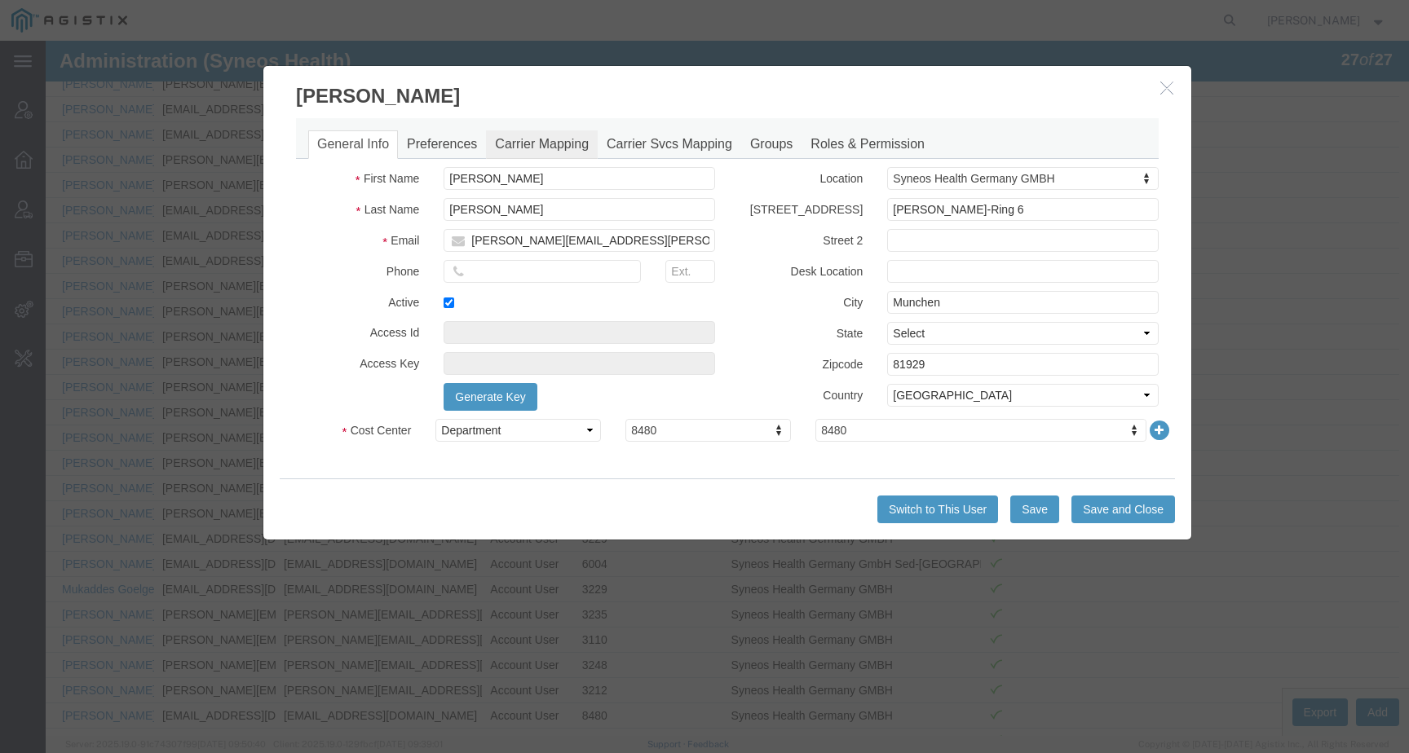
click at [528, 146] on link "Carrier Mapping" at bounding box center [542, 144] width 112 height 29
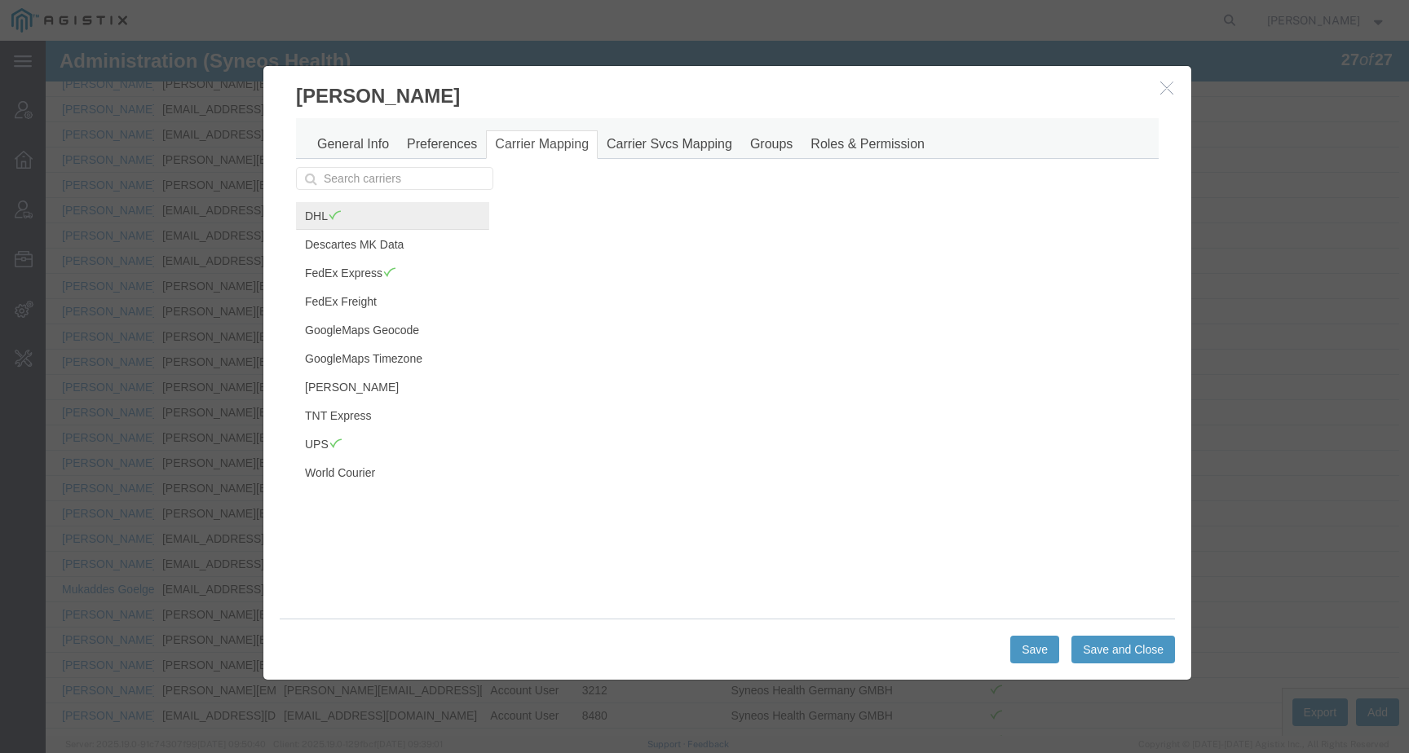
click at [329, 220] on span at bounding box center [335, 215] width 14 height 12
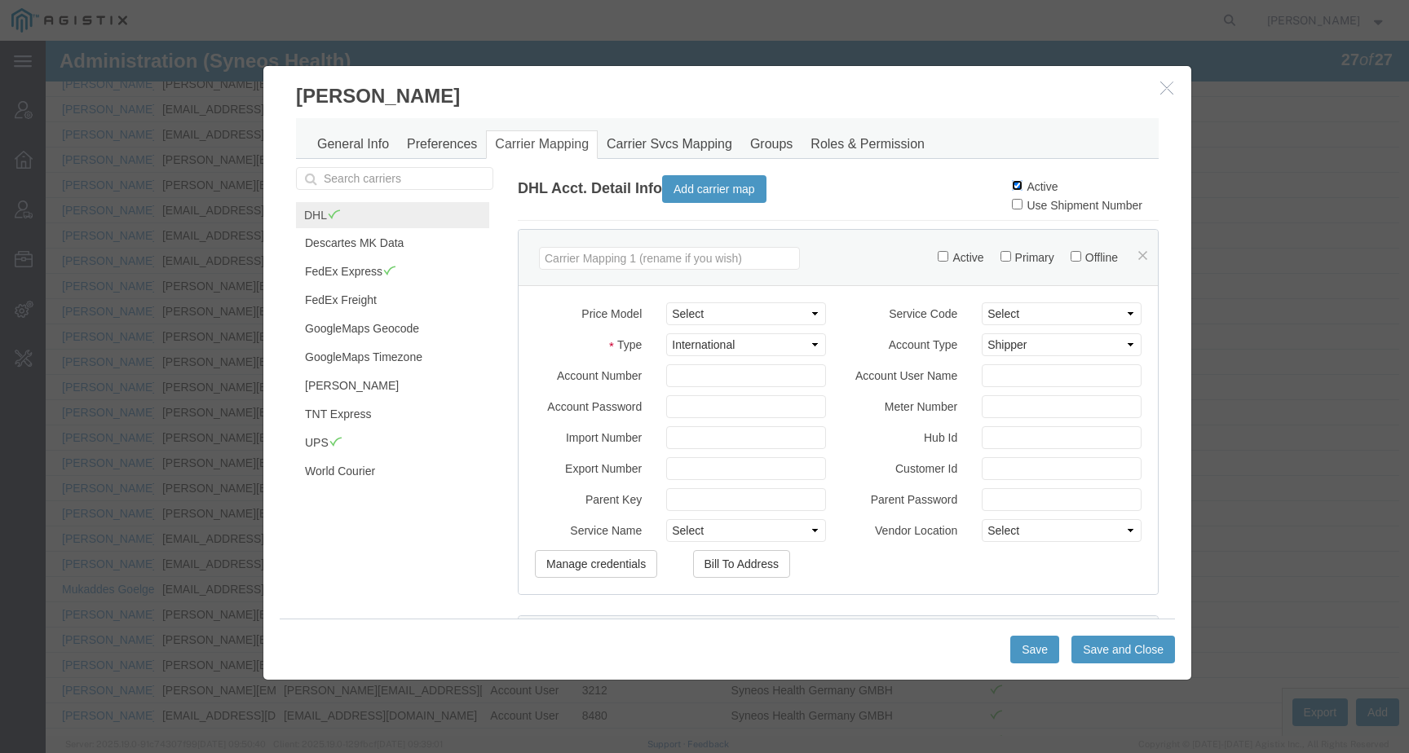
click at [1012, 185] on input "Active" at bounding box center [1017, 185] width 11 height 11
checkbox input "false"
click at [1094, 647] on button "Save and Close" at bounding box center [1124, 650] width 104 height 28
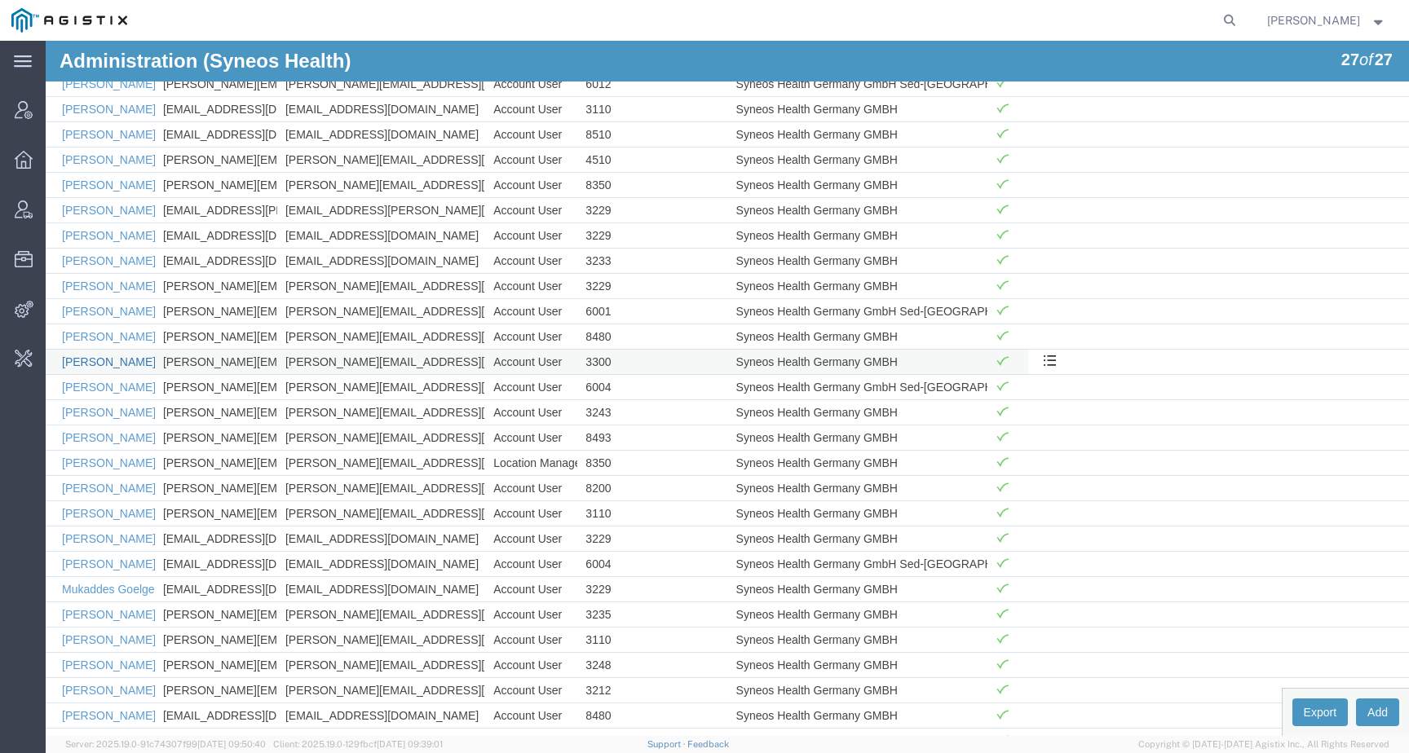
click at [86, 367] on link "Diana Kubenz" at bounding box center [109, 362] width 94 height 13
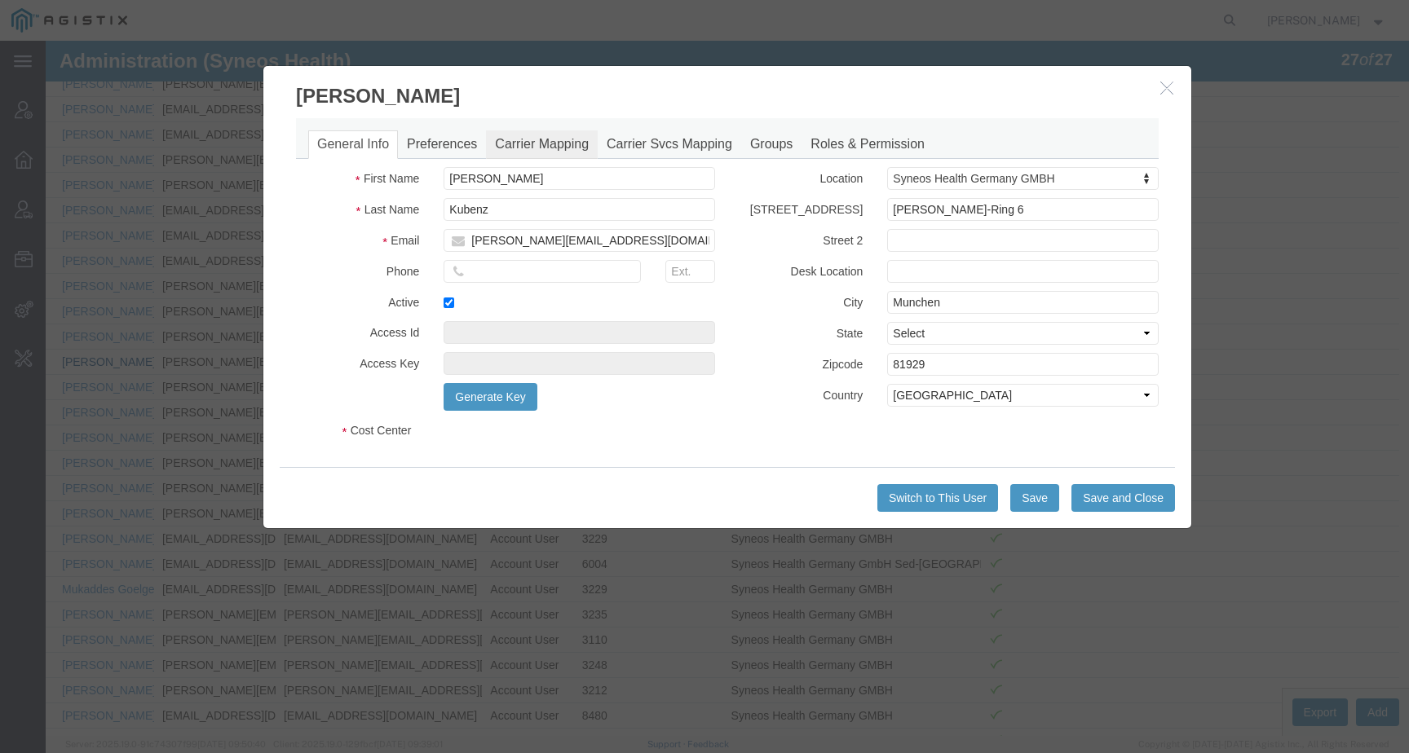
select select "DEPARTMENT"
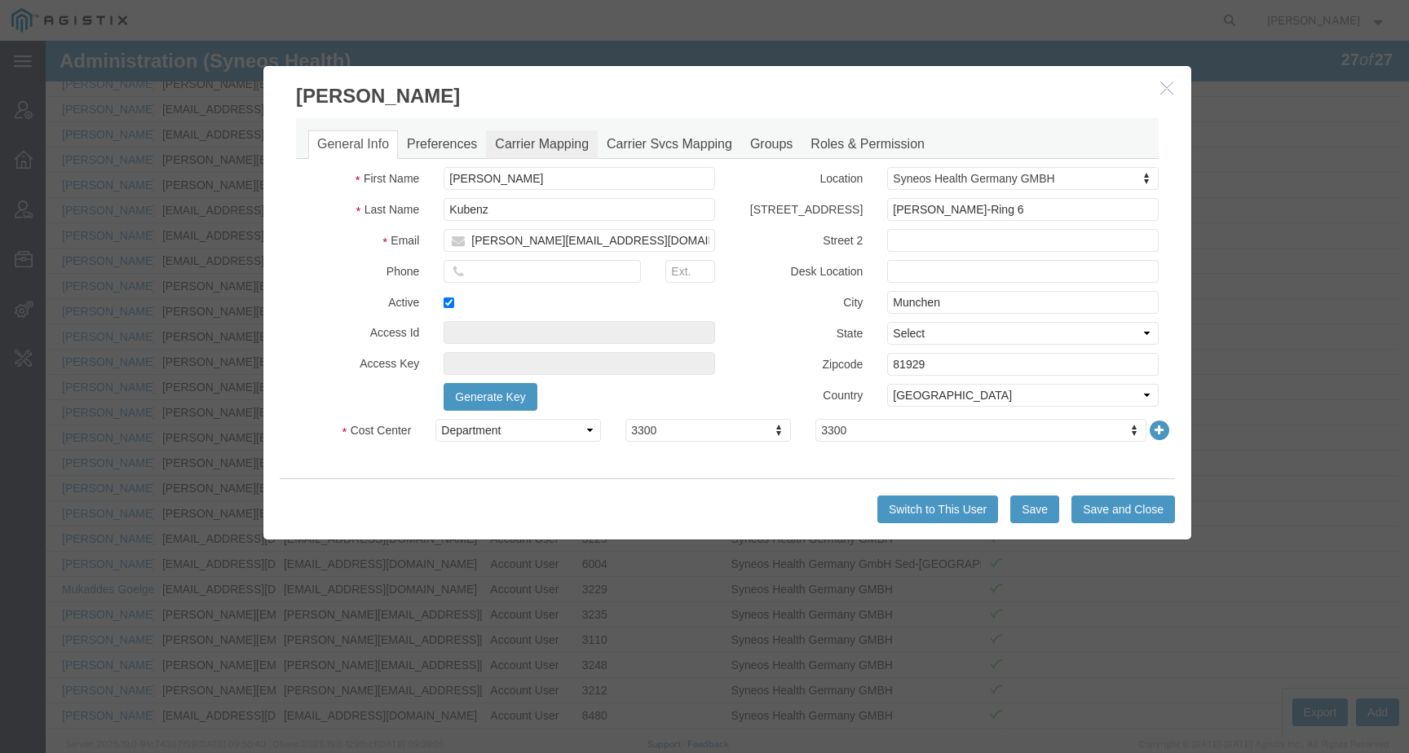
click at [552, 142] on link "Carrier Mapping" at bounding box center [542, 144] width 112 height 29
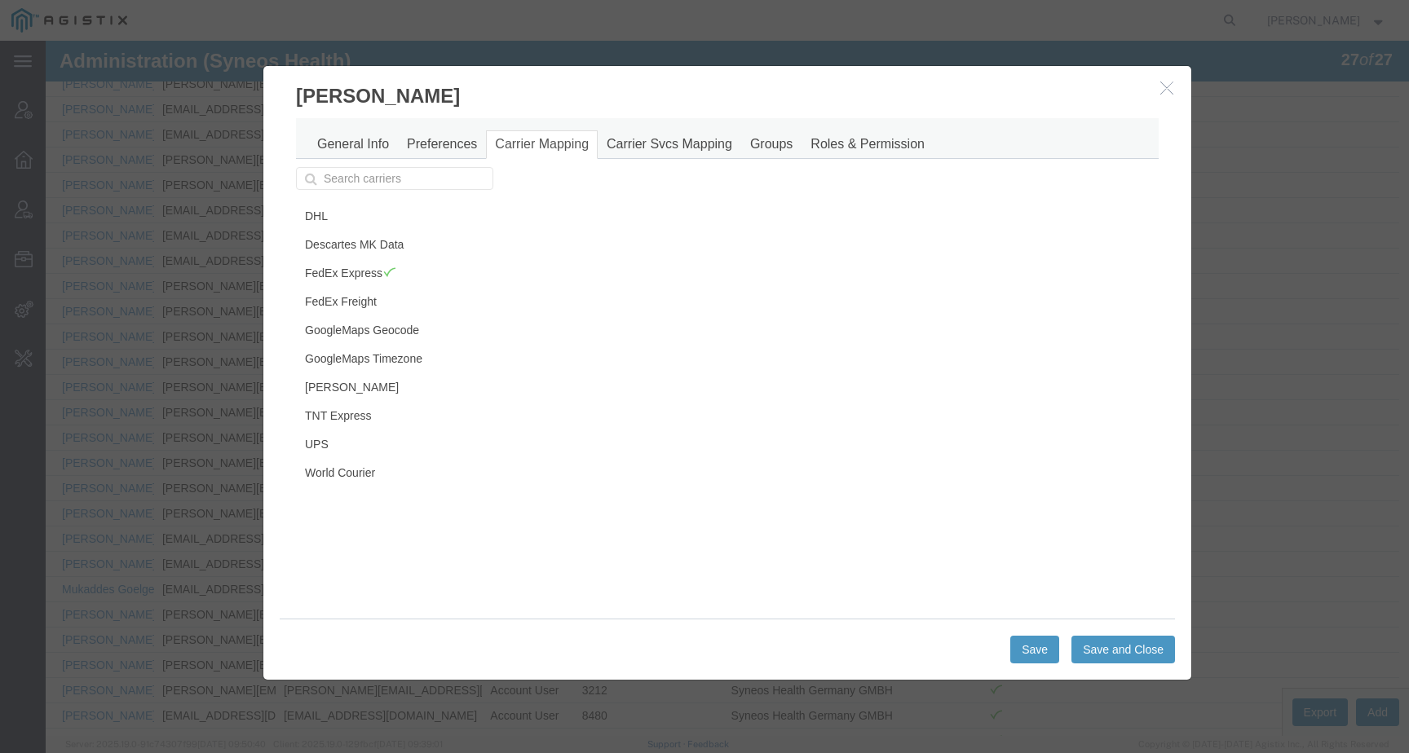
click at [1168, 87] on icon "button" at bounding box center [1166, 88] width 13 height 14
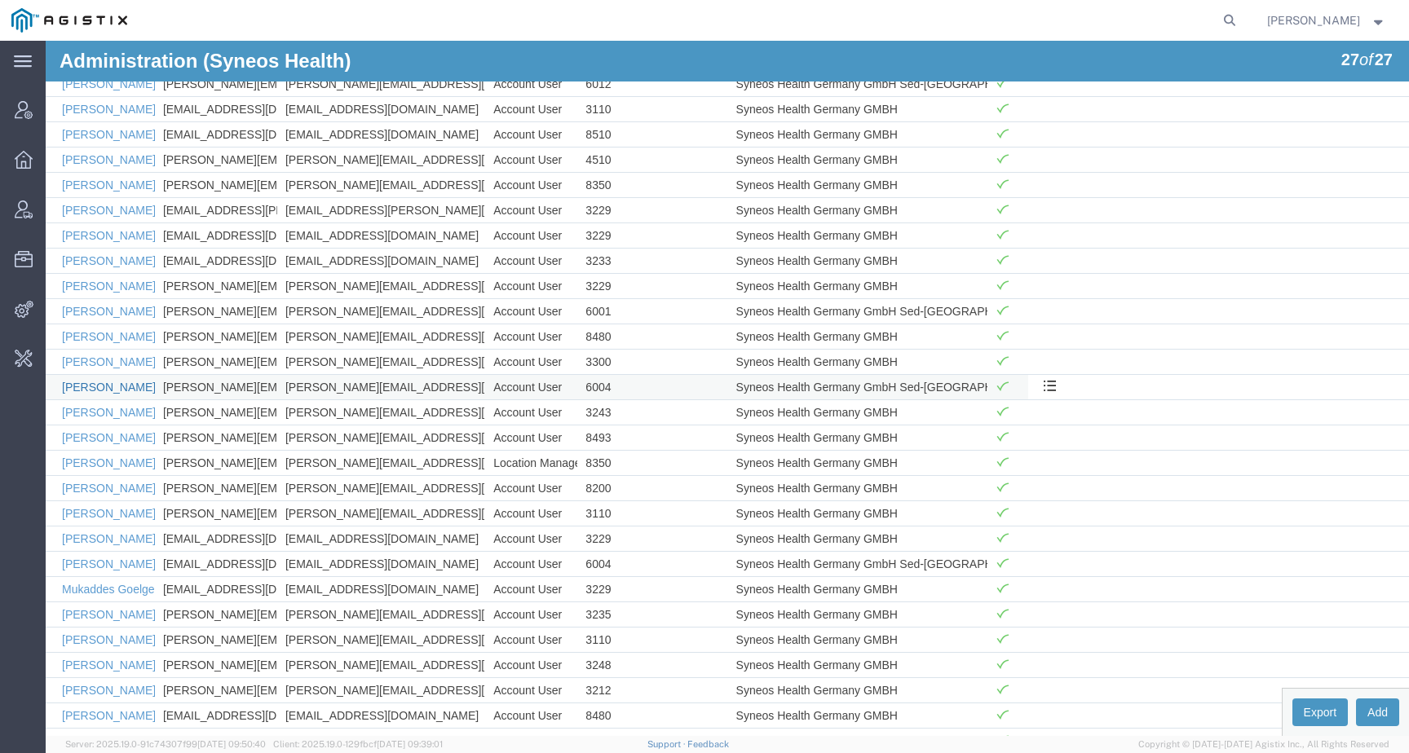
click at [133, 387] on link "Gabriele Predari" at bounding box center [109, 387] width 94 height 13
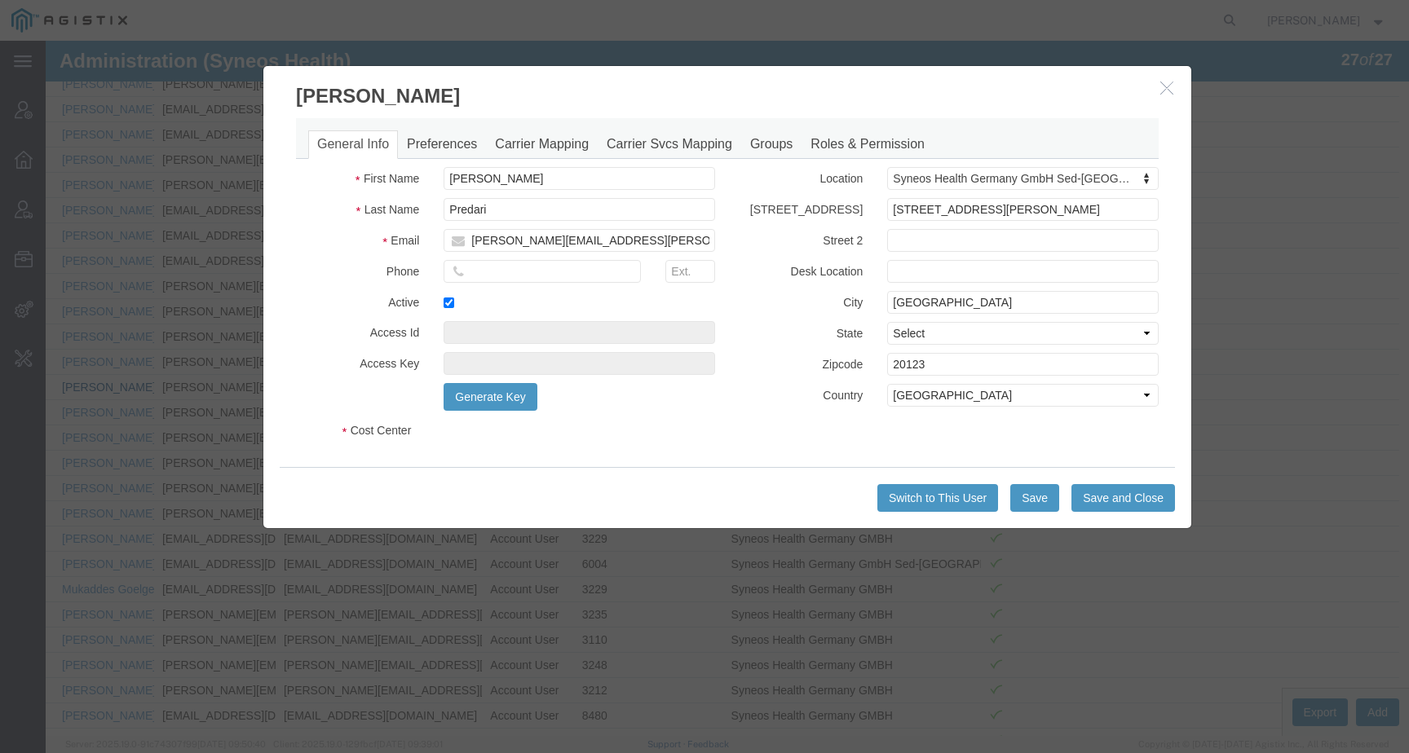
select select "DEPARTMENT"
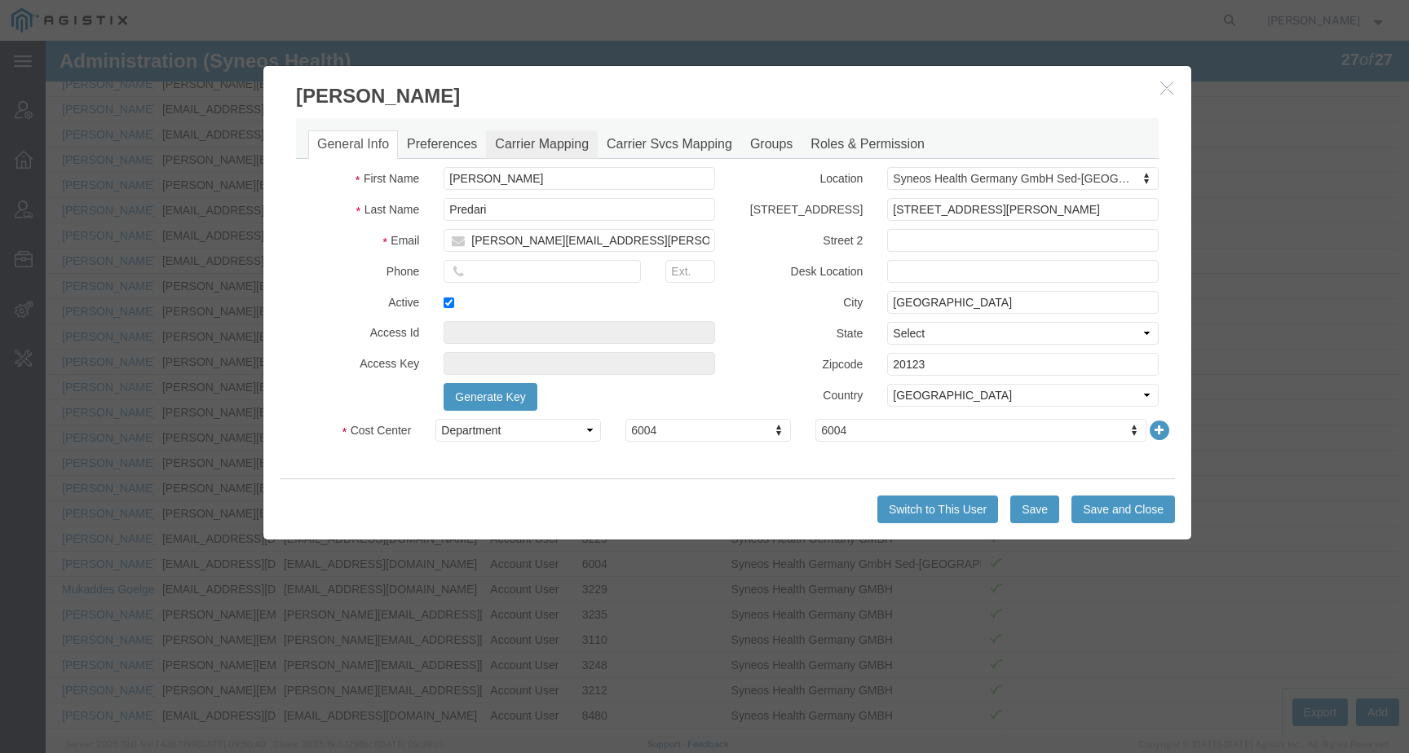
click at [553, 141] on link "Carrier Mapping" at bounding box center [542, 144] width 112 height 29
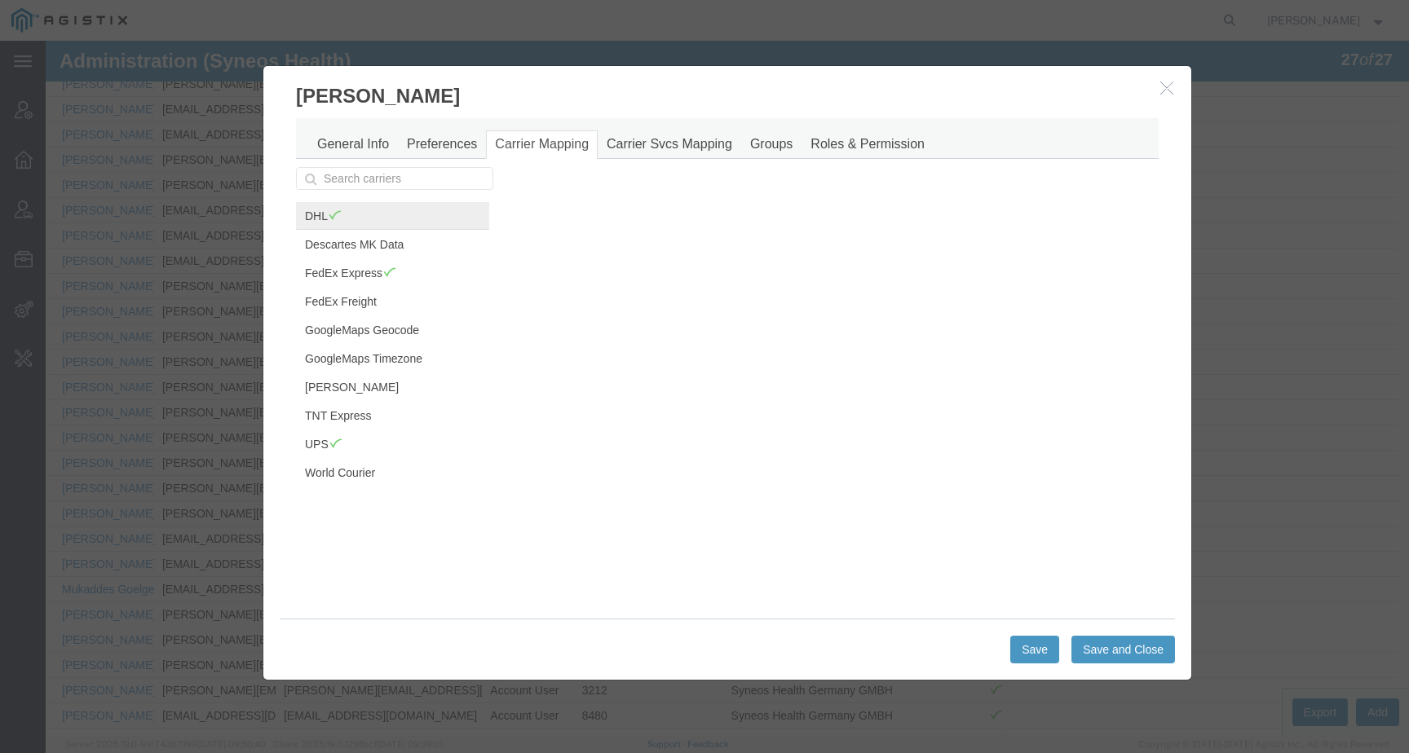
click at [329, 211] on span at bounding box center [335, 215] width 14 height 12
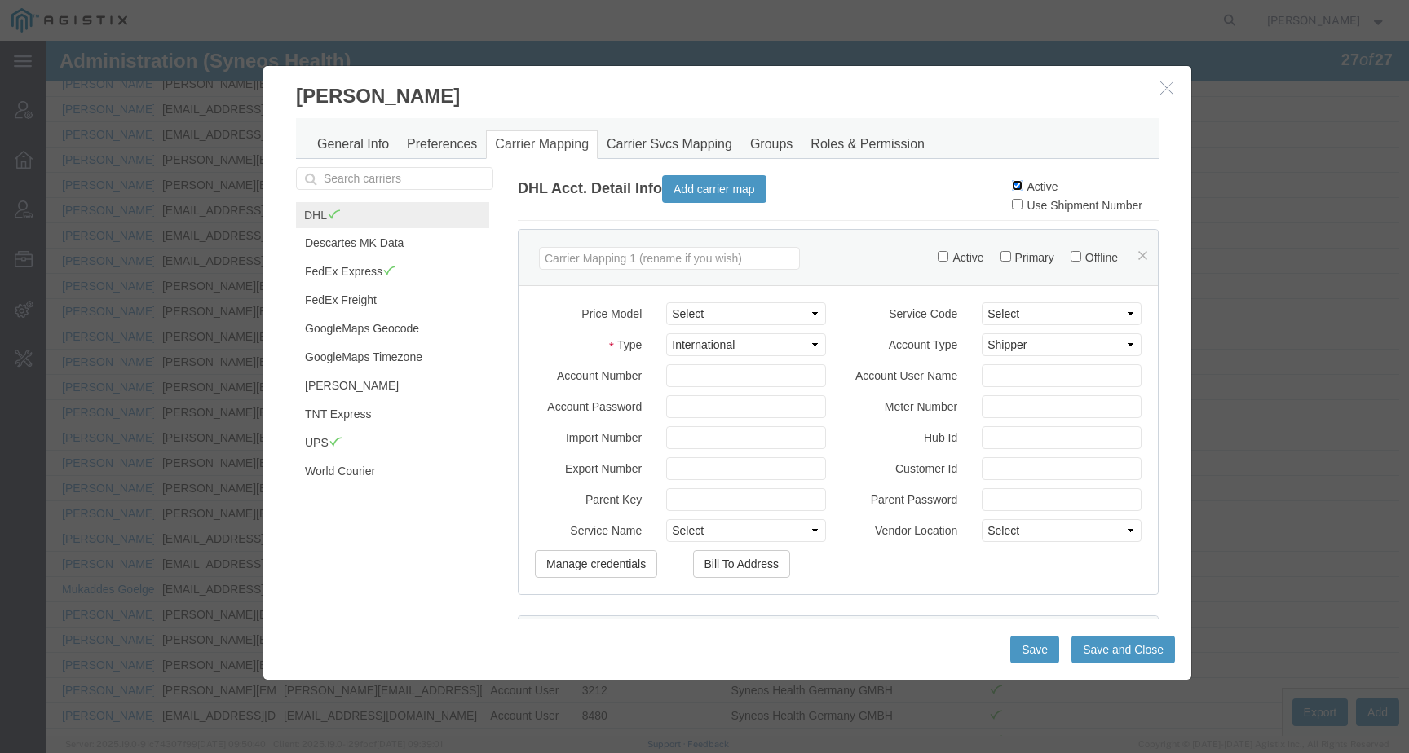
click at [1012, 187] on input "Active" at bounding box center [1017, 185] width 11 height 11
checkbox input "false"
click at [1085, 643] on button "Save and Close" at bounding box center [1124, 650] width 104 height 28
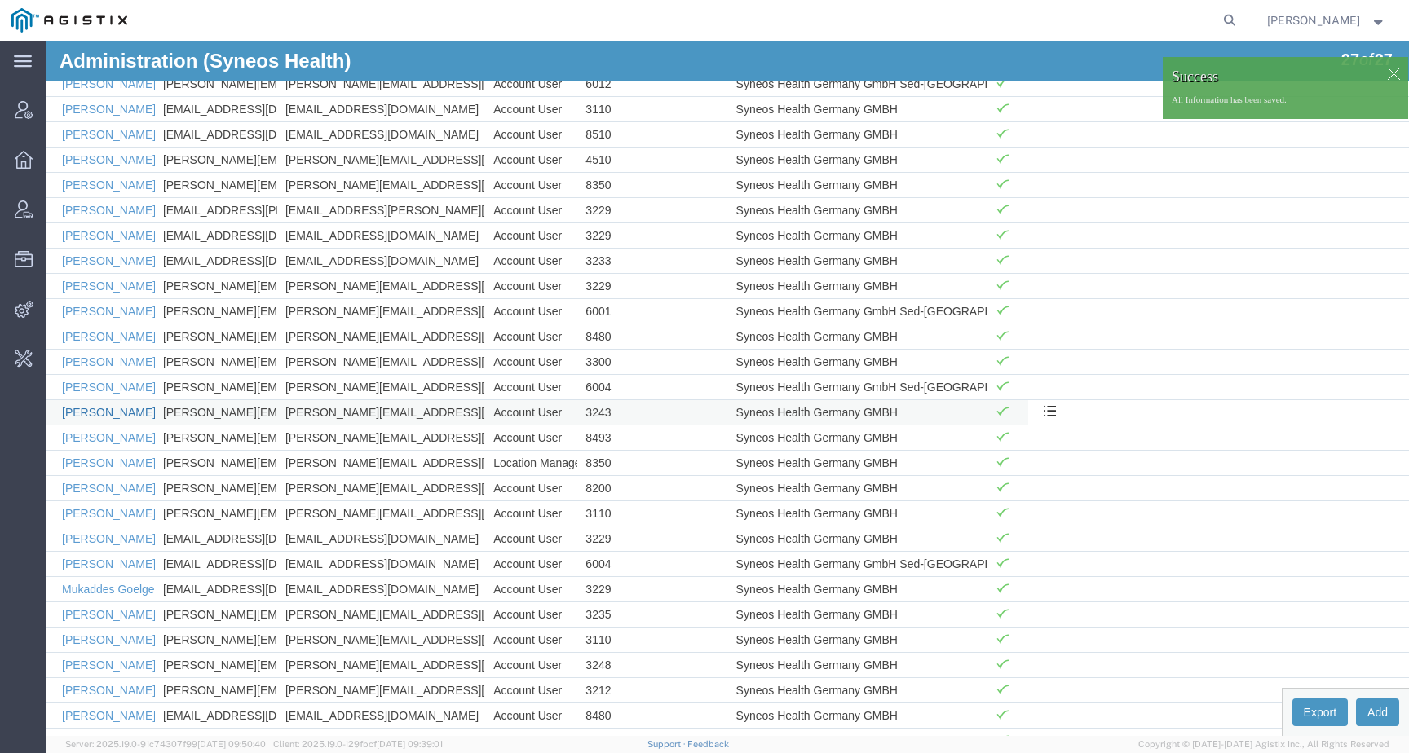
click at [112, 417] on link "Ingrid Rappold" at bounding box center [109, 412] width 94 height 13
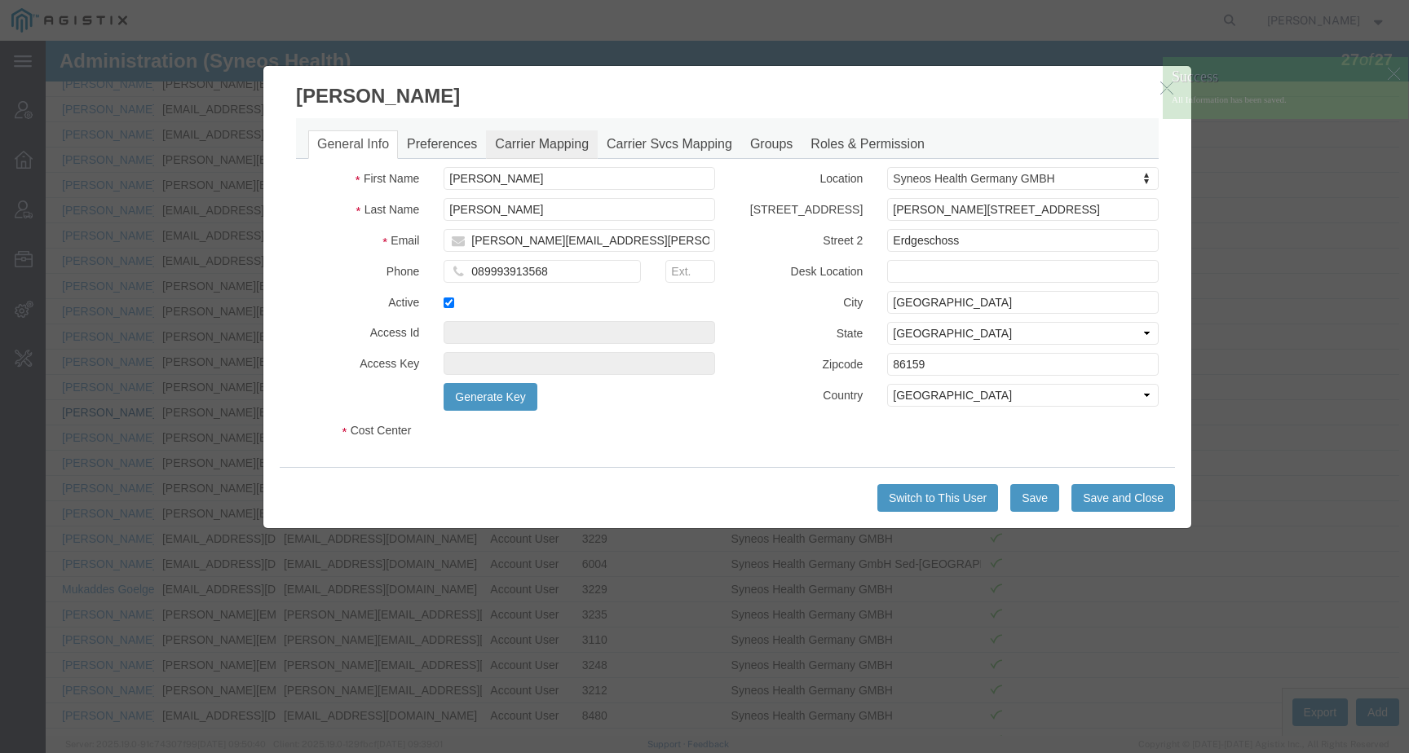
select select "DEPARTMENT"
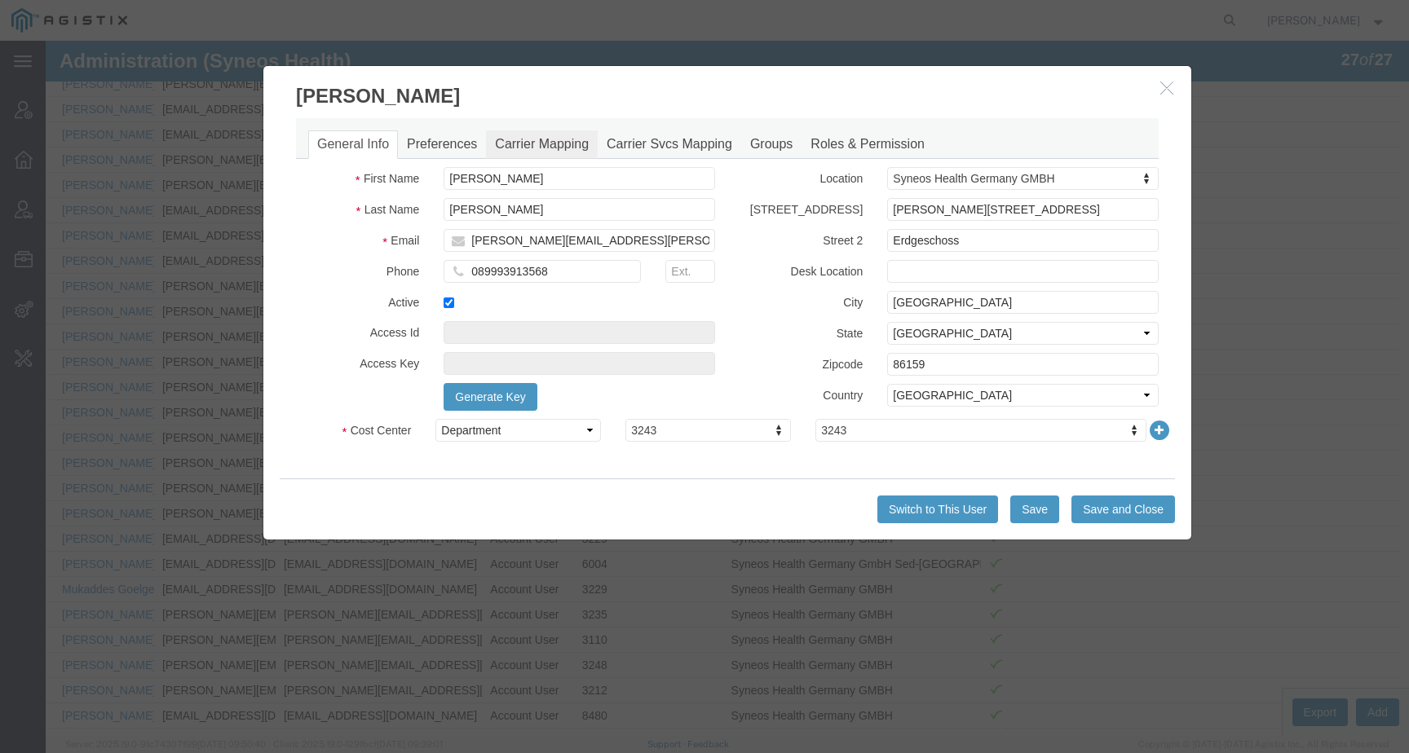
click at [535, 142] on link "Carrier Mapping" at bounding box center [542, 144] width 112 height 29
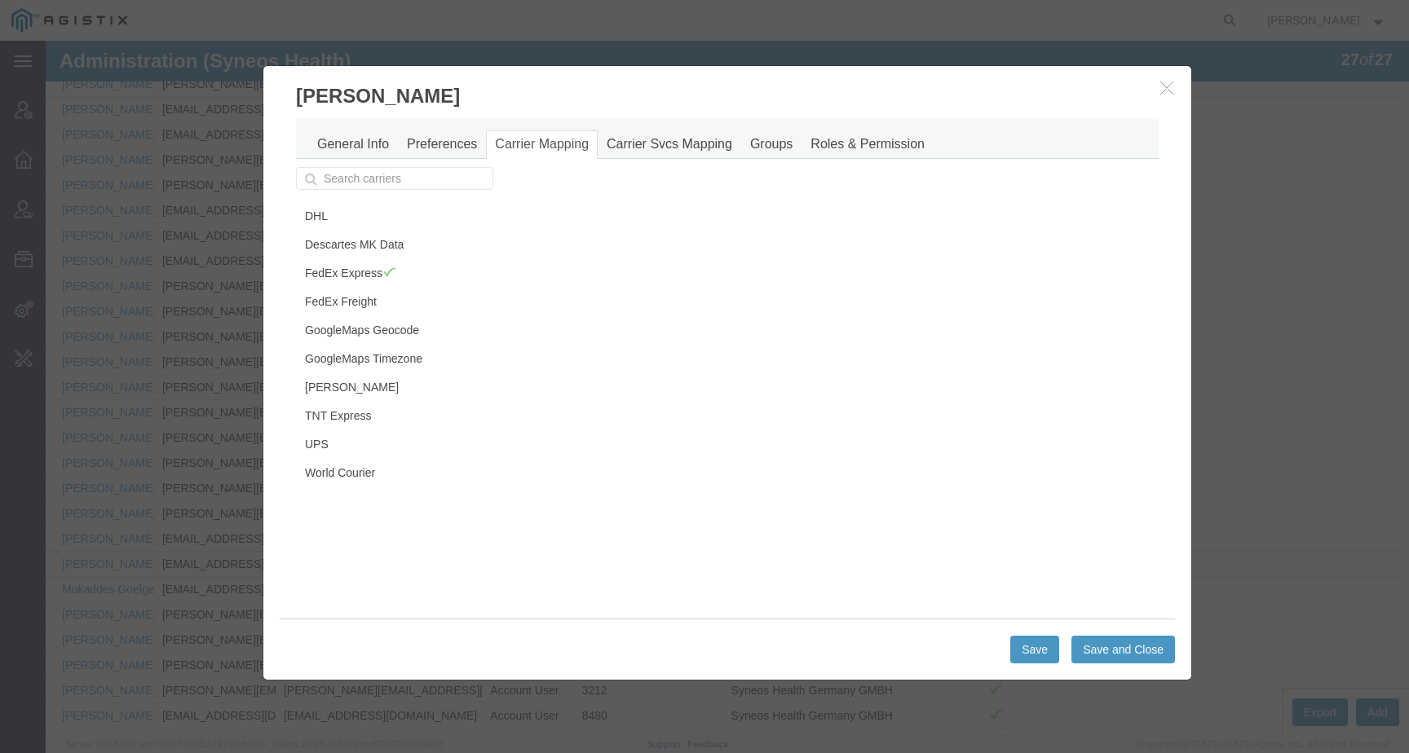
click at [1160, 90] on icon "button" at bounding box center [1166, 88] width 13 height 14
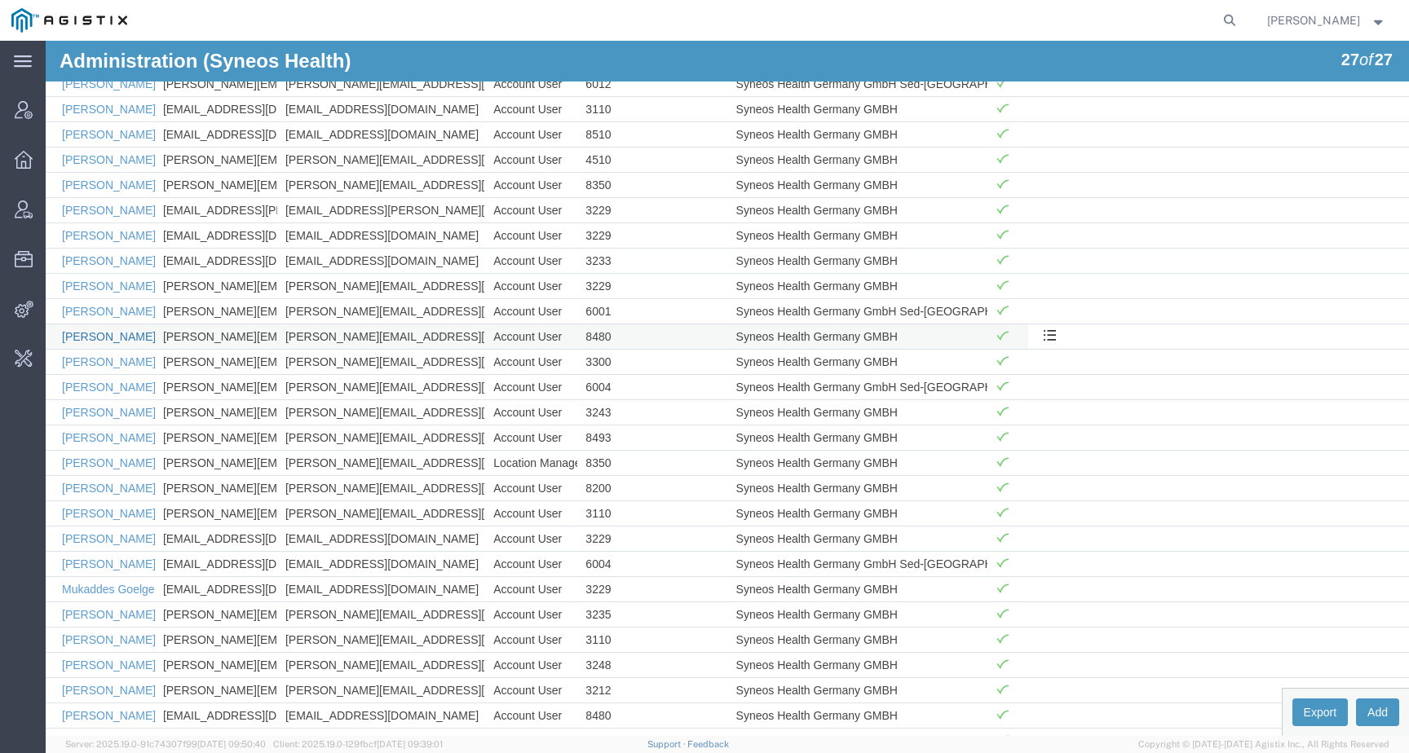
scroll to position [215, 0]
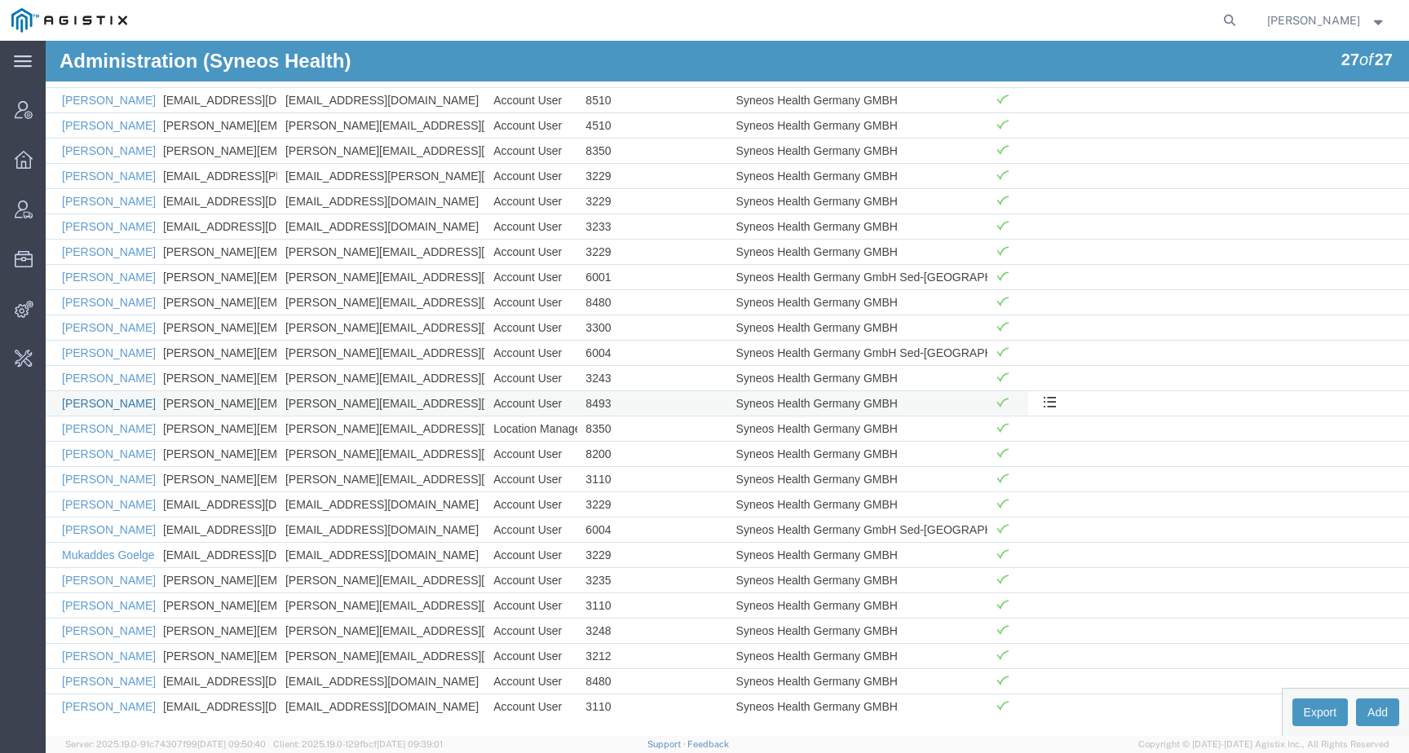
click at [112, 406] on link "Irene Reimer" at bounding box center [109, 403] width 94 height 13
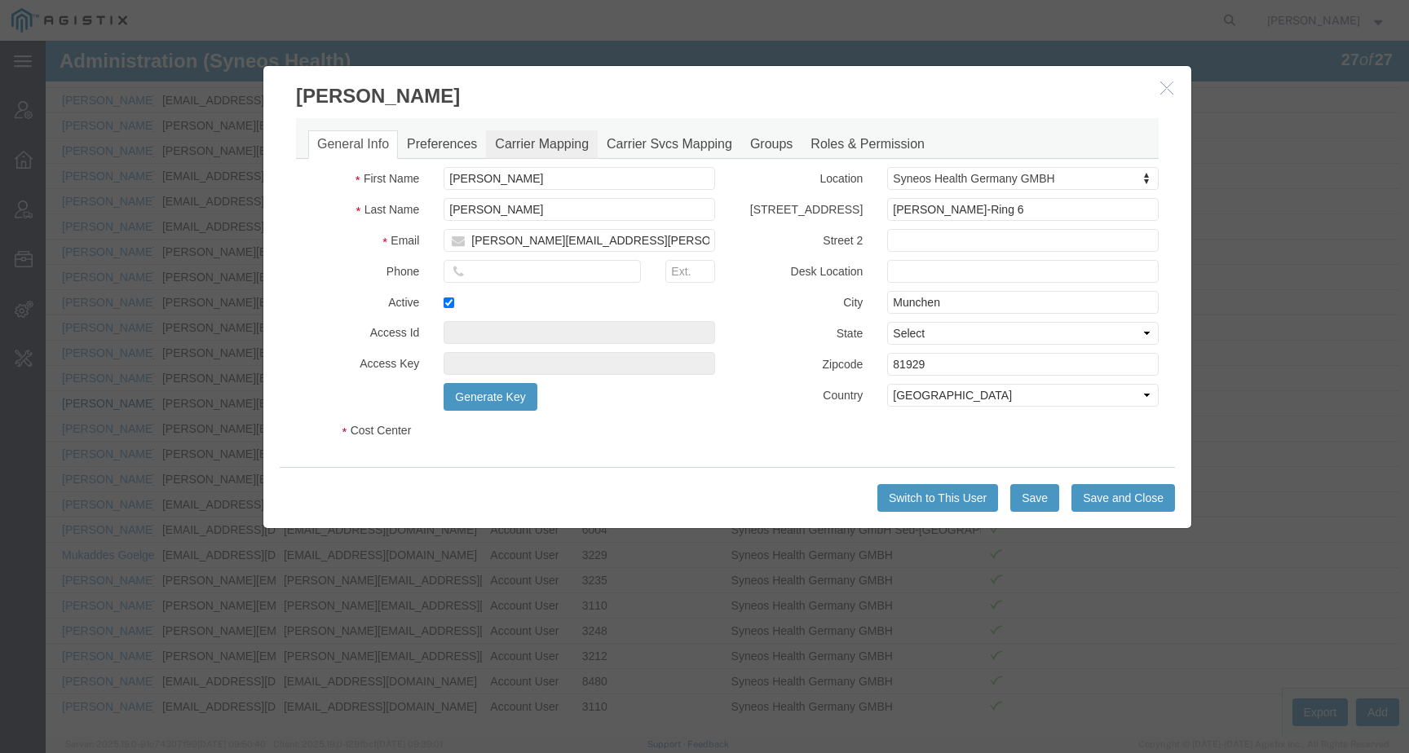
select select "DEPARTMENT"
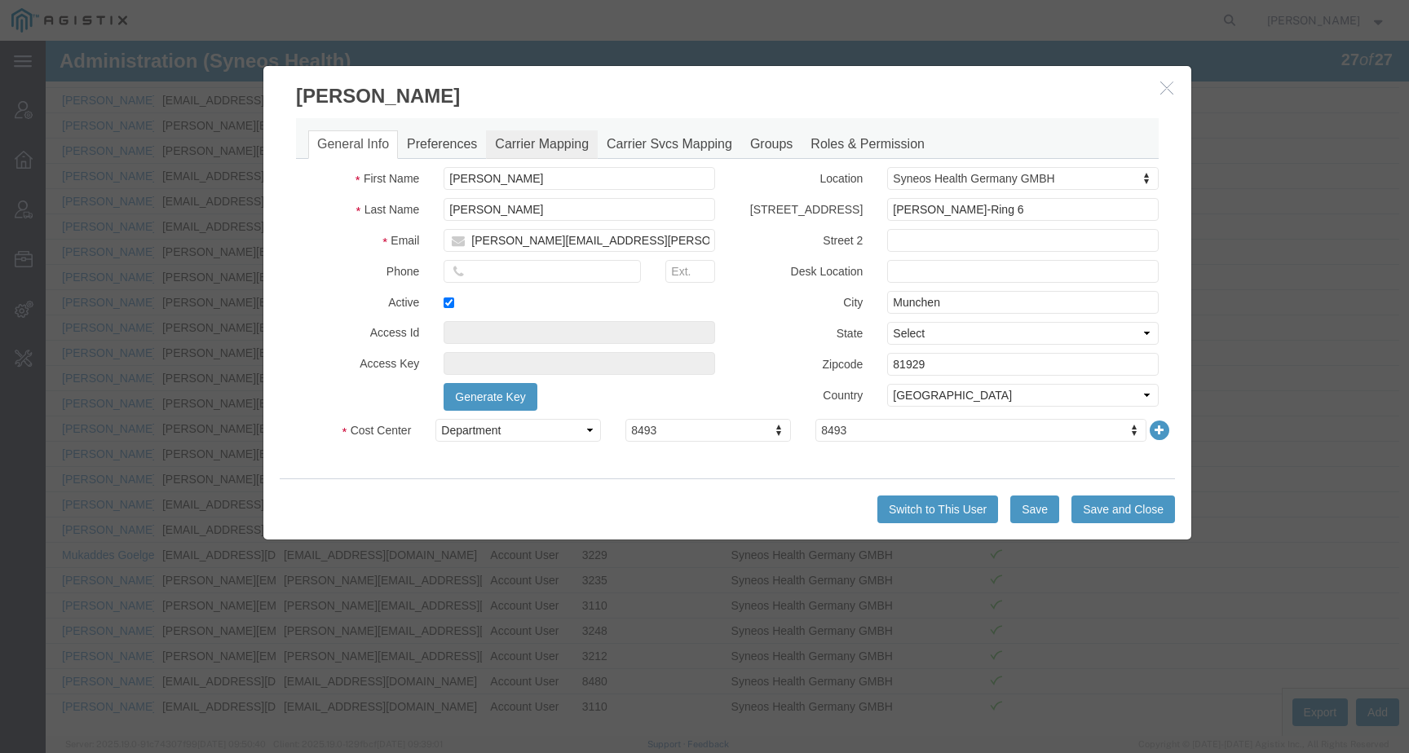
click at [544, 143] on link "Carrier Mapping" at bounding box center [542, 144] width 112 height 29
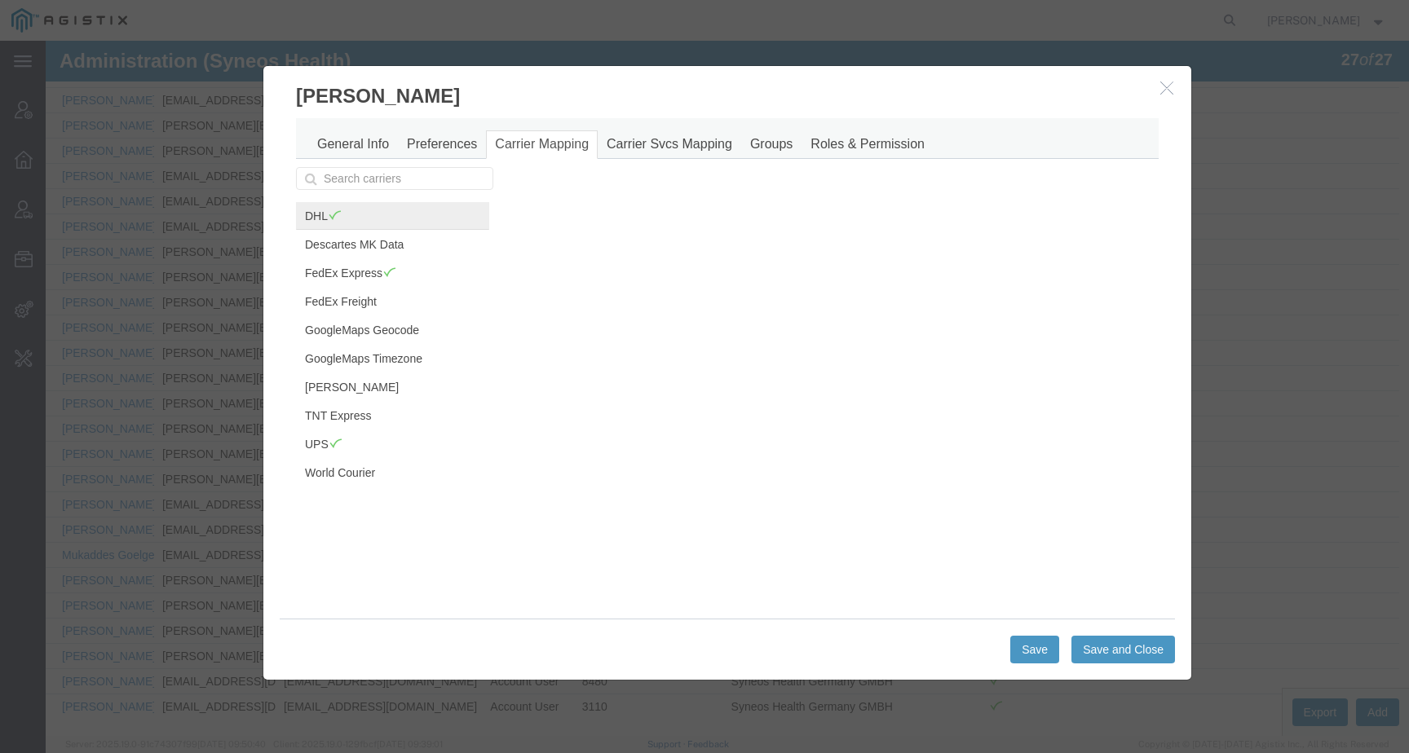
click at [334, 218] on span at bounding box center [335, 215] width 14 height 12
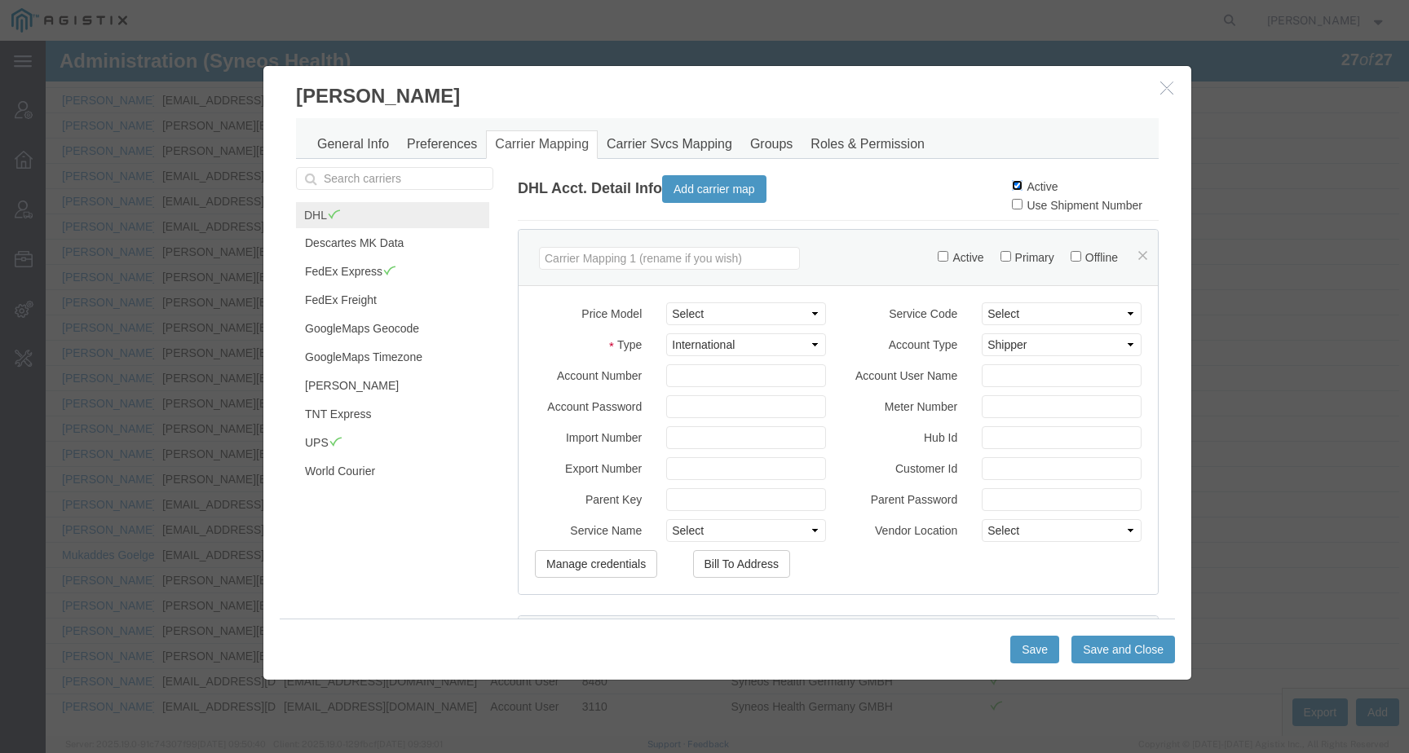
click at [1012, 185] on input "Active" at bounding box center [1017, 185] width 11 height 11
checkbox input "false"
click at [1091, 661] on button "Save and Close" at bounding box center [1124, 650] width 104 height 28
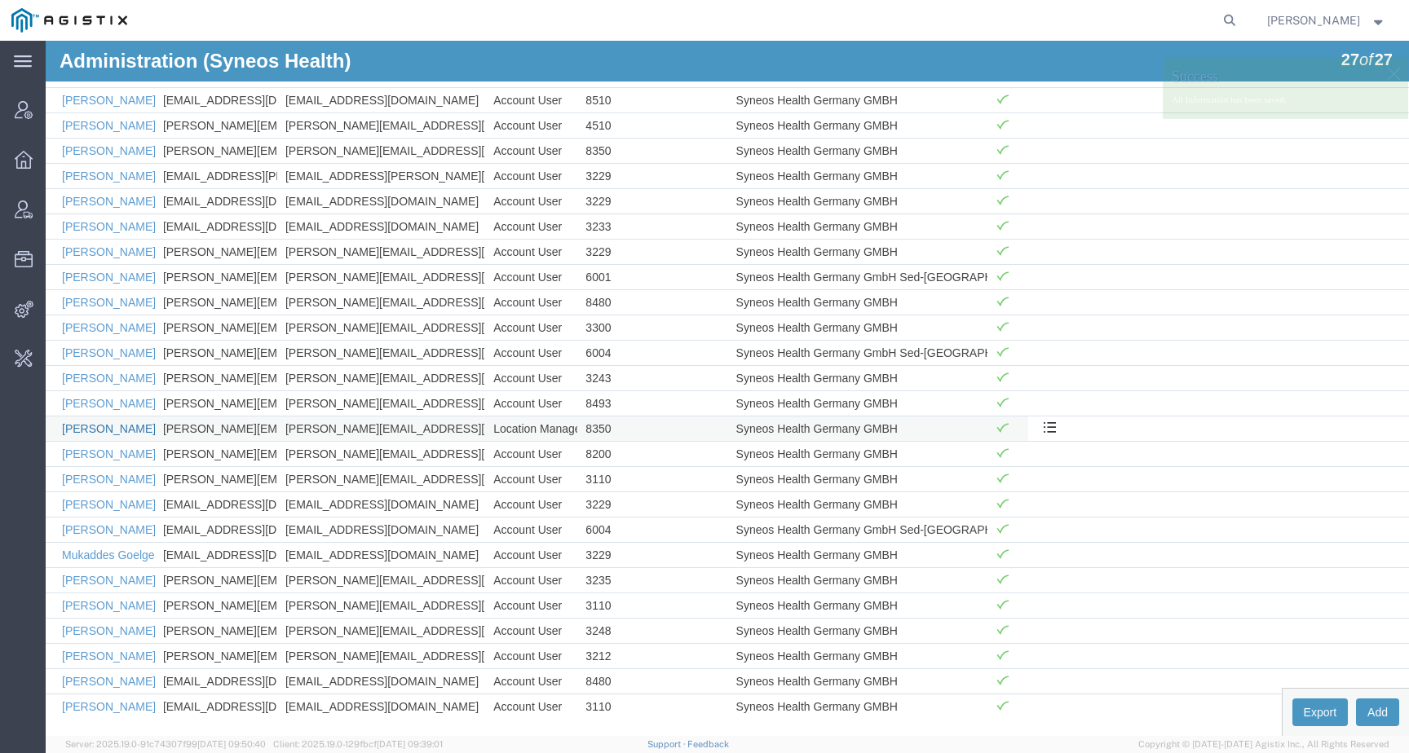
click at [102, 432] on link "Jessica Roser" at bounding box center [109, 428] width 94 height 13
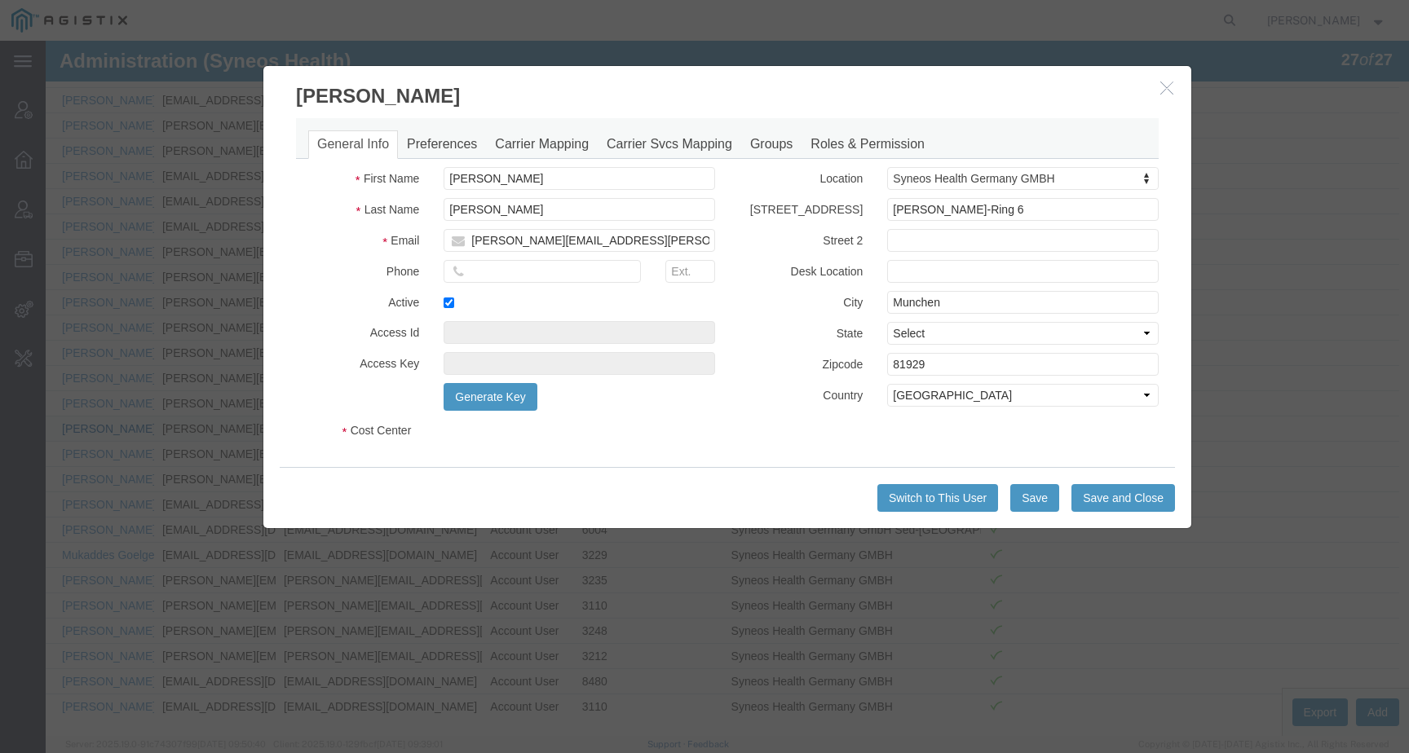
select select "DEPARTMENT"
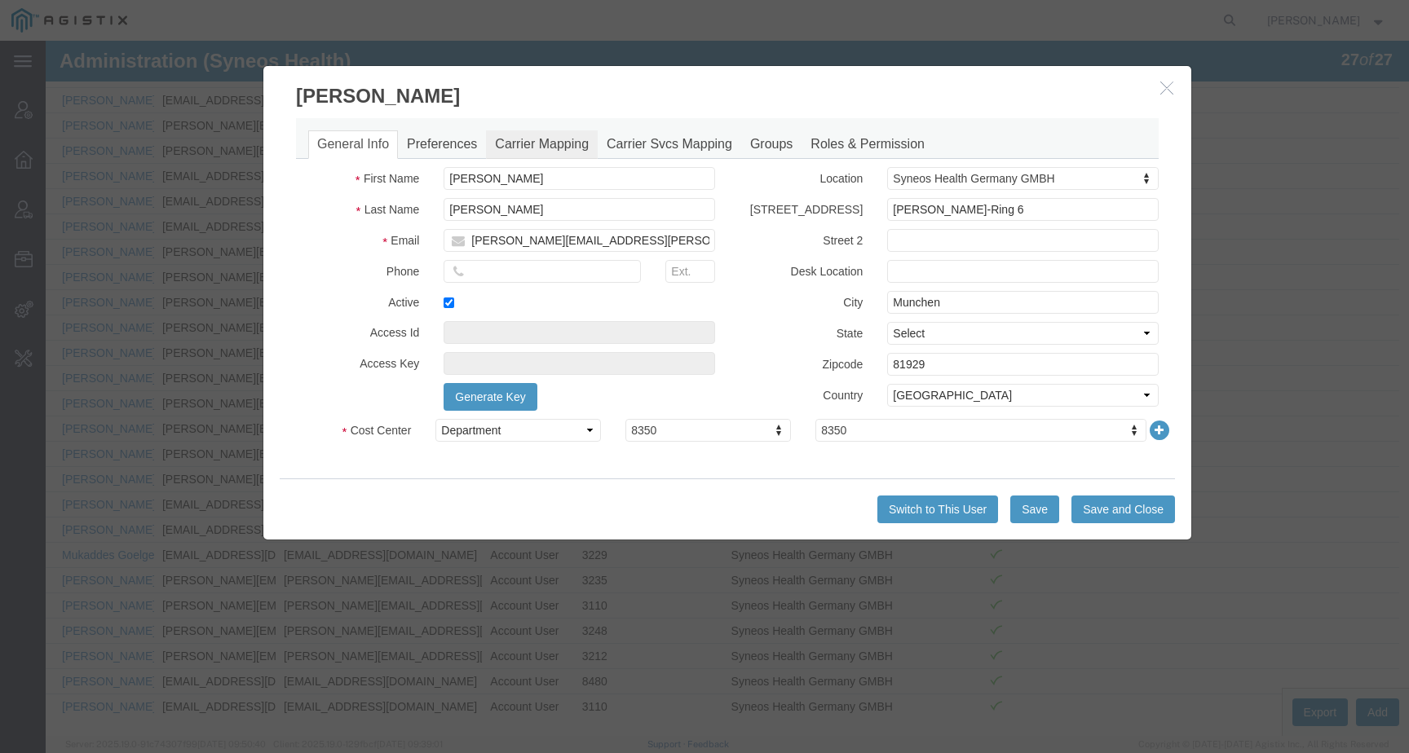
click at [529, 138] on link "Carrier Mapping" at bounding box center [542, 144] width 112 height 29
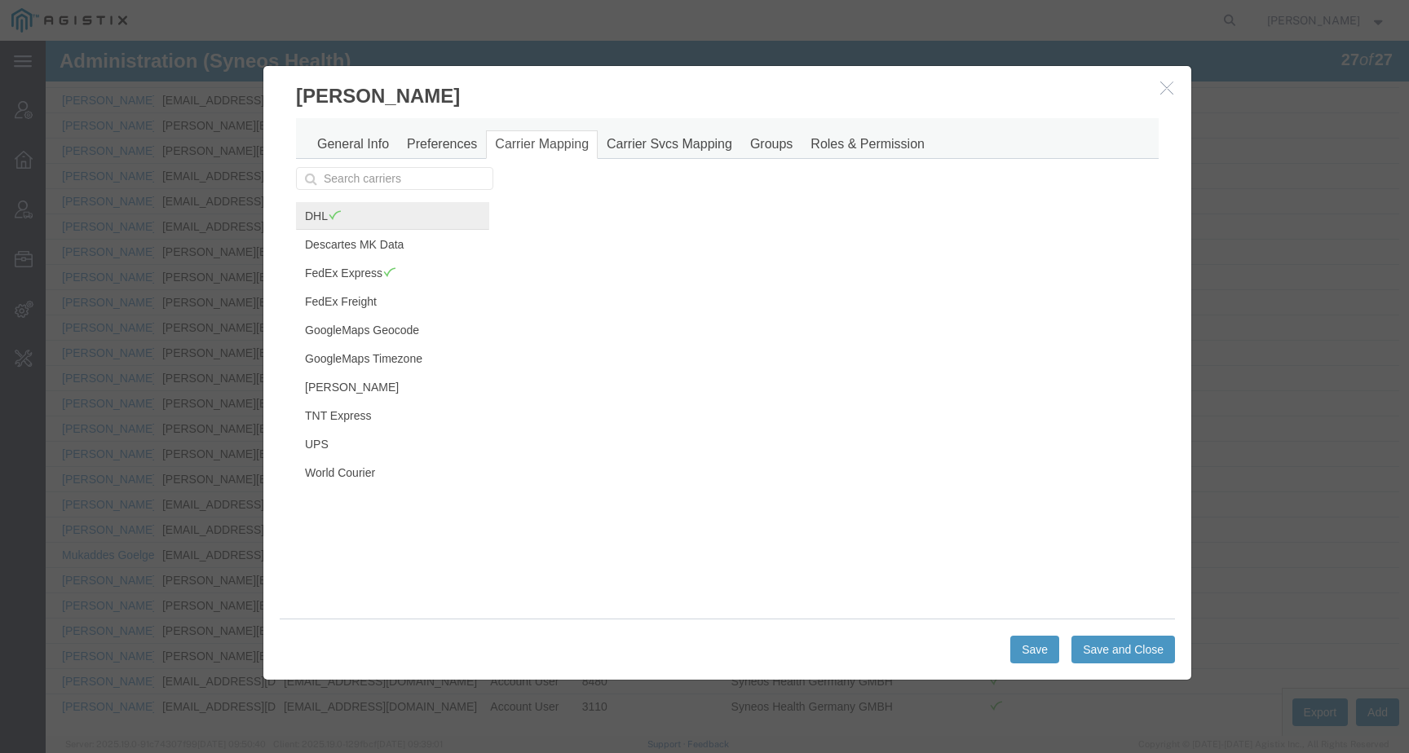
click at [328, 216] on span at bounding box center [335, 215] width 14 height 12
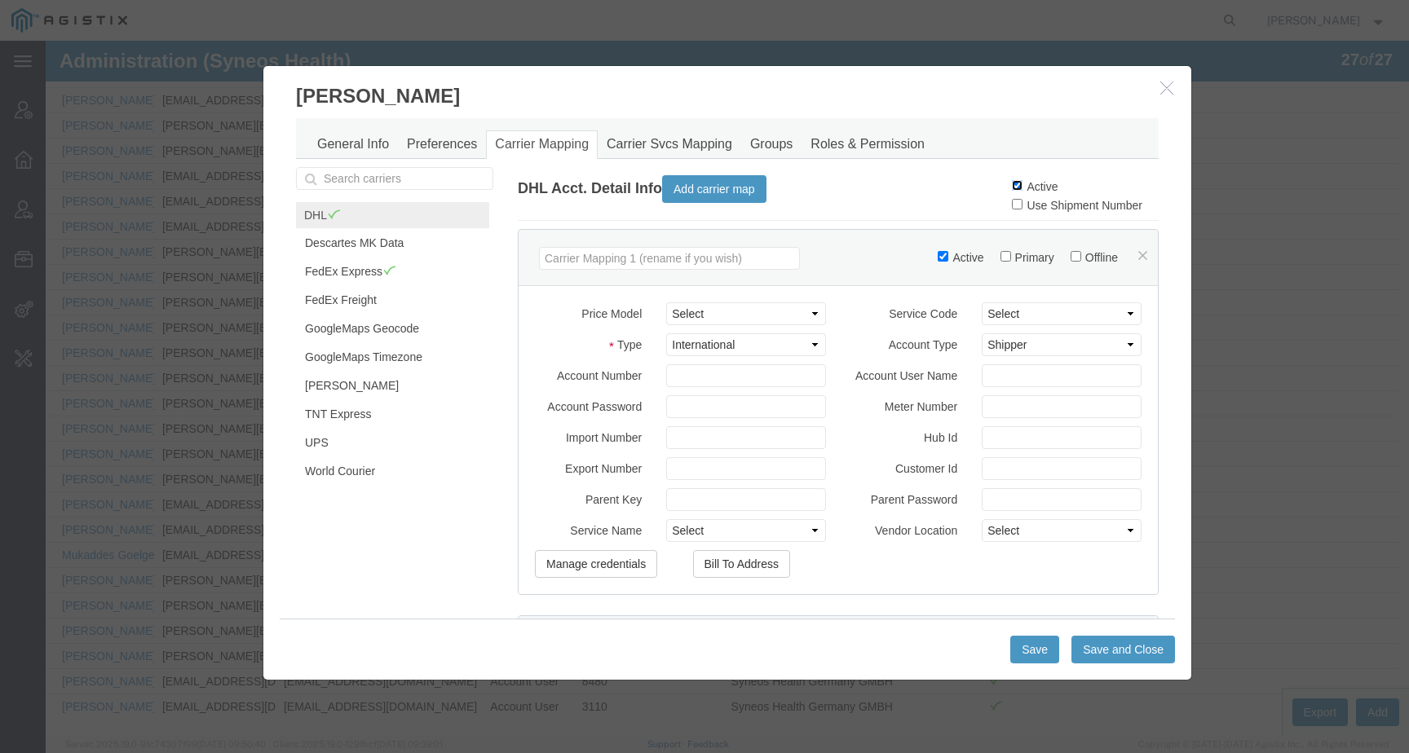
click at [1012, 182] on input "Active" at bounding box center [1017, 185] width 11 height 11
checkbox input "false"
click at [1085, 654] on button "Save and Close" at bounding box center [1124, 650] width 104 height 28
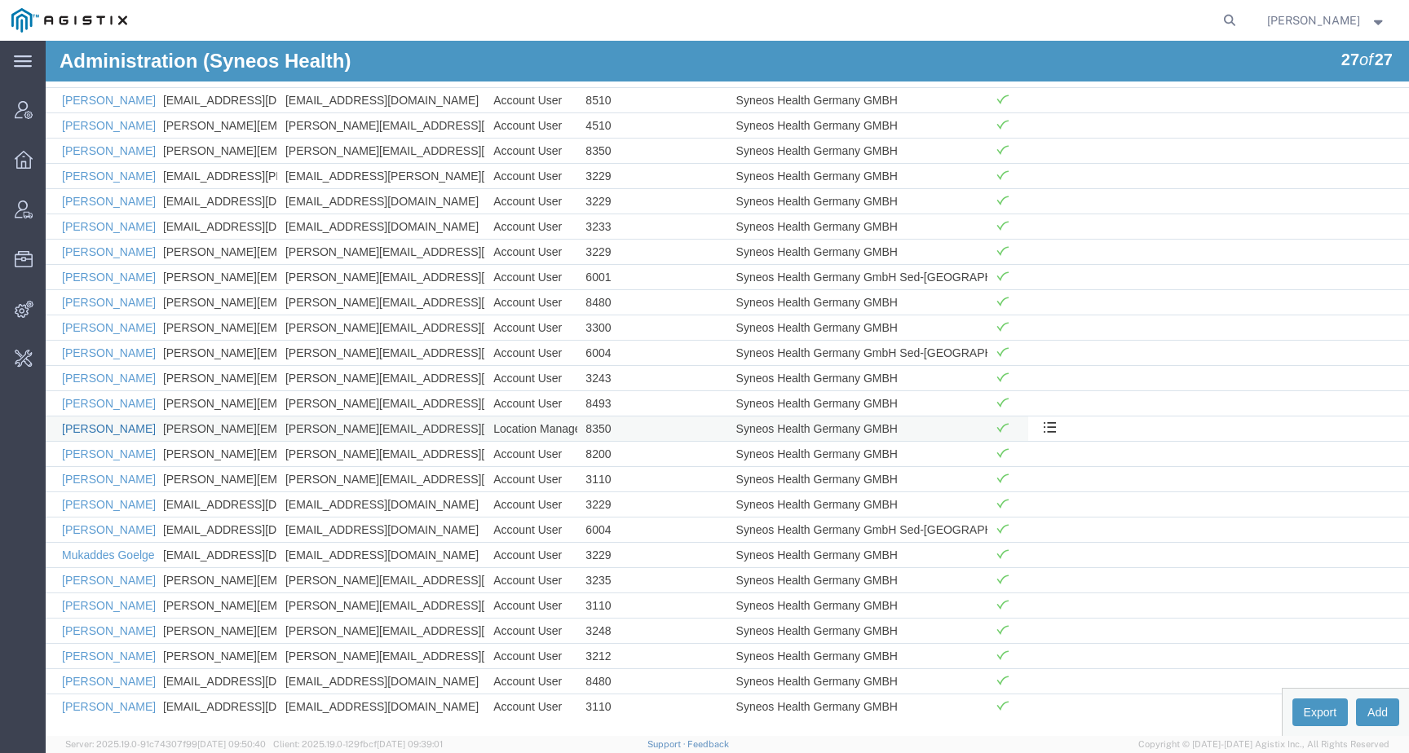
click at [81, 431] on link "Jessica Roser" at bounding box center [109, 428] width 94 height 13
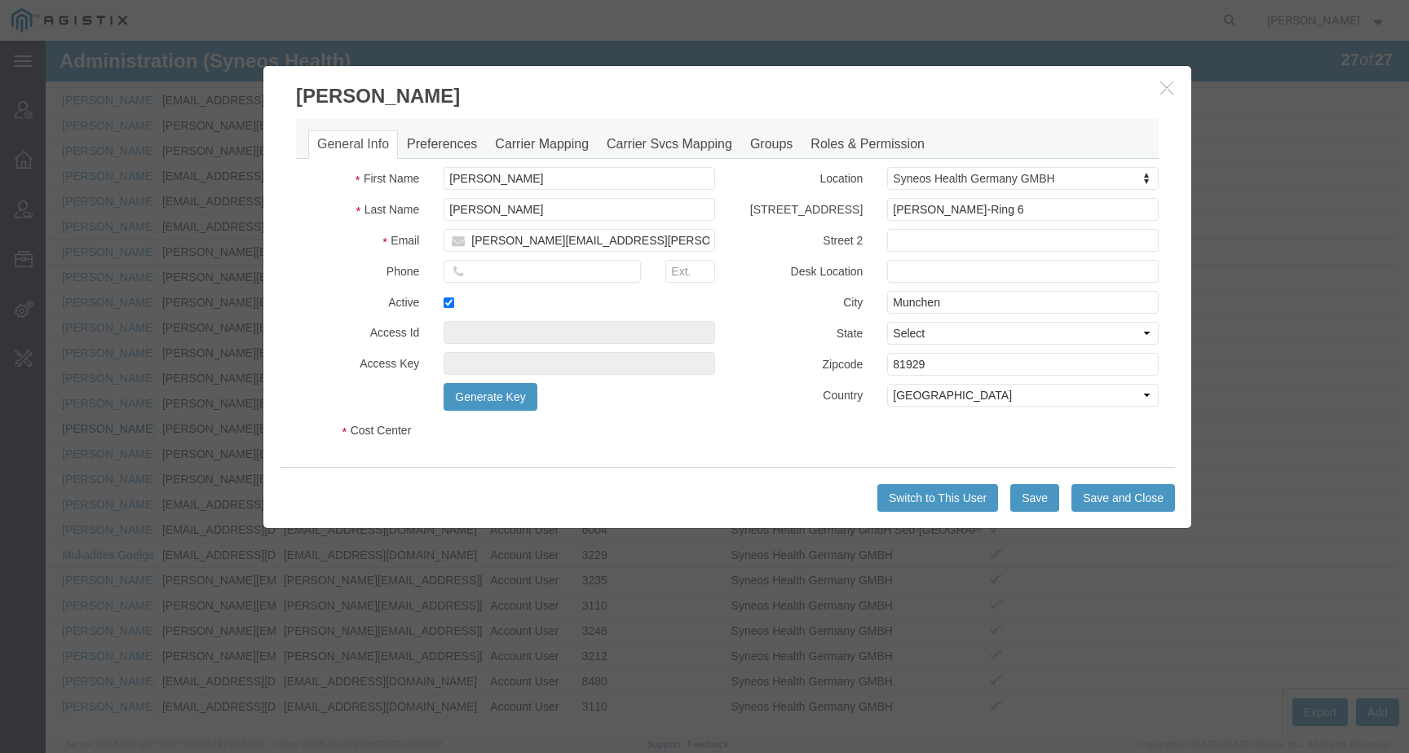
select select "DEPARTMENT"
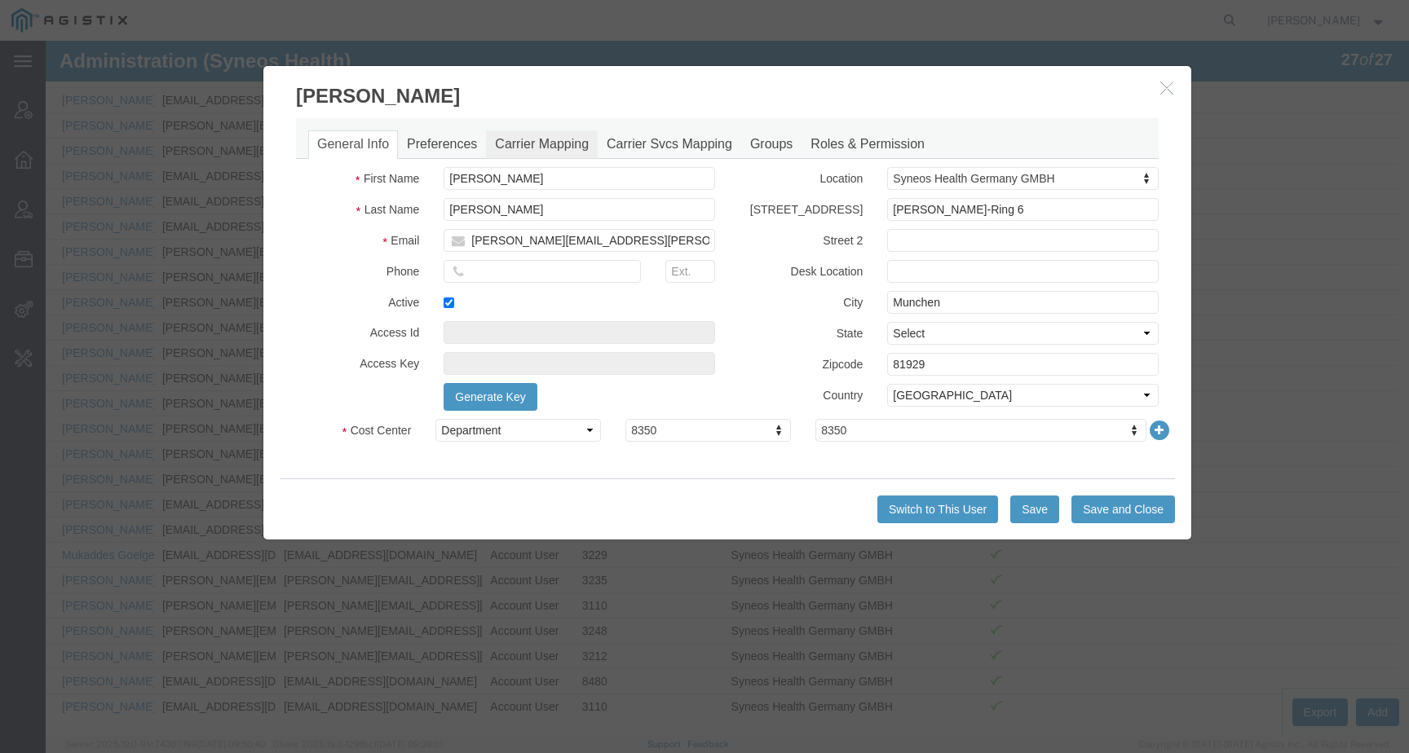
click at [568, 139] on link "Carrier Mapping" at bounding box center [542, 144] width 112 height 29
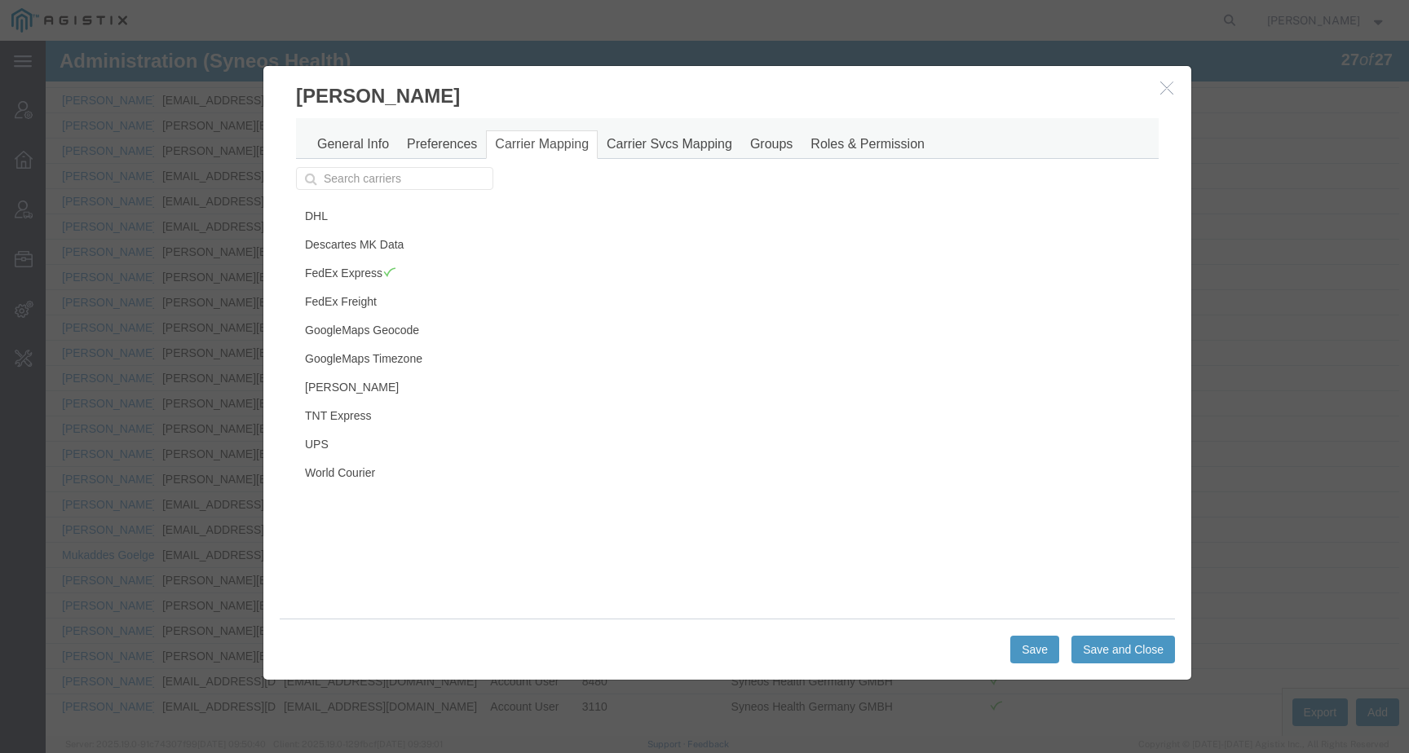
click at [1159, 88] on button "button" at bounding box center [1169, 88] width 20 height 20
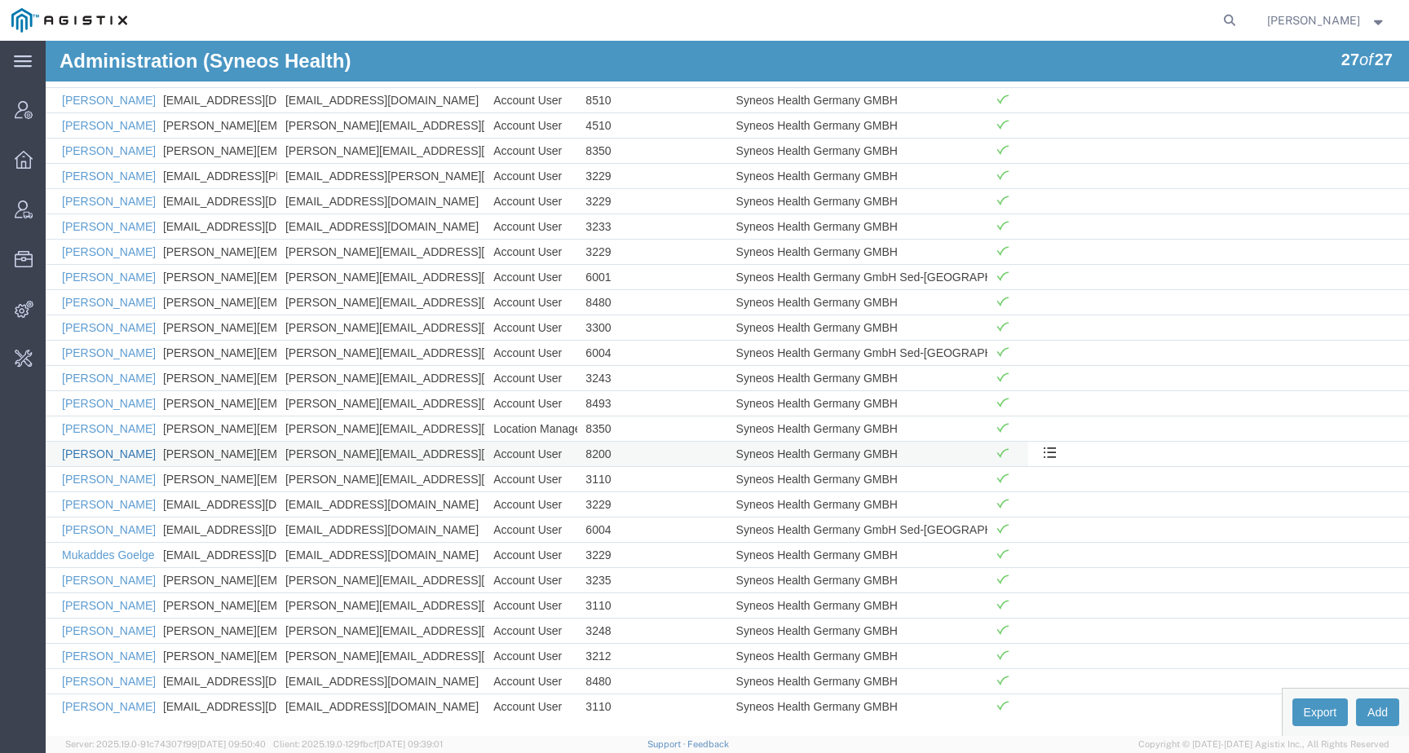
click at [97, 455] on link "Lena Baumann" at bounding box center [109, 454] width 94 height 13
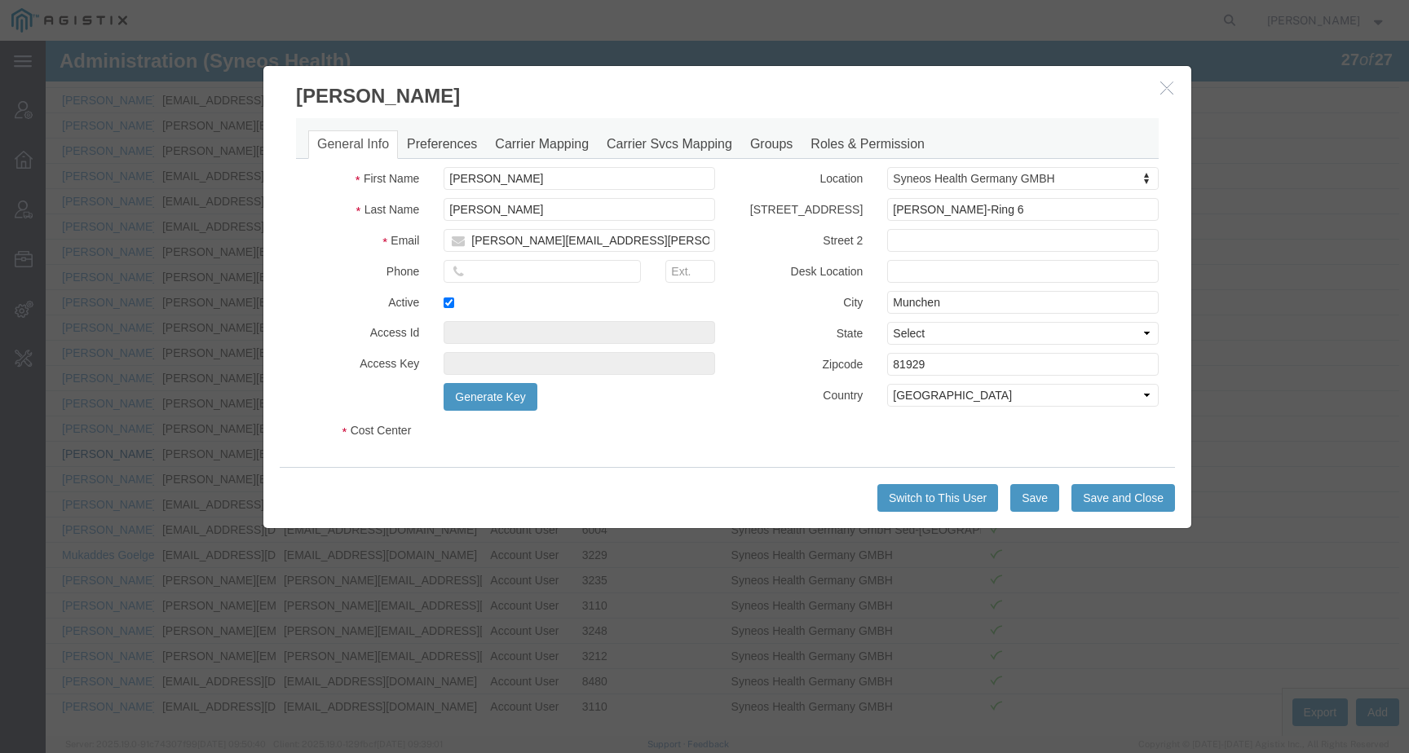
select select "DEPARTMENT"
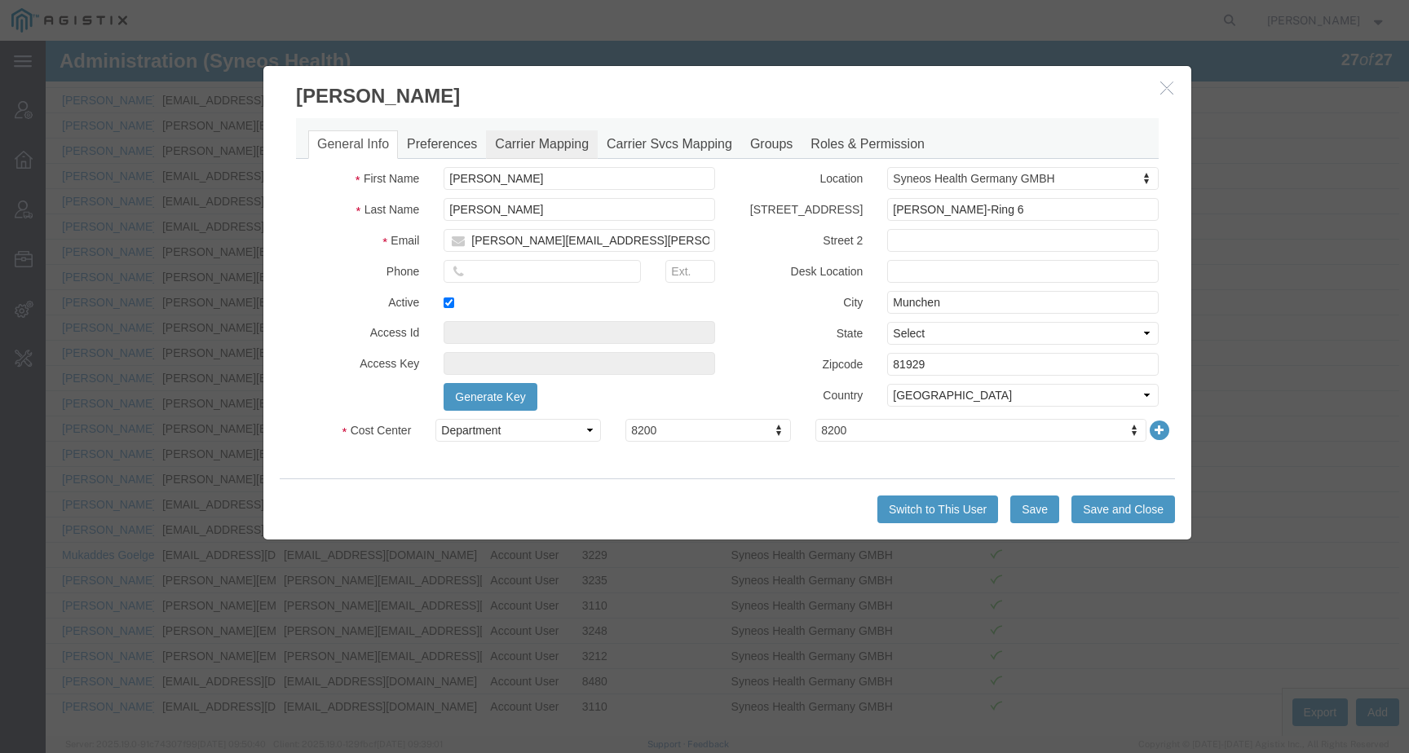
click at [563, 148] on link "Carrier Mapping" at bounding box center [542, 144] width 112 height 29
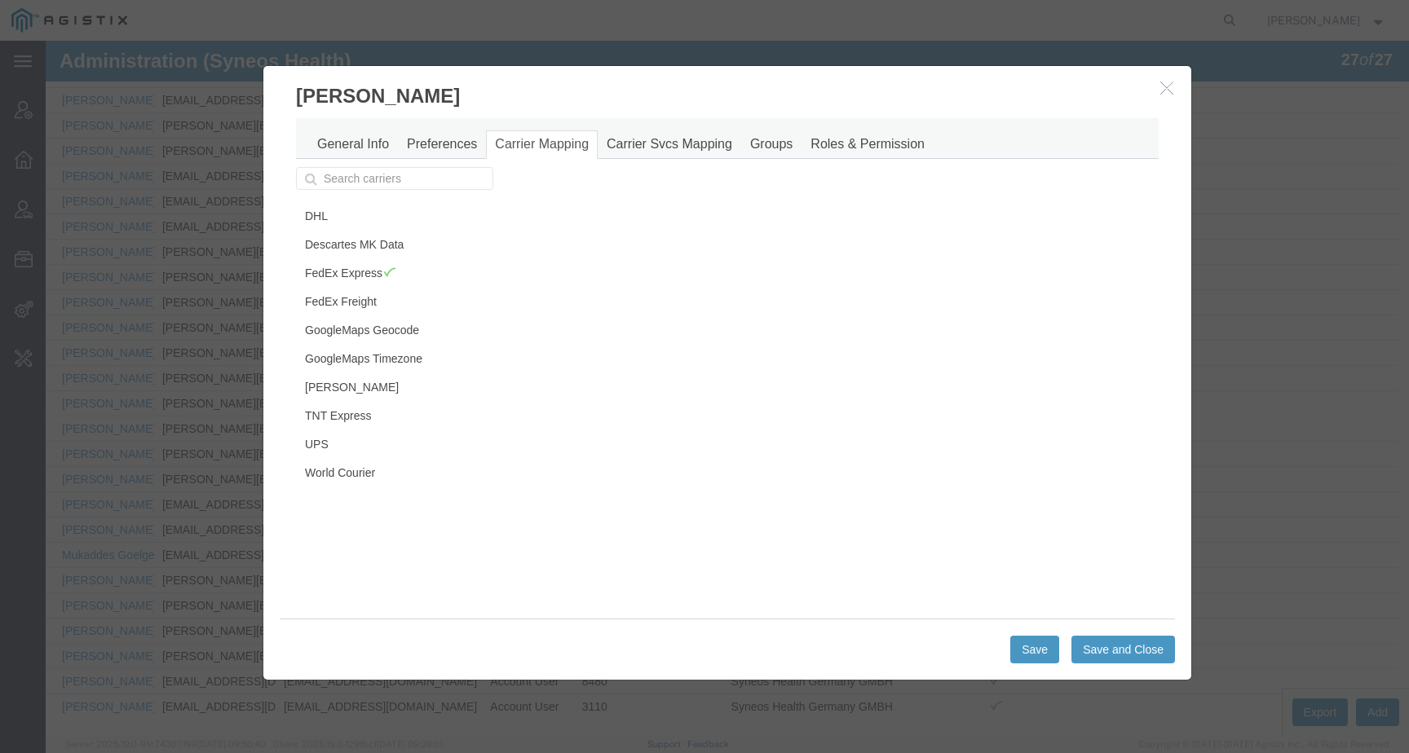
click at [1162, 93] on icon "button" at bounding box center [1166, 88] width 13 height 14
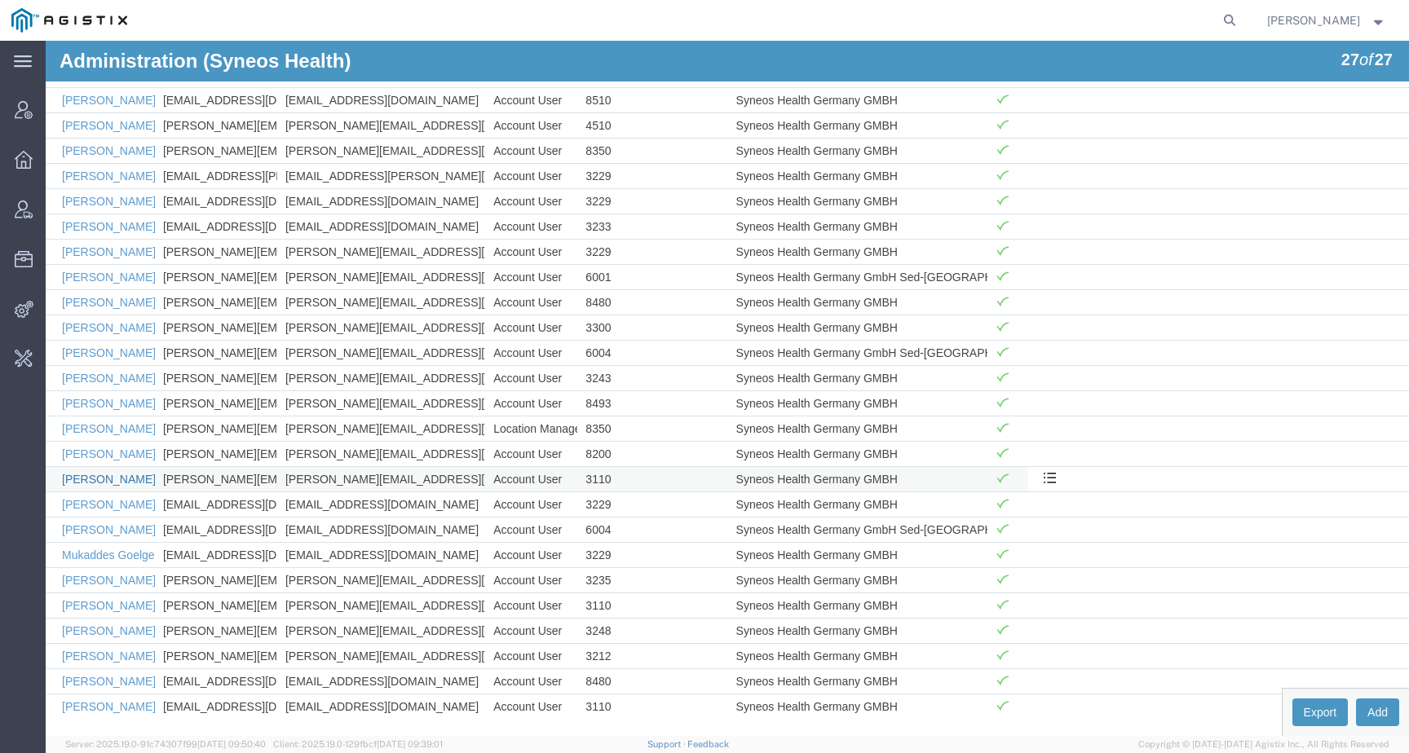
click at [78, 478] on link "Lisa Jung" at bounding box center [109, 479] width 94 height 13
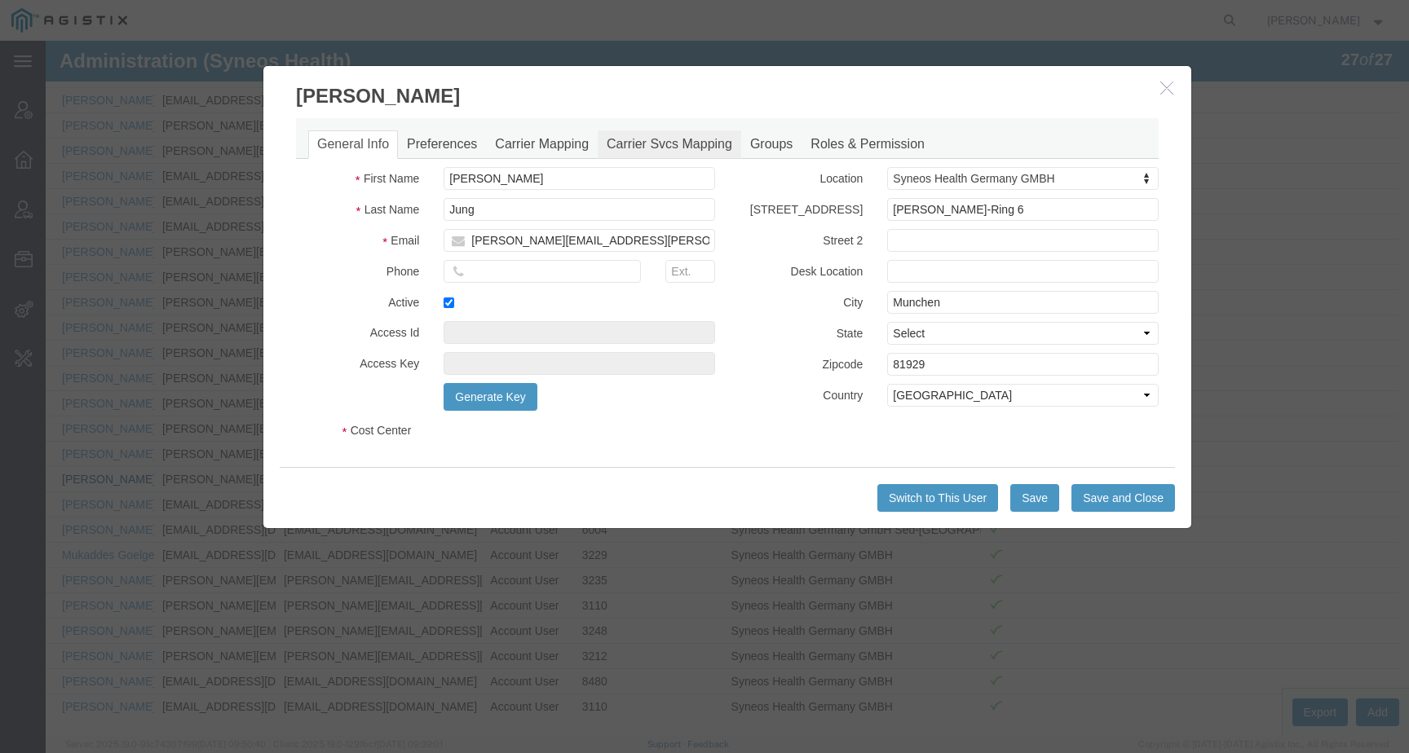
select select "DEPARTMENT"
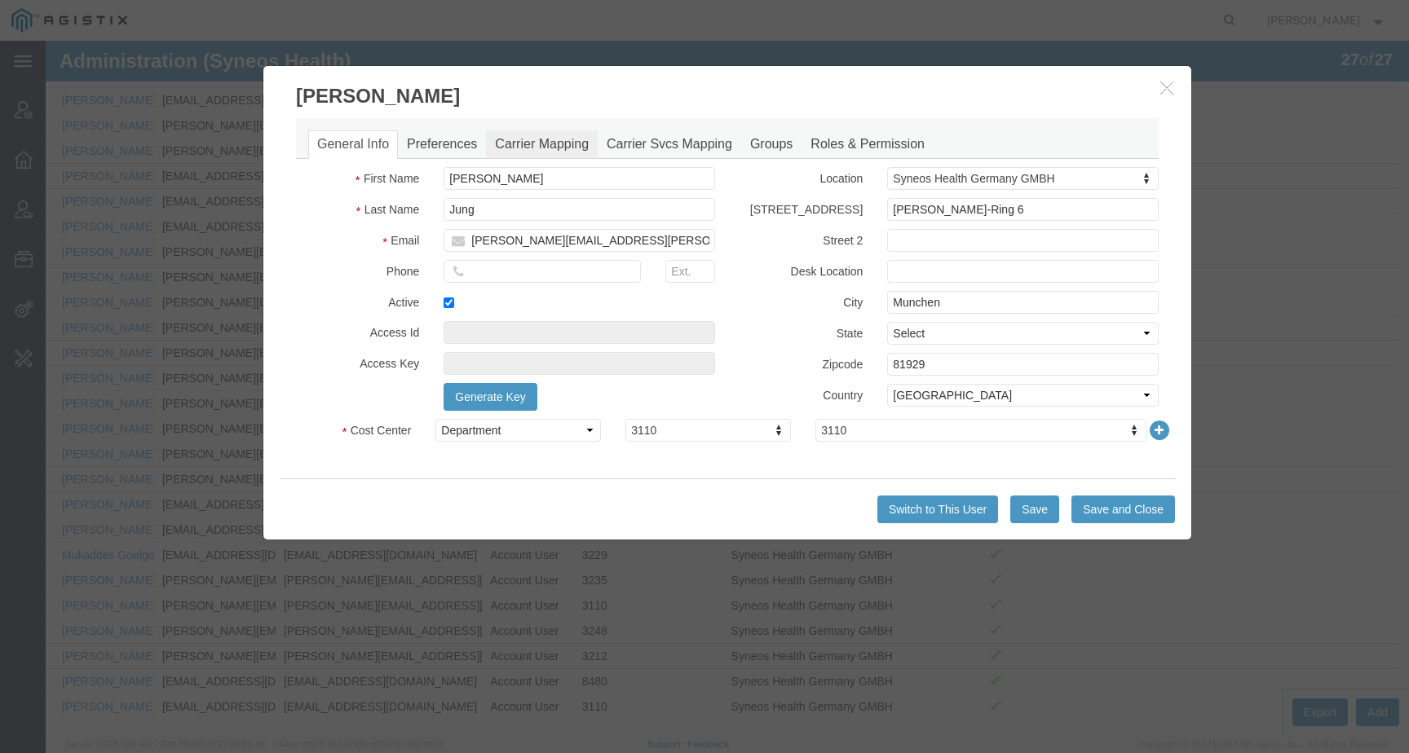
click at [569, 144] on link "Carrier Mapping" at bounding box center [542, 144] width 112 height 29
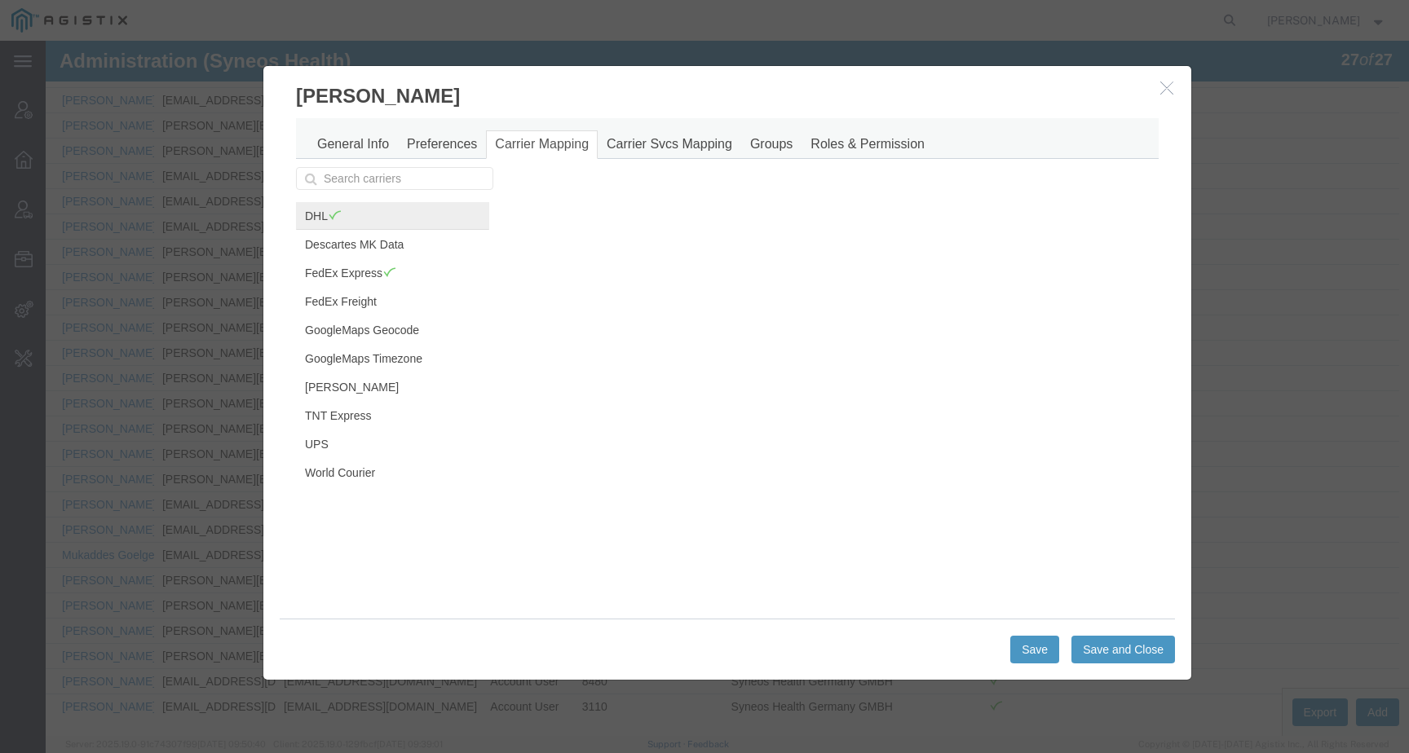
click at [338, 205] on link "DHL" at bounding box center [392, 216] width 193 height 28
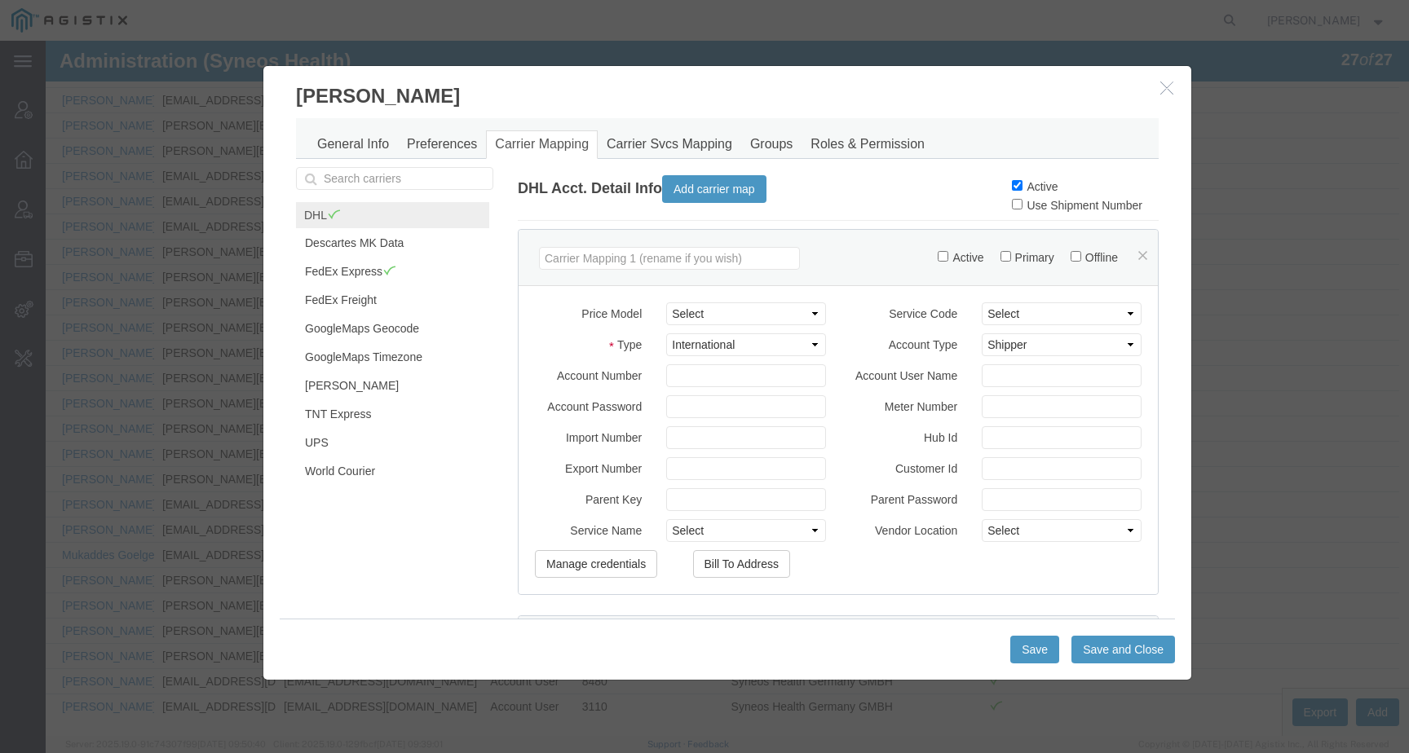
click at [1012, 179] on td "Active" at bounding box center [1085, 186] width 147 height 18
click at [1012, 180] on input "Active" at bounding box center [1017, 185] width 11 height 11
checkbox input "false"
click at [1106, 651] on button "Save and Close" at bounding box center [1124, 650] width 104 height 28
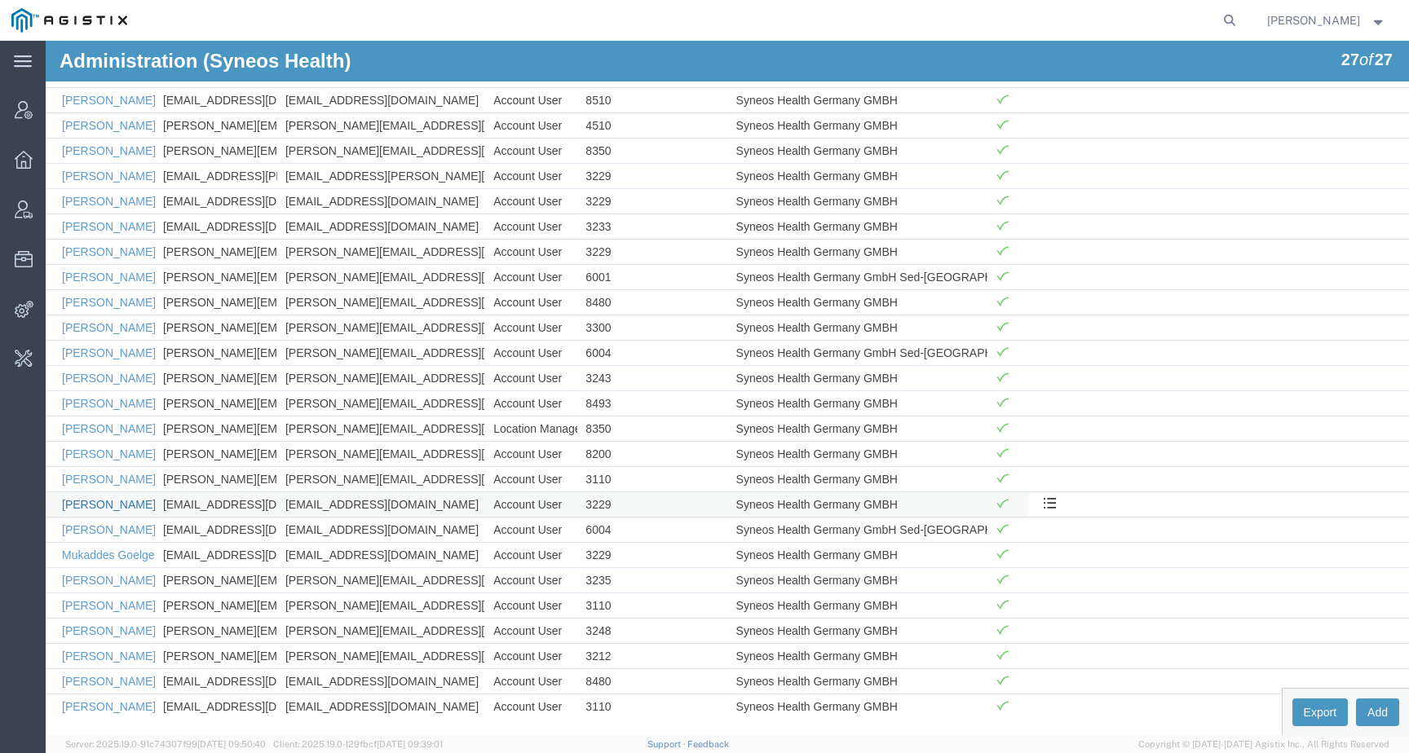
click at [83, 503] on link "Maja Vaak" at bounding box center [109, 504] width 94 height 13
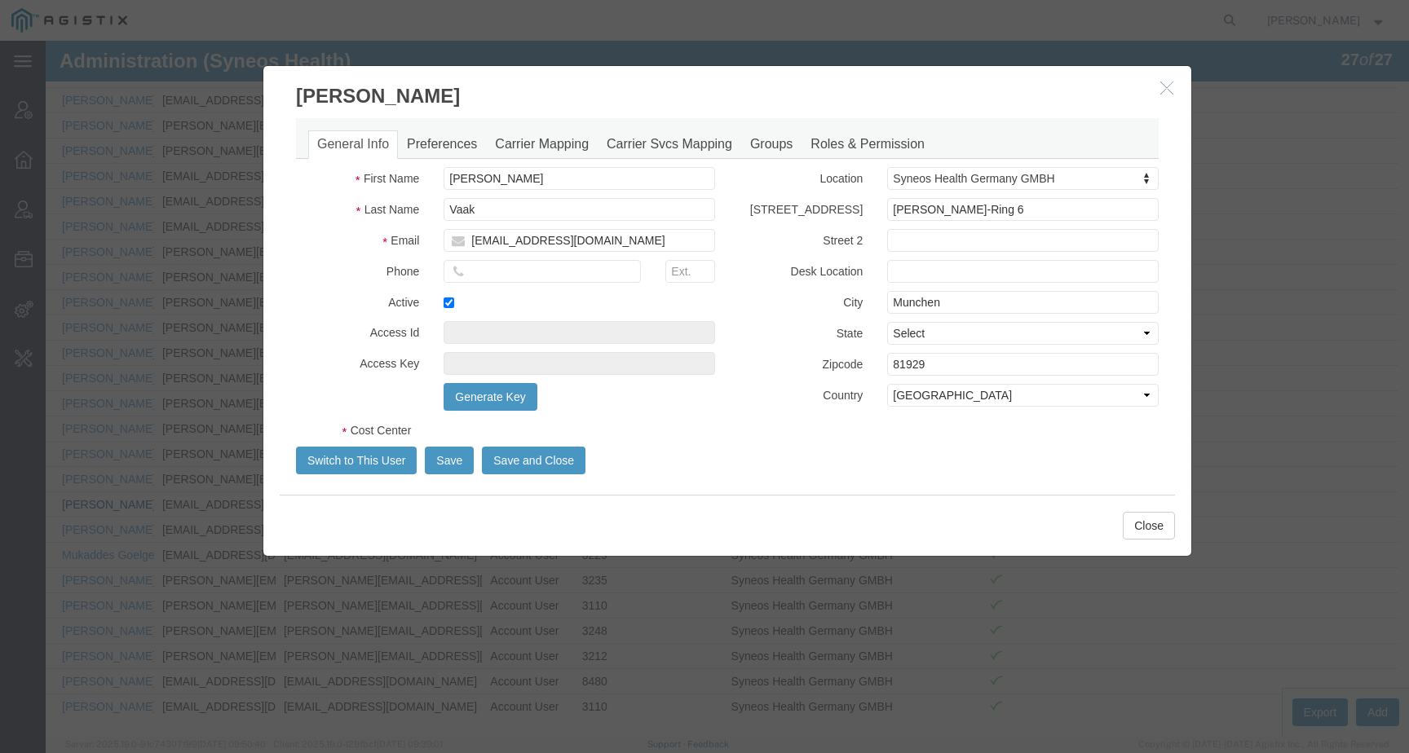
select select "DEPARTMENT"
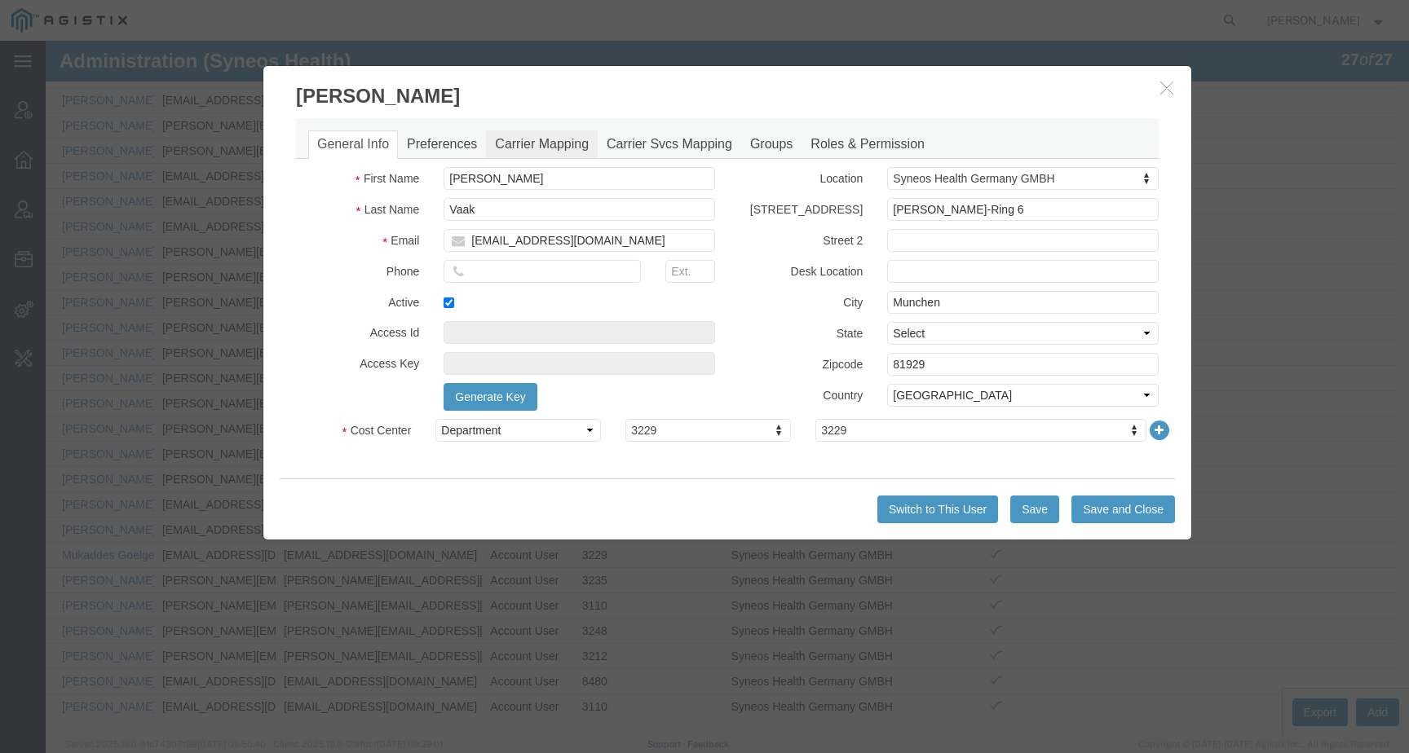
click at [558, 150] on link "Carrier Mapping" at bounding box center [542, 144] width 112 height 29
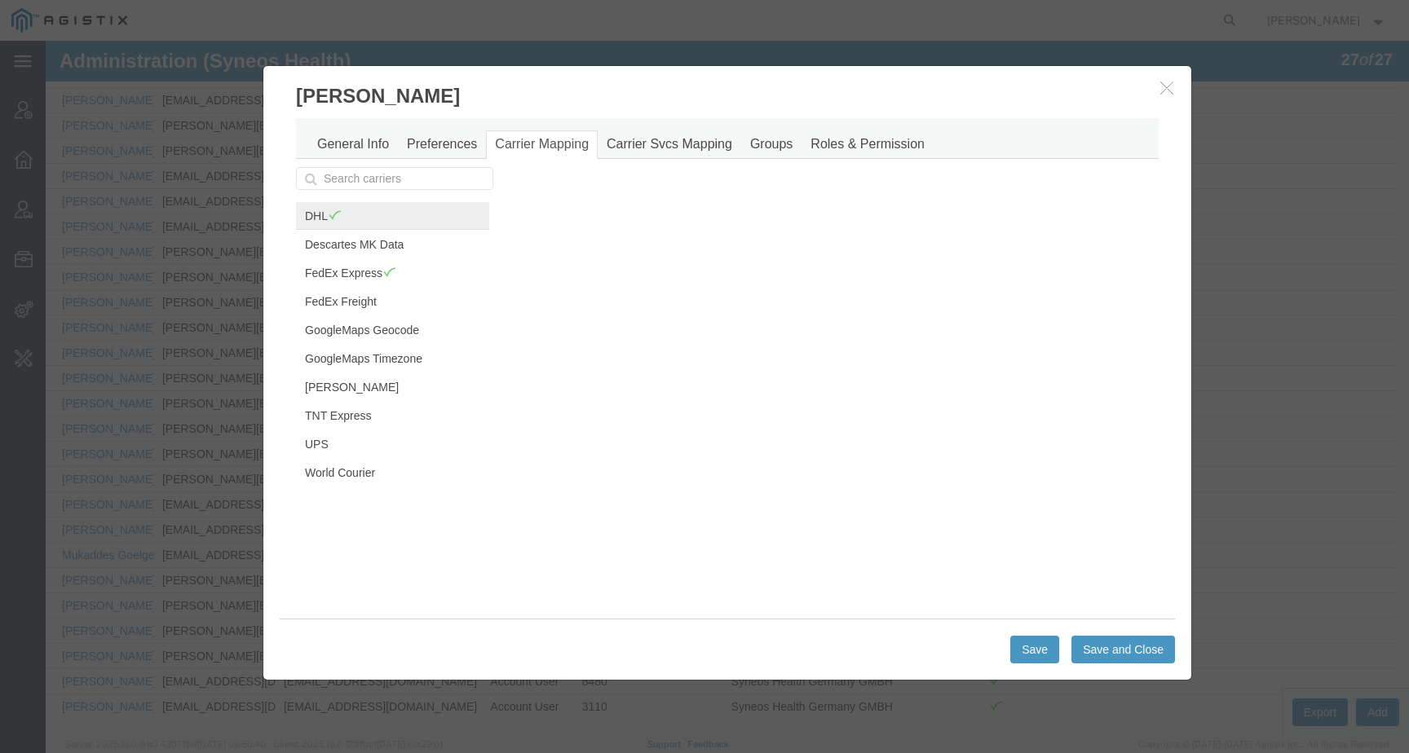
click at [333, 217] on span at bounding box center [335, 215] width 14 height 12
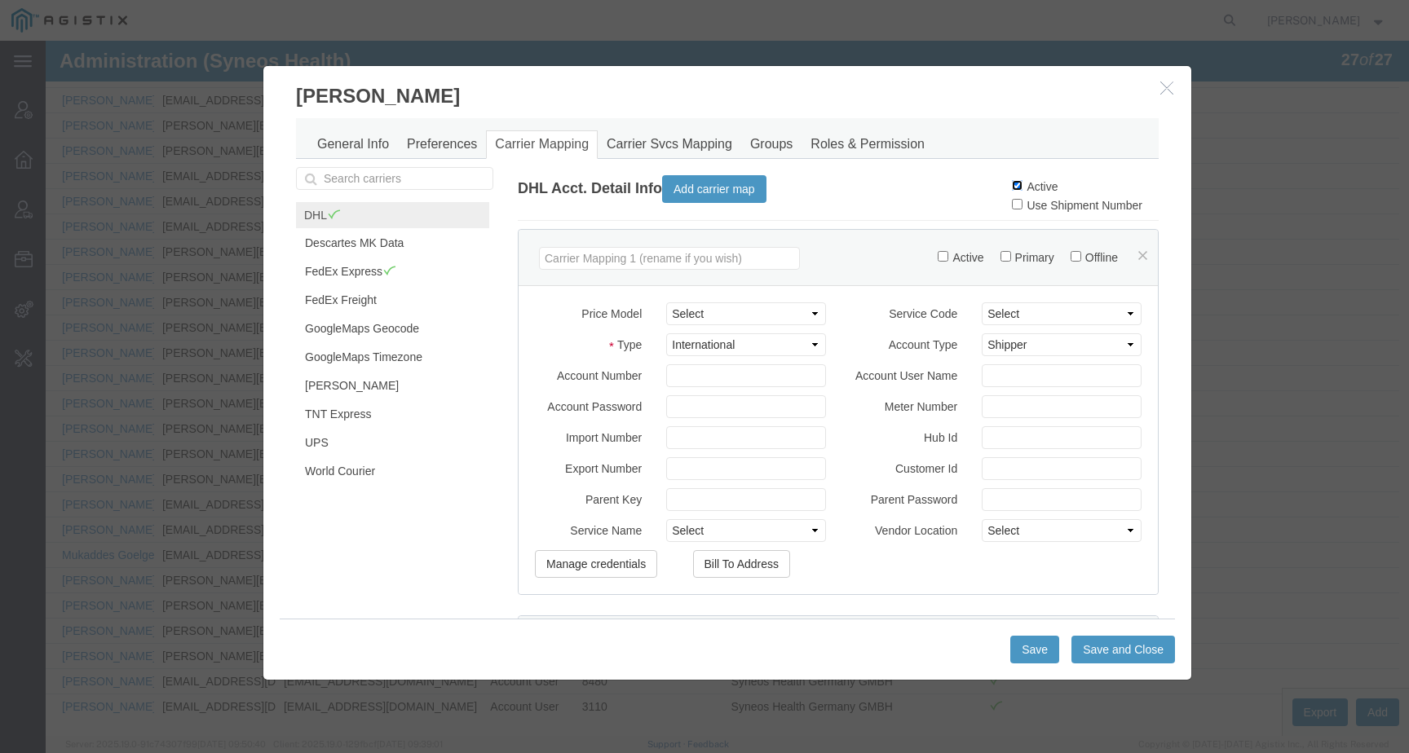
click at [1012, 187] on input "Active" at bounding box center [1017, 185] width 11 height 11
checkbox input "false"
click at [1089, 643] on button "Save and Close" at bounding box center [1124, 650] width 104 height 28
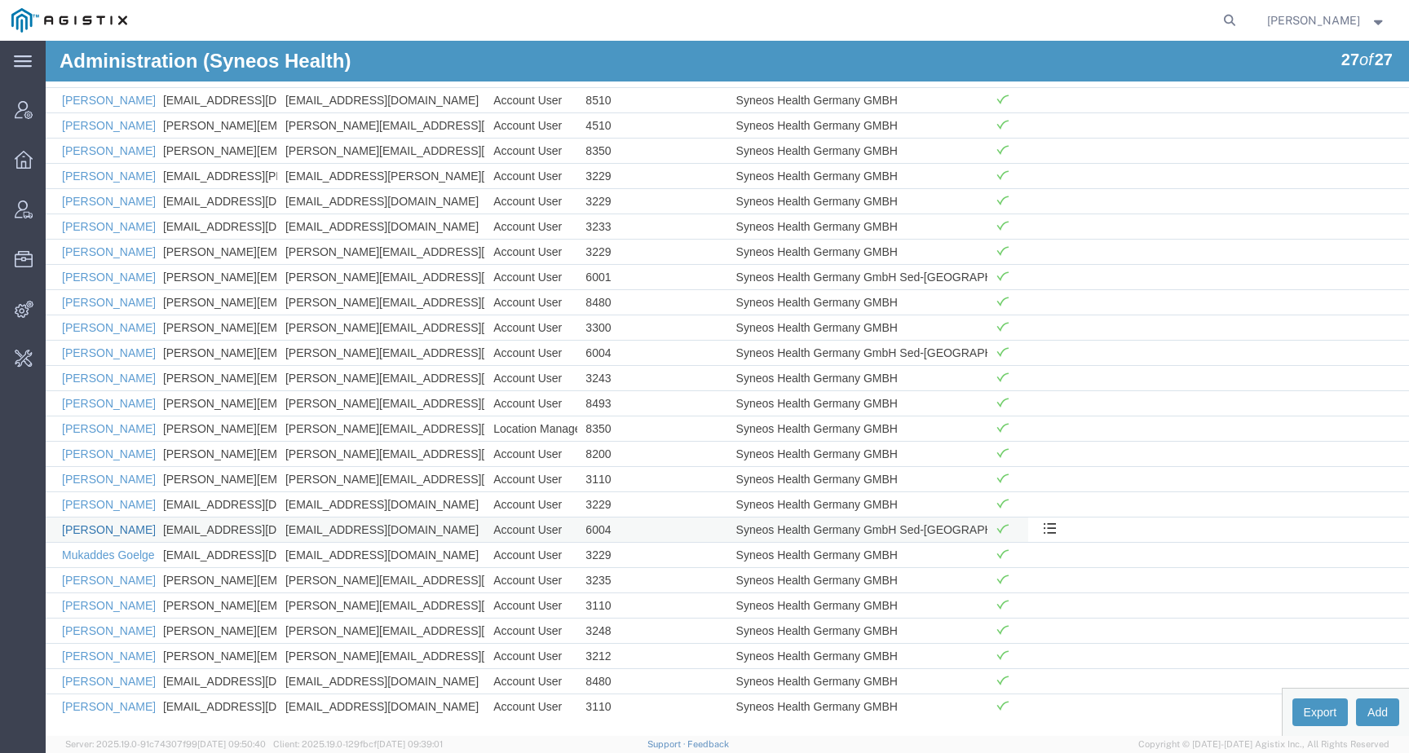
click at [136, 528] on link "Massimo Ferro" at bounding box center [109, 530] width 94 height 13
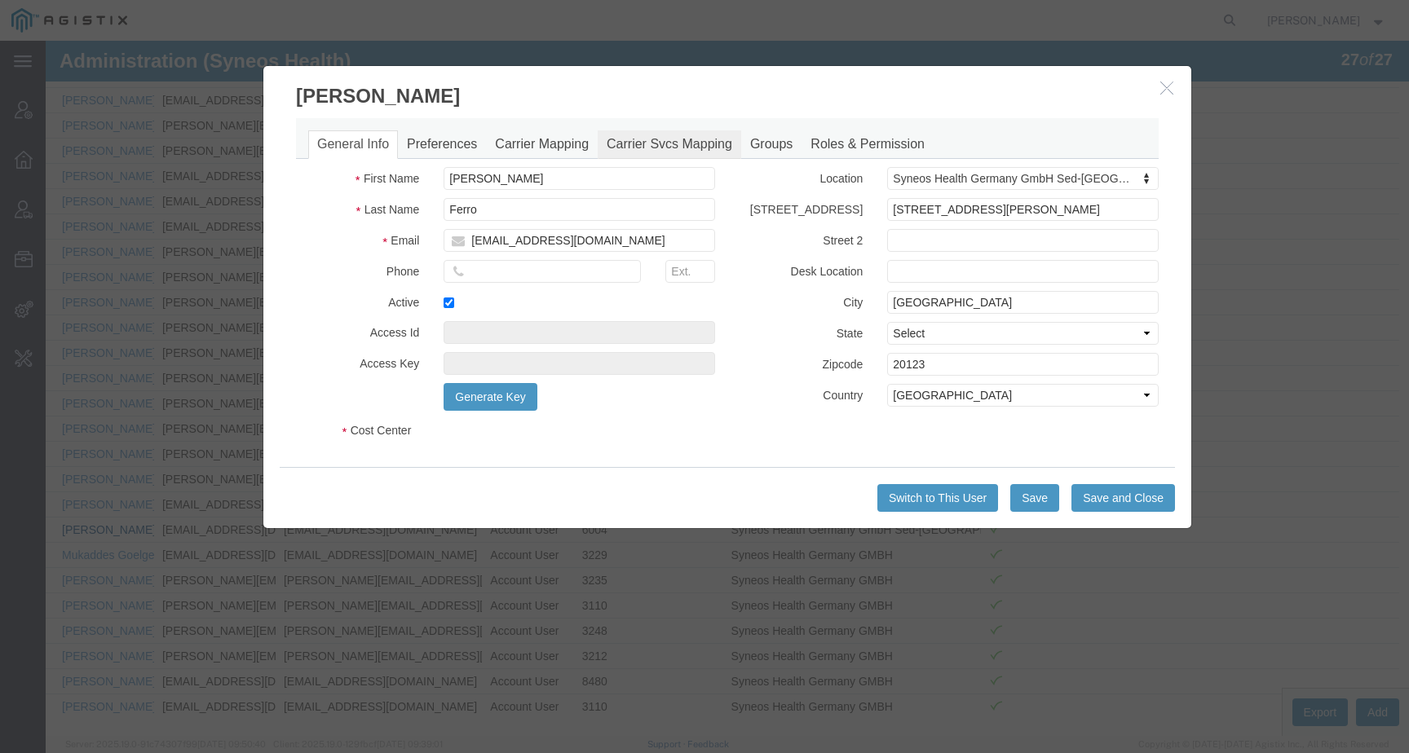
select select "DEPARTMENT"
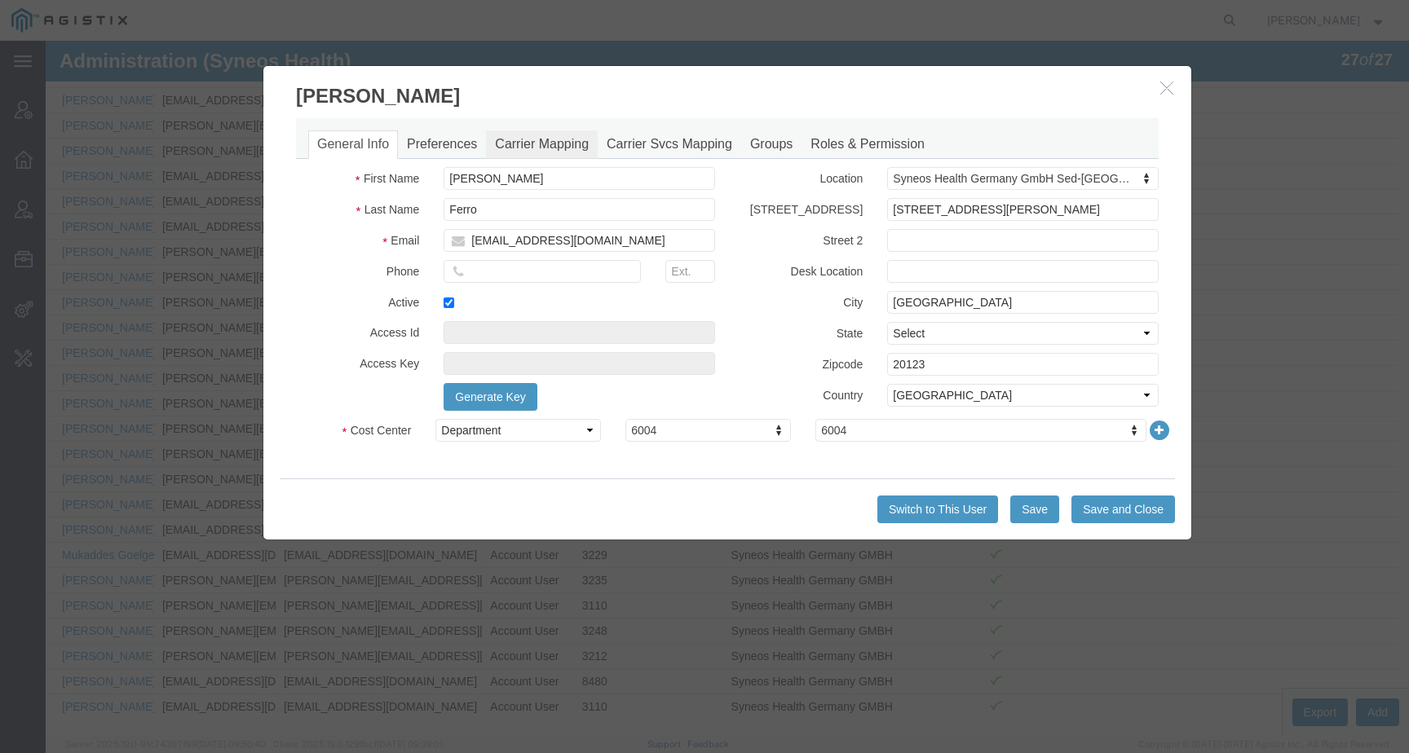
click at [580, 150] on link "Carrier Mapping" at bounding box center [542, 144] width 112 height 29
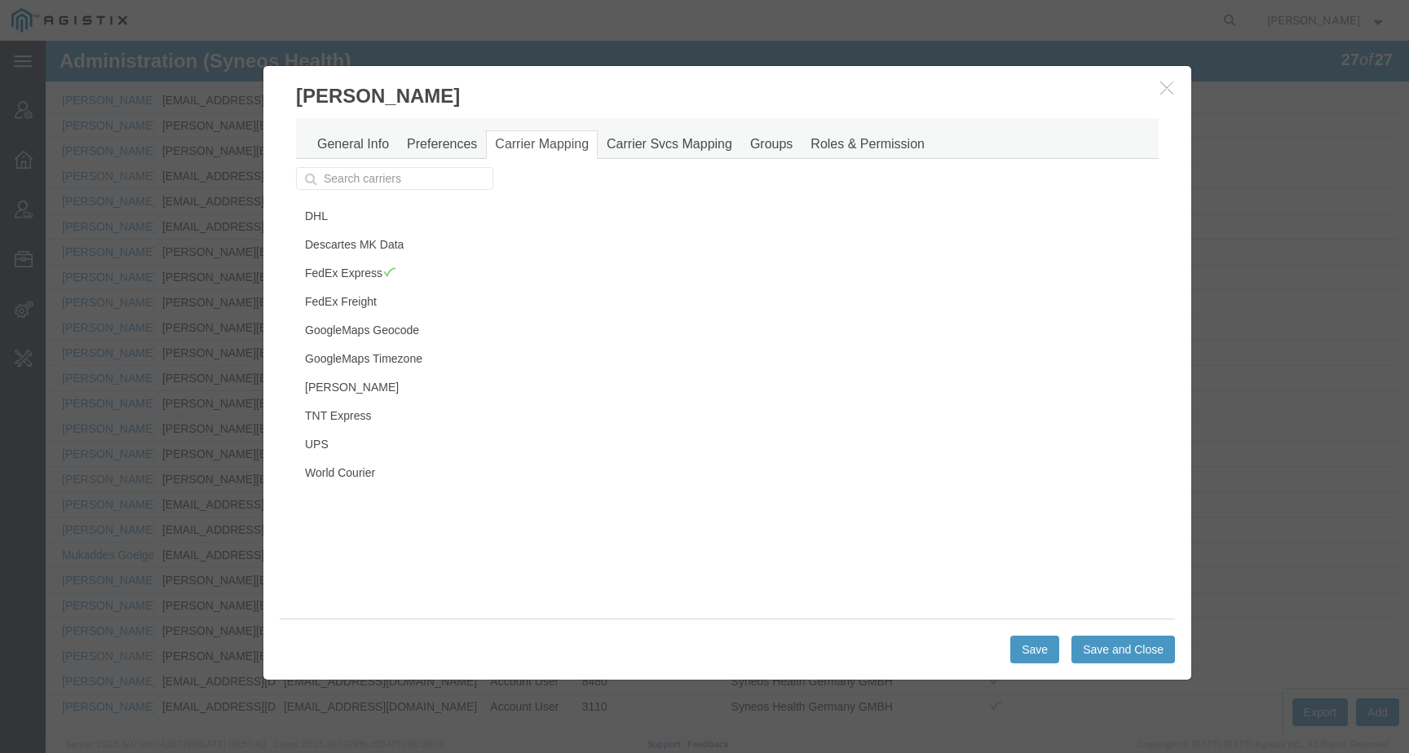
click at [1169, 82] on button "button" at bounding box center [1169, 88] width 20 height 20
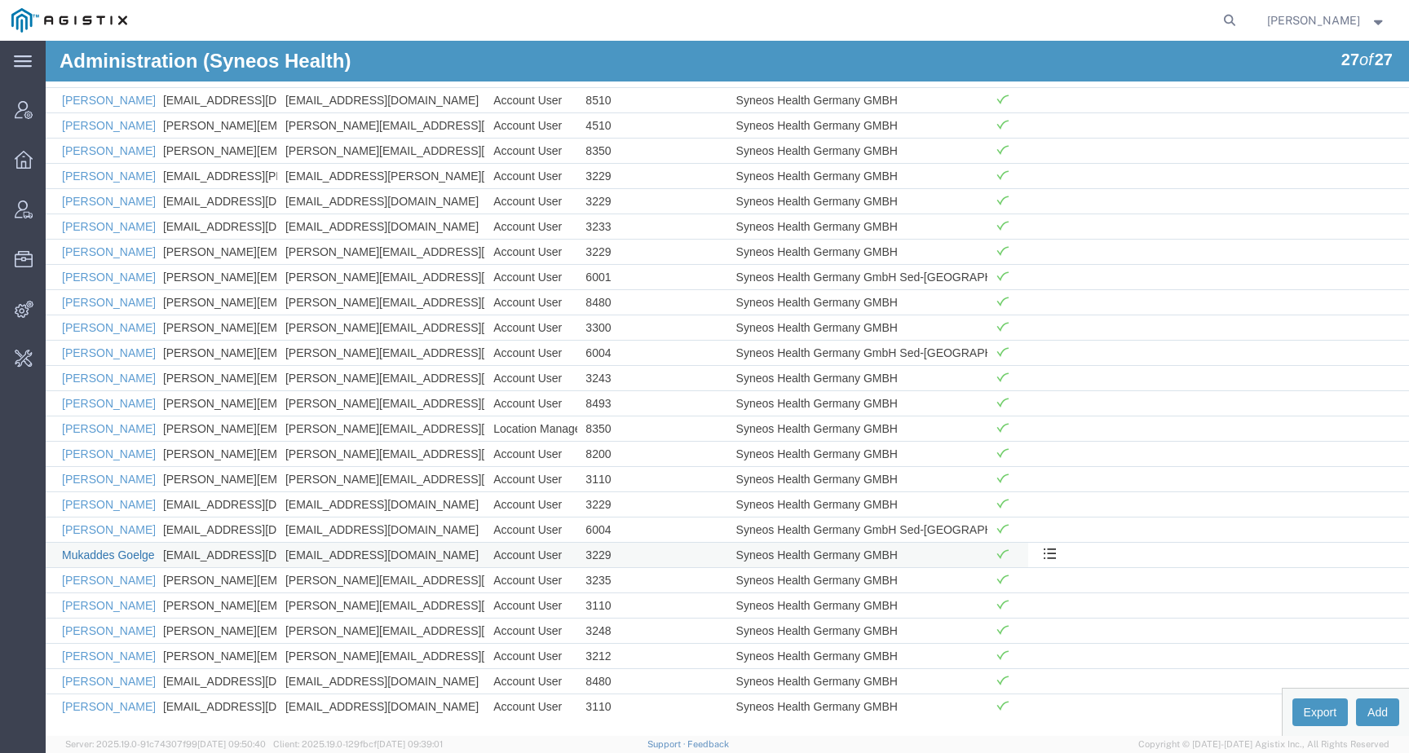
click at [107, 555] on link "Mukaddes Goelge" at bounding box center [108, 555] width 93 height 13
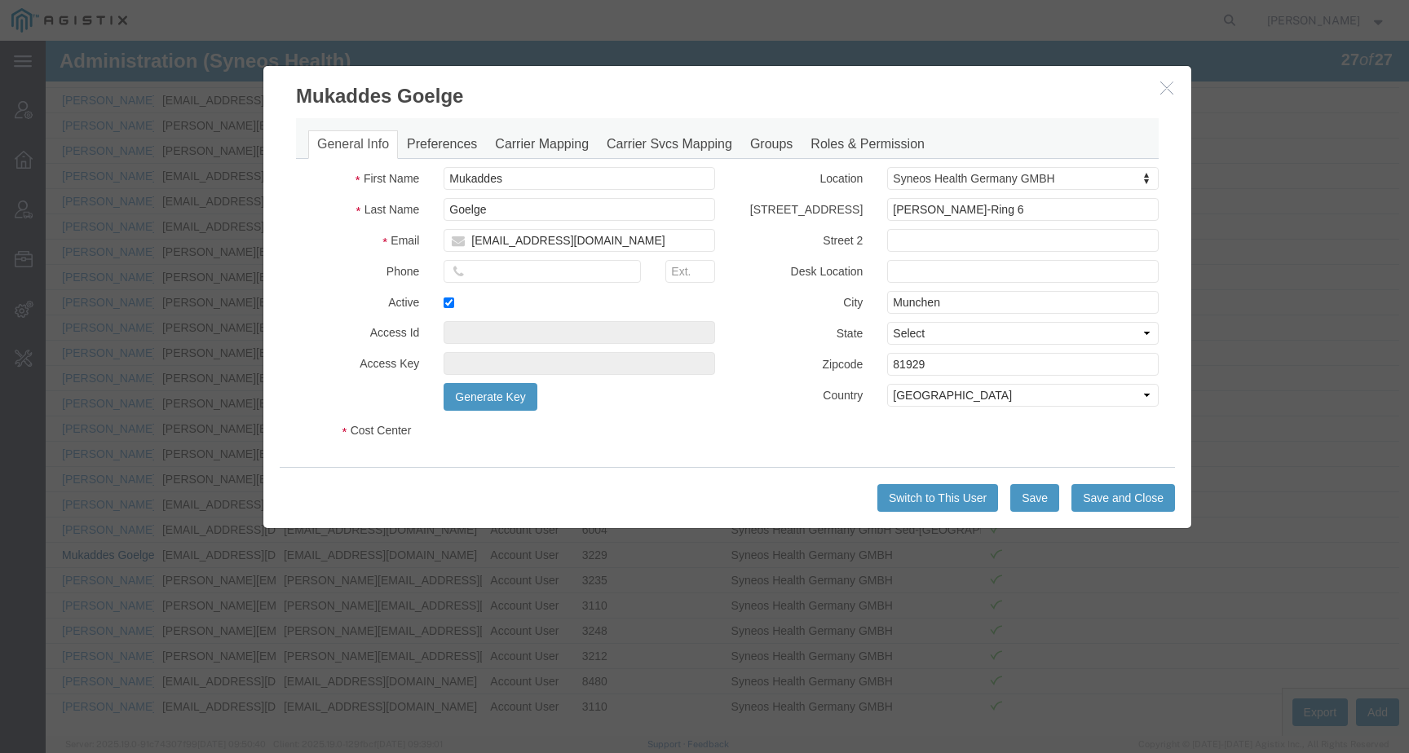
select select "DEPARTMENT"
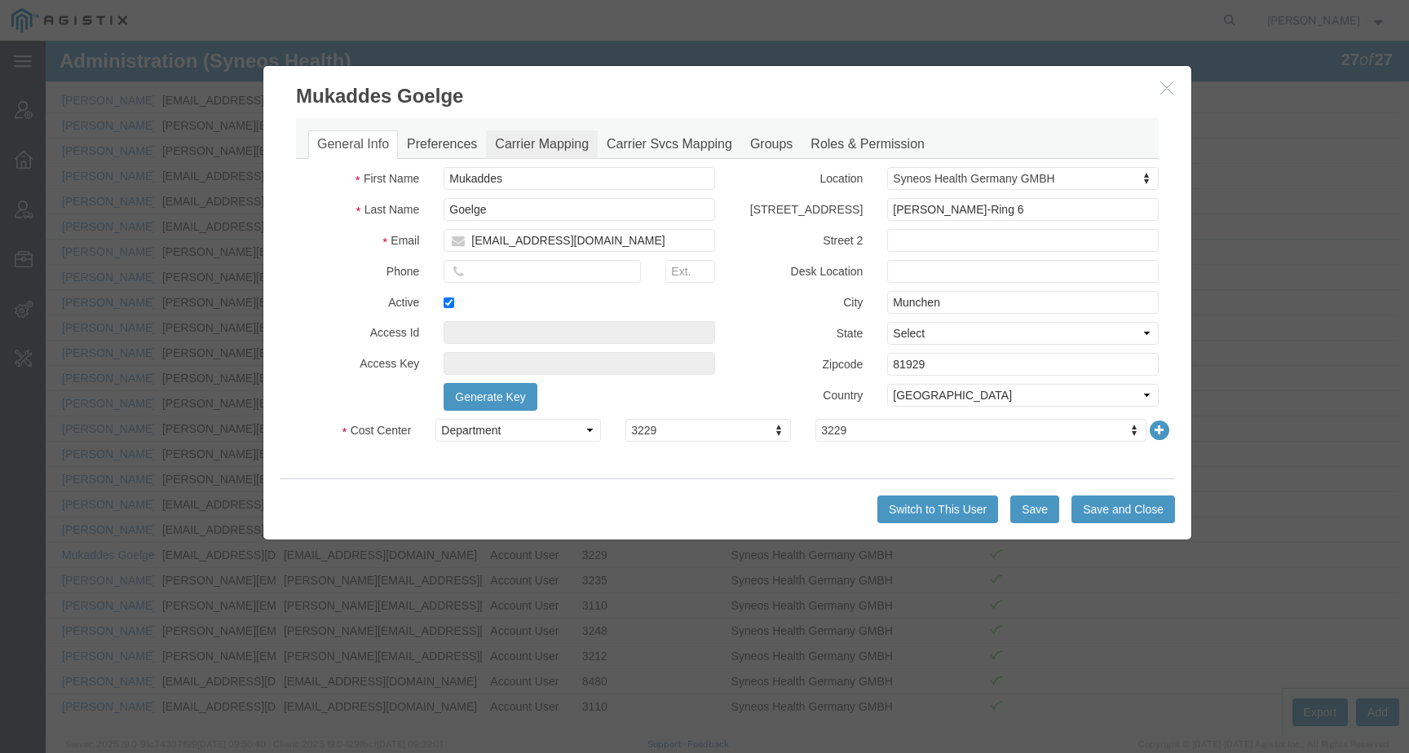
click at [537, 157] on link "Carrier Mapping" at bounding box center [542, 144] width 112 height 29
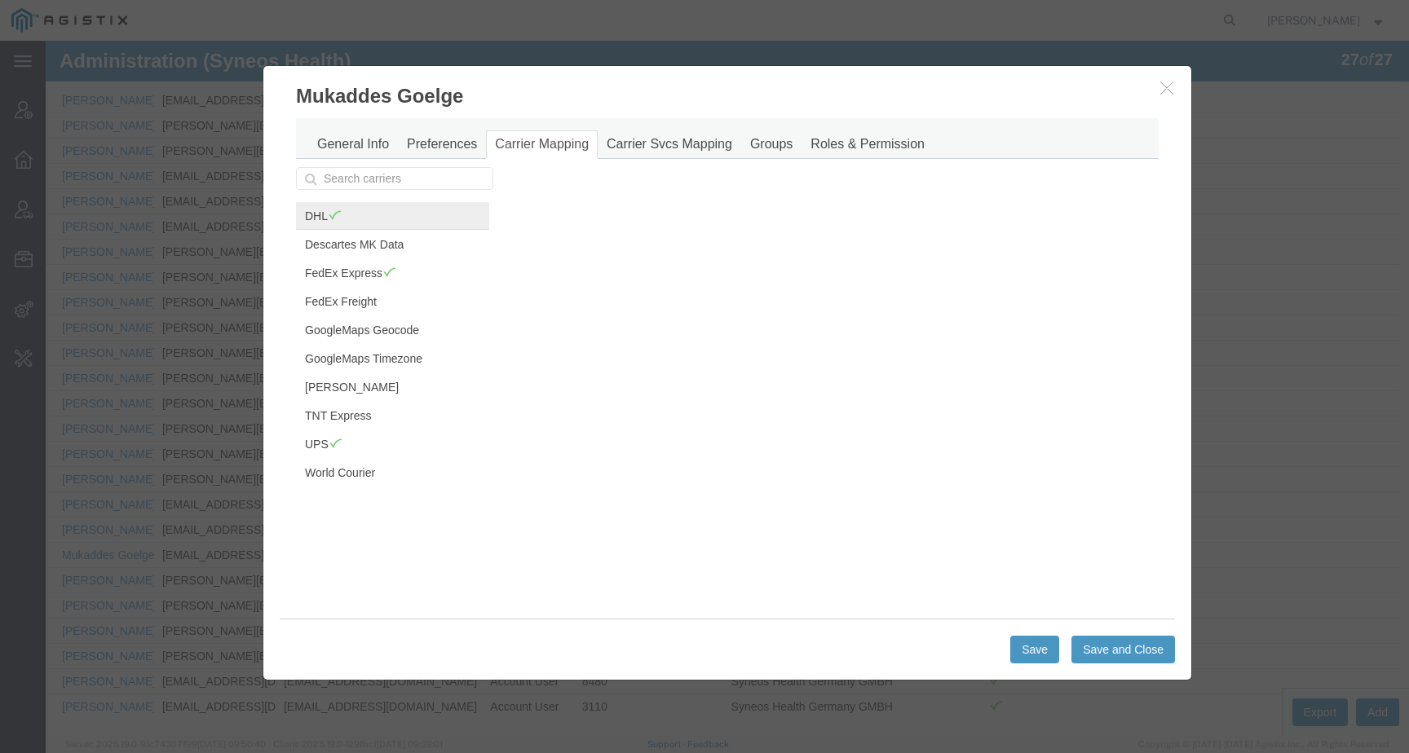
click at [334, 221] on span at bounding box center [335, 215] width 14 height 12
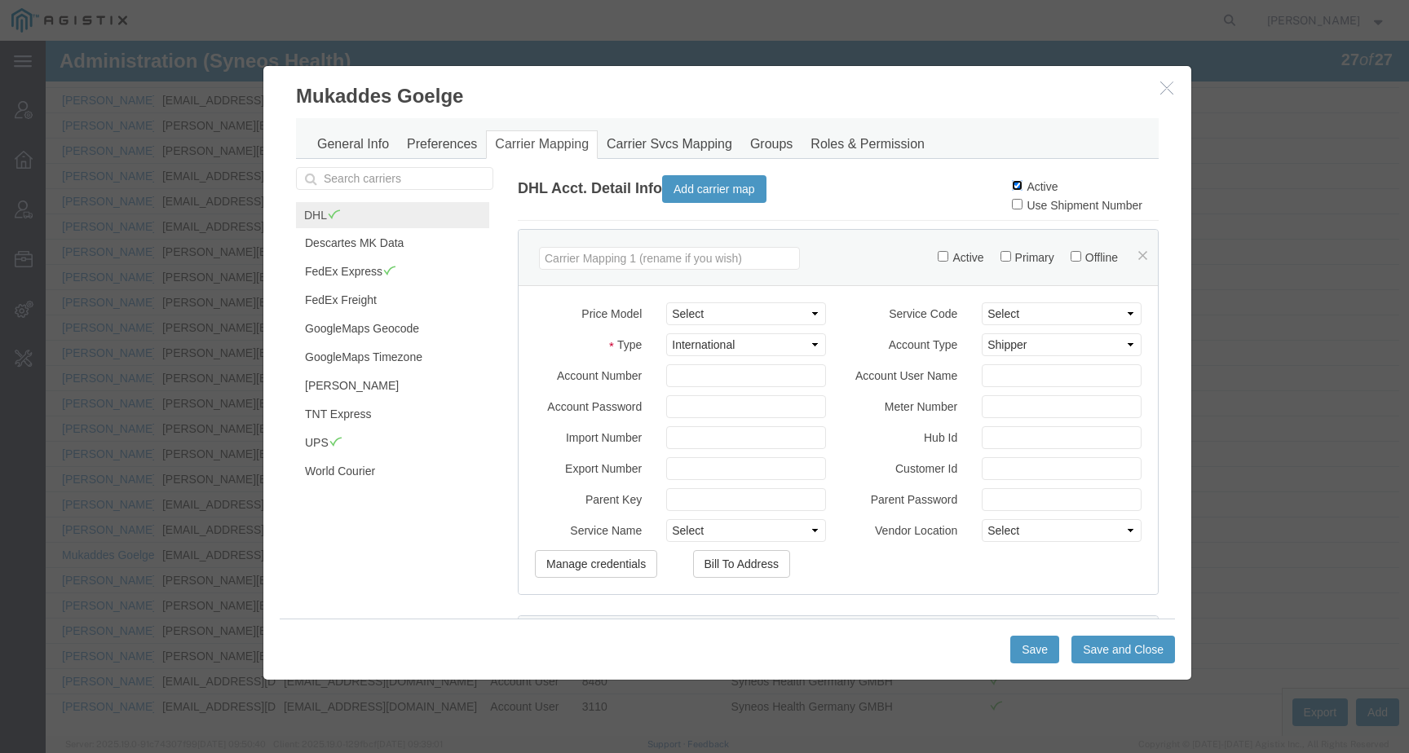
click at [1012, 181] on input "Active" at bounding box center [1017, 185] width 11 height 11
checkbox input "false"
click at [1130, 650] on button "Save and Close" at bounding box center [1124, 650] width 104 height 28
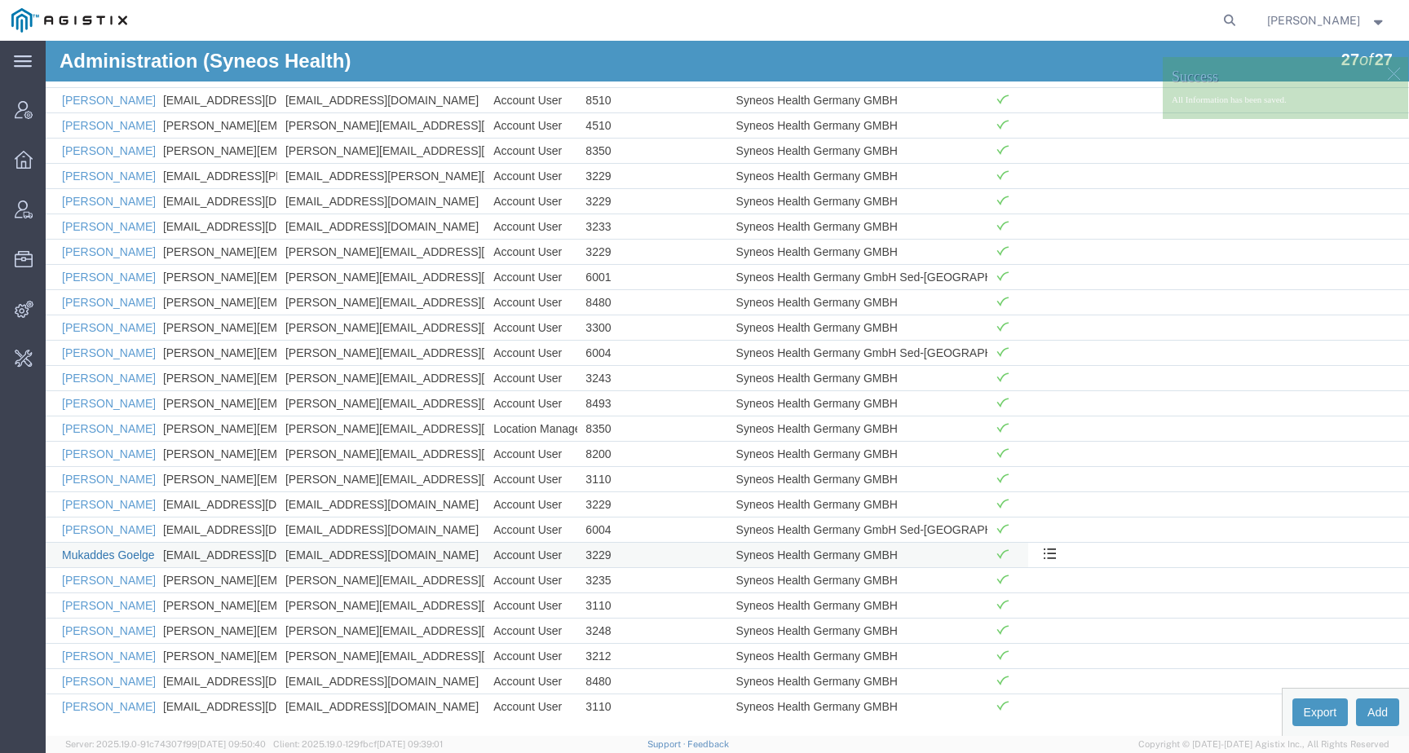
click at [95, 557] on link "Mukaddes Goelge" at bounding box center [108, 555] width 93 height 13
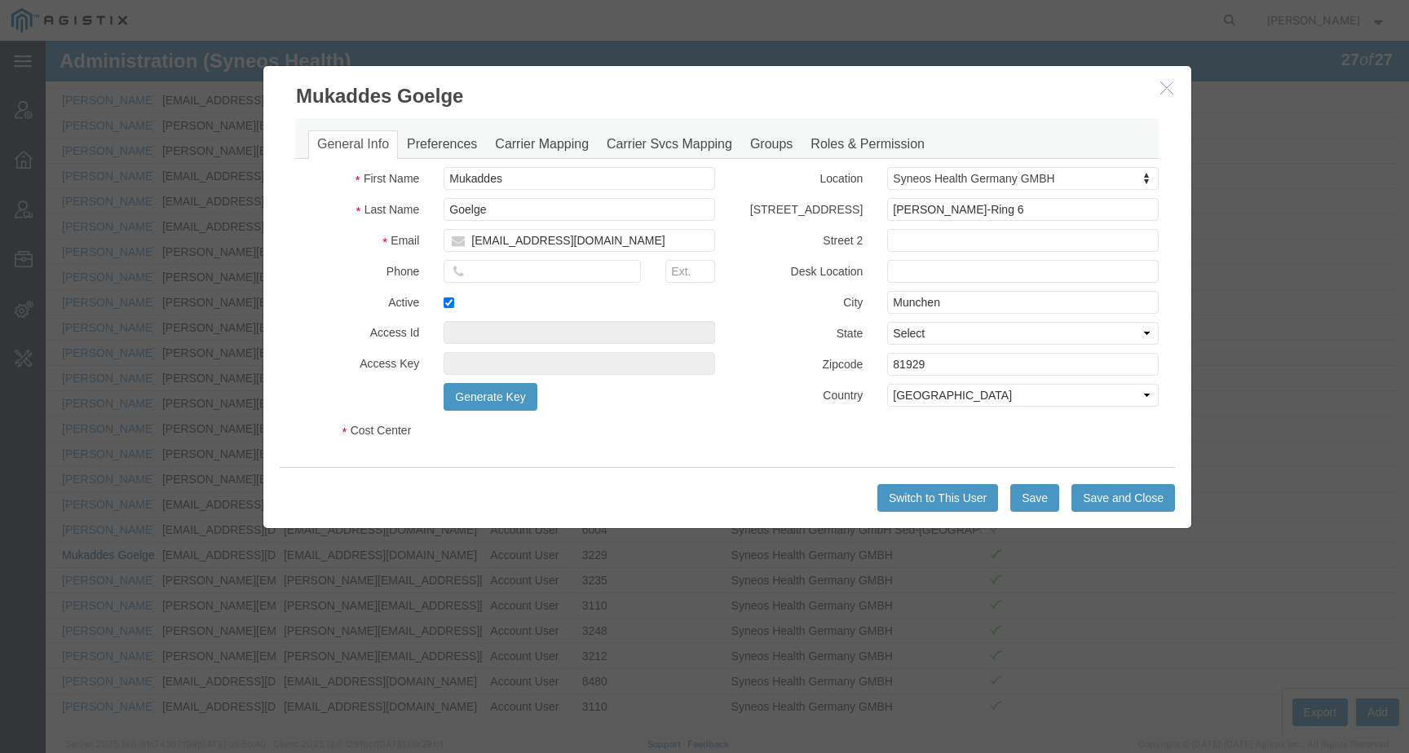
select select "DEPARTMENT"
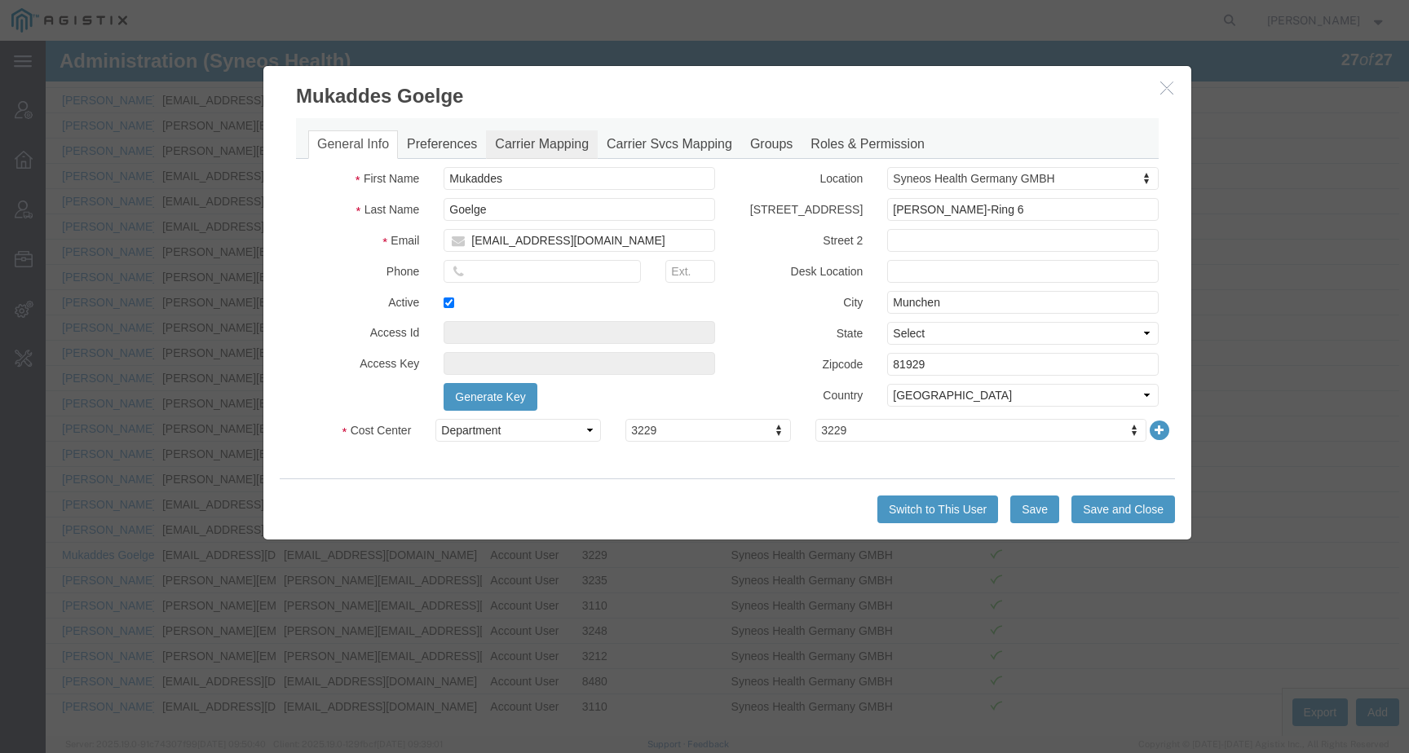
click at [541, 144] on link "Carrier Mapping" at bounding box center [542, 144] width 112 height 29
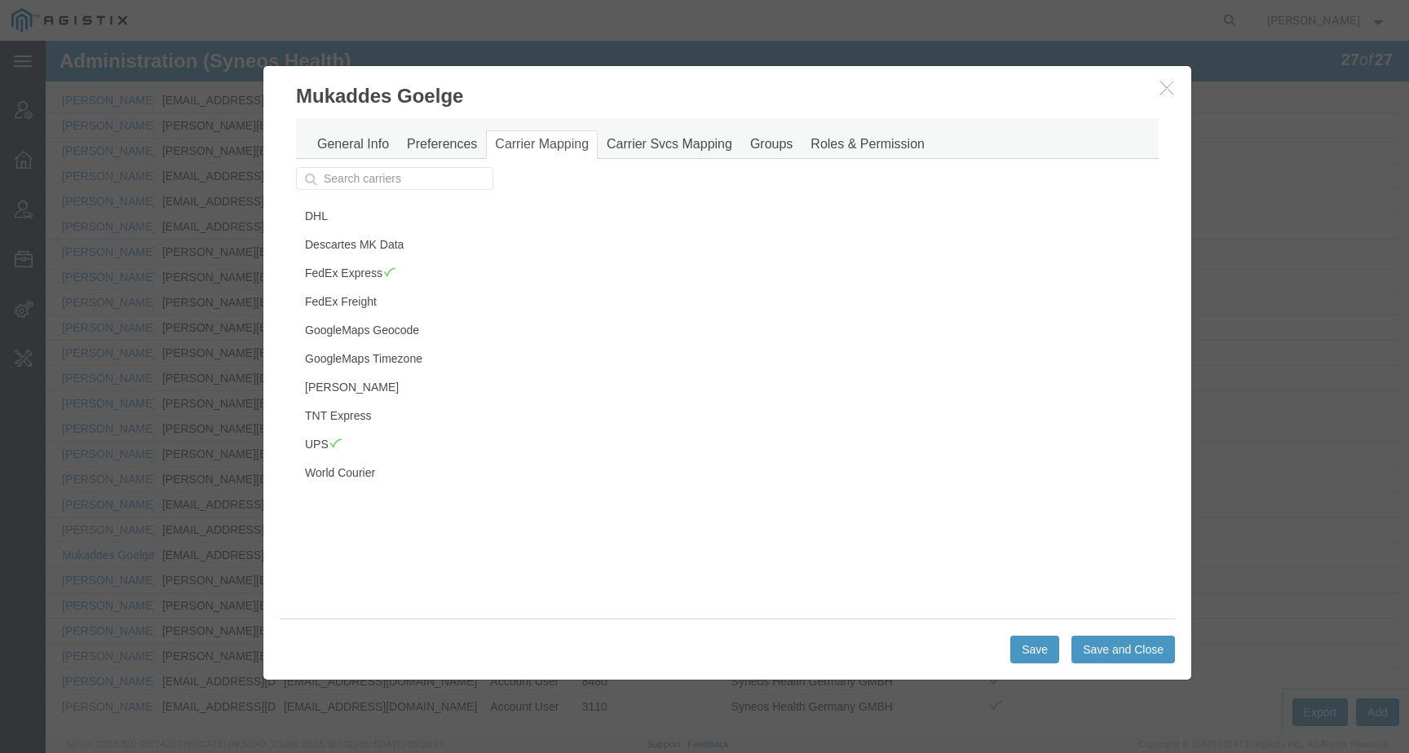
click at [1164, 92] on icon "button" at bounding box center [1166, 88] width 13 height 14
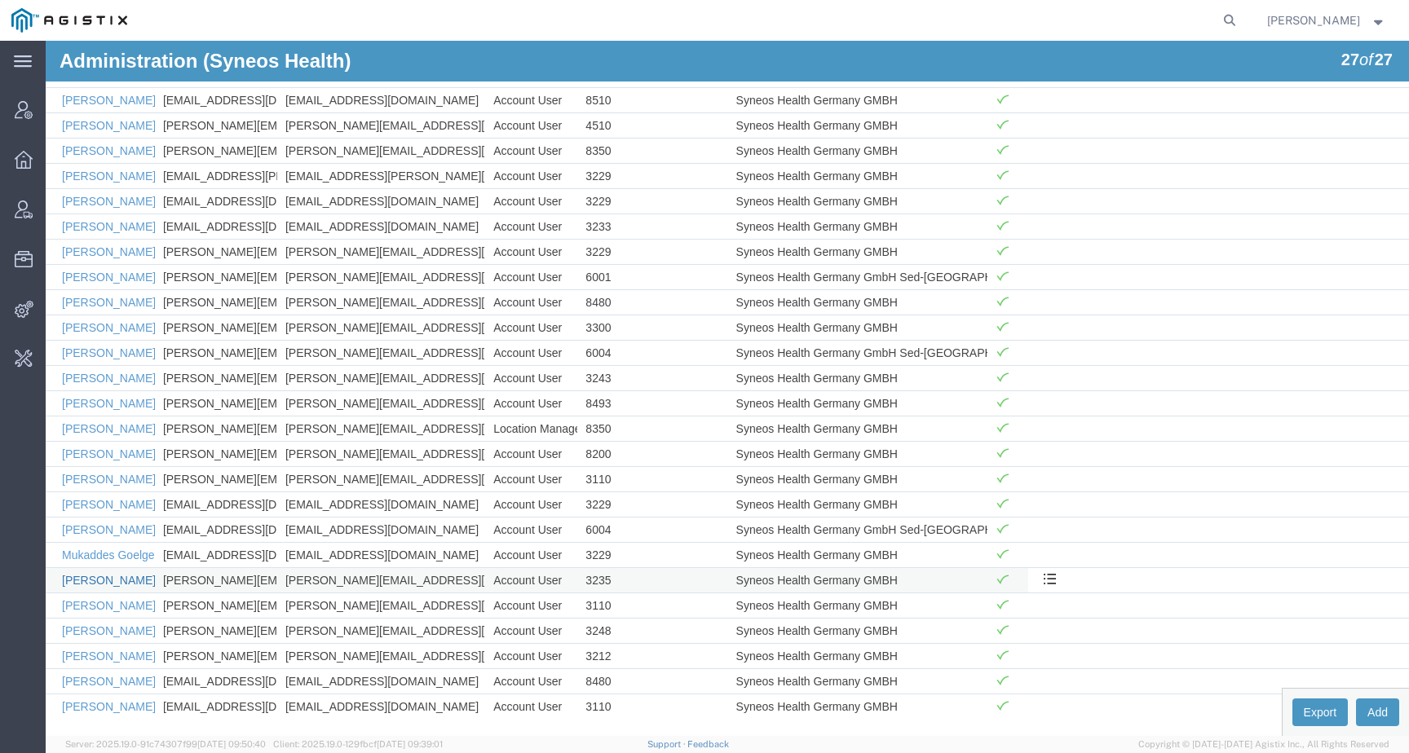
click at [87, 578] on link "Oliver Koch" at bounding box center [109, 580] width 94 height 13
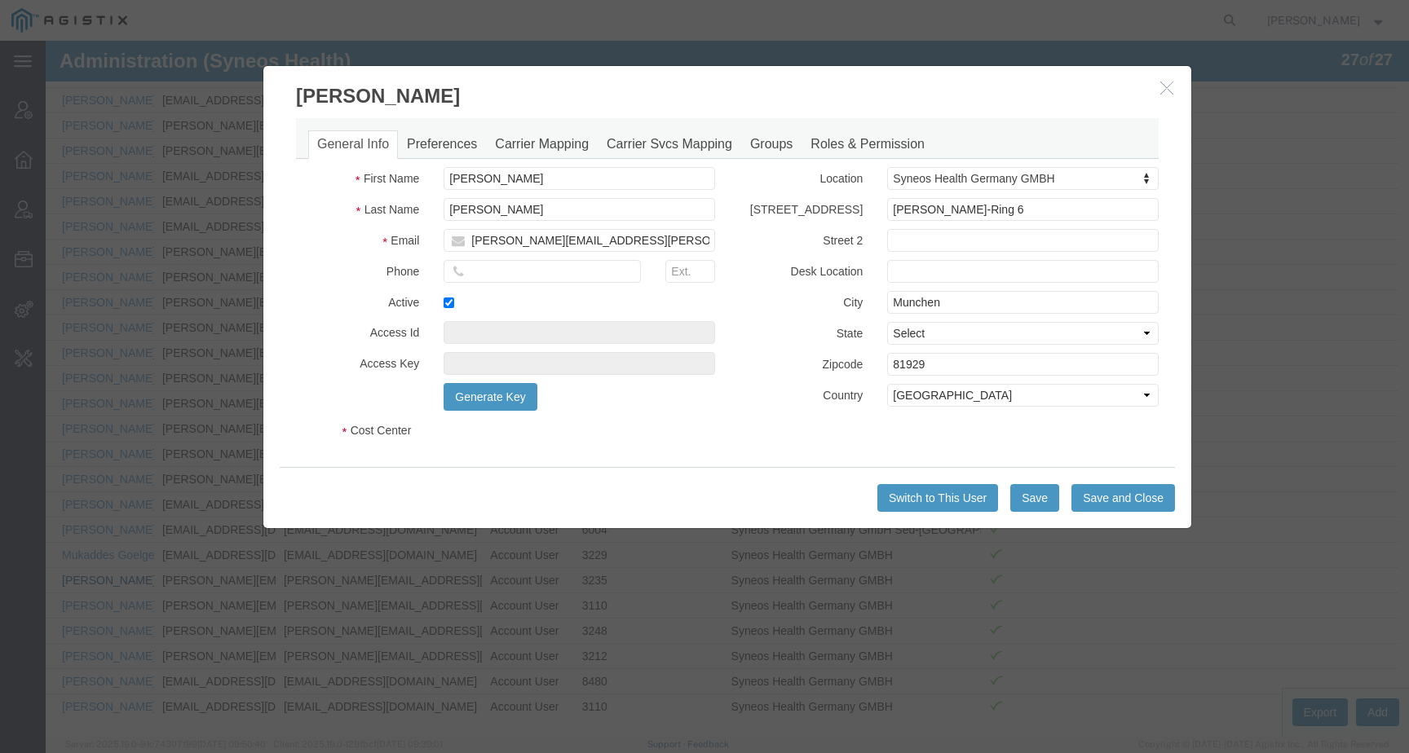
select select "DEPARTMENT"
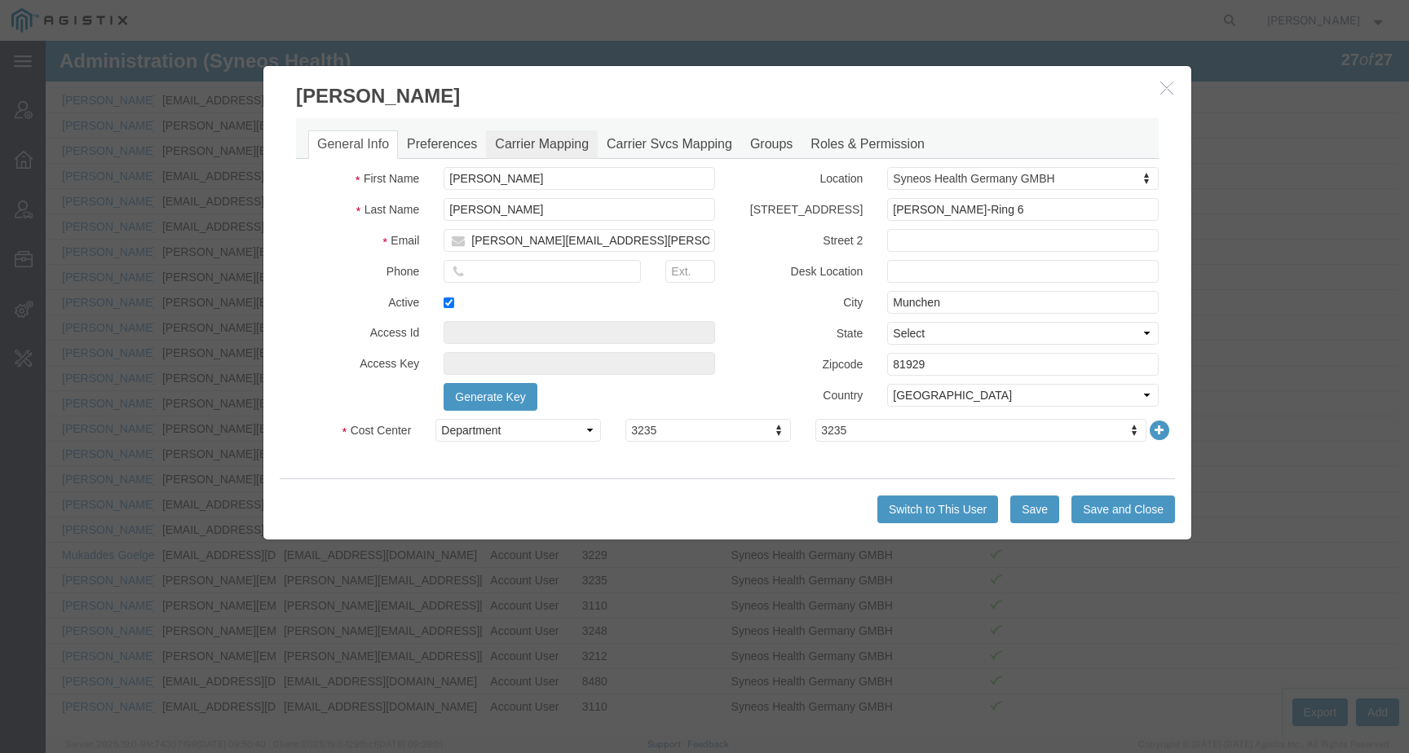
click at [541, 154] on link "Carrier Mapping" at bounding box center [542, 144] width 112 height 29
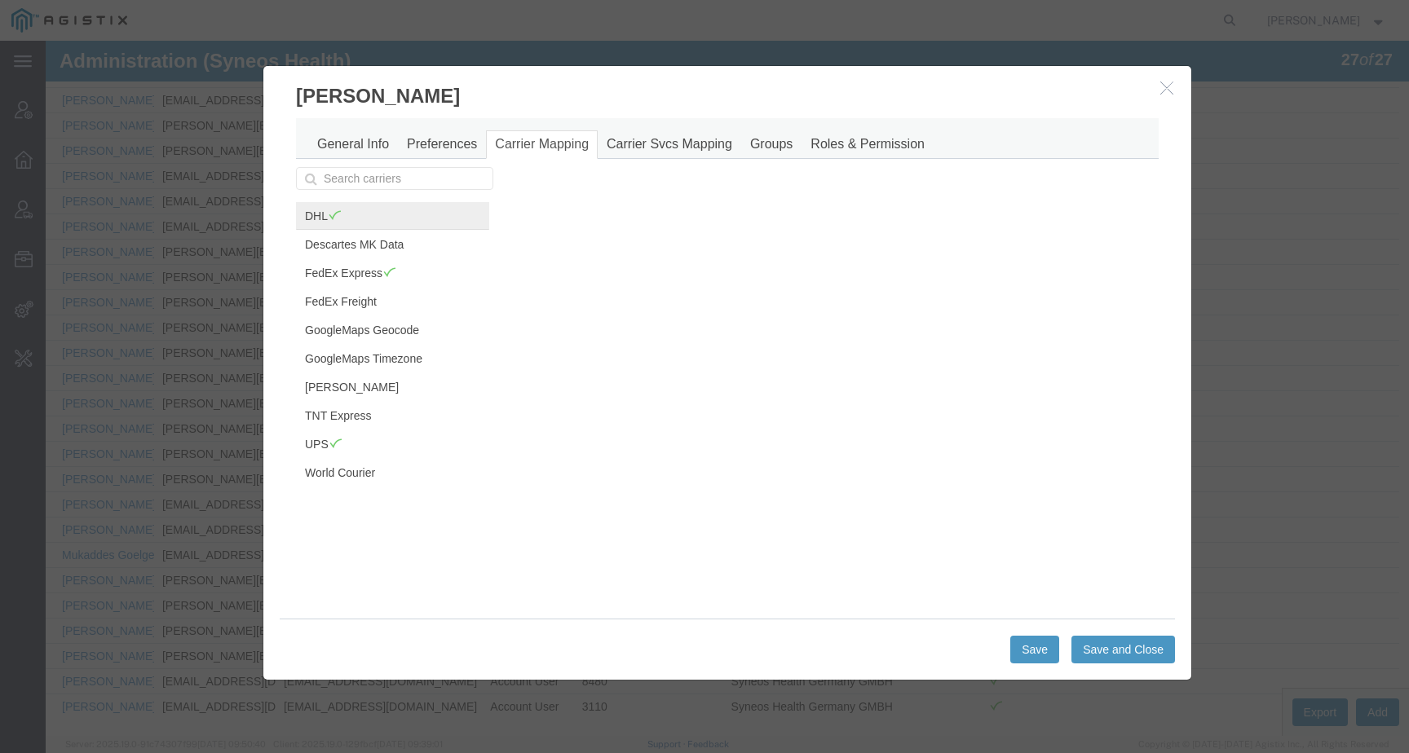
click at [332, 220] on span at bounding box center [335, 215] width 14 height 12
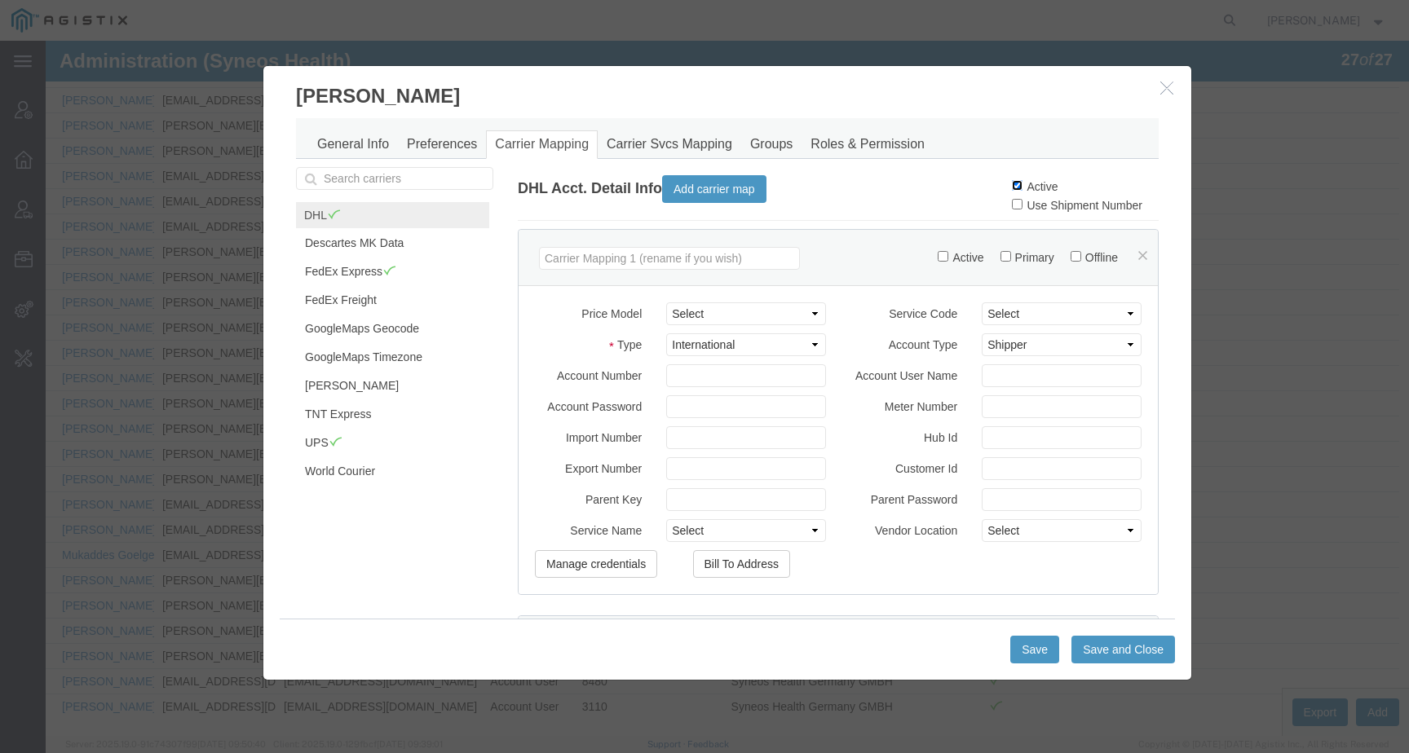
click at [1012, 183] on input "Active" at bounding box center [1017, 185] width 11 height 11
checkbox input "false"
click at [1103, 659] on button "Save and Close" at bounding box center [1124, 650] width 104 height 28
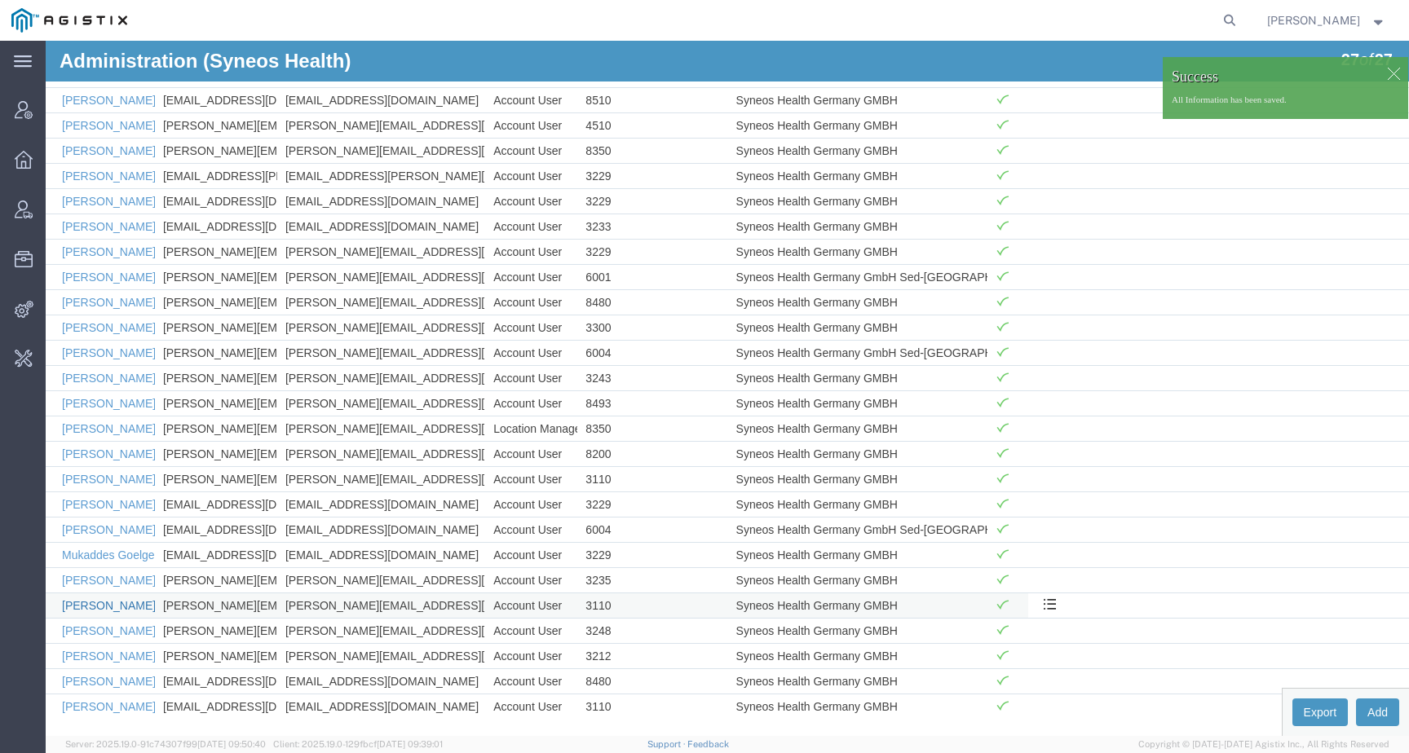
click at [99, 603] on link "Ralph Bischoff" at bounding box center [109, 605] width 94 height 13
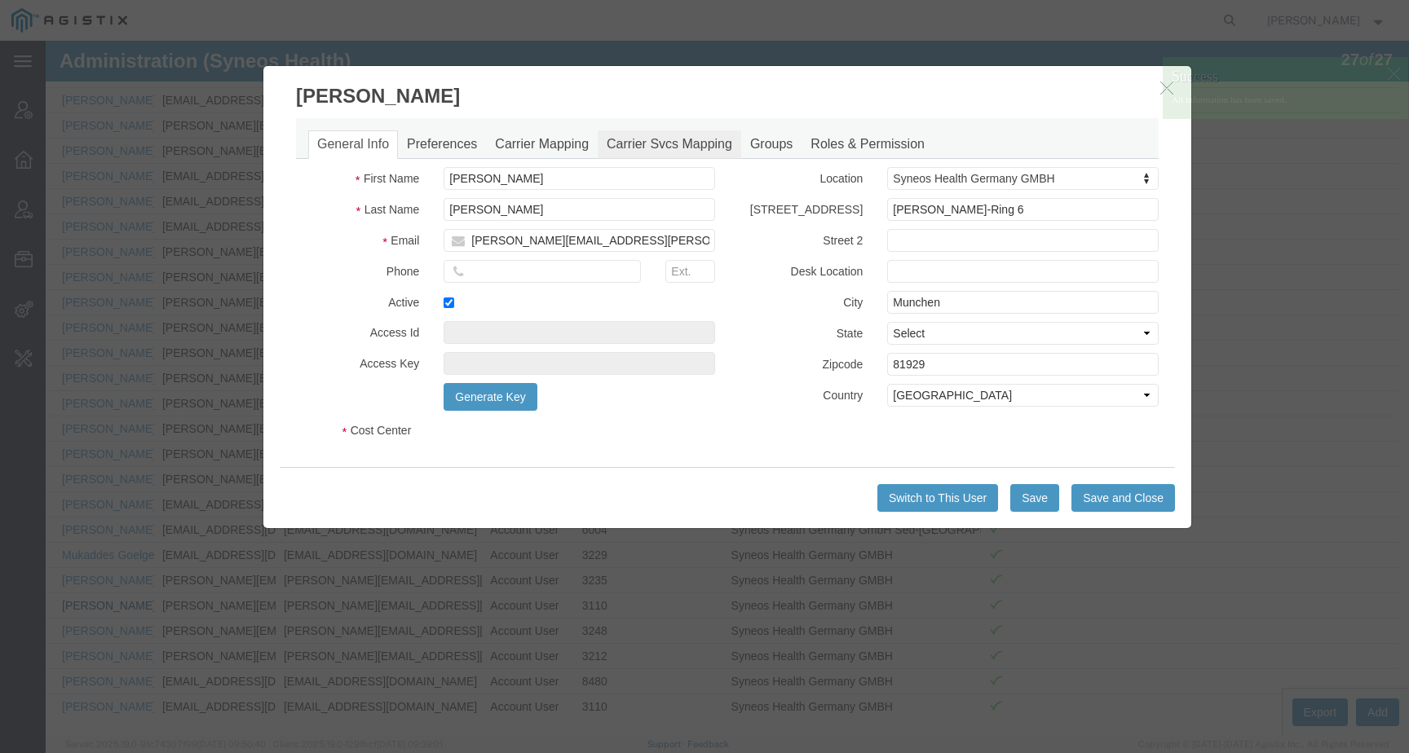
select select "DEPARTMENT"
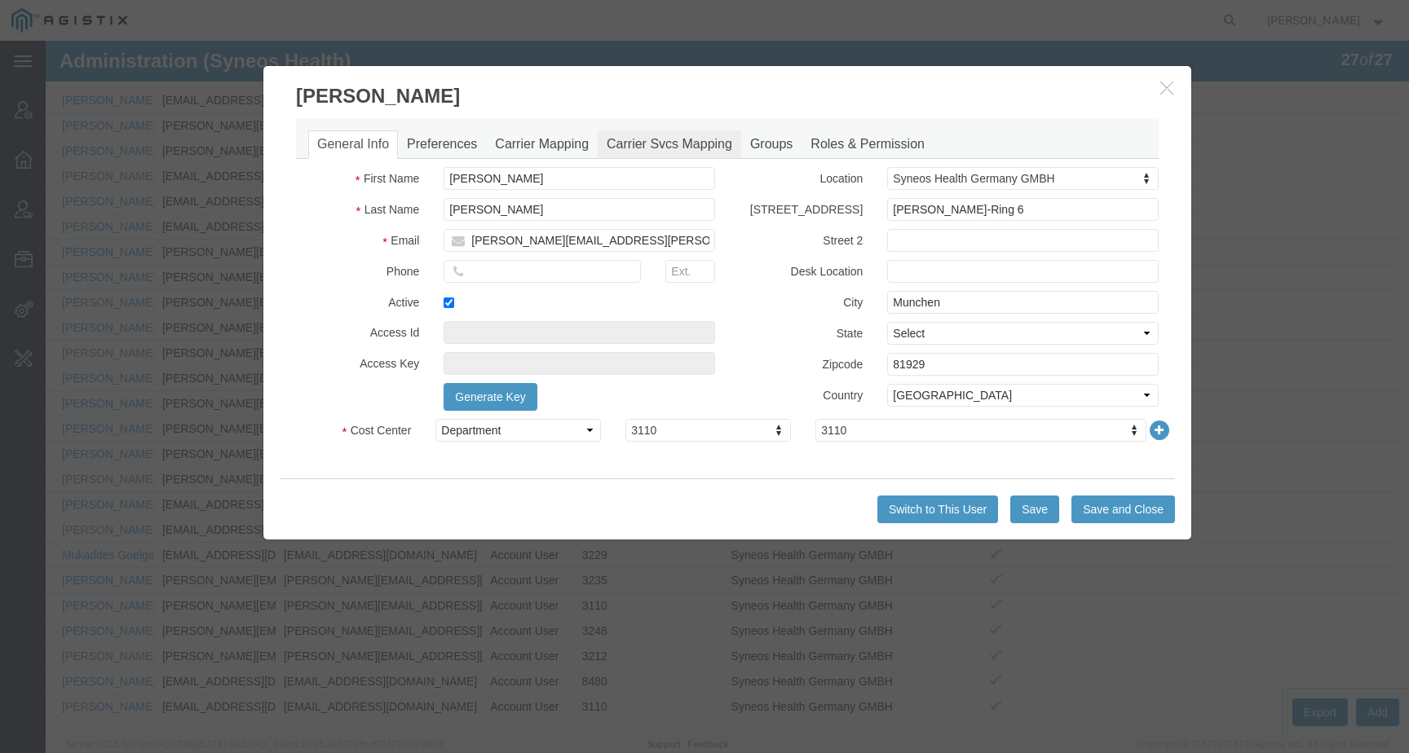
click at [616, 148] on link "Carrier Svcs Mapping" at bounding box center [670, 144] width 144 height 29
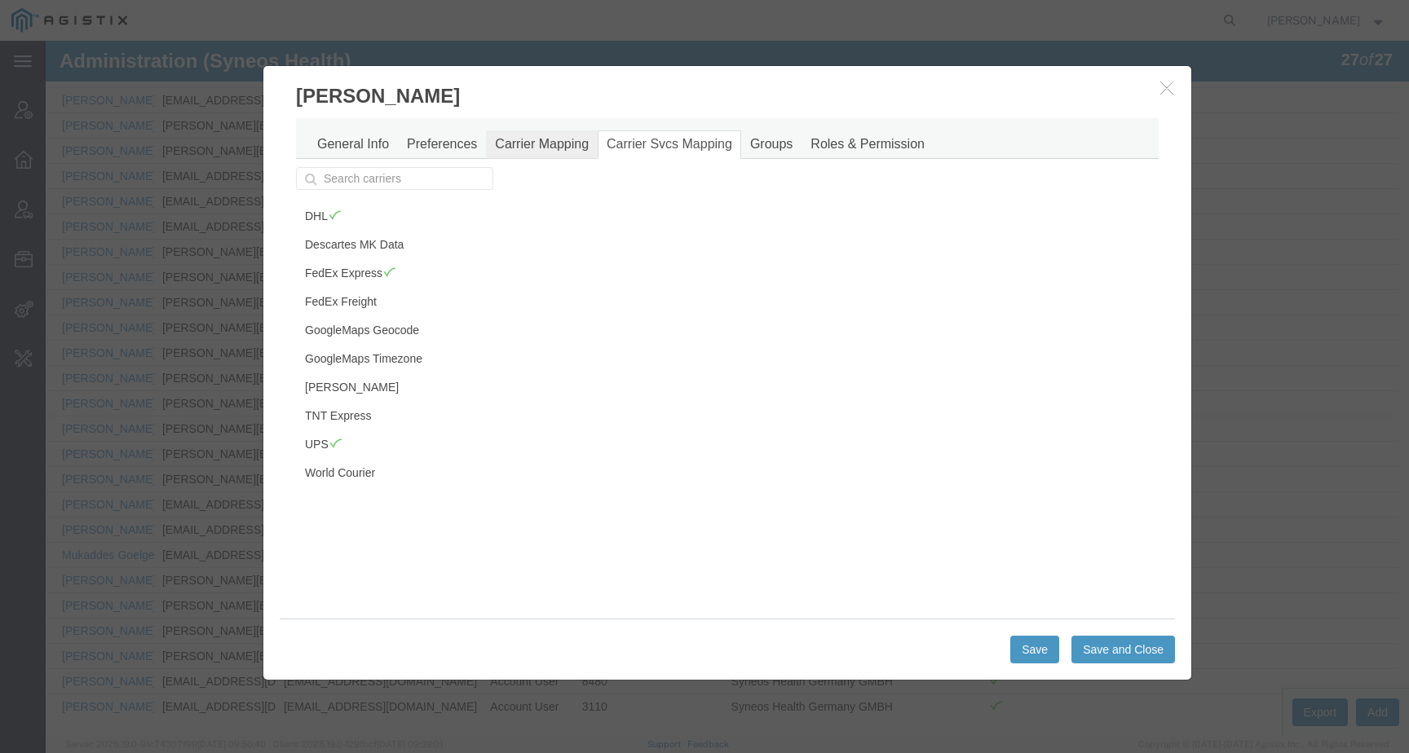
click at [542, 148] on link "Carrier Mapping" at bounding box center [542, 144] width 112 height 29
click at [427, 210] on link "DHL" at bounding box center [392, 216] width 193 height 28
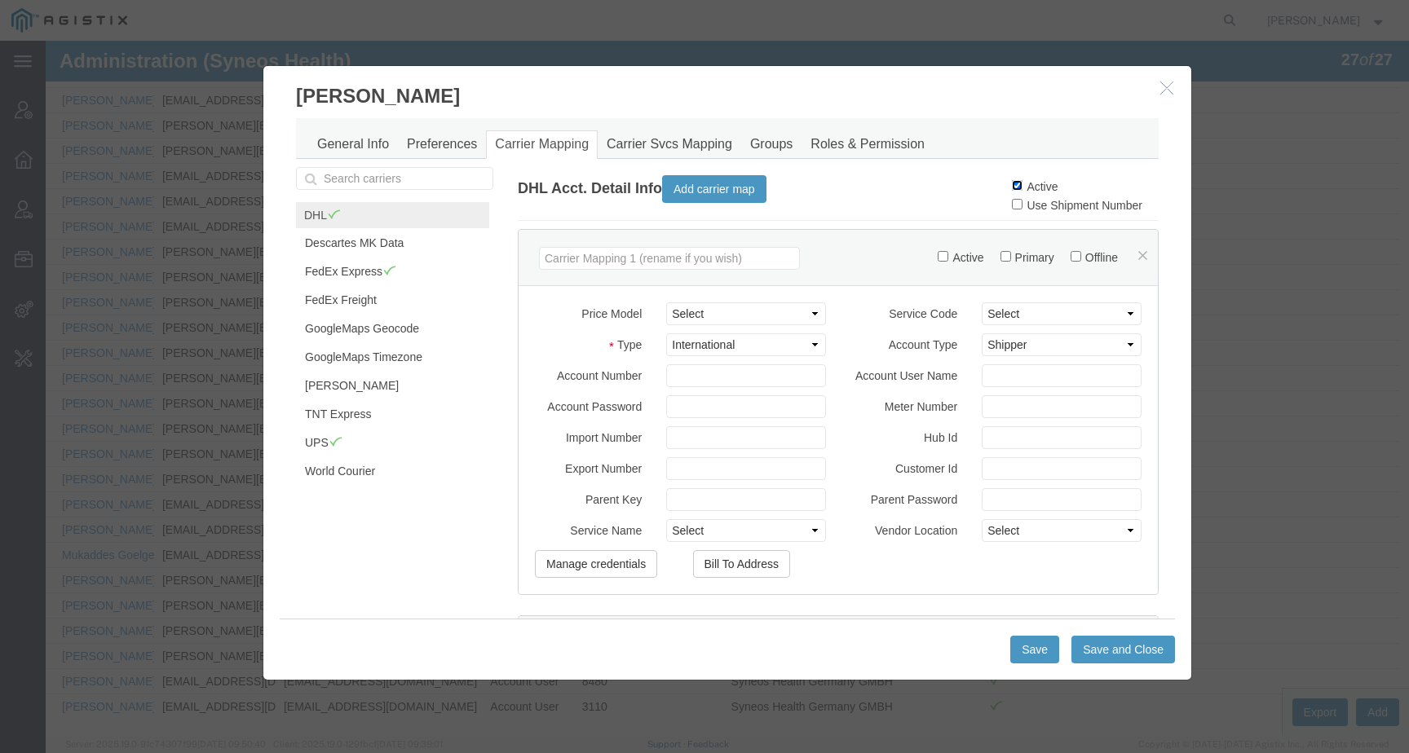
click at [1012, 181] on input "Active" at bounding box center [1017, 185] width 11 height 11
checkbox input "false"
click at [1091, 645] on button "Save and Close" at bounding box center [1124, 650] width 104 height 28
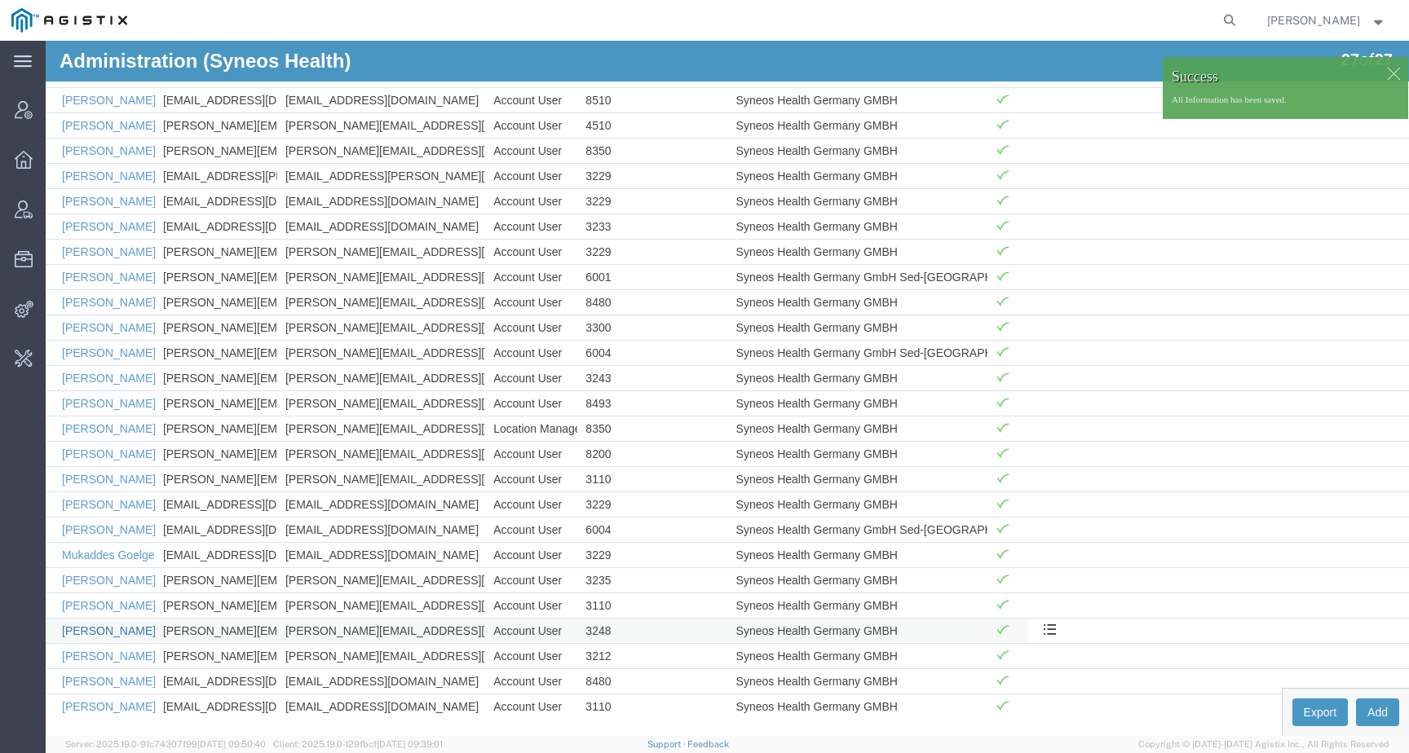
click at [117, 631] on link "Sonja Haq Khan" at bounding box center [109, 631] width 94 height 13
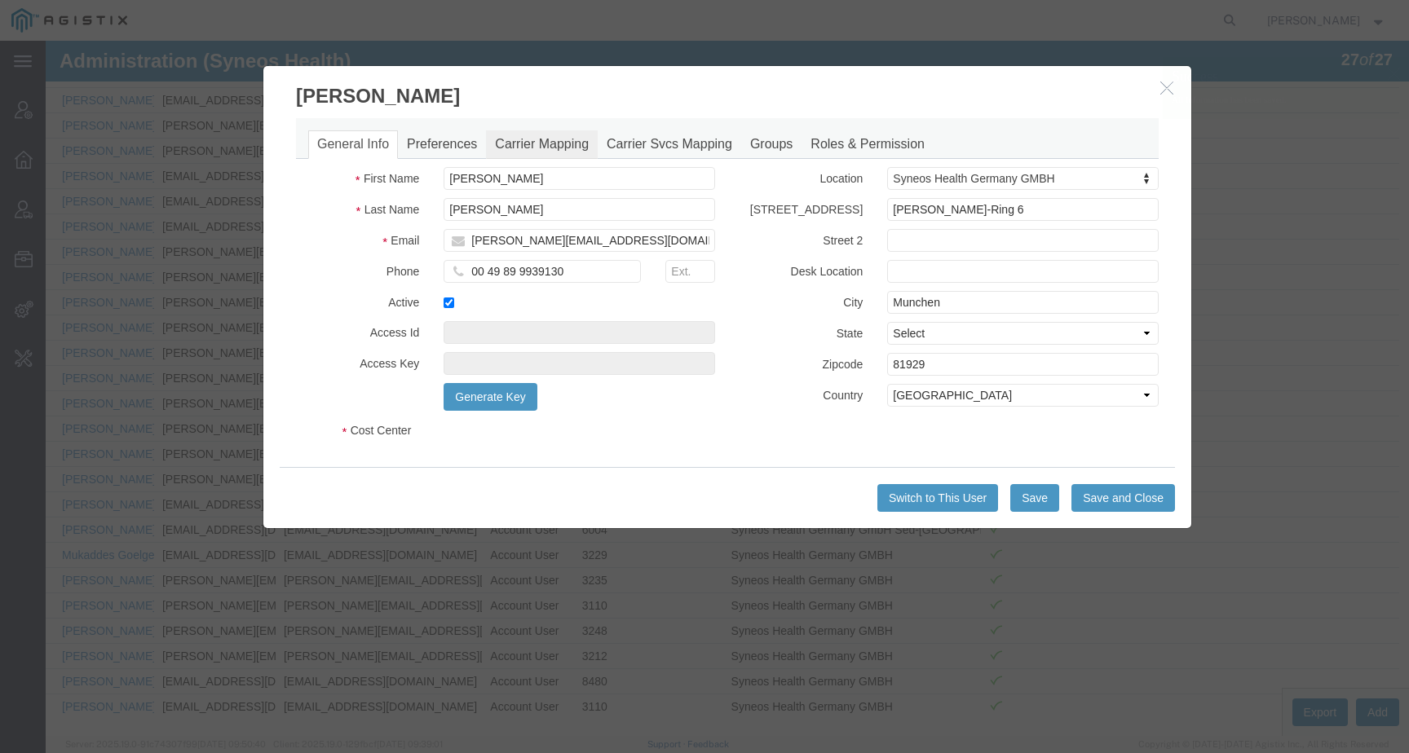
select select "DEPARTMENT"
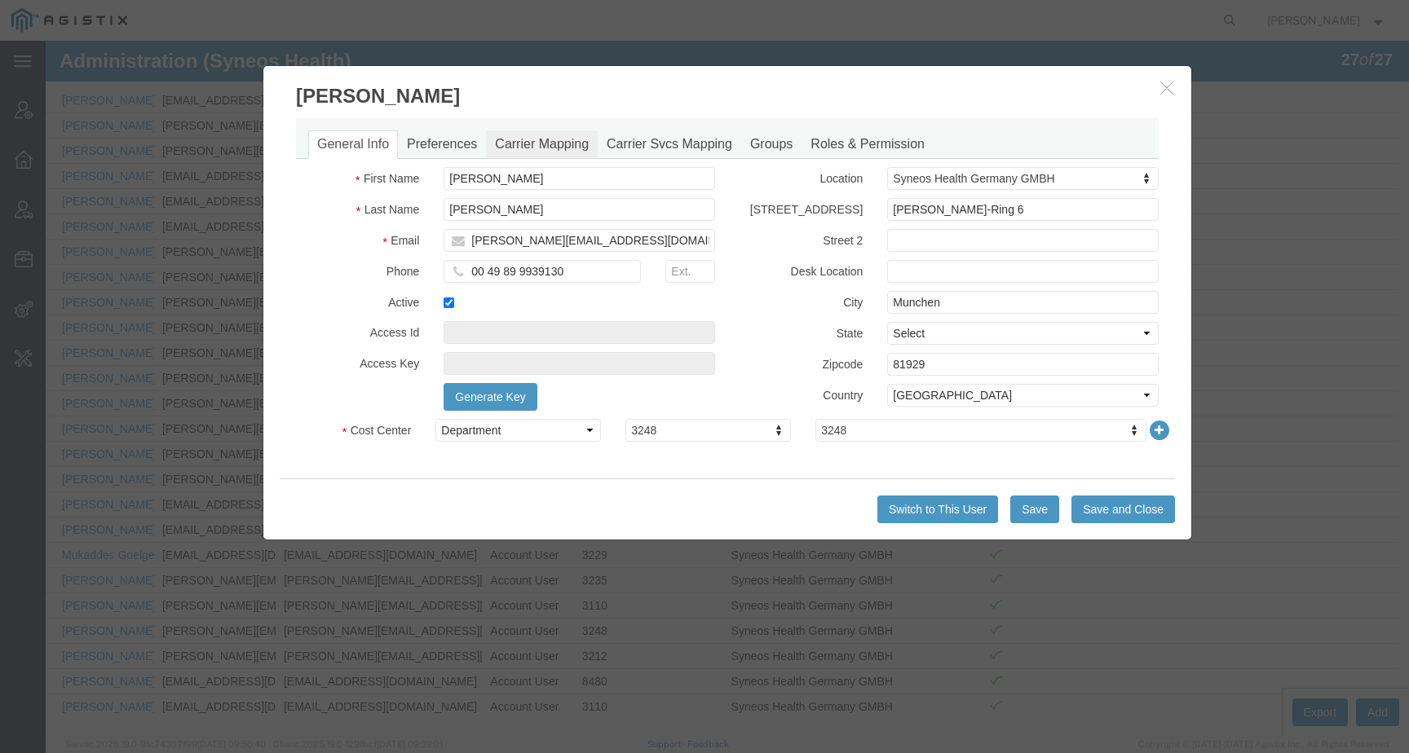
click at [564, 142] on link "Carrier Mapping" at bounding box center [542, 144] width 112 height 29
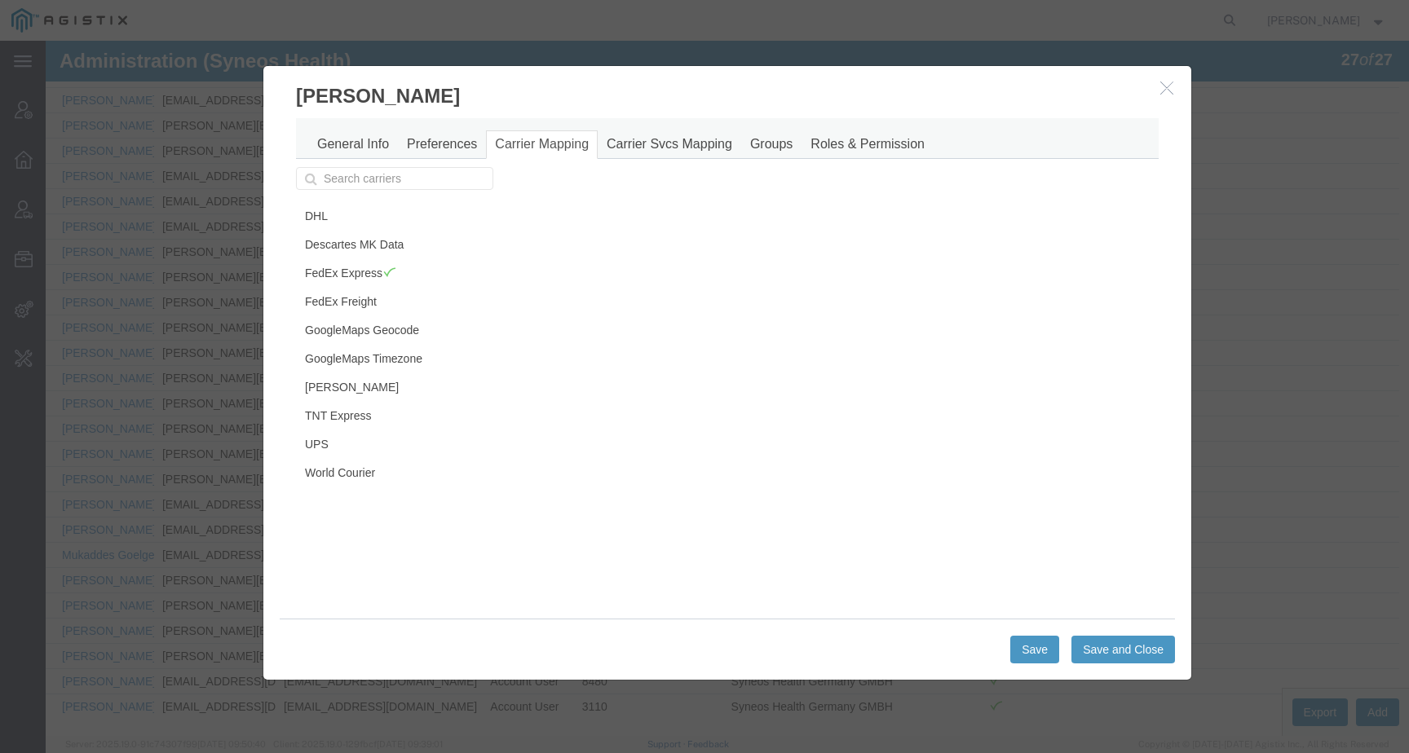
click at [1162, 94] on icon "button" at bounding box center [1166, 88] width 13 height 14
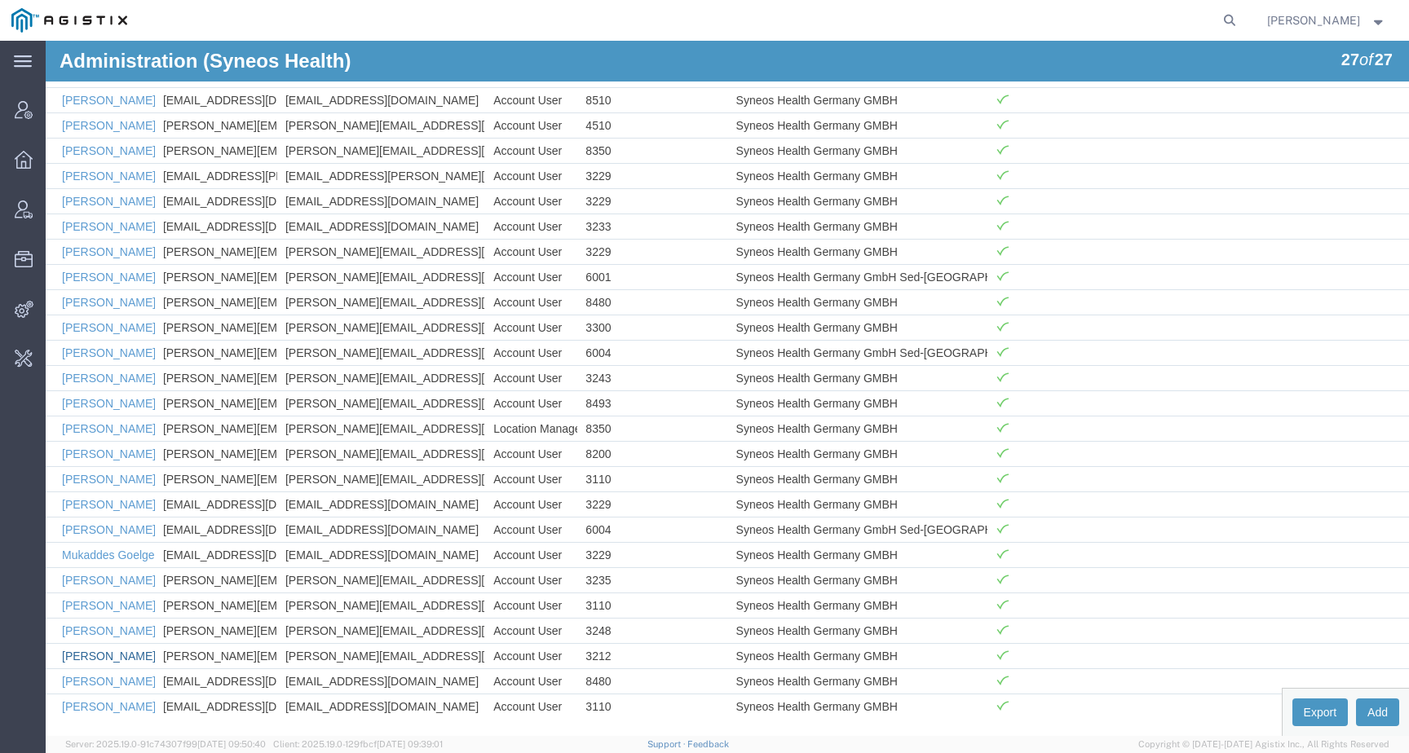
click at [71, 654] on link "Susanne Voss" at bounding box center [109, 656] width 94 height 13
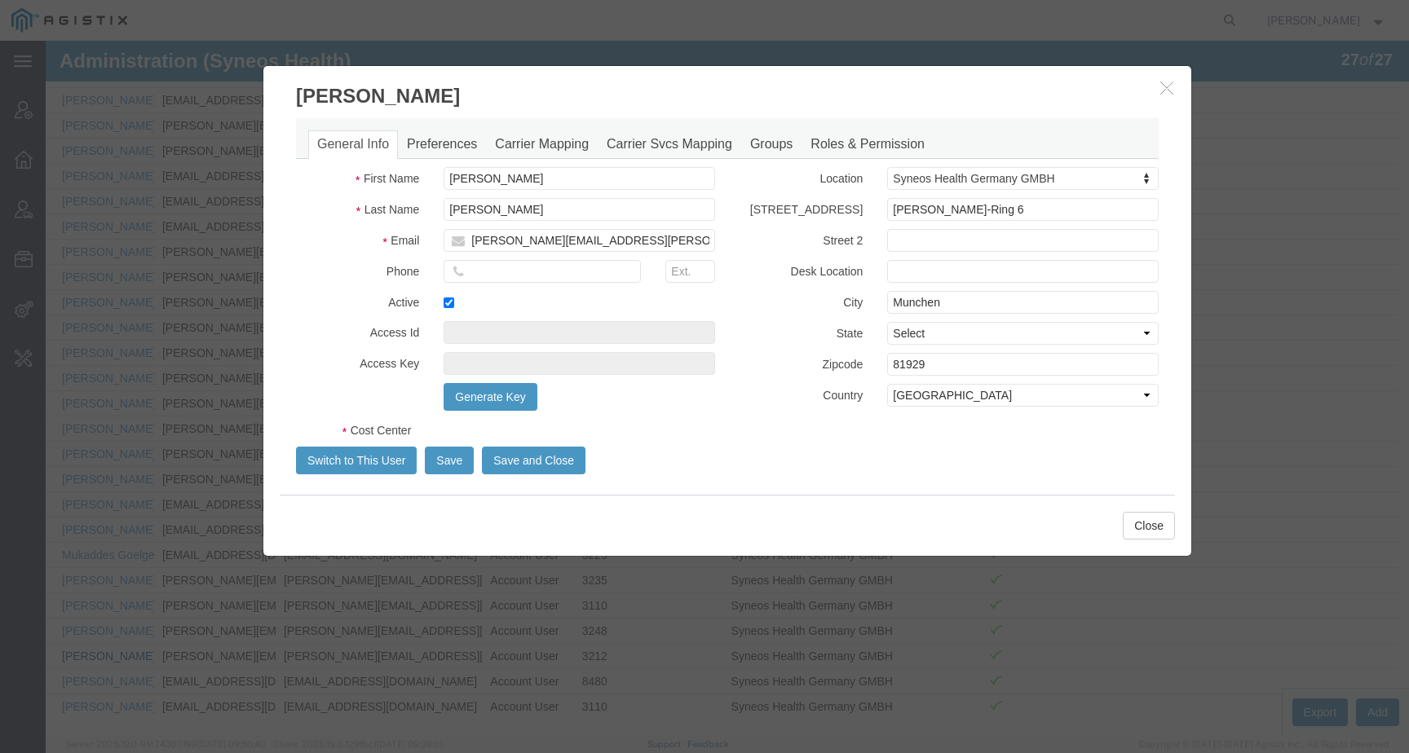
select select "DEPARTMENT"
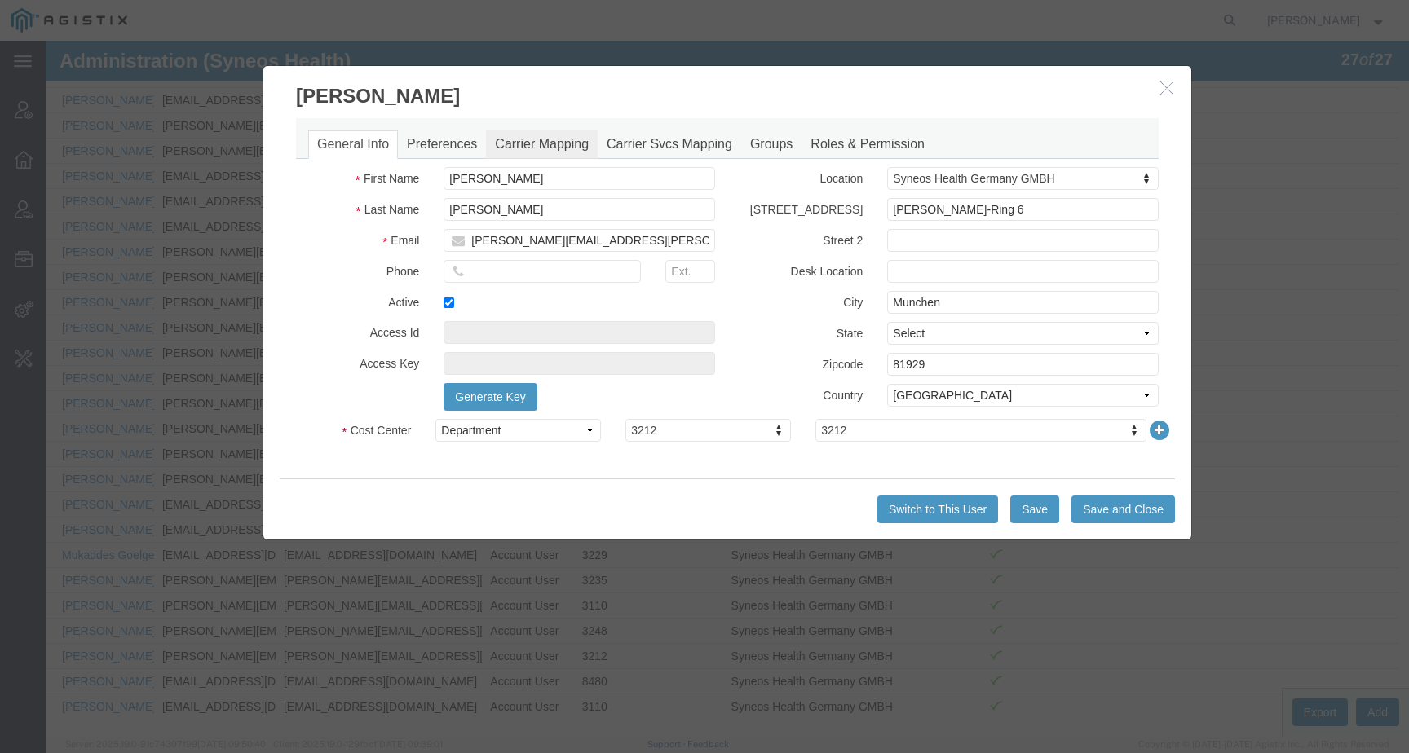
click at [538, 144] on link "Carrier Mapping" at bounding box center [542, 144] width 112 height 29
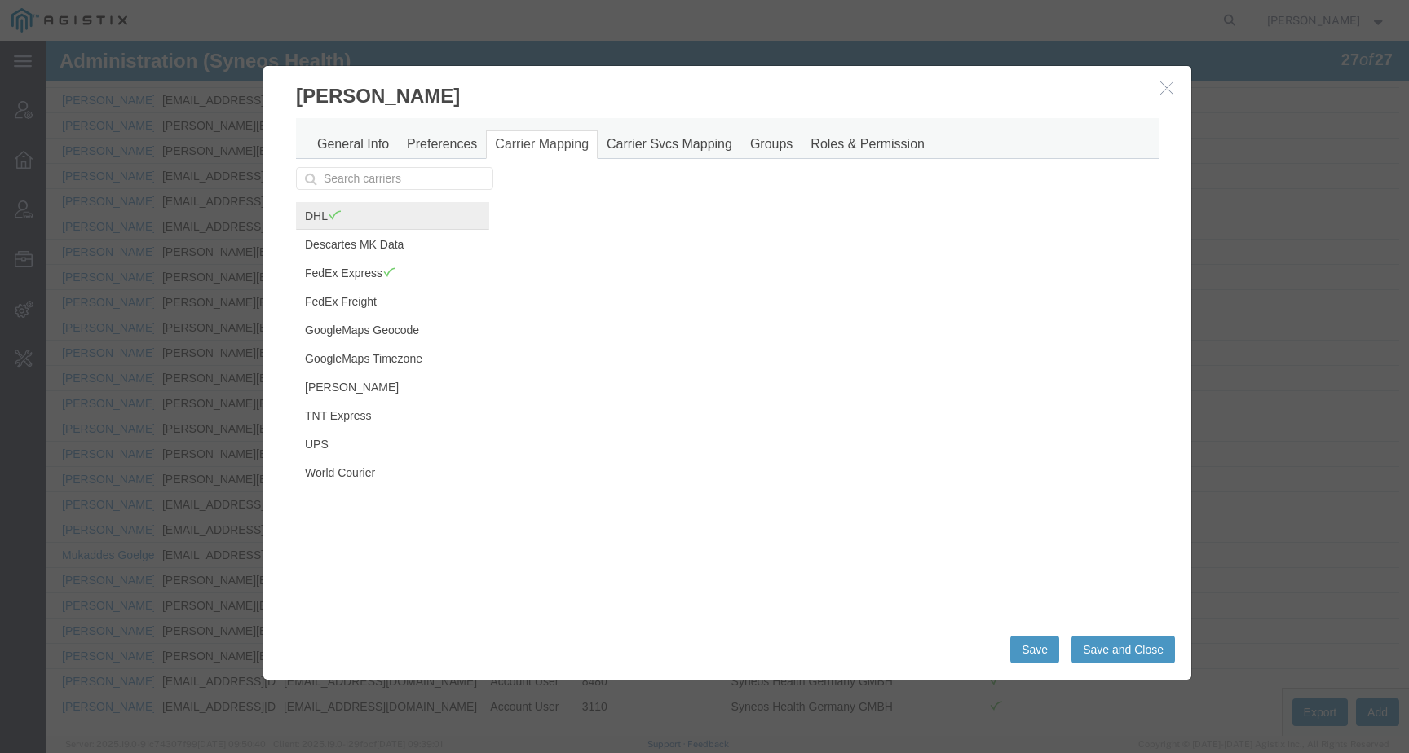
click at [344, 219] on link "DHL" at bounding box center [392, 216] width 193 height 28
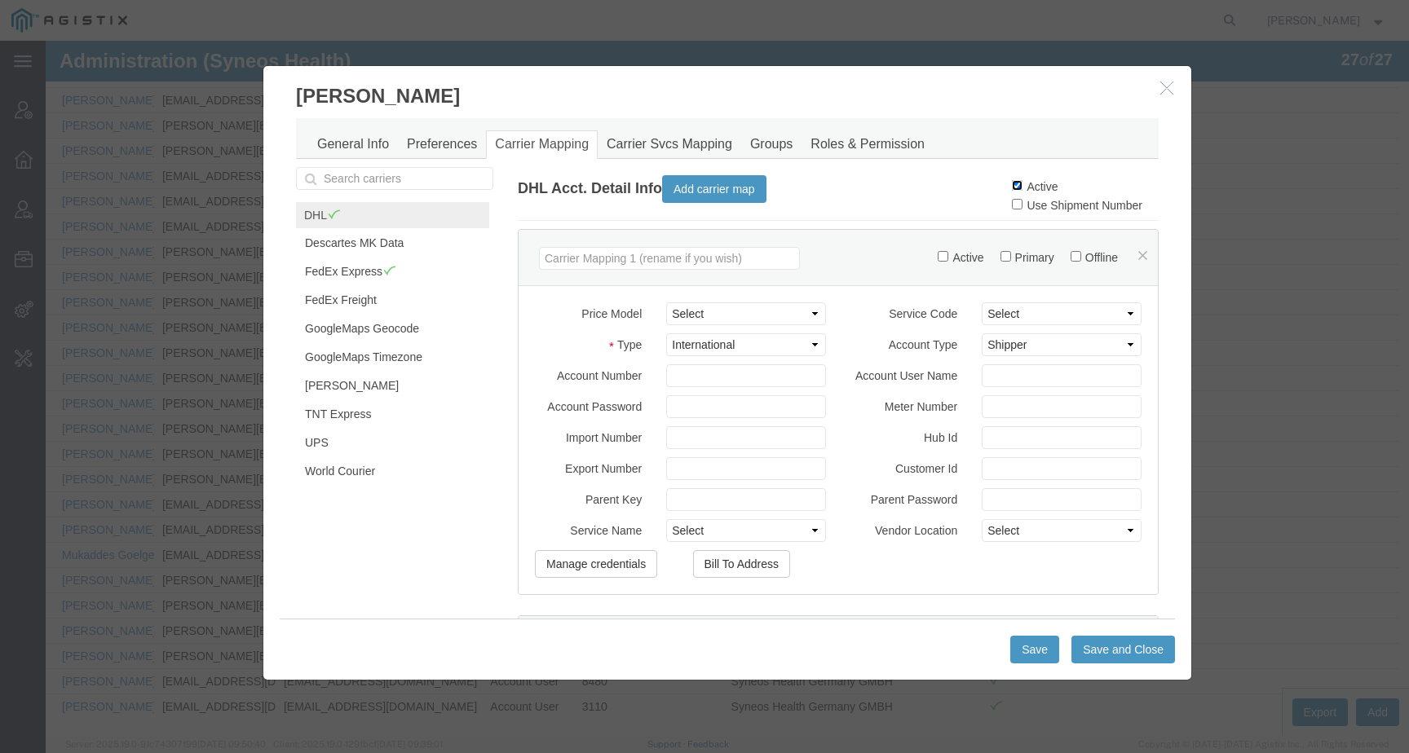
click at [1012, 189] on input "Active" at bounding box center [1017, 185] width 11 height 11
checkbox input "false"
click at [1111, 651] on button "Save and Close" at bounding box center [1124, 650] width 104 height 28
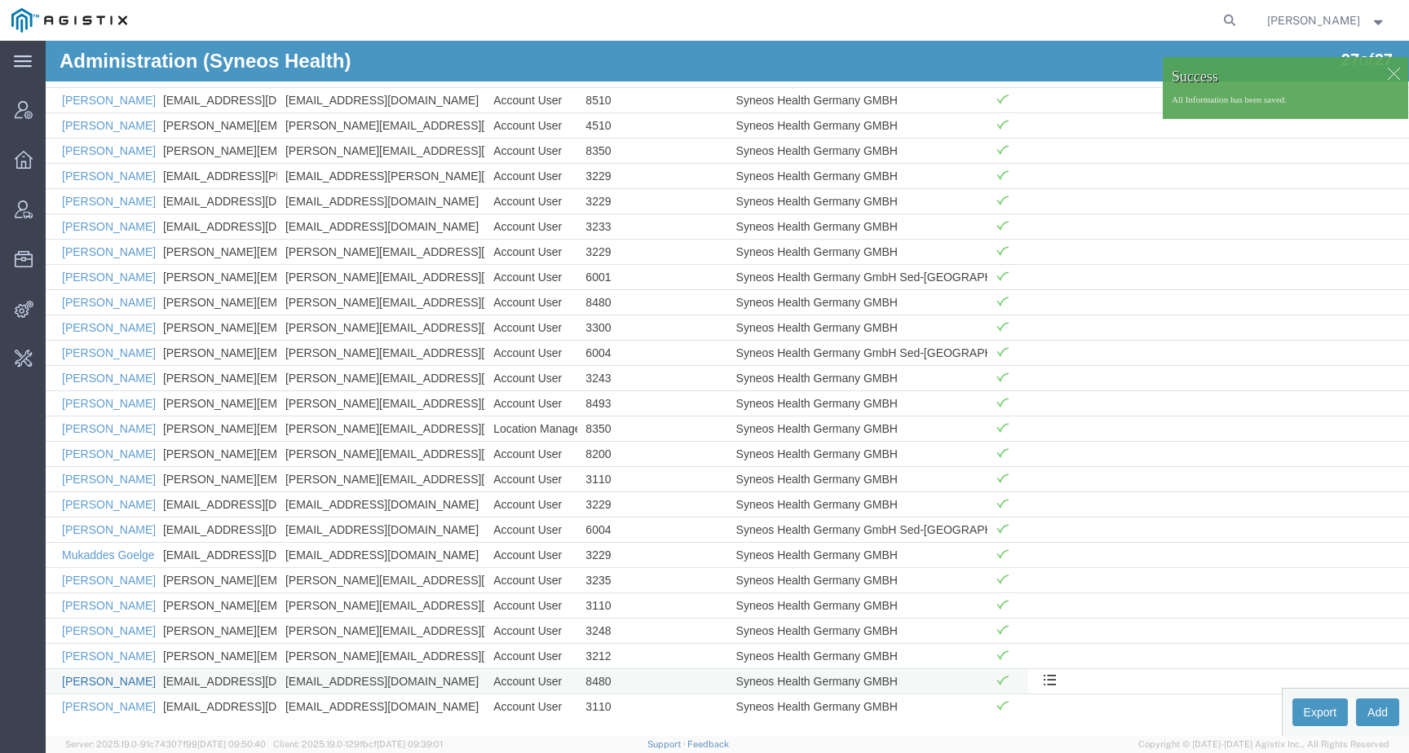
click at [86, 683] on link "Thi Chu" at bounding box center [109, 681] width 94 height 13
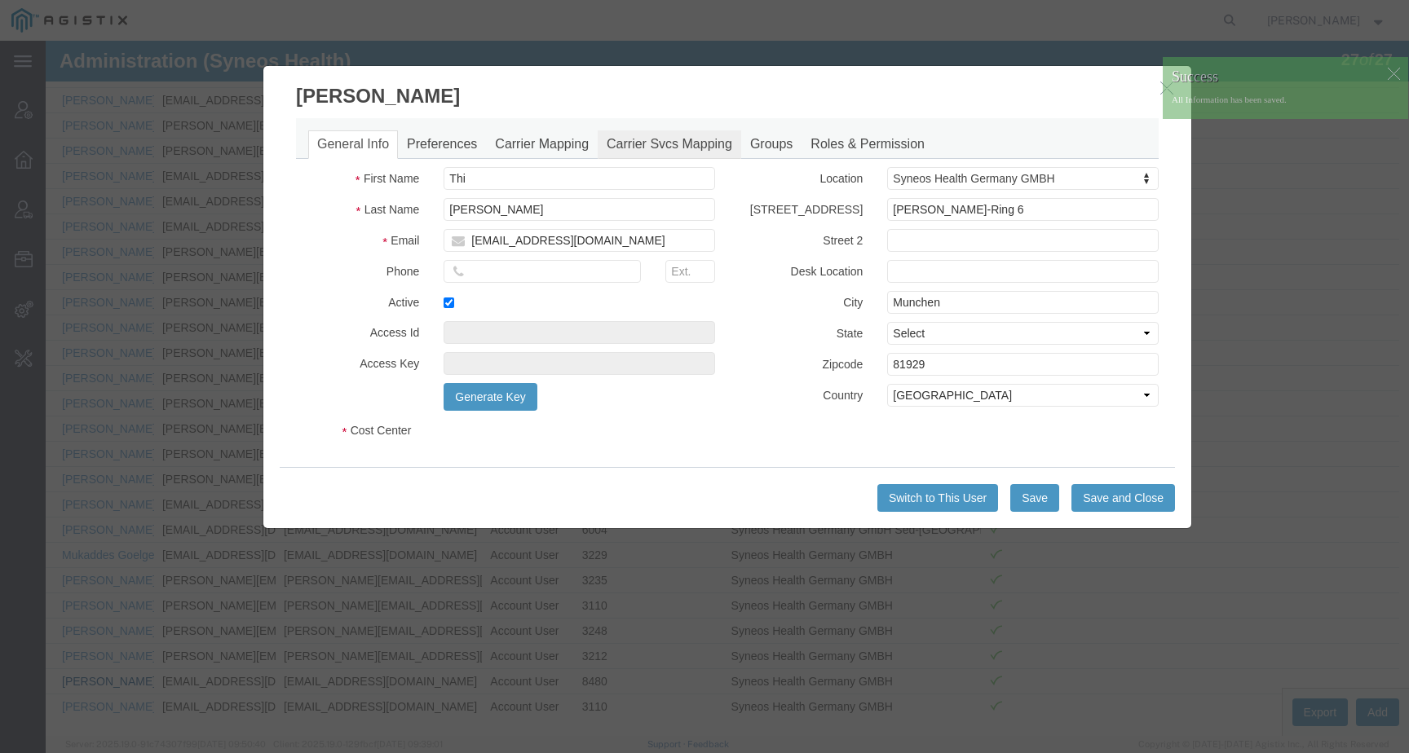
select select "DEPARTMENT"
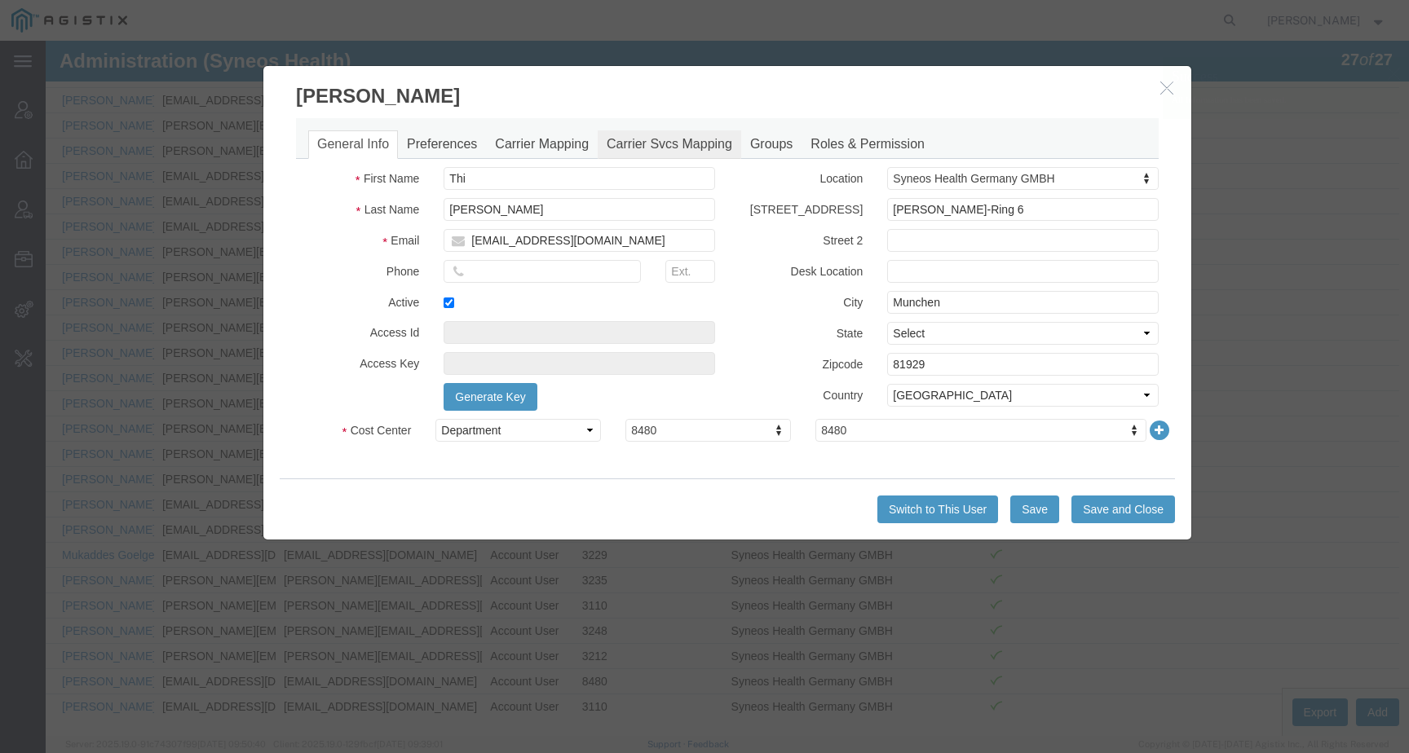
click at [680, 146] on link "Carrier Svcs Mapping" at bounding box center [670, 144] width 144 height 29
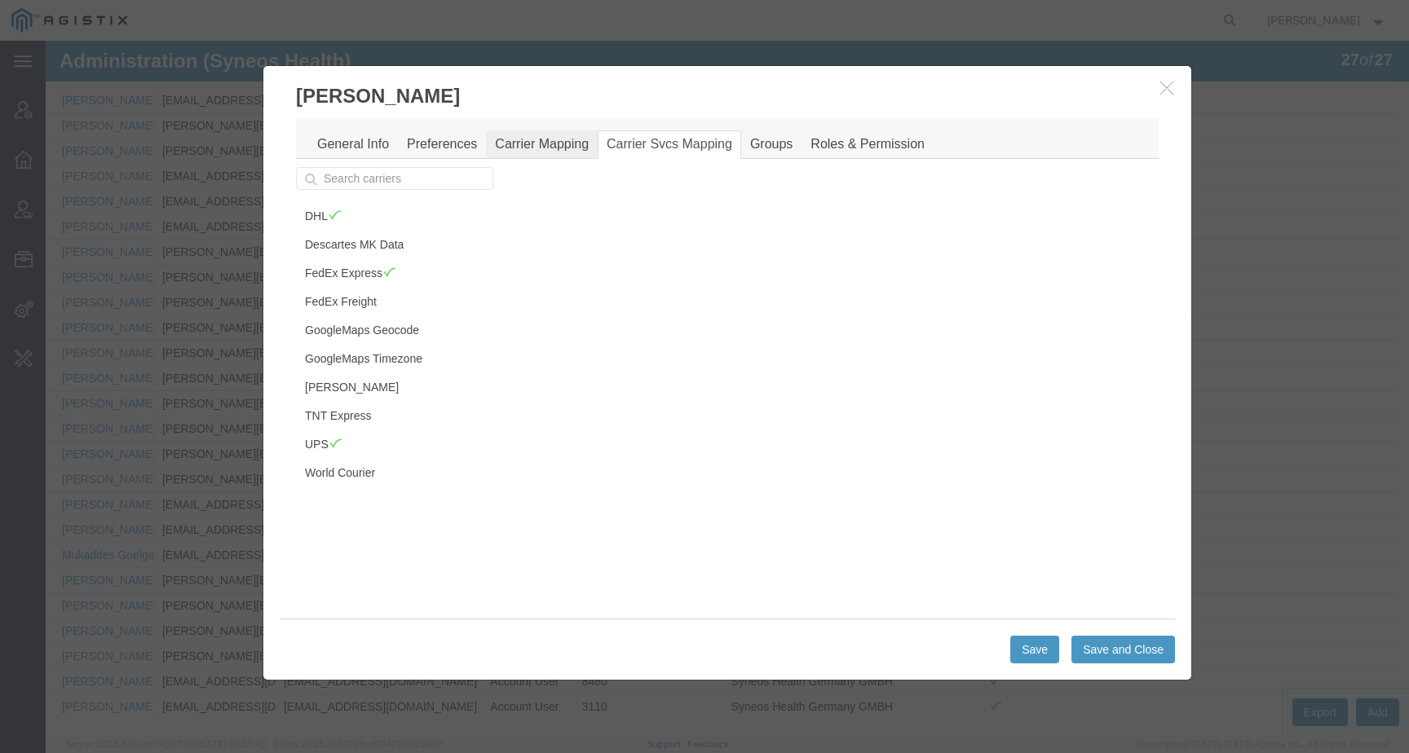
click at [543, 144] on link "Carrier Mapping" at bounding box center [542, 144] width 112 height 29
click at [367, 208] on link "DHL" at bounding box center [392, 216] width 193 height 28
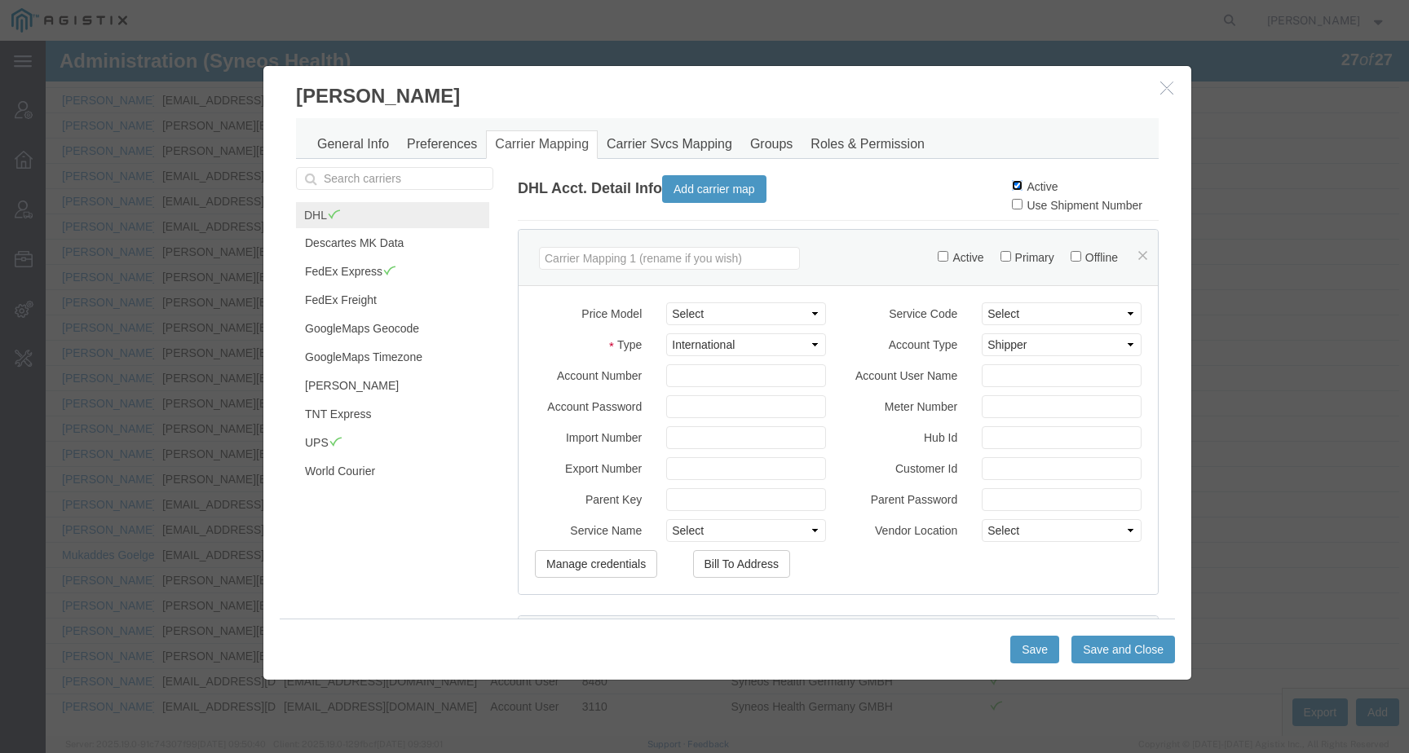
click at [1012, 185] on input "Active" at bounding box center [1017, 185] width 11 height 11
checkbox input "false"
click at [1100, 643] on button "Save and Close" at bounding box center [1124, 650] width 104 height 28
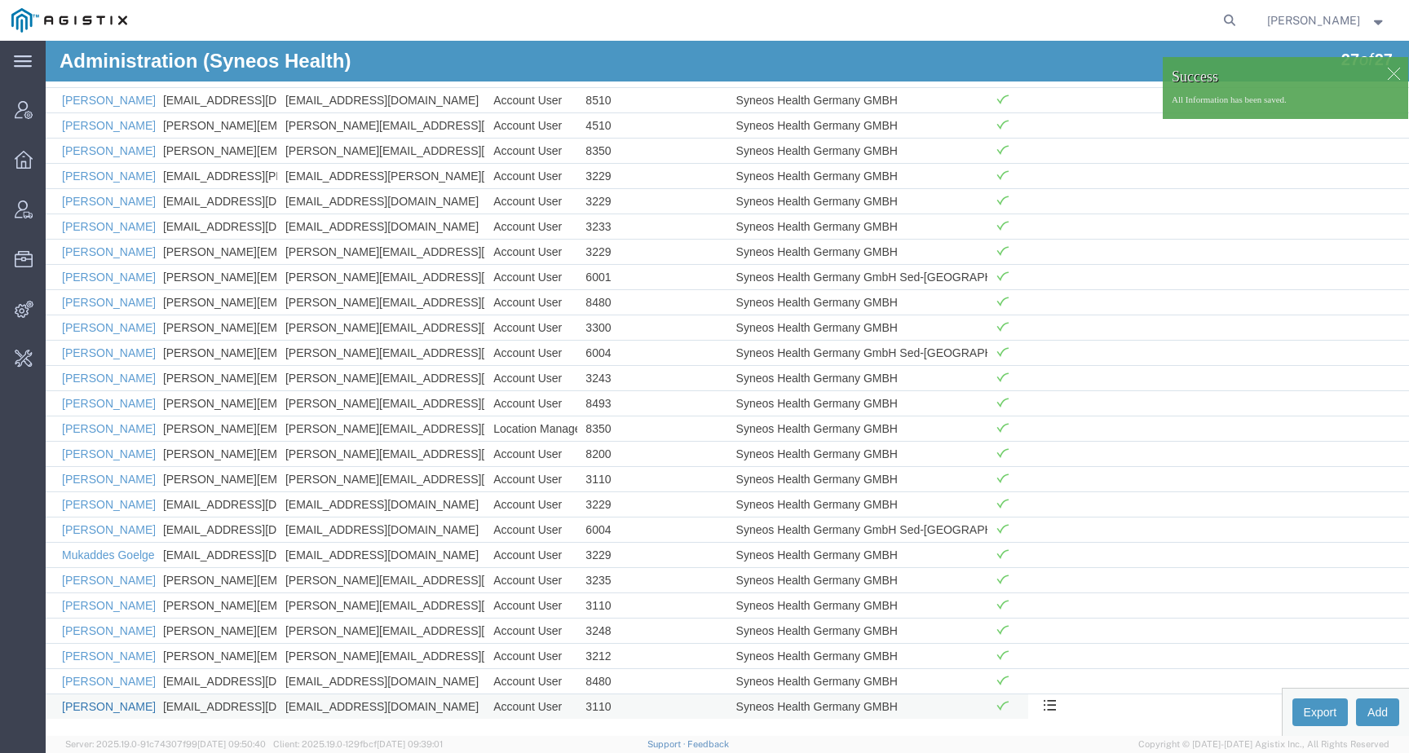
click at [115, 705] on link "Uly Sumarni" at bounding box center [109, 706] width 94 height 13
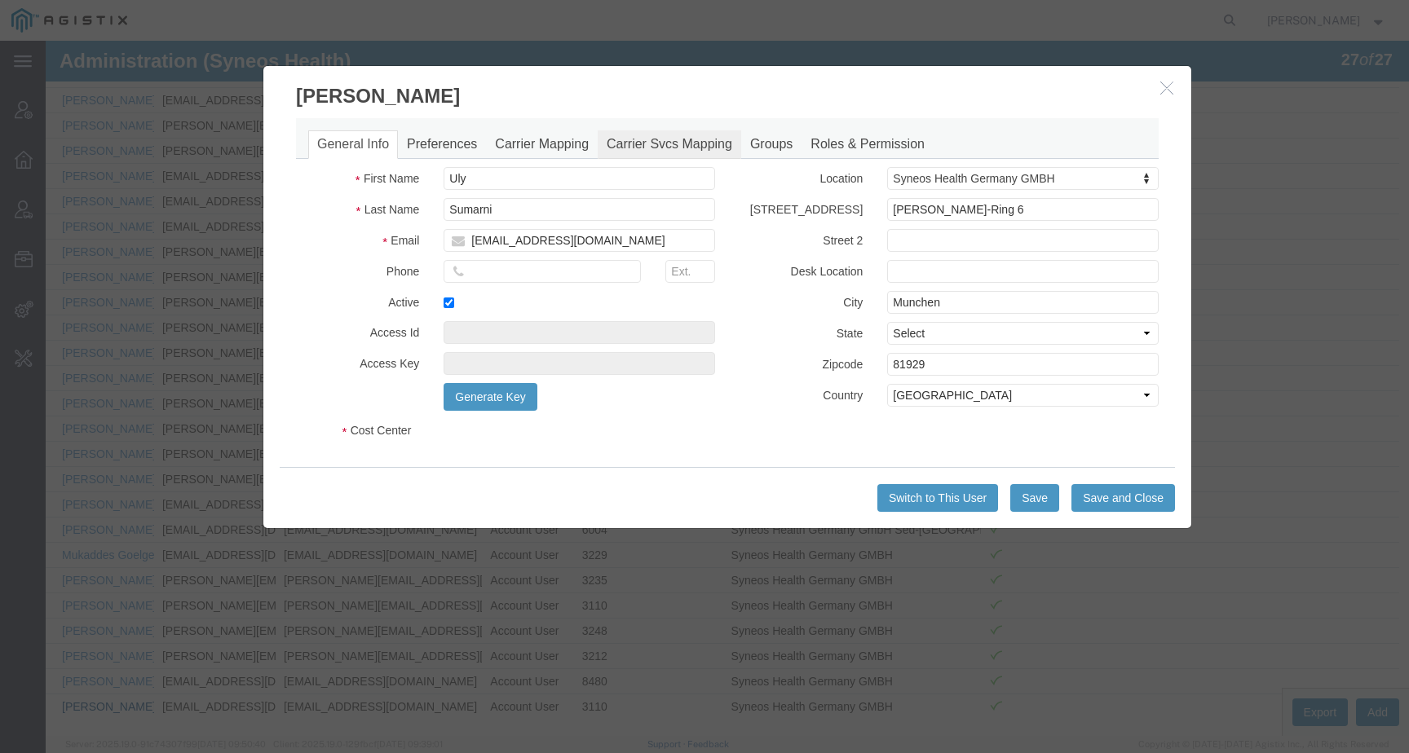
select select "DEPARTMENT"
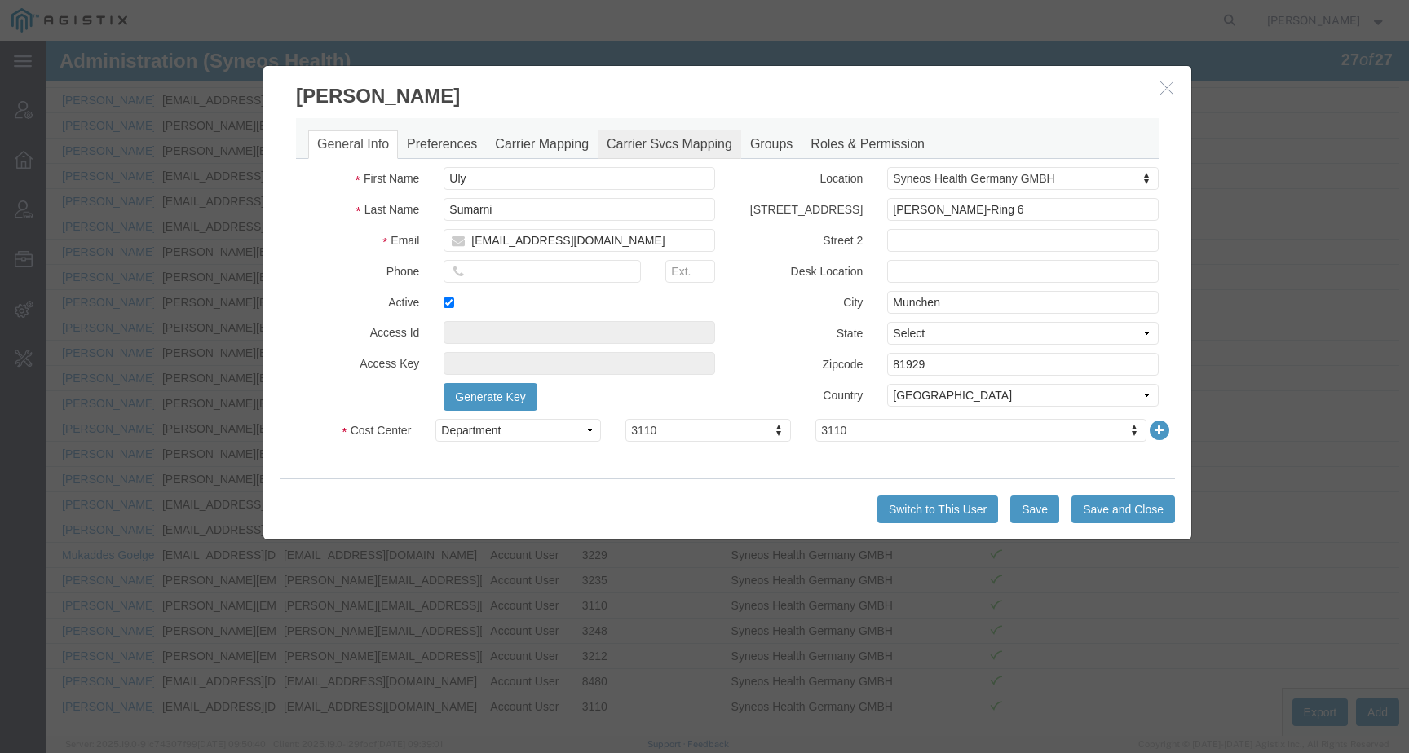
click at [674, 147] on link "Carrier Svcs Mapping" at bounding box center [670, 144] width 144 height 29
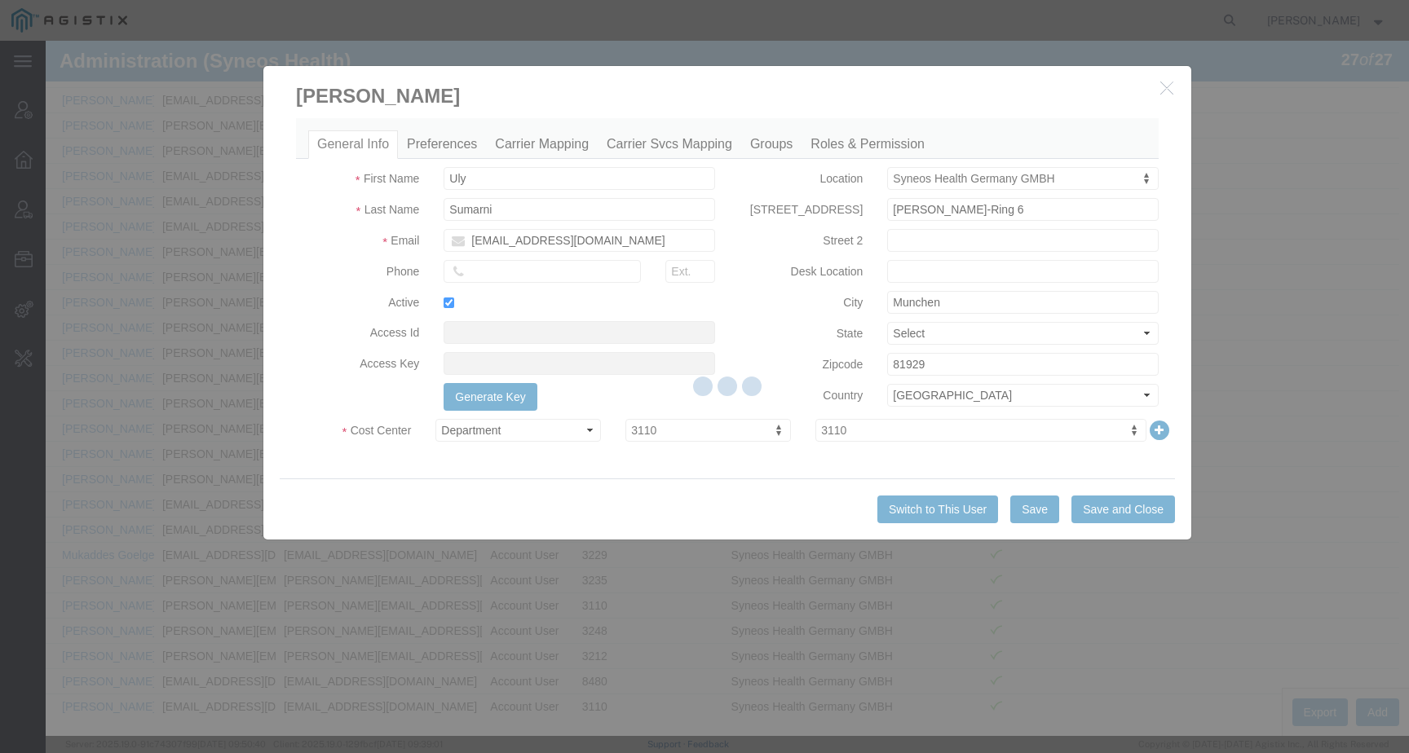
click at [549, 142] on div at bounding box center [727, 389] width 1363 height 696
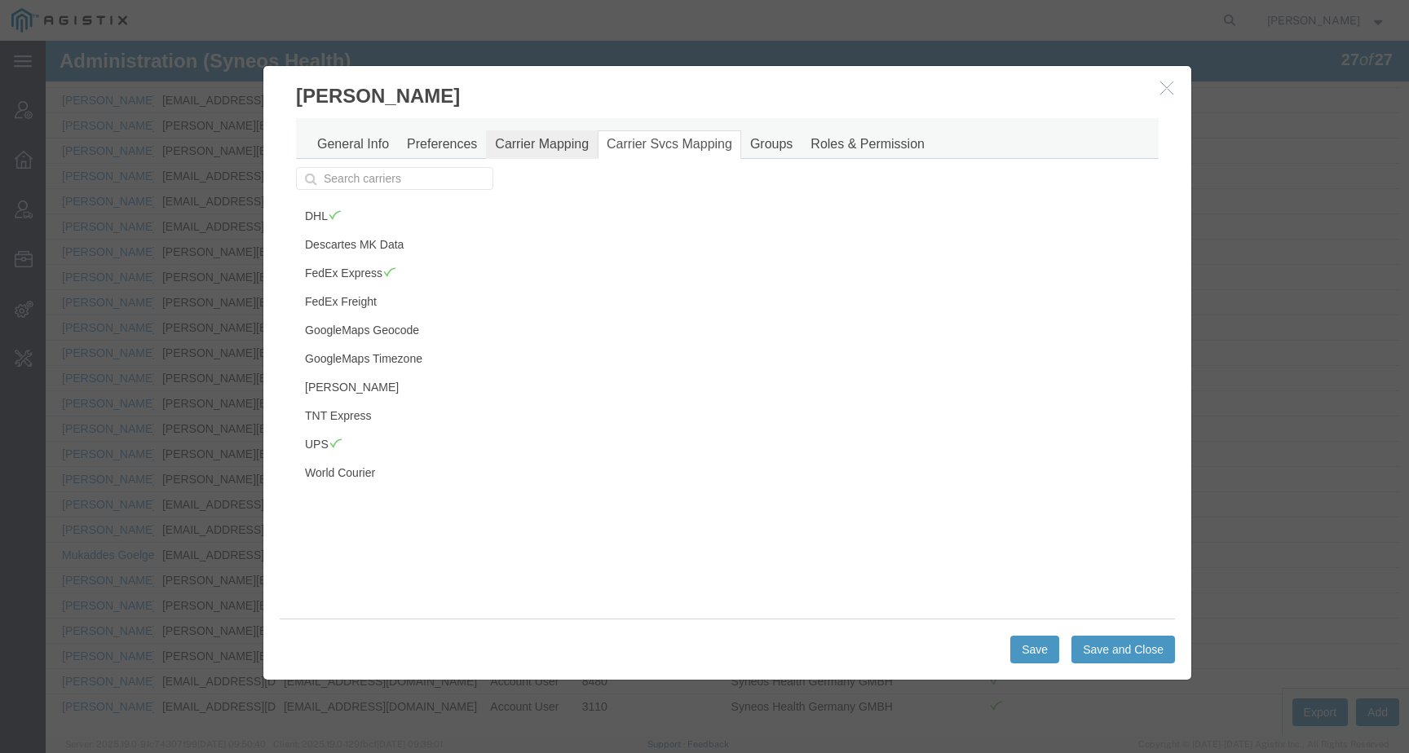
click at [549, 142] on link "Carrier Mapping" at bounding box center [542, 144] width 112 height 29
click at [405, 219] on link "DHL" at bounding box center [392, 216] width 193 height 28
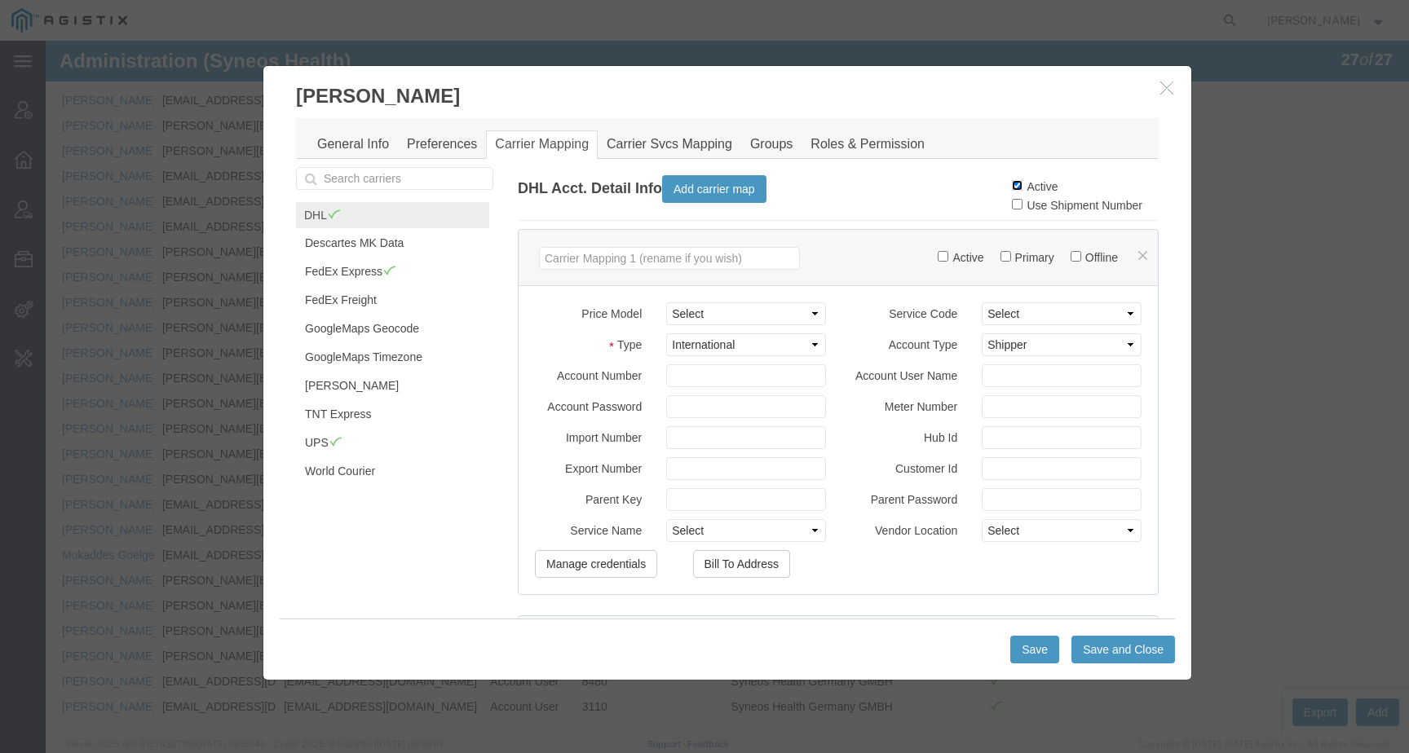
click at [1012, 182] on input "Active" at bounding box center [1017, 185] width 11 height 11
checkbox input "false"
click at [1125, 640] on button "Save and Close" at bounding box center [1124, 650] width 104 height 28
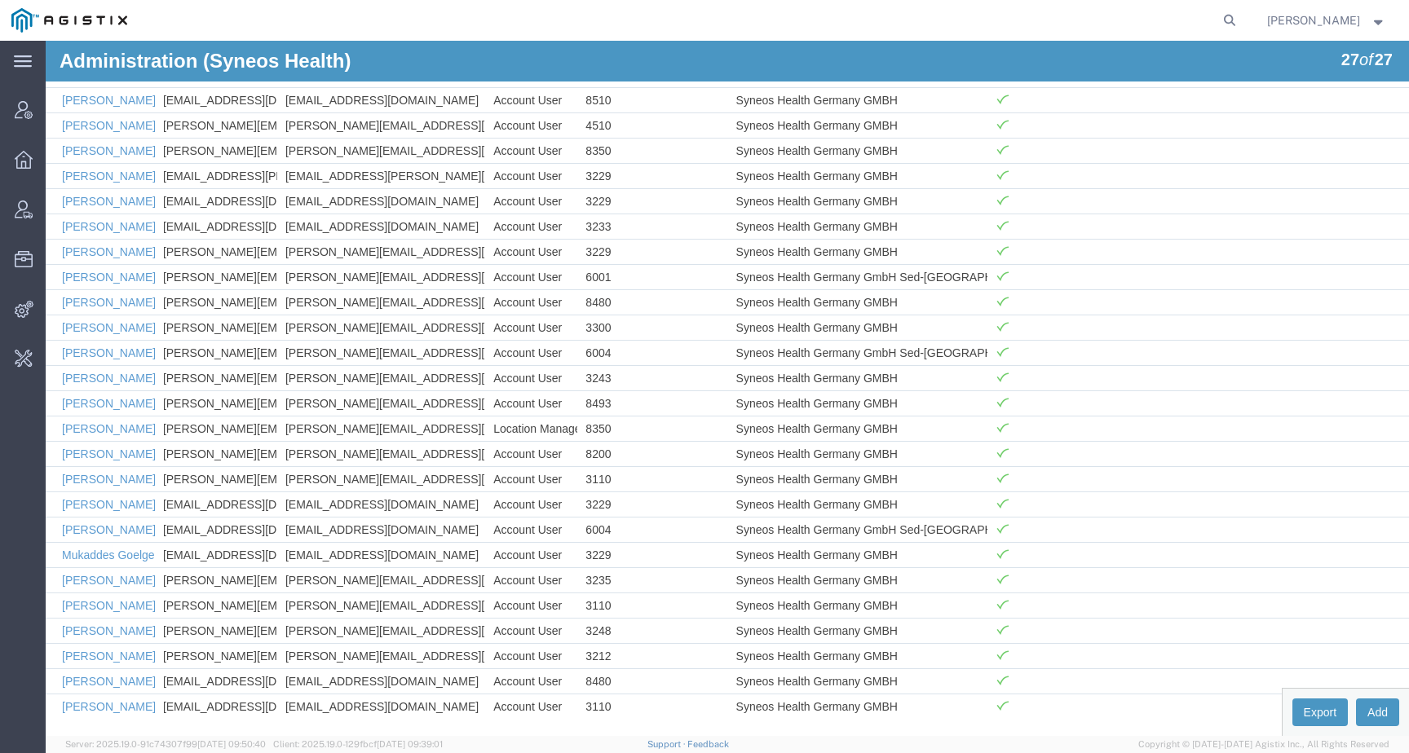
click at [65, 28] on img at bounding box center [69, 20] width 116 height 24
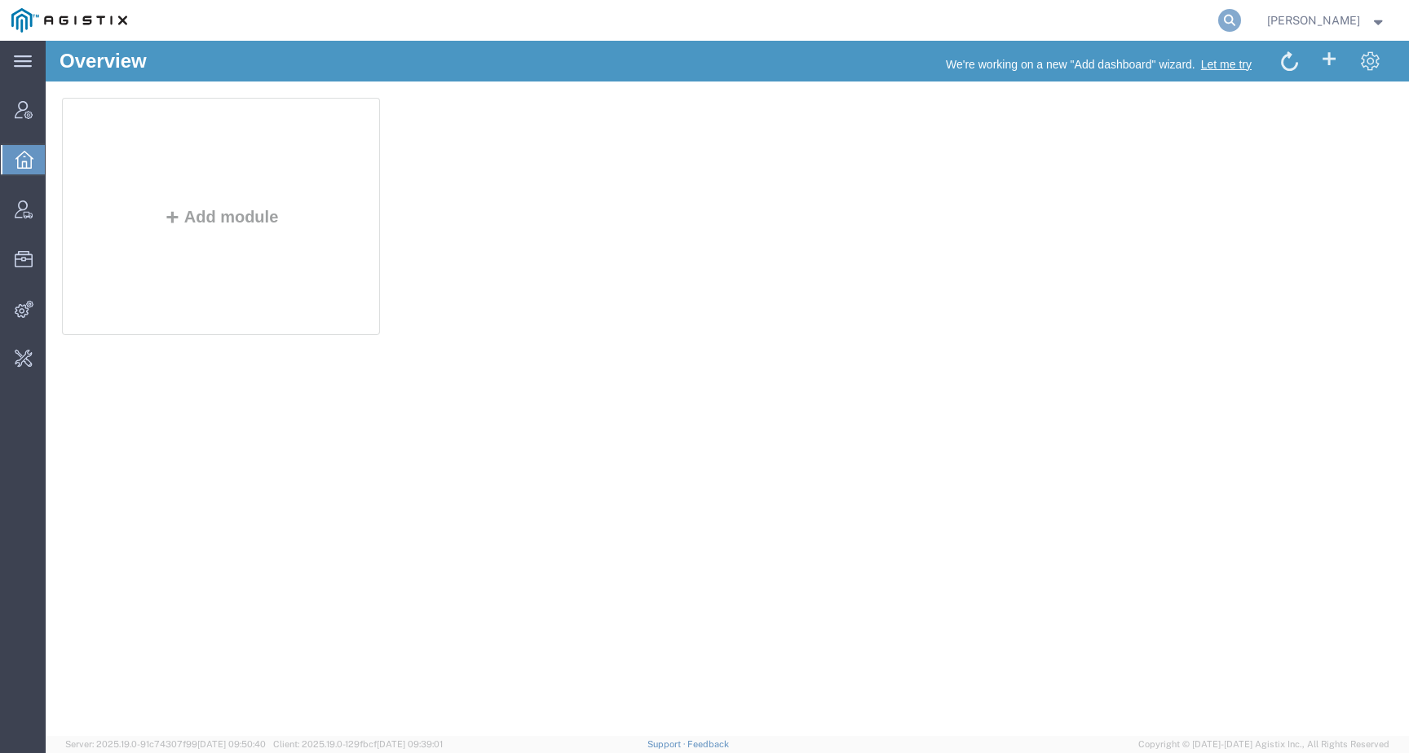
click at [1241, 25] on icon at bounding box center [1229, 20] width 23 height 23
click at [1218, 25] on input "search" at bounding box center [1230, 20] width 25 height 39
paste input "56809212"
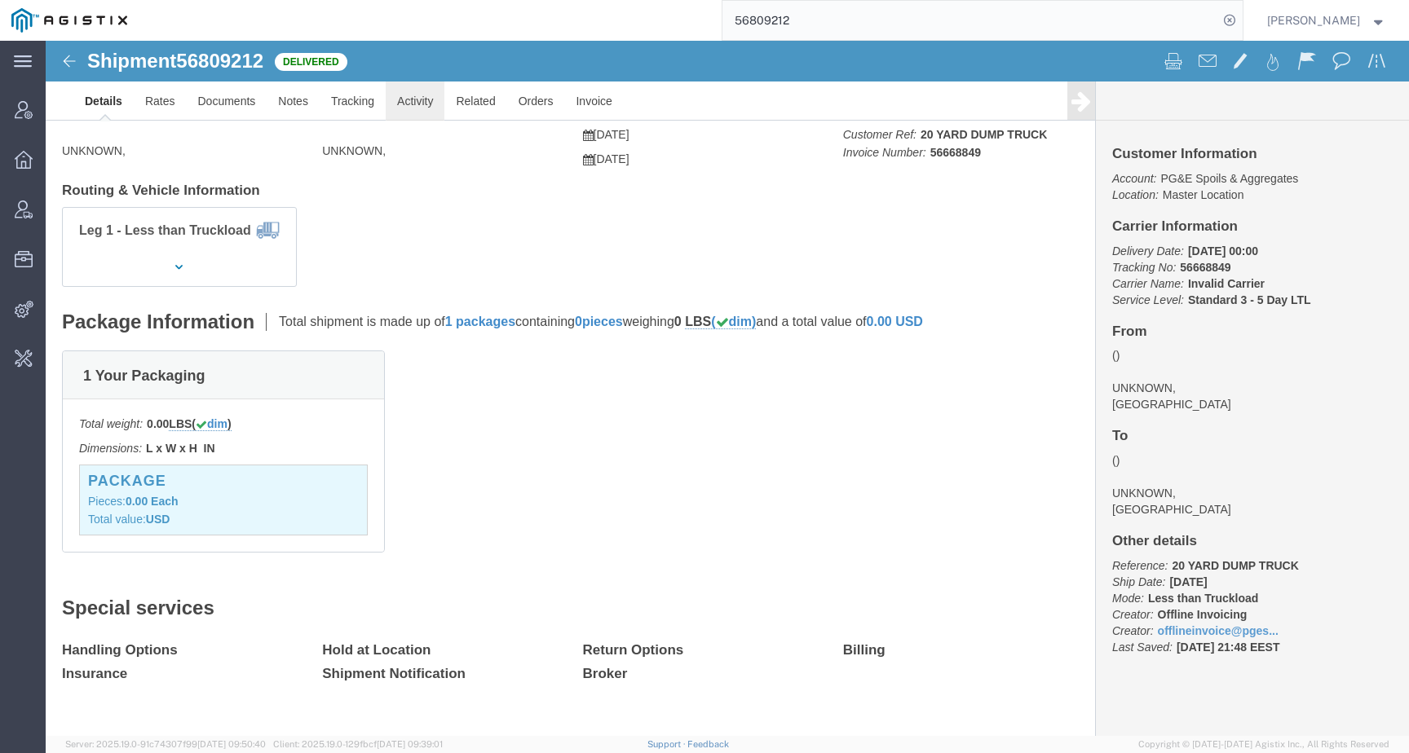
click link "Activity"
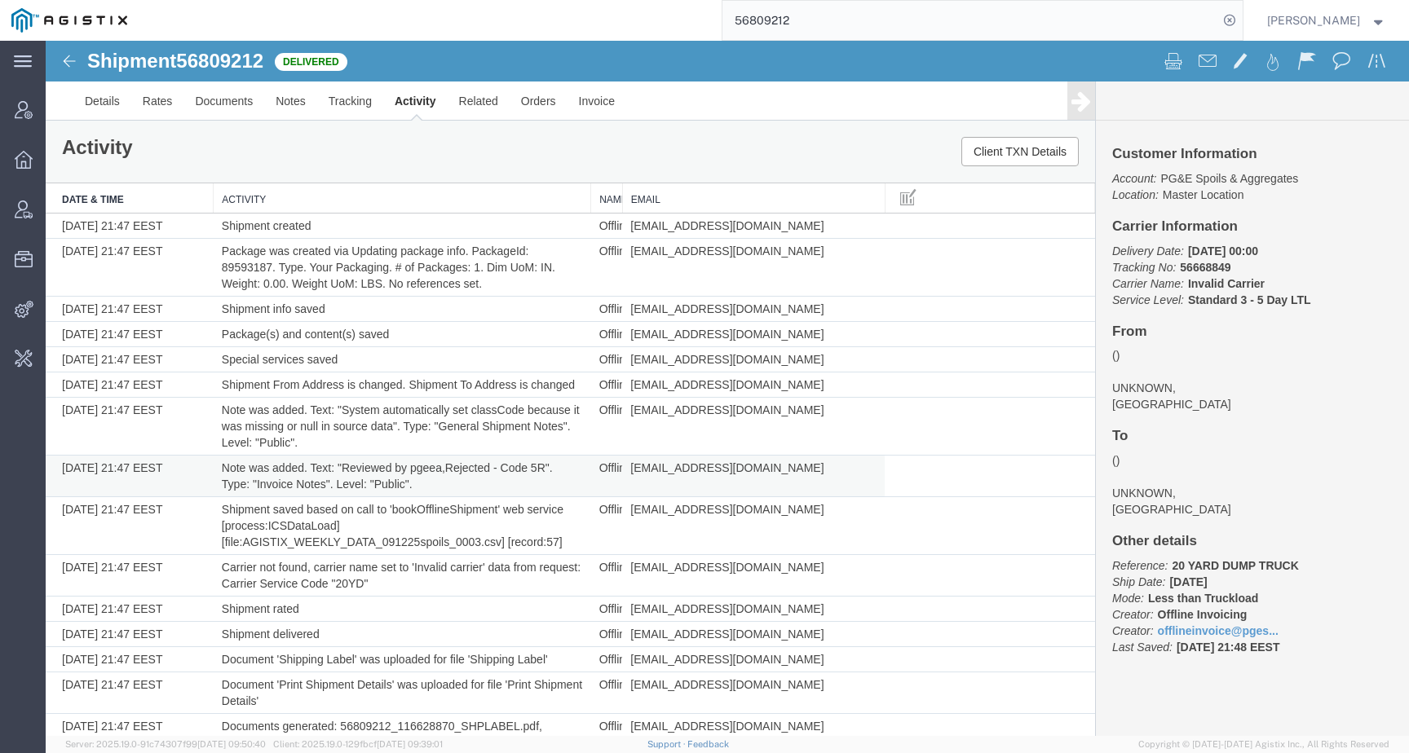
scroll to position [135, 0]
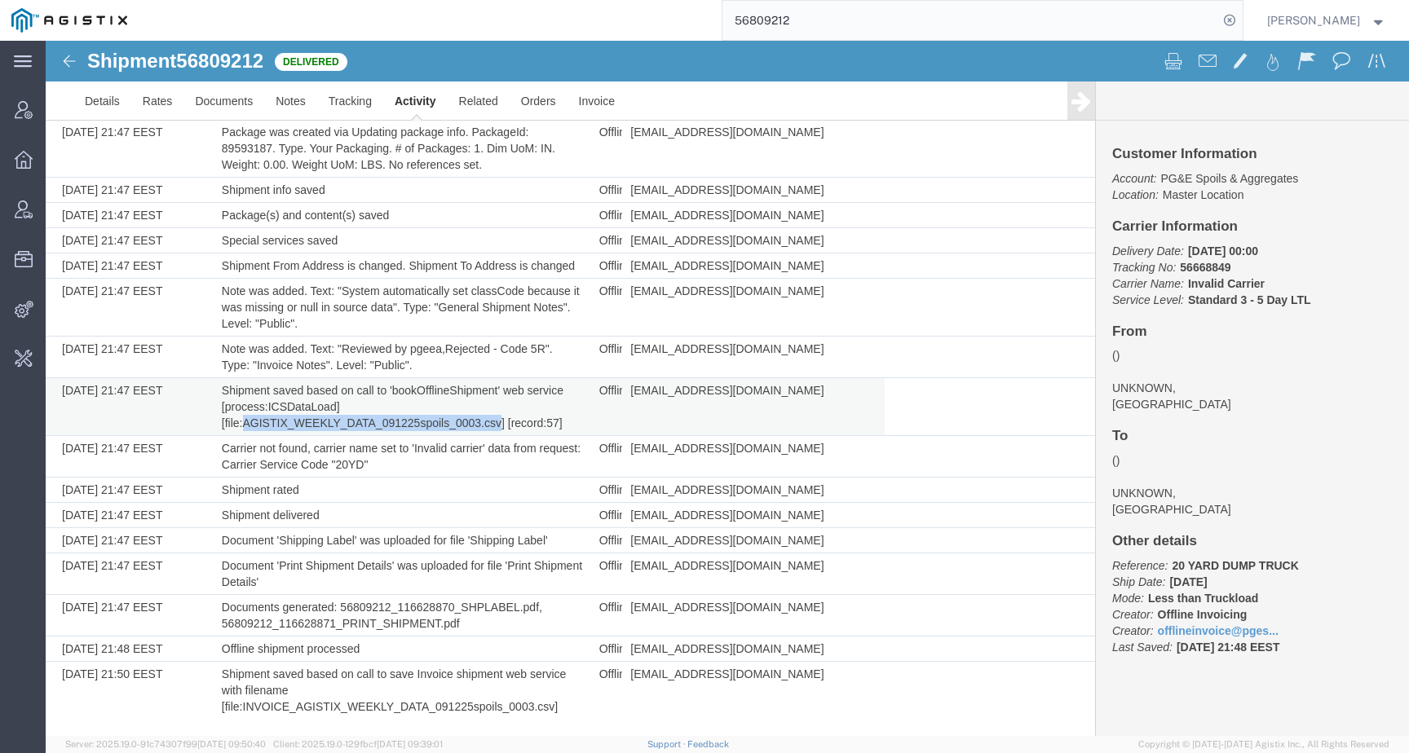
drag, startPoint x: 244, startPoint y: 422, endPoint x: 499, endPoint y: 425, distance: 255.3
click at [499, 425] on td "Shipment saved based on call to 'bookOfflineShipment' web service [process:ICSD…" at bounding box center [403, 407] width 378 height 58
copy td "AGISTIX_WEEKLY_DATA_091225spoils_0003.csv"
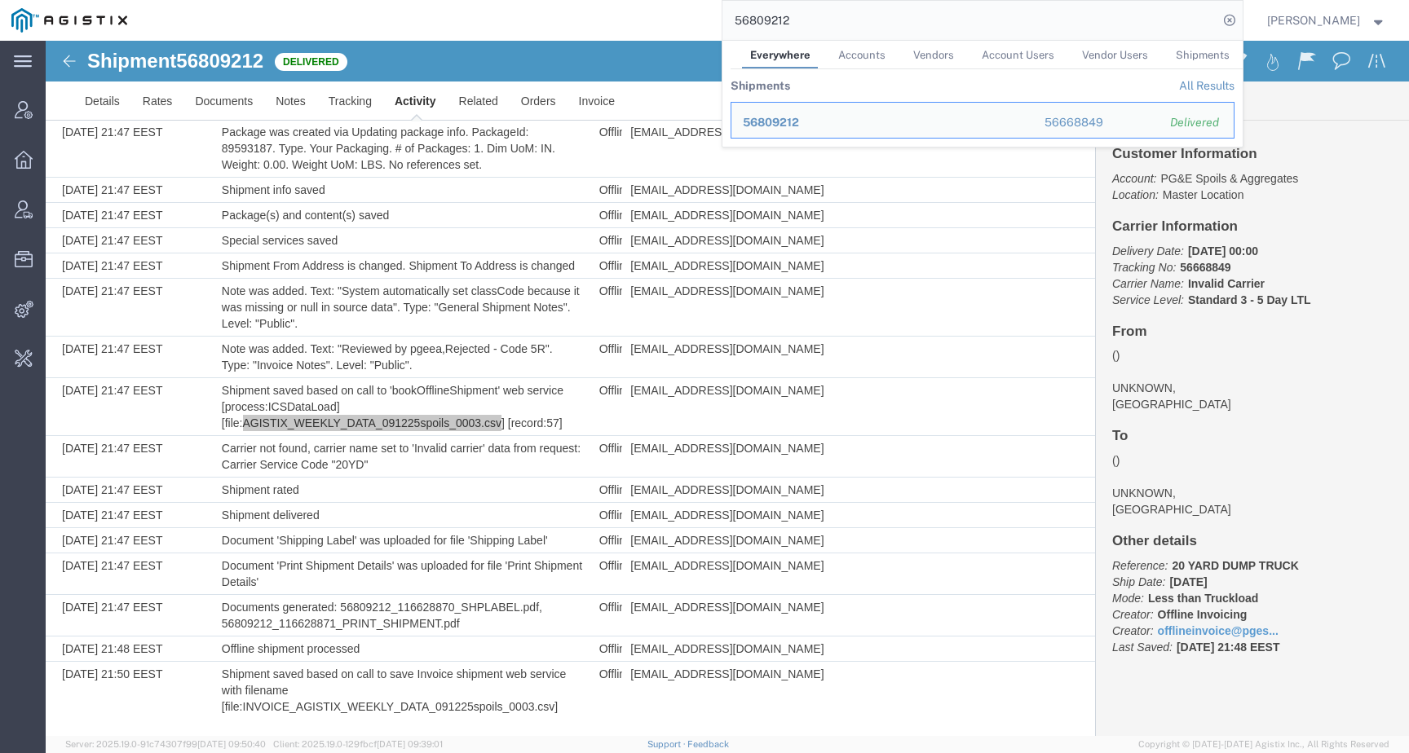
drag, startPoint x: 826, startPoint y: 21, endPoint x: 667, endPoint y: 21, distance: 159.0
click at [667, 21] on div "56809212 Everywhere Accounts Vendors Account Users Vendor Users Shipments Shipm…" at bounding box center [691, 20] width 1104 height 41
paste input "539189"
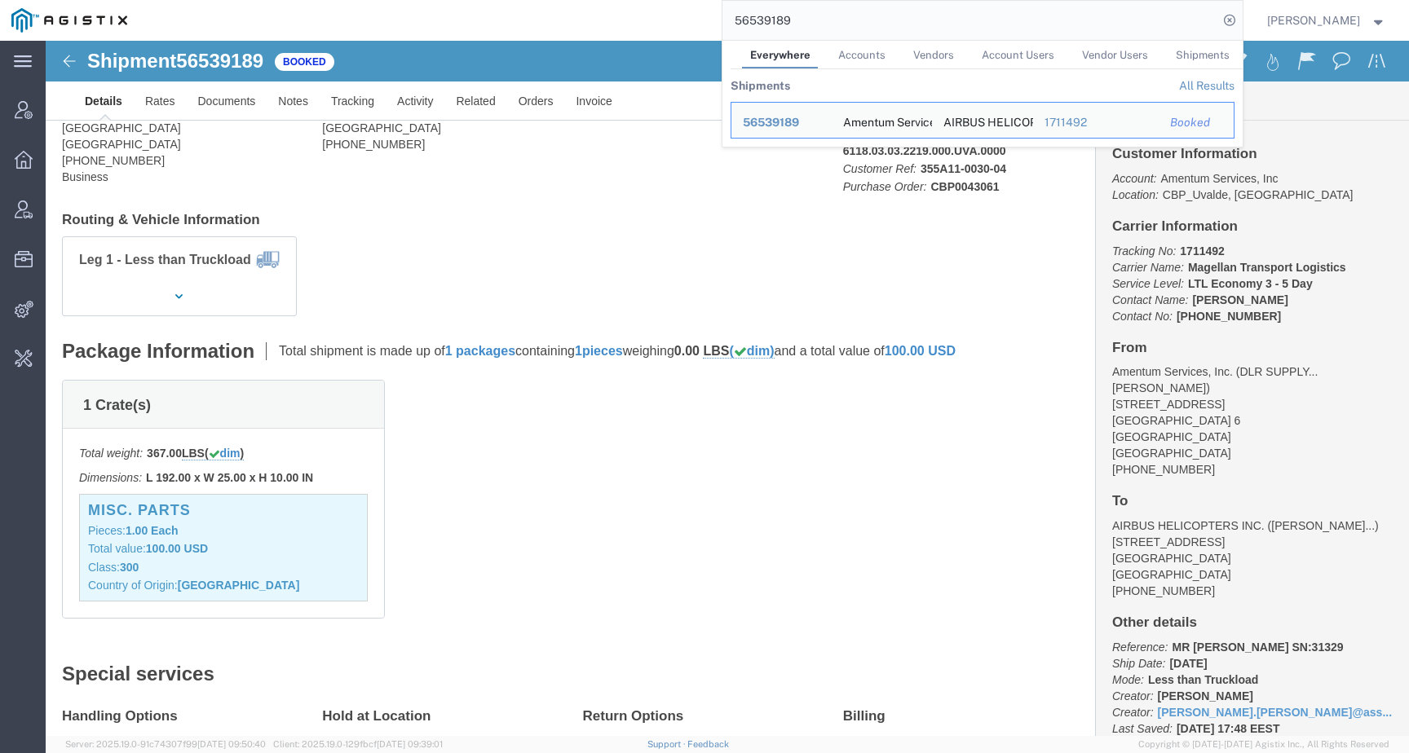
drag, startPoint x: 753, startPoint y: 22, endPoint x: 614, endPoint y: 21, distance: 138.6
click at [614, 21] on div "56539189 Everywhere Accounts Vendors Account Users Vendor Users Shipments Shipm…" at bounding box center [691, 20] width 1104 height 41
paste input "608181"
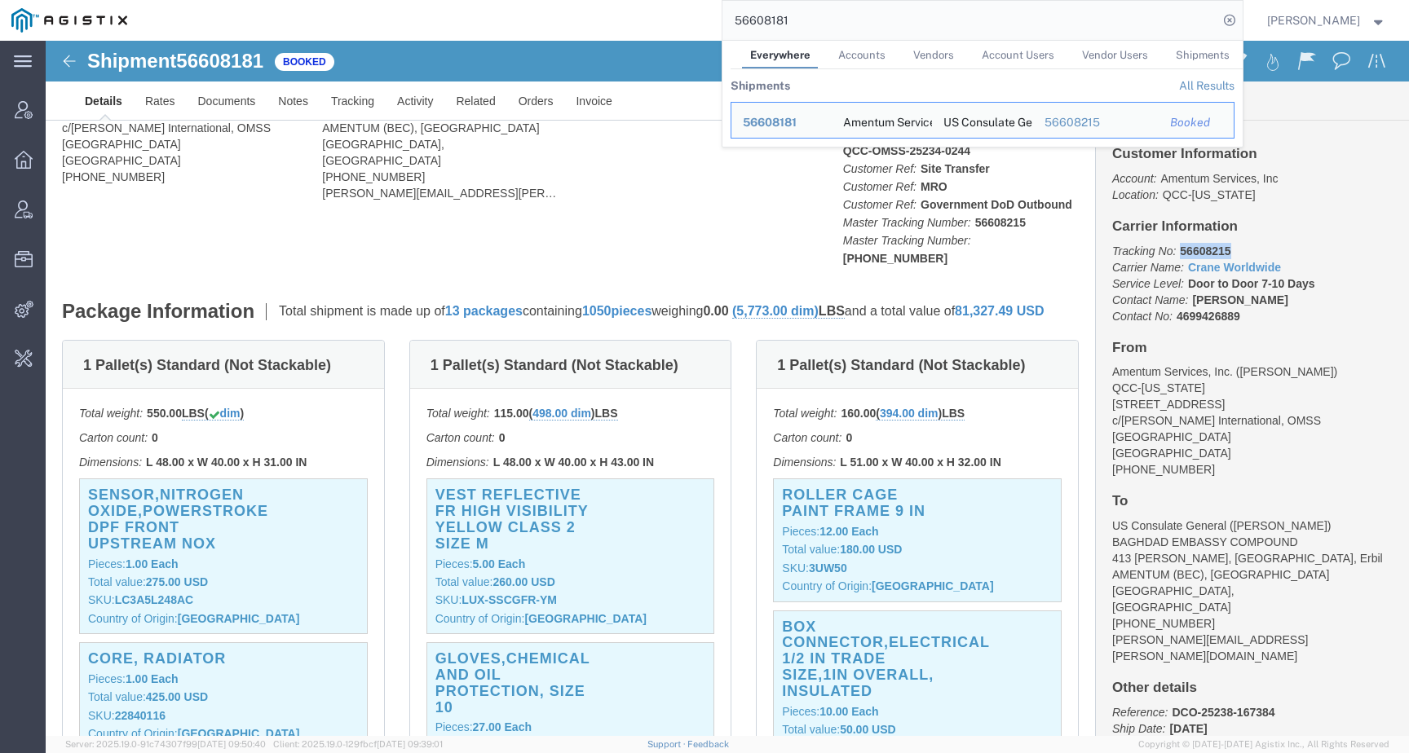
drag, startPoint x: 1128, startPoint y: 207, endPoint x: 1216, endPoint y: 209, distance: 88.1
click p "Tracking No: 56608215 Carrier Name: Crane Worldwide Crane Worldwide Service Lev…"
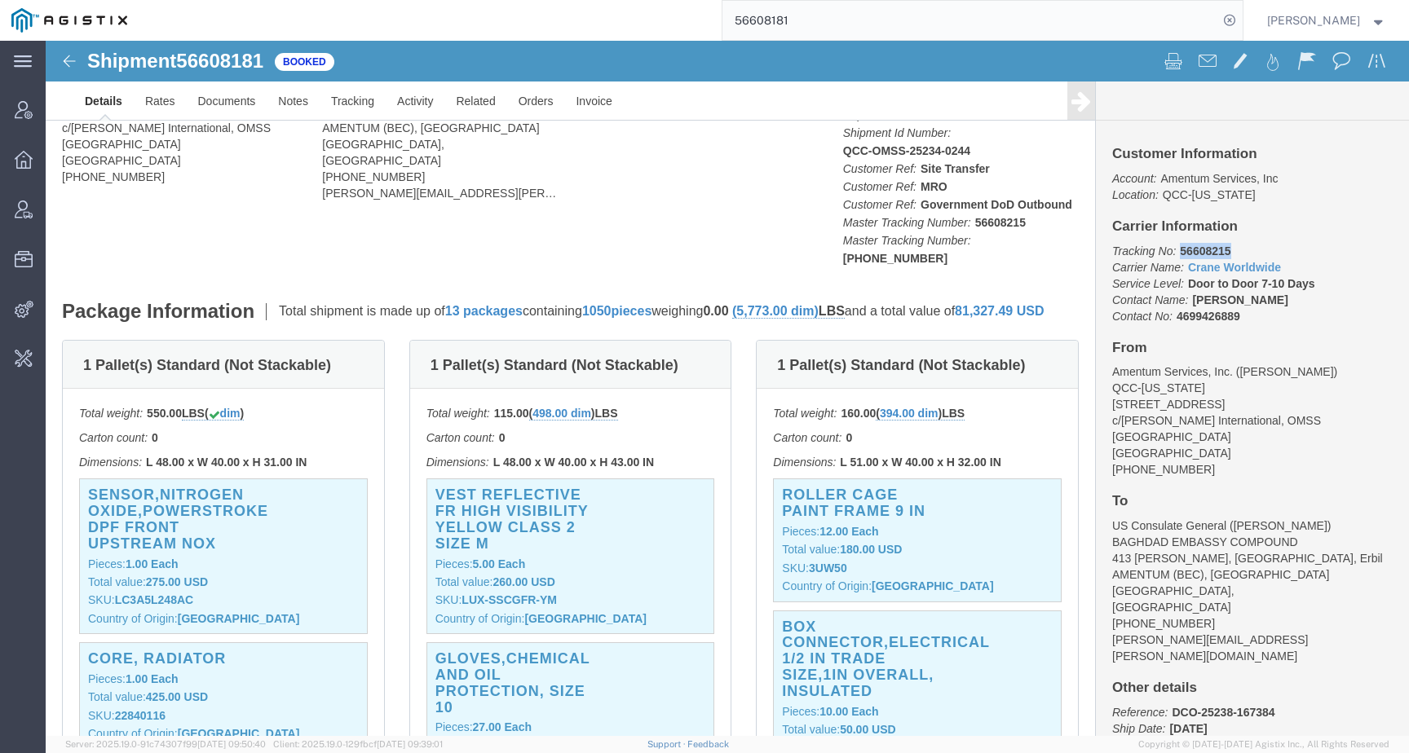
copy b "56608215"
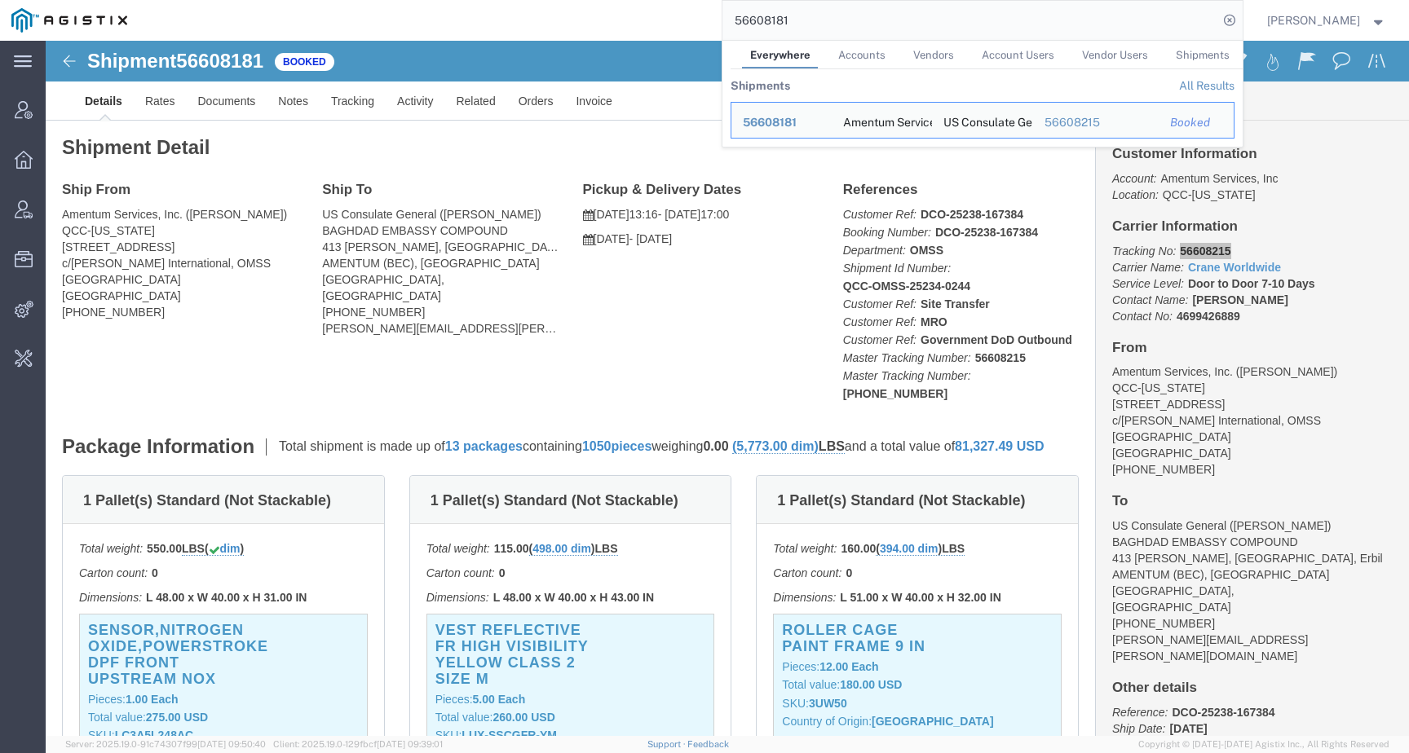
drag, startPoint x: 819, startPoint y: 22, endPoint x: 701, endPoint y: 23, distance: 117.4
click at [701, 23] on div "56608181 Everywhere Accounts Vendors Account Users Vendor Users Shipments Shipm…" at bounding box center [691, 20] width 1104 height 41
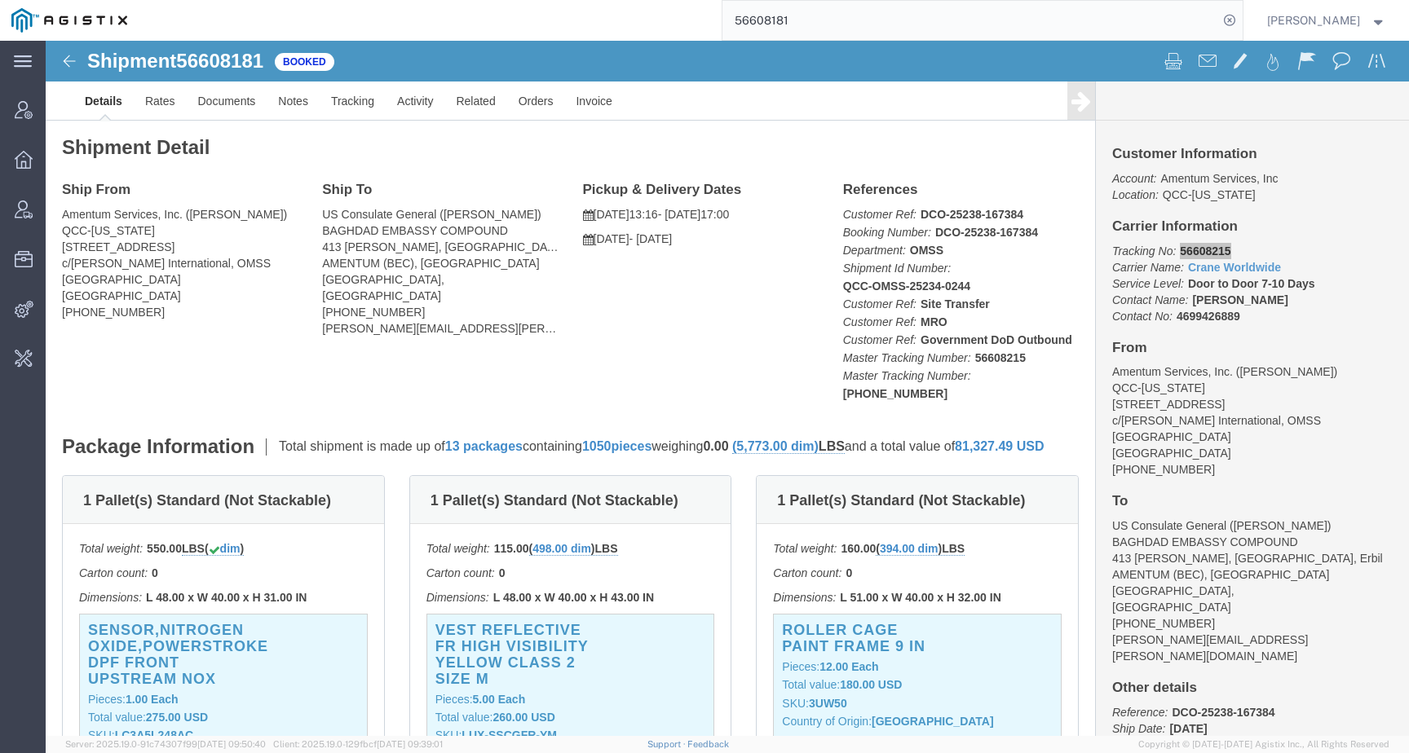
paste input "99093"
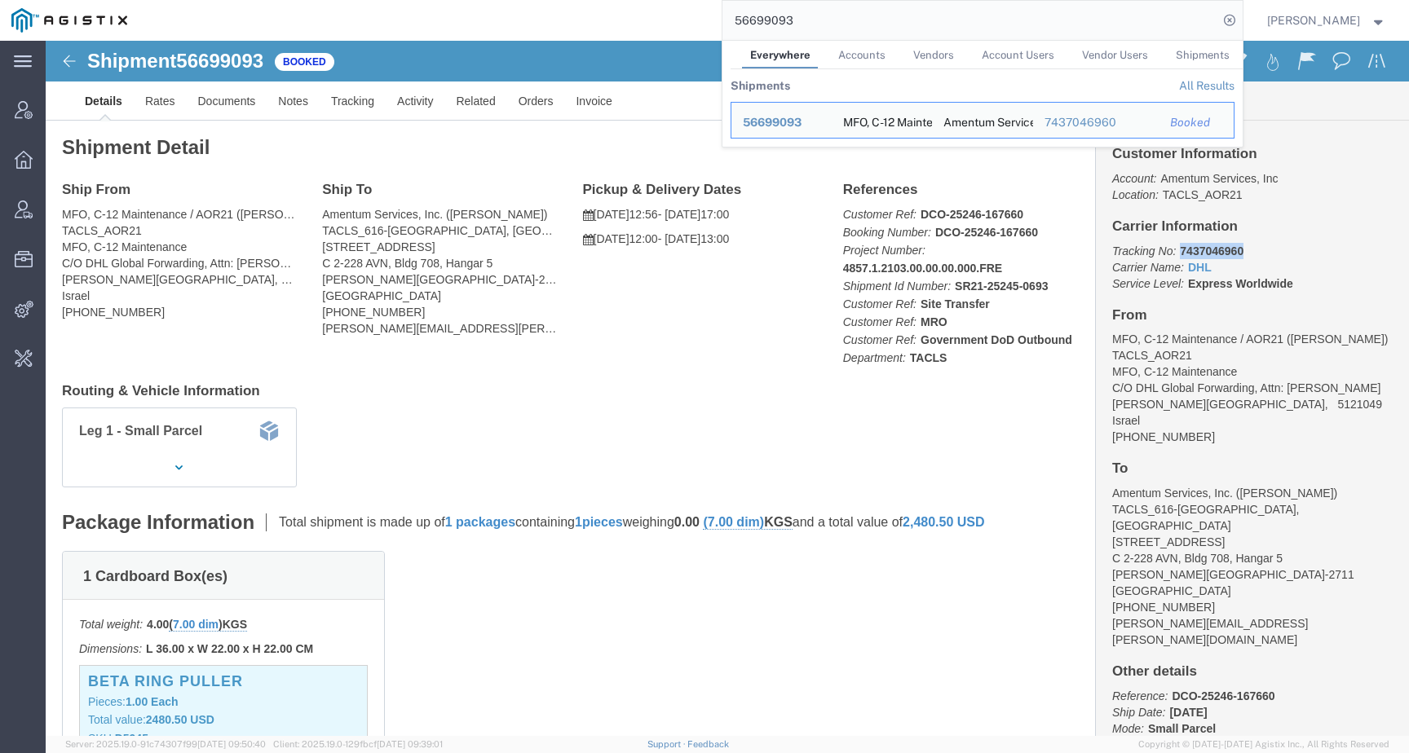
drag, startPoint x: 1192, startPoint y: 209, endPoint x: 1125, endPoint y: 208, distance: 66.9
click p "Tracking No: 7437046960 Carrier Name: DHL DHL Service Level: Express Worldwide"
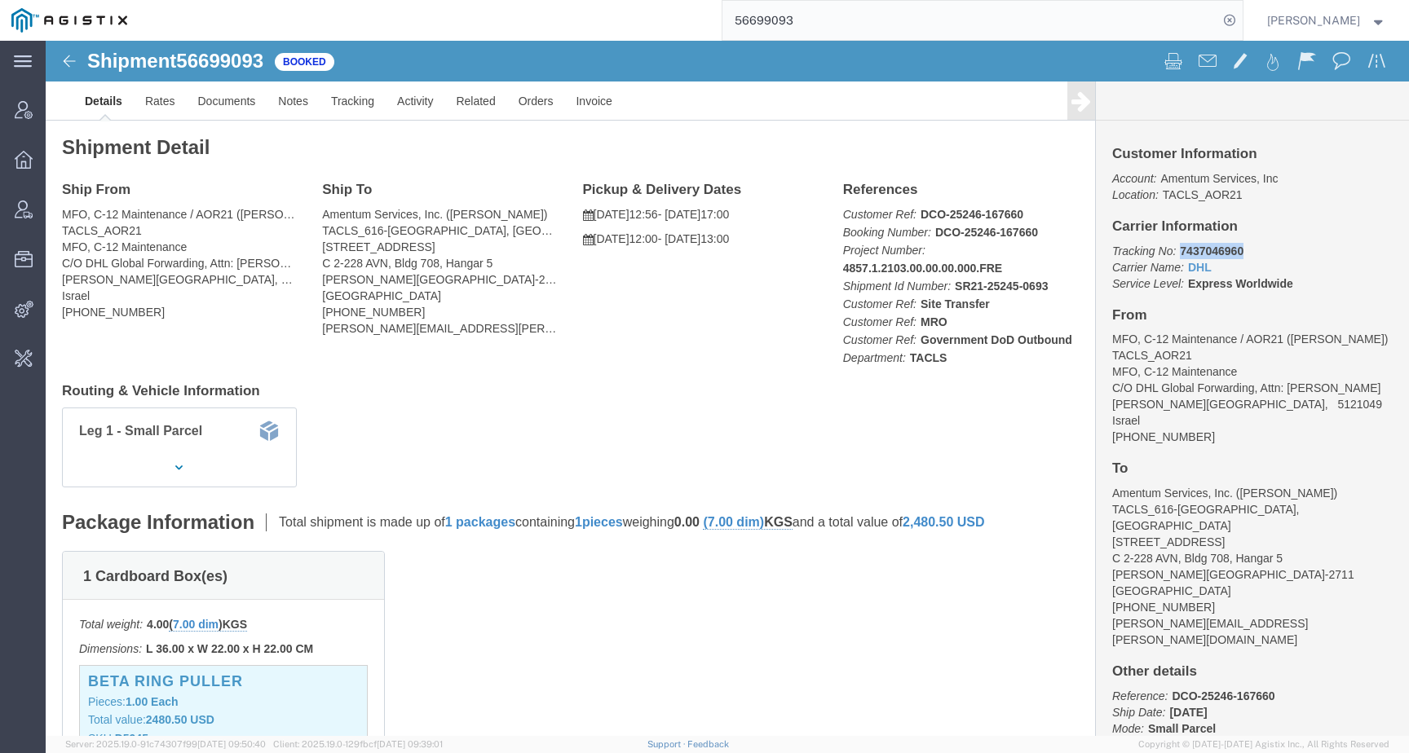
copy b "7437046960"
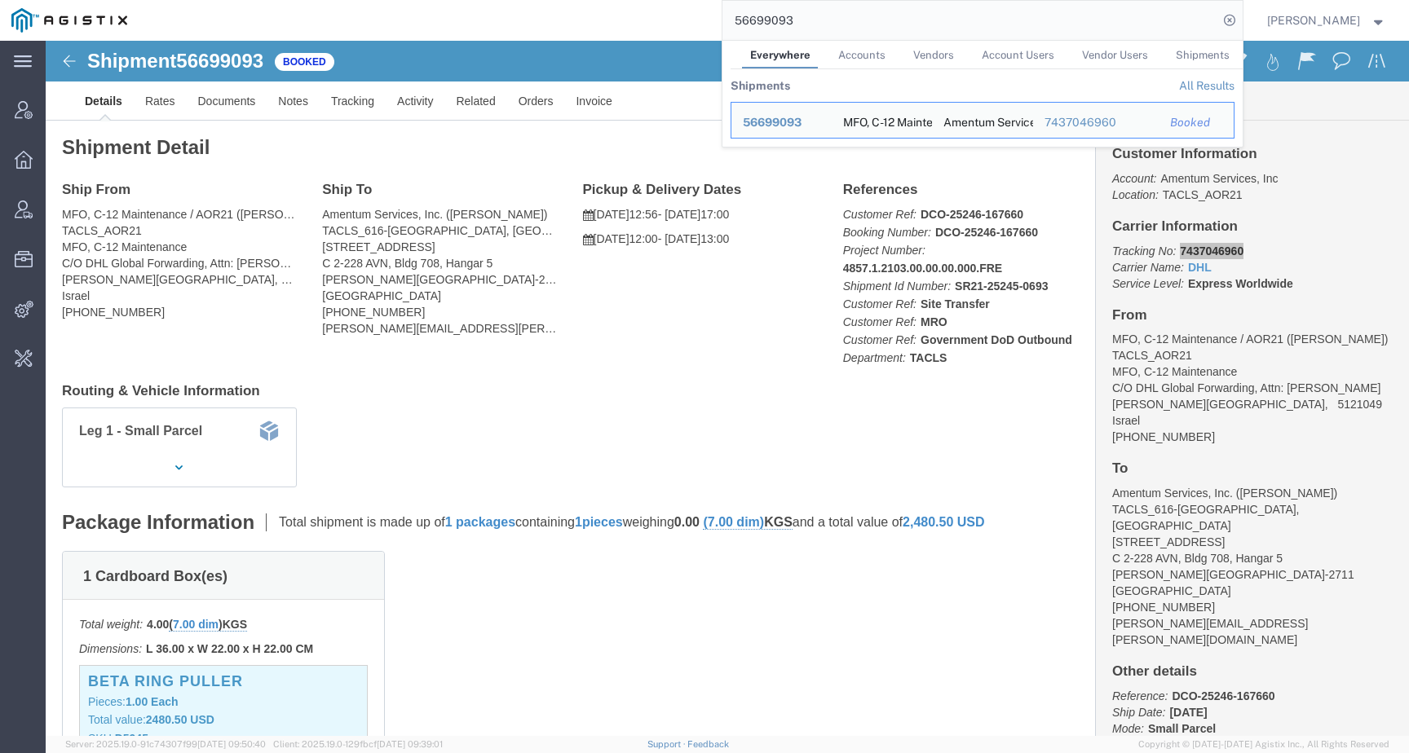
drag, startPoint x: 811, startPoint y: 20, endPoint x: 642, endPoint y: 20, distance: 169.6
click at [642, 20] on div "56699093 Everywhere Accounts Vendors Account Users Vendor Users Shipments Shipm…" at bounding box center [691, 20] width 1104 height 41
paste input "76361"
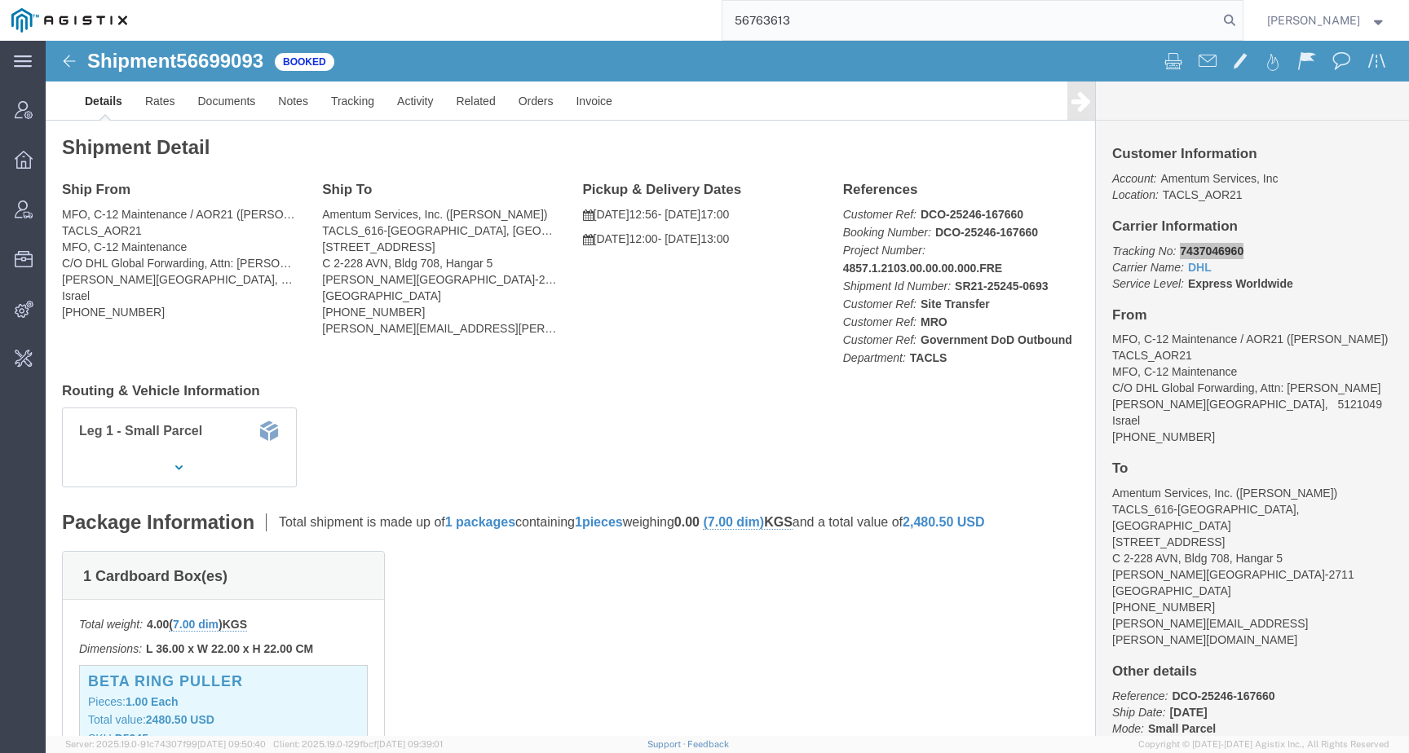
type input "56763613"
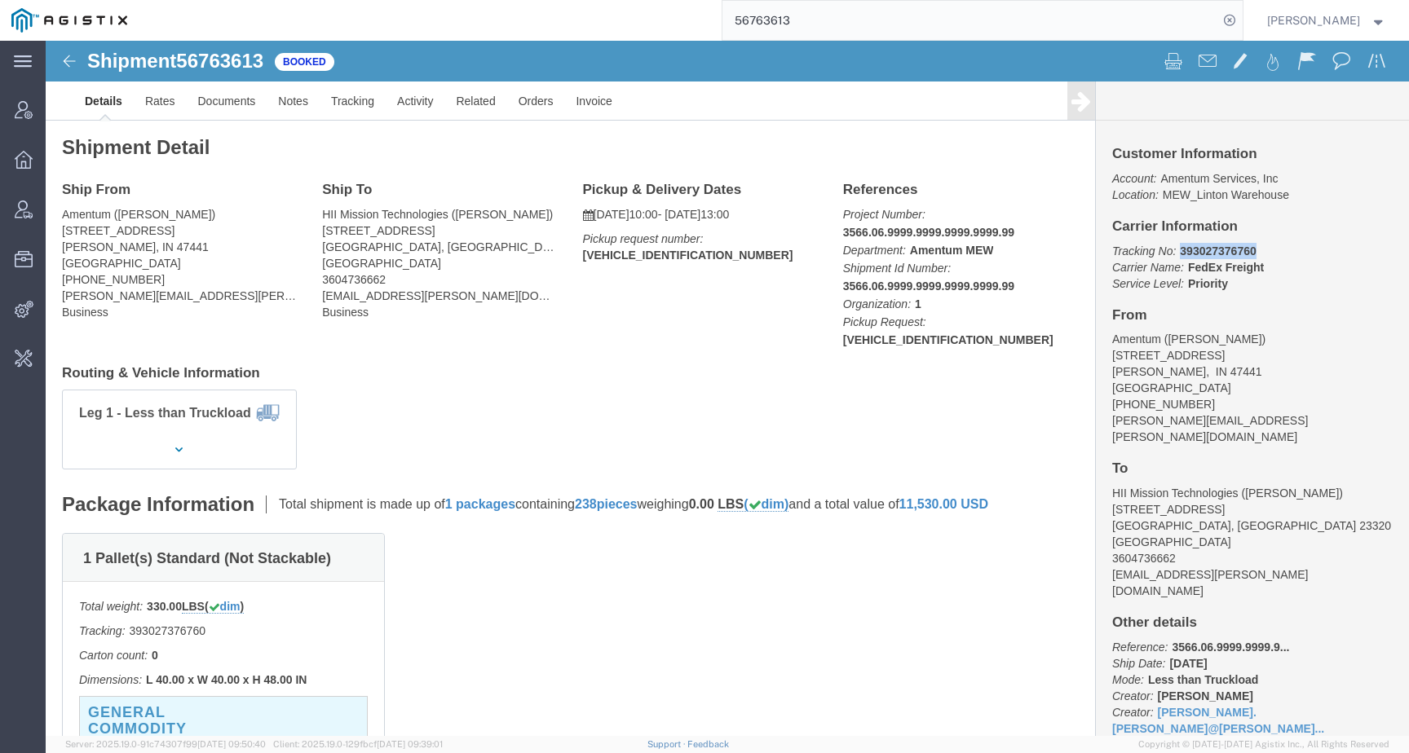
drag, startPoint x: 1132, startPoint y: 208, endPoint x: 1220, endPoint y: 210, distance: 88.1
click p "Tracking No: 393027376760 Carrier Name: FedEx Freight FedEx Freight Service Lev…"
copy b "393027376760"
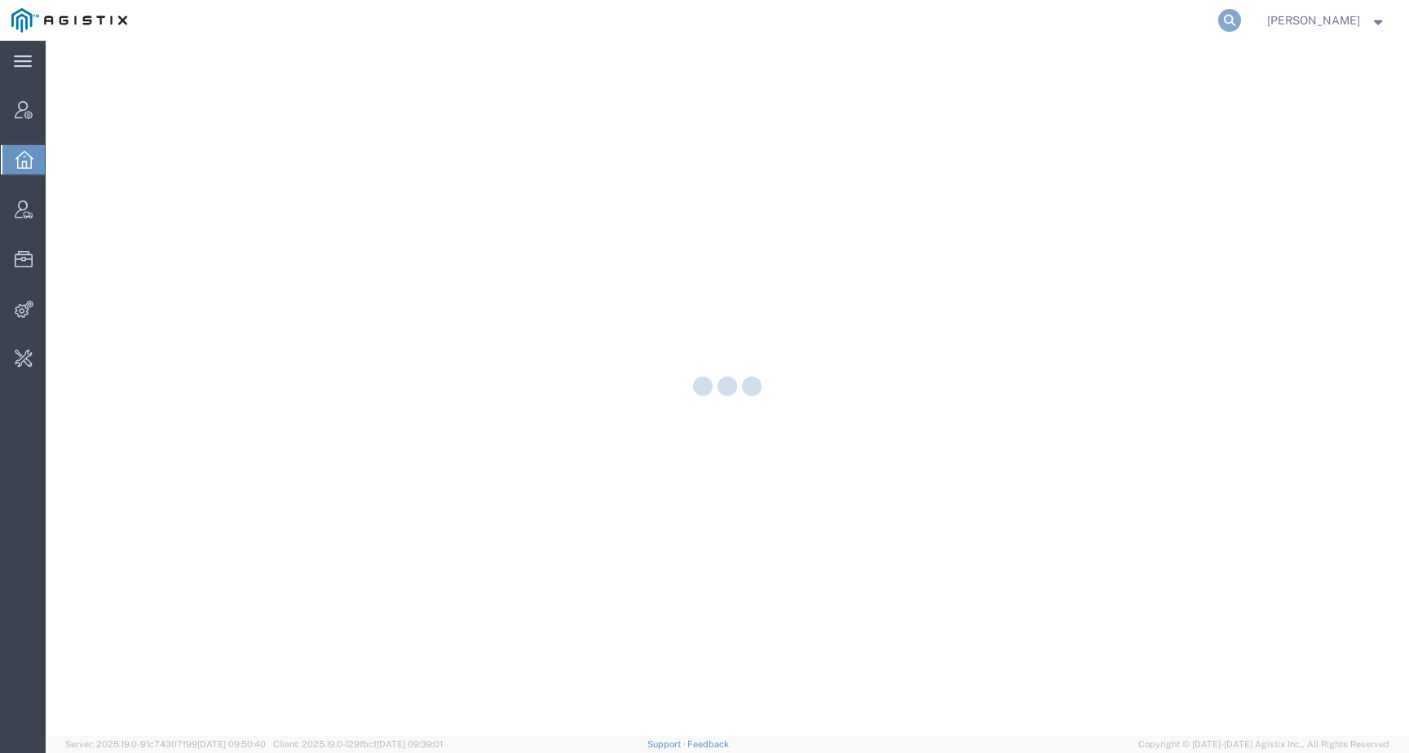
click at [1241, 14] on icon at bounding box center [1229, 20] width 23 height 23
click at [1204, 17] on input "search" at bounding box center [970, 20] width 496 height 39
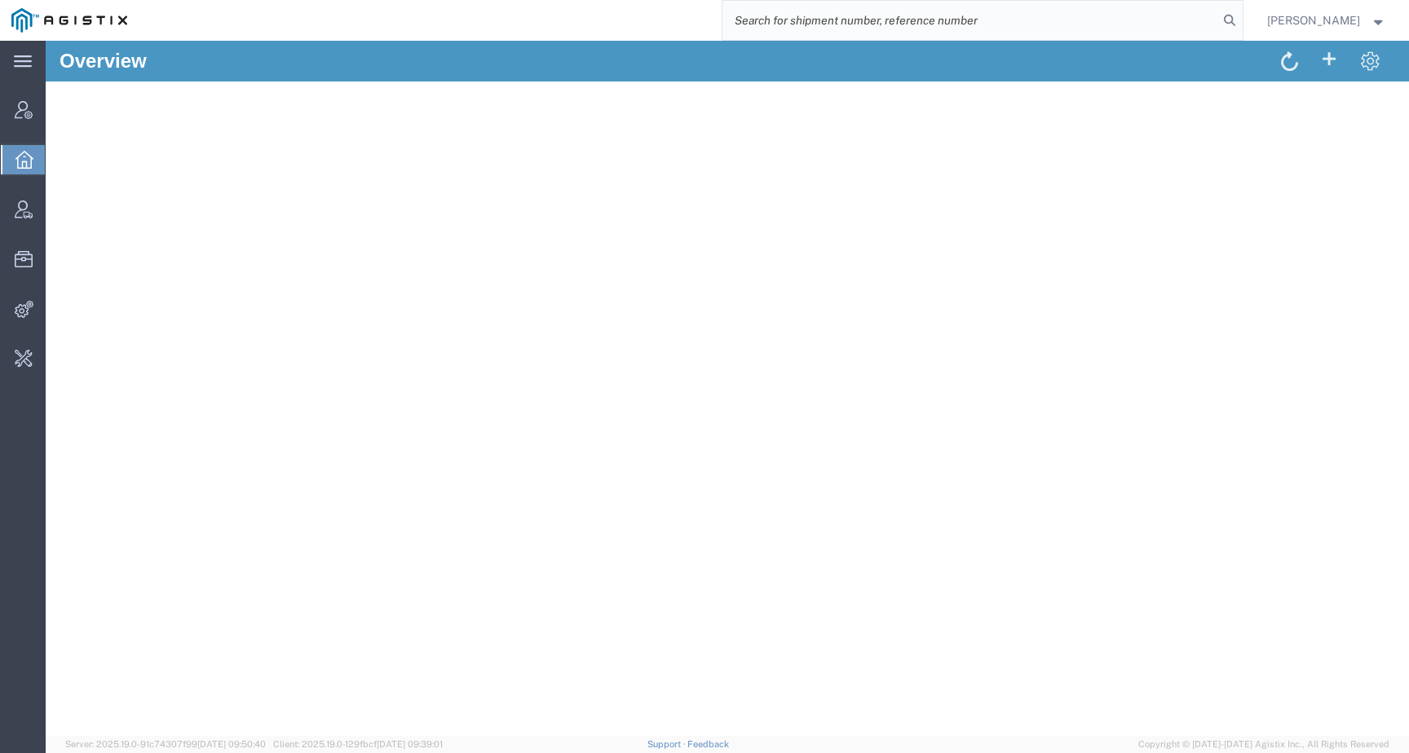
paste input "[PERSON_NAME] Corporation"
type input "[PERSON_NAME] Corporation"
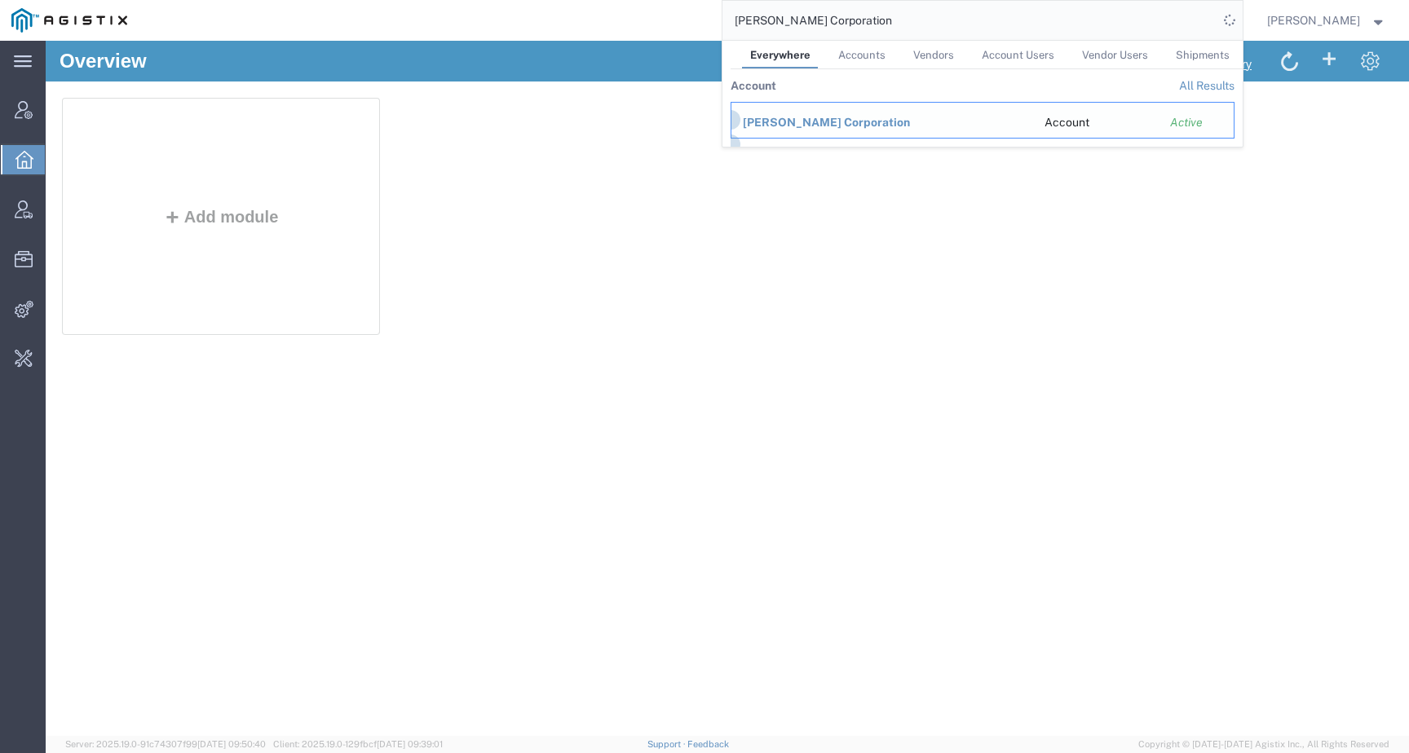
click at [823, 119] on span "[PERSON_NAME] Corporation" at bounding box center [826, 122] width 167 height 13
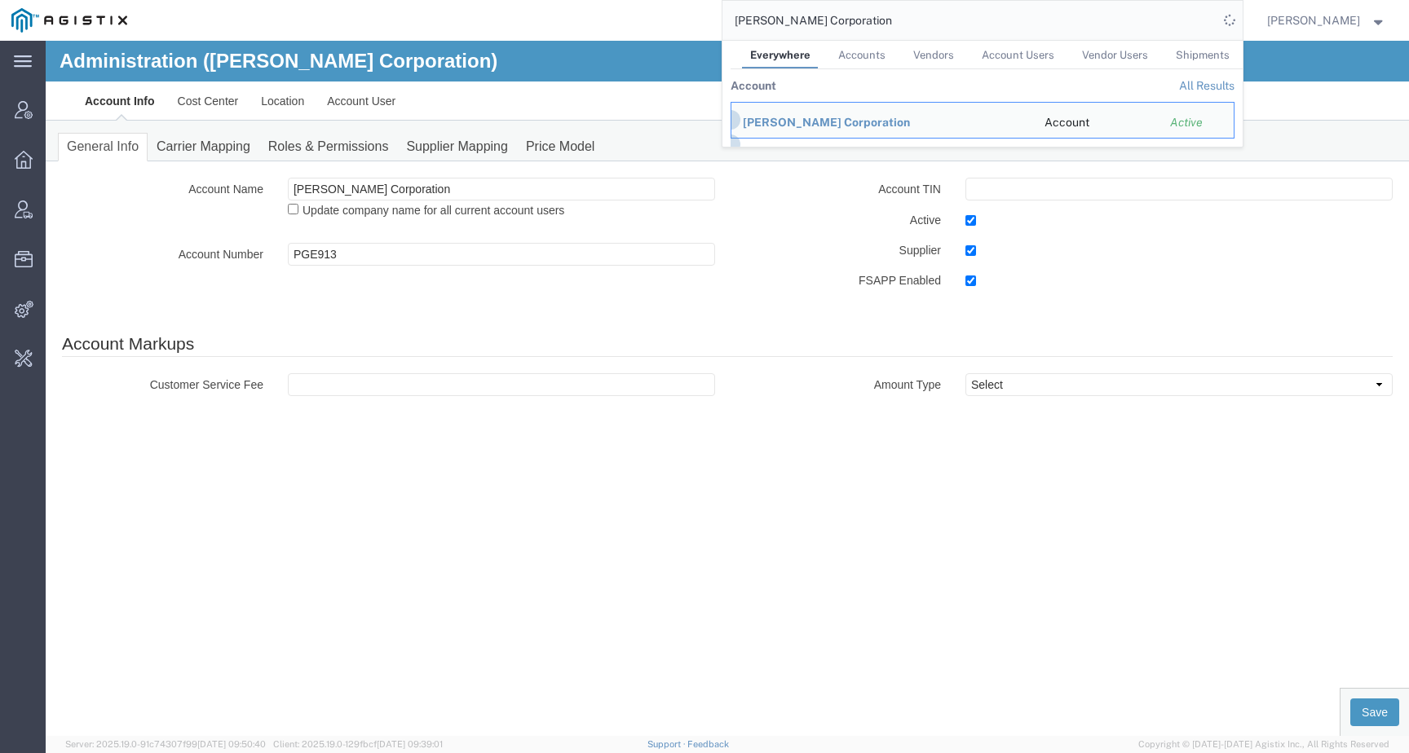
click at [764, 431] on div "Administration ([PERSON_NAME] Corporation) Account Info Cost Center Location Ac…" at bounding box center [727, 389] width 1363 height 696
click at [484, 145] on link "Supplier Mapping" at bounding box center [457, 147] width 120 height 29
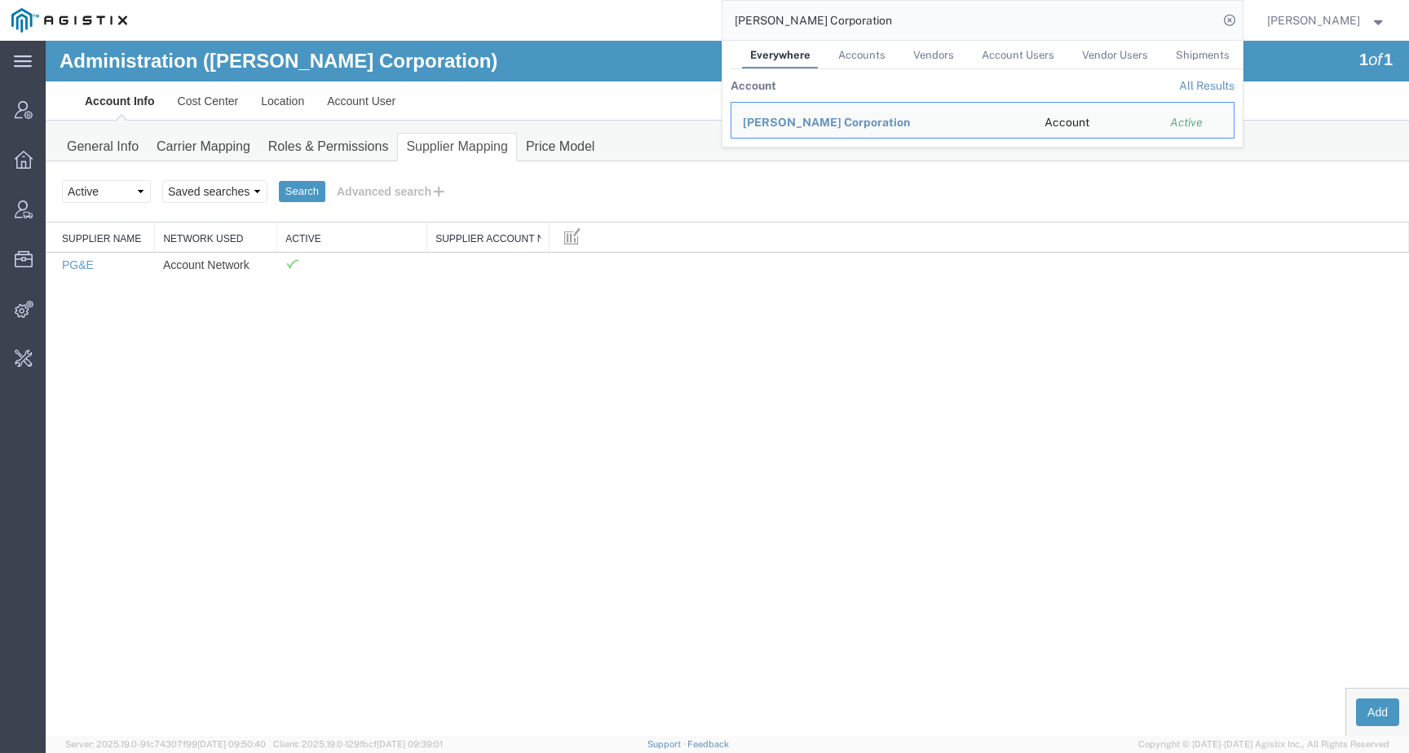
drag, startPoint x: 882, startPoint y: 19, endPoint x: 733, endPoint y: 16, distance: 148.4
click at [733, 16] on div "[PERSON_NAME] Corporation Everywhere Accounts Vendors Account Users Vendor User…" at bounding box center [691, 20] width 1104 height 41
